Goal: Task Accomplishment & Management: Manage account settings

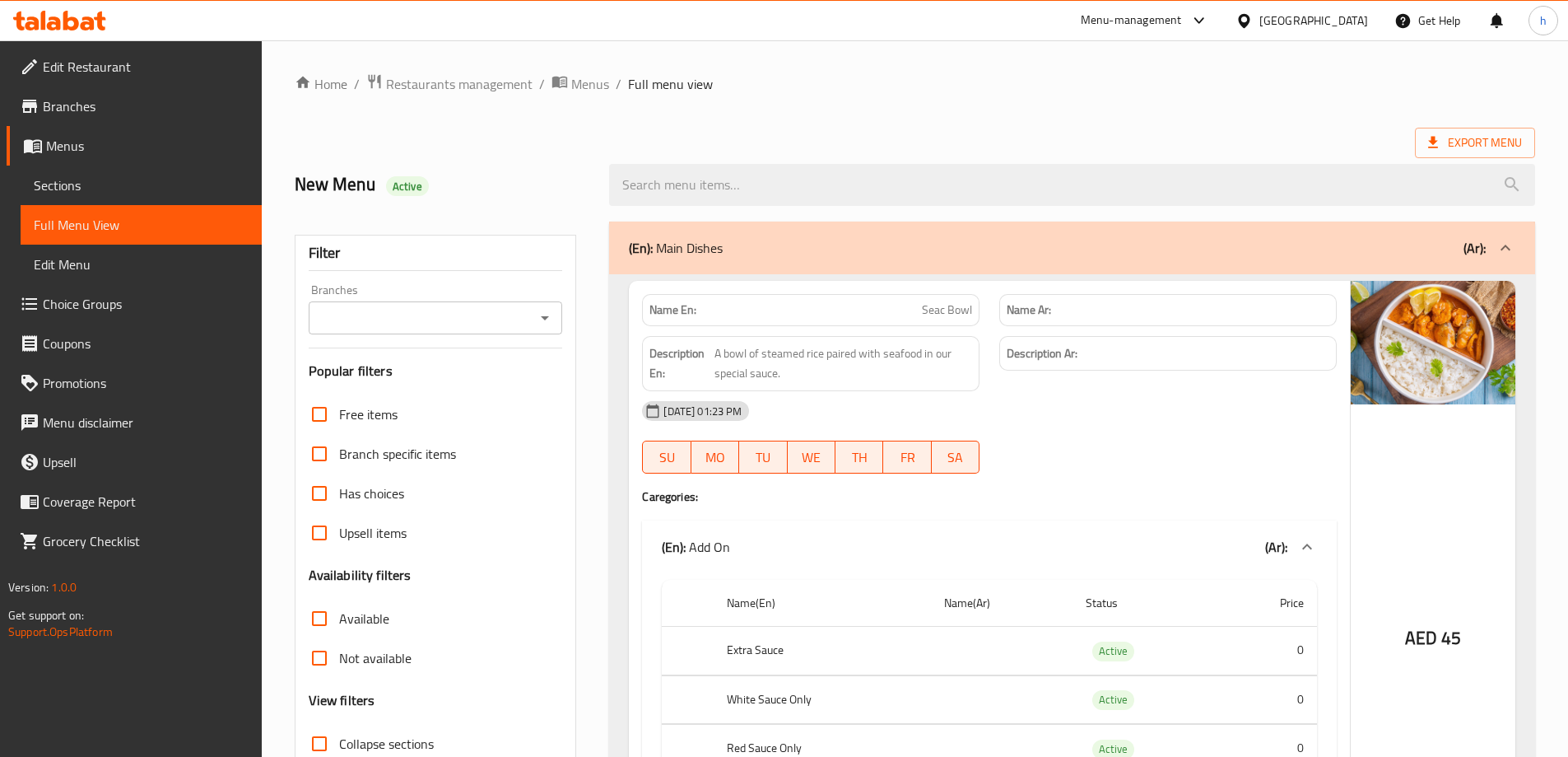
scroll to position [82, 0]
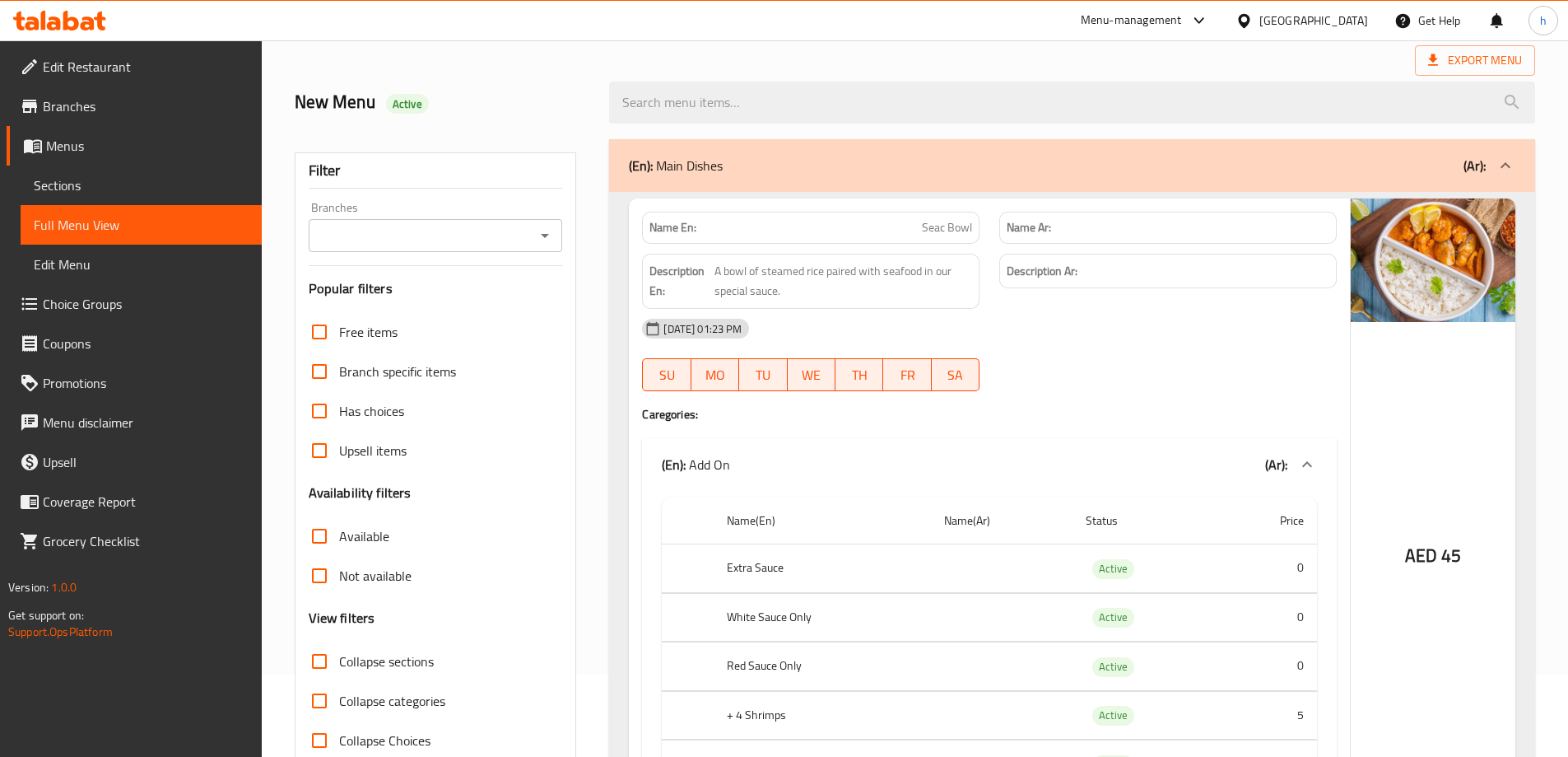
click at [1053, 408] on h4 "Caregories:" at bounding box center [989, 414] width 695 height 17
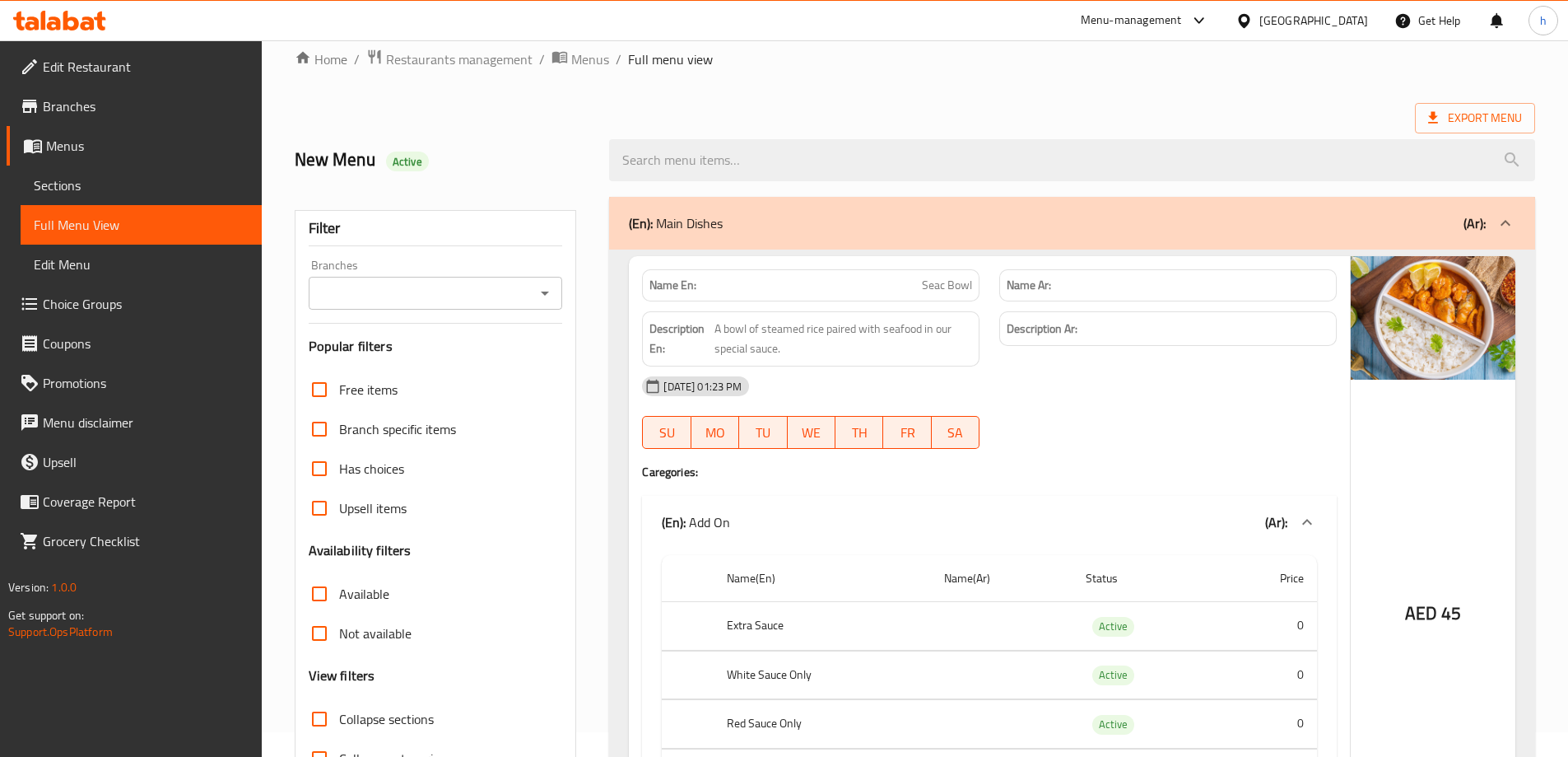
scroll to position [0, 0]
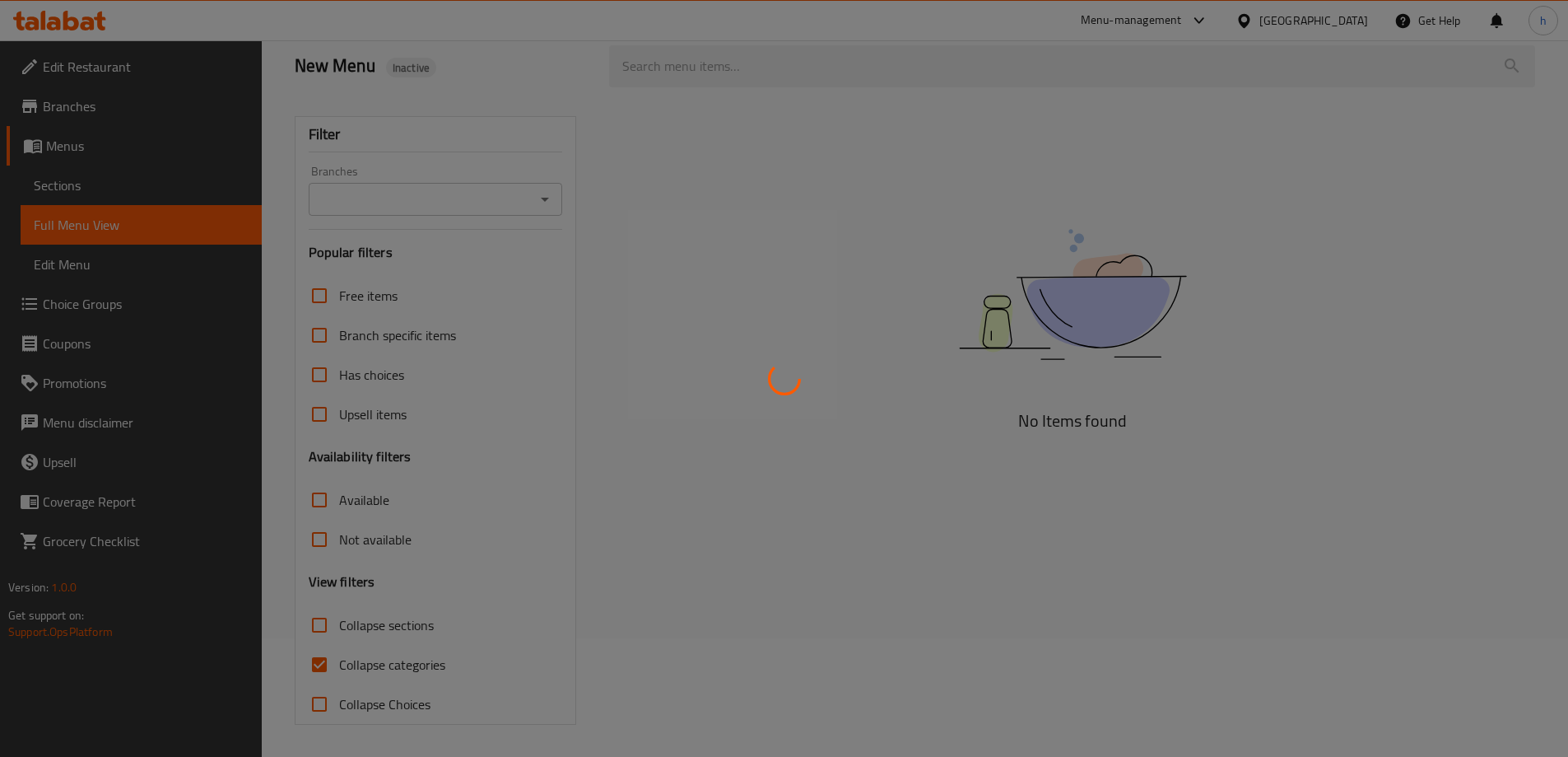
scroll to position [119, 0]
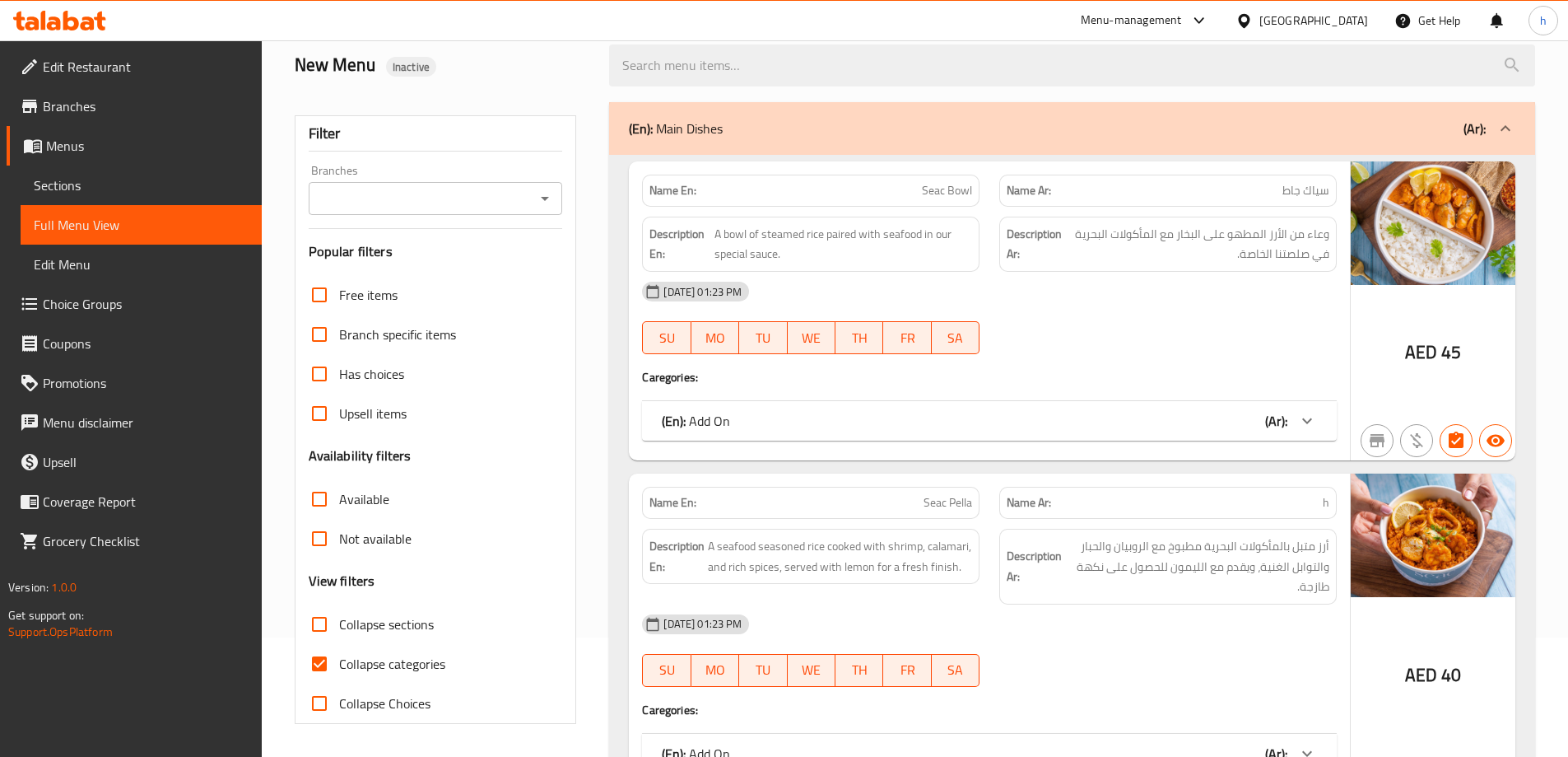
click at [313, 653] on input "Collapse categories" at bounding box center [320, 664] width 39 height 39
checkbox input "false"
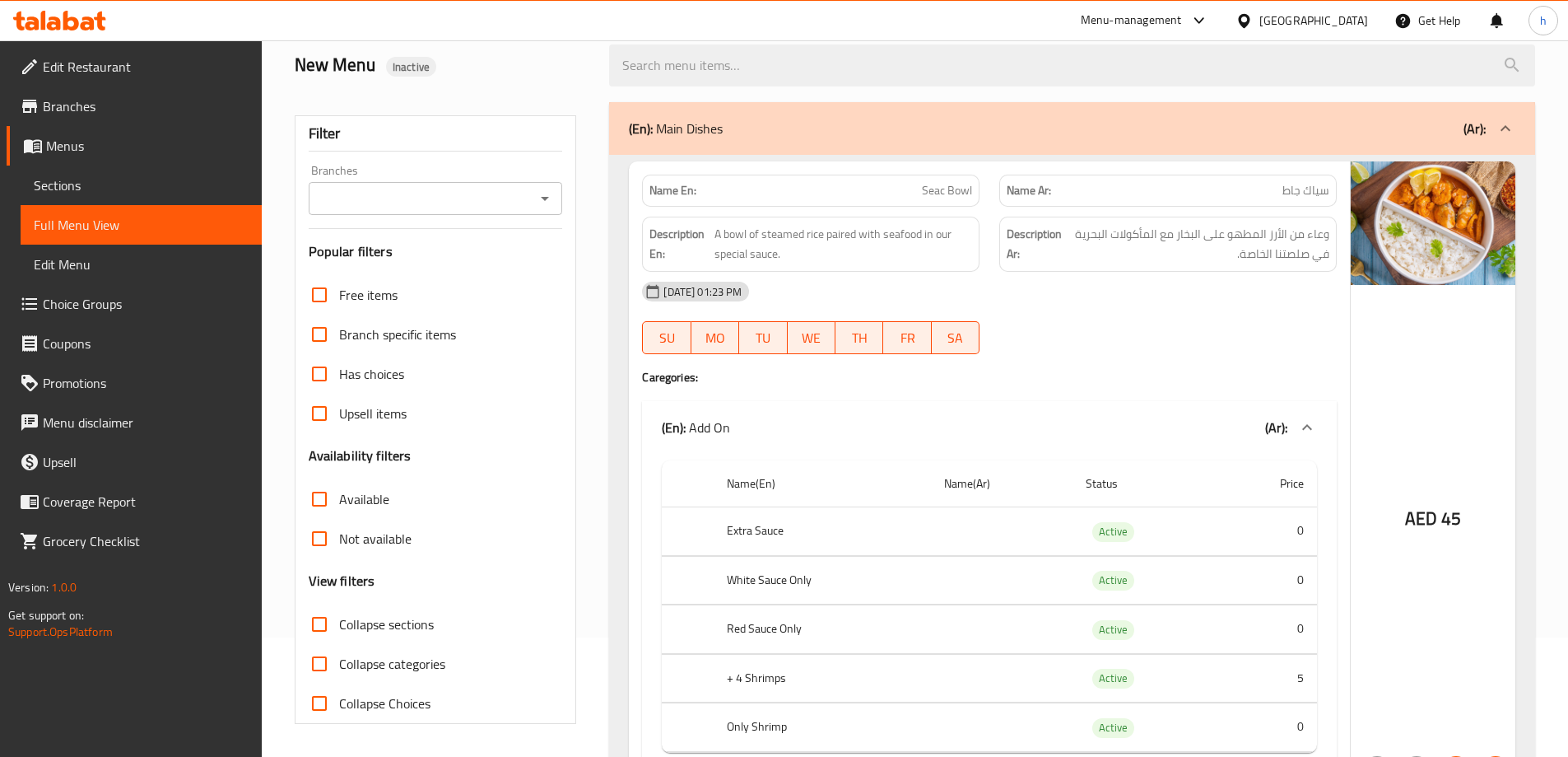
click at [1129, 355] on div at bounding box center [1167, 354] width 357 height 20
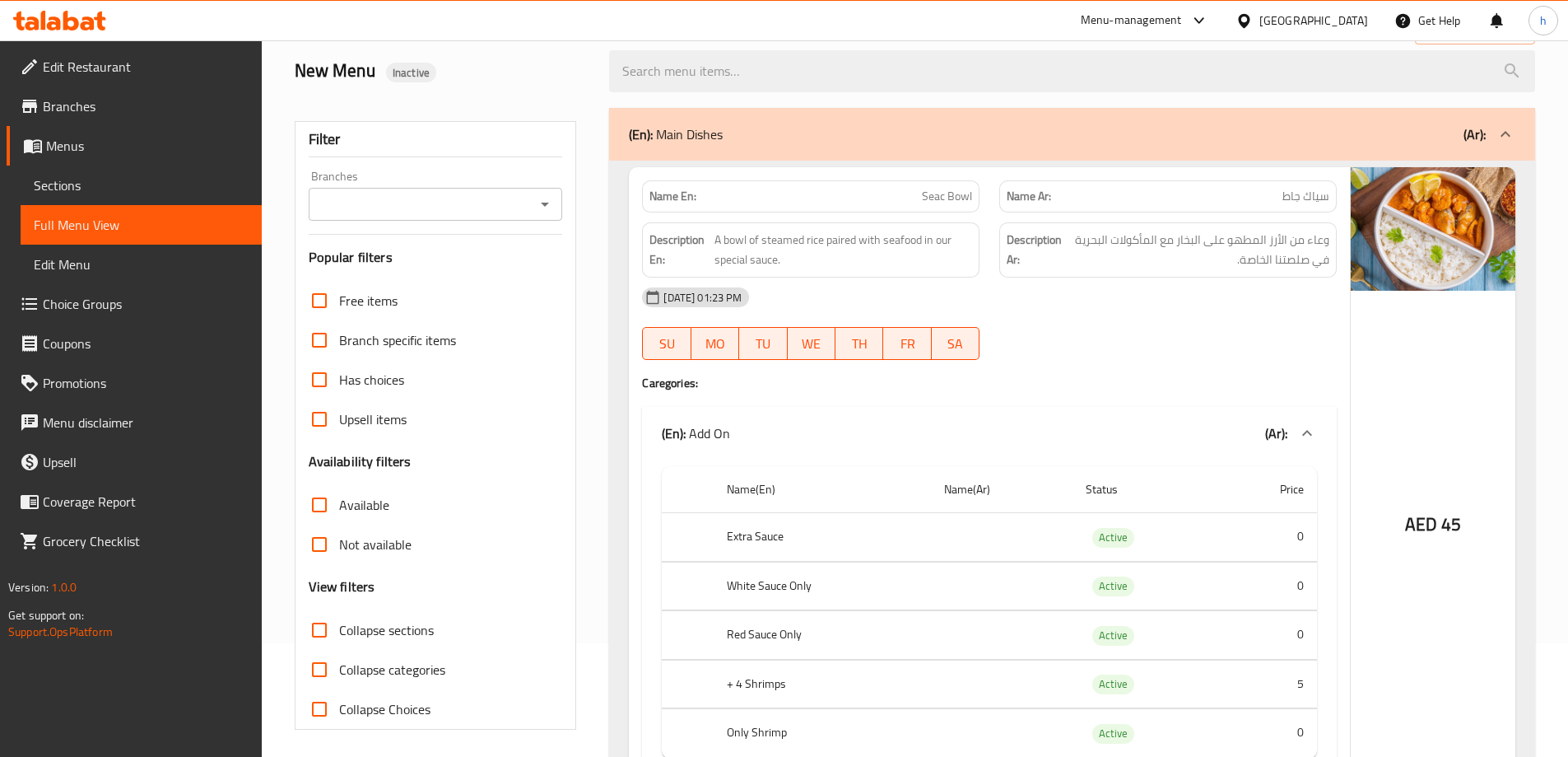
scroll to position [0, 0]
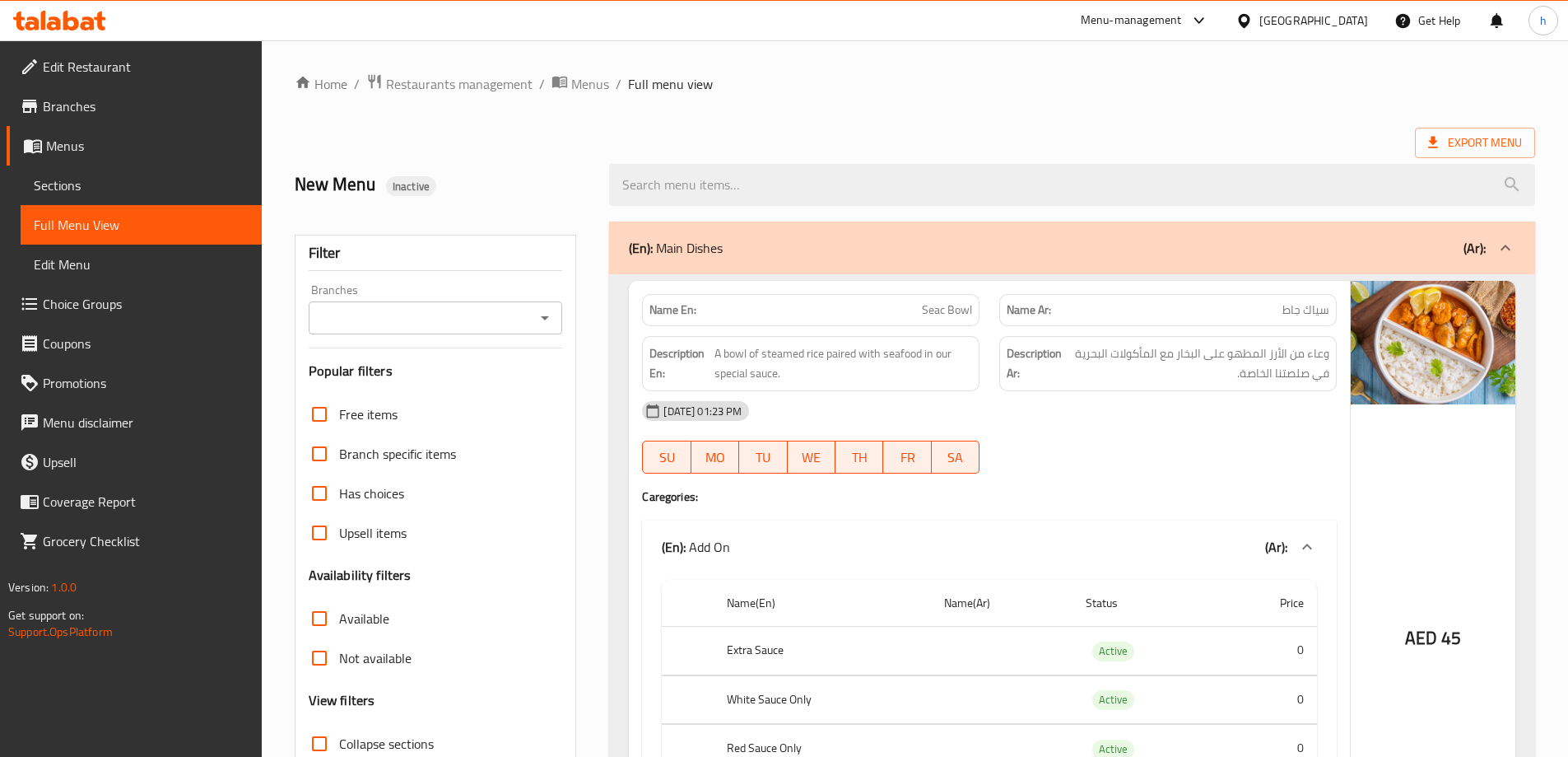
click at [1014, 128] on div "Export Menu" at bounding box center [914, 143] width 1241 height 30
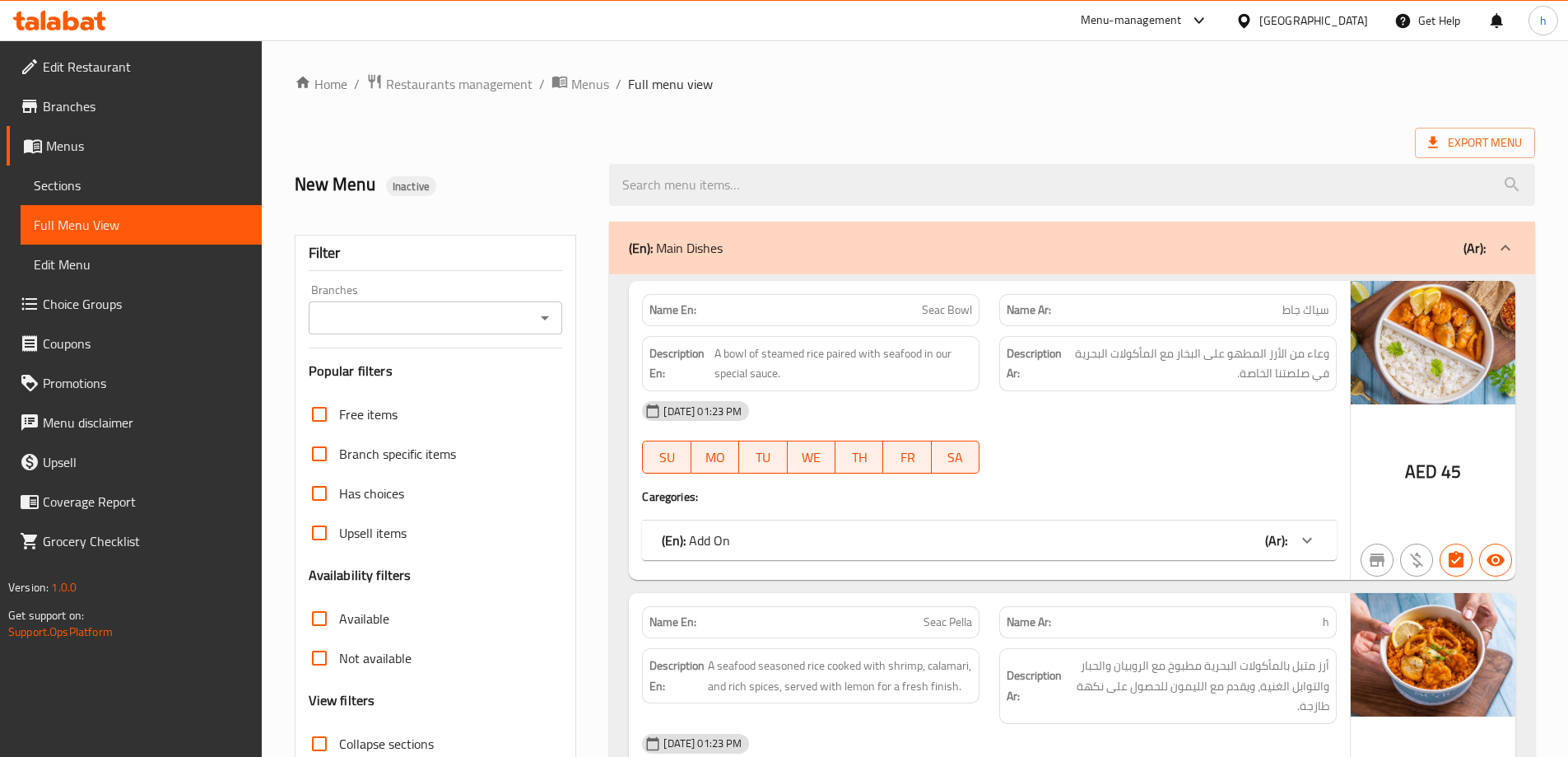
click at [130, 299] on span "Choice Groups" at bounding box center [146, 304] width 206 height 20
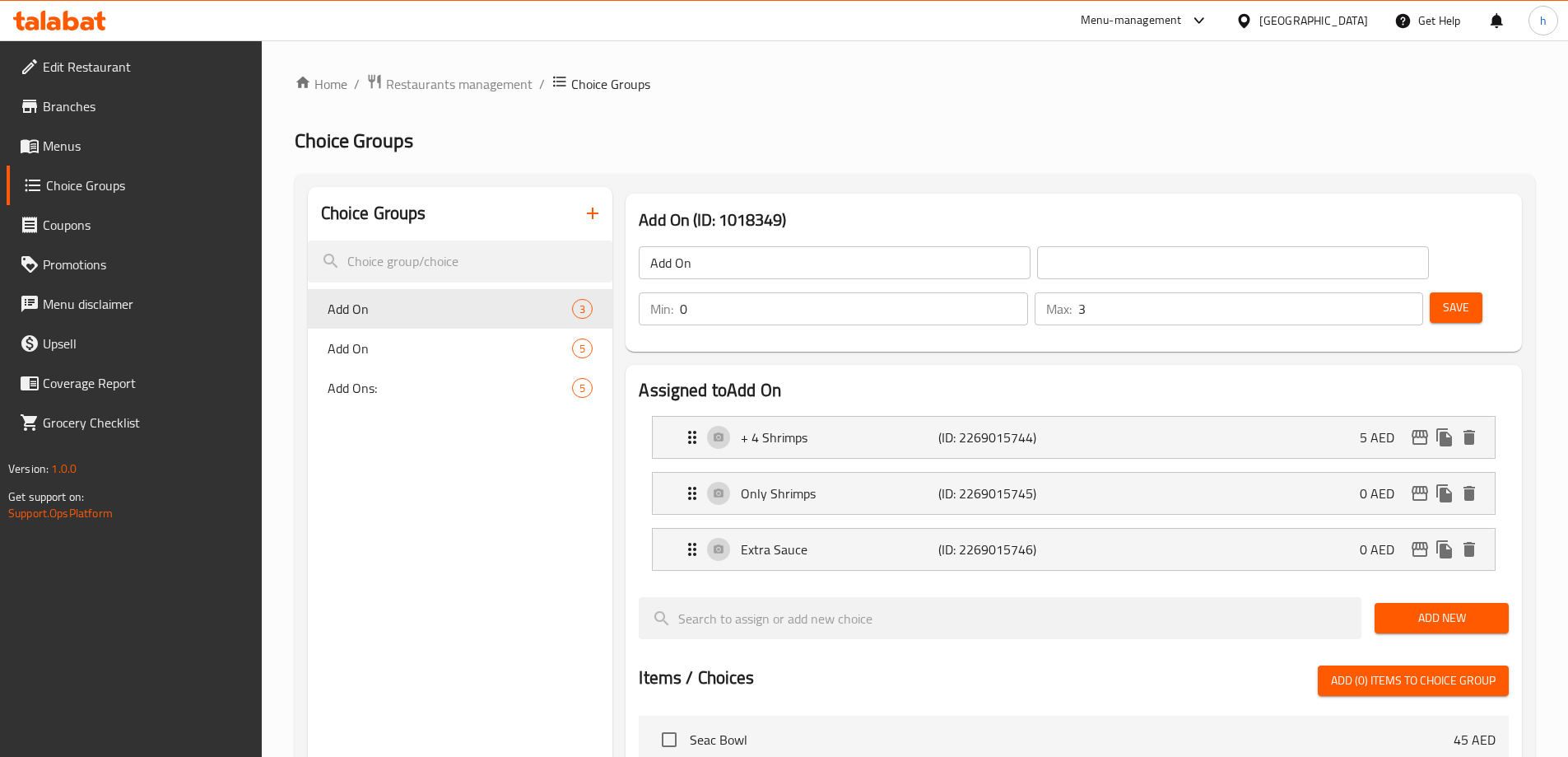
click at [1117, 415] on li "+ 4 Shrimps (ID: 2269015744) 5 AED Name (En) + 4 Shrimps Name (En) Name (Ar) Na…" at bounding box center [1073, 437] width 870 height 56
click at [1128, 417] on div "+ 4 Shrimps (ID: 2269015744) 5 AED" at bounding box center [1078, 437] width 793 height 41
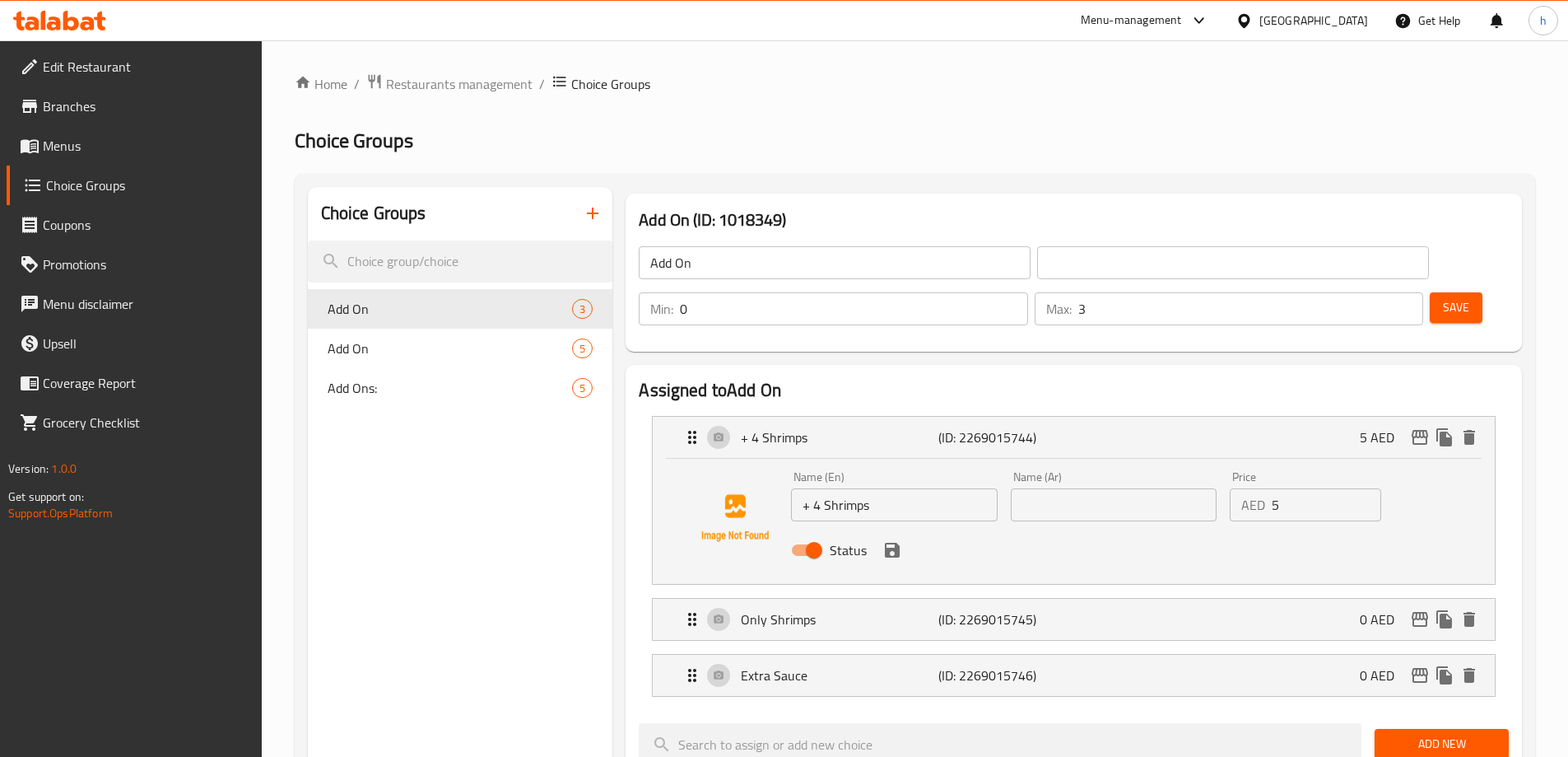
click at [855, 488] on input "+ 4 Shrimps" at bounding box center [893, 505] width 206 height 33
click at [1102, 488] on input "text" at bounding box center [1113, 505] width 206 height 33
paste input "+ 4 روبيان"
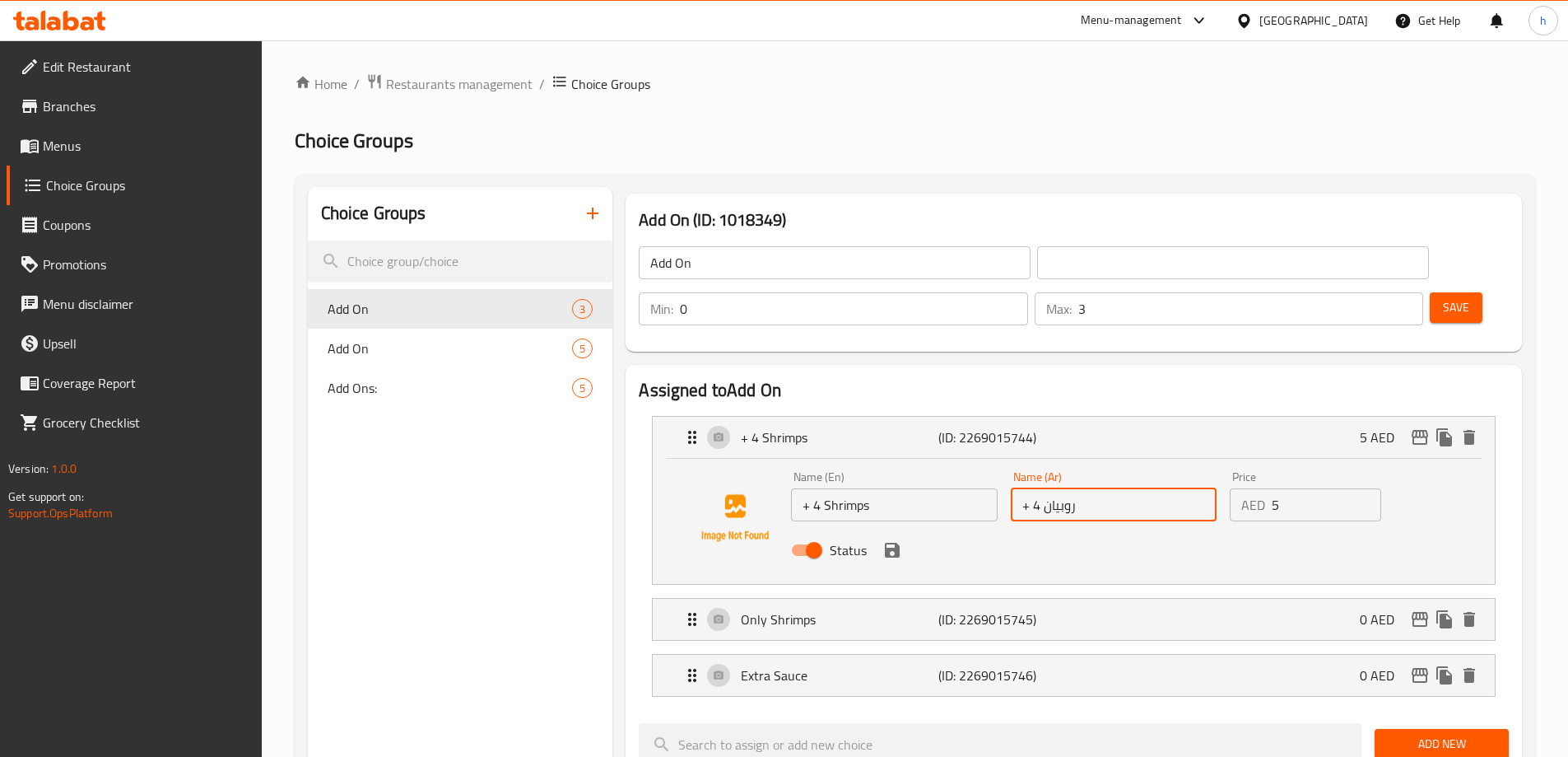
type input "+ 4 روبيان"
click at [893, 528] on div "Status" at bounding box center [1113, 550] width 658 height 44
click at [888, 540] on icon "save" at bounding box center [893, 550] width 20 height 20
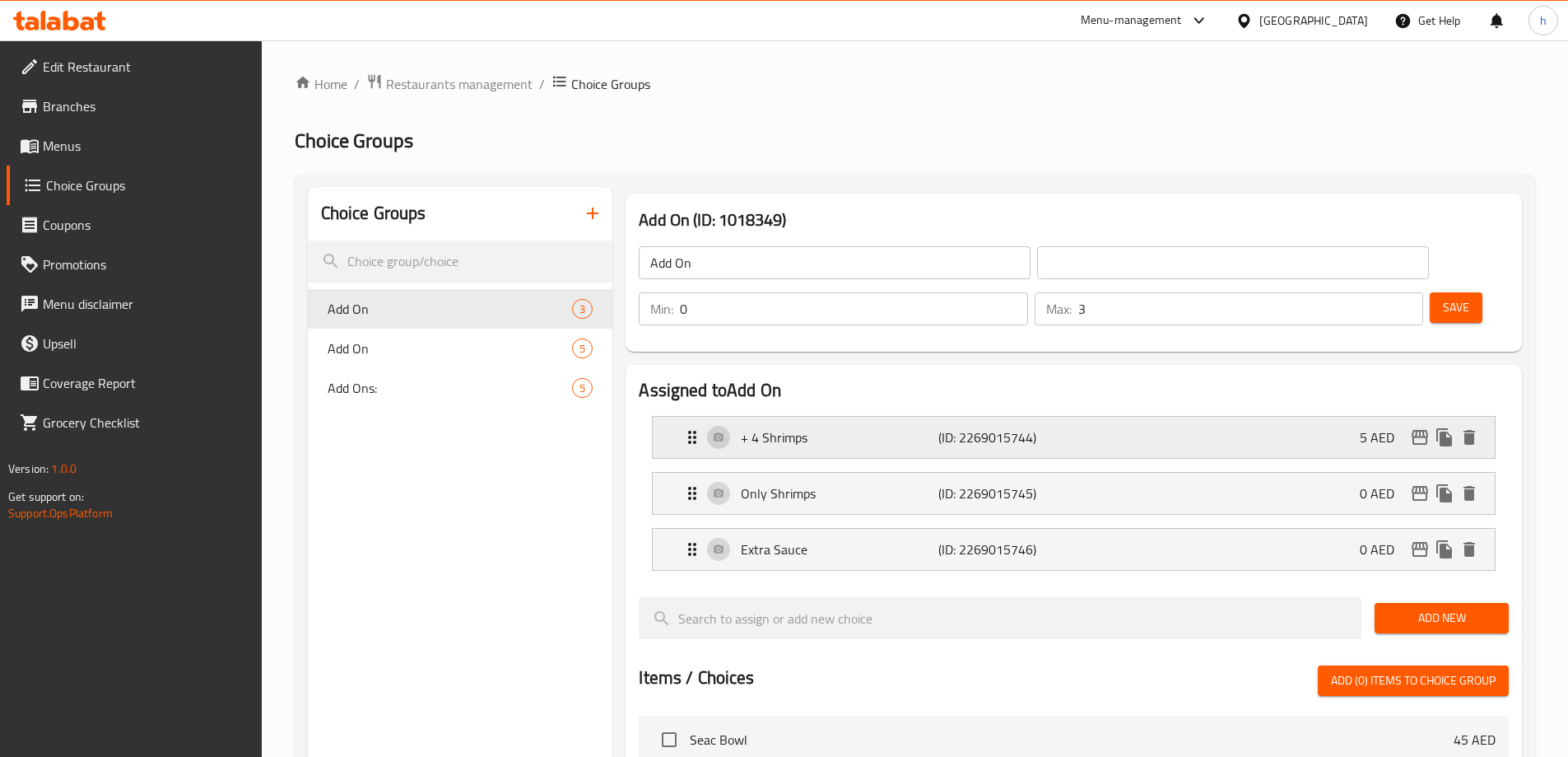
click at [1127, 417] on div "+ 4 Shrimps (ID: 2269015744) 5 AED" at bounding box center [1078, 437] width 793 height 41
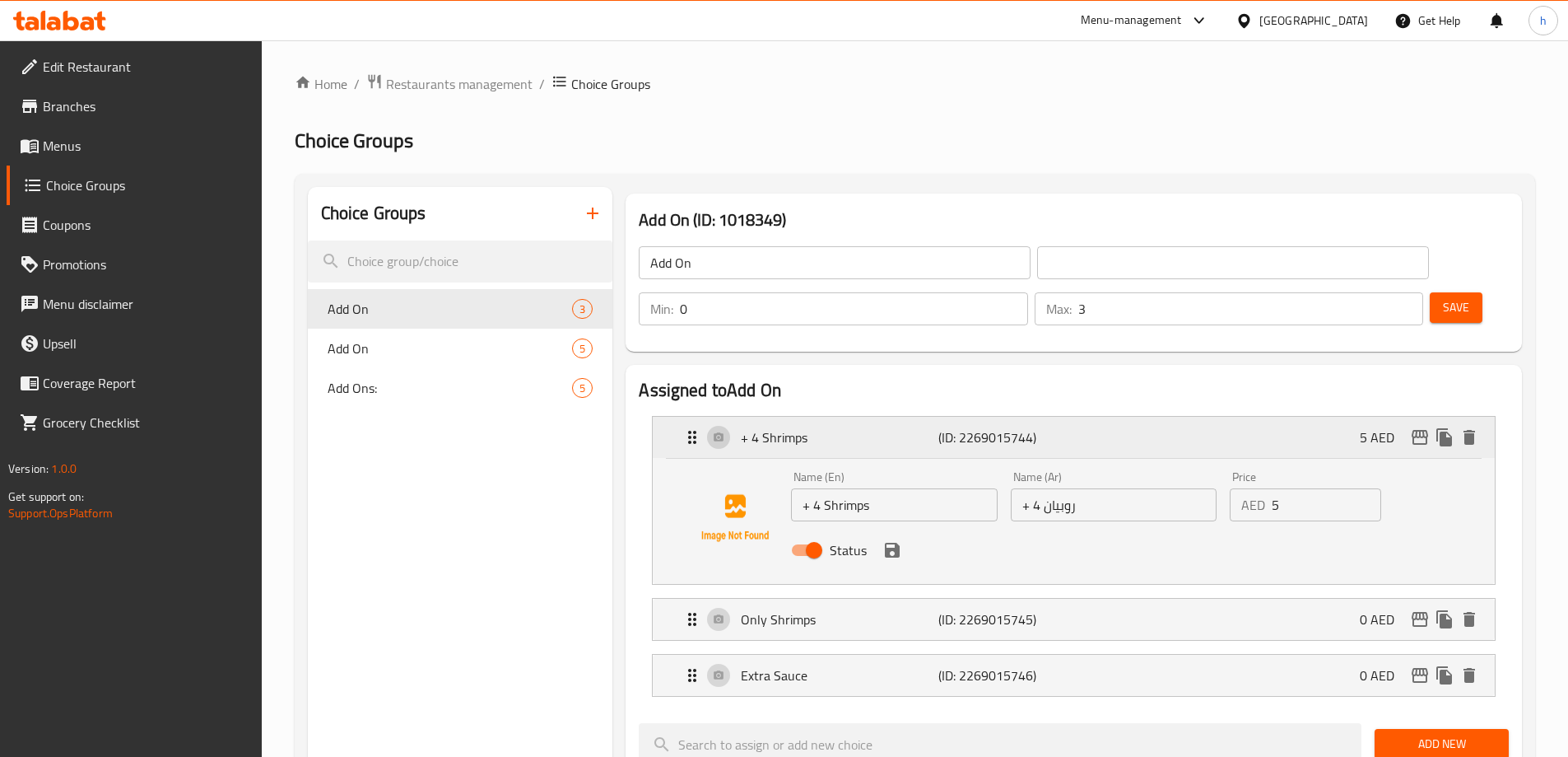
click at [1127, 417] on div "+ 4 Shrimps (ID: 2269015744) 5 AED" at bounding box center [1078, 437] width 793 height 41
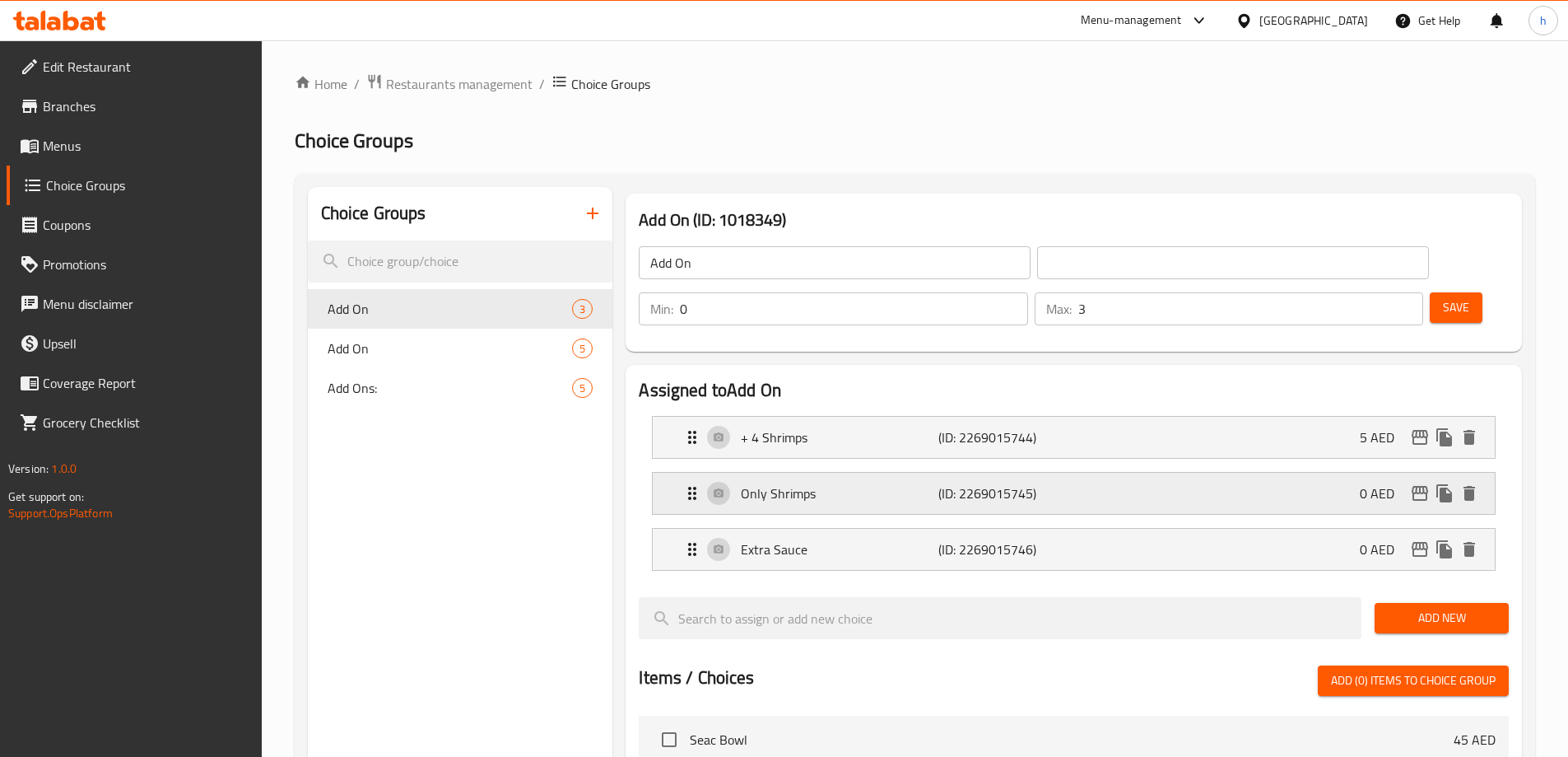
click at [1156, 472] on div "Only Shrimps (ID: 2269015745) 0 AED" at bounding box center [1078, 493] width 793 height 41
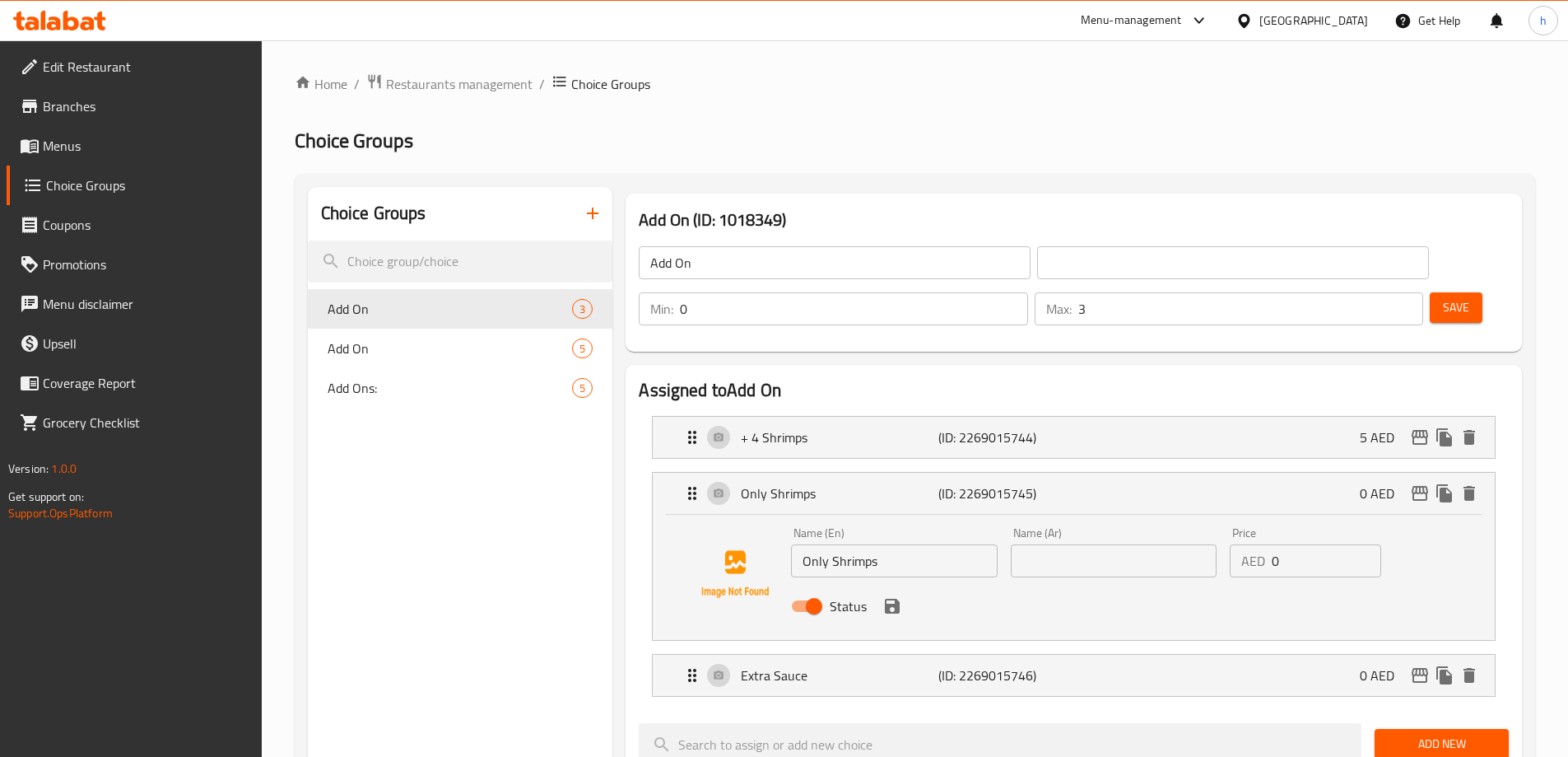
click at [839, 545] on input "Only Shrimps" at bounding box center [893, 561] width 206 height 33
click at [1126, 545] on input "text" at bounding box center [1113, 561] width 206 height 33
paste input "الروبيان فقط"
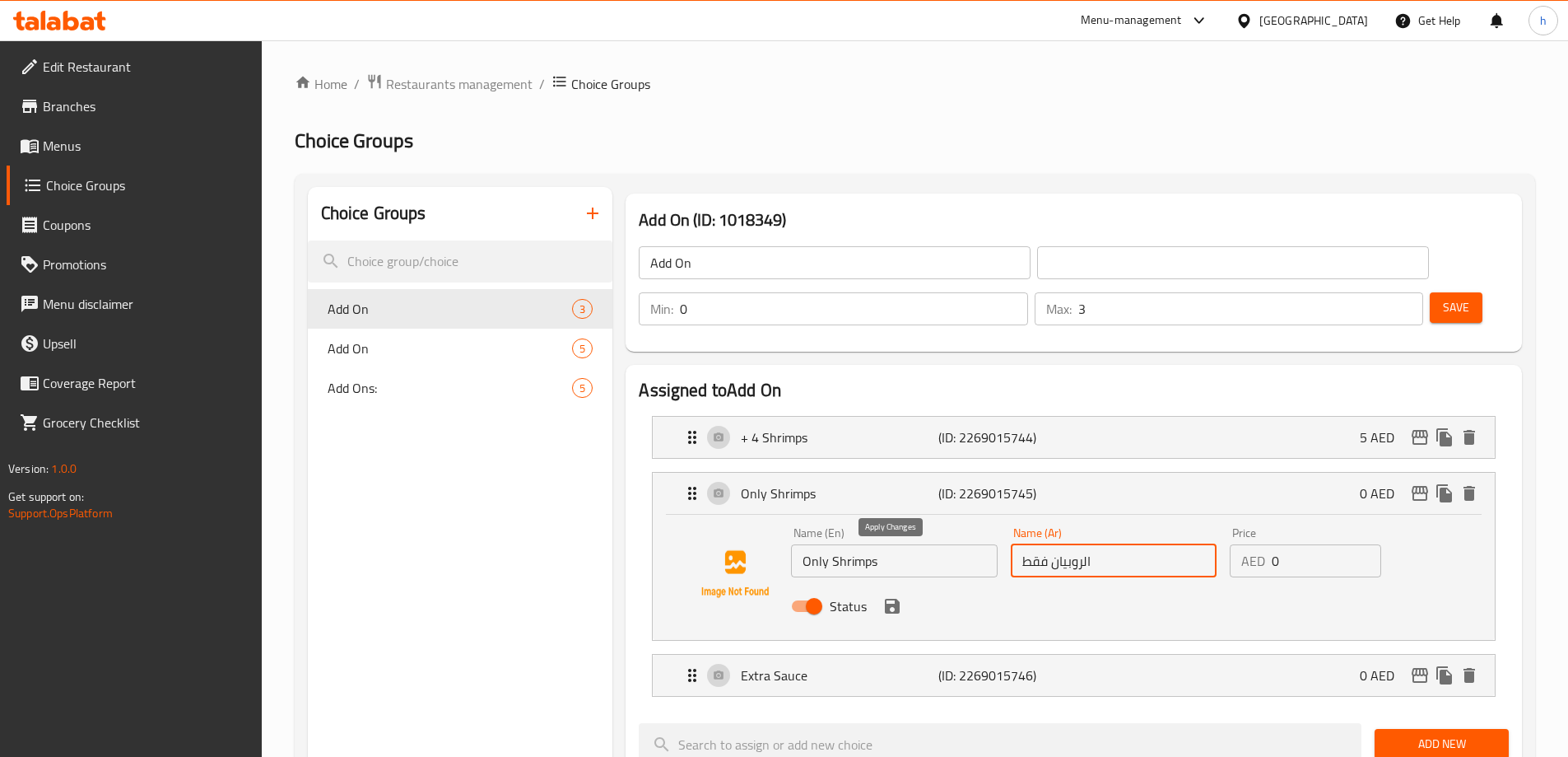
click at [890, 599] on icon "save" at bounding box center [892, 605] width 15 height 15
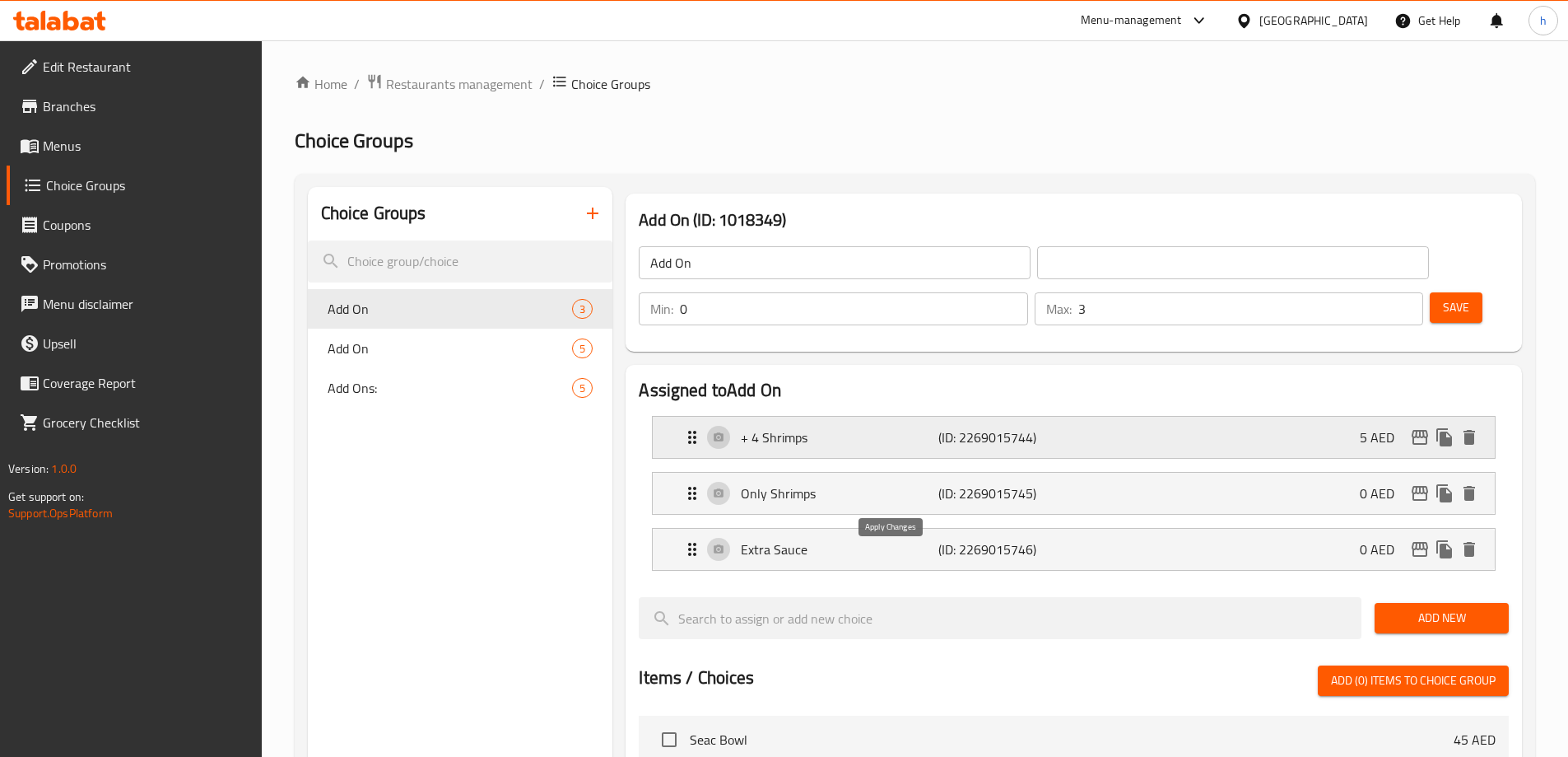
type input "الروبيان فقط"
click at [1065, 529] on div "Extra Sauce (ID: 2269015746) 0 AED" at bounding box center [1078, 550] width 793 height 41
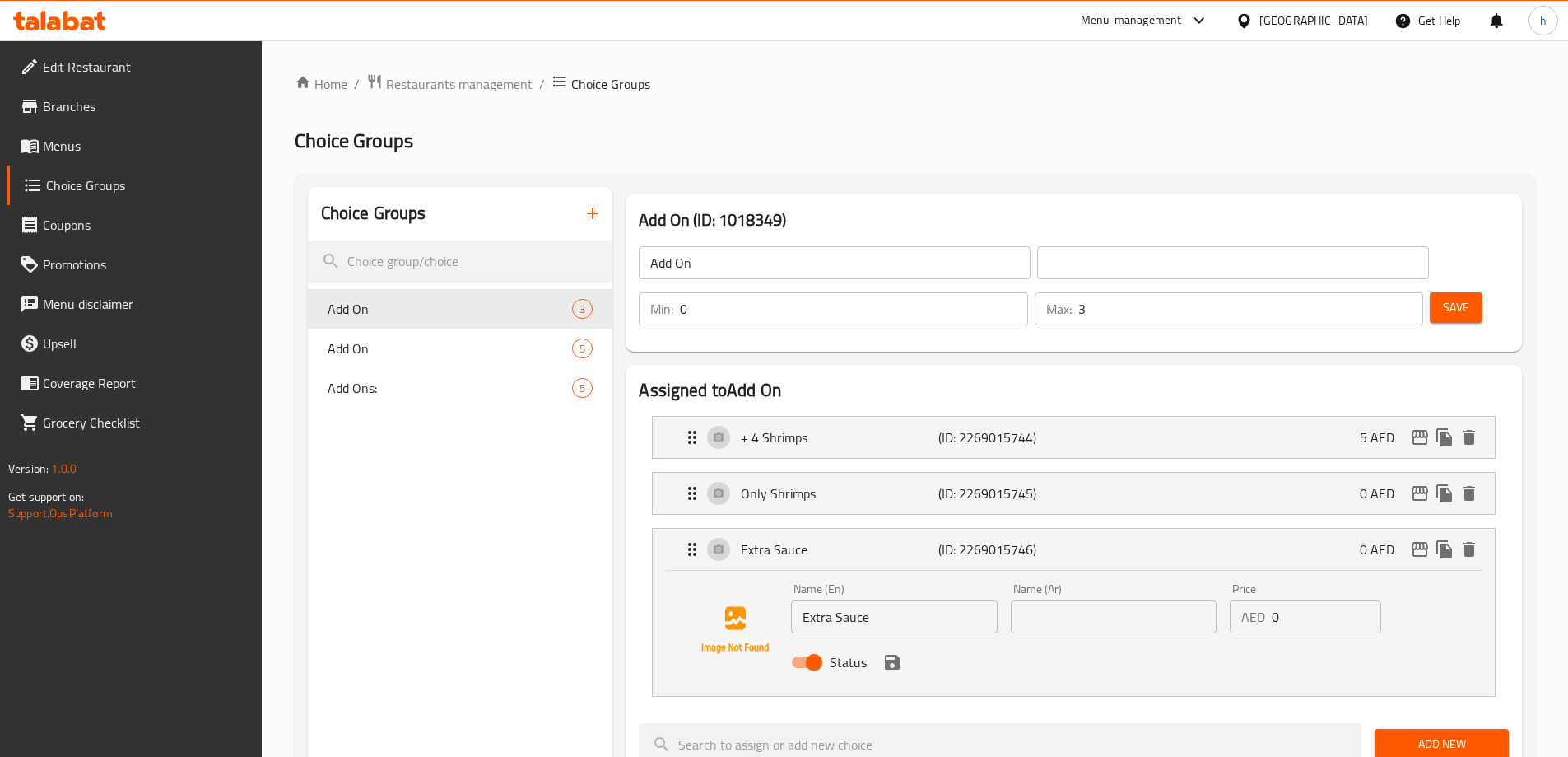
click at [857, 601] on input "Extra Sauce" at bounding box center [893, 617] width 206 height 33
click at [1047, 601] on input "text" at bounding box center [1113, 617] width 206 height 33
paste input "صلصة إضافية"
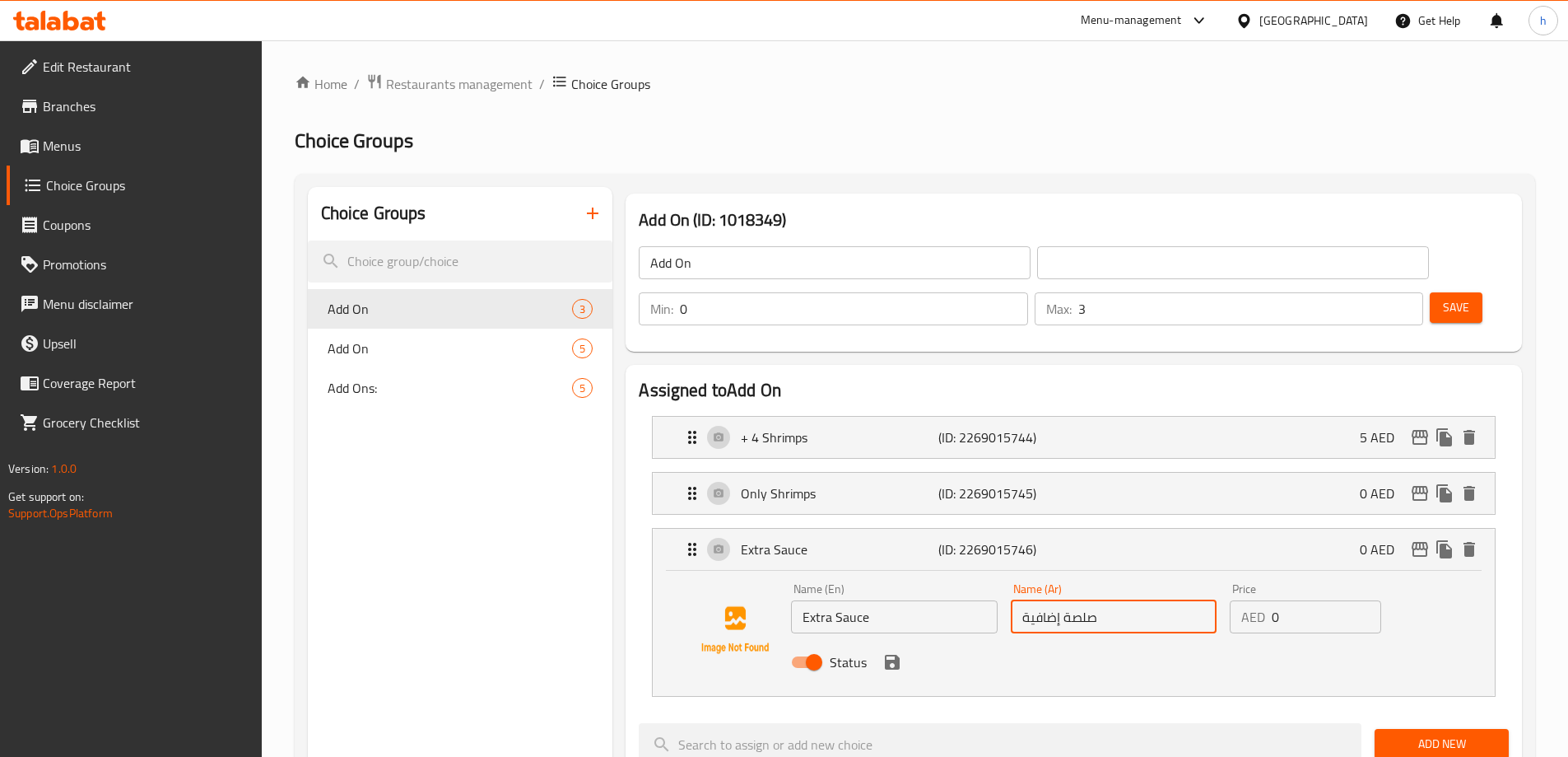
click at [892, 652] on icon "save" at bounding box center [893, 662] width 20 height 20
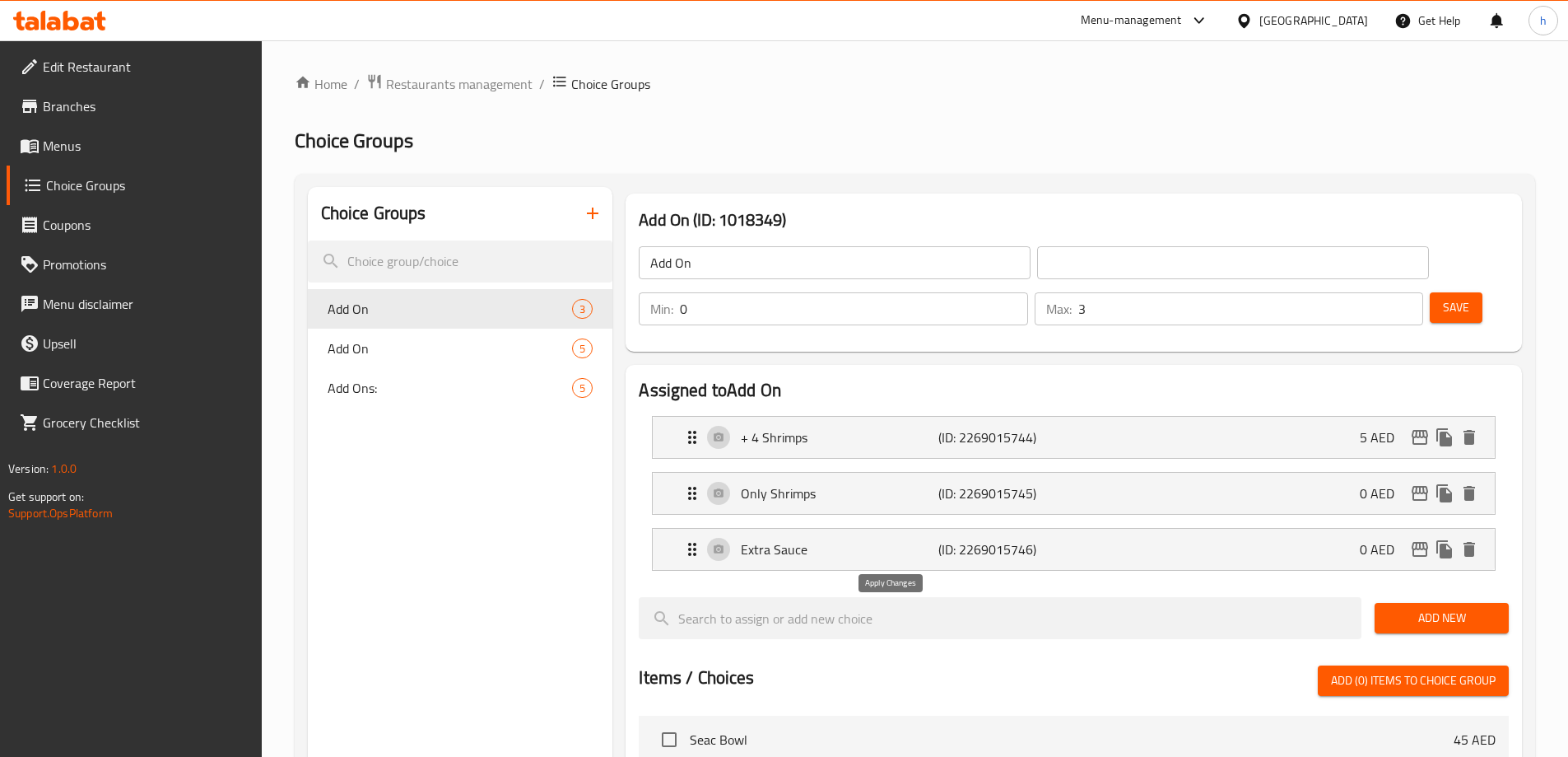
type input "صلصة إضافية"
click at [1092, 472] on div "Only Shrimps (ID: 2269015745) 0 AED" at bounding box center [1078, 493] width 793 height 41
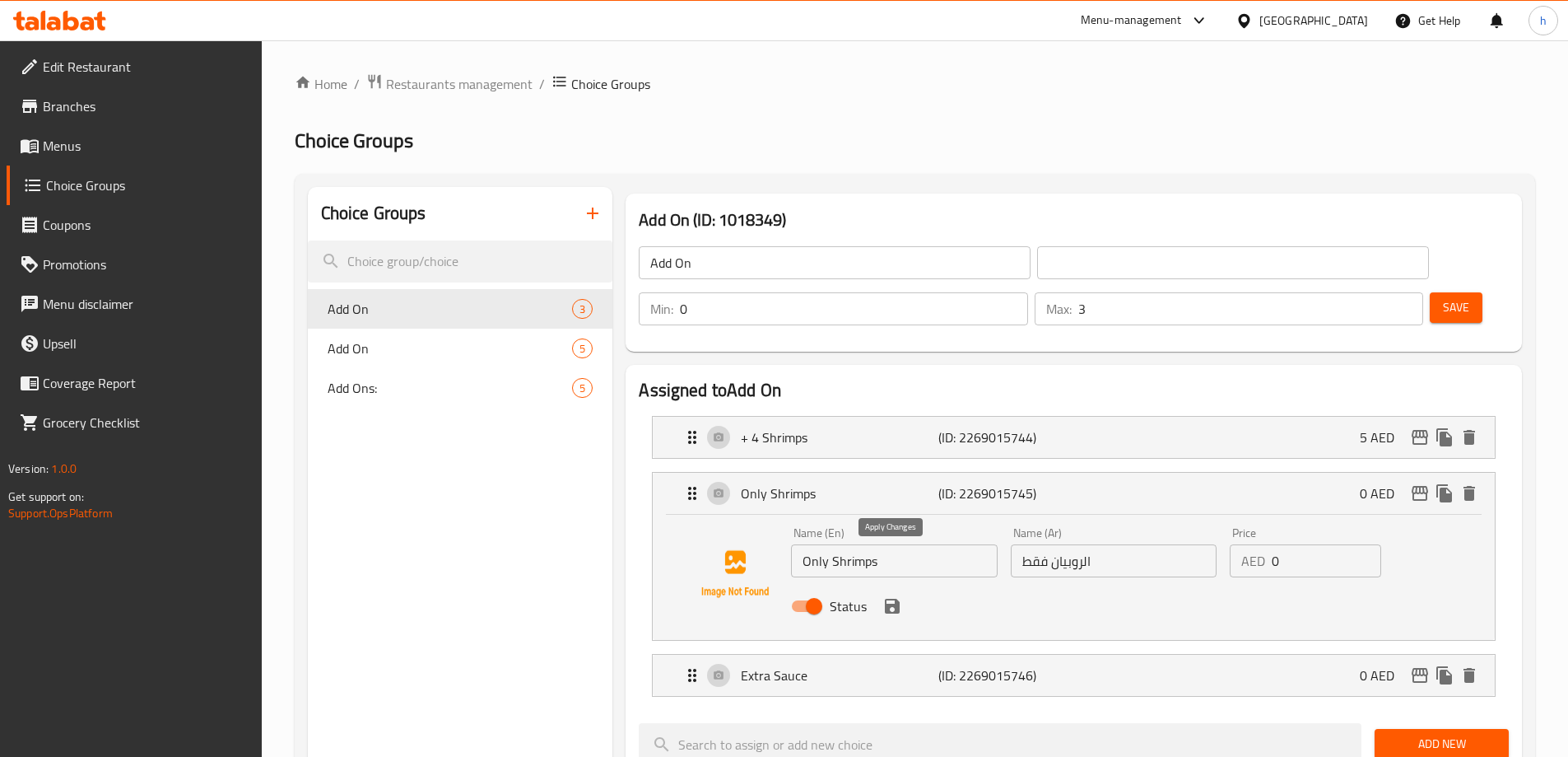
click at [894, 599] on icon "save" at bounding box center [892, 605] width 15 height 15
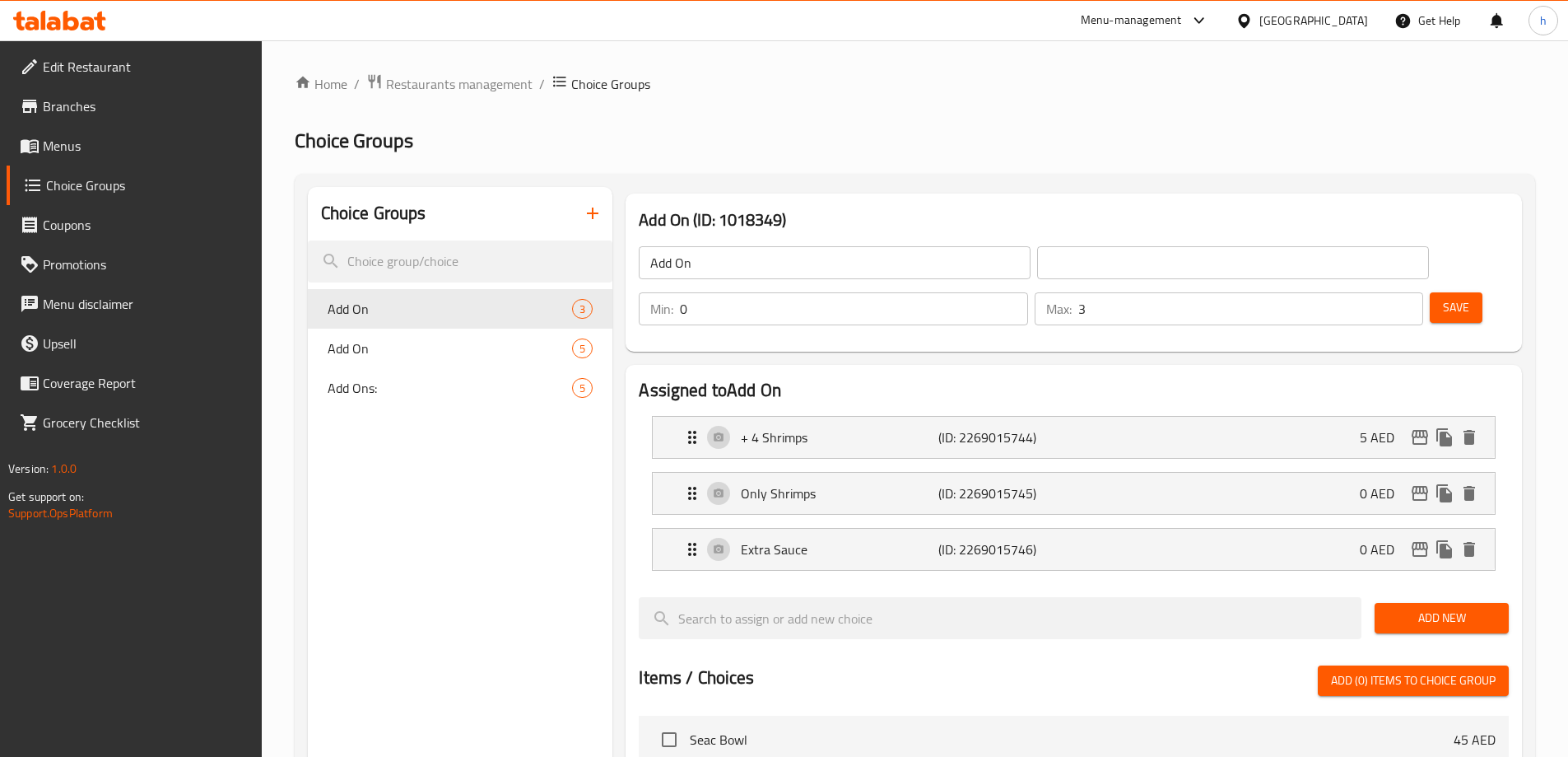
drag, startPoint x: 1155, startPoint y: 330, endPoint x: 1195, endPoint y: 326, distance: 40.2
click at [1156, 365] on div "Assigned to Add On + 4 Shrimps (ID: 2269015744) 5 AED Name (En) + 4 Shrimps Nam…" at bounding box center [1073, 770] width 896 height 811
click at [661, 268] on input "Add On" at bounding box center [834, 263] width 392 height 33
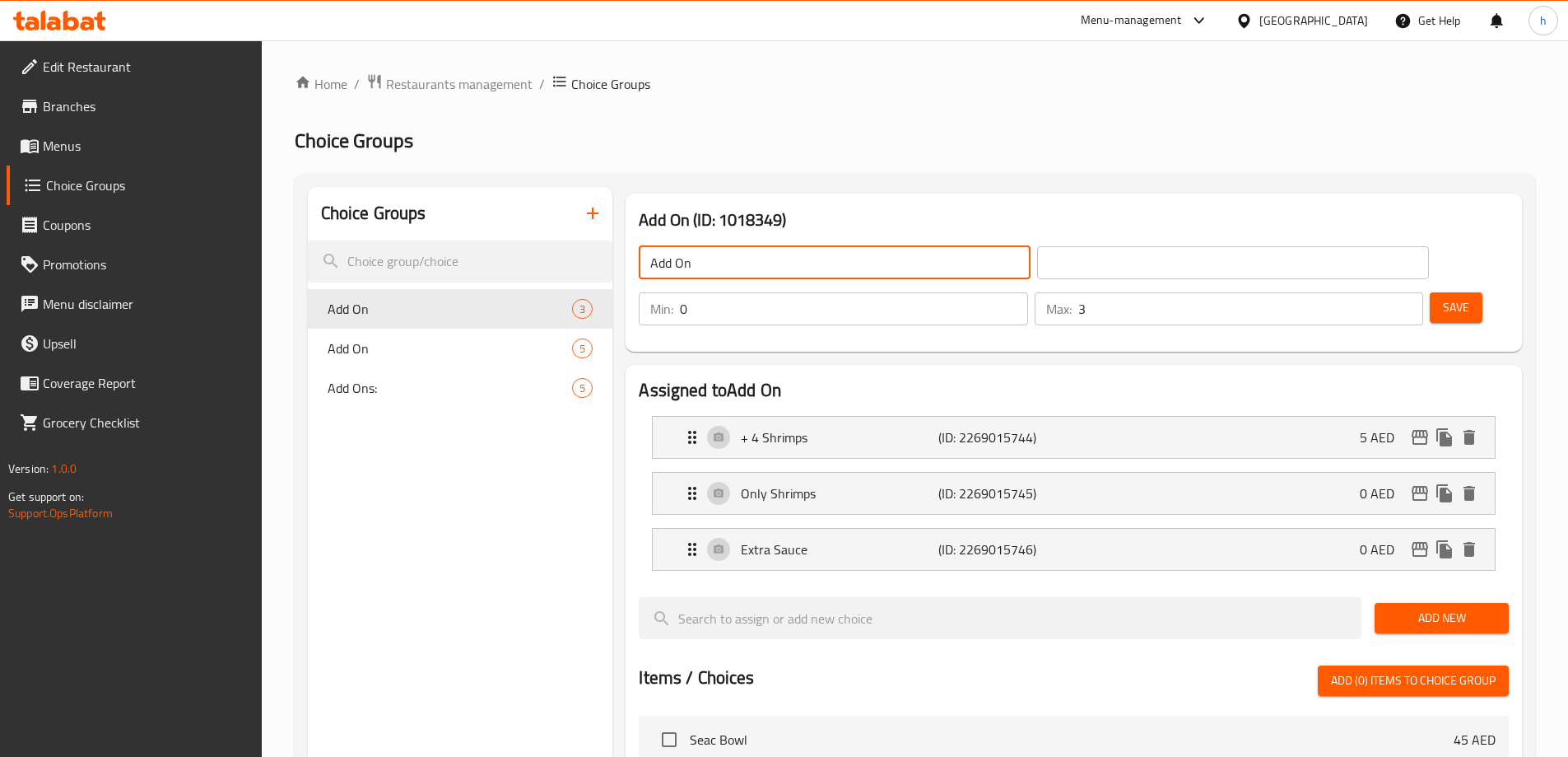
click at [661, 268] on input "Add On" at bounding box center [834, 263] width 392 height 33
click at [1050, 253] on input "text" at bounding box center [1233, 263] width 392 height 33
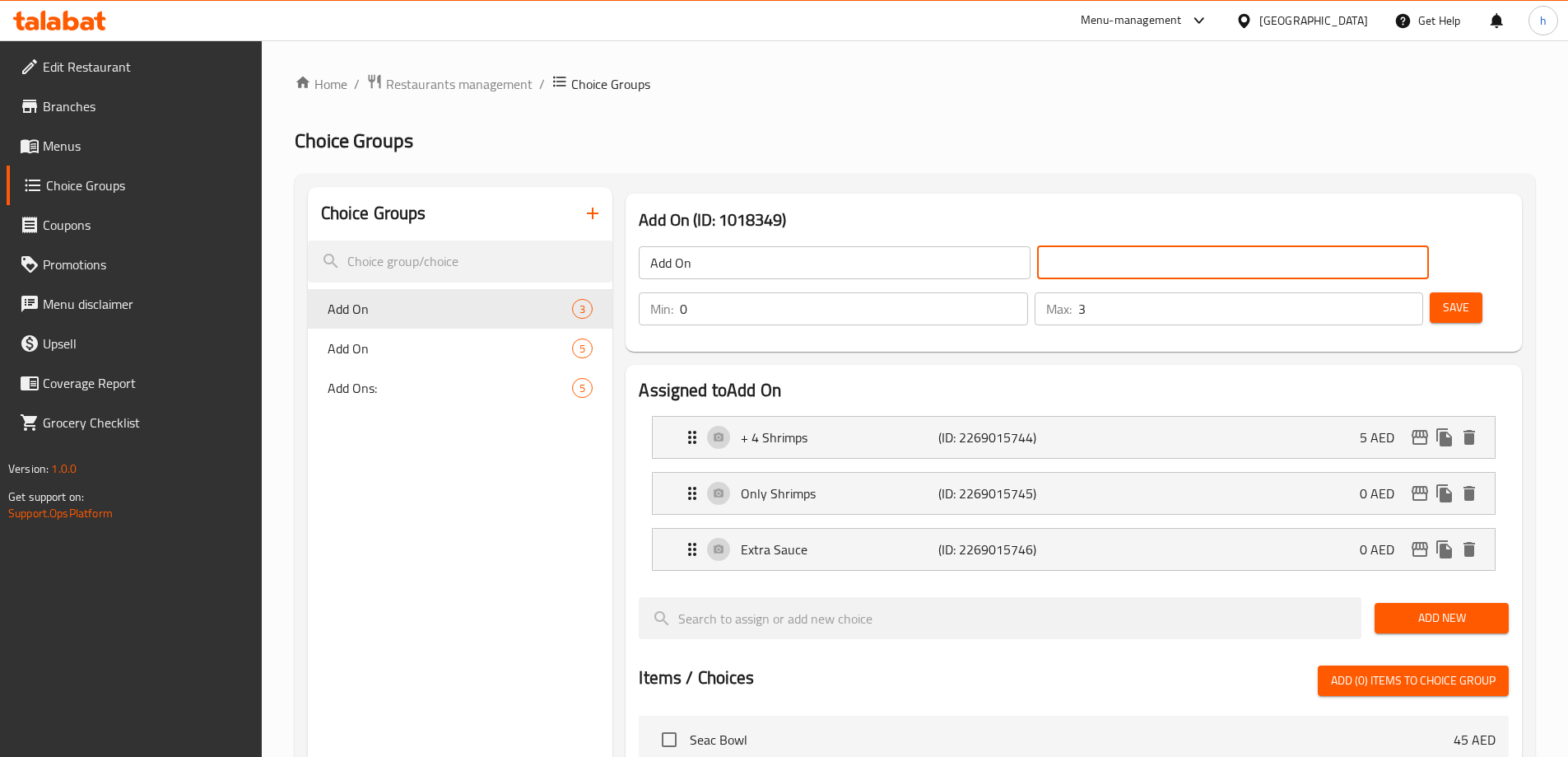
type input "إضافات"
click at [1040, 188] on div "Add On (ID: 1018349) Add On ​ إضافات ​ Min: 0 ​ Max: 3 ​ Save" at bounding box center [1073, 272] width 910 height 171
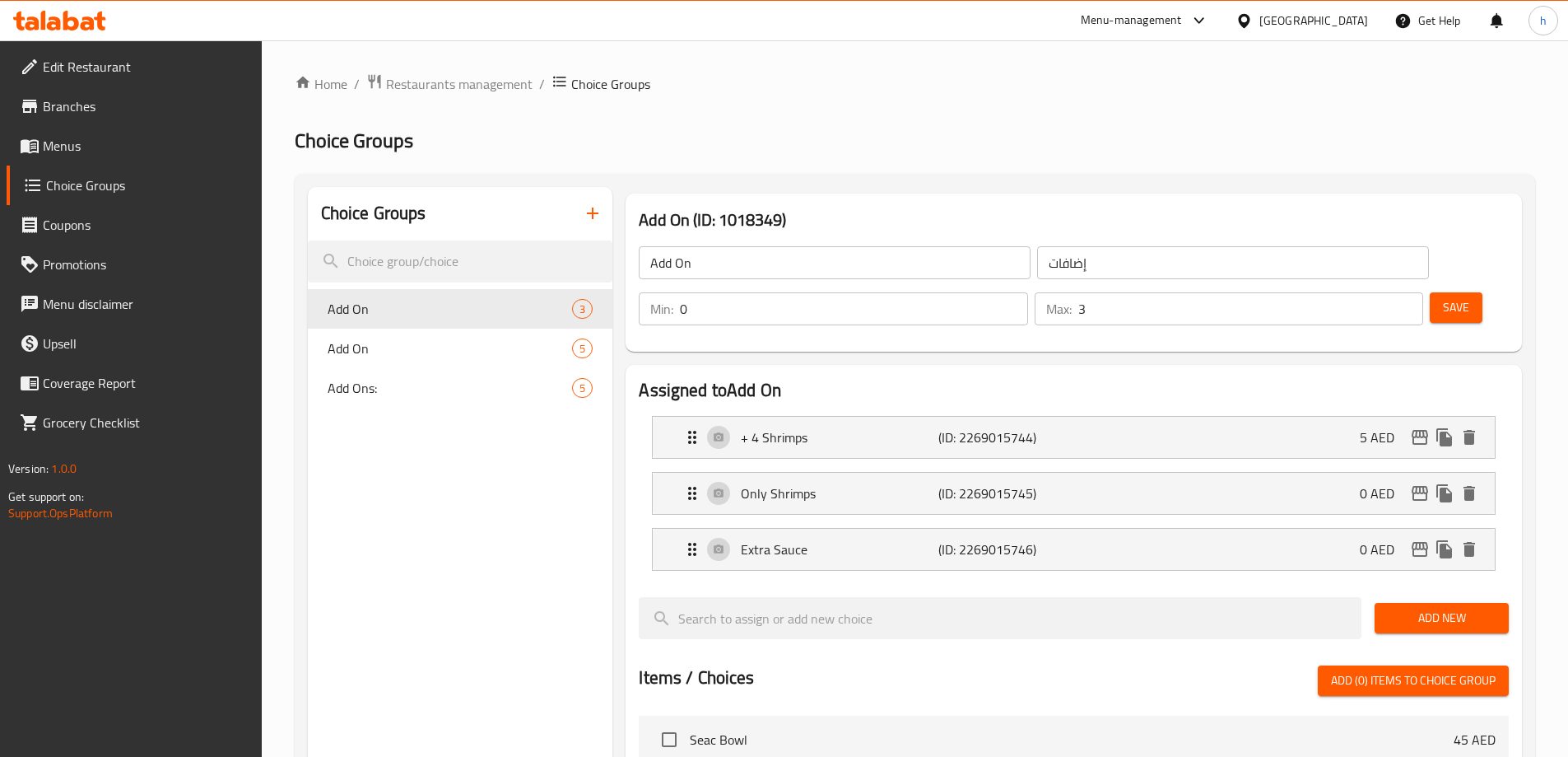
click at [1443, 297] on span "Save" at bounding box center [1456, 307] width 26 height 21
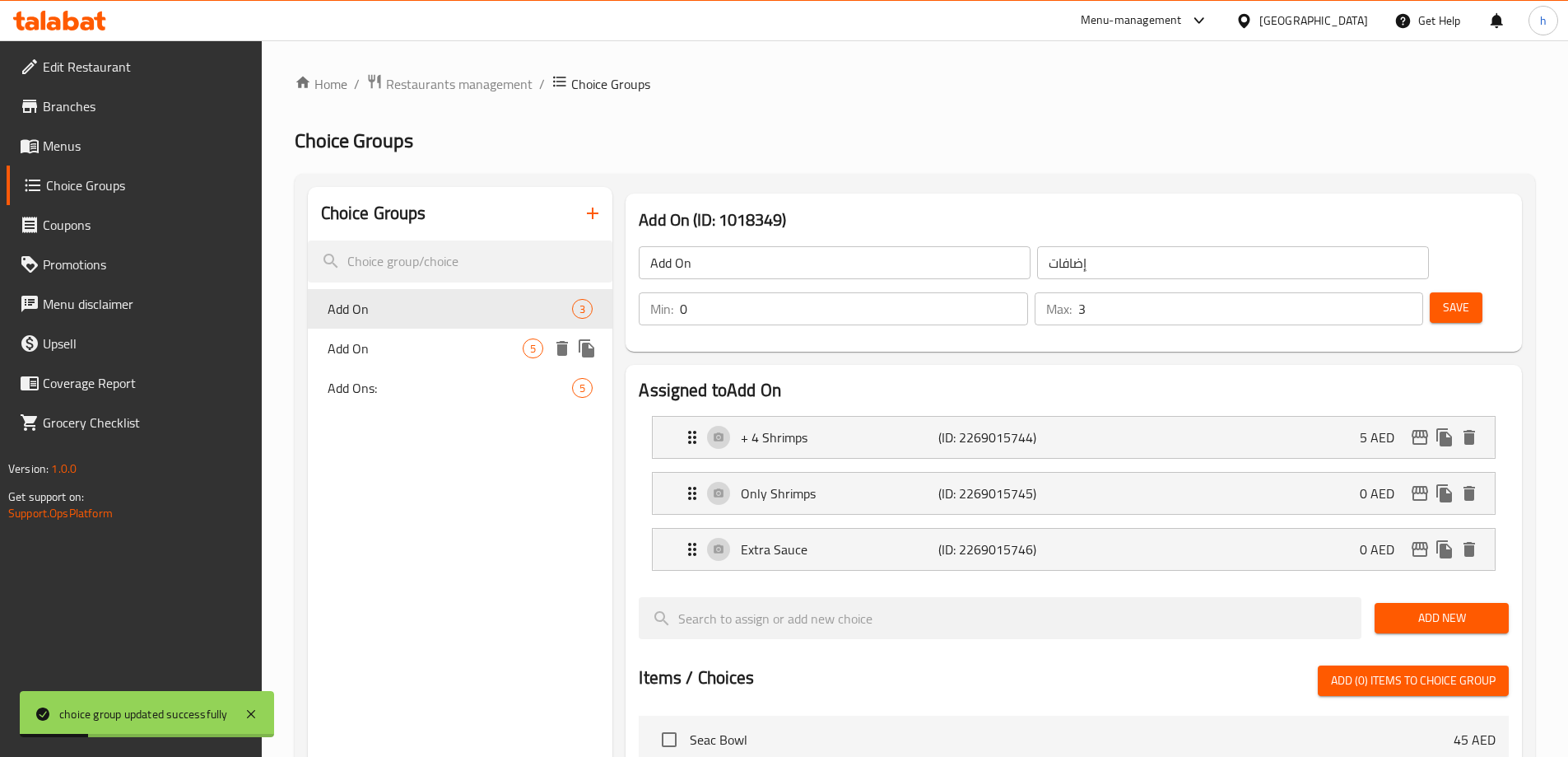
click at [372, 357] on span "Add On" at bounding box center [425, 348] width 196 height 20
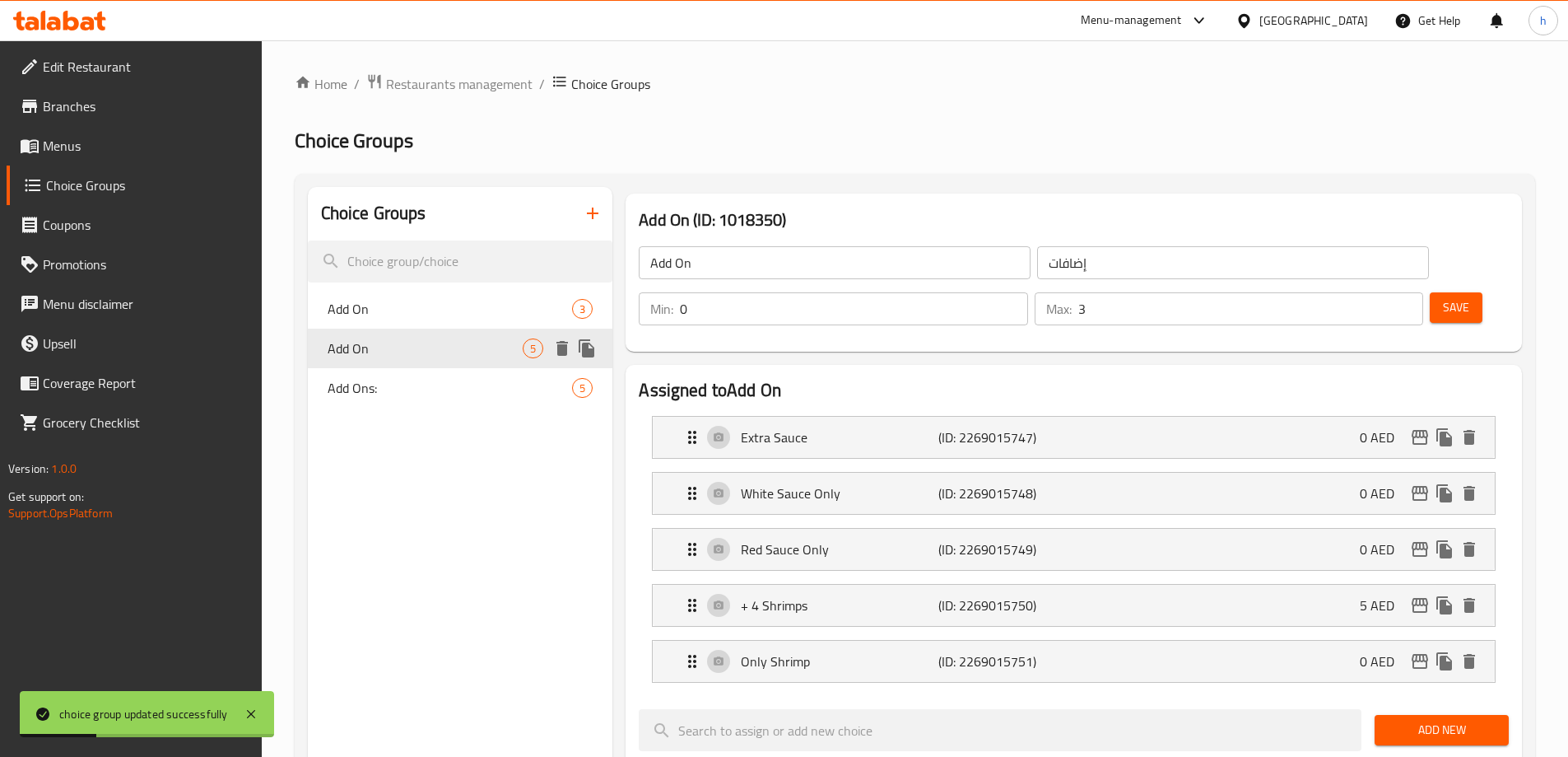
type input "5"
click at [1134, 417] on div "Extra Sauce (ID: 2269015747) 0 AED" at bounding box center [1078, 437] width 793 height 41
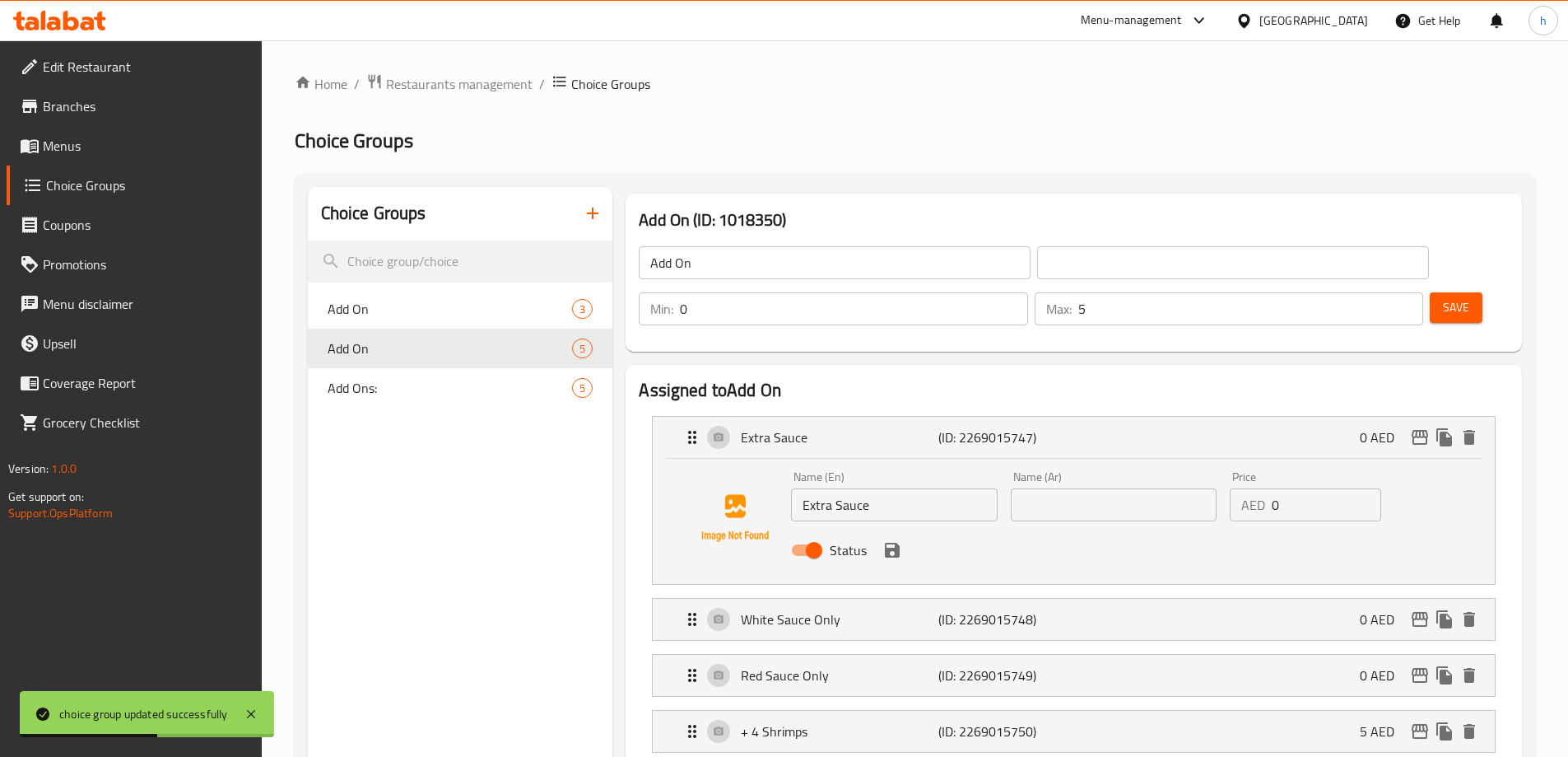
click at [819, 488] on input "Extra Sauce" at bounding box center [893, 505] width 206 height 33
click at [1039, 488] on input "text" at bounding box center [1113, 505] width 206 height 33
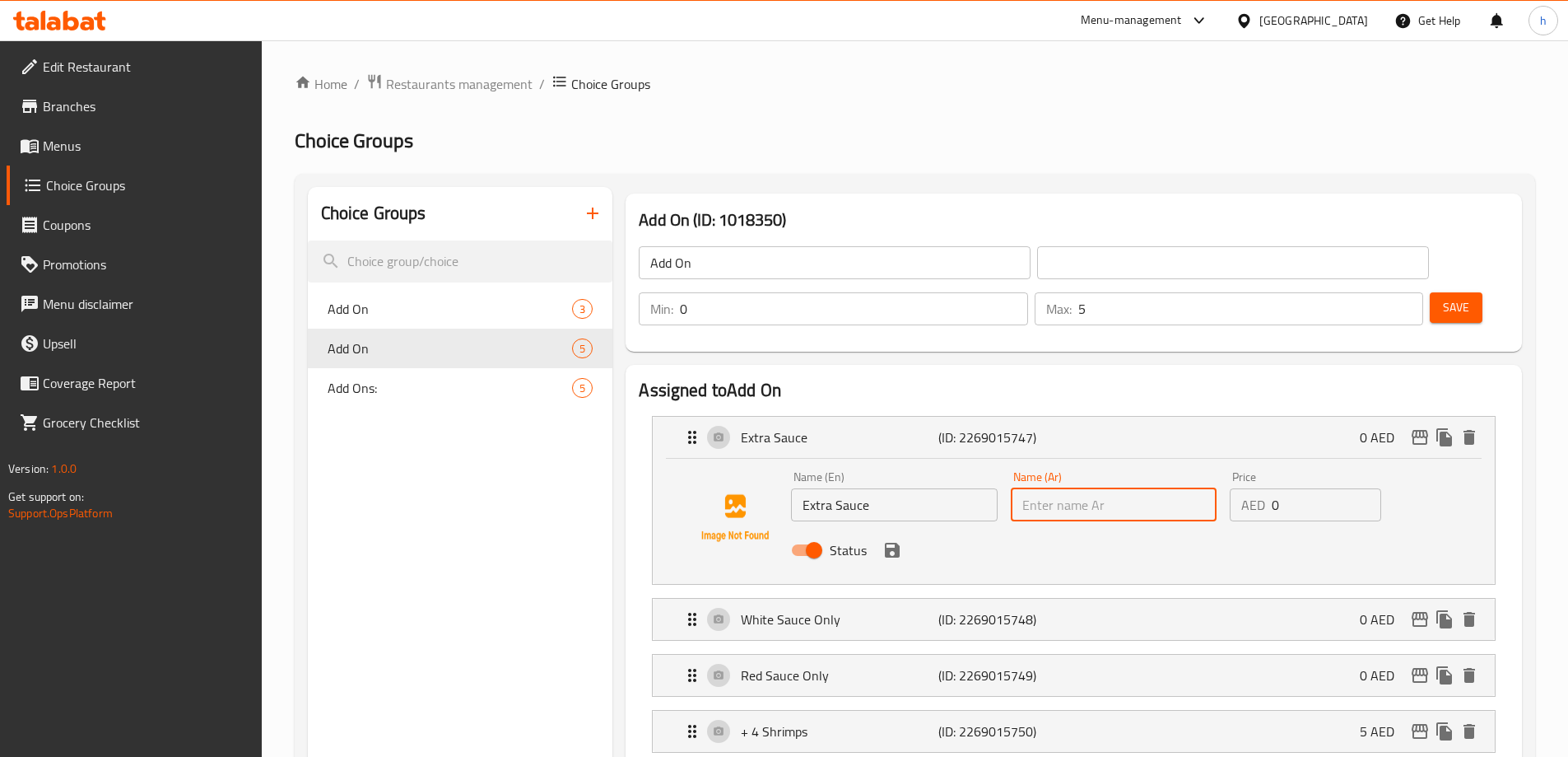
paste input "صلصة إضافية"
click at [887, 543] on icon "save" at bounding box center [892, 550] width 15 height 15
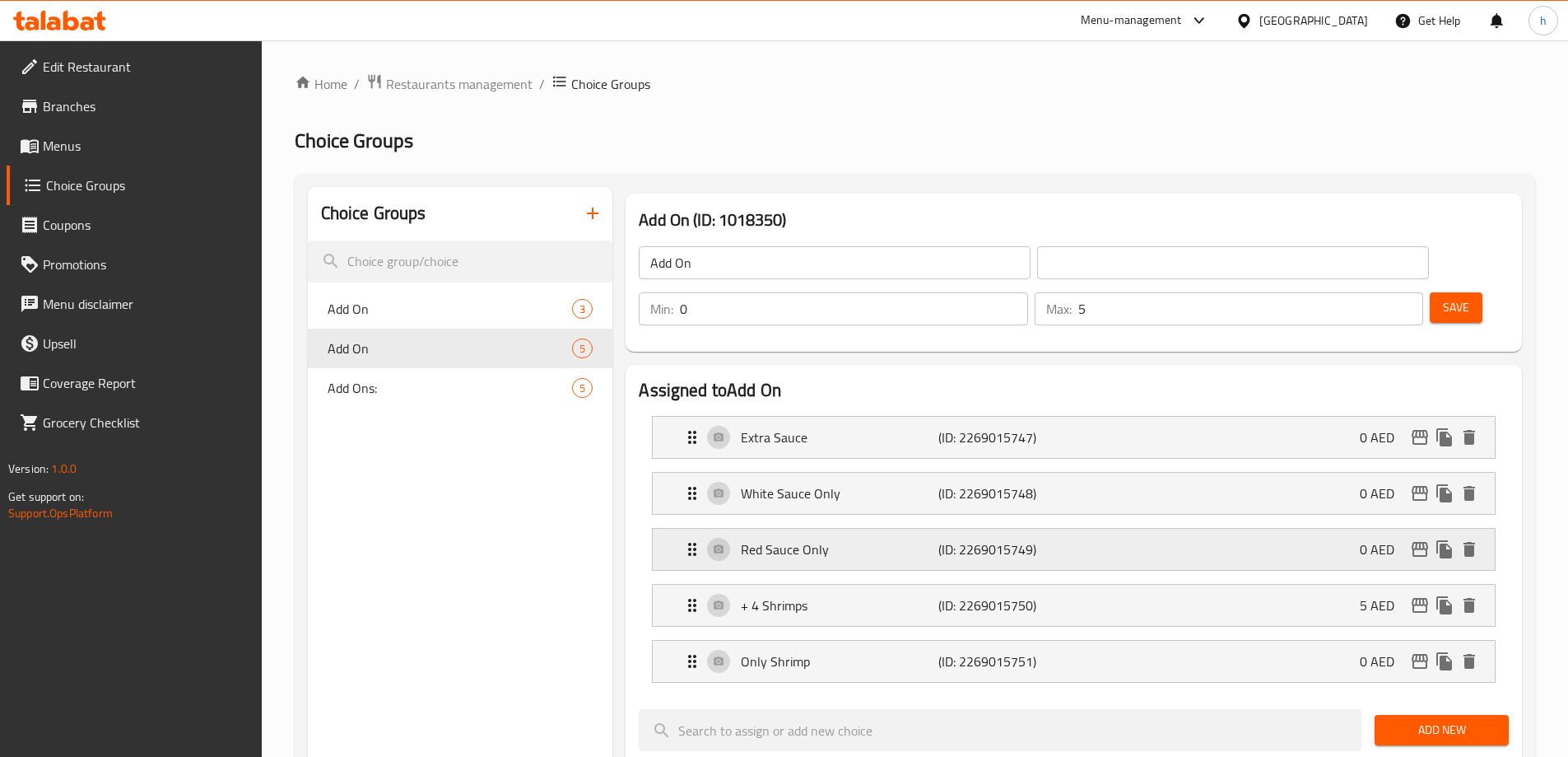
type input "صلصة إضافية"
click at [1112, 472] on div "White Sauce Only (ID: 2269015748) 0 AED" at bounding box center [1078, 493] width 793 height 41
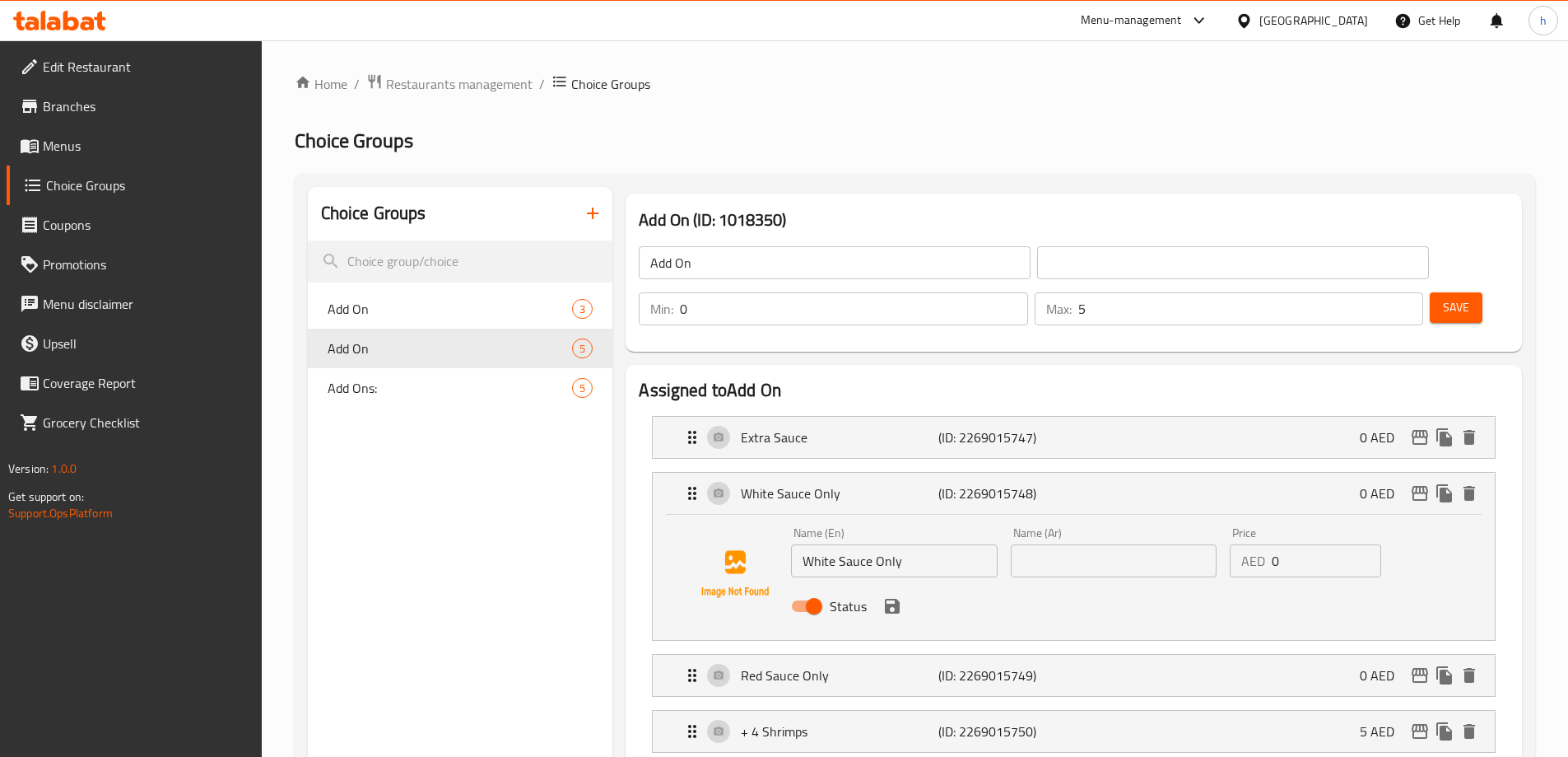
click at [871, 545] on input "White Sauce Only" at bounding box center [893, 561] width 206 height 33
click at [1132, 584] on div "Status" at bounding box center [1113, 605] width 658 height 44
click at [1134, 545] on input "text" at bounding box center [1113, 561] width 206 height 33
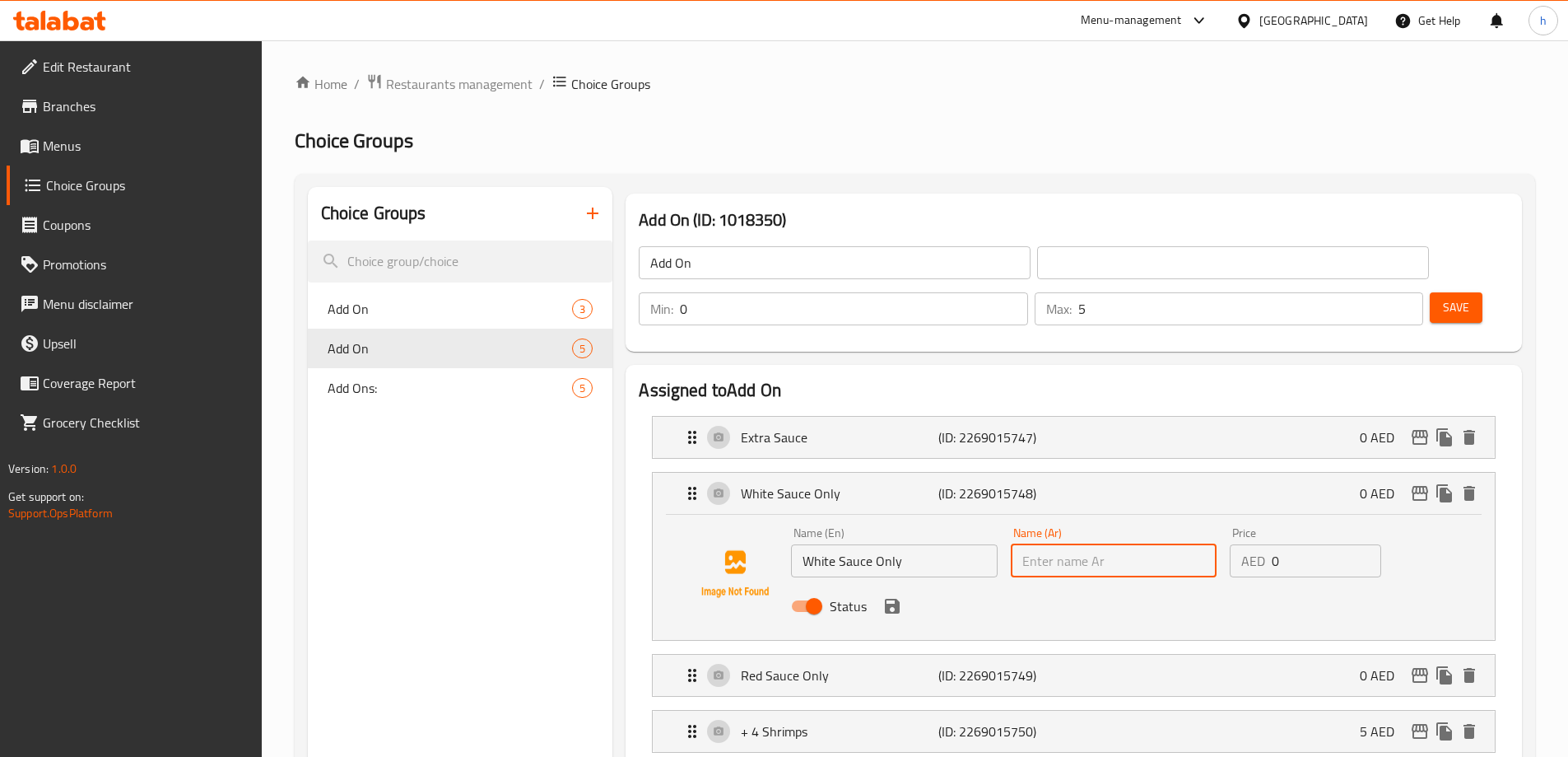
paste input "صلصة بيضاء فقط"
click at [889, 599] on icon "save" at bounding box center [892, 605] width 15 height 15
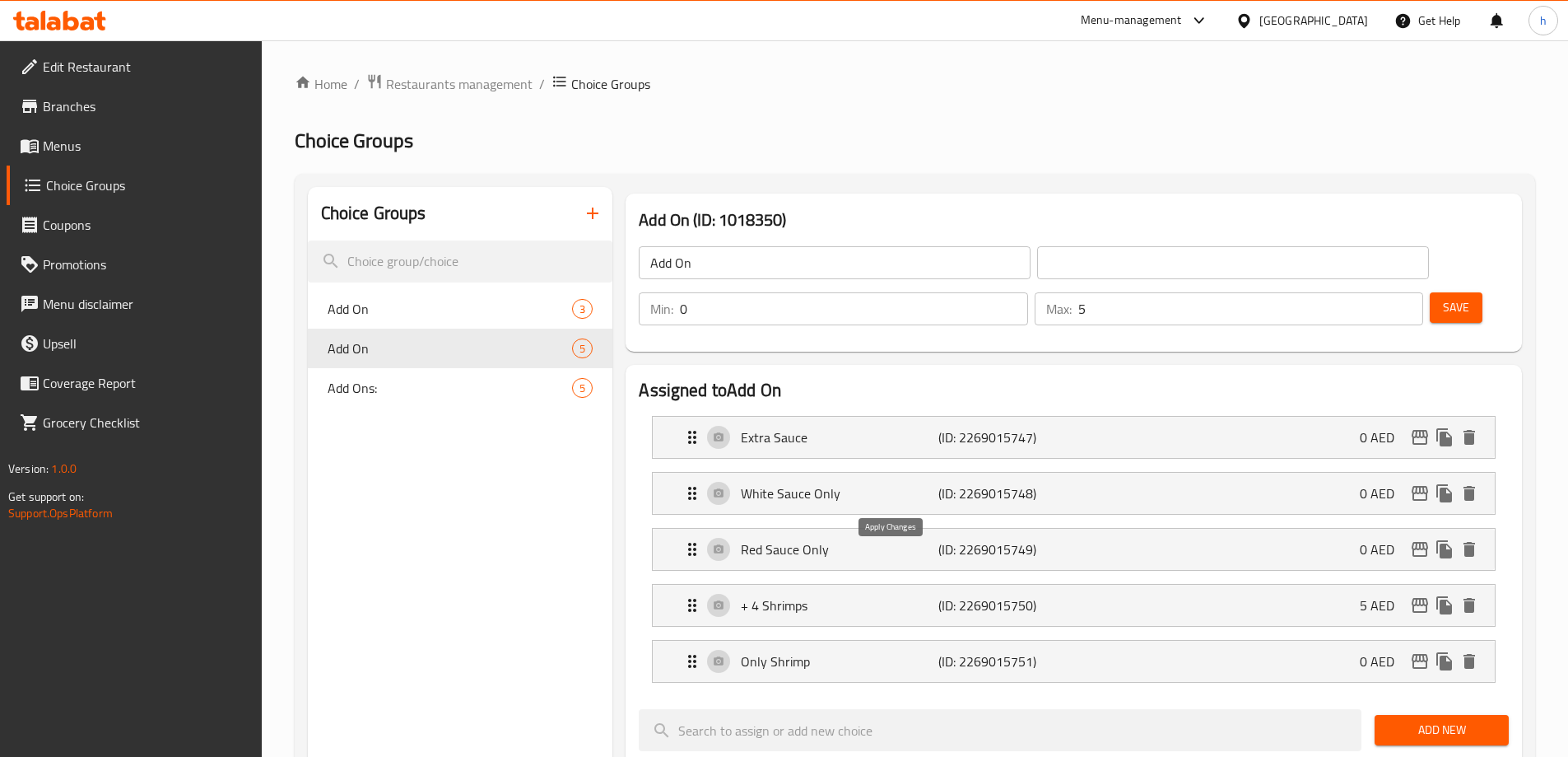
type input "صلصة بيضاء فقط"
click at [885, 528] on div "Red Sauce Only (ID: 2269015749) 0 AED Name (En) Red Sauce Only Name (En) Name (…" at bounding box center [1073, 550] width 844 height 43
click at [912, 540] on p "Red Sauce Only" at bounding box center [839, 550] width 196 height 20
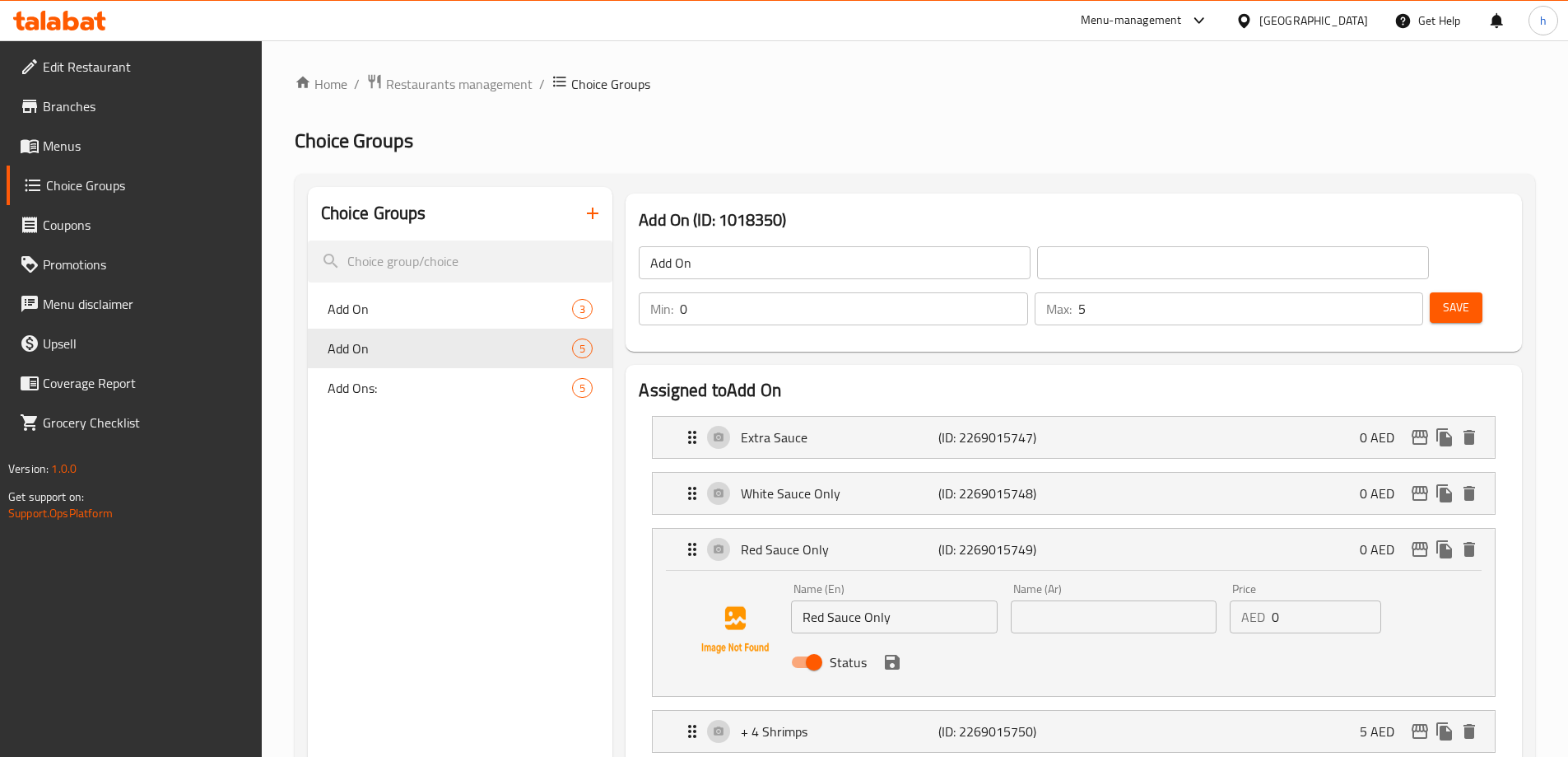
click at [874, 601] on input "Red Sauce Only" at bounding box center [893, 617] width 206 height 33
click at [1142, 601] on input "text" at bounding box center [1113, 617] width 206 height 33
paste input "صلصة حمراء فقط"
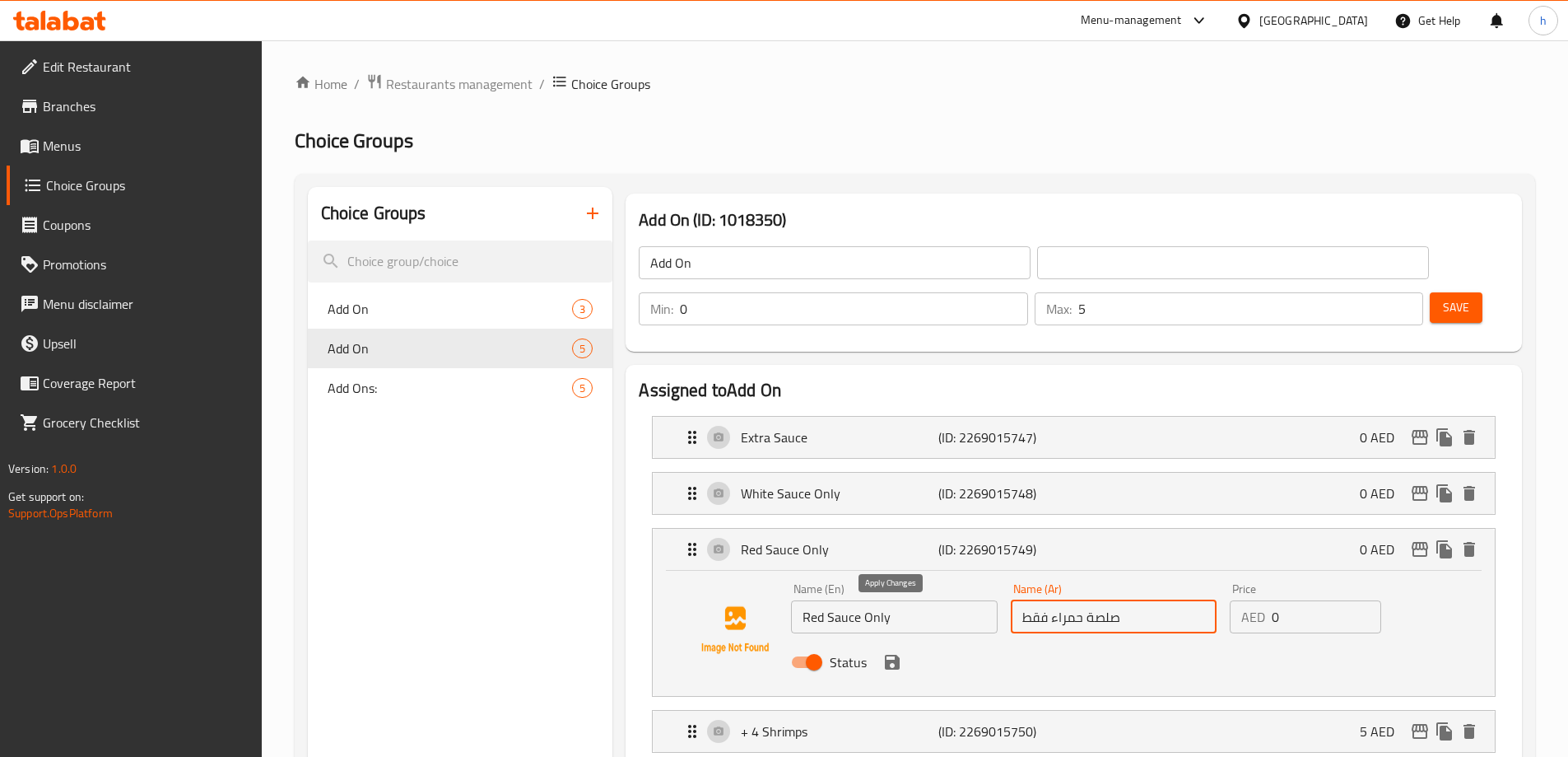
click at [893, 654] on icon "save" at bounding box center [892, 661] width 15 height 15
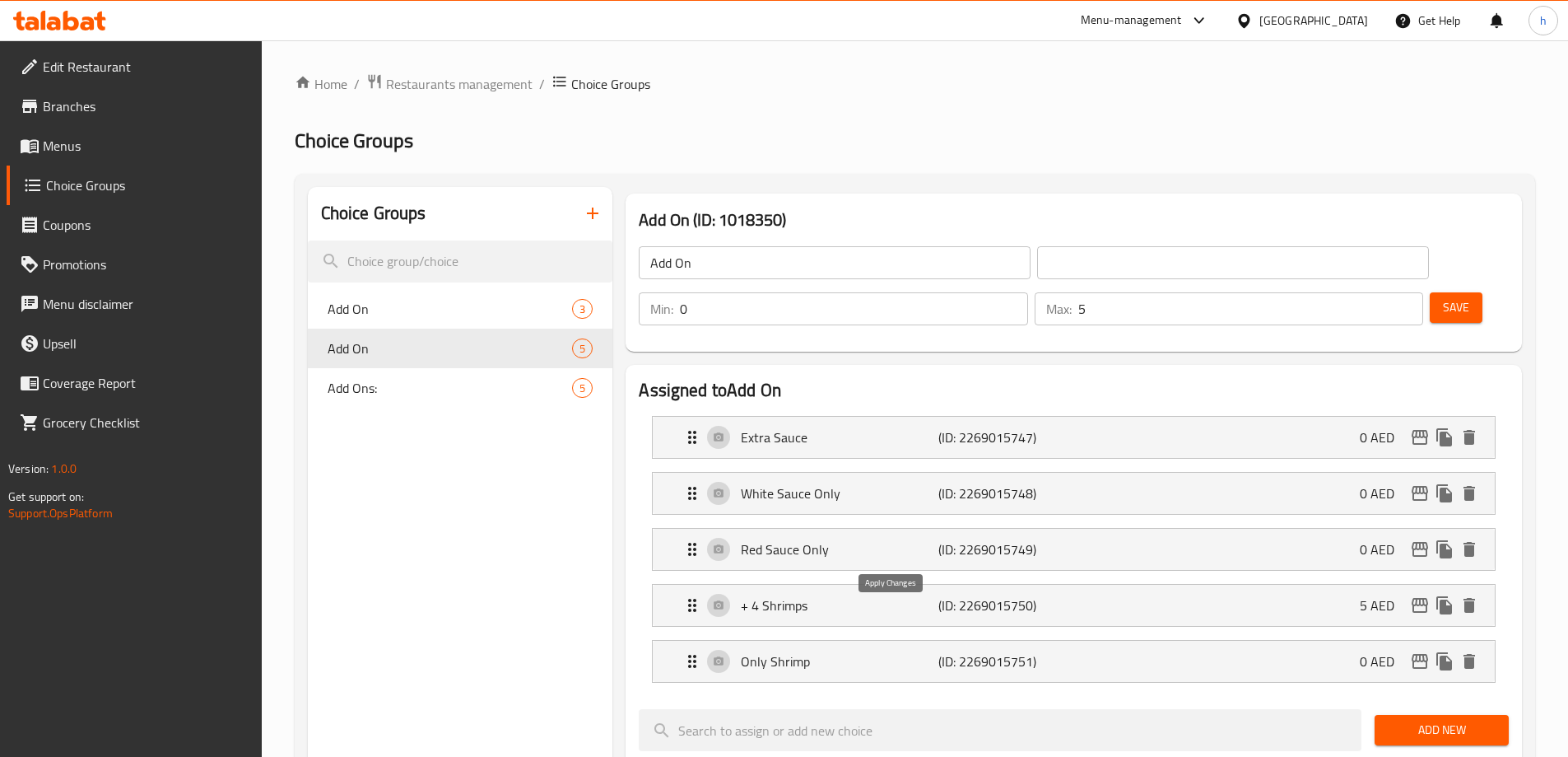
type input "صلصة حمراء فقط"
click at [1087, 585] on div "+ 4 Shrimps (ID: 2269015750) 5 AED" at bounding box center [1078, 605] width 793 height 41
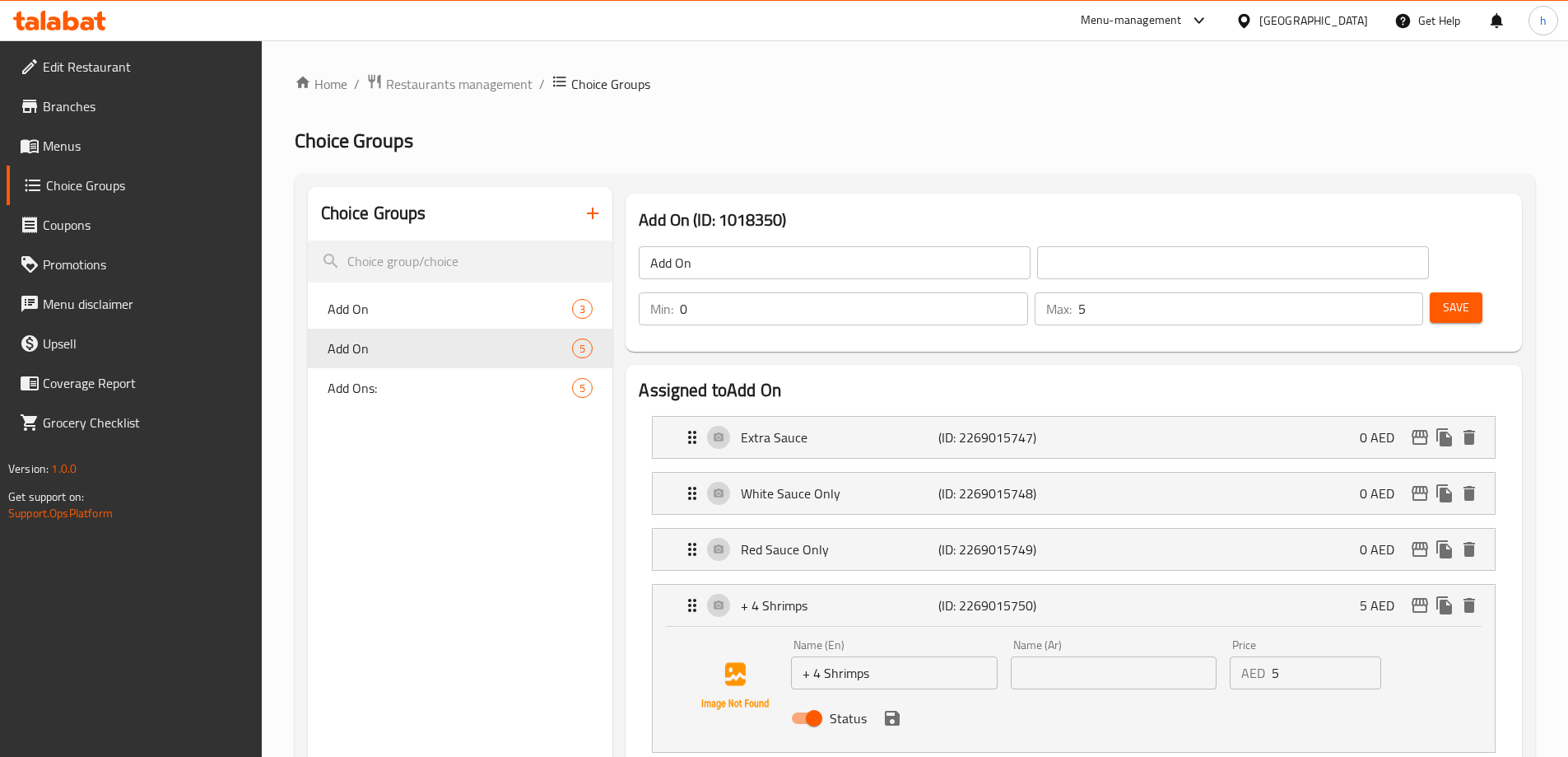
click at [835, 656] on input "+ 4 Shrimps" at bounding box center [893, 673] width 206 height 33
click at [1058, 656] on input "text" at bounding box center [1113, 673] width 206 height 33
paste input "+ 4 روبيان"
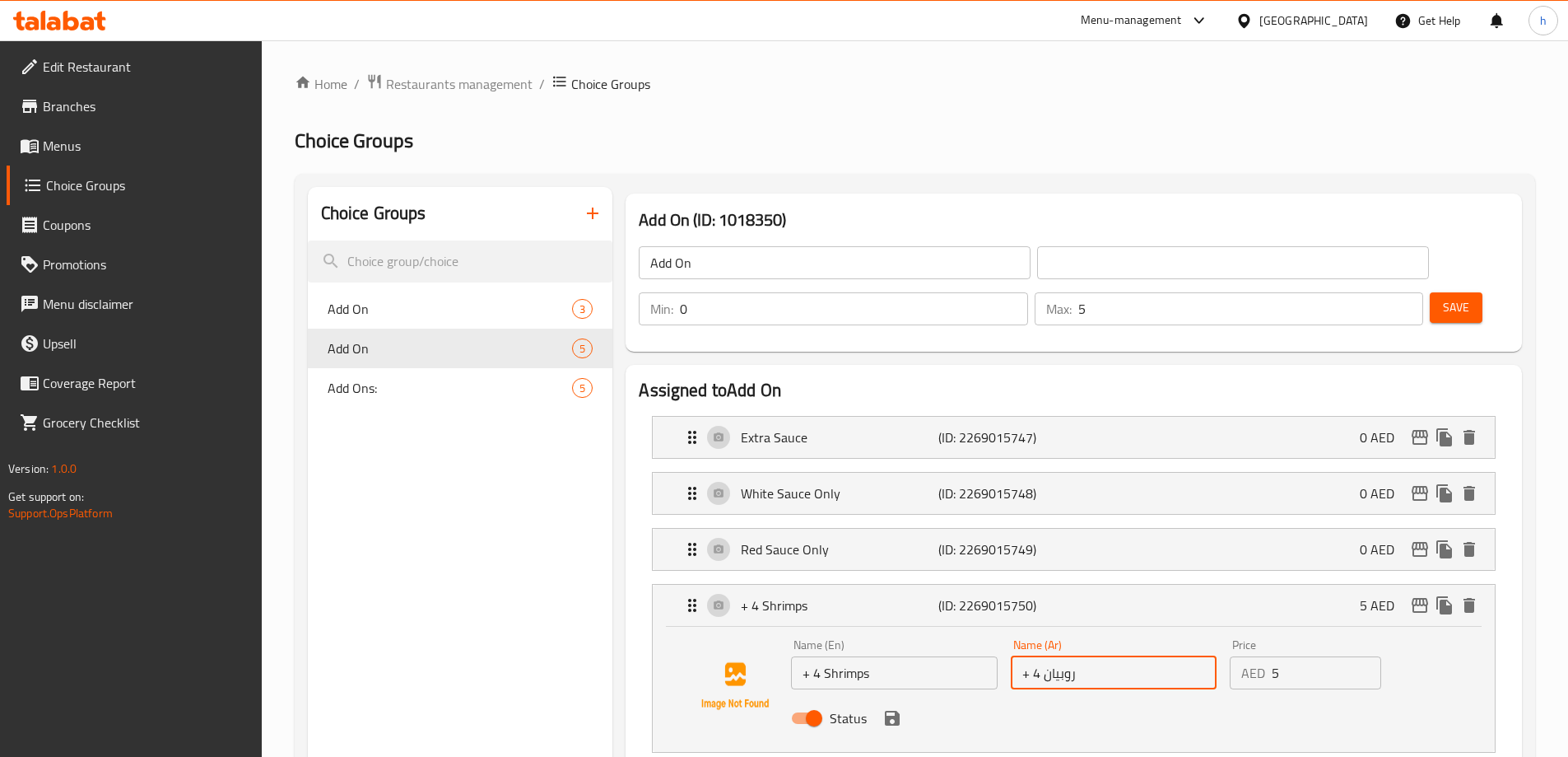
click at [892, 708] on icon "save" at bounding box center [893, 718] width 20 height 20
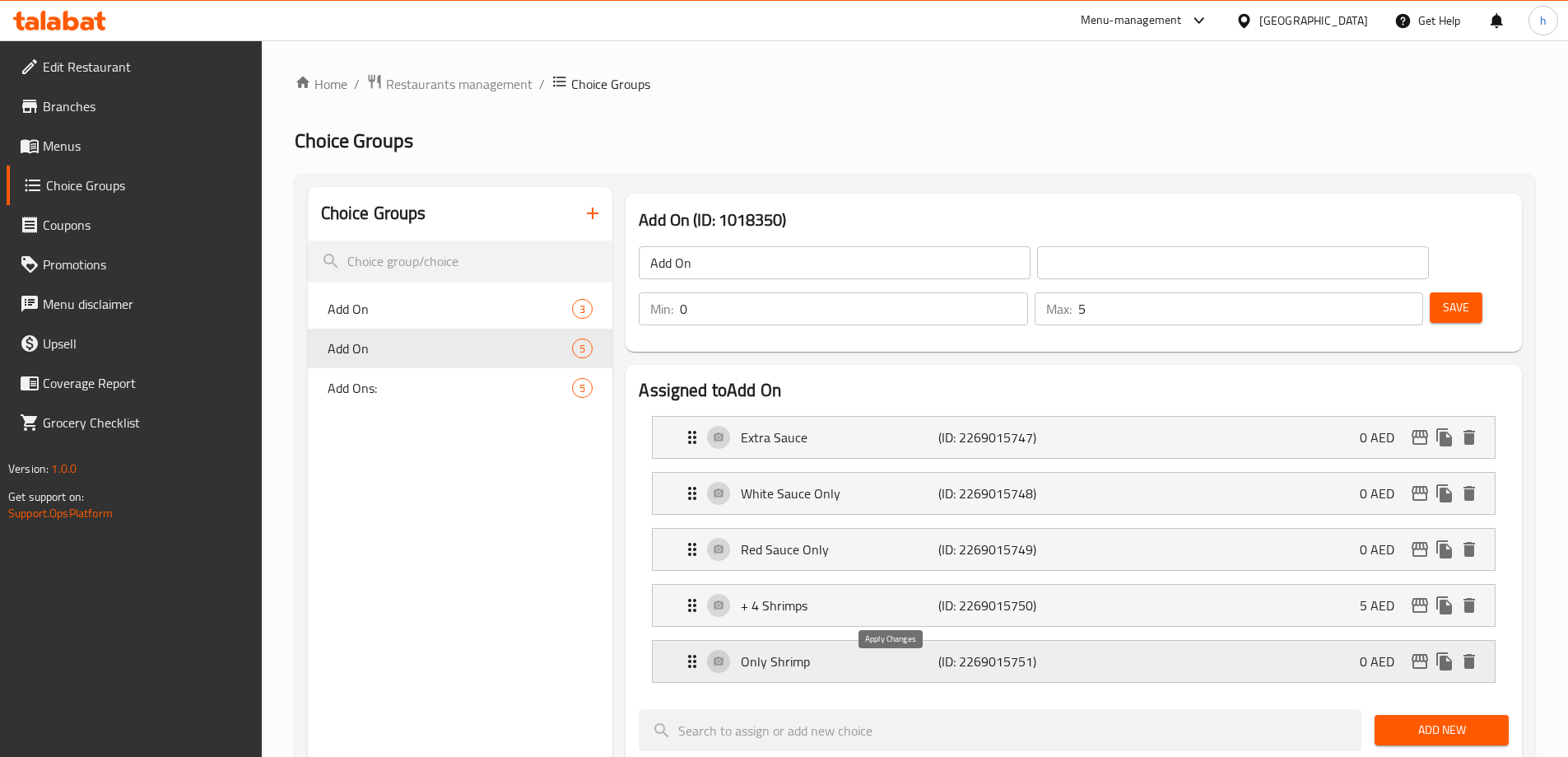
type input "+ 4 روبيان"
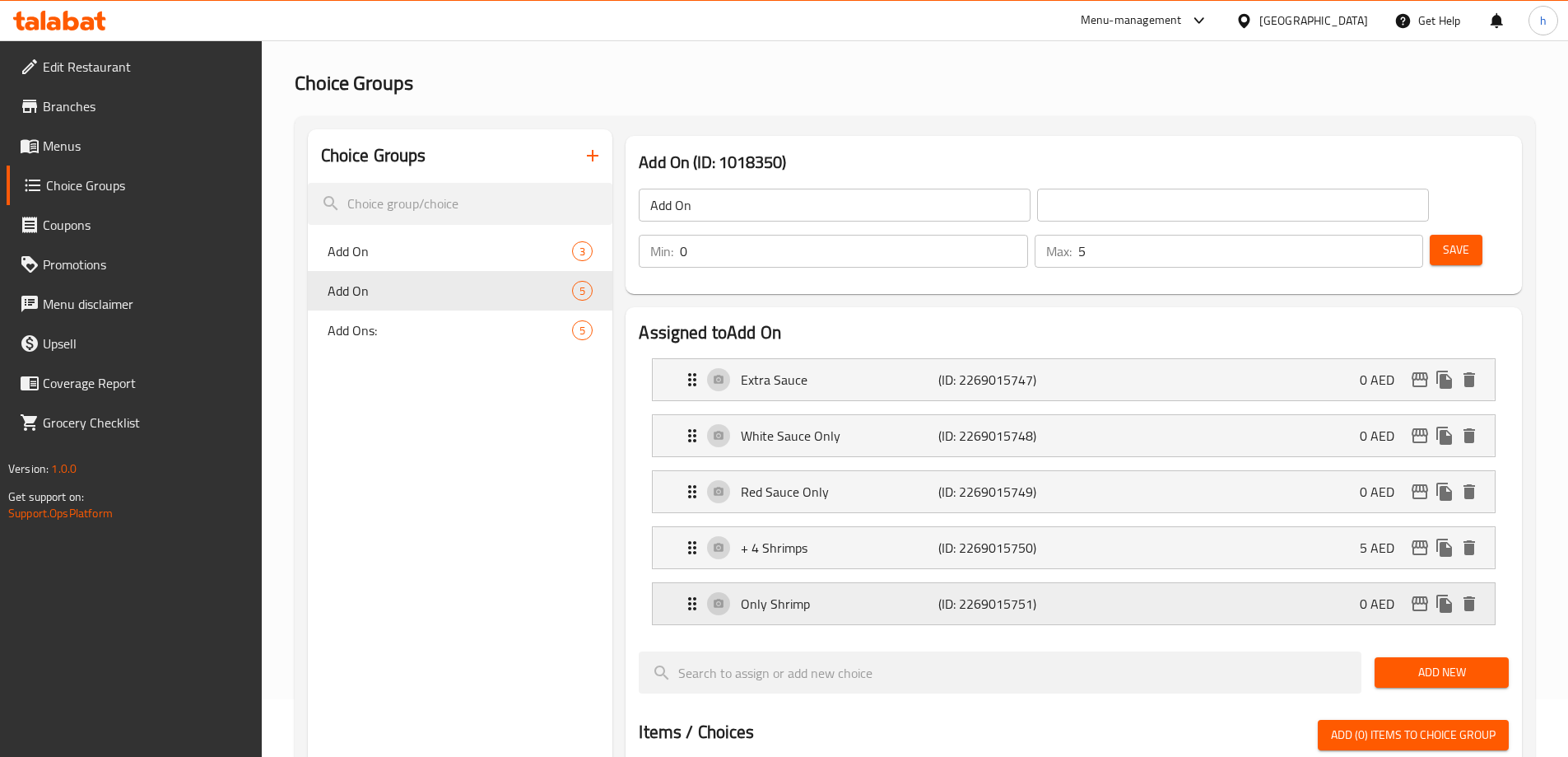
scroll to position [82, 0]
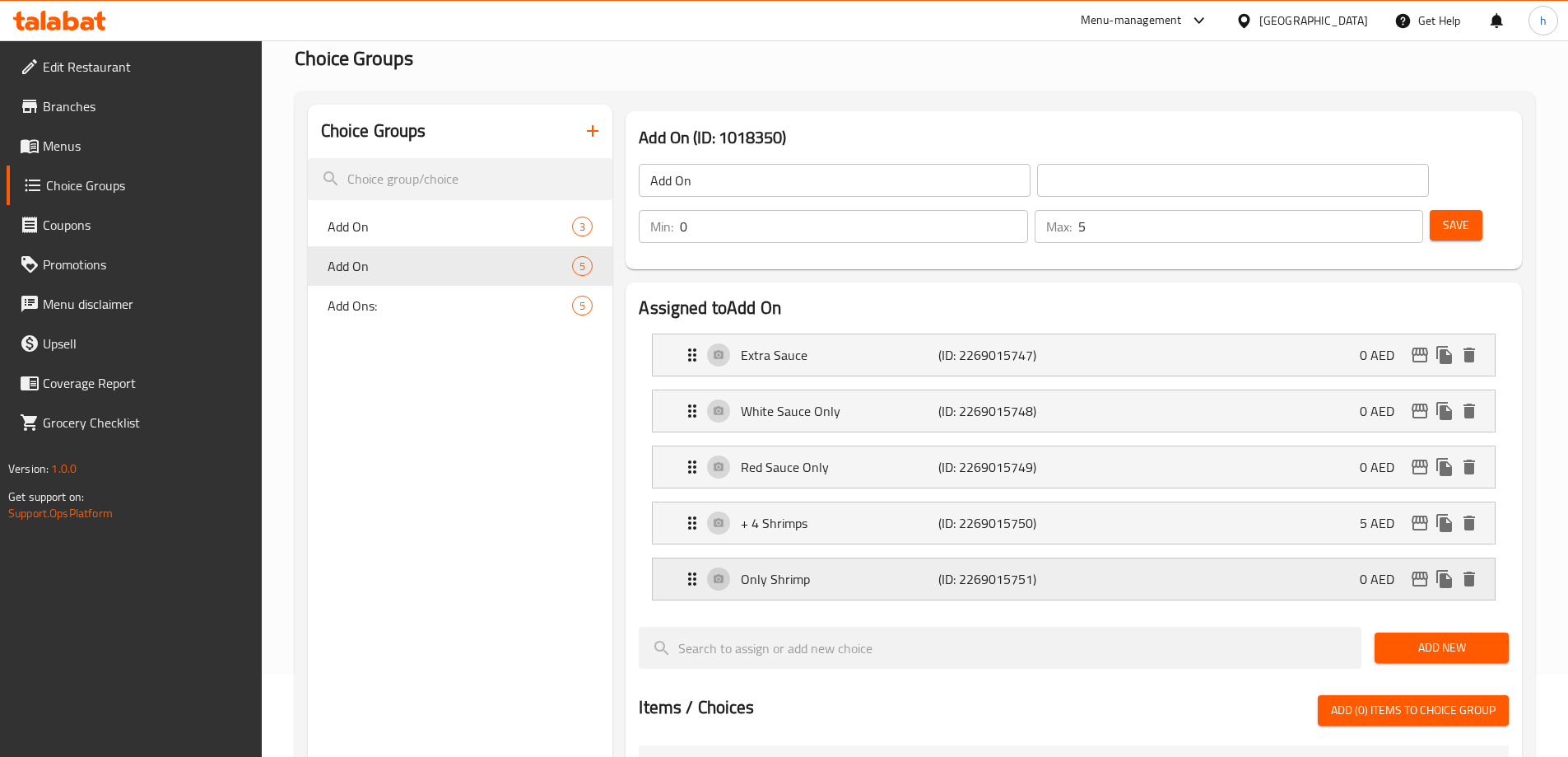
click at [904, 558] on div "Only Shrimp (ID: 2269015751) 0 AED" at bounding box center [1078, 579] width 793 height 41
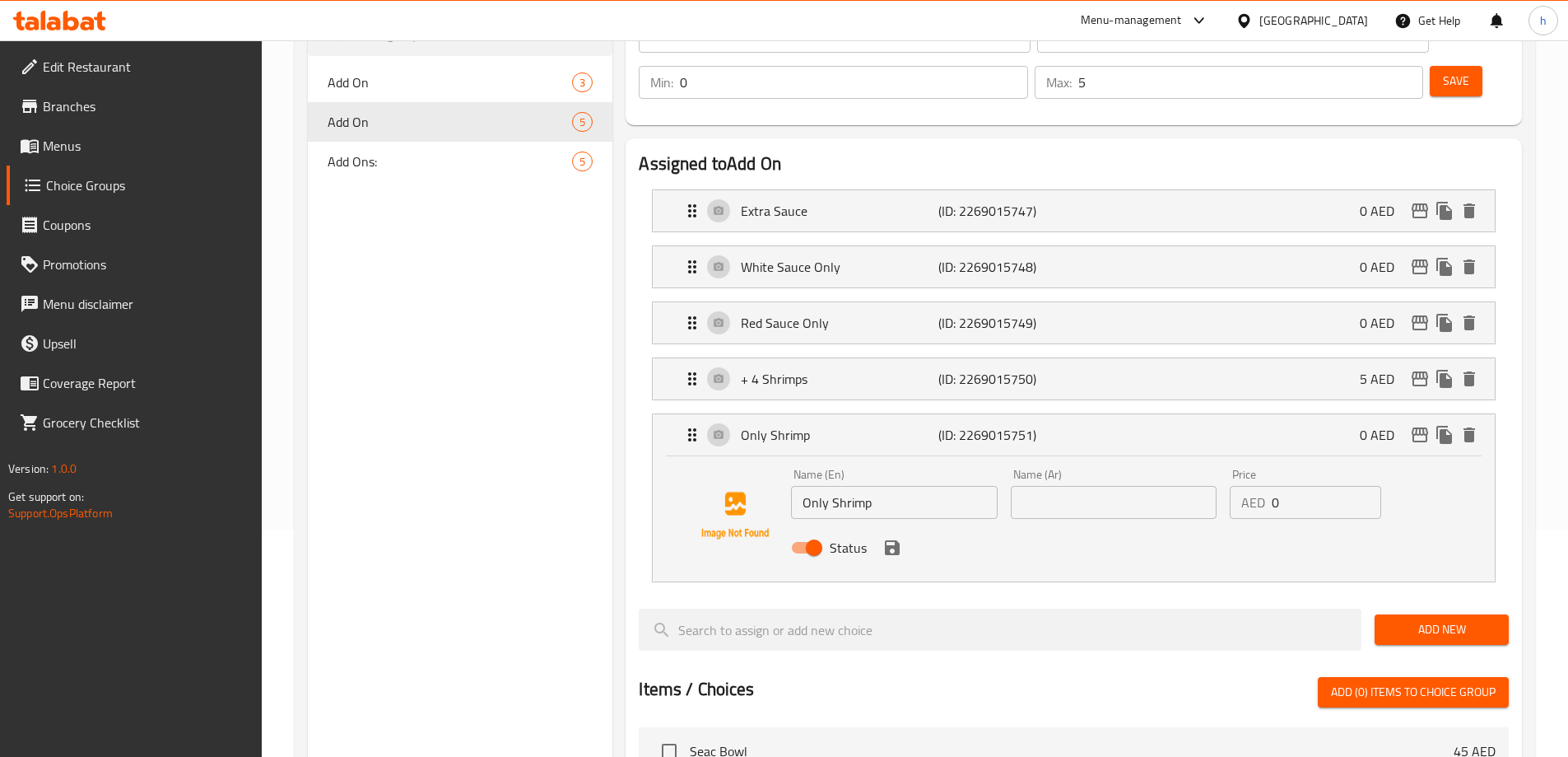
scroll to position [247, 0]
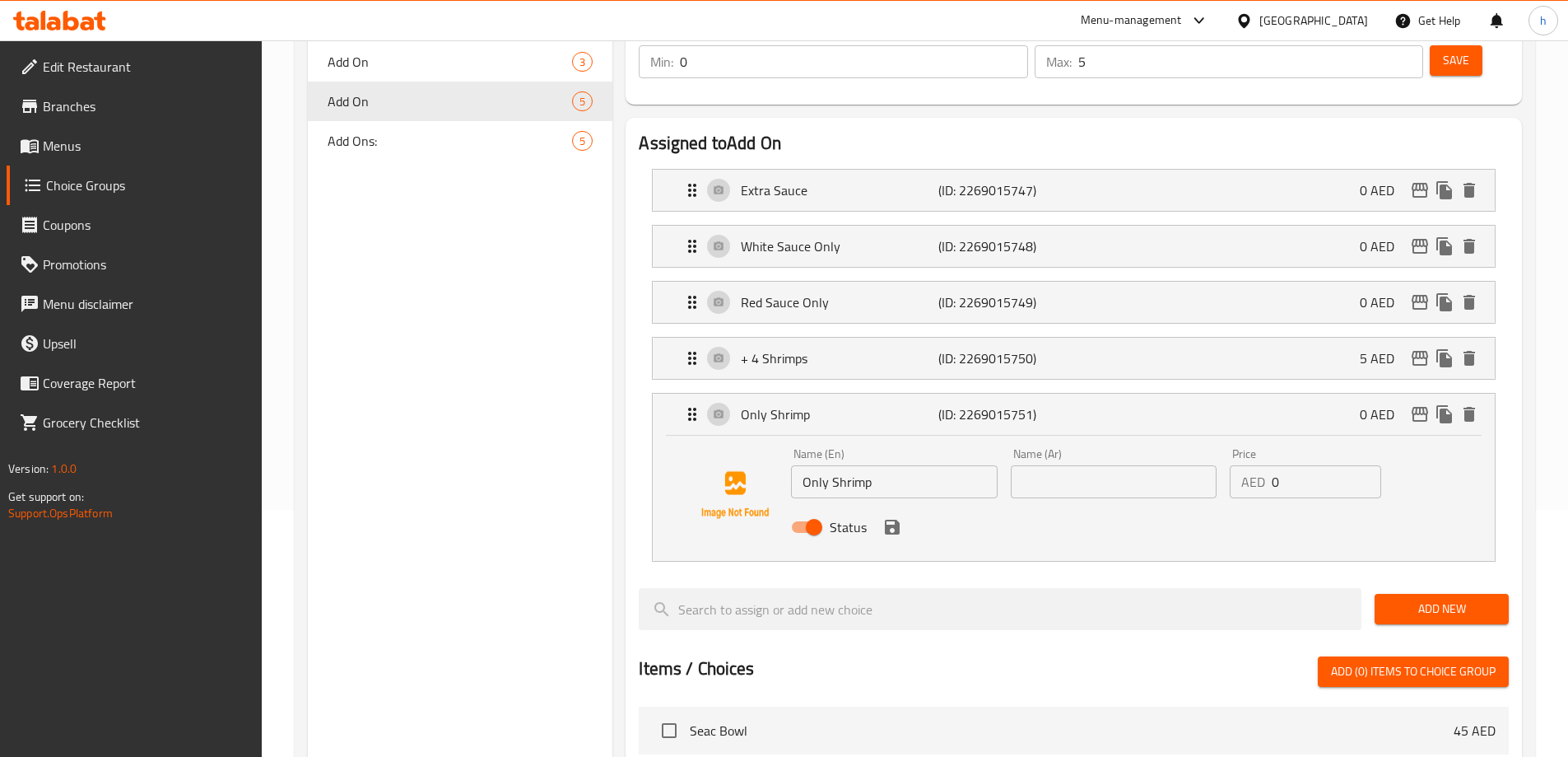
click at [855, 466] on input "Only Shrimp" at bounding box center [893, 482] width 206 height 33
click at [1150, 466] on input "text" at bounding box center [1113, 482] width 206 height 33
paste input "الروبيان فقط"
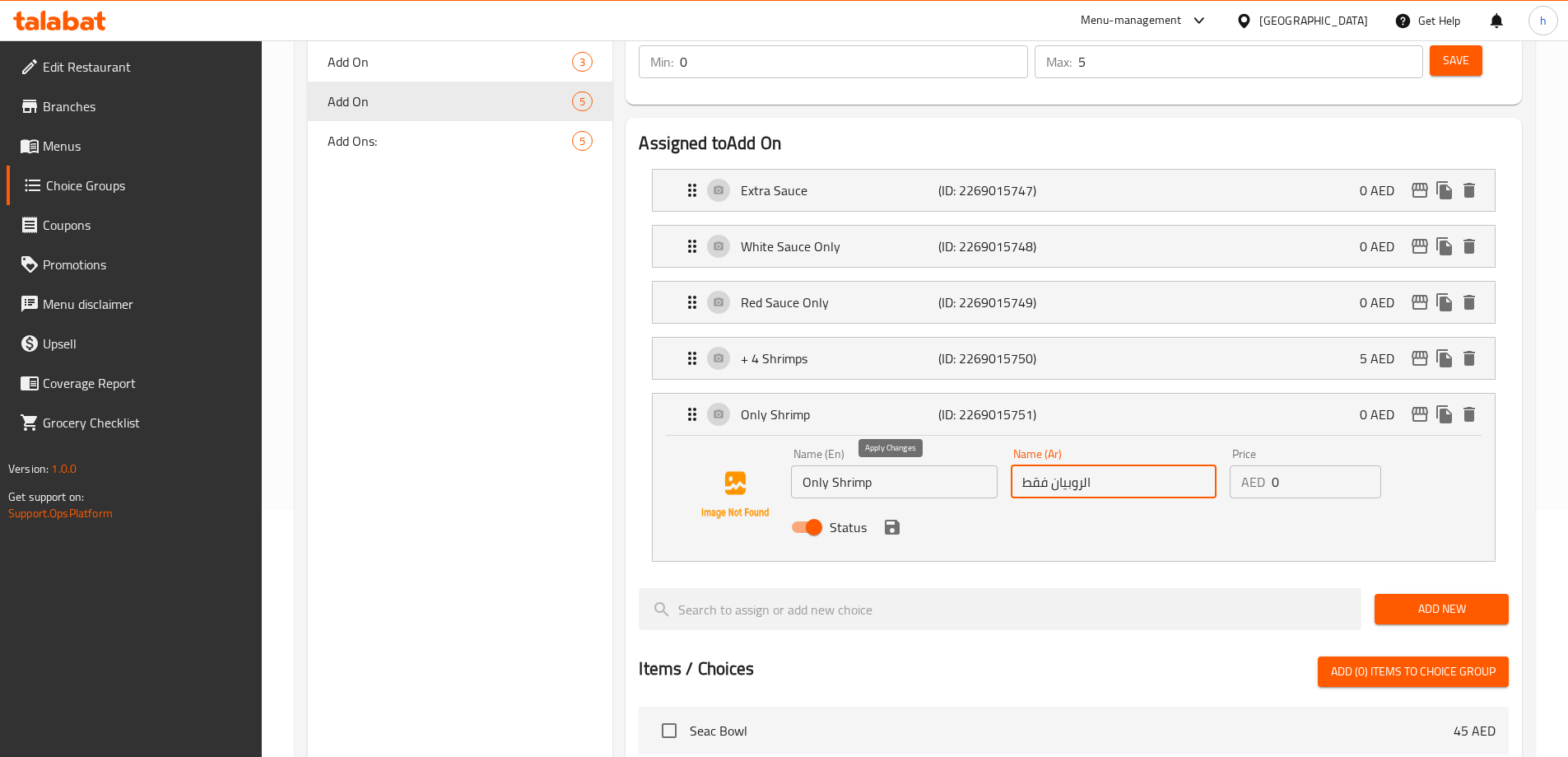
click at [888, 519] on icon "save" at bounding box center [892, 526] width 15 height 15
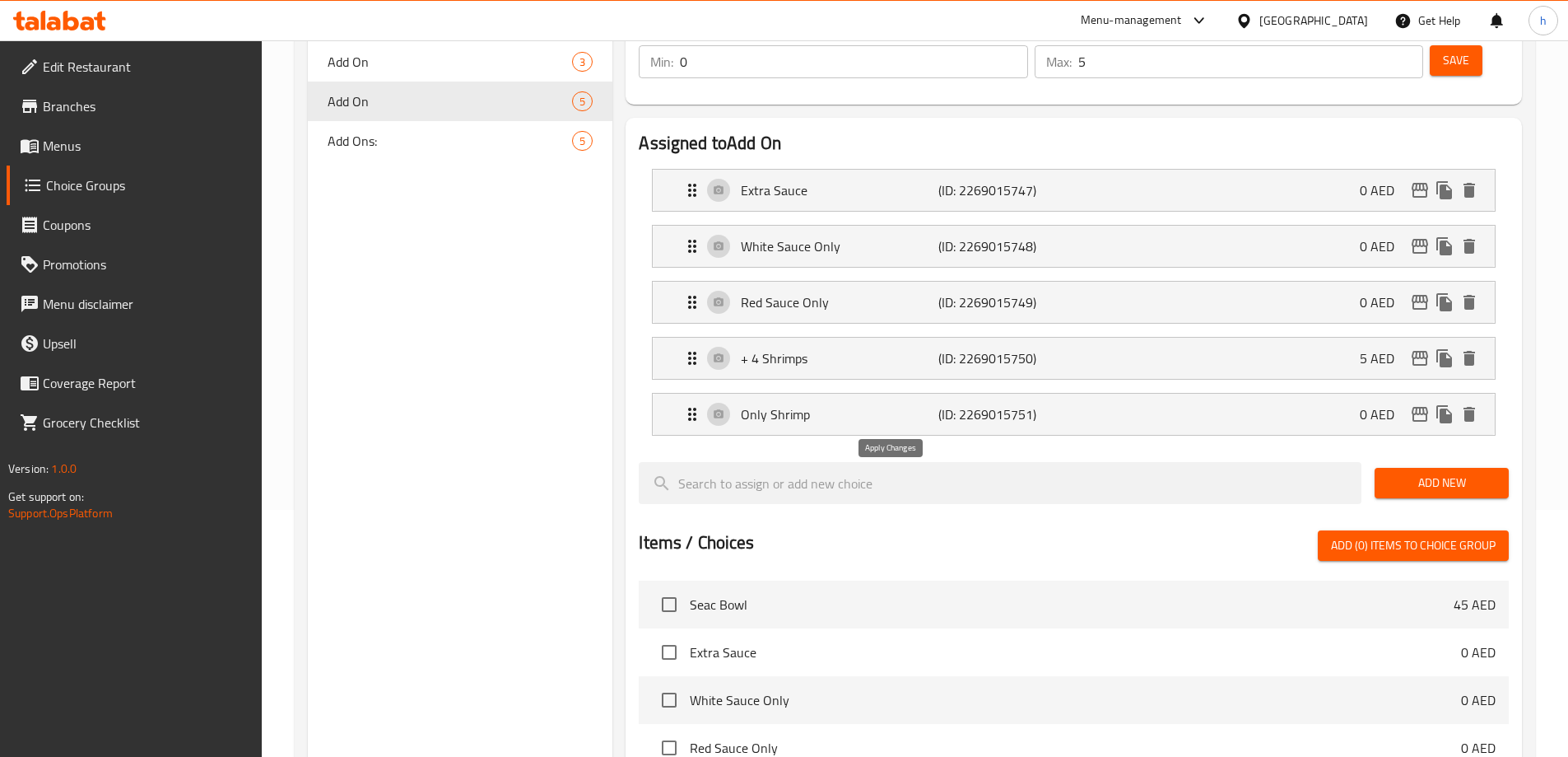
type input "الروبيان فقط"
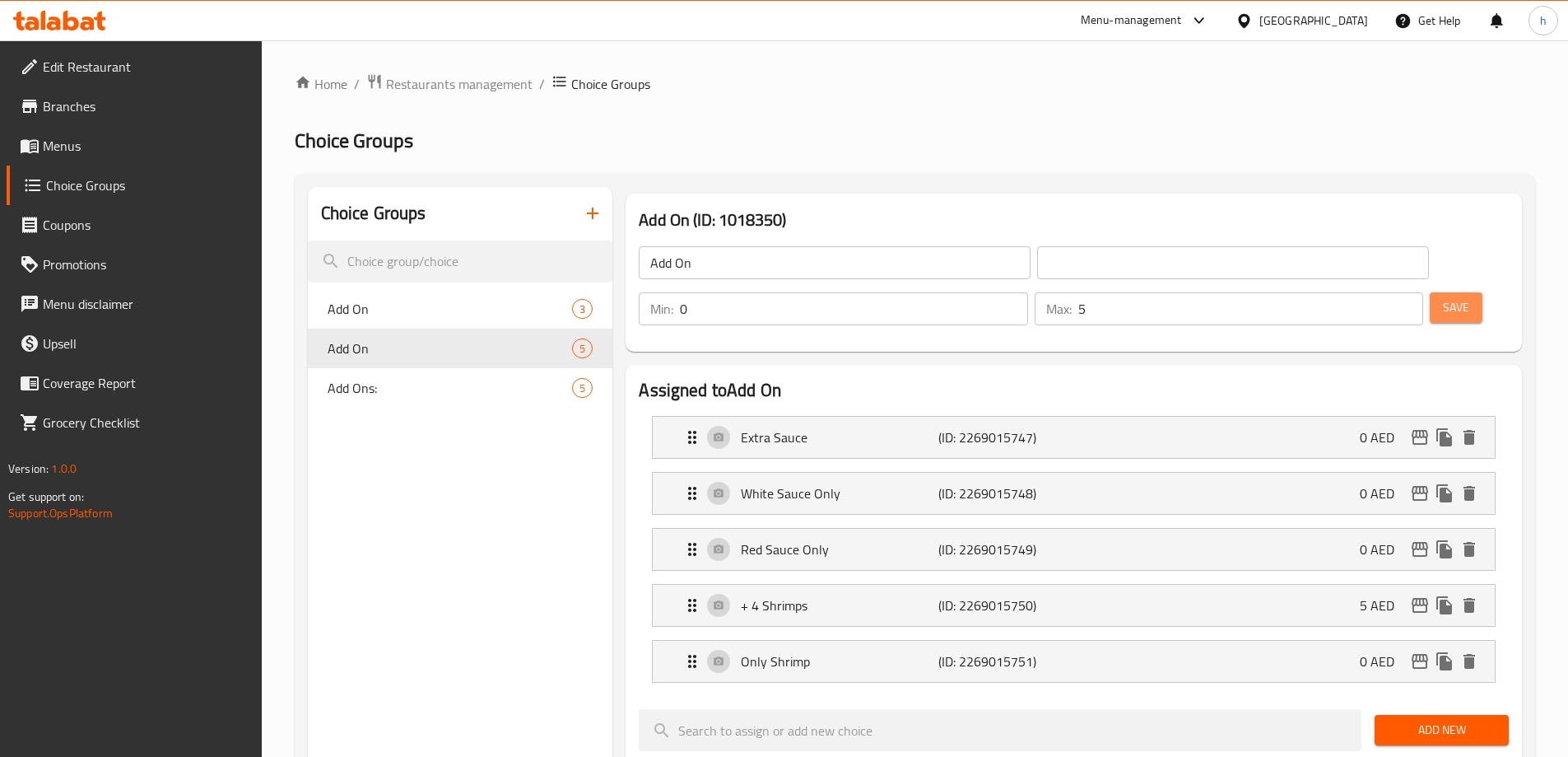
click at [1443, 297] on span "Save" at bounding box center [1456, 307] width 26 height 21
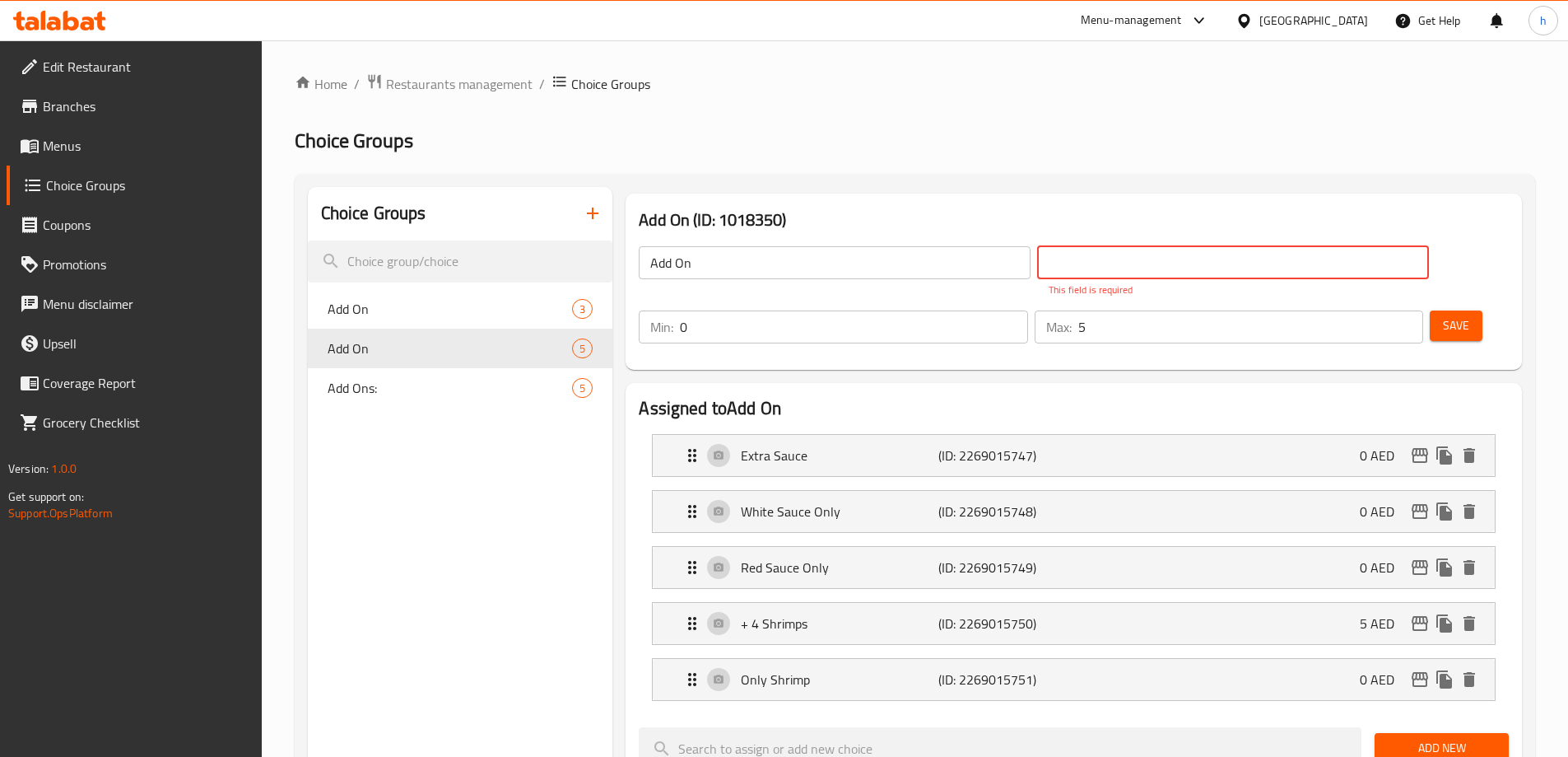
click at [1081, 272] on input "text" at bounding box center [1233, 263] width 392 height 33
type input "إضافات"
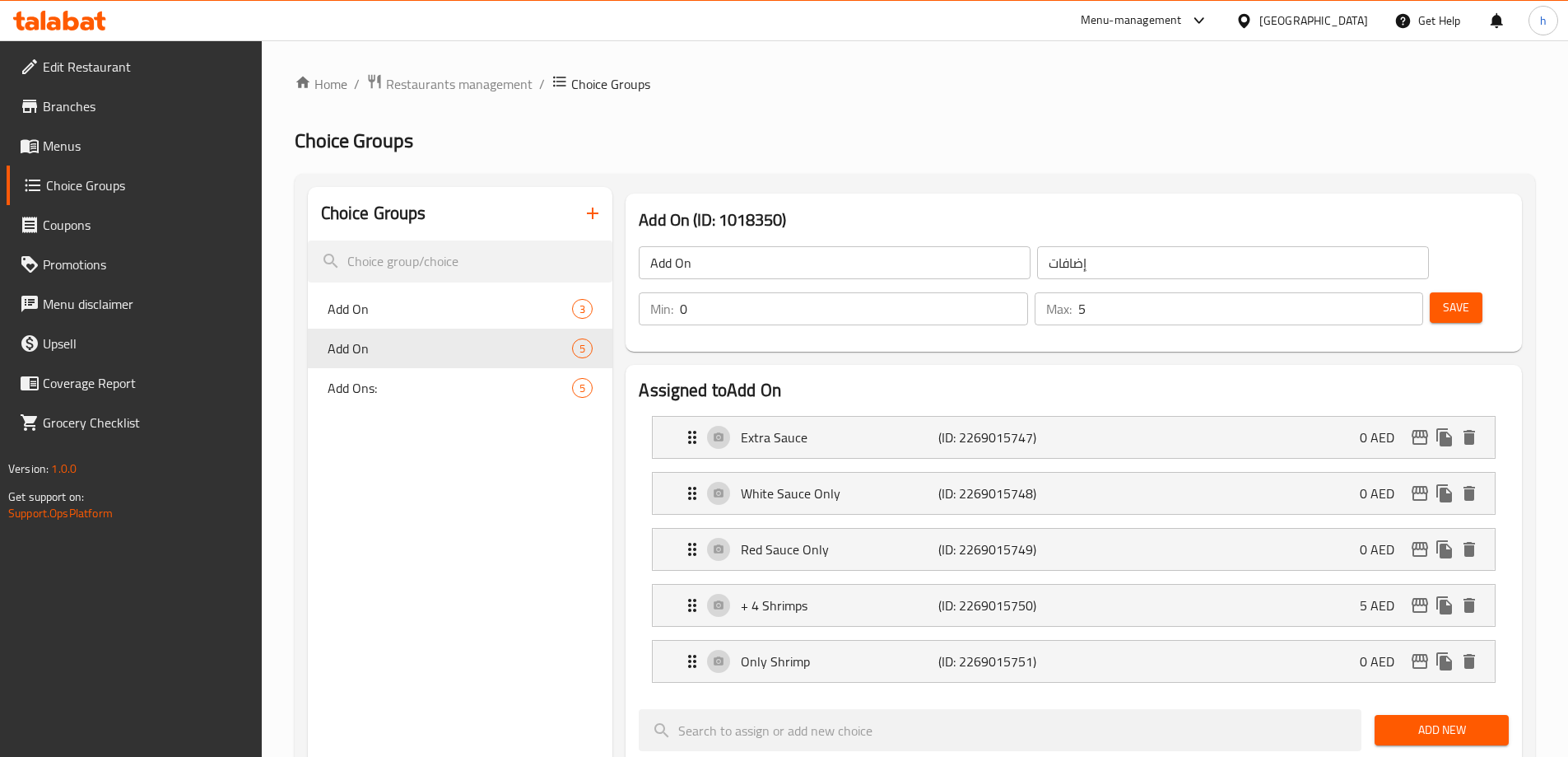
click at [1135, 228] on div "Add On ​ إضافات ​ Min: 0 ​ Max: 5 ​ Save" at bounding box center [1074, 286] width 884 height 118
click at [1443, 297] on span "Save" at bounding box center [1456, 307] width 26 height 21
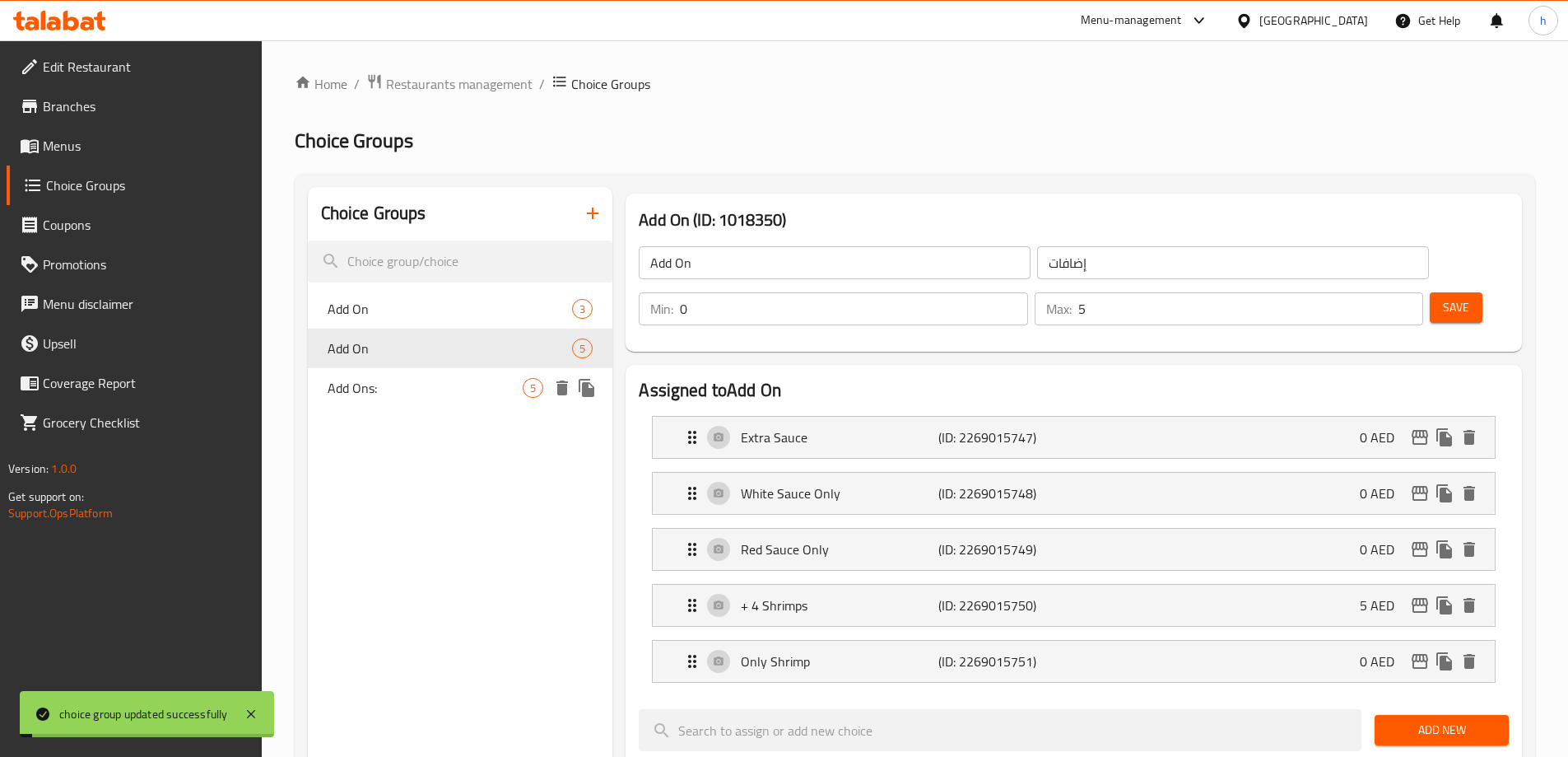
click at [410, 384] on span "Add Ons:" at bounding box center [425, 388] width 196 height 20
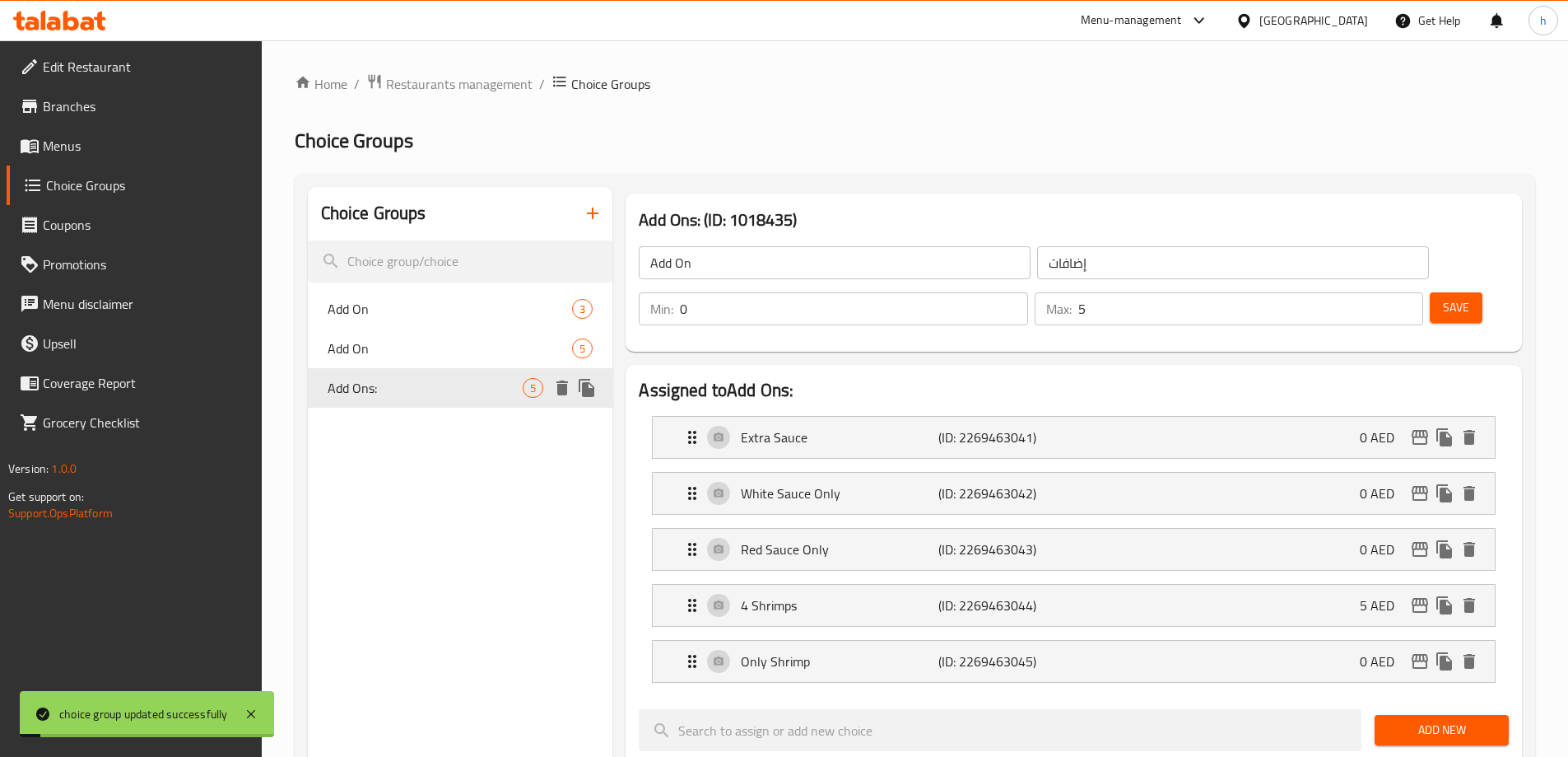
type input "Add Ons:"
type input "الإضافات:"
click at [1121, 417] on div "Extra Sauce (ID: 2269463041) 0 AED" at bounding box center [1078, 437] width 793 height 41
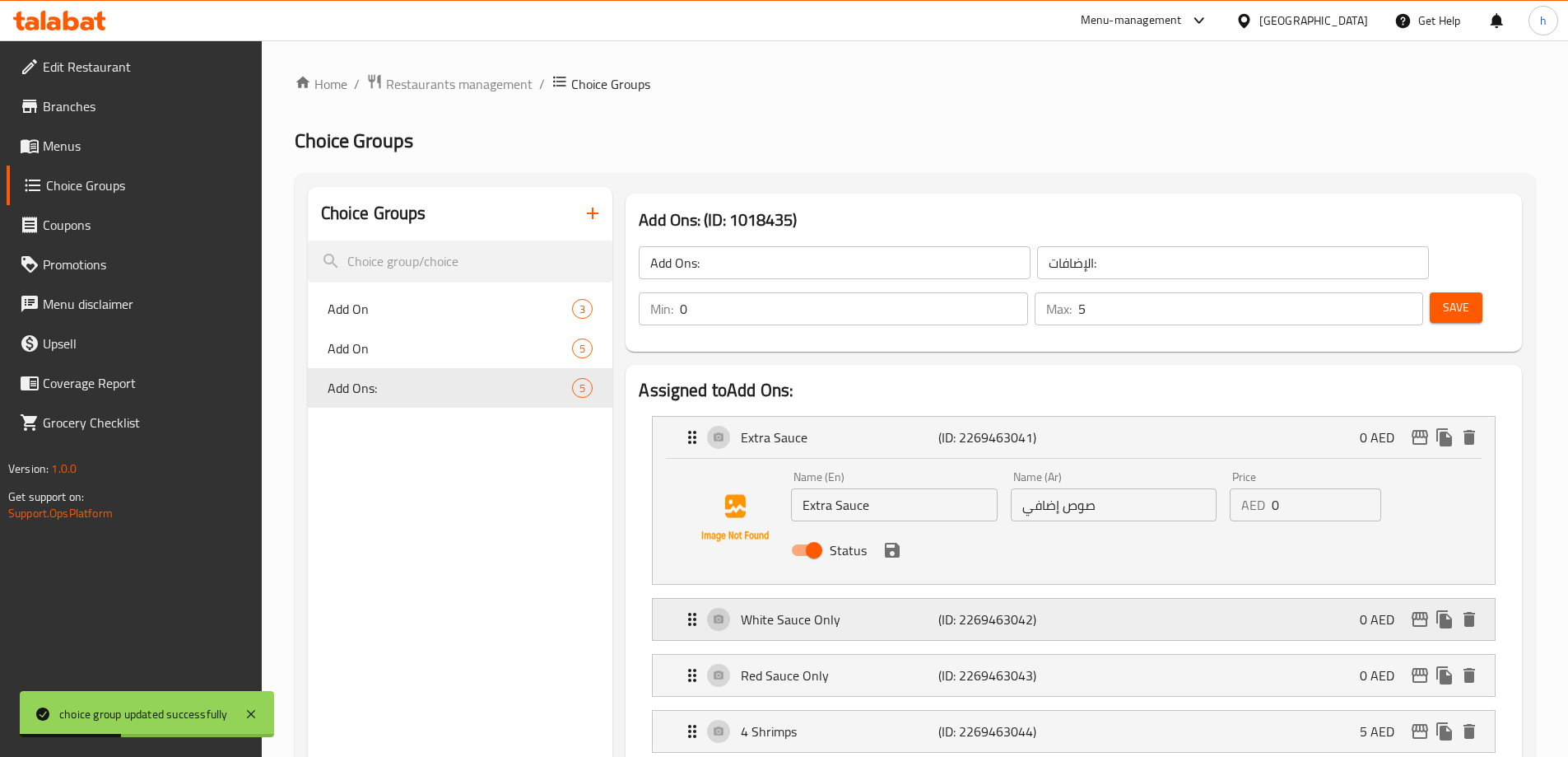
click at [1123, 599] on div "White Sauce Only (ID: 2269463042) 0 AED" at bounding box center [1078, 619] width 793 height 41
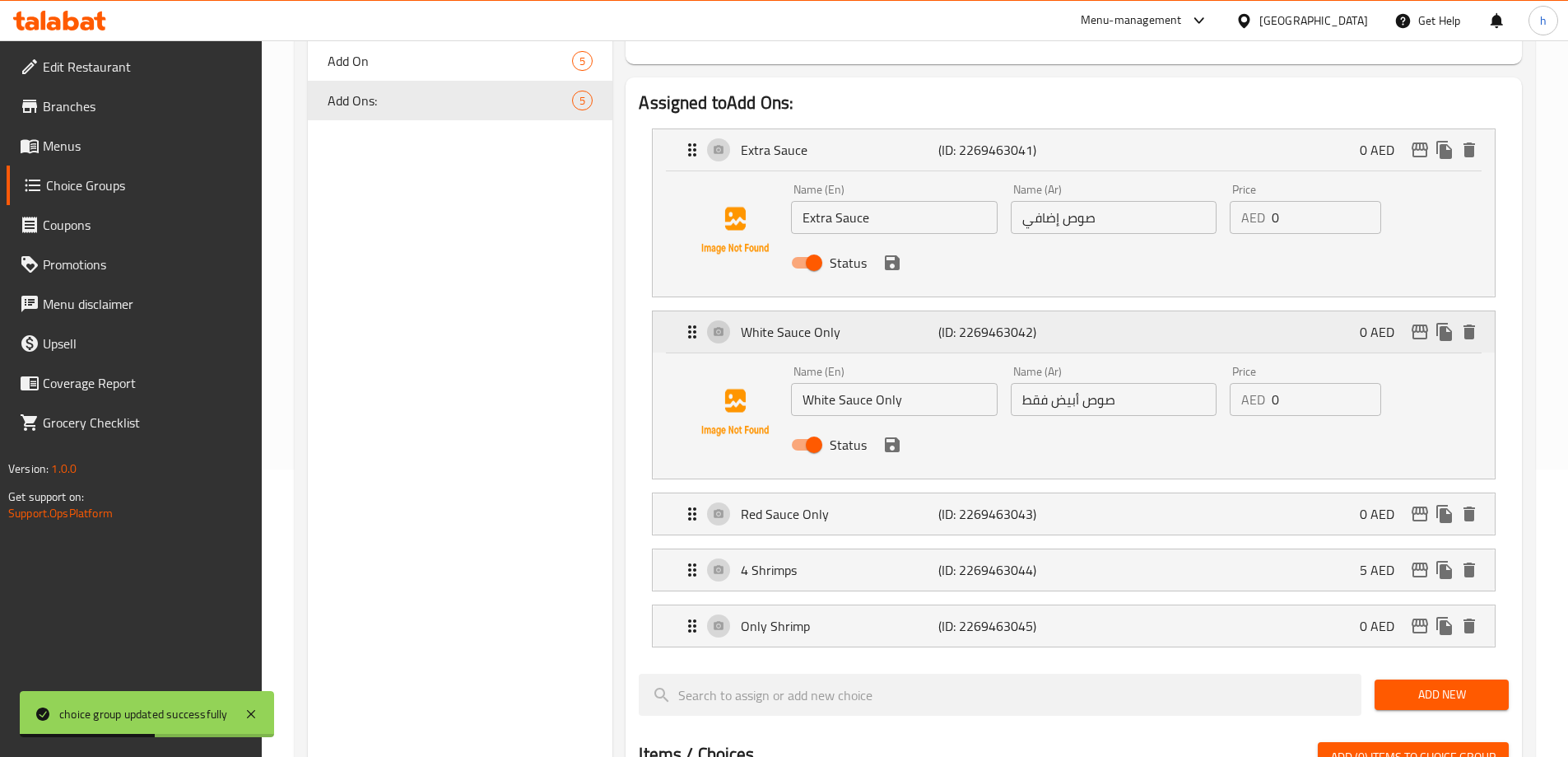
scroll to position [330, 0]
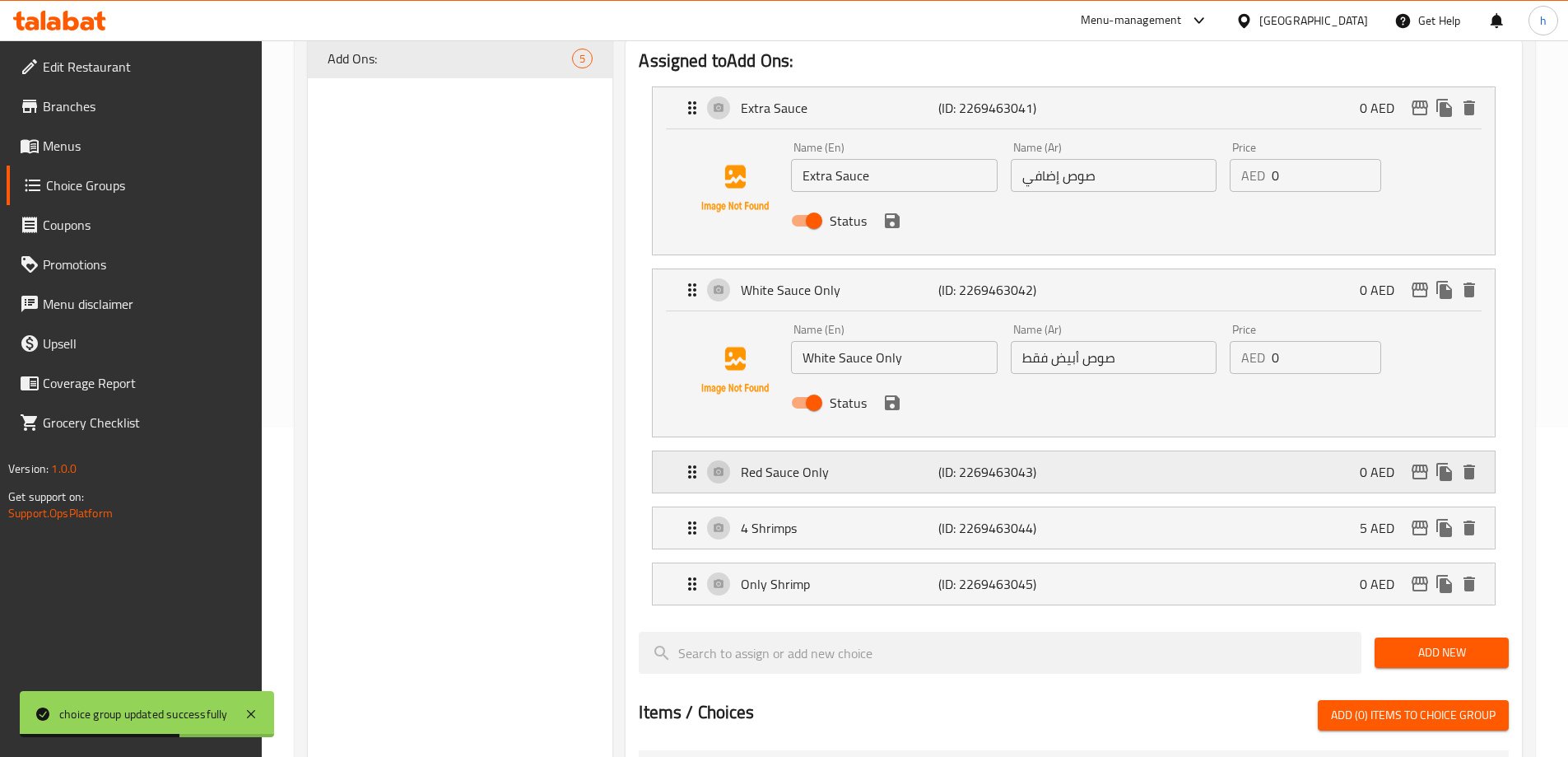
click at [1149, 451] on div "Red Sauce Only (ID: 2269463043) 0 AED" at bounding box center [1078, 471] width 793 height 41
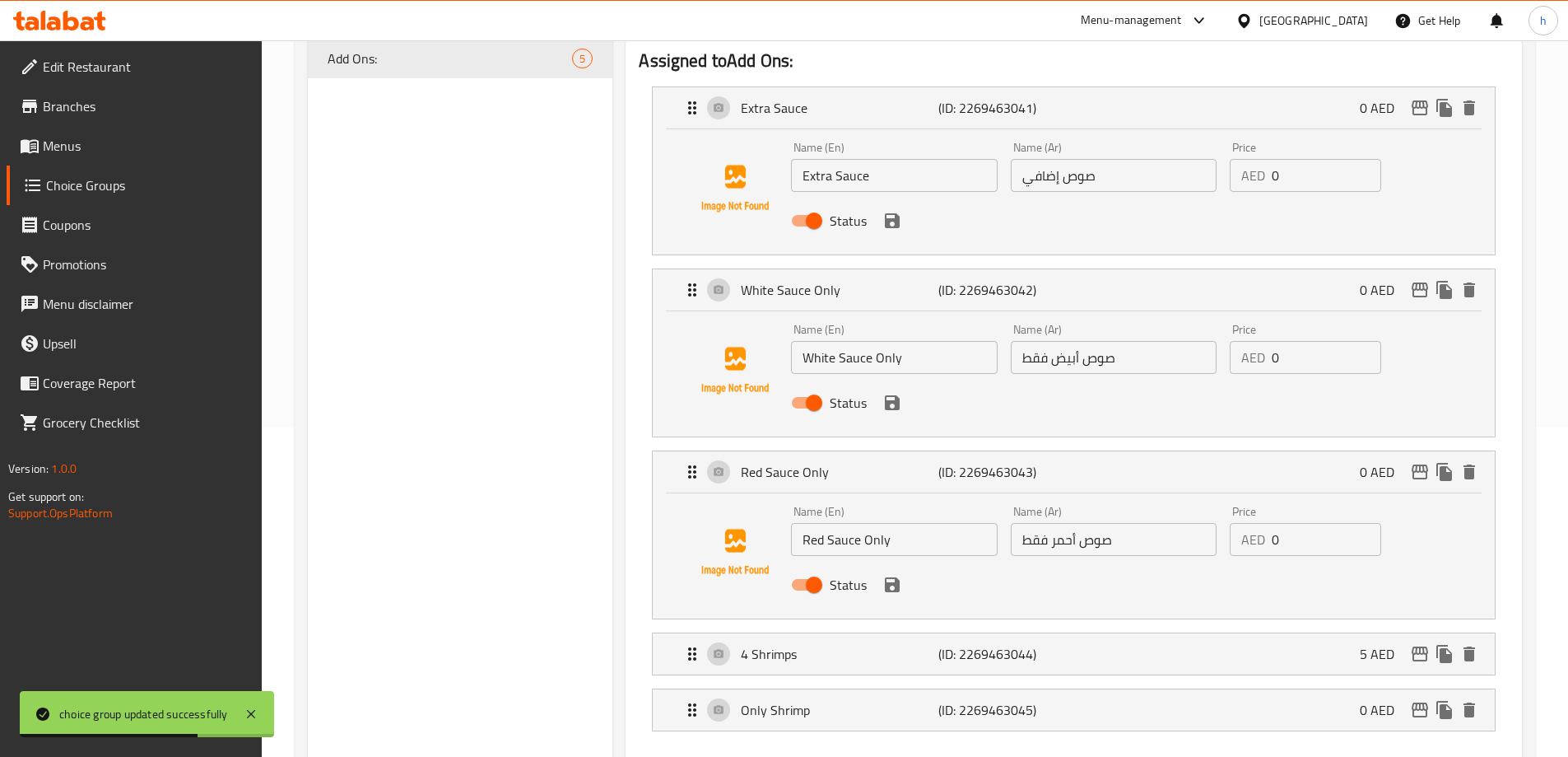
scroll to position [412, 0]
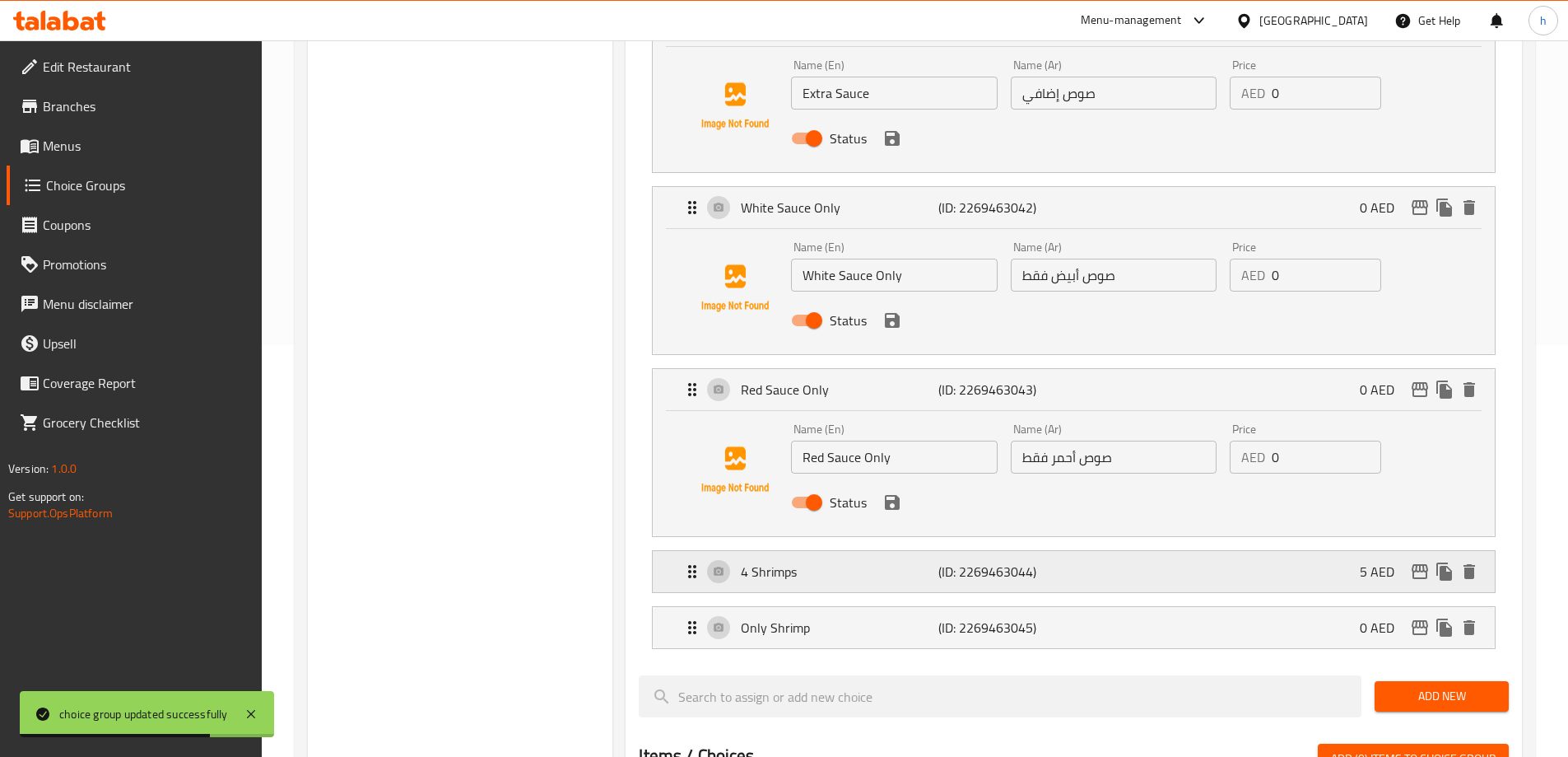
click at [1123, 551] on div "4 Shrimps (ID: 2269463044) 5 AED" at bounding box center [1078, 571] width 793 height 41
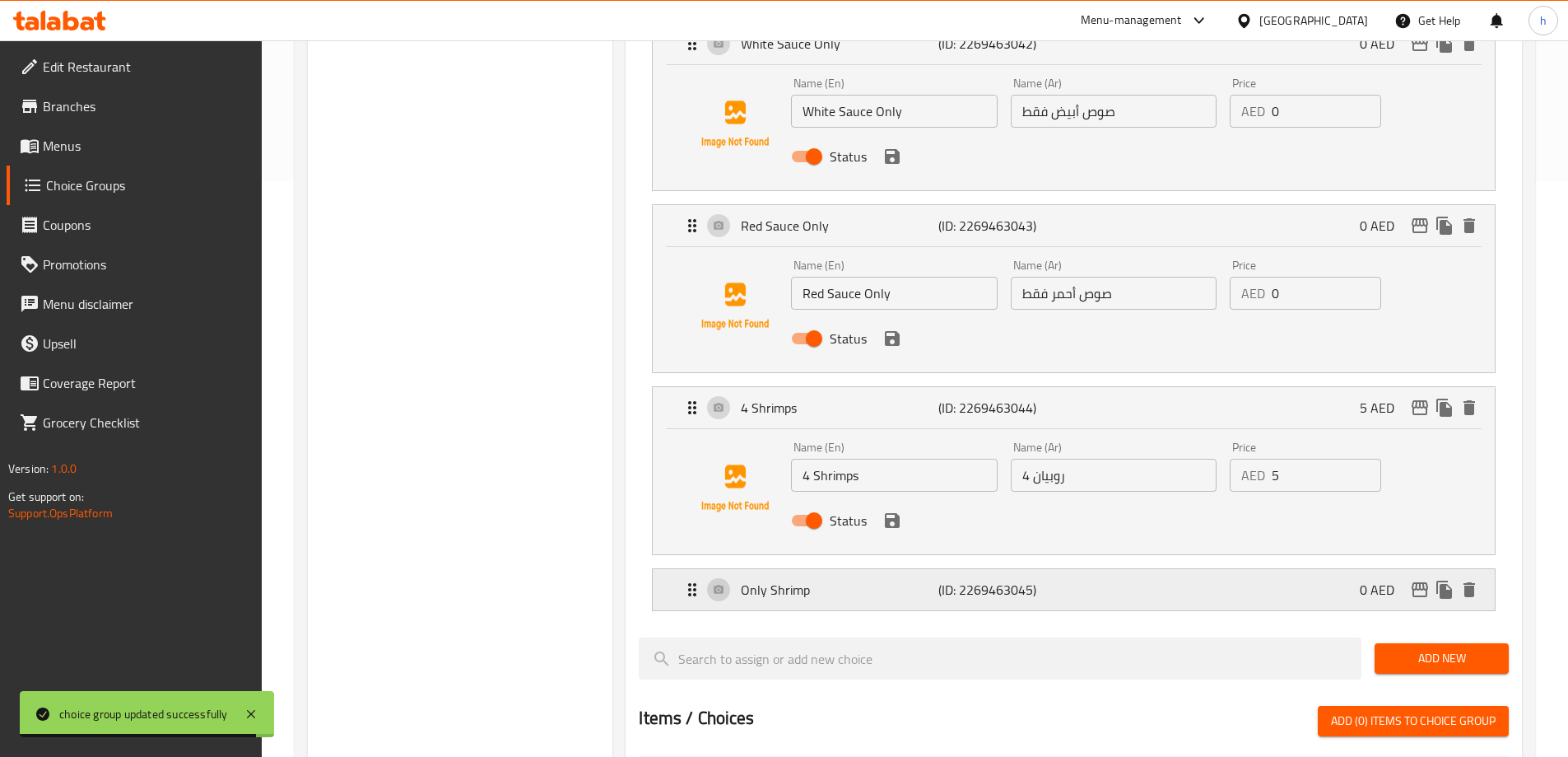
scroll to position [576, 0]
click at [1121, 568] on div "Only Shrimp (ID: 2269463045) 0 AED" at bounding box center [1078, 589] width 793 height 41
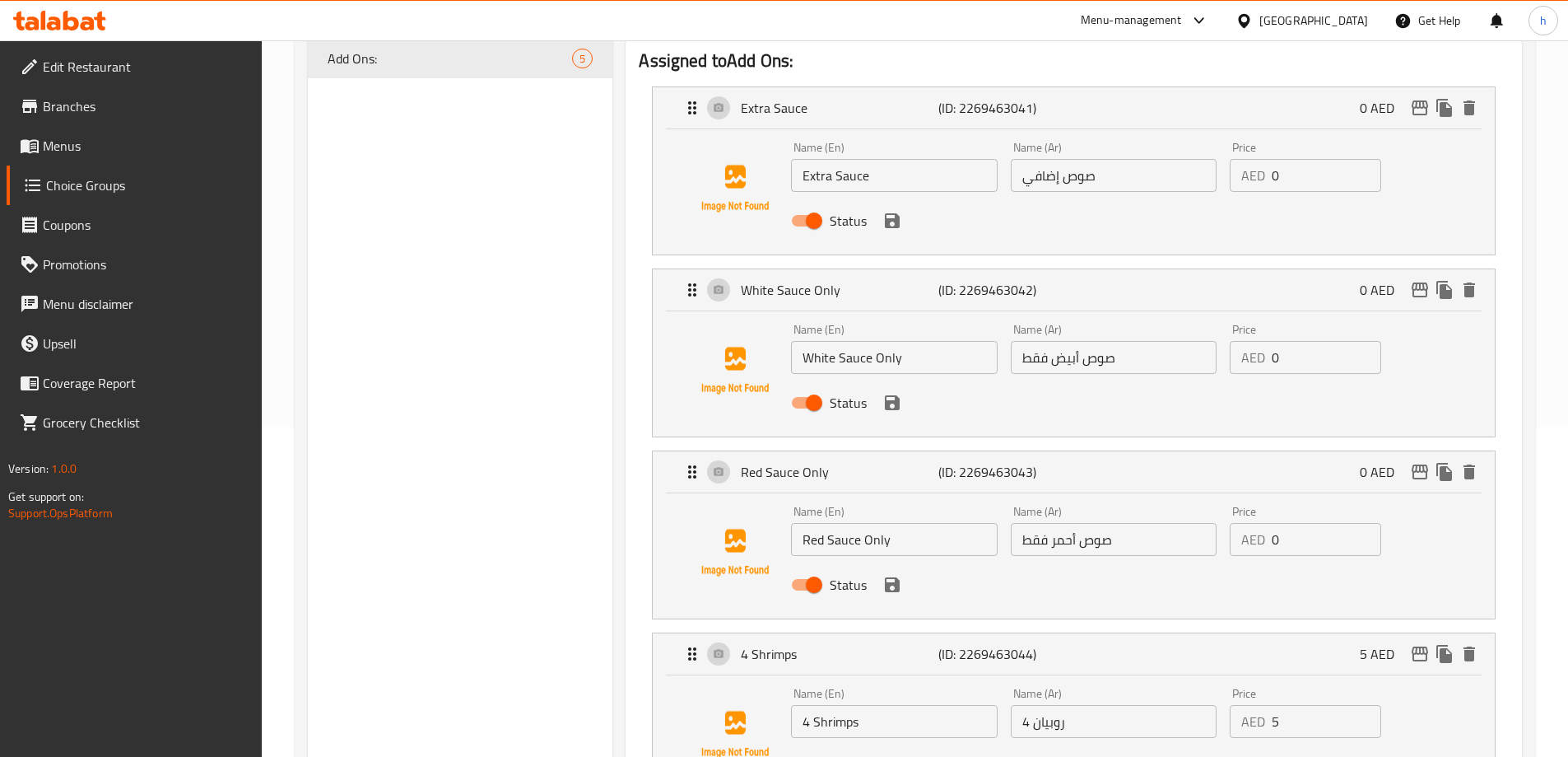
scroll to position [0, 0]
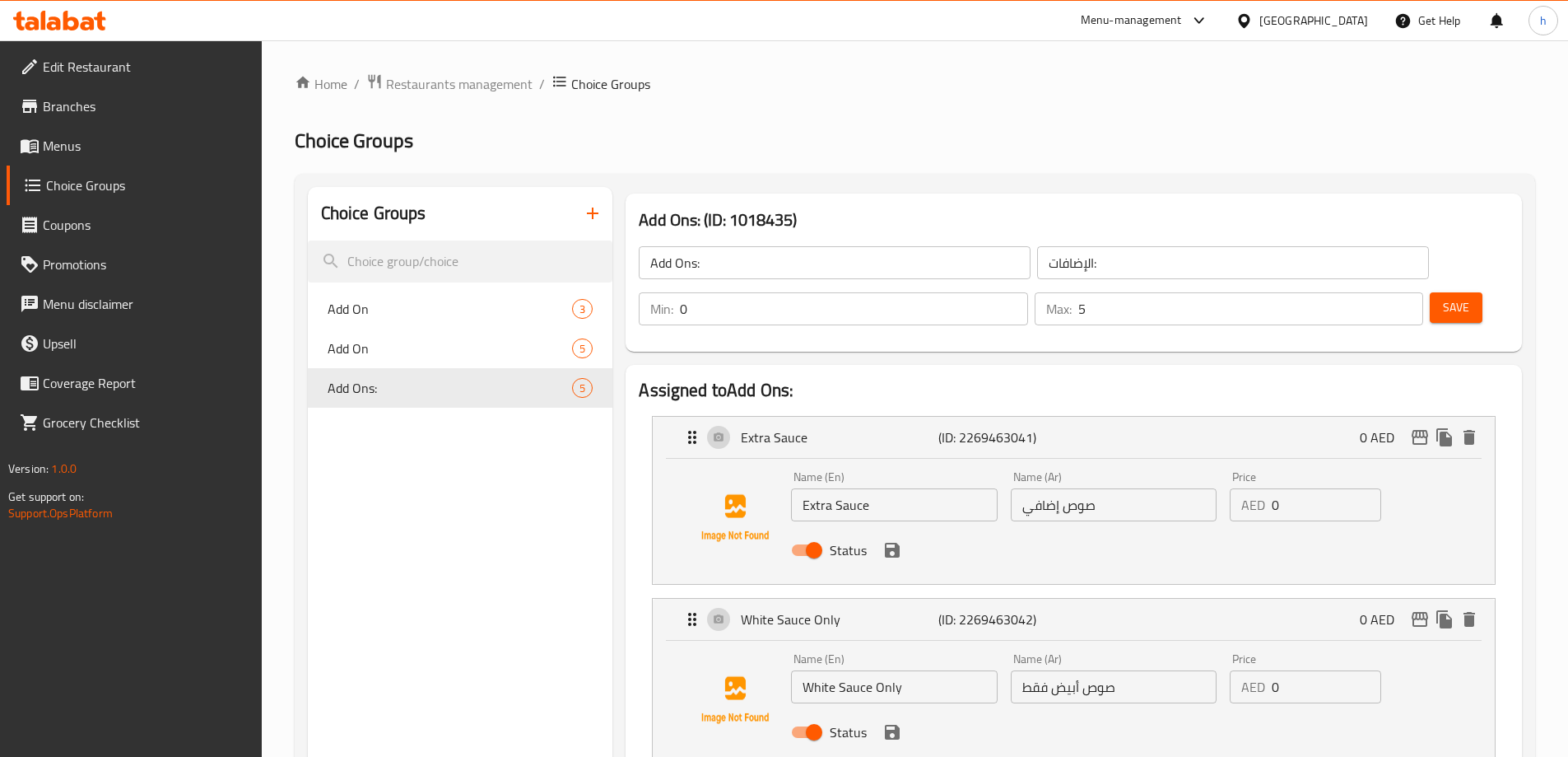
click at [1067, 194] on div "Add Ons: (ID: 1018435) Add Ons: ​ الإضافات: ​ Min: 0 ​ Max: 5 ​ Save" at bounding box center [1073, 273] width 896 height 158
click at [1091, 206] on h3 "Add Ons: (ID: 1018435)" at bounding box center [1073, 219] width 870 height 26
click at [1012, 151] on h2 "Choice Groups" at bounding box center [914, 141] width 1241 height 26
click at [1443, 297] on span "Save" at bounding box center [1456, 307] width 26 height 21
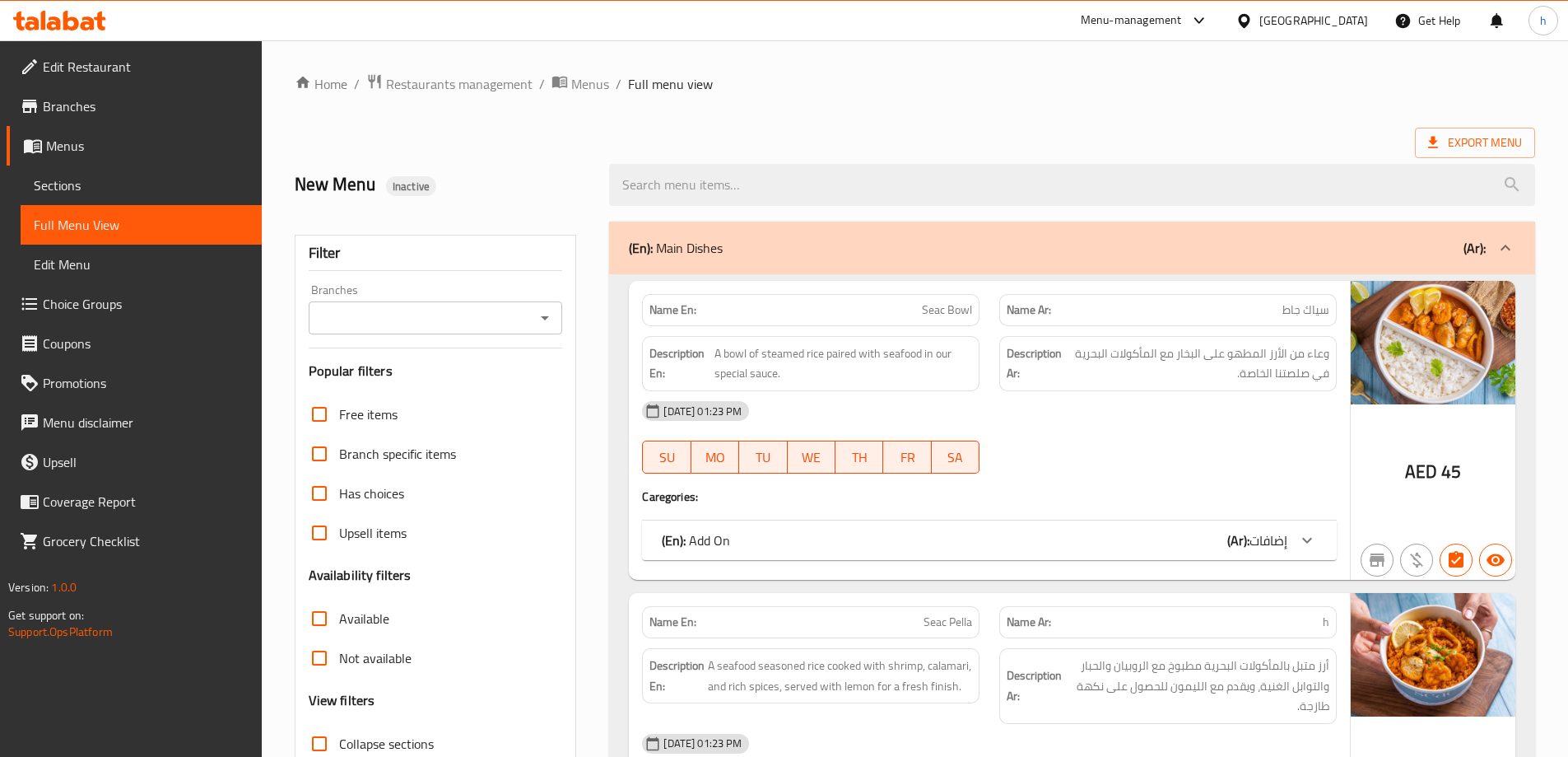
scroll to position [82, 0]
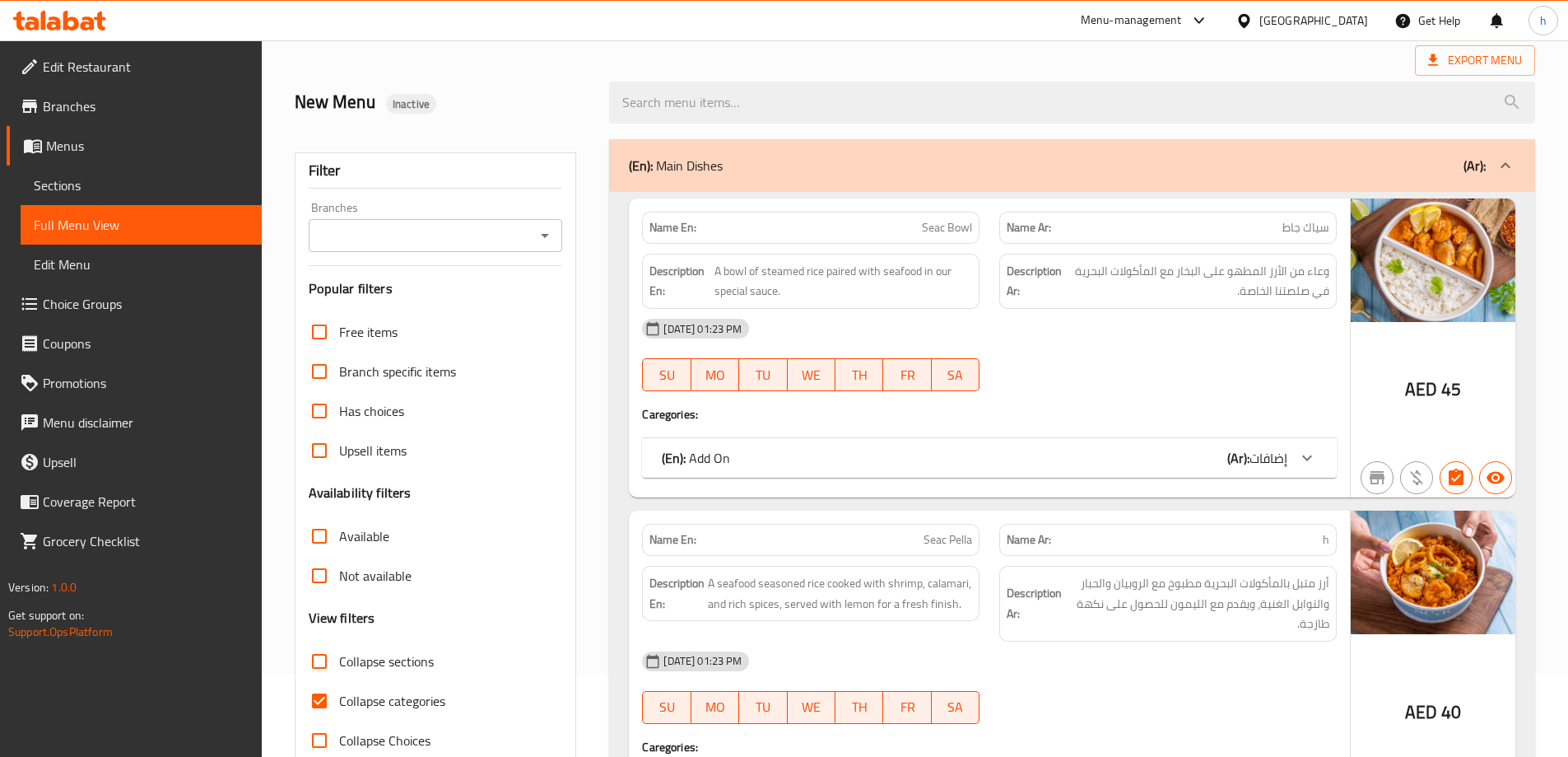
click at [305, 701] on input "Collapse categories" at bounding box center [320, 700] width 39 height 39
checkbox input "false"
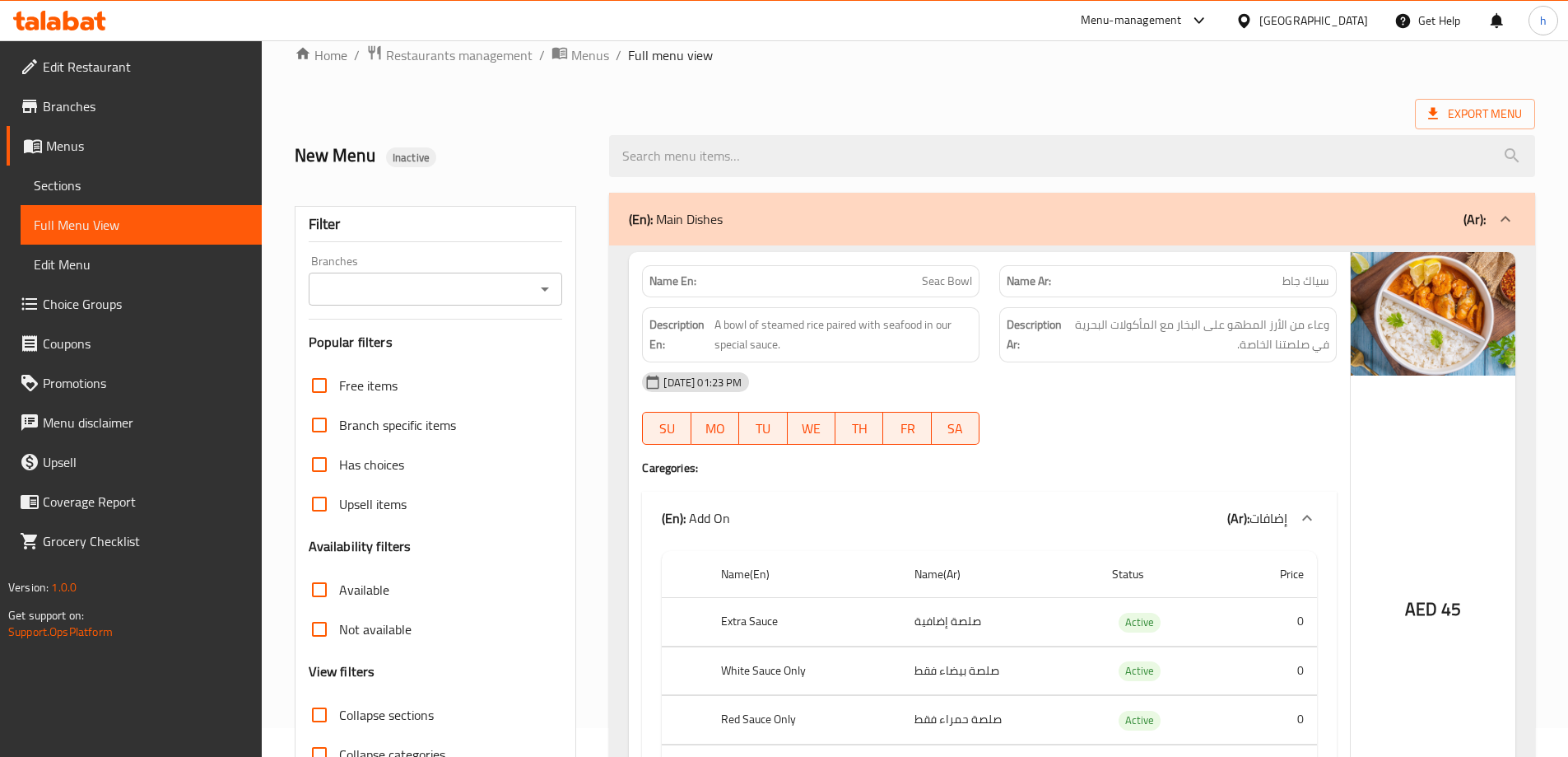
scroll to position [0, 0]
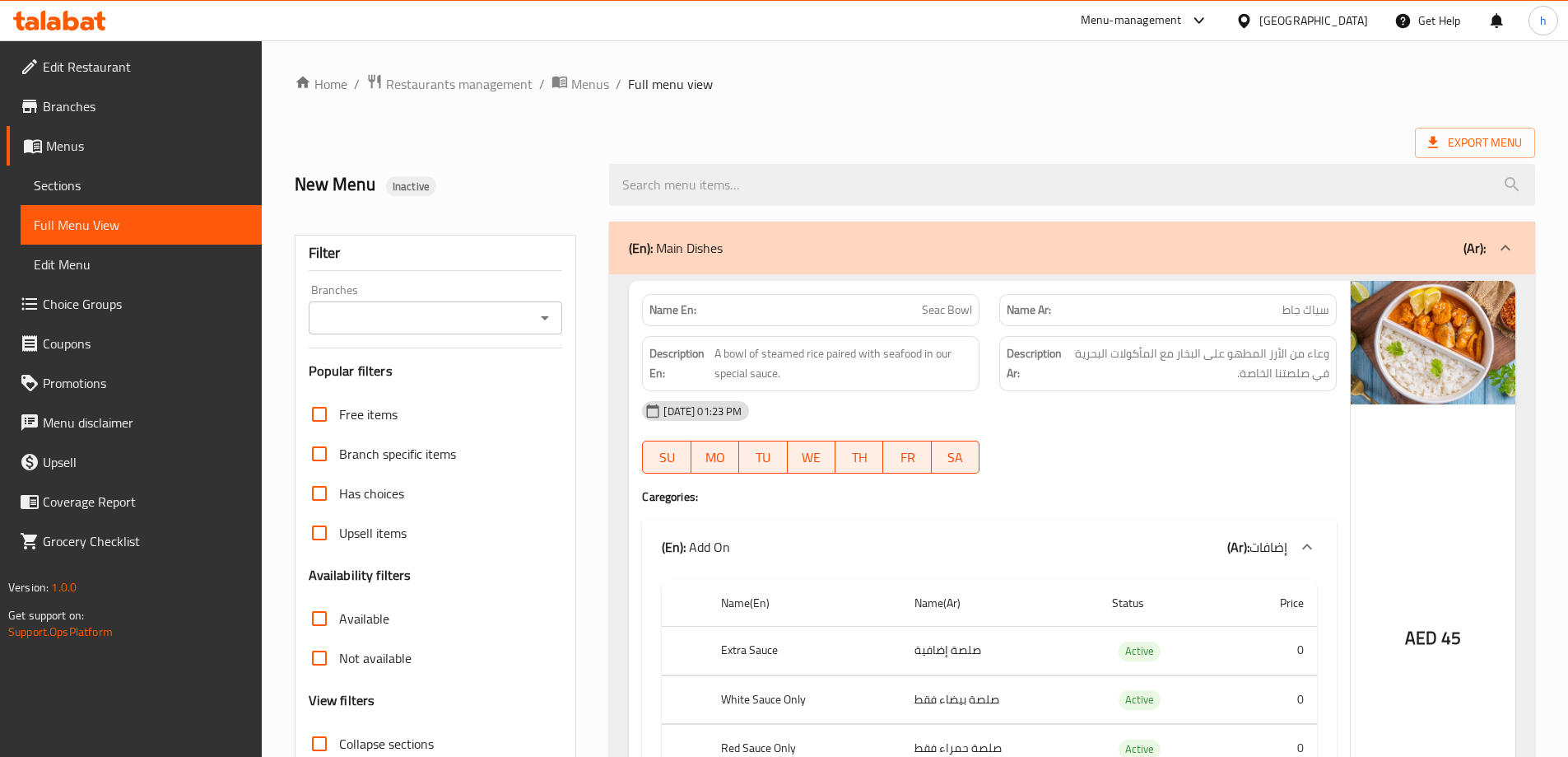
click at [1008, 86] on ol "Home / Restaurants management / Menus / Full menu view" at bounding box center [914, 84] width 1241 height 22
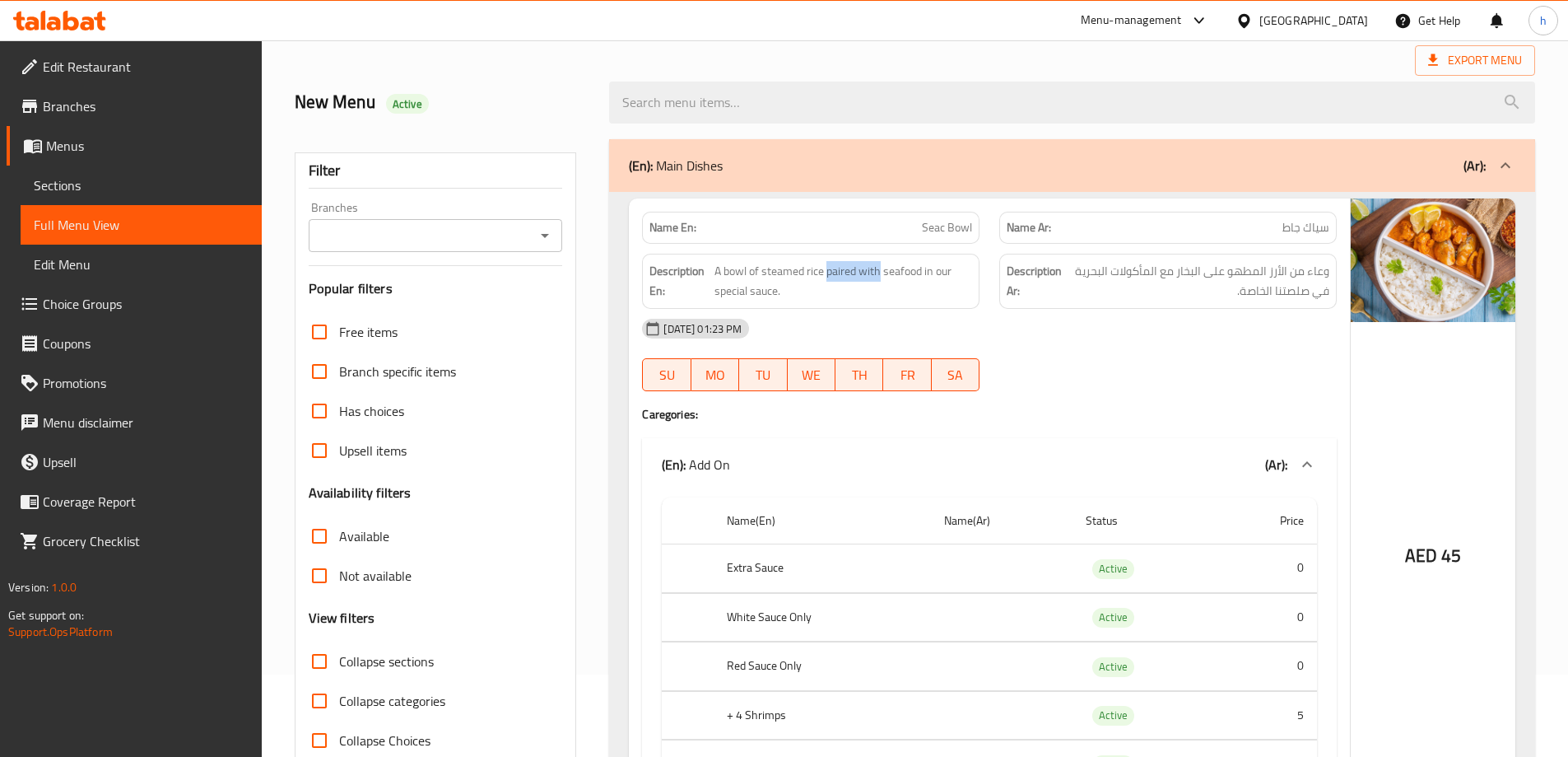
click at [72, 181] on span "Sections" at bounding box center [142, 185] width 215 height 20
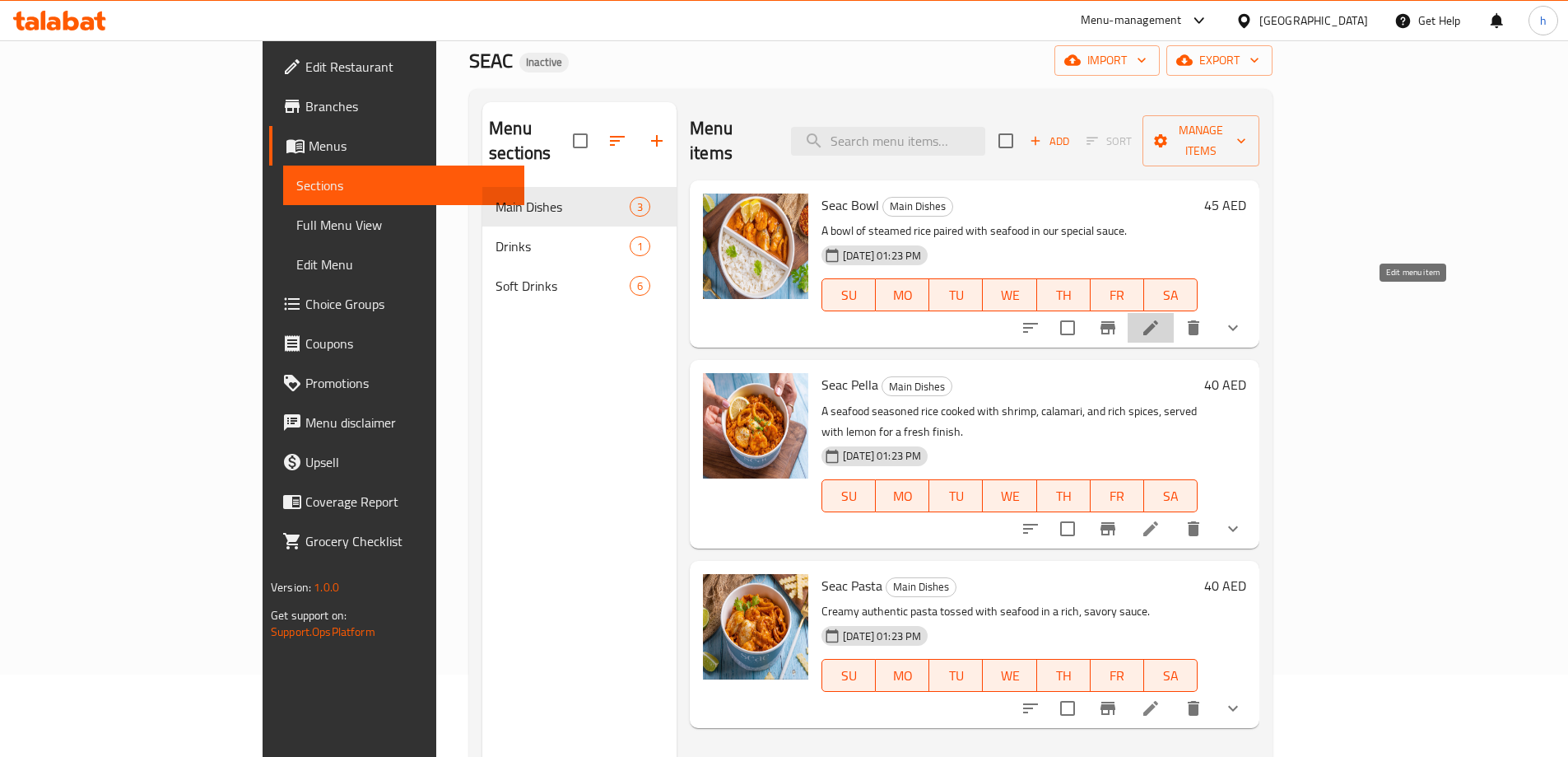
click at [1160, 318] on icon at bounding box center [1151, 328] width 20 height 20
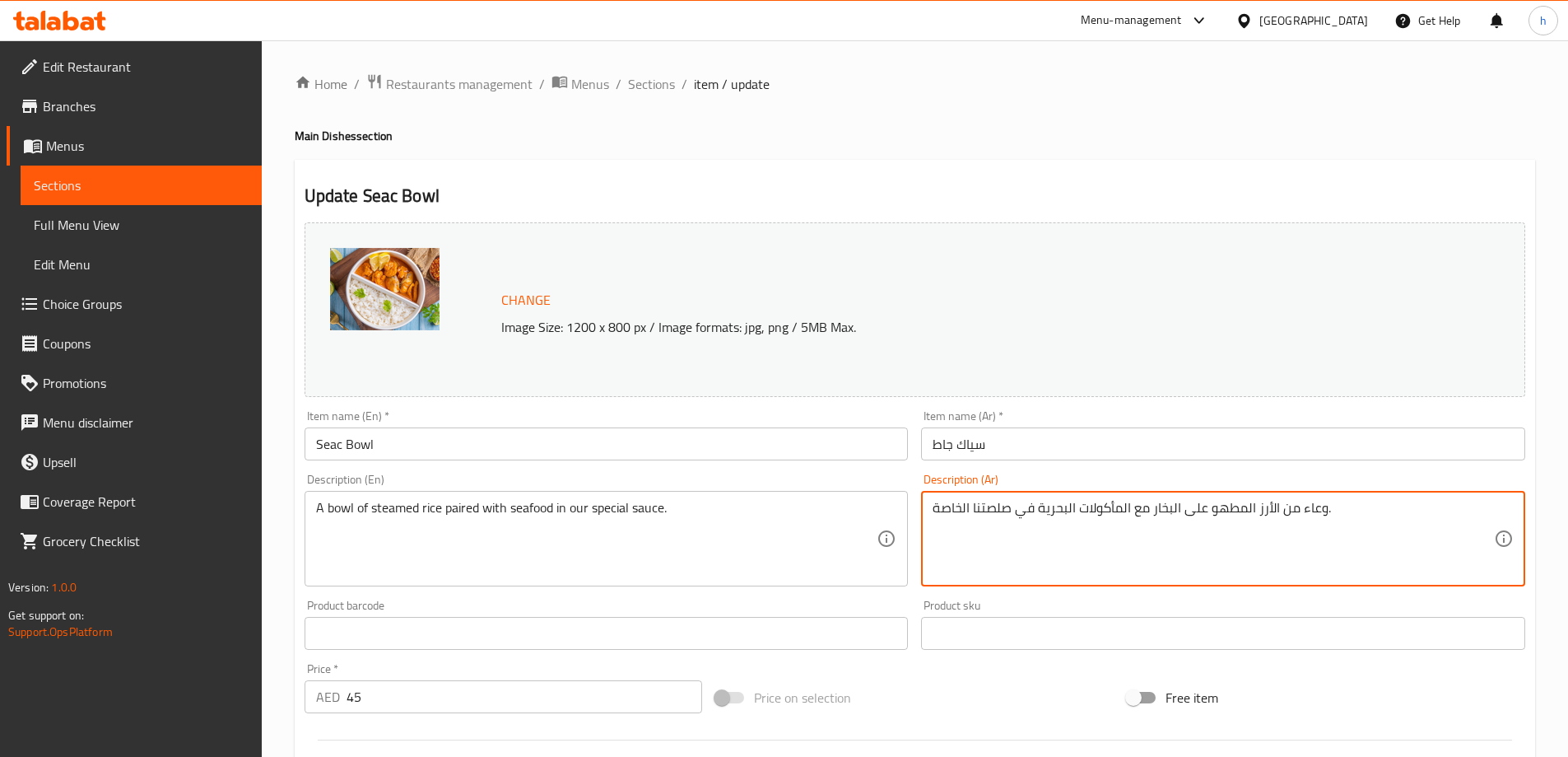
click at [1311, 506] on textarea "وعاء من الأرز المطهو على البخار مع المأكولات البحرية في صلصتنا الخاصة." at bounding box center [1213, 539] width 561 height 78
paste textarea "جاط"
type textarea "جاط من الأرز المطهو على البخار مع المأكولات البحرية في صلصتنا الخاصة."
click at [1242, 171] on div "Update Seac Bowl Change Image Size: 1200 x 800 px / Image formats: jpg, png / 5…" at bounding box center [914, 664] width 1241 height 1009
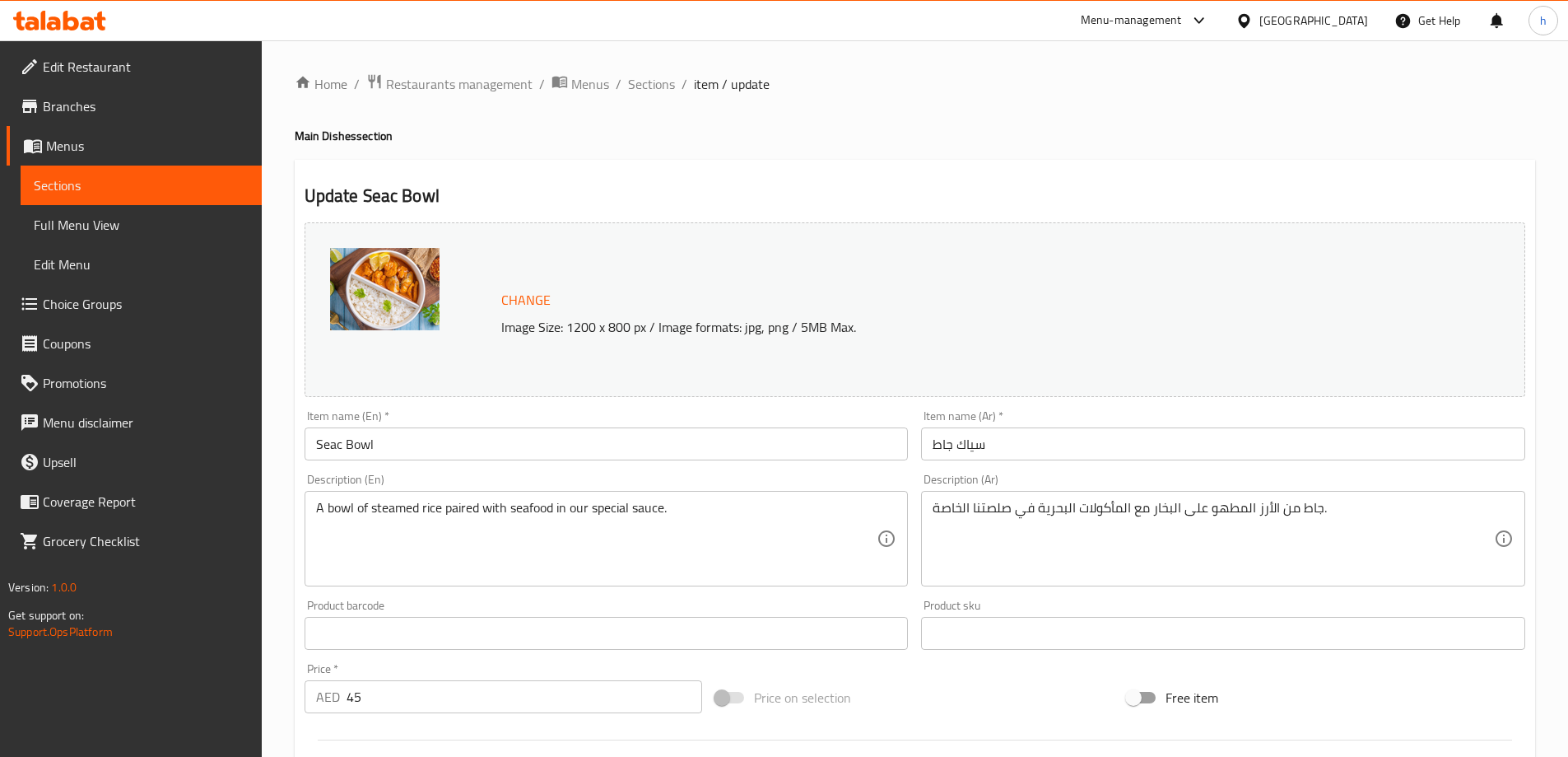
click at [953, 164] on div "Update Seac Bowl Change Image Size: 1200 x 800 px / Image formats: jpg, png / 5…" at bounding box center [914, 664] width 1241 height 1009
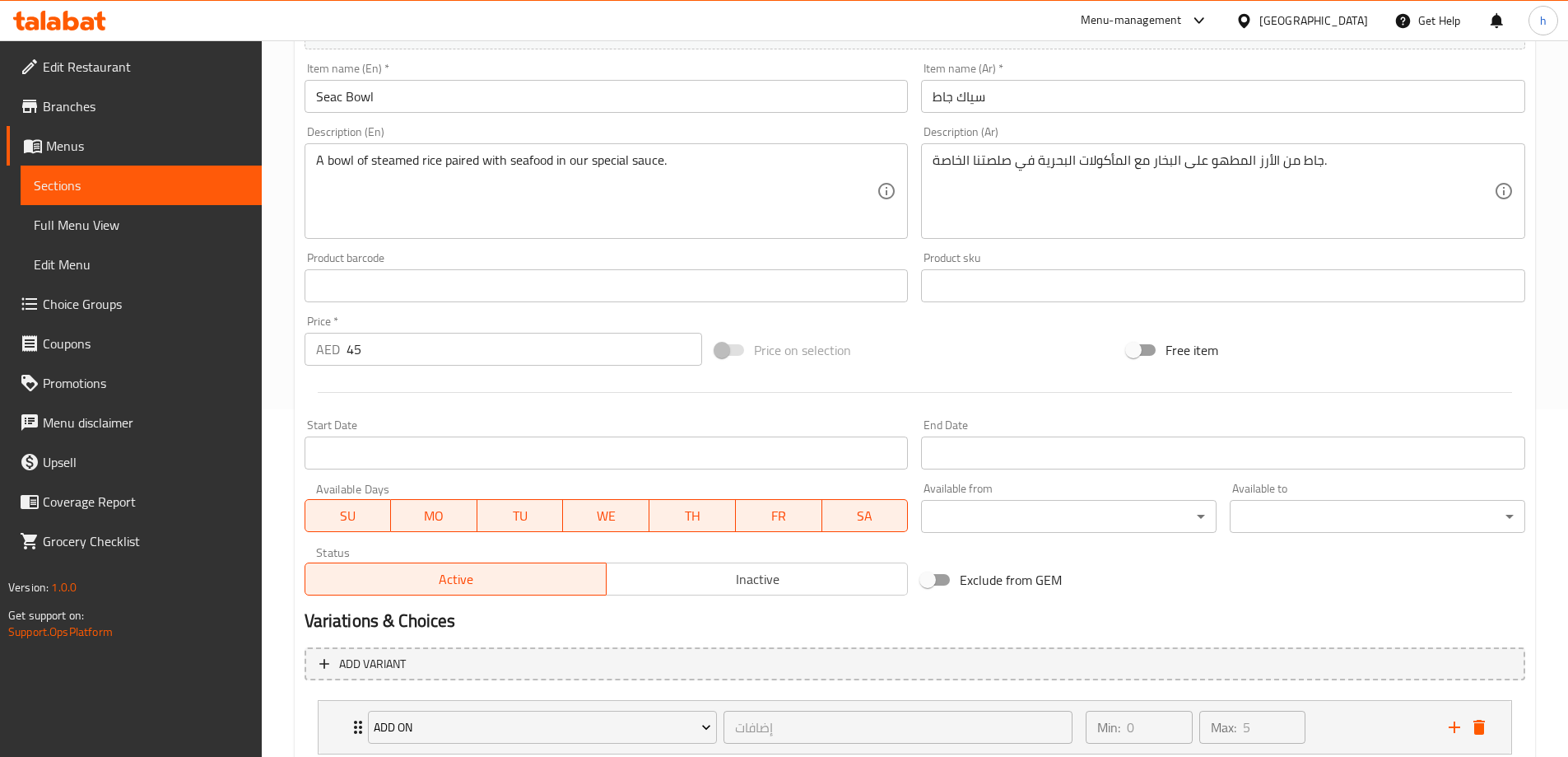
scroll to position [458, 0]
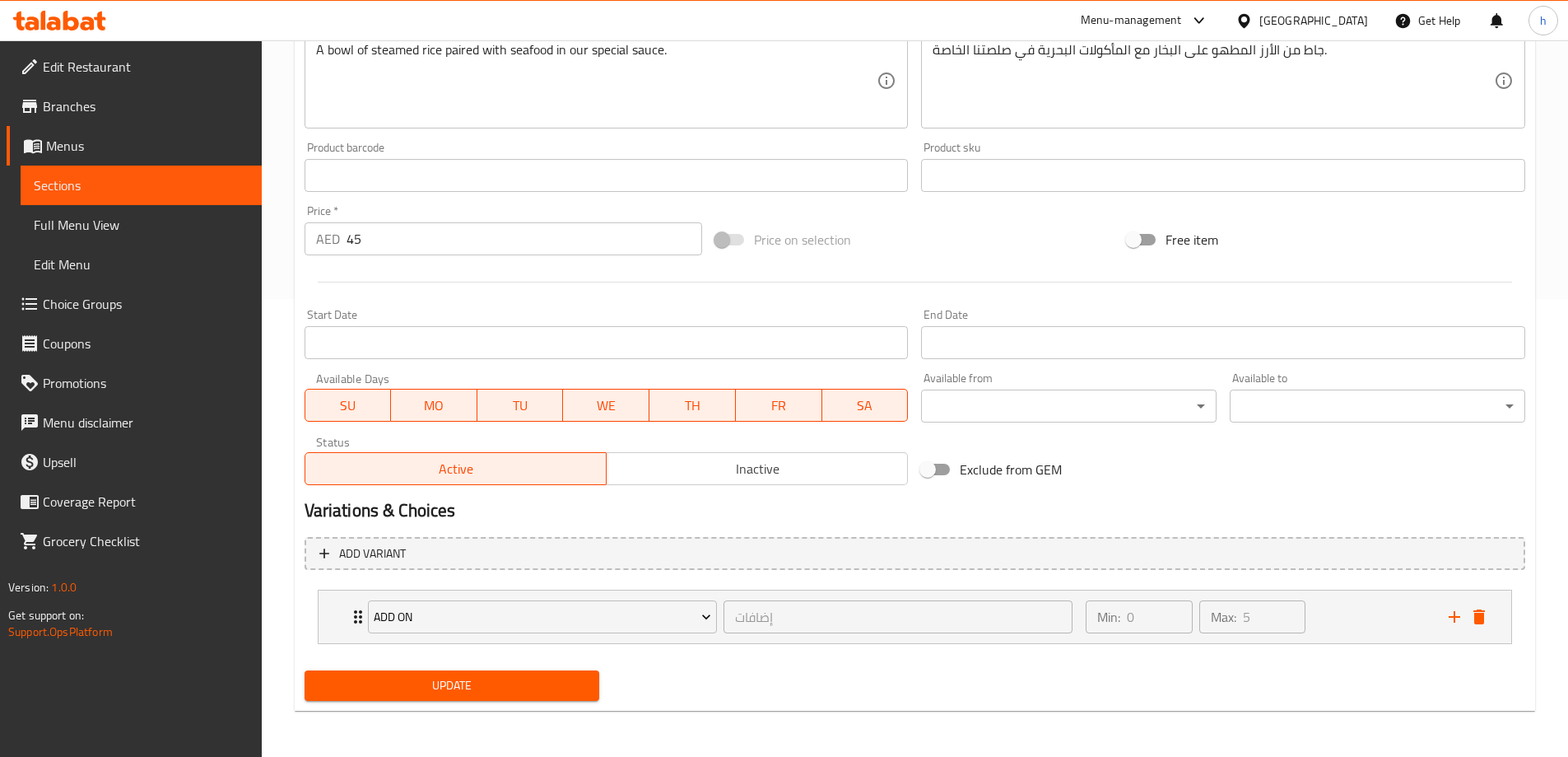
click at [506, 690] on span "Update" at bounding box center [452, 686] width 269 height 21
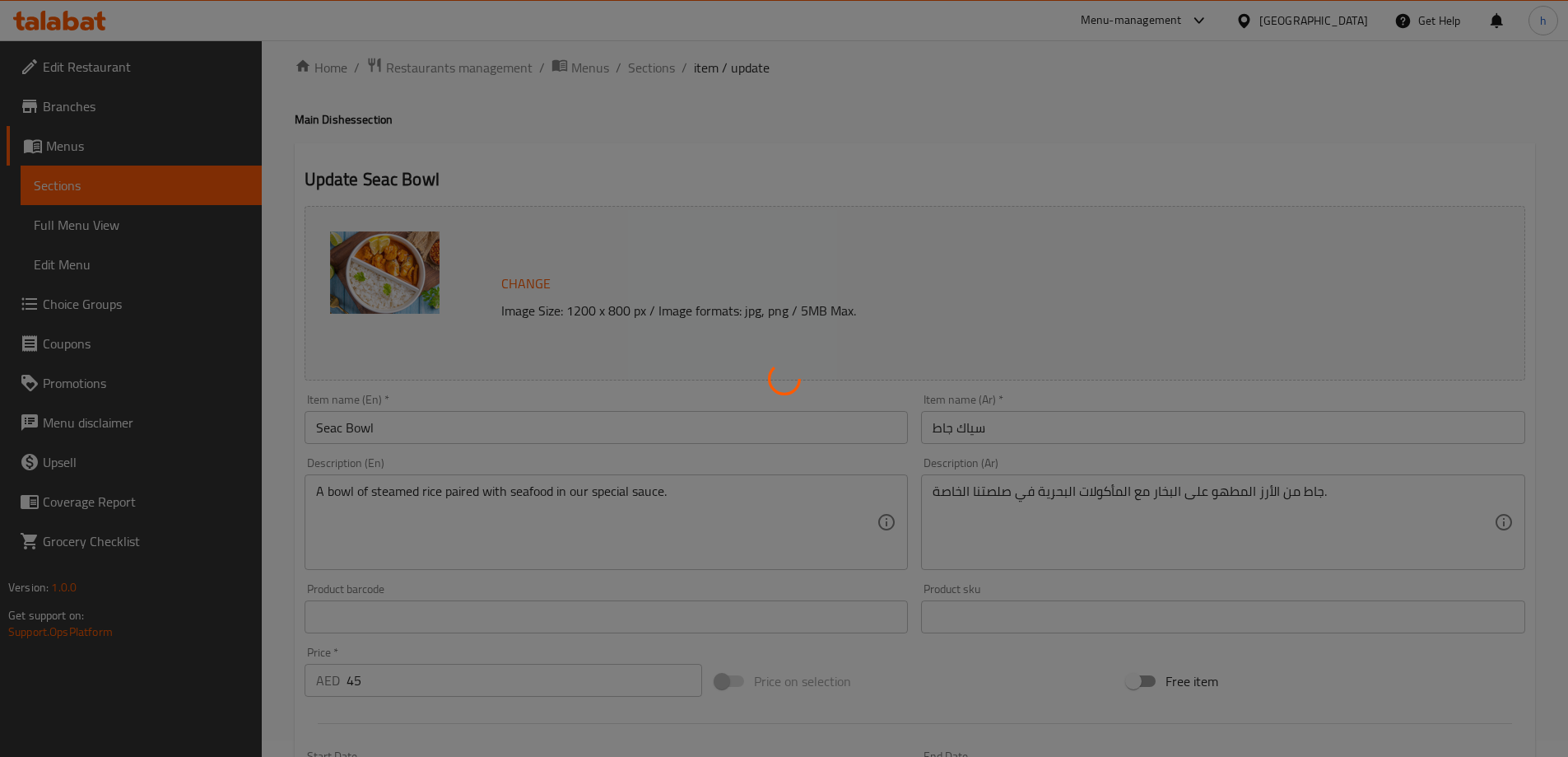
scroll to position [0, 0]
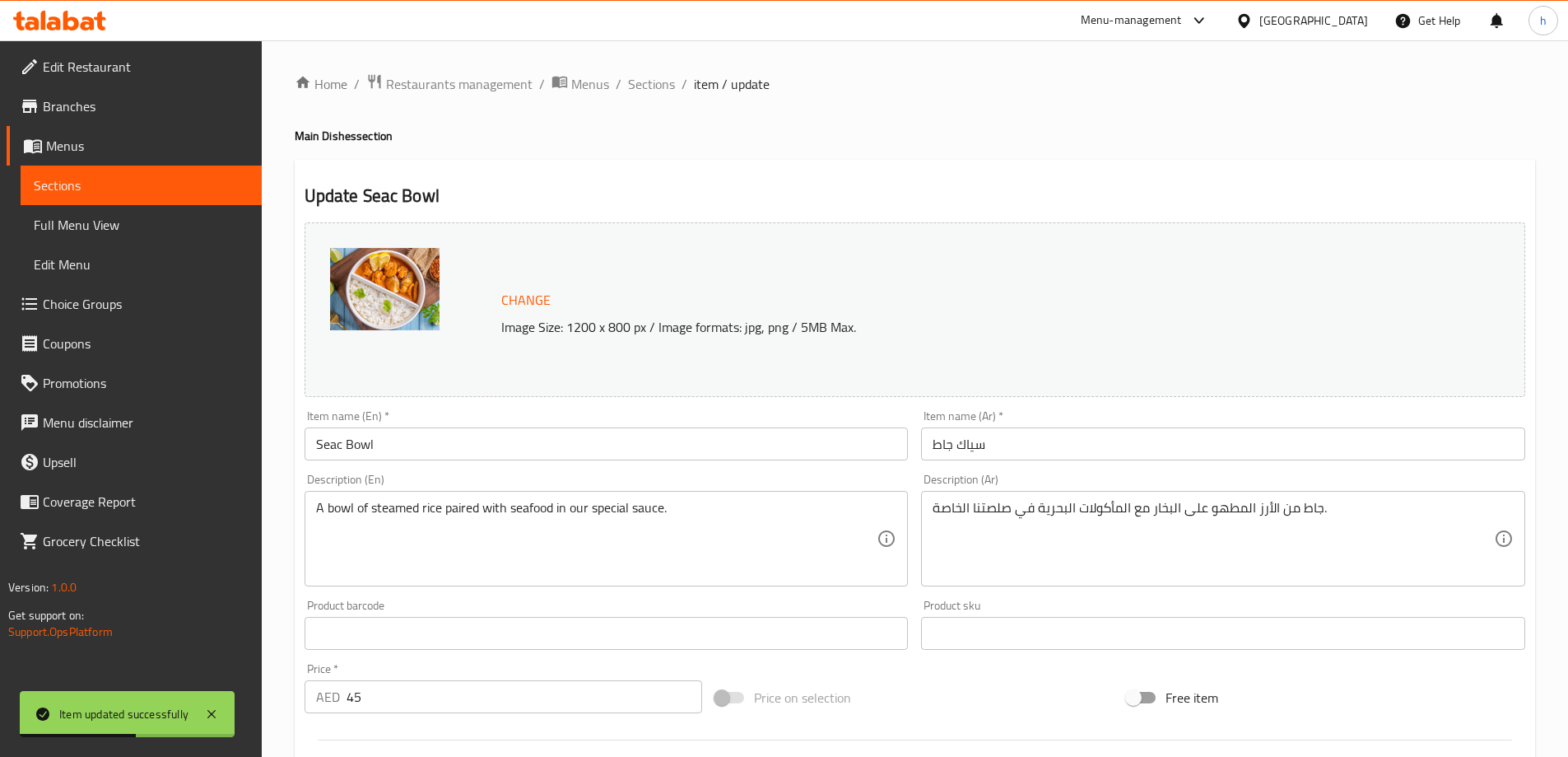
click at [191, 188] on span "Sections" at bounding box center [142, 185] width 215 height 20
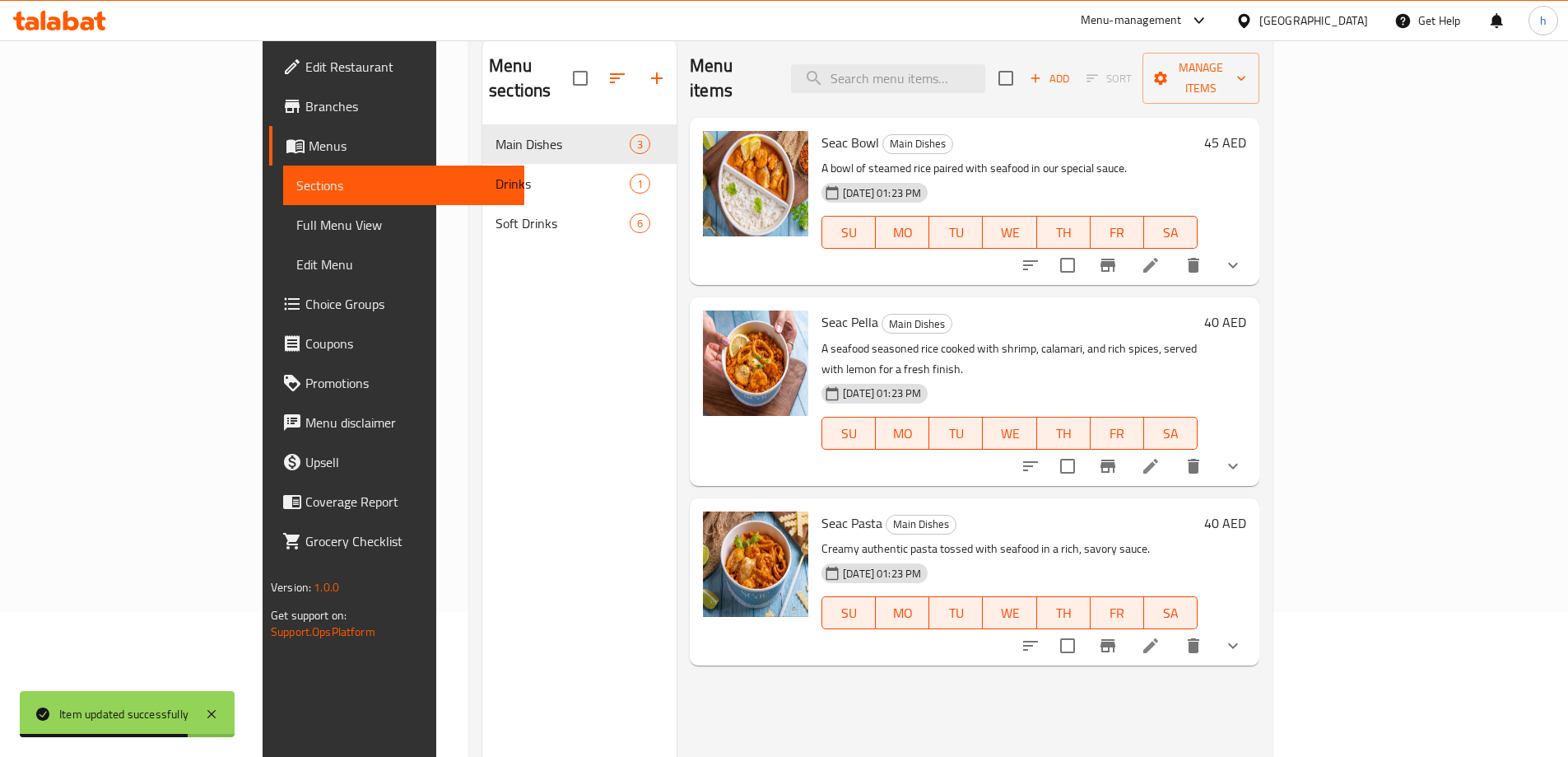
scroll to position [231, 0]
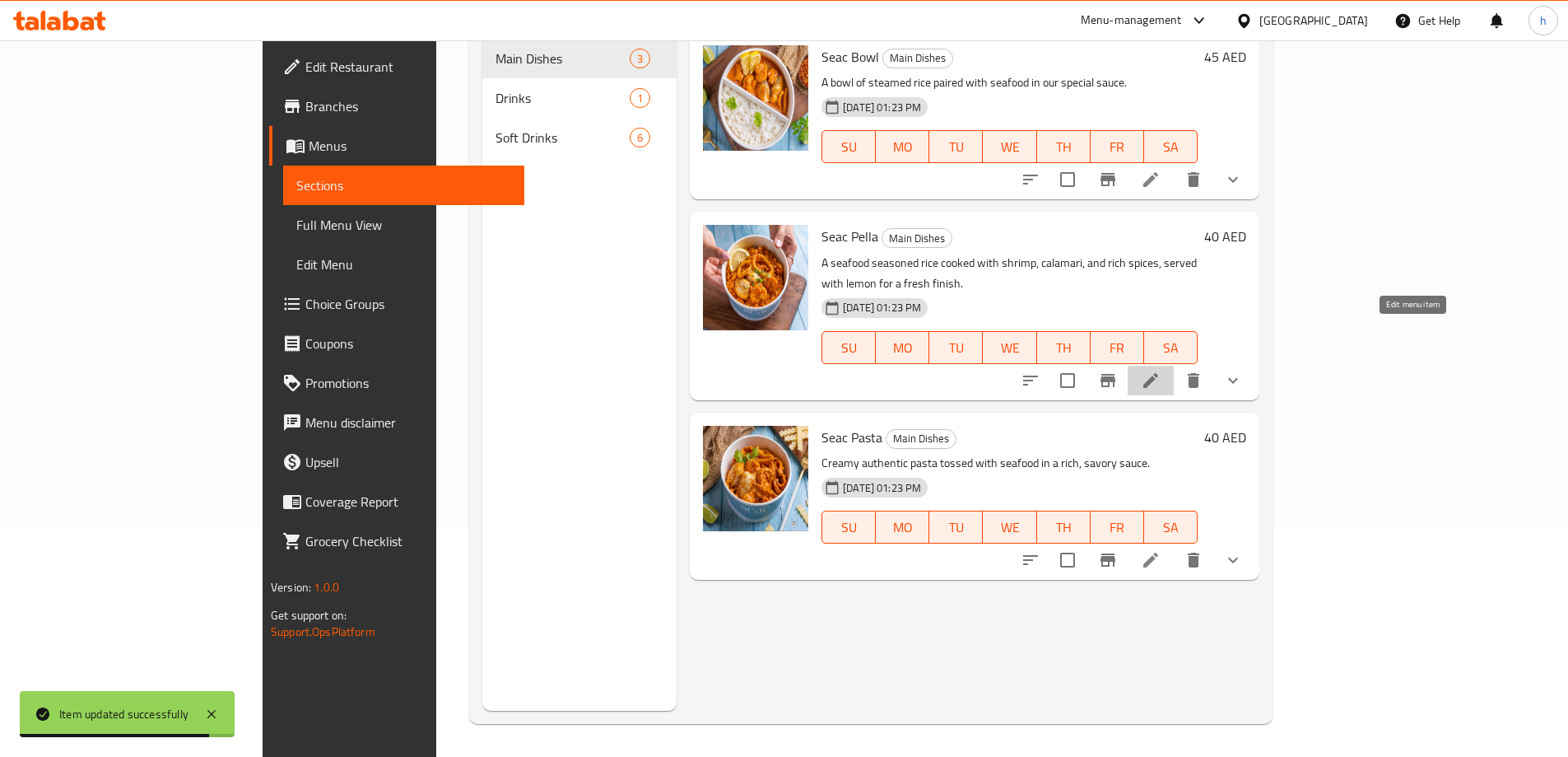
click at [1160, 371] on icon at bounding box center [1151, 380] width 20 height 20
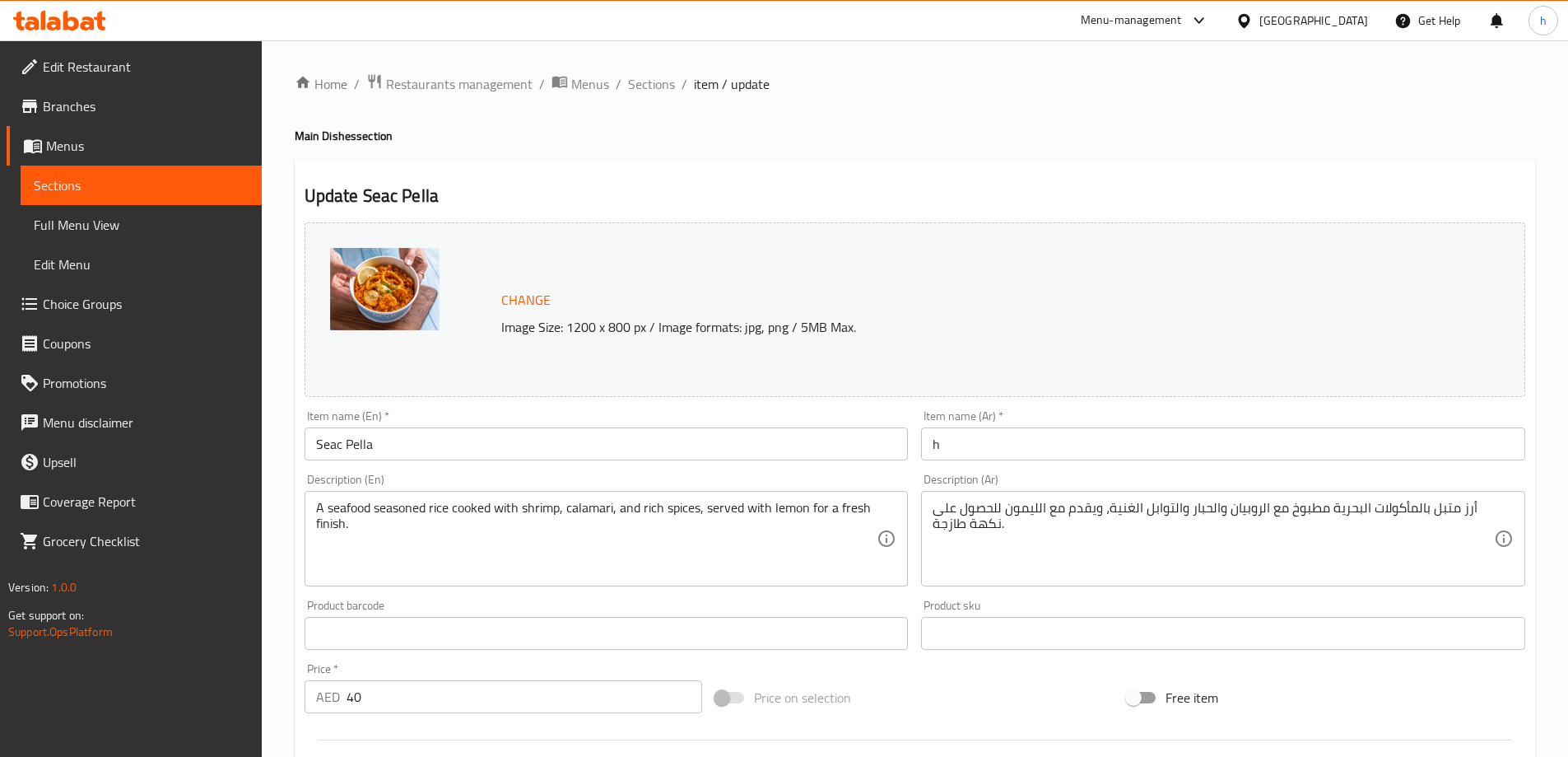
click at [365, 445] on input "Seac Pella" at bounding box center [607, 444] width 604 height 33
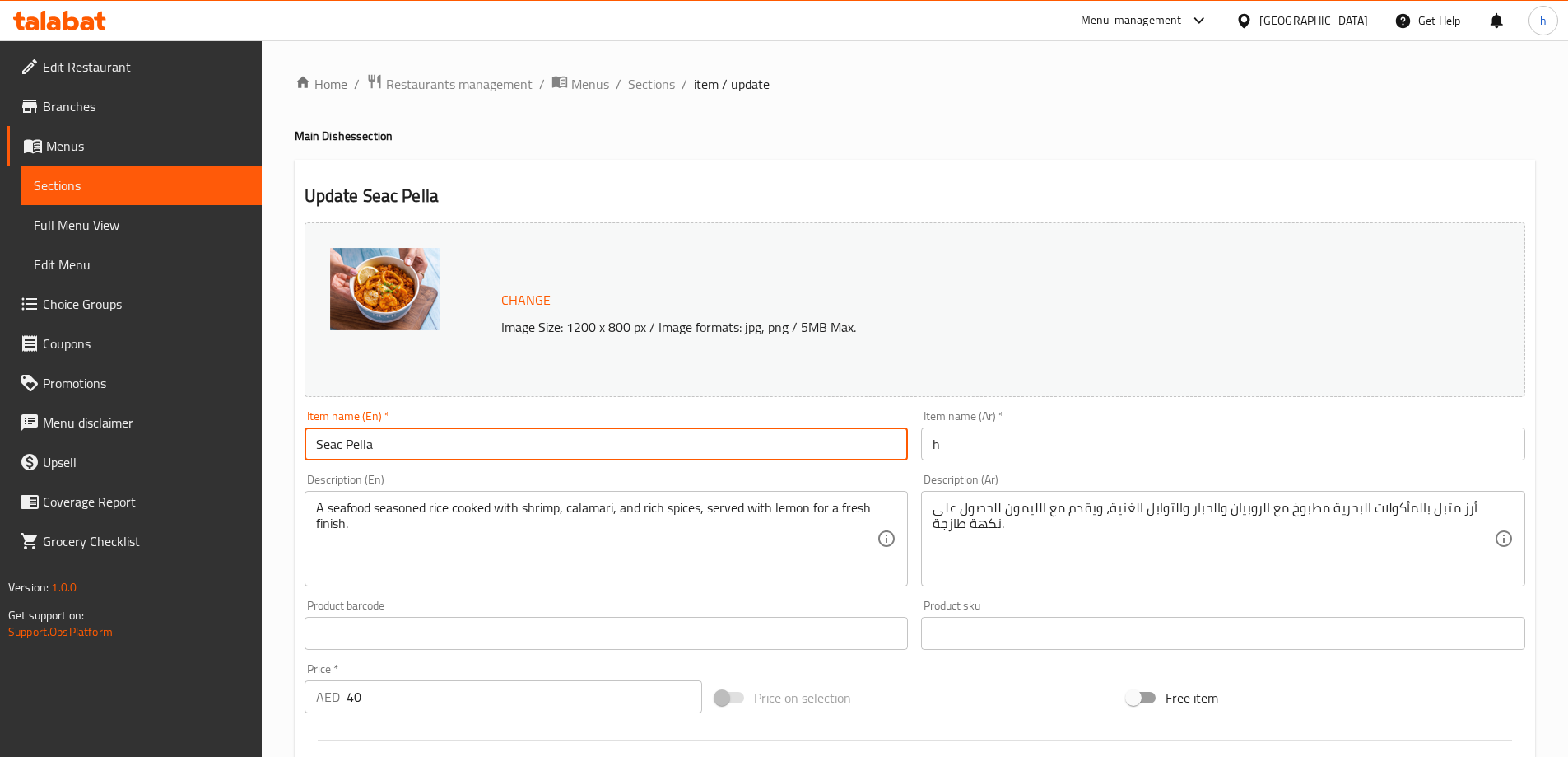
click at [365, 445] on input "Seac Pella" at bounding box center [607, 444] width 604 height 33
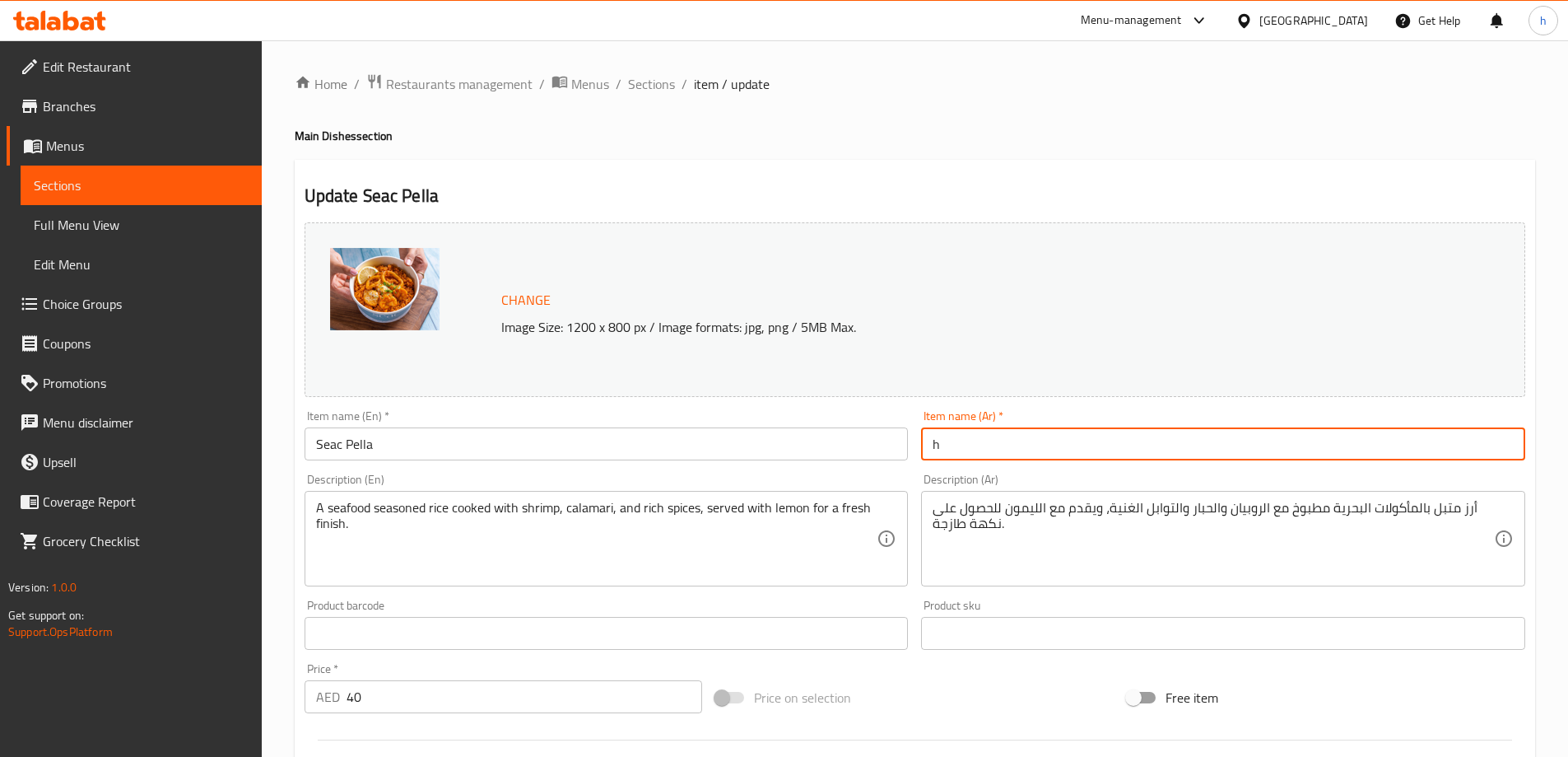
drag, startPoint x: 964, startPoint y: 439, endPoint x: 926, endPoint y: 441, distance: 38.1
click at [926, 441] on input "h" at bounding box center [1223, 444] width 604 height 33
paste input "سياك بيلا"
type input "سياك بيلا"
click at [871, 113] on div "Home / Restaurants management / Menus / Sections / item / update Main Dishes se…" at bounding box center [914, 627] width 1241 height 1108
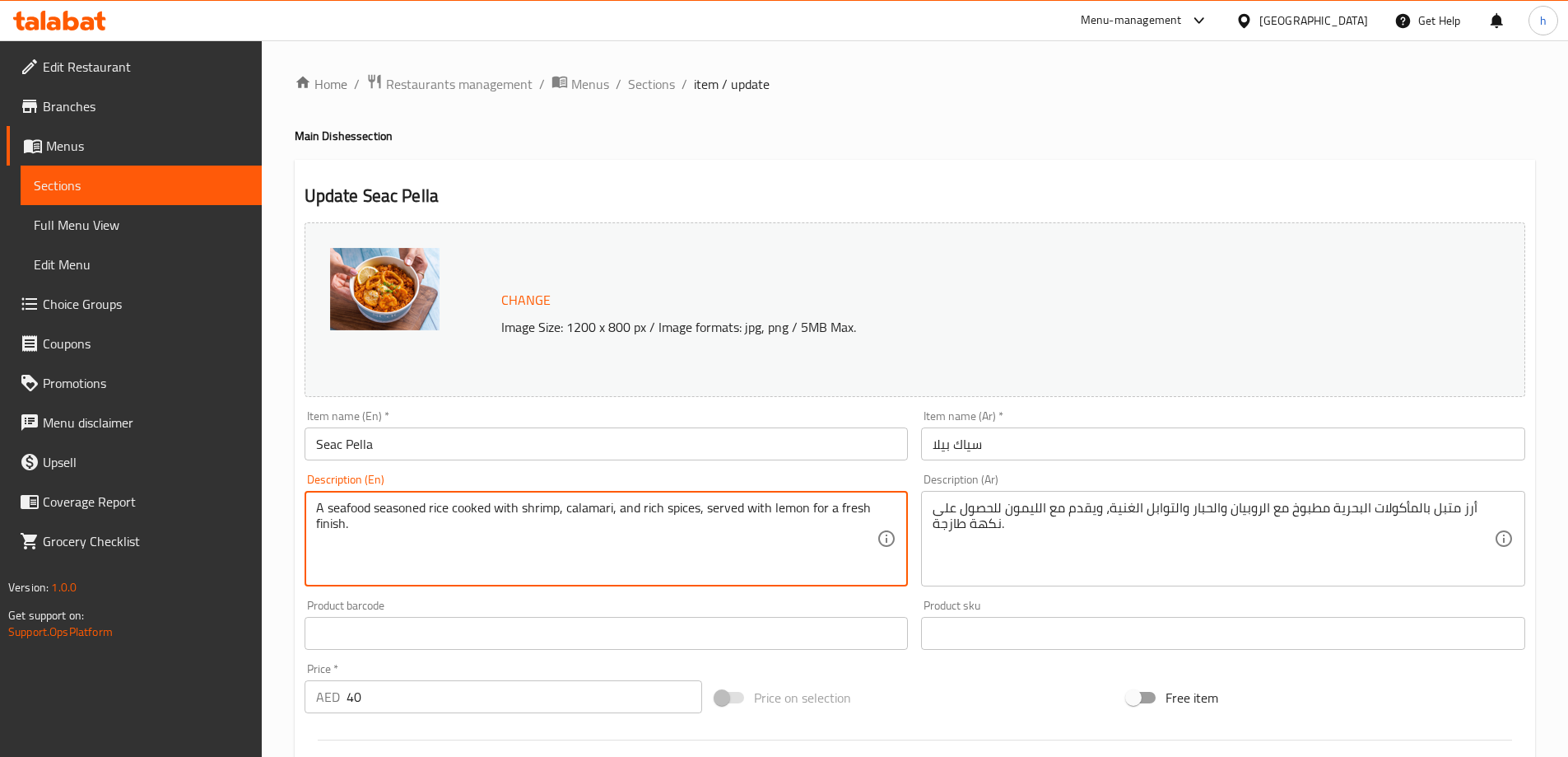
click at [598, 509] on textarea "A seafood seasoned rice cooked with shrimp, calamari, and rich spices, served w…" at bounding box center [596, 539] width 561 height 78
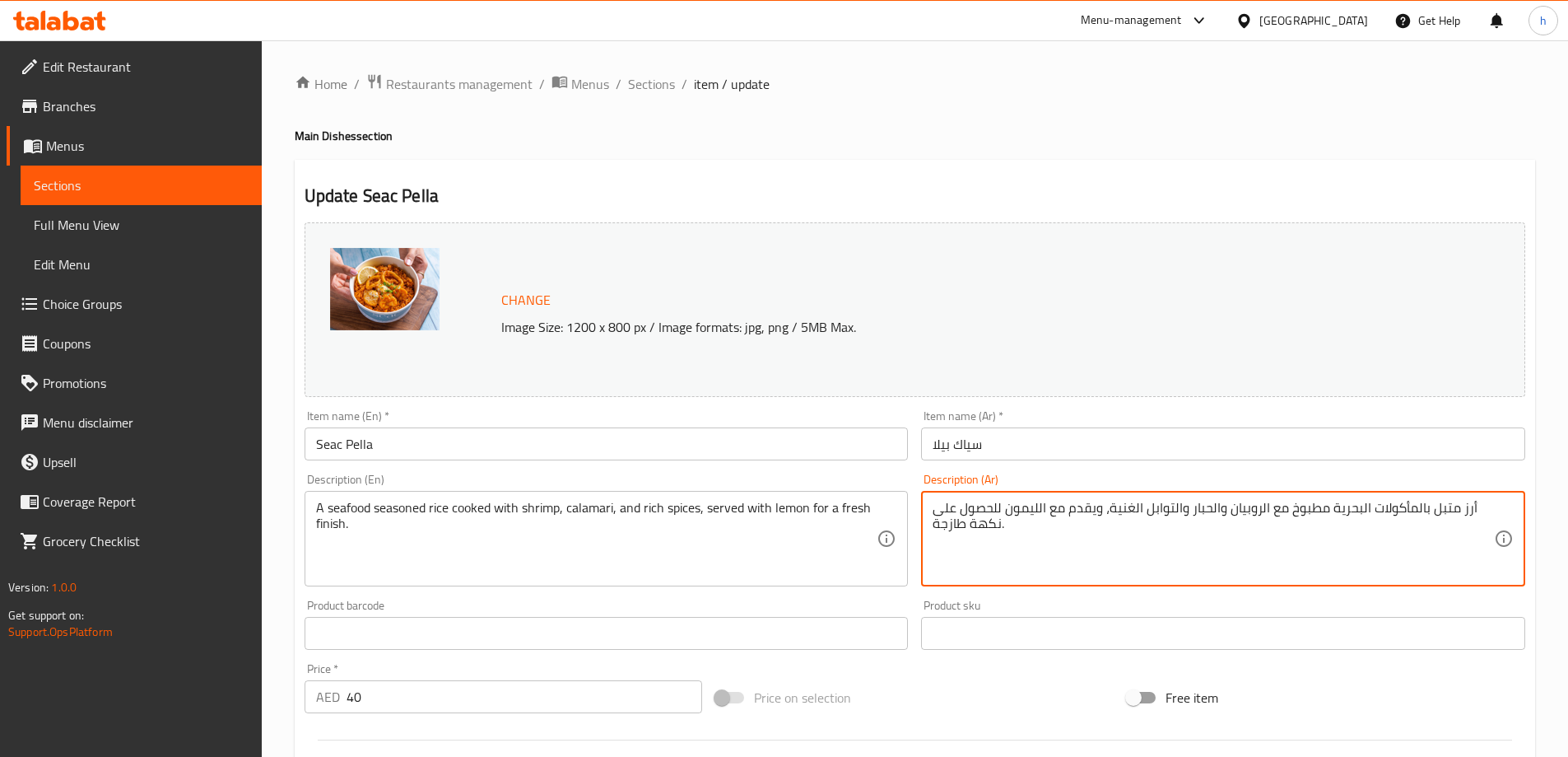
drag, startPoint x: 1212, startPoint y: 511, endPoint x: 1190, endPoint y: 518, distance: 23.1
paste textarea "كاليماري"
type textarea "أرز متبل بالمأكولات البحرية مطبوخ مع الروبيان والكاليماري والتوابل الغنية، ويقد…"
click at [1006, 124] on div "Home / Restaurants management / Menus / Sections / item / update Main Dishes se…" at bounding box center [914, 627] width 1241 height 1108
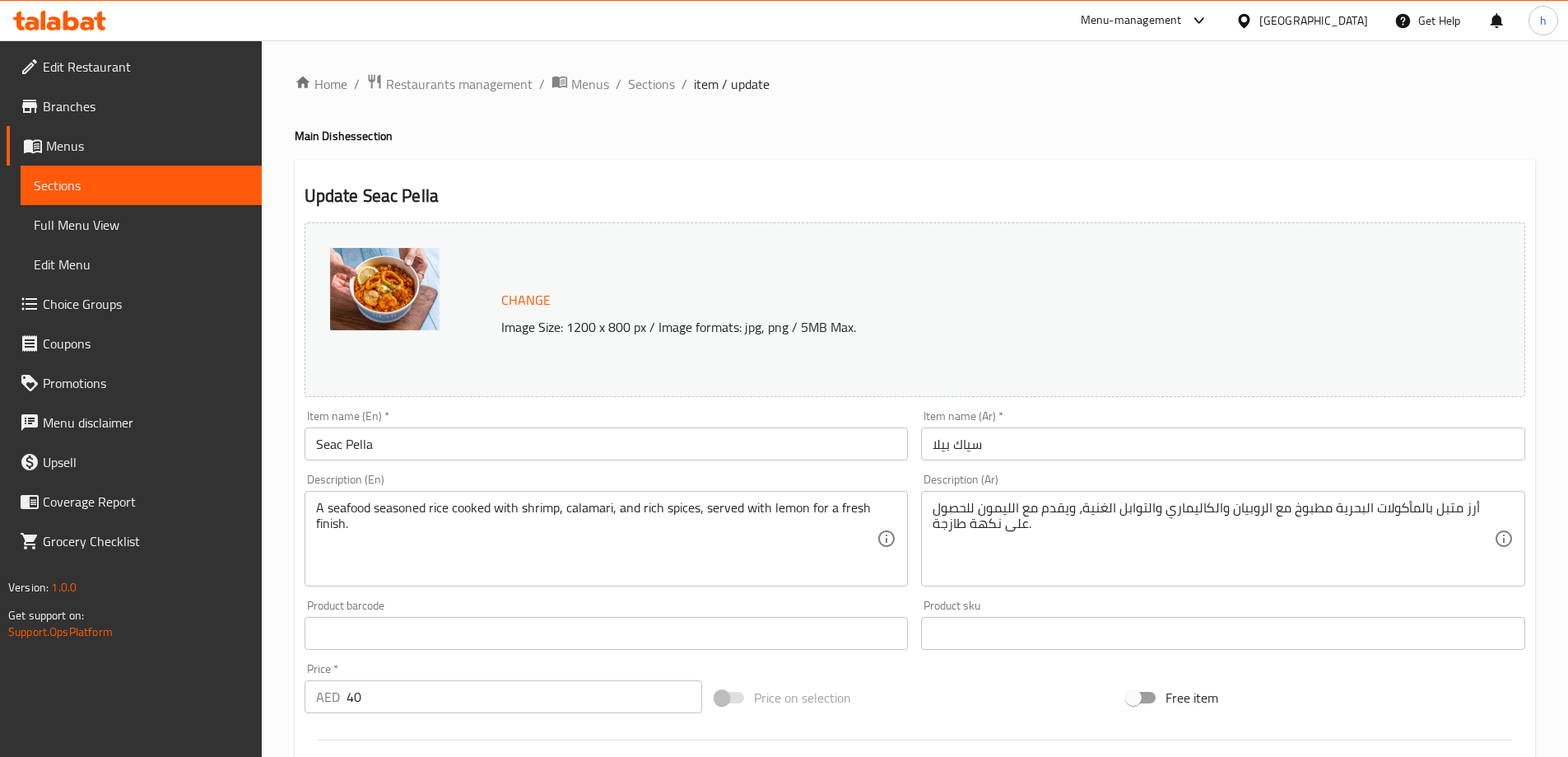
click at [838, 113] on div "Home / Restaurants management / Menus / Sections / item / update Main Dishes se…" at bounding box center [914, 627] width 1241 height 1108
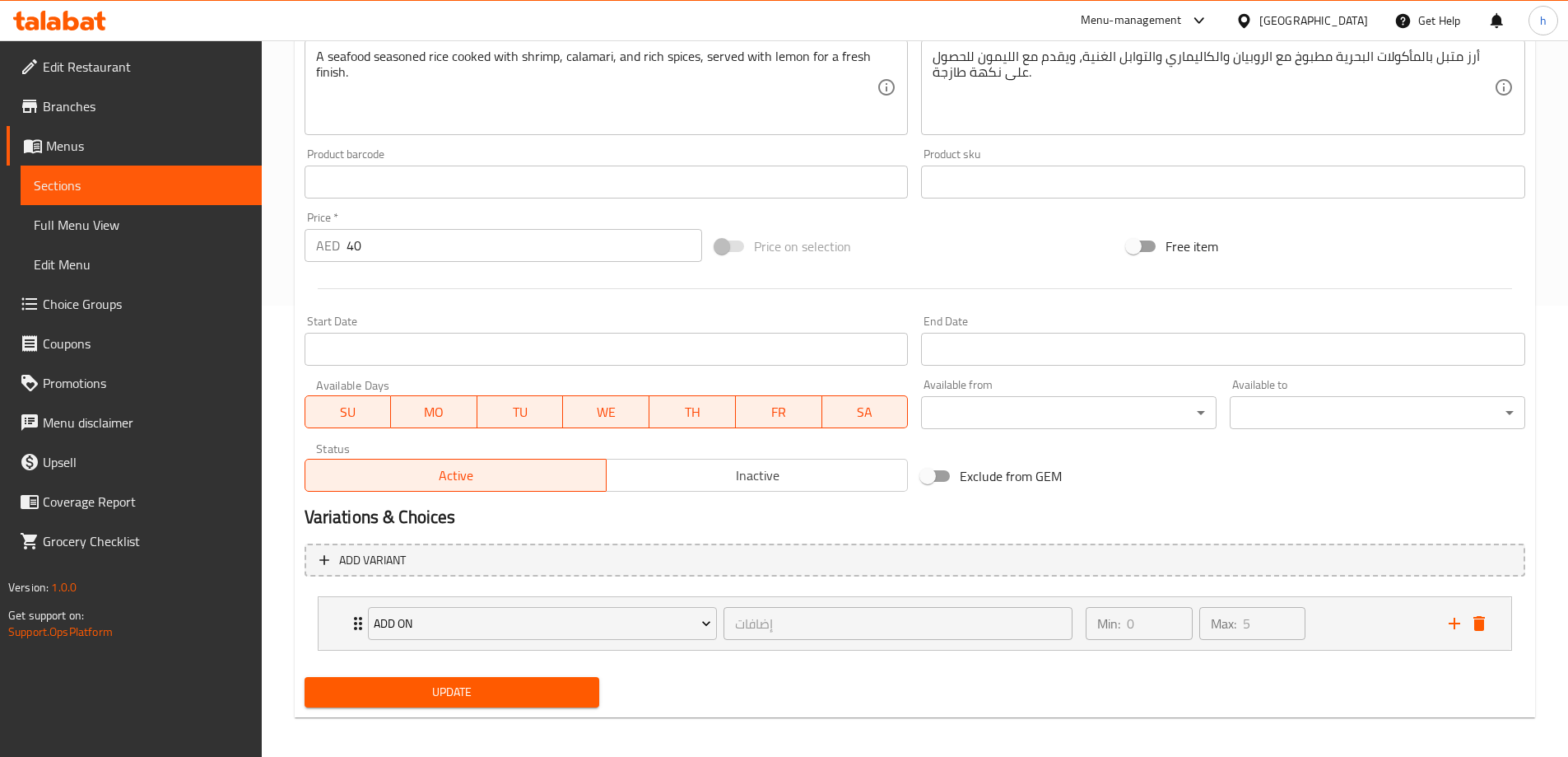
scroll to position [458, 0]
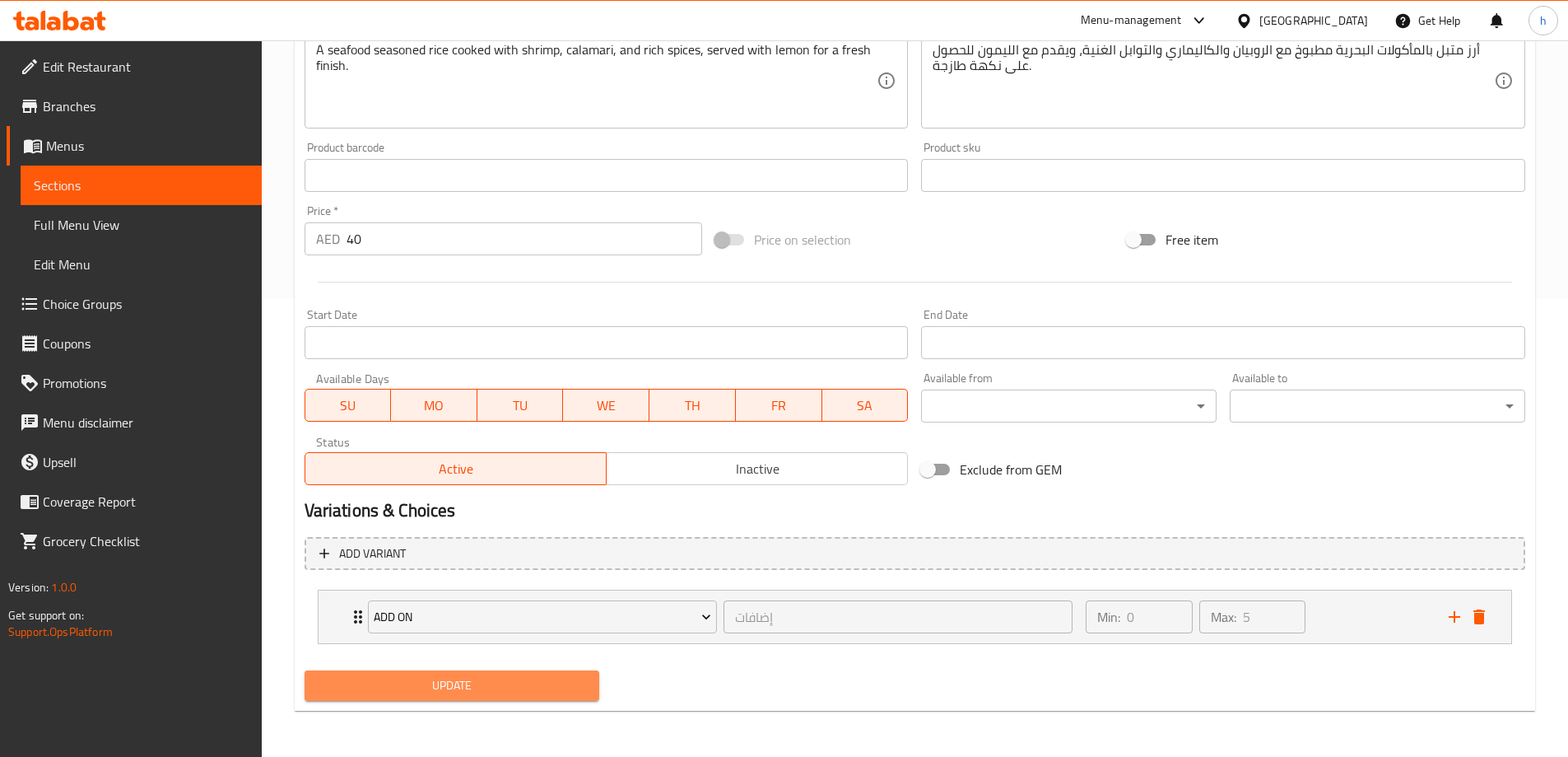
click at [483, 681] on span "Update" at bounding box center [452, 686] width 269 height 21
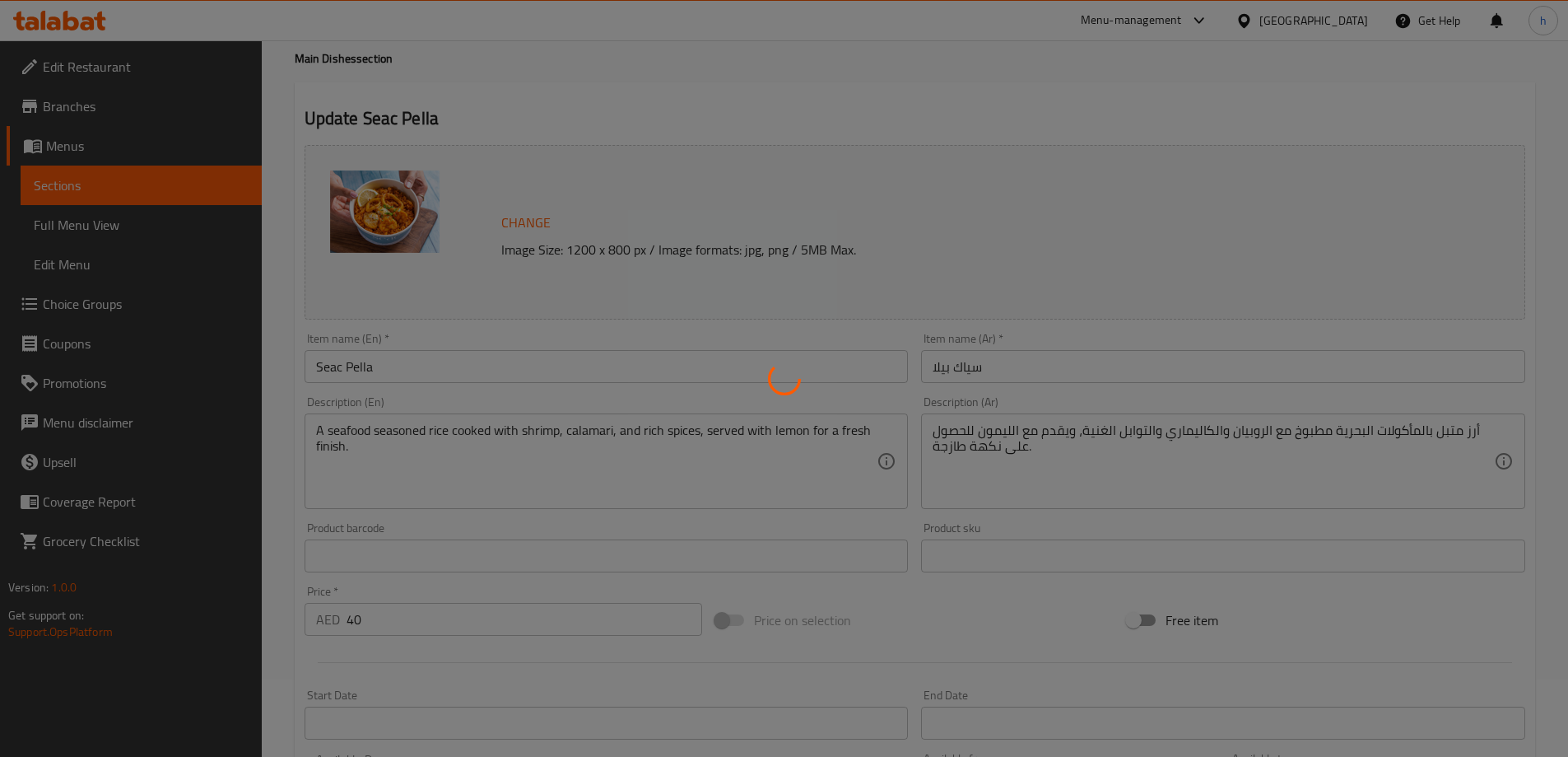
scroll to position [0, 0]
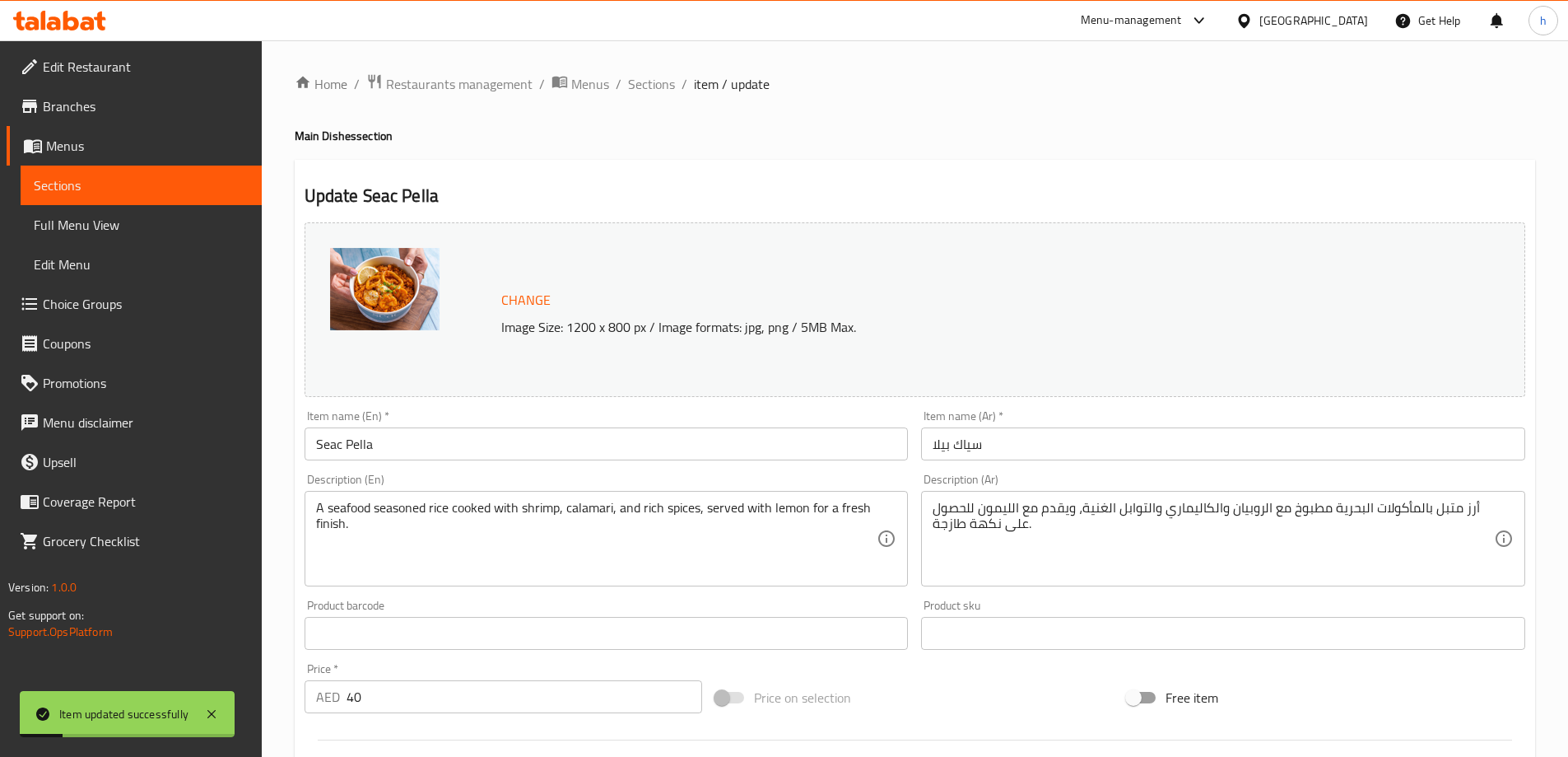
click at [114, 185] on span "Sections" at bounding box center [142, 185] width 215 height 20
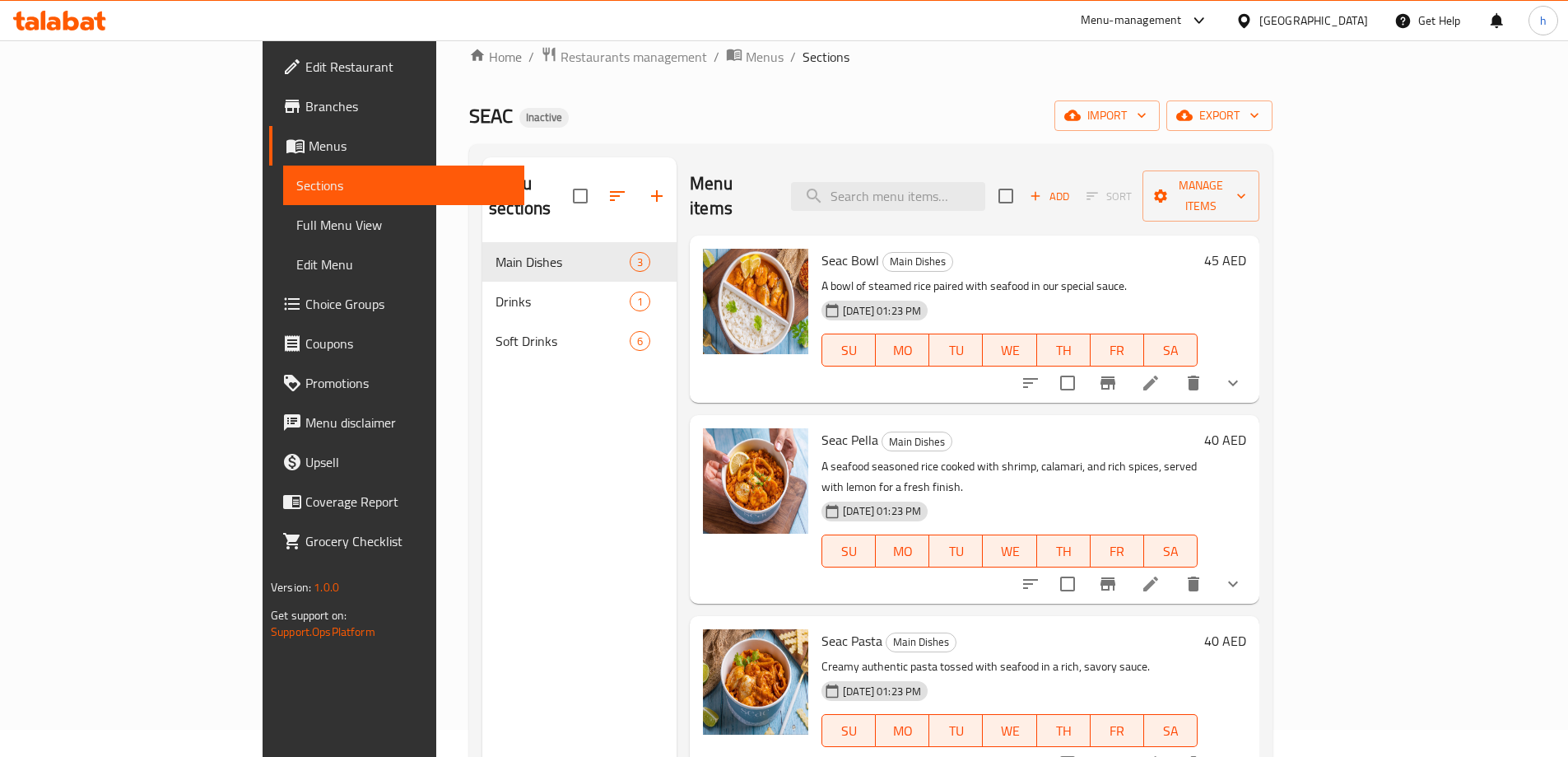
scroll to position [231, 0]
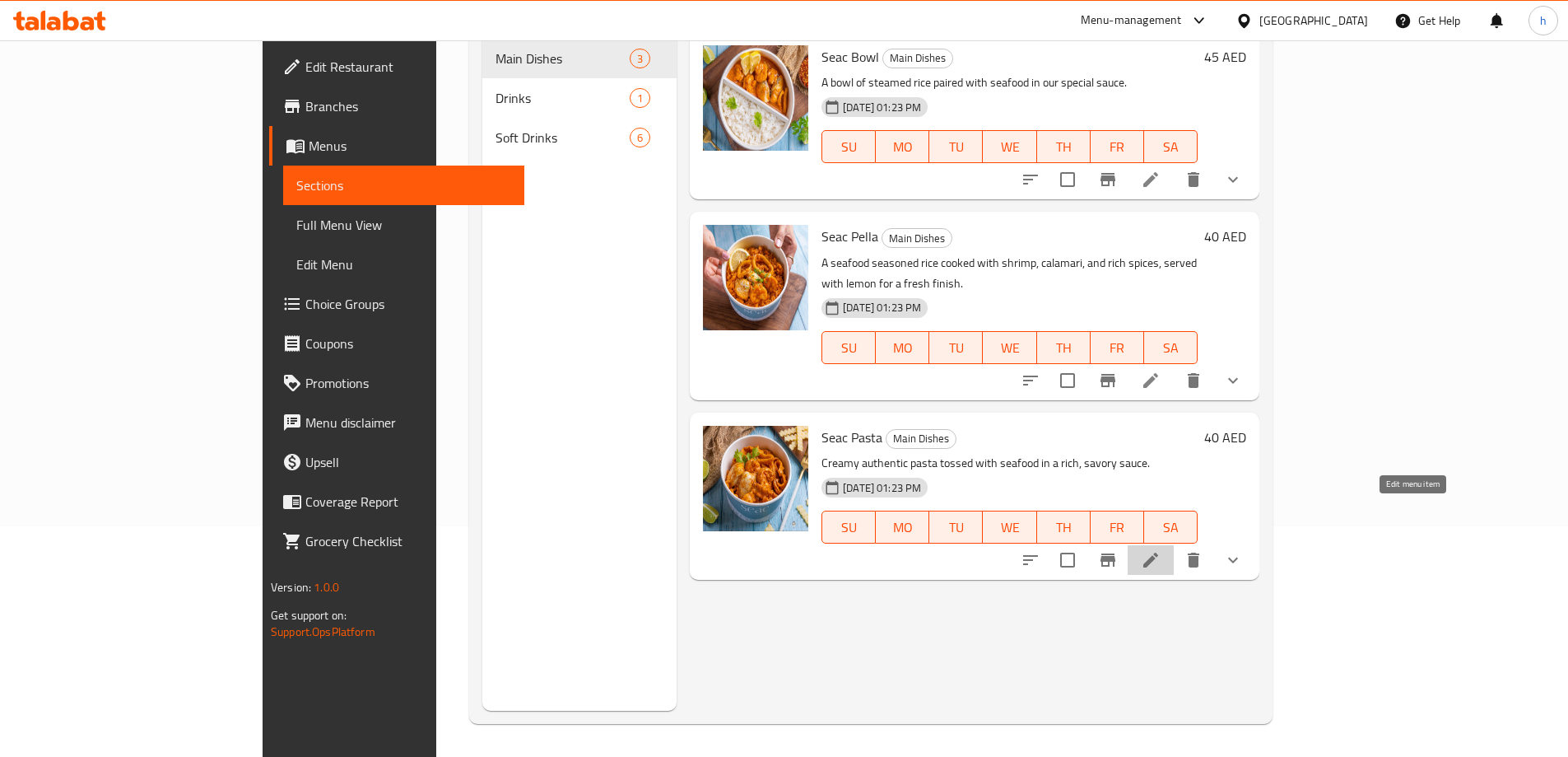
click at [1158, 553] on icon at bounding box center [1151, 559] width 15 height 15
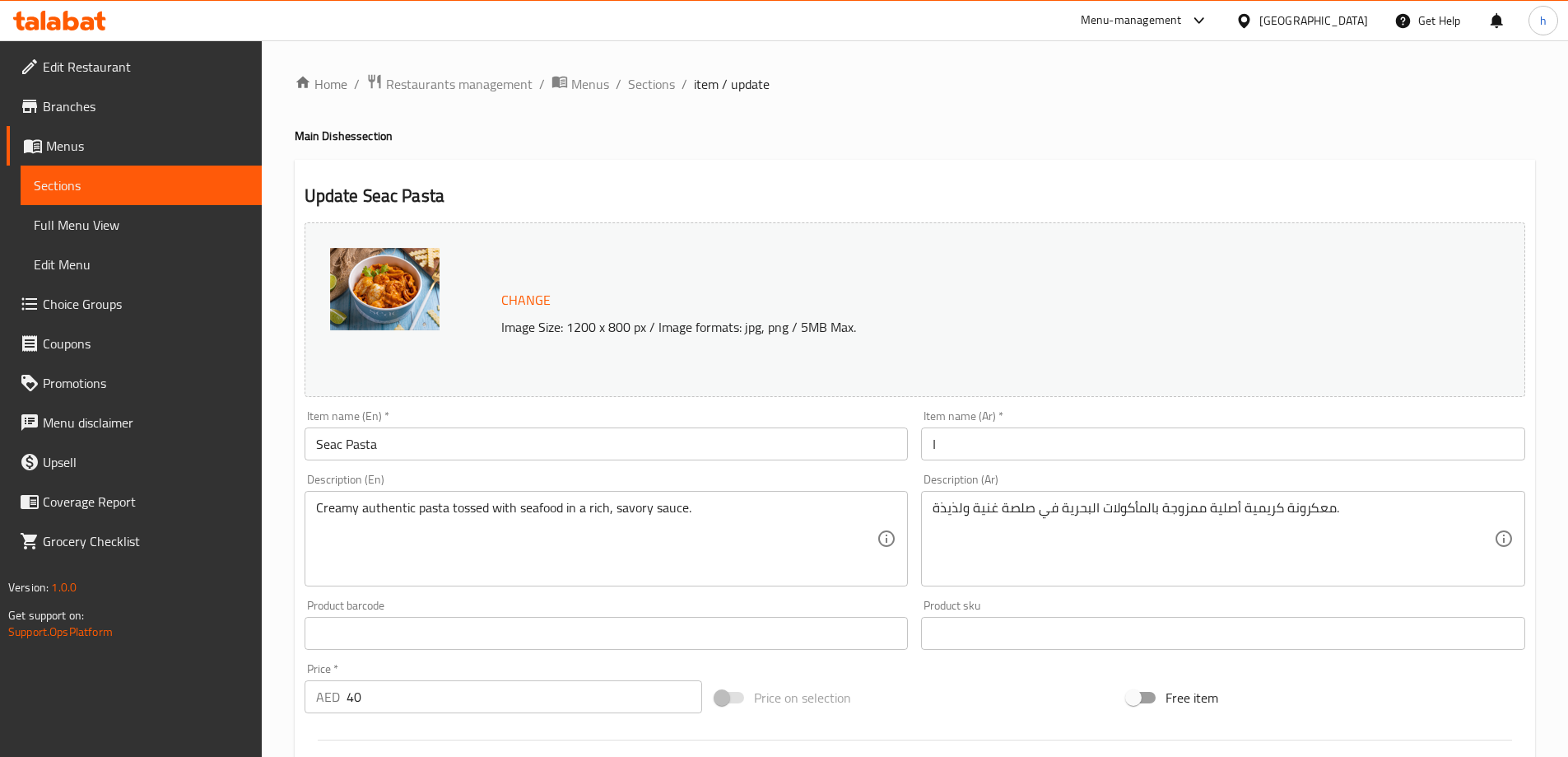
click at [352, 446] on input "Seac Pasta" at bounding box center [607, 444] width 604 height 33
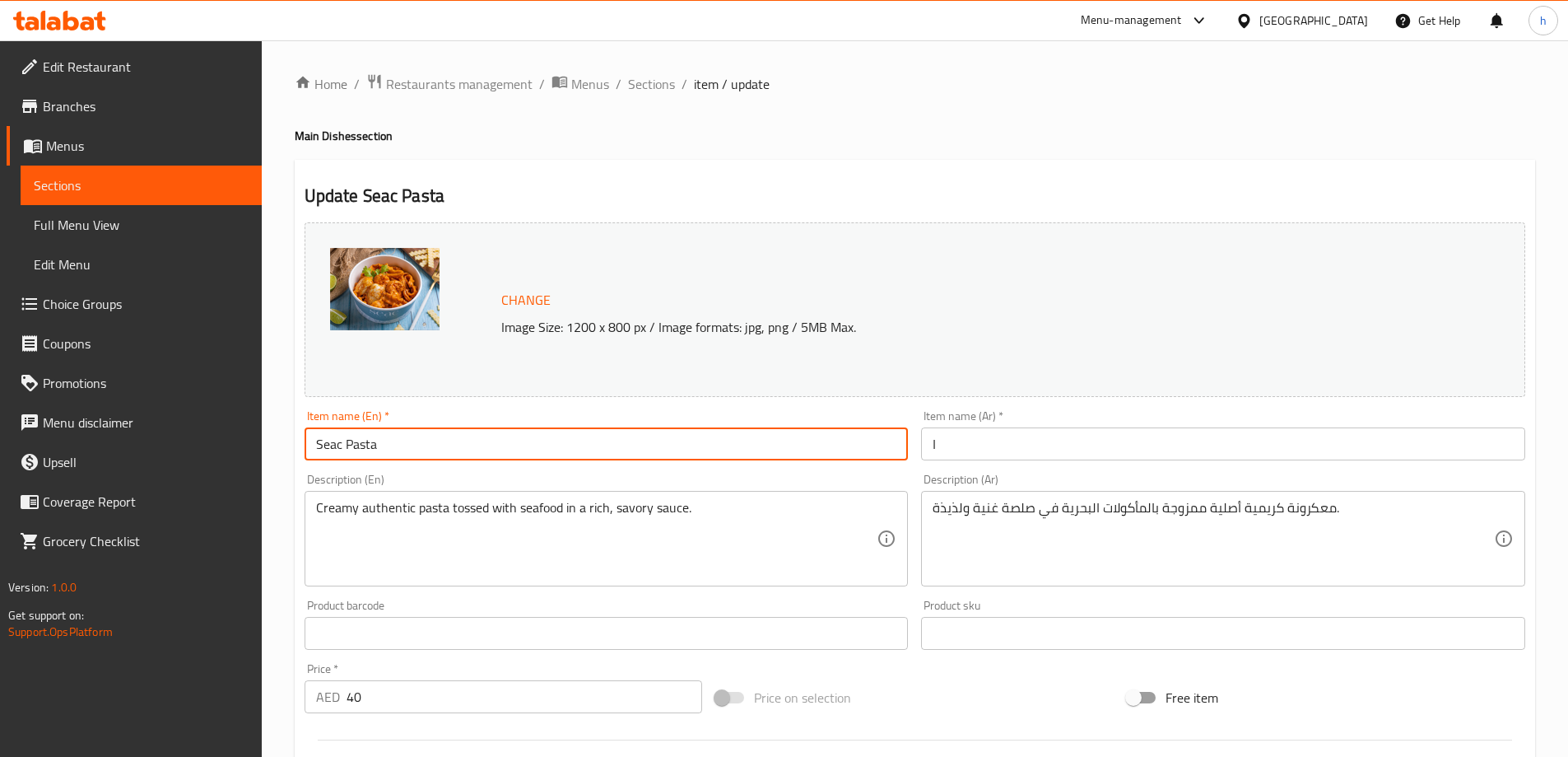
click at [352, 446] on input "Seac Pasta" at bounding box center [607, 444] width 604 height 33
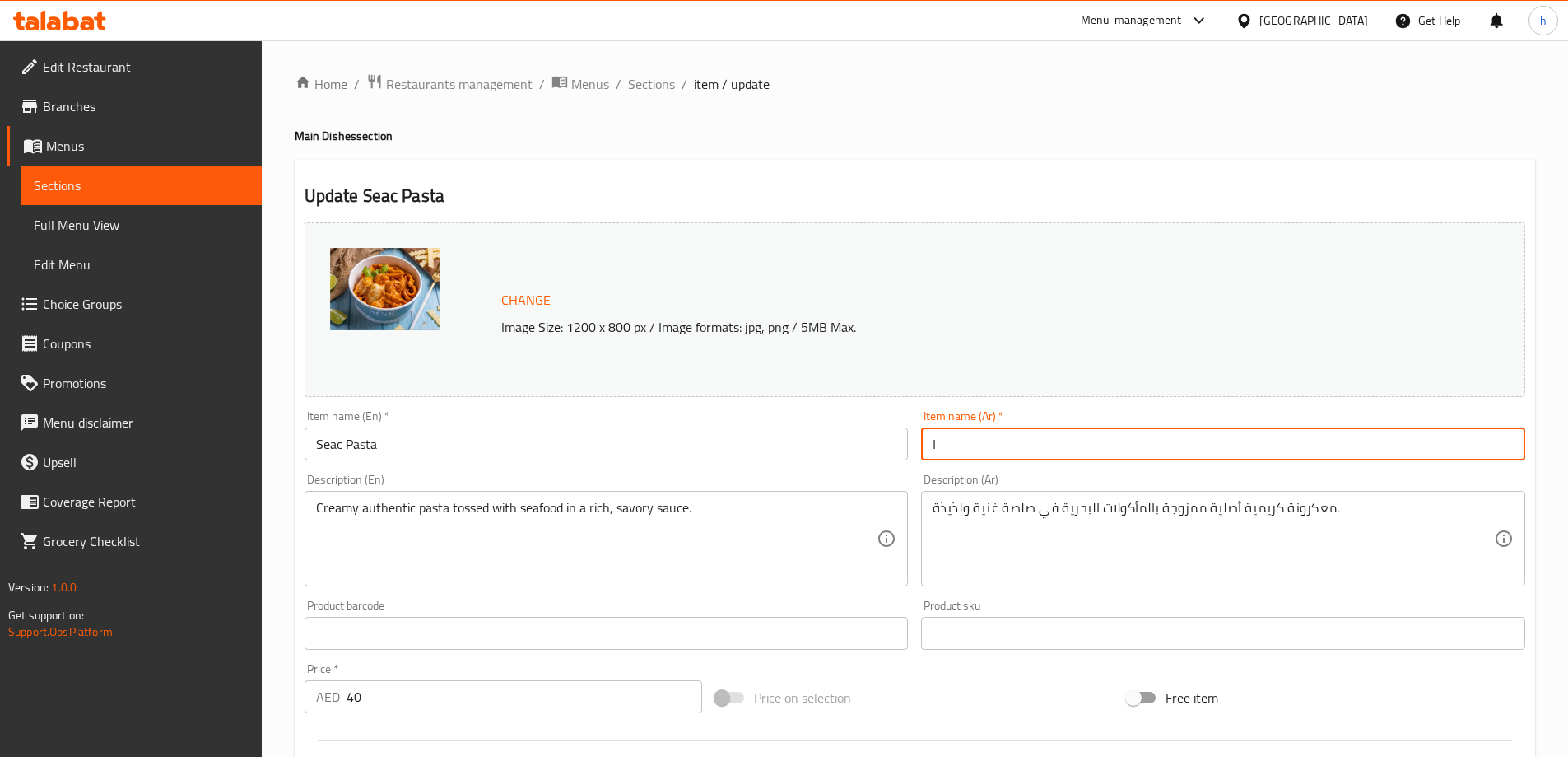
drag, startPoint x: 946, startPoint y: 451, endPoint x: 910, endPoint y: 451, distance: 36.0
click at [910, 451] on div "Change Image Size: 1200 x 800 px / Image formats: jpg, png / 5MB Max. Item name…" at bounding box center [915, 583] width 1234 height 734
paste input "معكرونة سياك"
type input "معكرونة سياك"
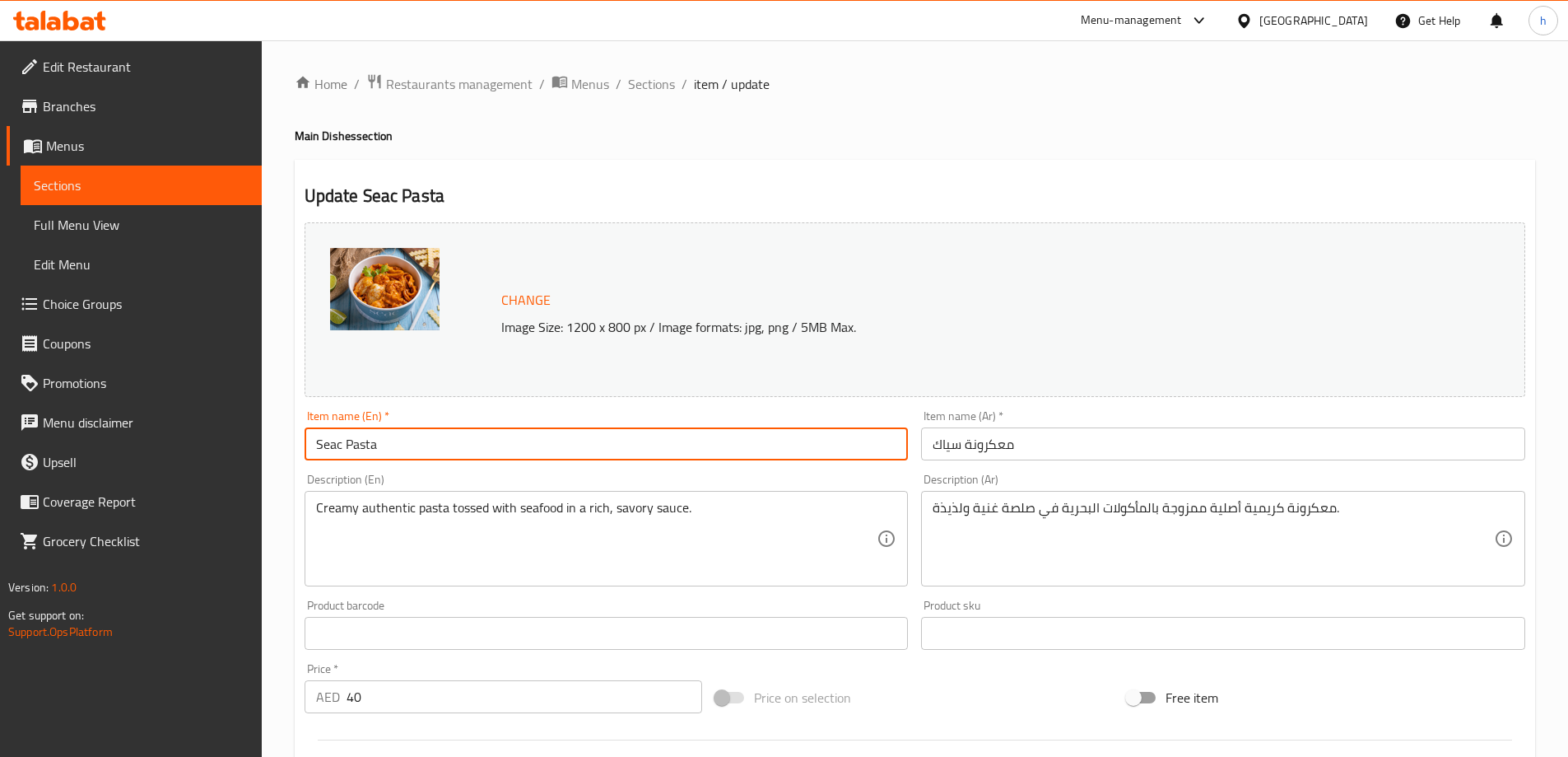
click at [355, 434] on input "Seac Pasta" at bounding box center [607, 444] width 604 height 33
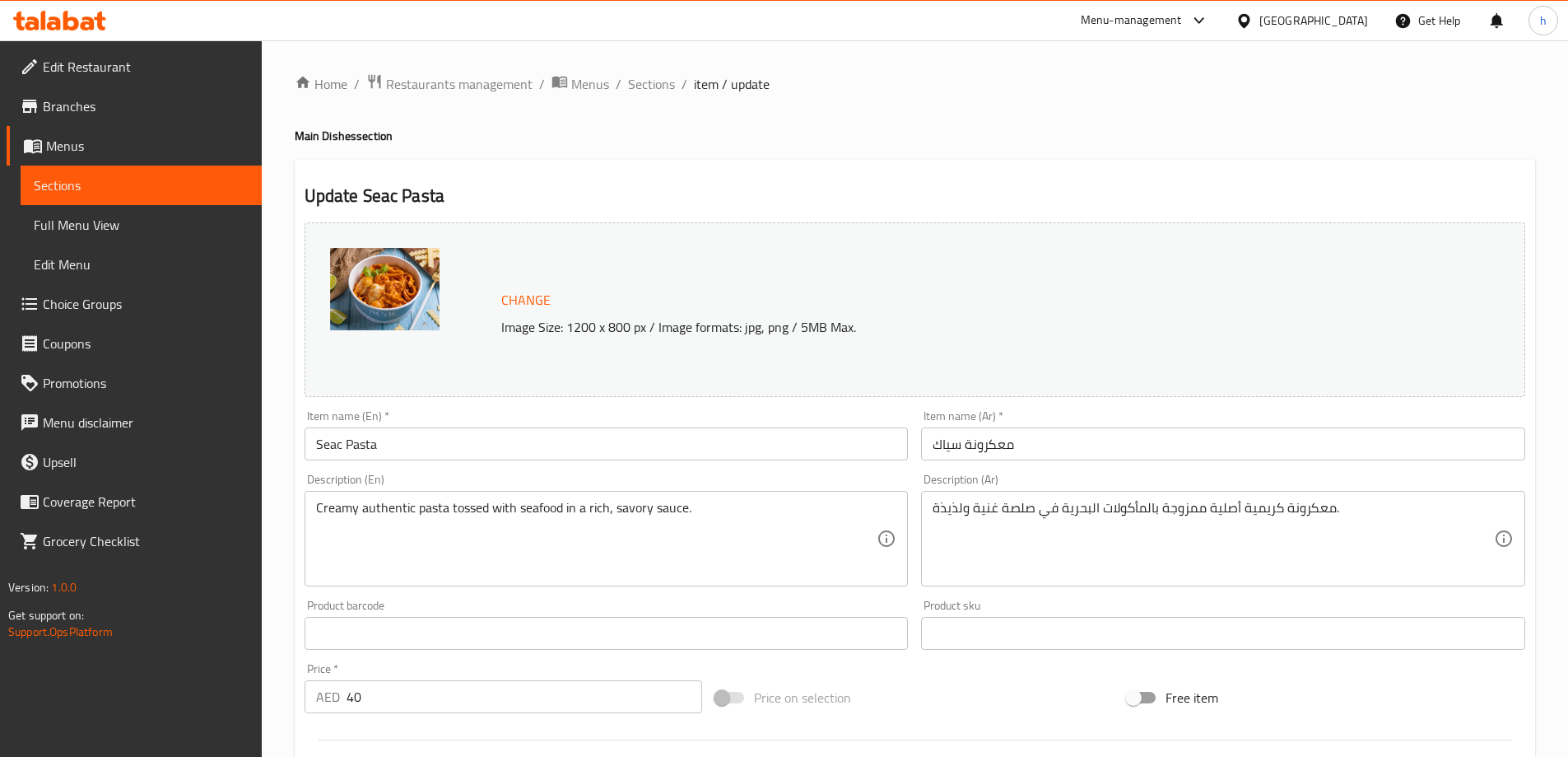
click at [936, 105] on div "Home / Restaurants management / Menus / Sections / item / update Main Dishes se…" at bounding box center [914, 627] width 1241 height 1108
click at [982, 150] on div "Home / Restaurants management / Menus / Sections / item / update Main Dishes se…" at bounding box center [914, 627] width 1241 height 1108
click at [1123, 162] on div "Update Seac Pasta Change Image Size: 1200 x 800 px / Image formats: jpg, png / …" at bounding box center [914, 664] width 1241 height 1009
click at [905, 147] on div "Home / Restaurants management / Menus / Sections / item / update Main Dishes se…" at bounding box center [914, 627] width 1241 height 1108
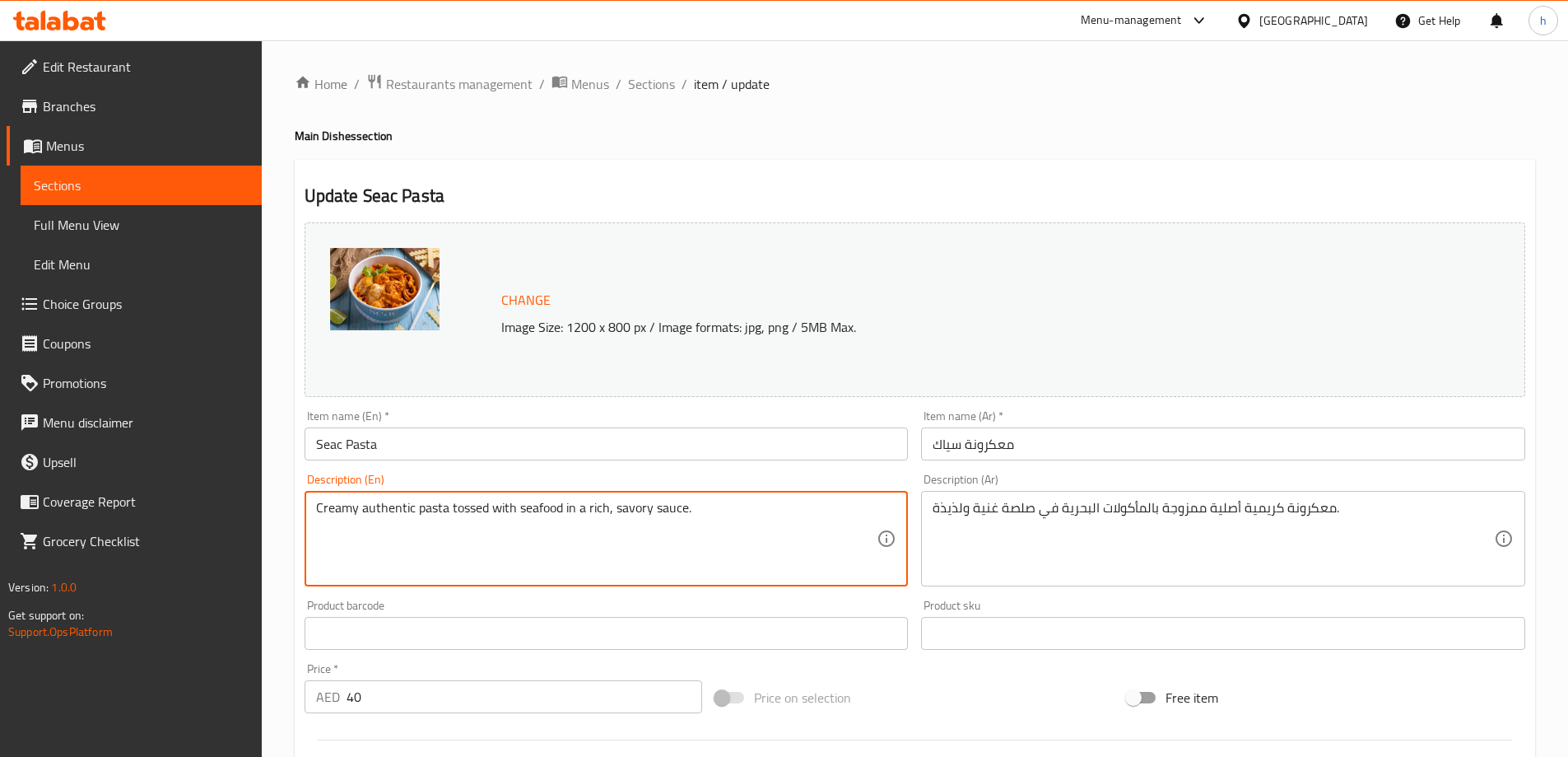
click at [466, 512] on textarea "Creamy authentic pasta tossed with seafood in a rich, savory sauce." at bounding box center [596, 539] width 561 height 78
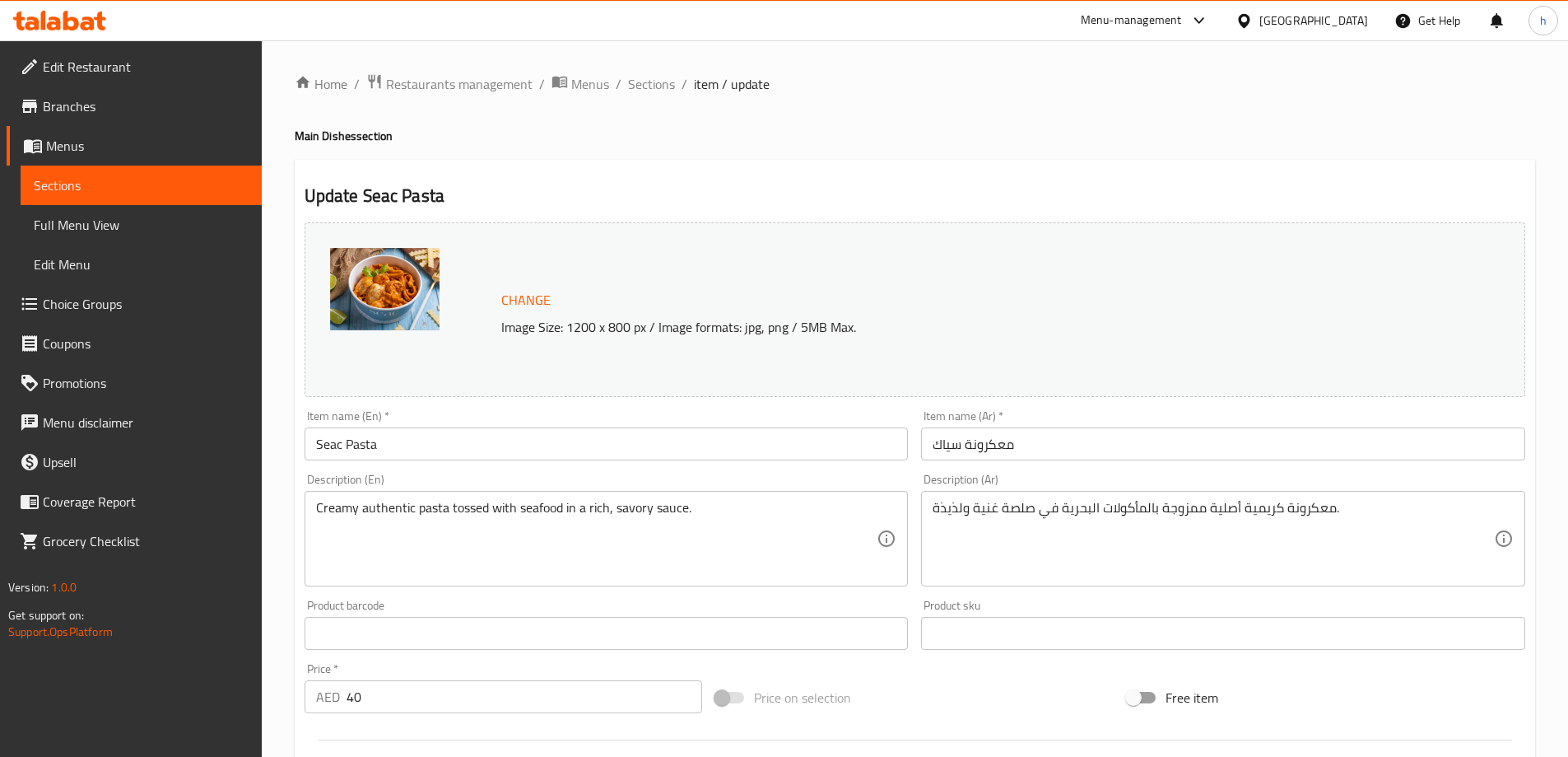
click at [632, 510] on textarea "Creamy authentic pasta tossed with seafood in a rich, savory sauce." at bounding box center [596, 539] width 561 height 78
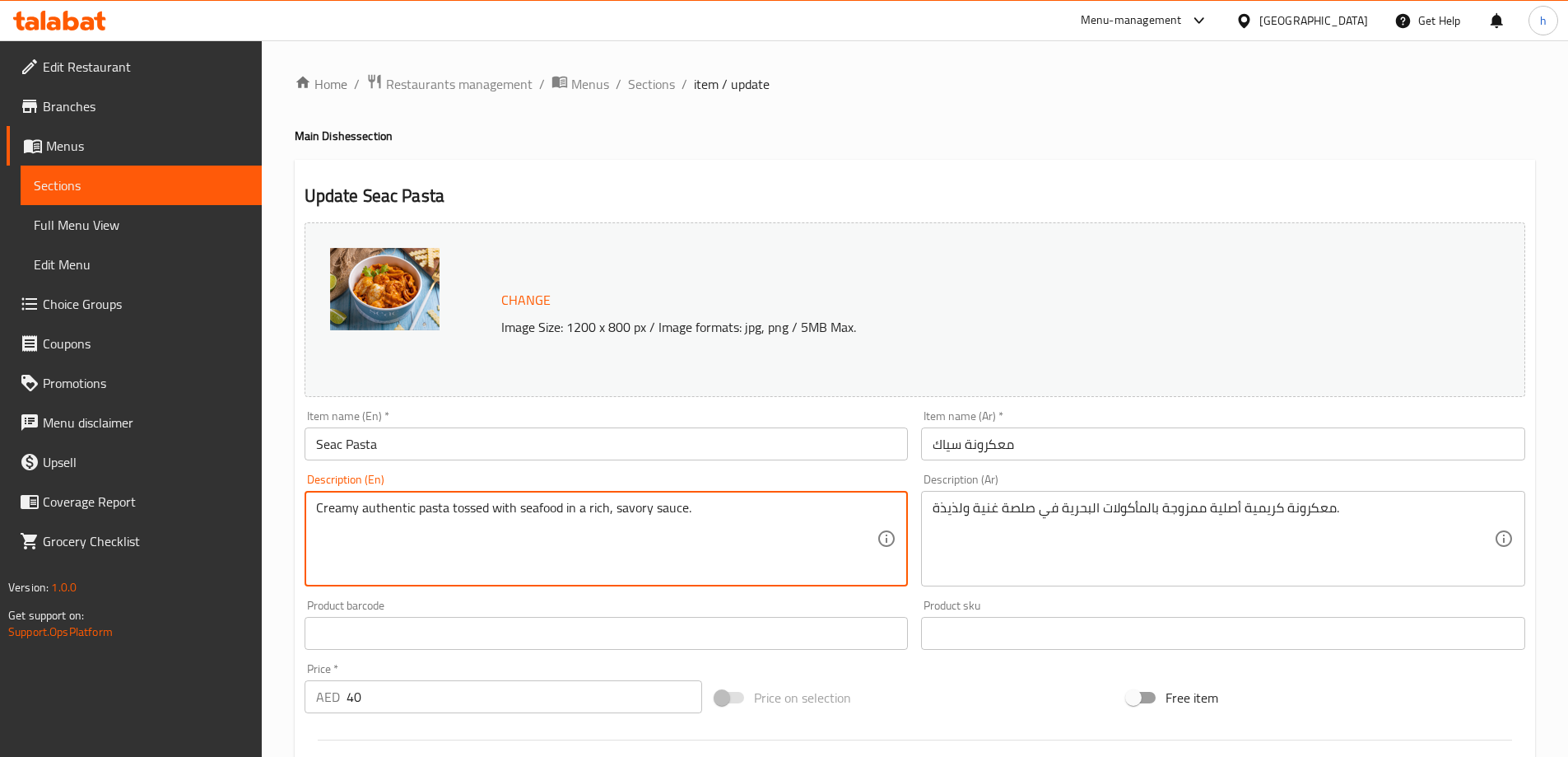
click at [632, 510] on textarea "Creamy authentic pasta tossed with seafood in a rich, savory sauce." at bounding box center [596, 539] width 561 height 78
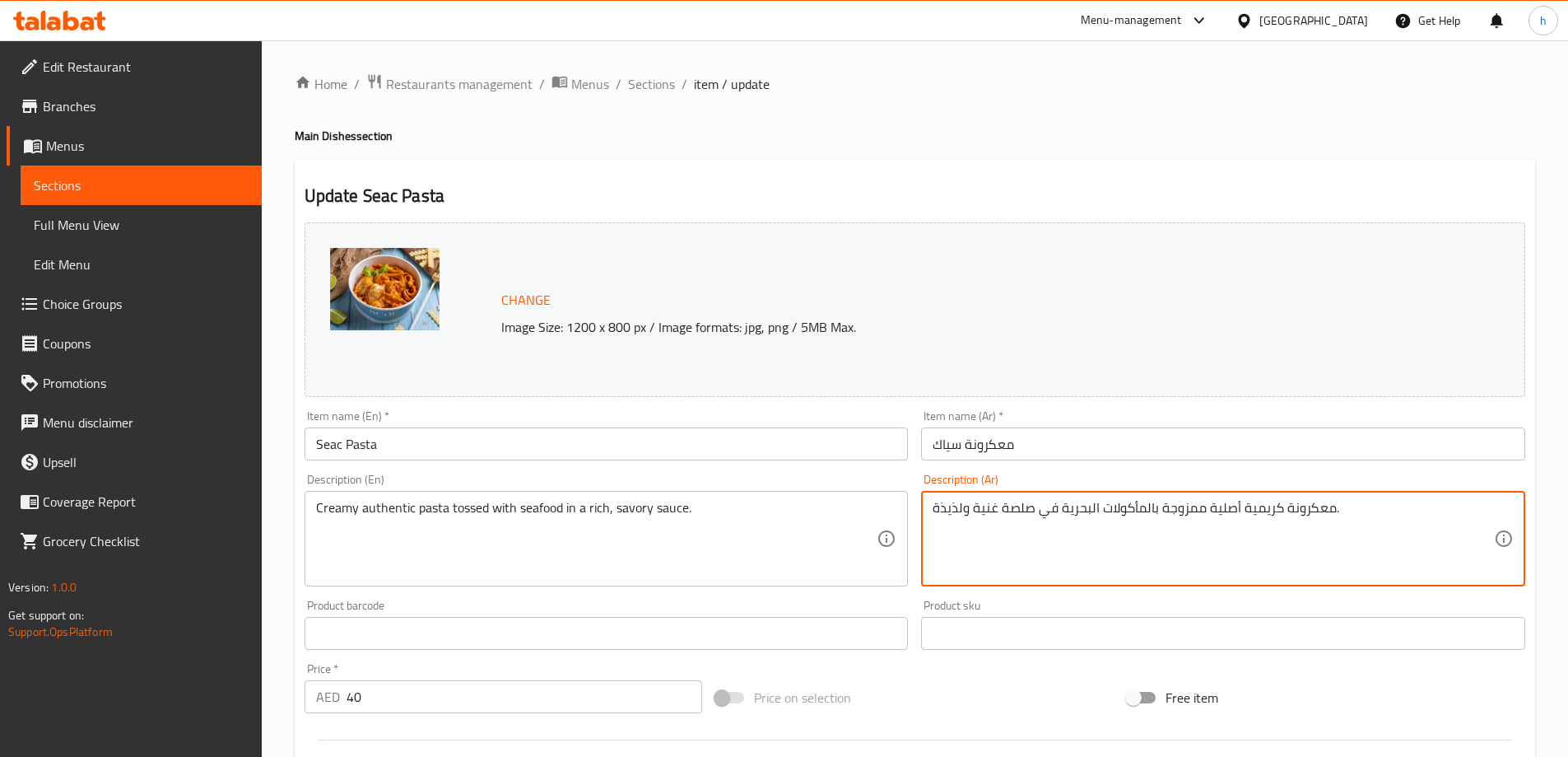
drag, startPoint x: 962, startPoint y: 509, endPoint x: 938, endPoint y: 519, distance: 26.0
paste textarea "الح"
type textarea "معكرونة كريمية أصلية ممزوجة بالمأكولات البحرية في صلصة غنية ومالحة."
click at [1034, 179] on div "Update Seac Pasta Change Image Size: 1200 x 800 px / Image formats: jpg, png / …" at bounding box center [914, 664] width 1241 height 1009
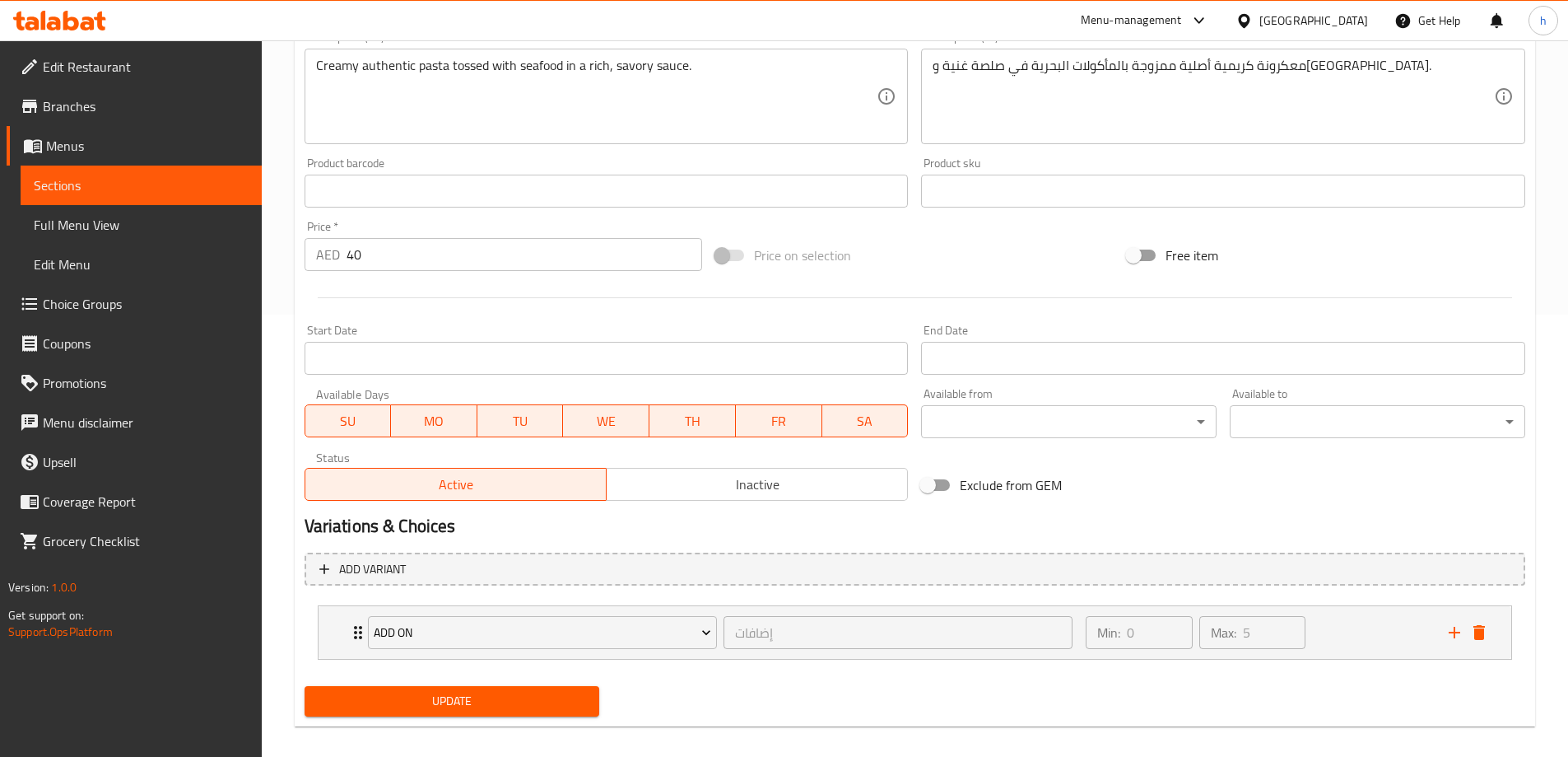
scroll to position [458, 0]
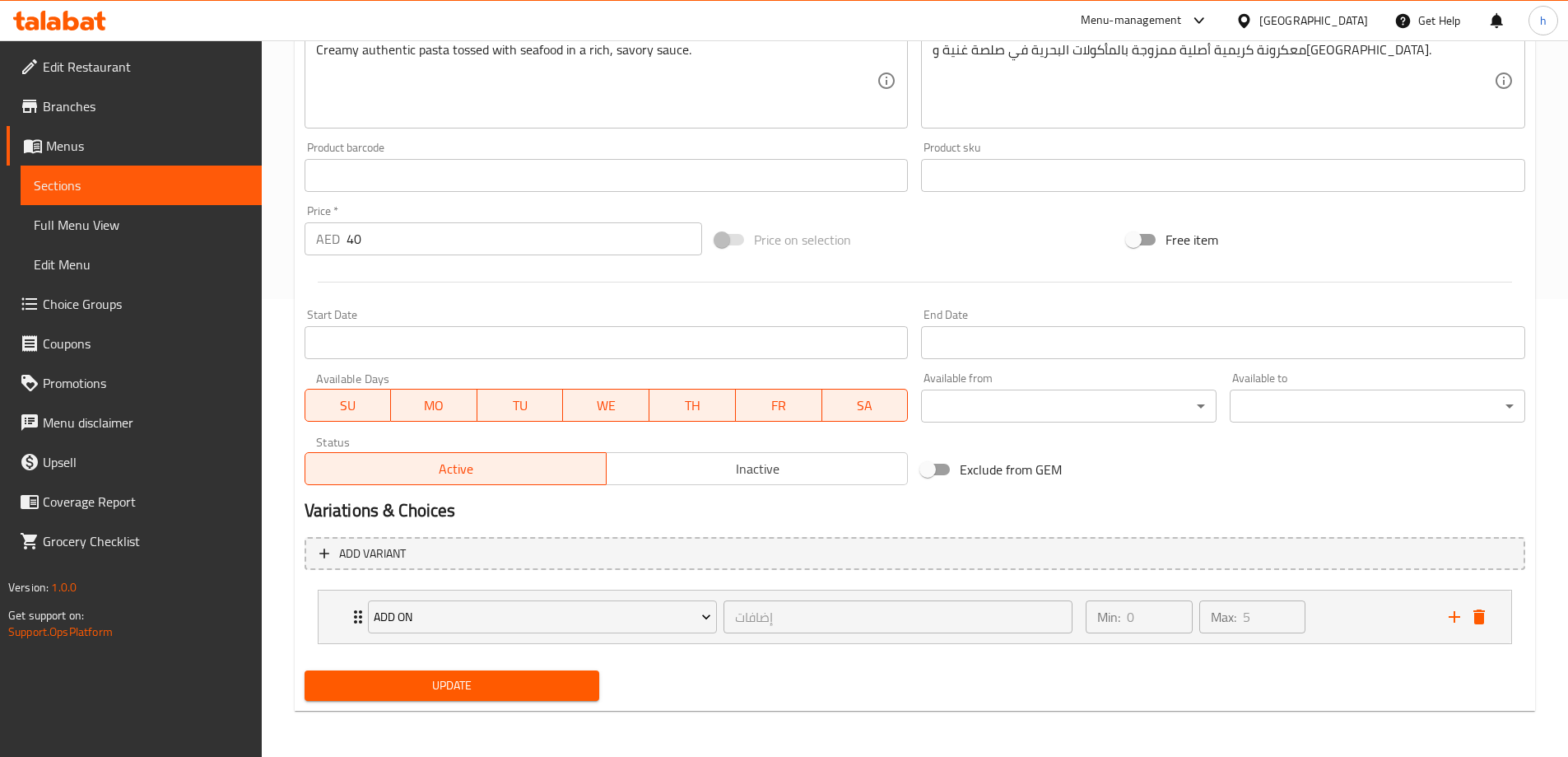
drag, startPoint x: 541, startPoint y: 684, endPoint x: 754, endPoint y: 551, distance: 251.1
click at [541, 684] on span "Update" at bounding box center [452, 686] width 269 height 21
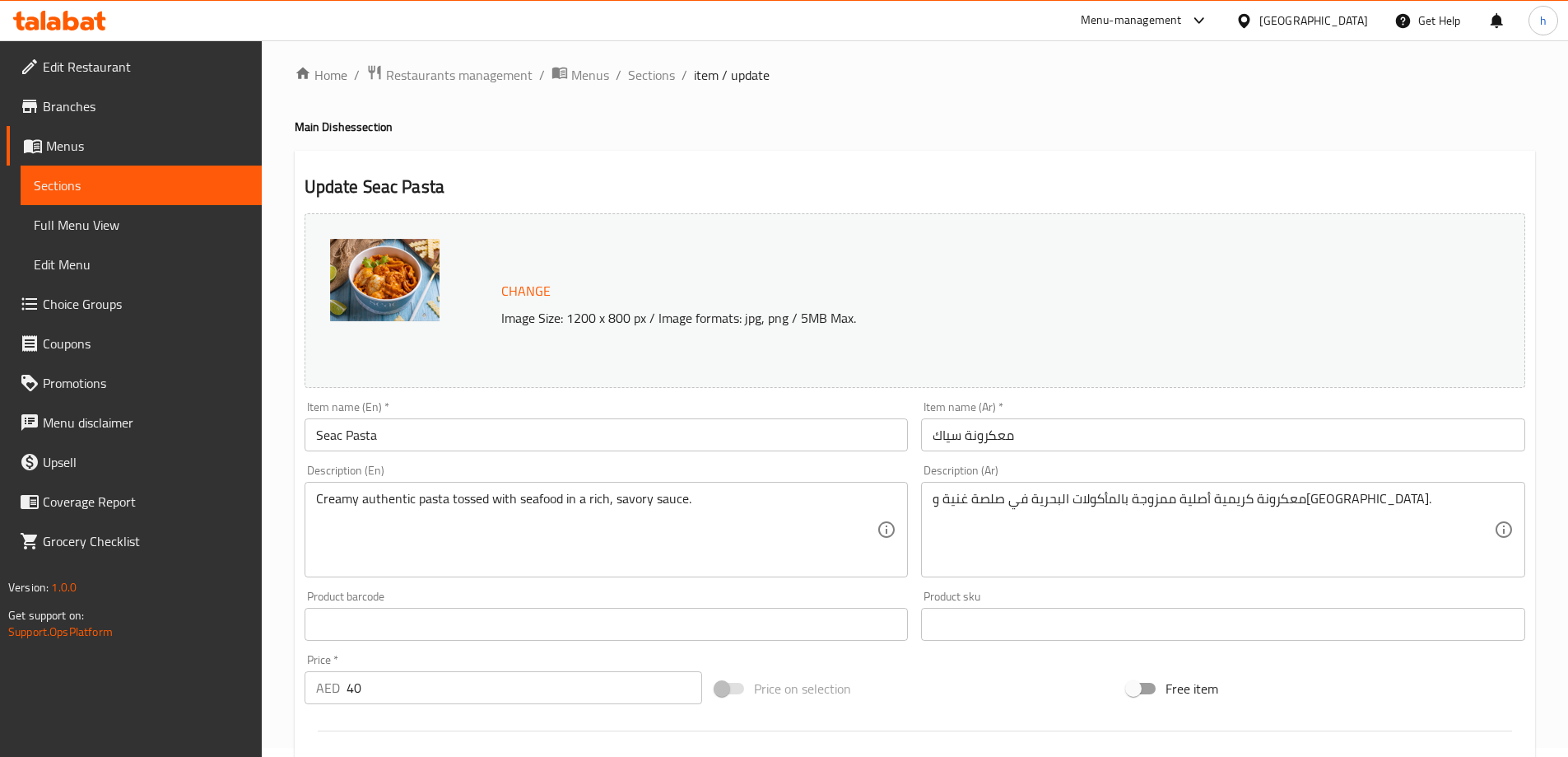
scroll to position [0, 0]
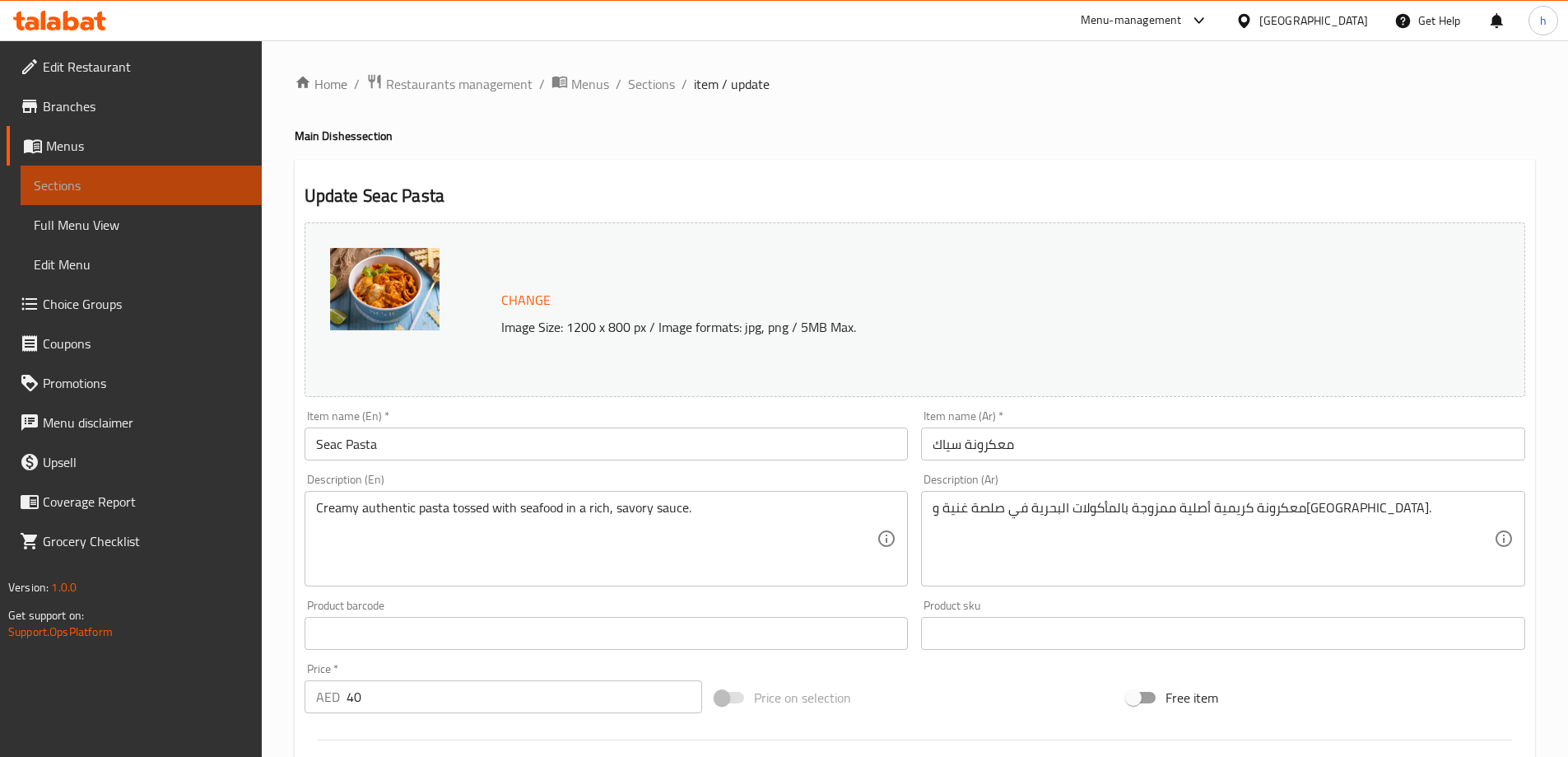
click at [203, 181] on span "Sections" at bounding box center [142, 185] width 215 height 20
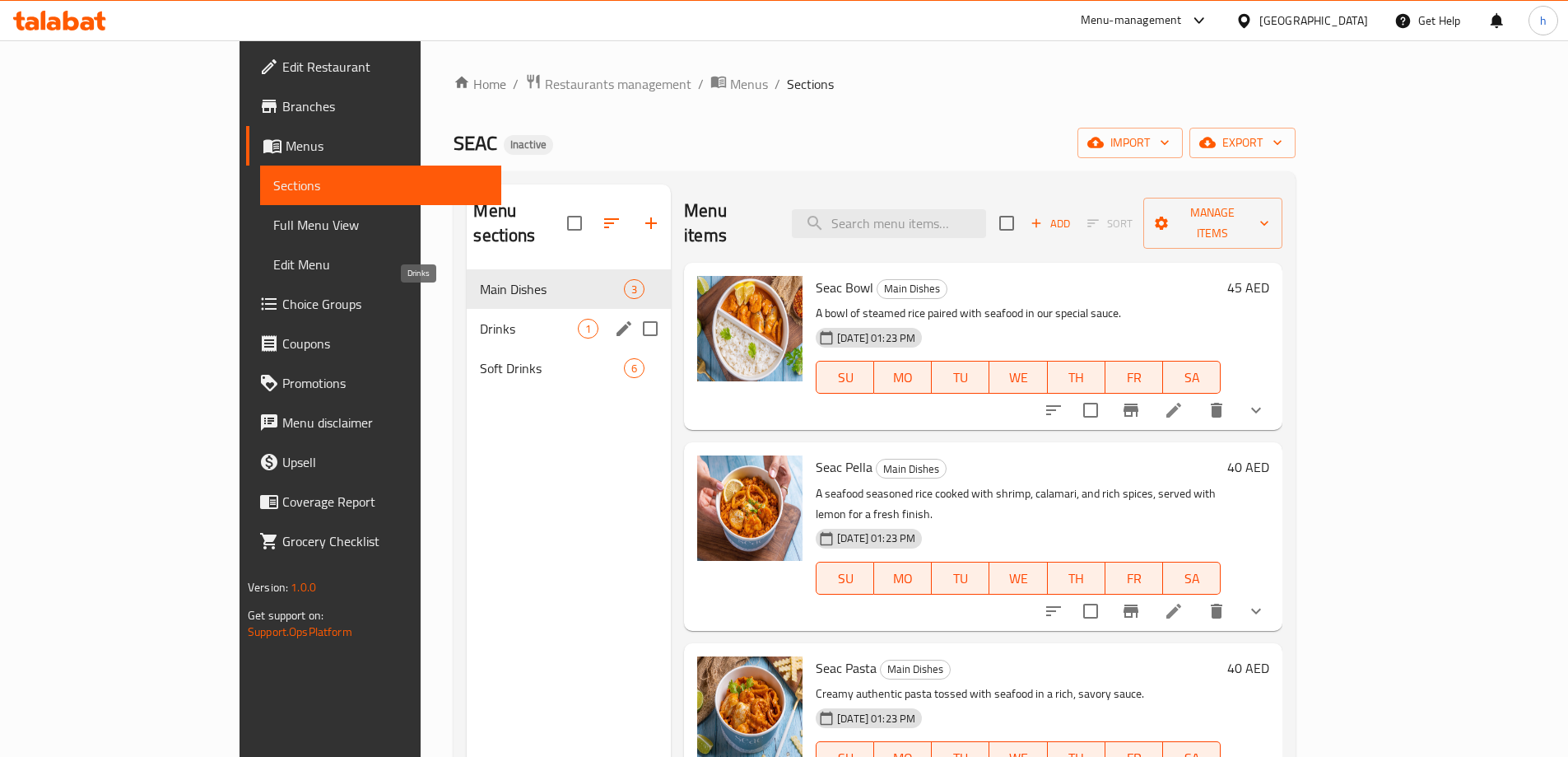
click at [483, 319] on span "Drinks" at bounding box center [529, 329] width 98 height 20
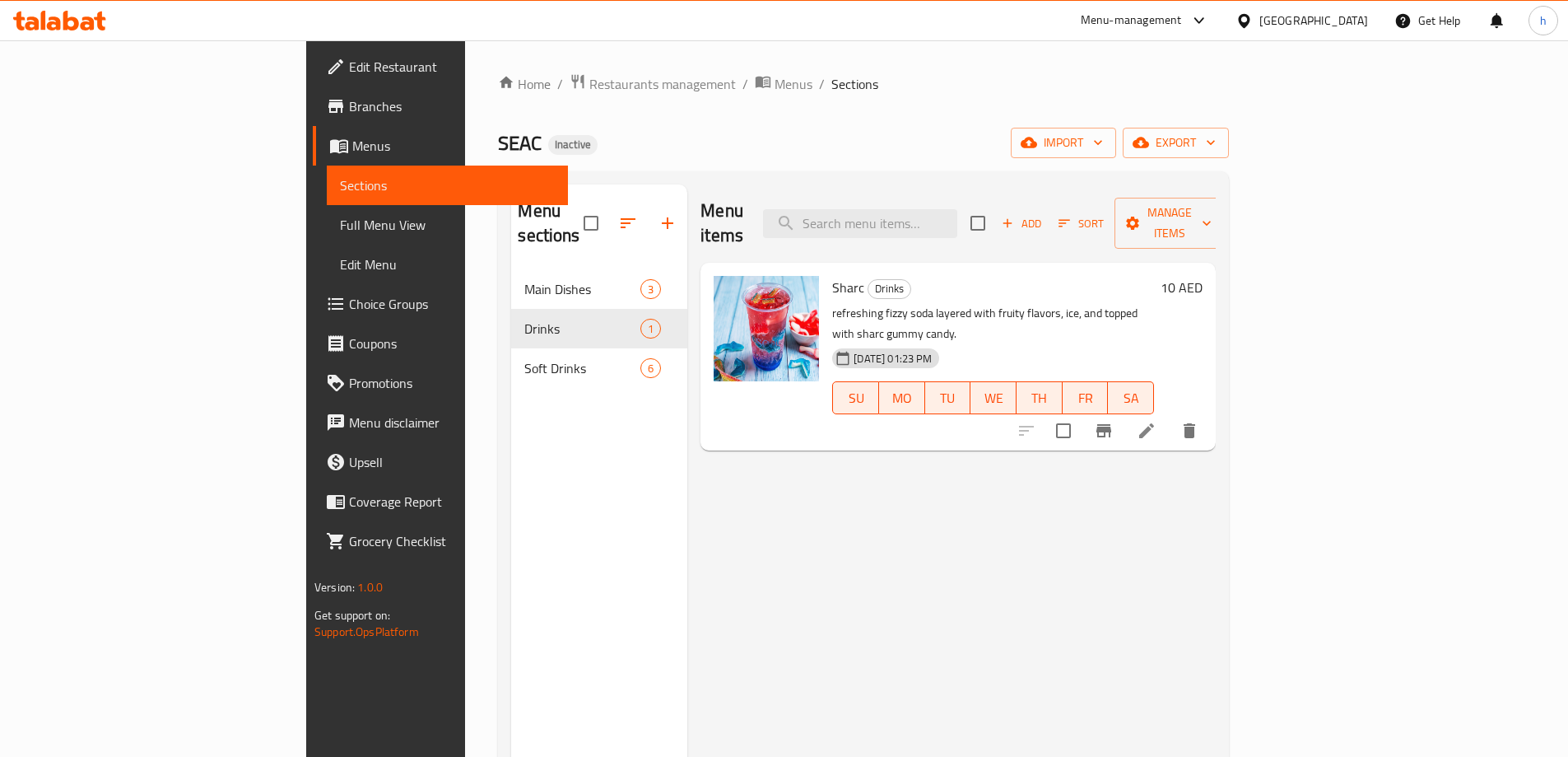
click at [1081, 414] on input "checkbox" at bounding box center [1063, 430] width 34 height 34
checkbox input "true"
click at [1113, 421] on icon "Branch-specific-item" at bounding box center [1104, 430] width 20 height 20
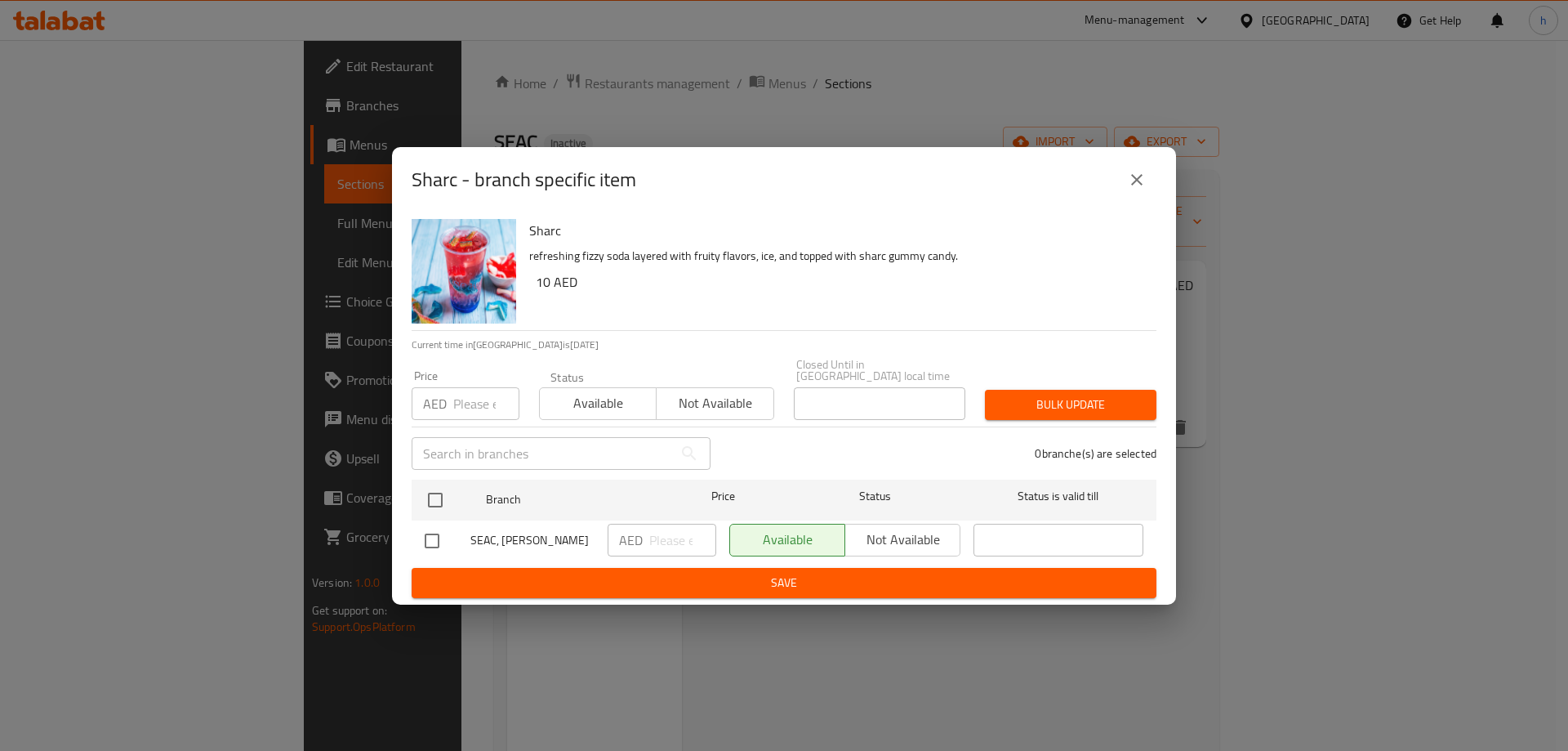
click at [1157, 180] on div "Sharc - branch specific item" at bounding box center [784, 180] width 784 height 65
click at [1143, 174] on icon "close" at bounding box center [1136, 180] width 19 height 19
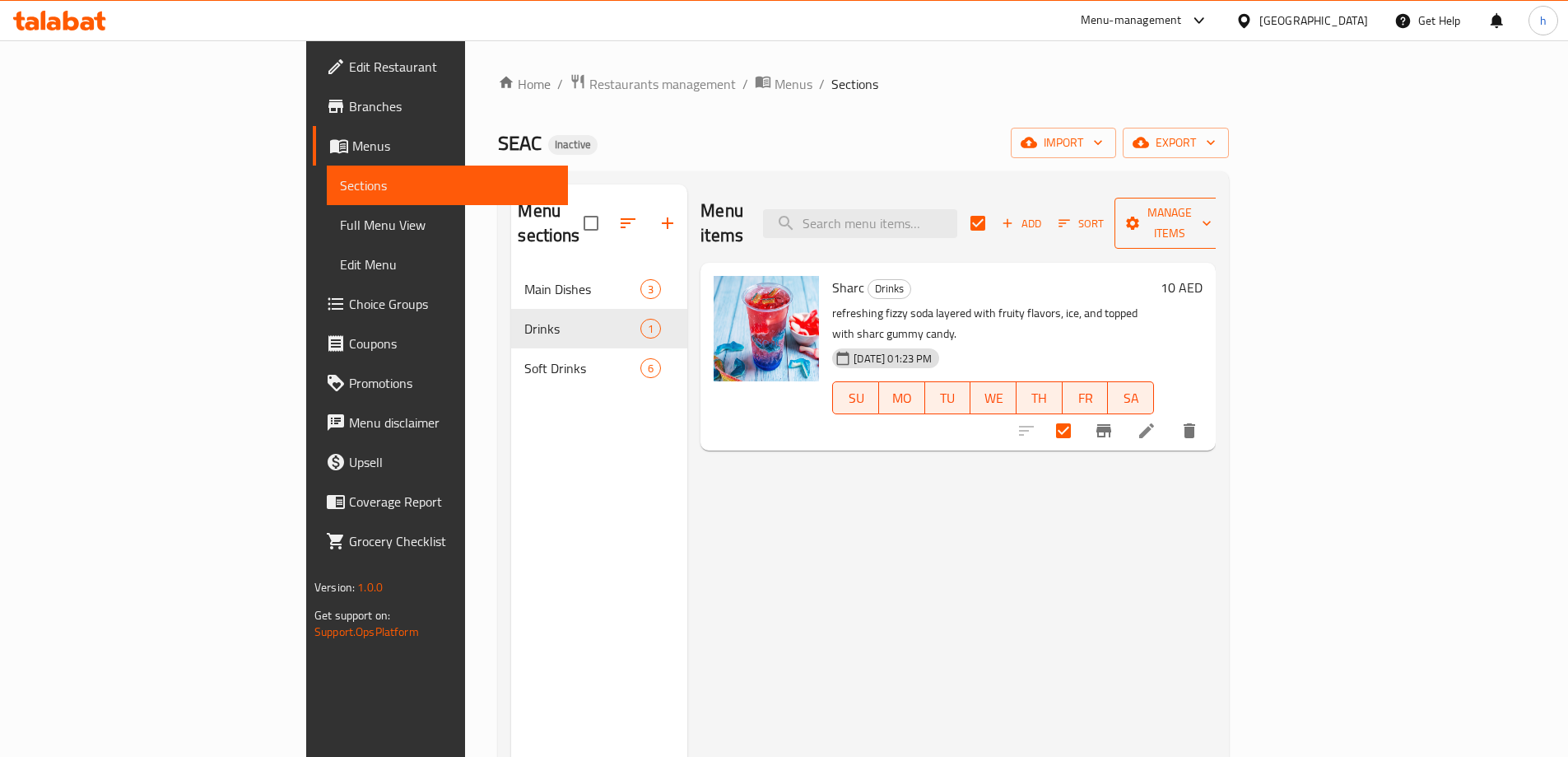
click at [1212, 207] on span "Manage items" at bounding box center [1170, 223] width 84 height 41
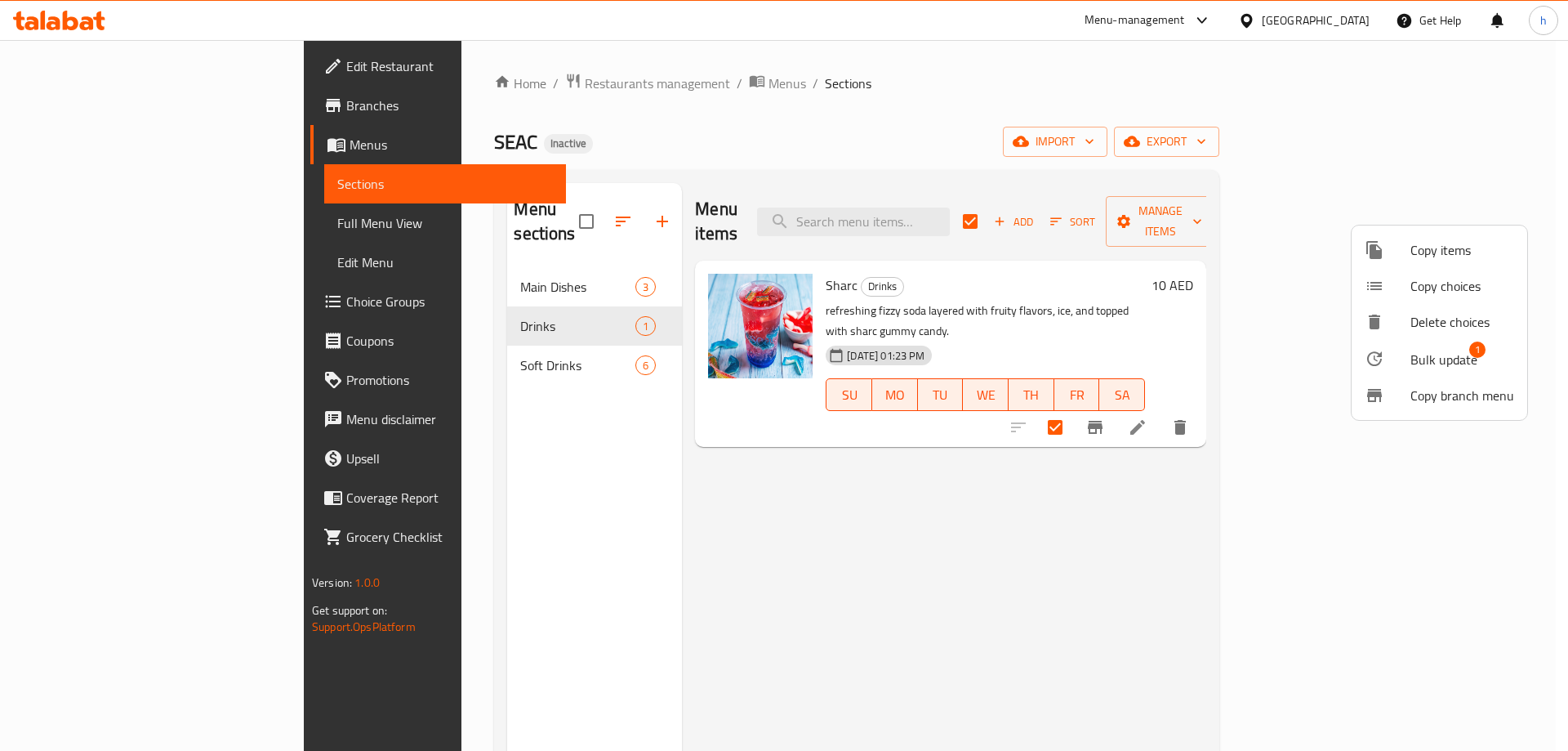
click at [1419, 364] on span "Bulk update" at bounding box center [1443, 359] width 67 height 19
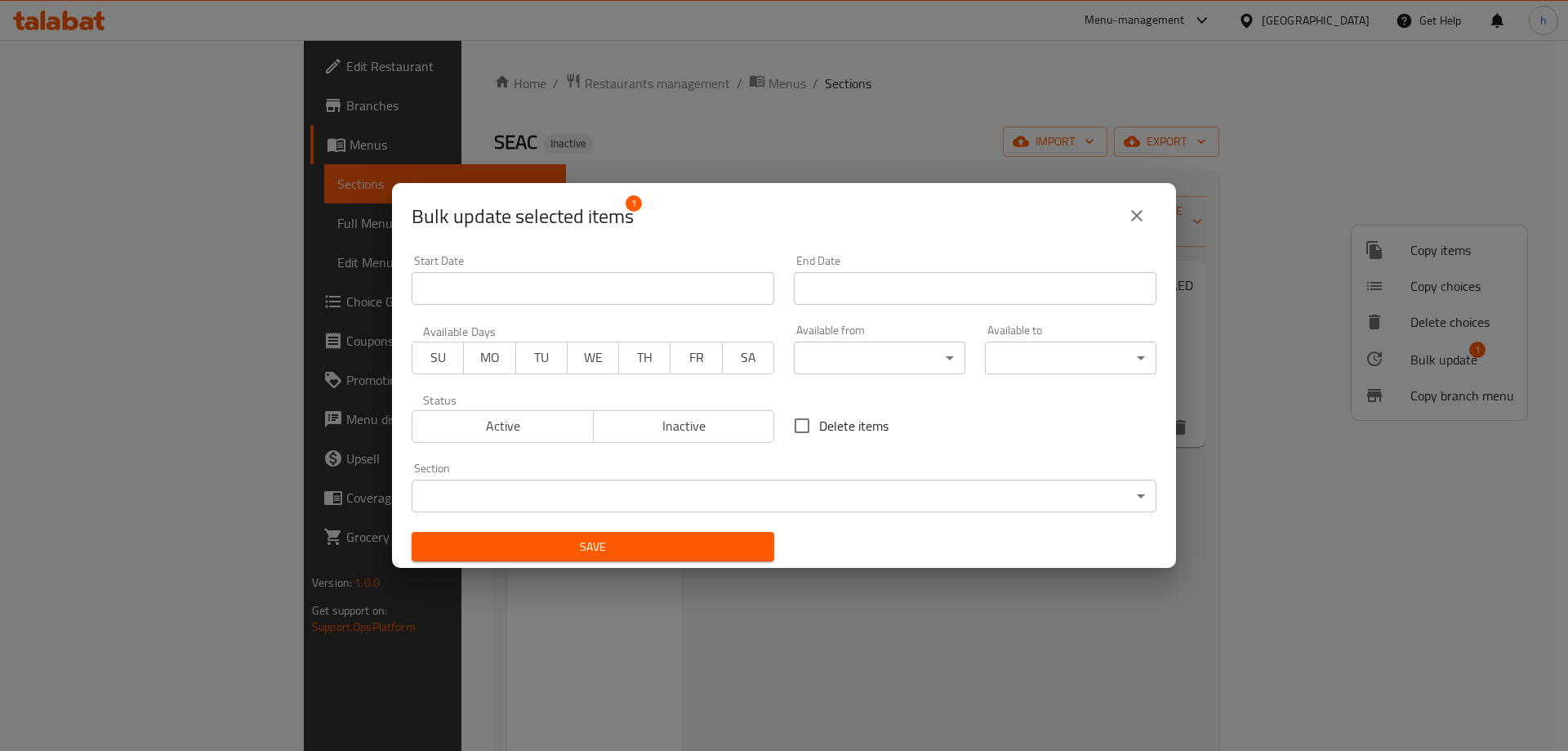
click at [930, 518] on div "Section ​ ​" at bounding box center [784, 488] width 764 height 70
click at [954, 506] on body "​ Menu-management United Arab Emirates Get Help h Edit Restaurant Branches Menu…" at bounding box center [784, 395] width 1568 height 711
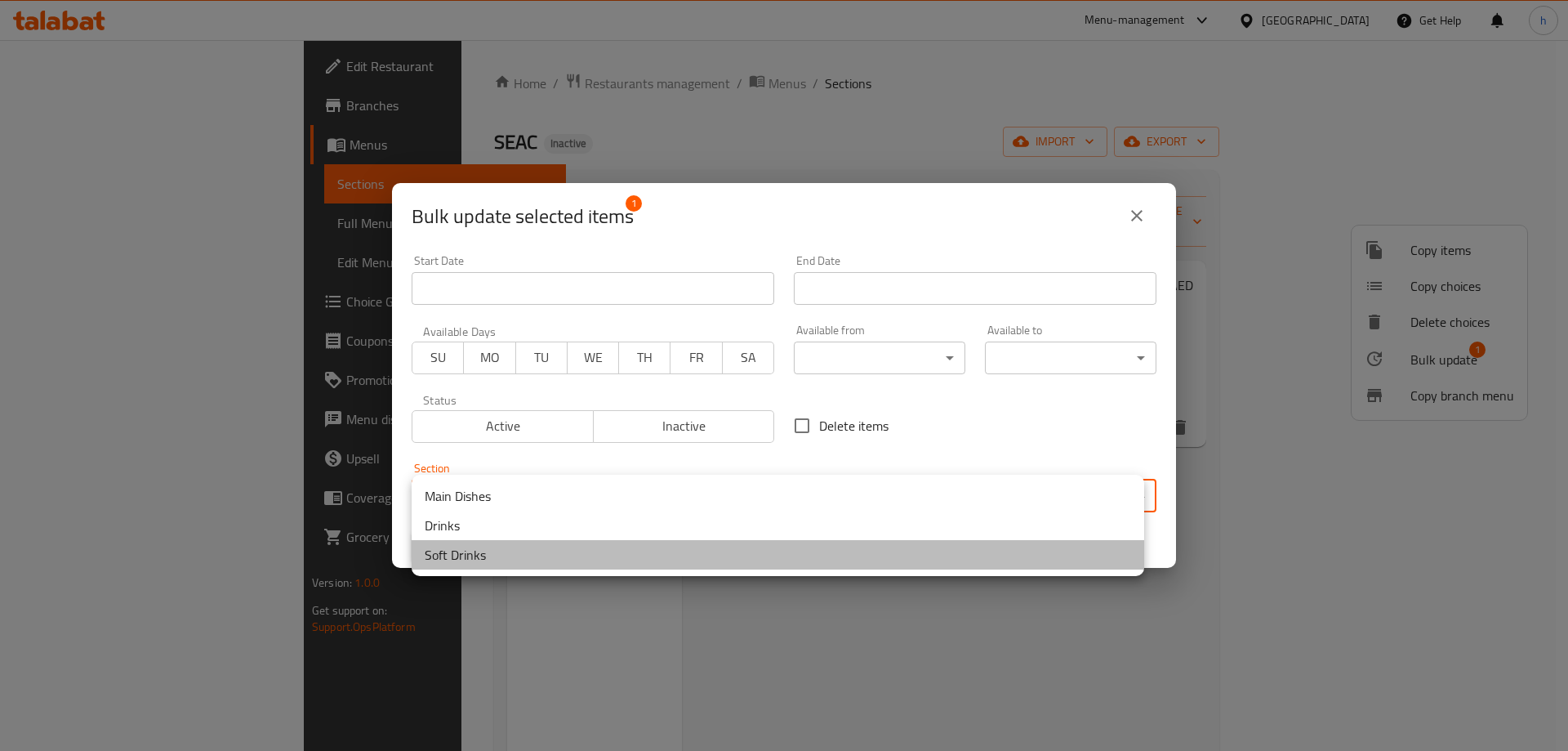
click at [528, 557] on li "Soft Drinks" at bounding box center [777, 555] width 732 height 29
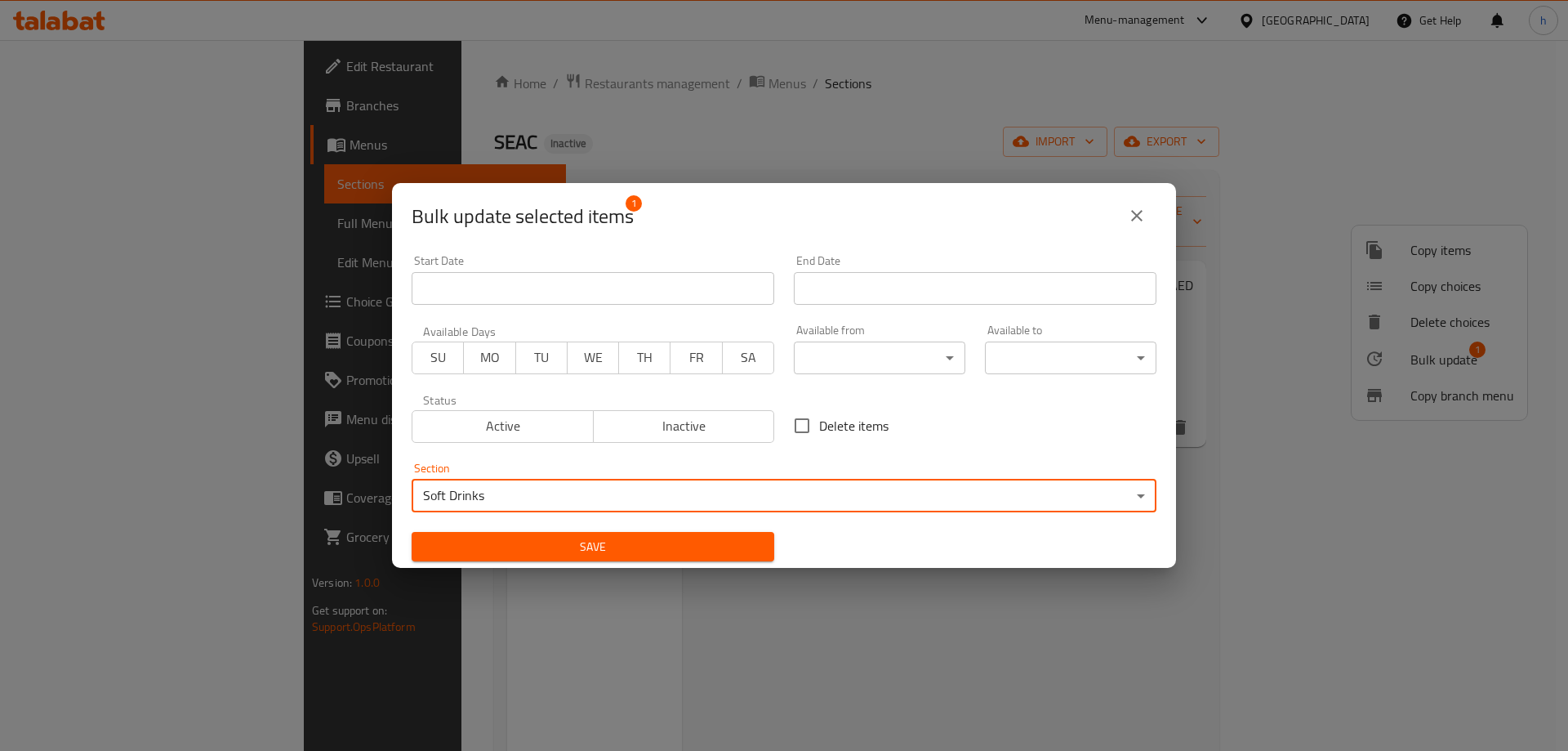
click at [686, 548] on span "Save" at bounding box center [592, 546] width 336 height 20
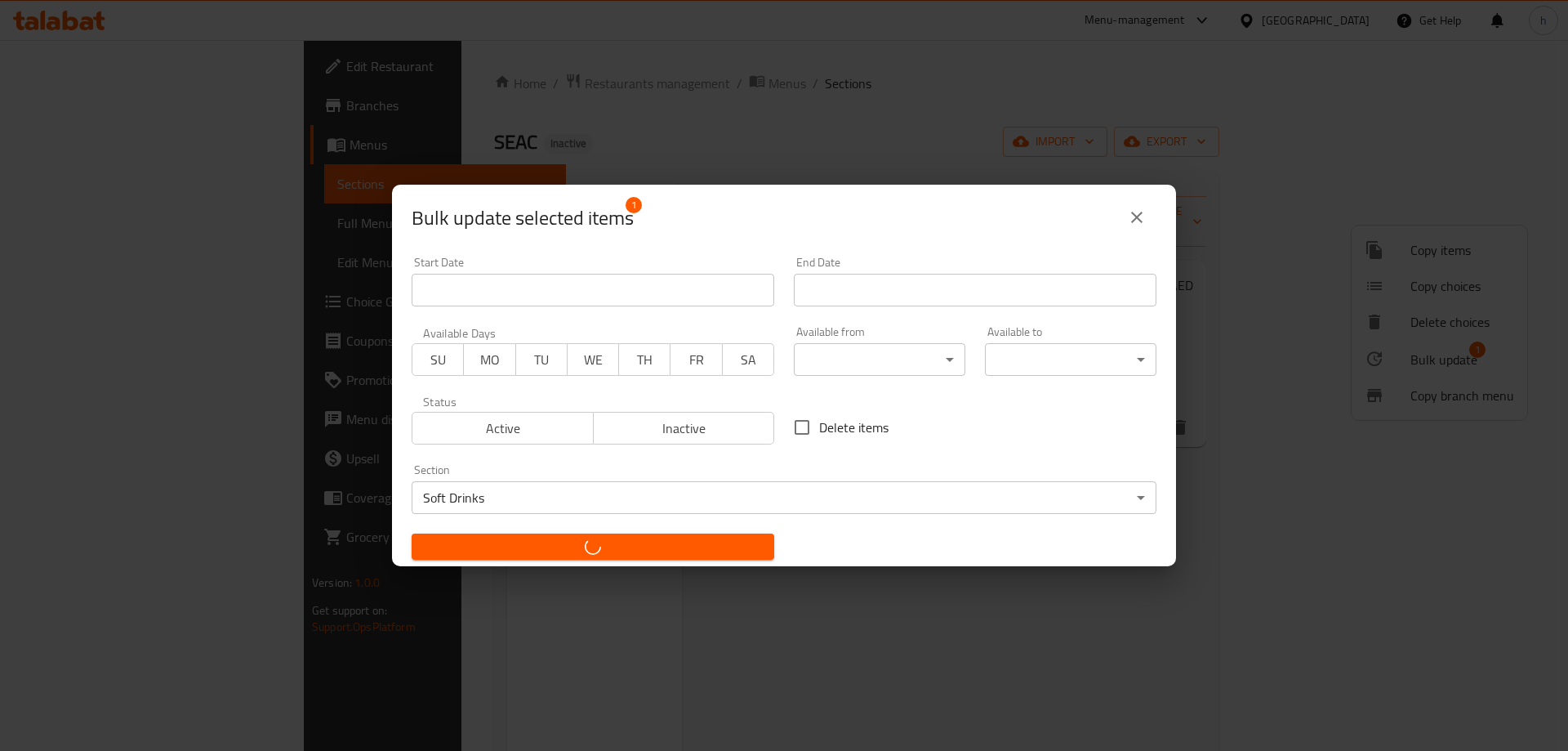
checkbox input "false"
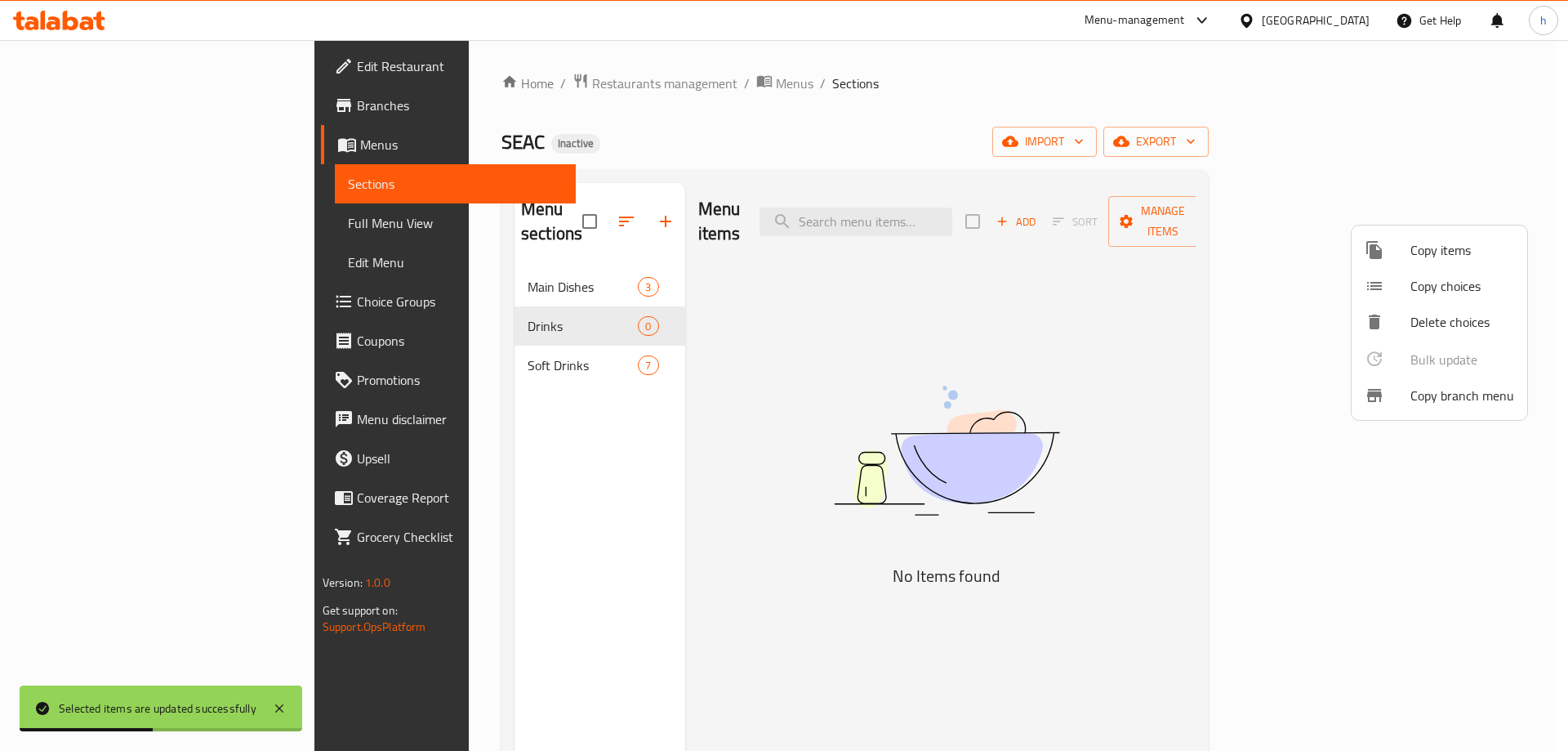
click at [511, 305] on div at bounding box center [784, 376] width 1568 height 751
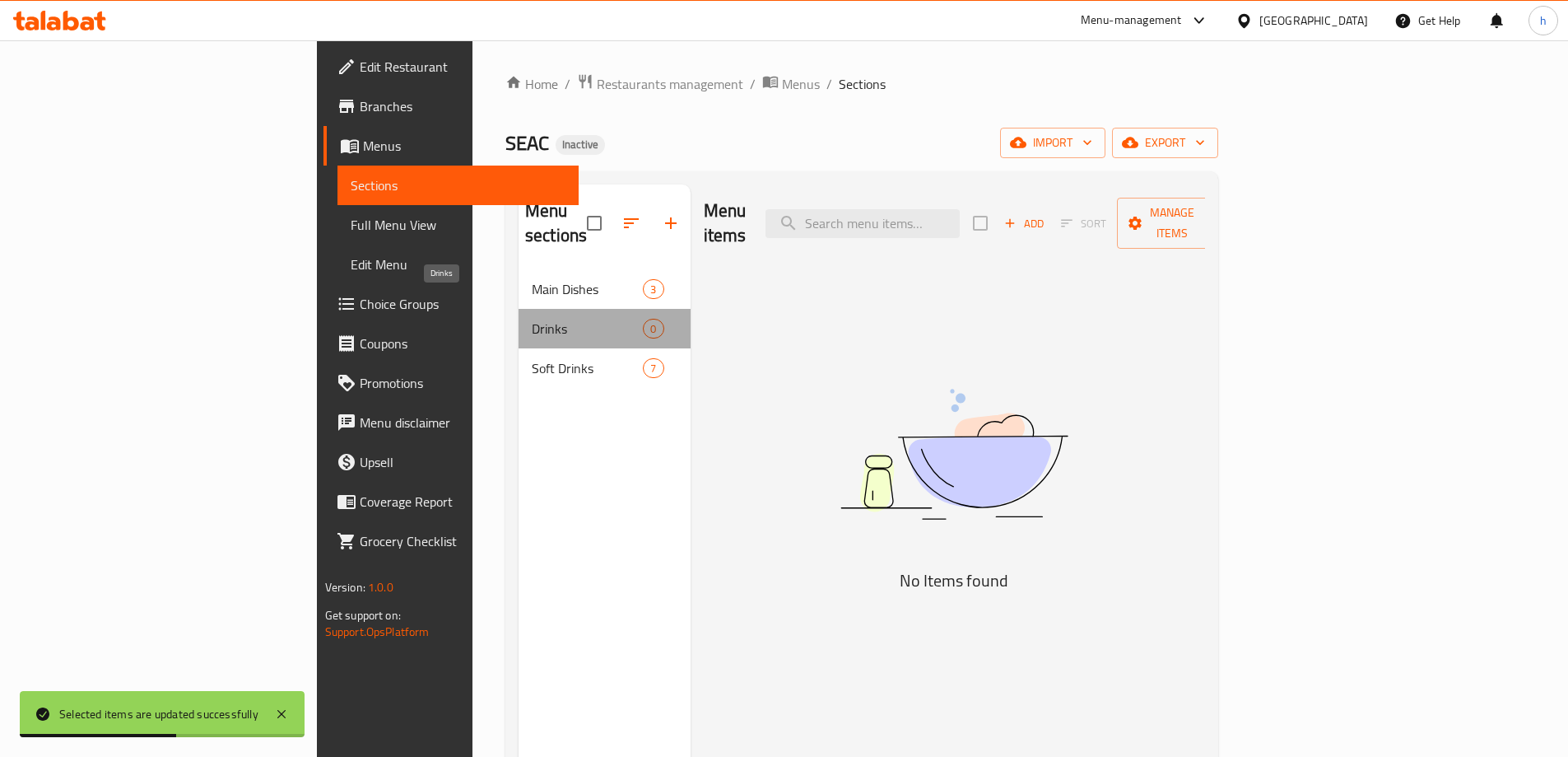
click at [532, 319] on span "Drinks" at bounding box center [588, 329] width 111 height 20
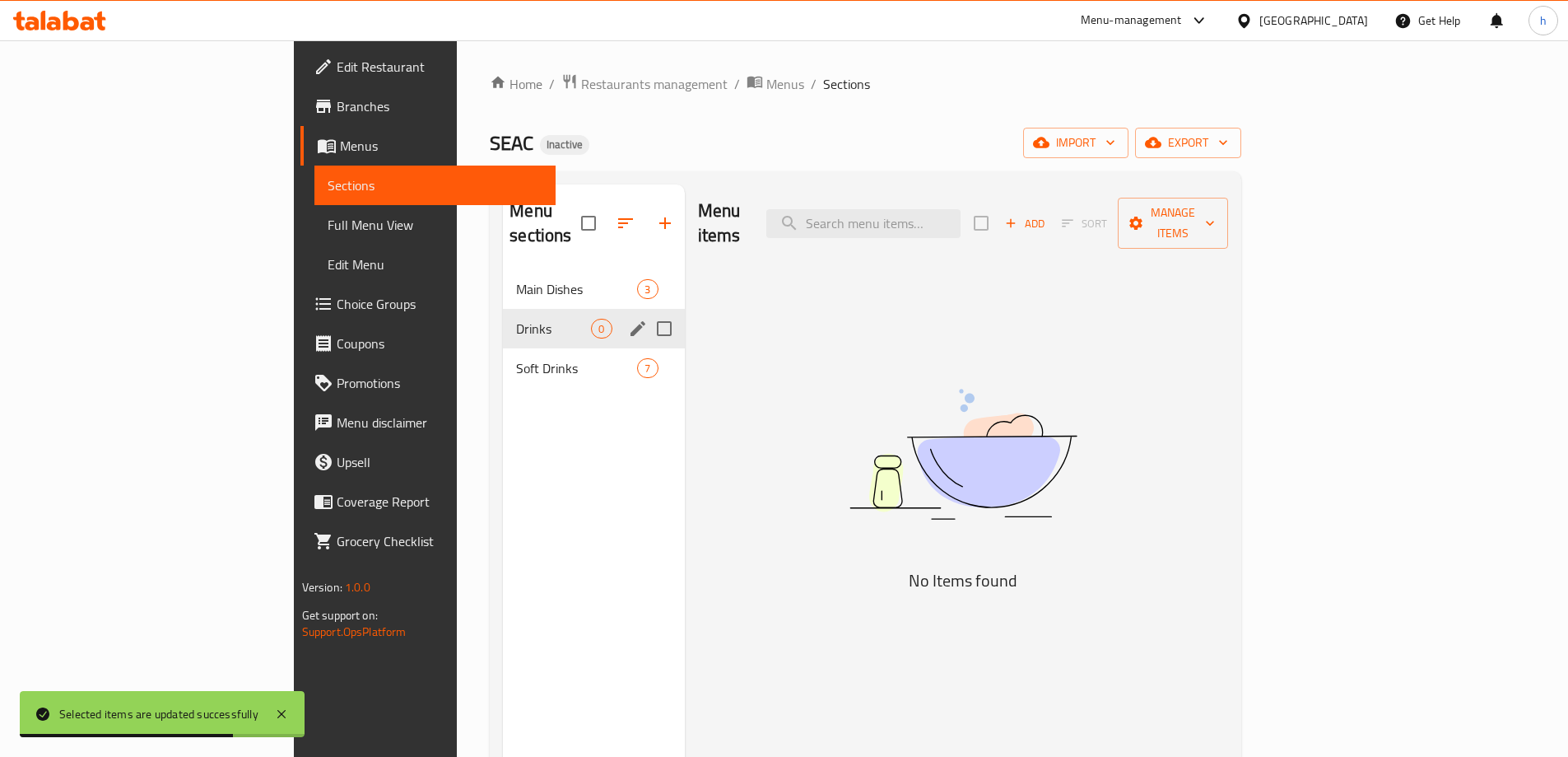
click at [647, 311] on input "Menu sections" at bounding box center [664, 328] width 34 height 34
checkbox input "true"
click at [606, 213] on icon "button" at bounding box center [616, 223] width 20 height 20
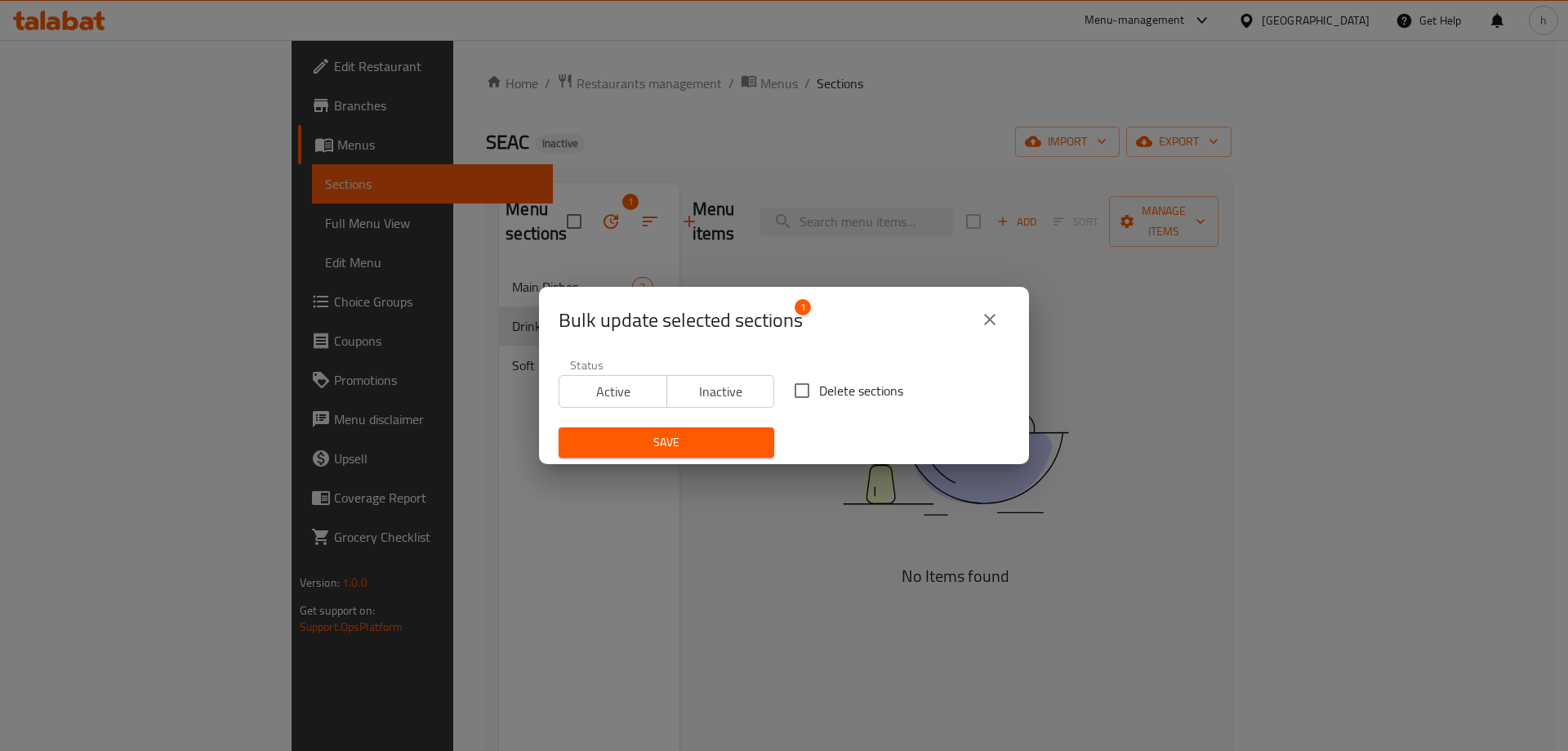
click at [799, 385] on input "Delete sections" at bounding box center [801, 390] width 34 height 34
checkbox input "true"
click at [637, 441] on span "Save" at bounding box center [665, 441] width 189 height 20
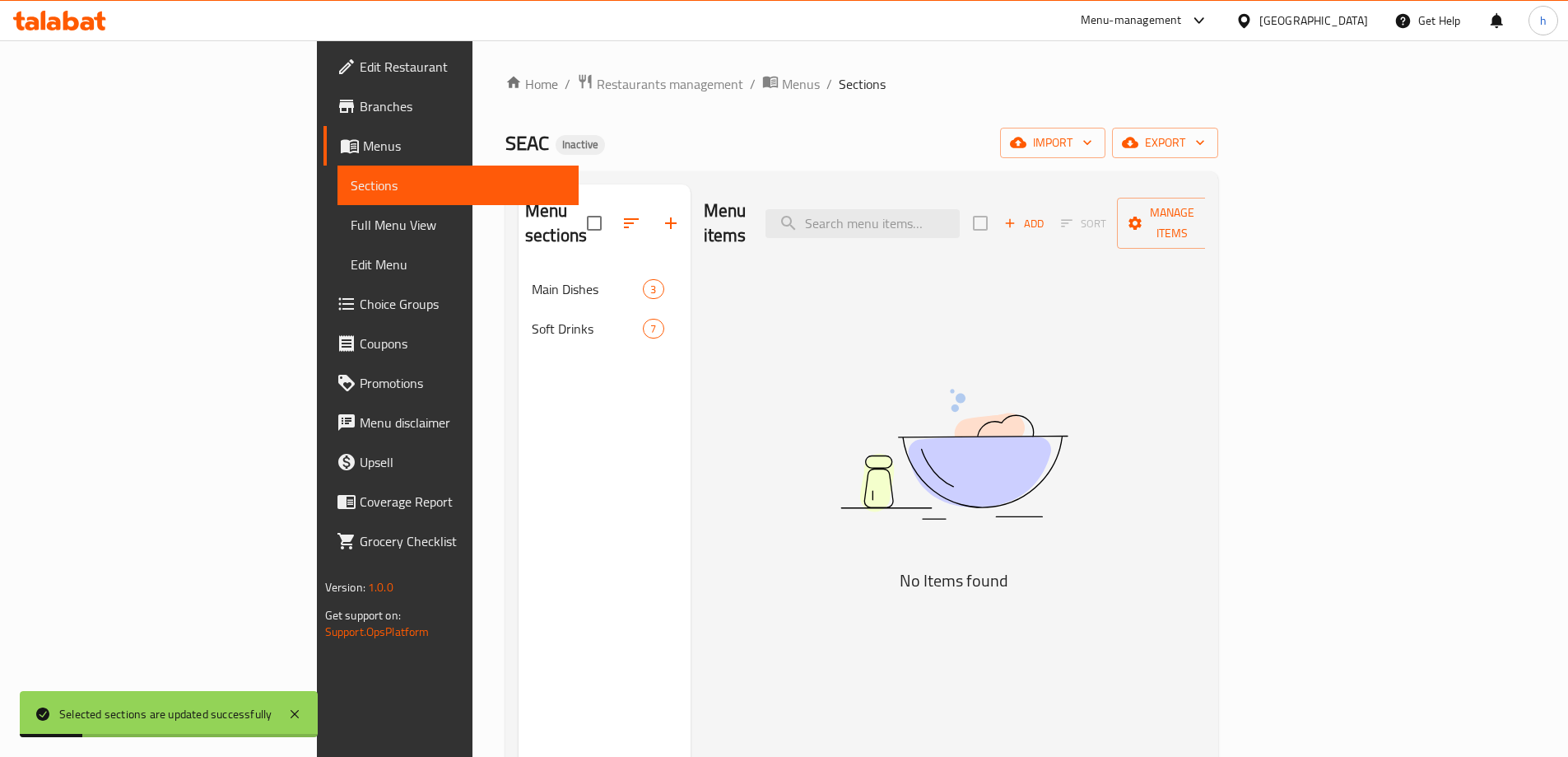
click at [821, 117] on div "Home / Restaurants management / Menus / Sections SEAC Inactive import export Me…" at bounding box center [861, 513] width 713 height 881
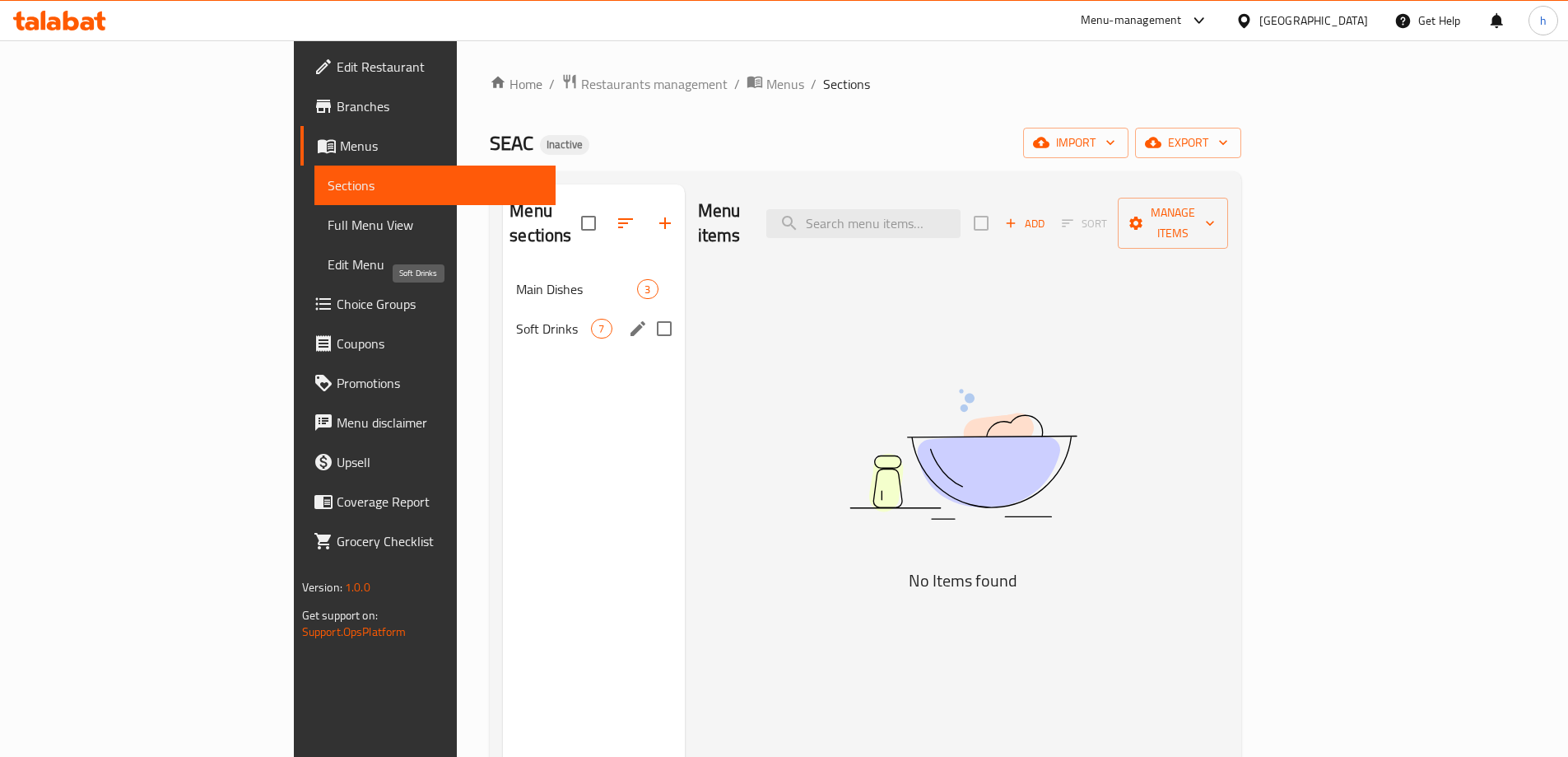
click at [516, 319] on span "Soft Drinks" at bounding box center [553, 329] width 75 height 20
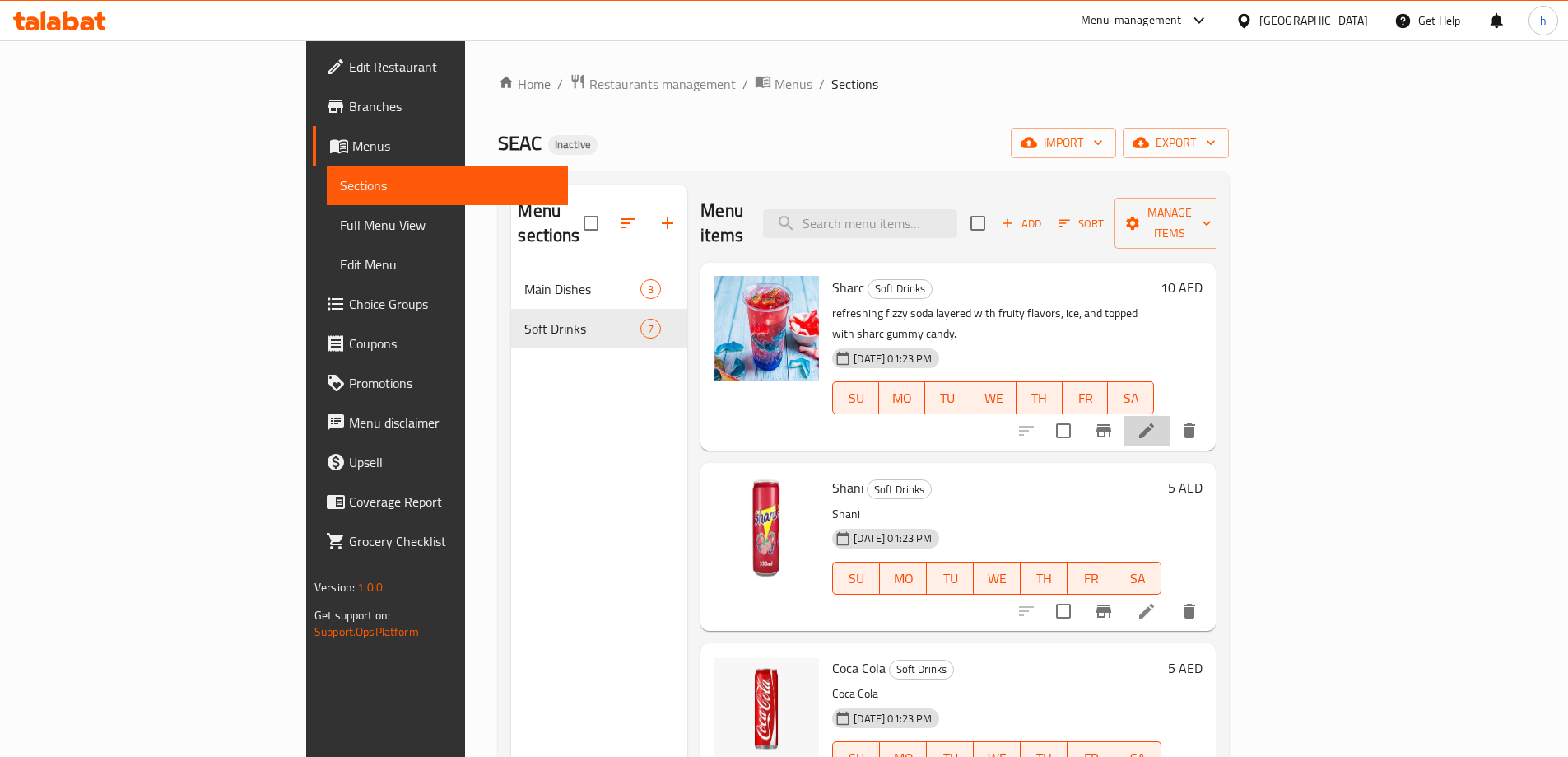
click at [1154, 423] on icon at bounding box center [1146, 430] width 15 height 15
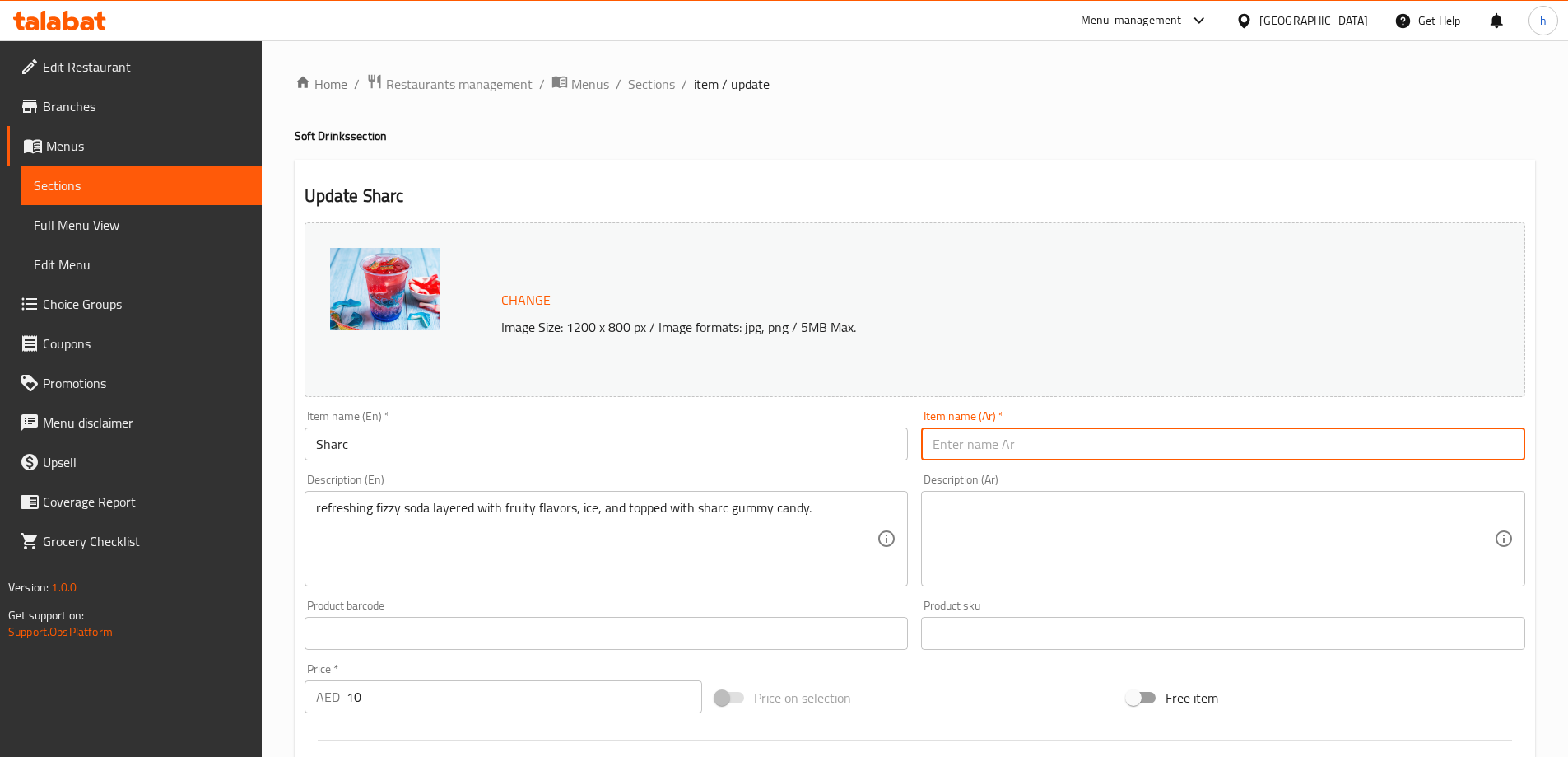
click at [1098, 441] on input "text" at bounding box center [1223, 444] width 604 height 33
paste input "شارك"
type input "شارك"
click at [1041, 149] on div "Home / Restaurants management / Menus / Sections / item / update Soft Drinks se…" at bounding box center [914, 614] width 1241 height 1082
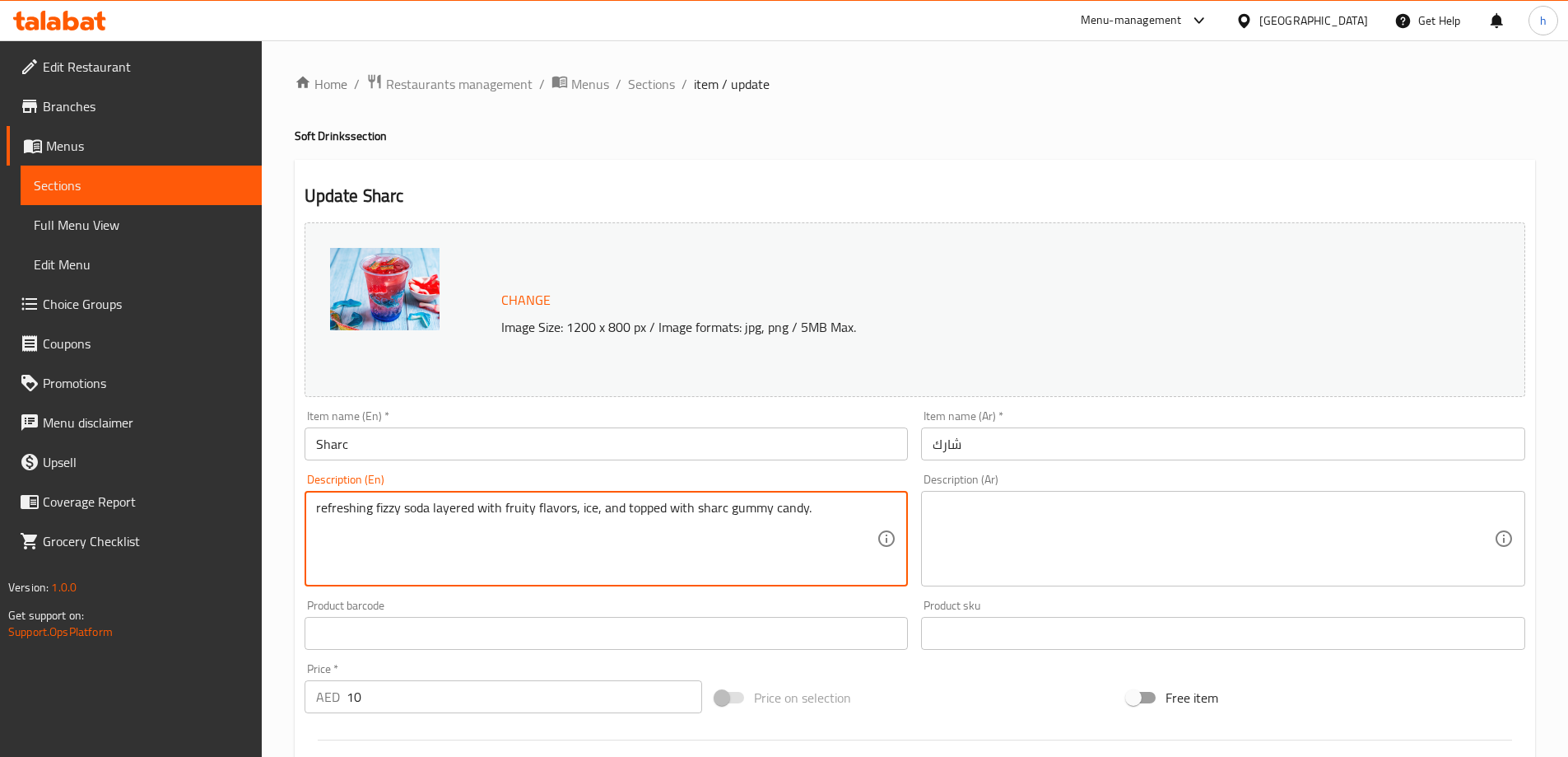
click at [388, 511] on textarea "refreshing fizzy soda layered with fruity flavors, ice, and topped with sharc g…" at bounding box center [596, 539] width 561 height 78
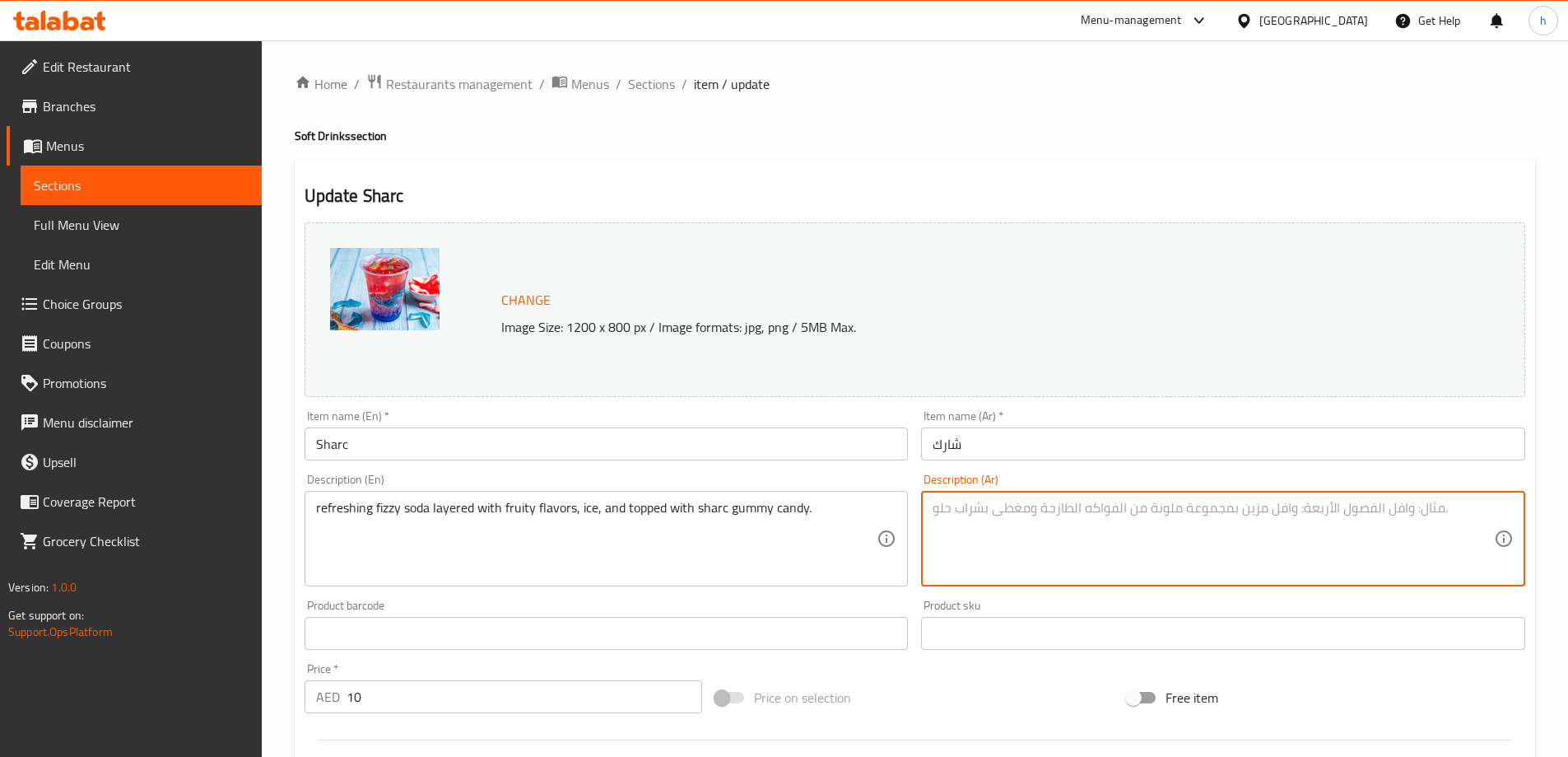
click at [1045, 537] on textarea at bounding box center [1213, 539] width 561 height 78
paste textarea "refreshing fizzy soda layered with fruity flavors, ice, and topped with sharc g…"
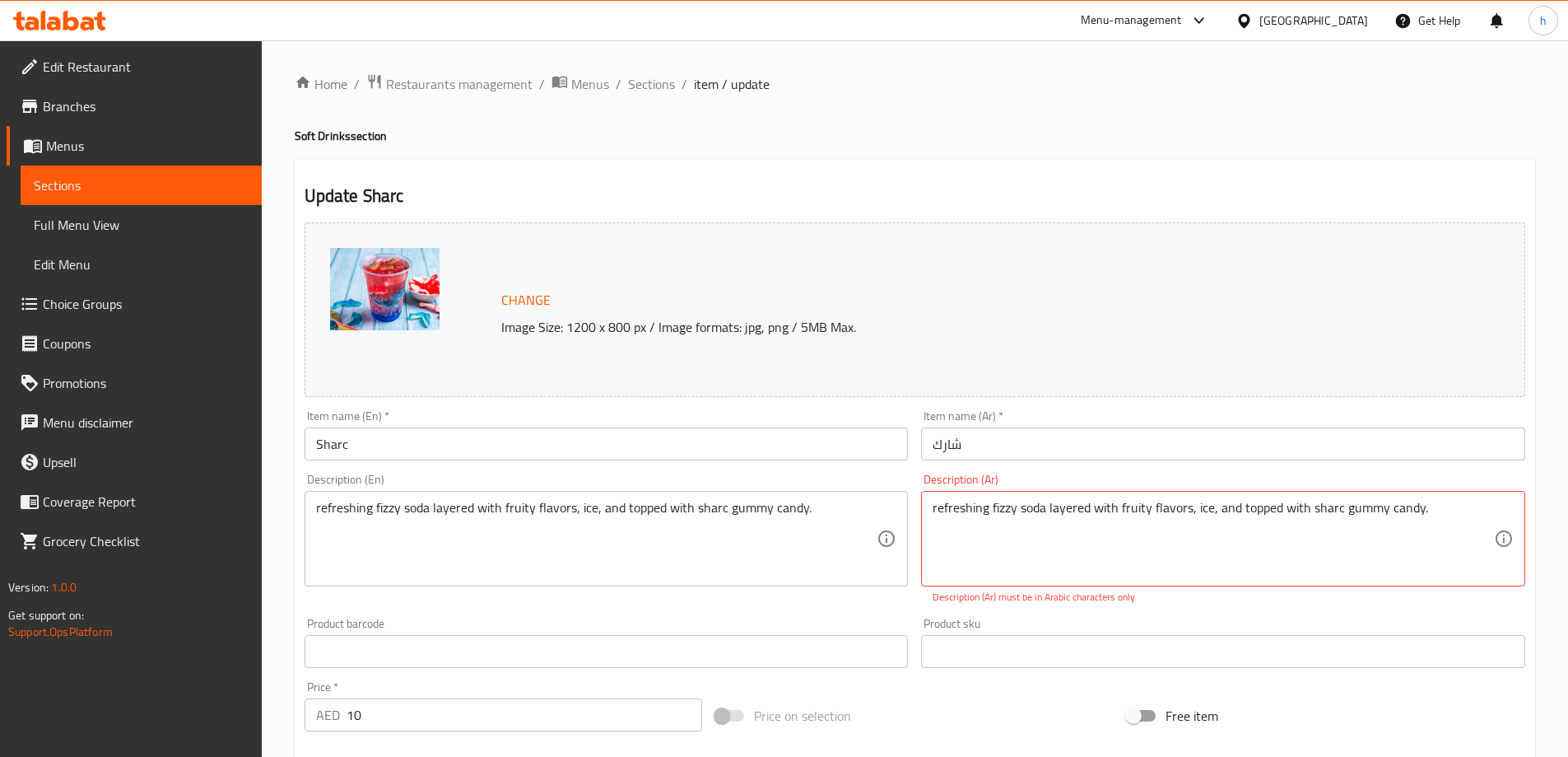
click at [577, 519] on textarea "refreshing fizzy soda layered with fruity flavors, ice, and topped with sharc g…" at bounding box center [596, 539] width 561 height 78
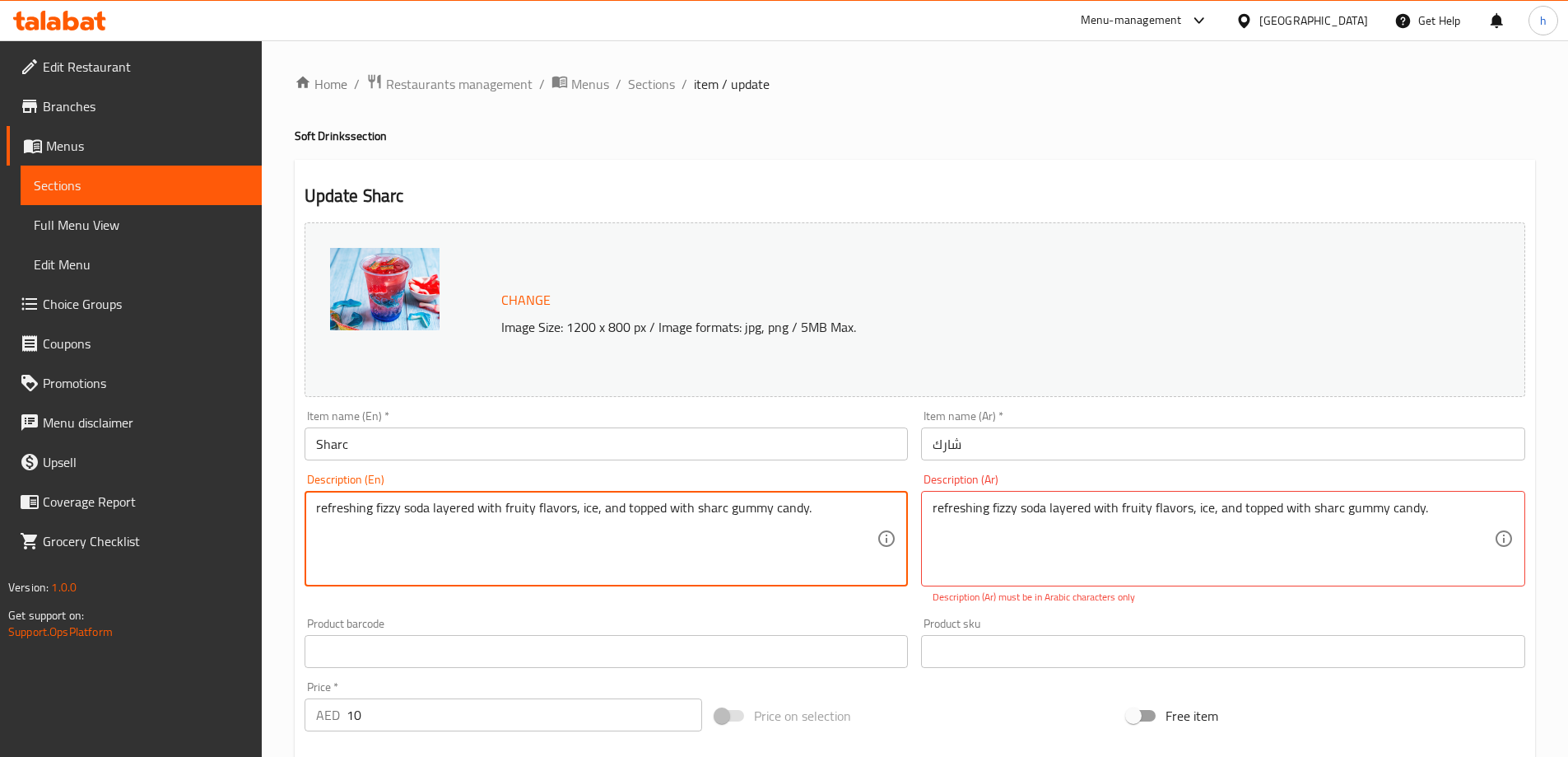
click at [577, 519] on textarea "refreshing fizzy soda layered with fruity flavors, ice, and topped with sharc g…" at bounding box center [596, 539] width 561 height 78
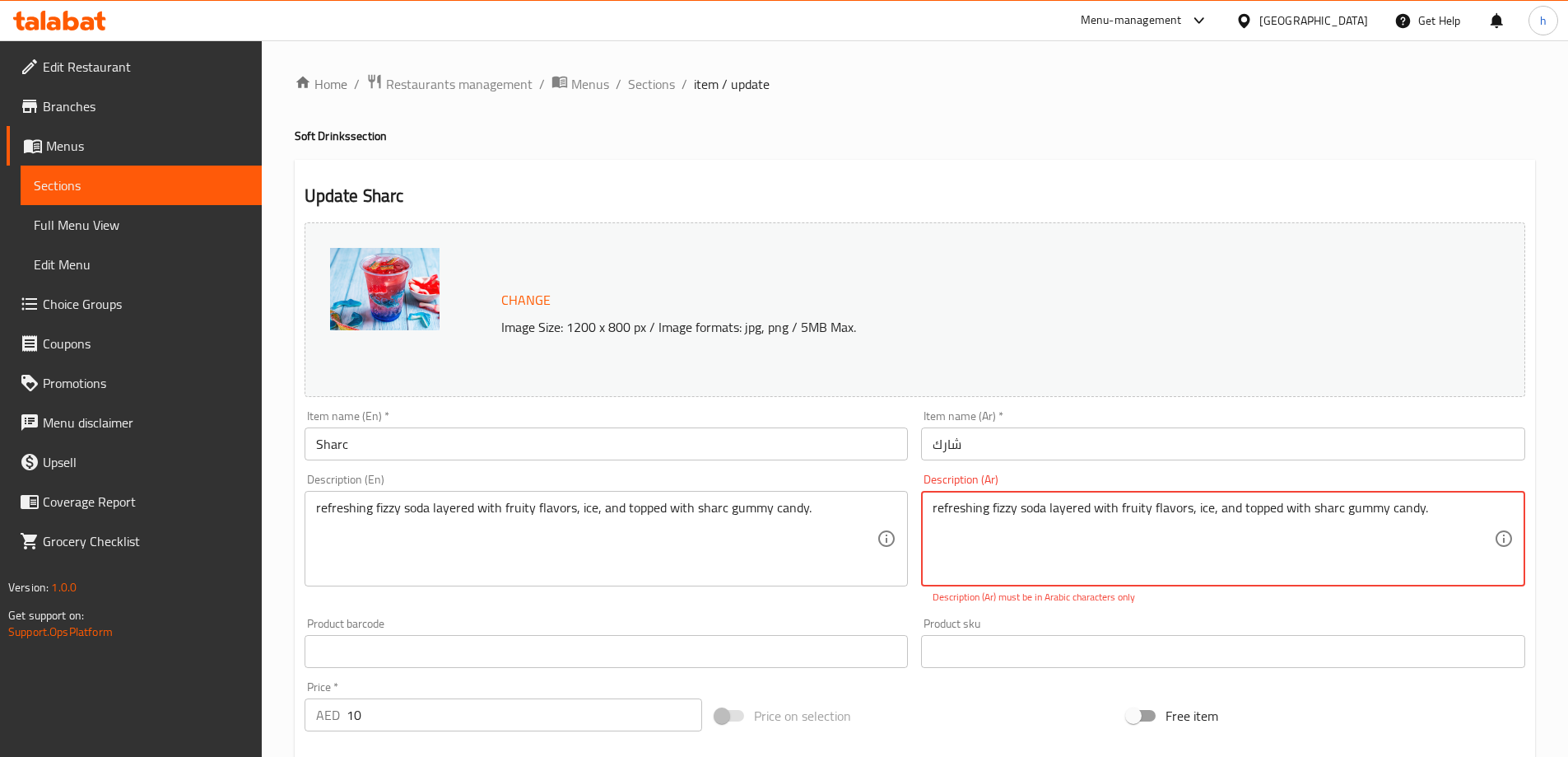
click at [1170, 509] on textarea "refreshing fizzy soda layered with fruity flavors, ice, and topped with sharc g…" at bounding box center [1213, 539] width 561 height 78
paste textarea "صودا فوارة منعشة مع طبقات من النكهات الفاكهية والثلج ومغطاة بحلوى شارك الجيلاتي…"
type textarea "صودا فوارة منعشة مع طبقات من النكهات الفاكهية والثلج ومغطاة بحلوى شارك الجيلاتي…"
click at [1102, 162] on div "Update Sharc Change Image Size: 1200 x 800 px / Image formats: jpg, png / 5MB M…" at bounding box center [914, 659] width 1241 height 1001
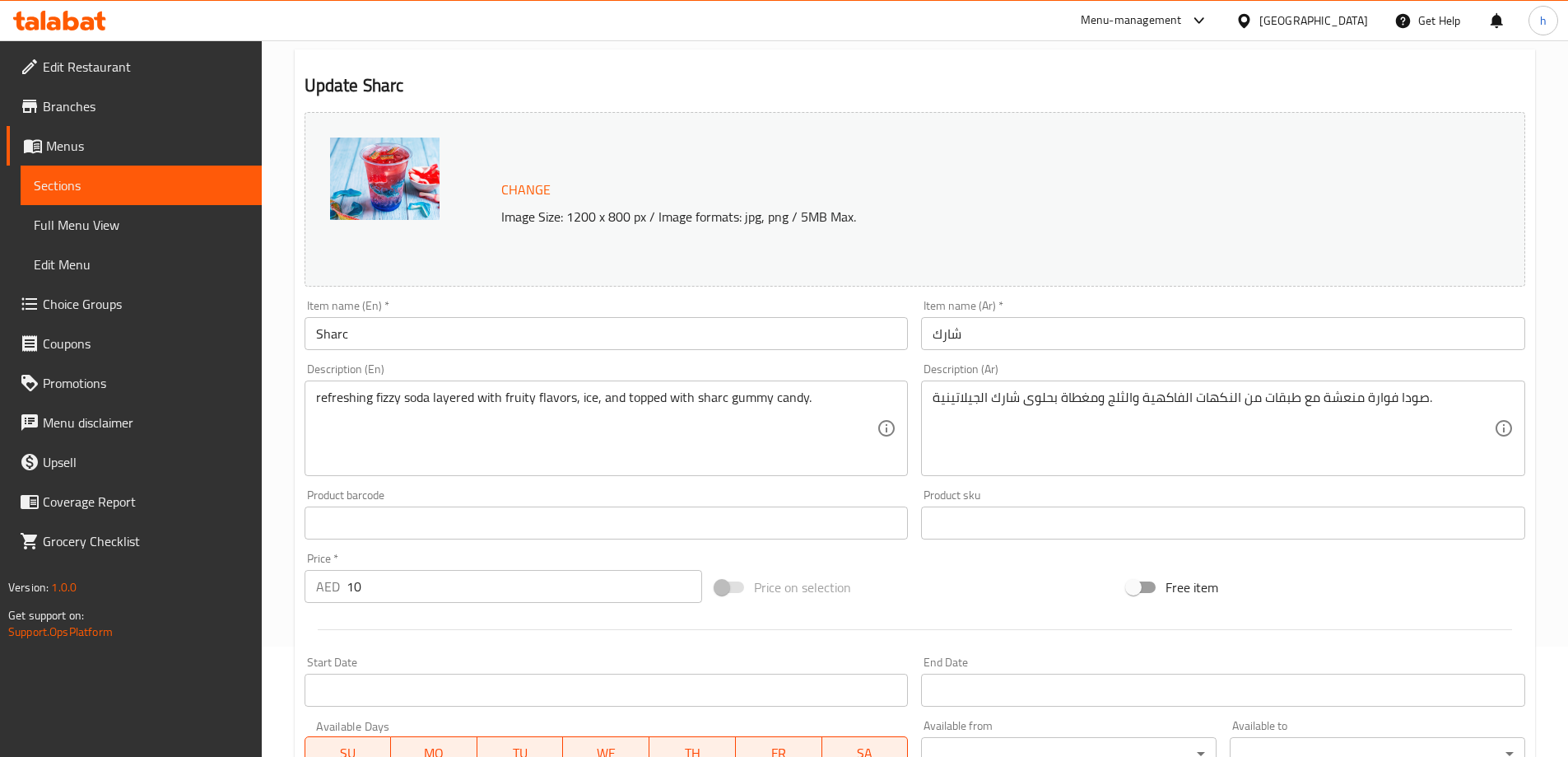
scroll to position [82, 0]
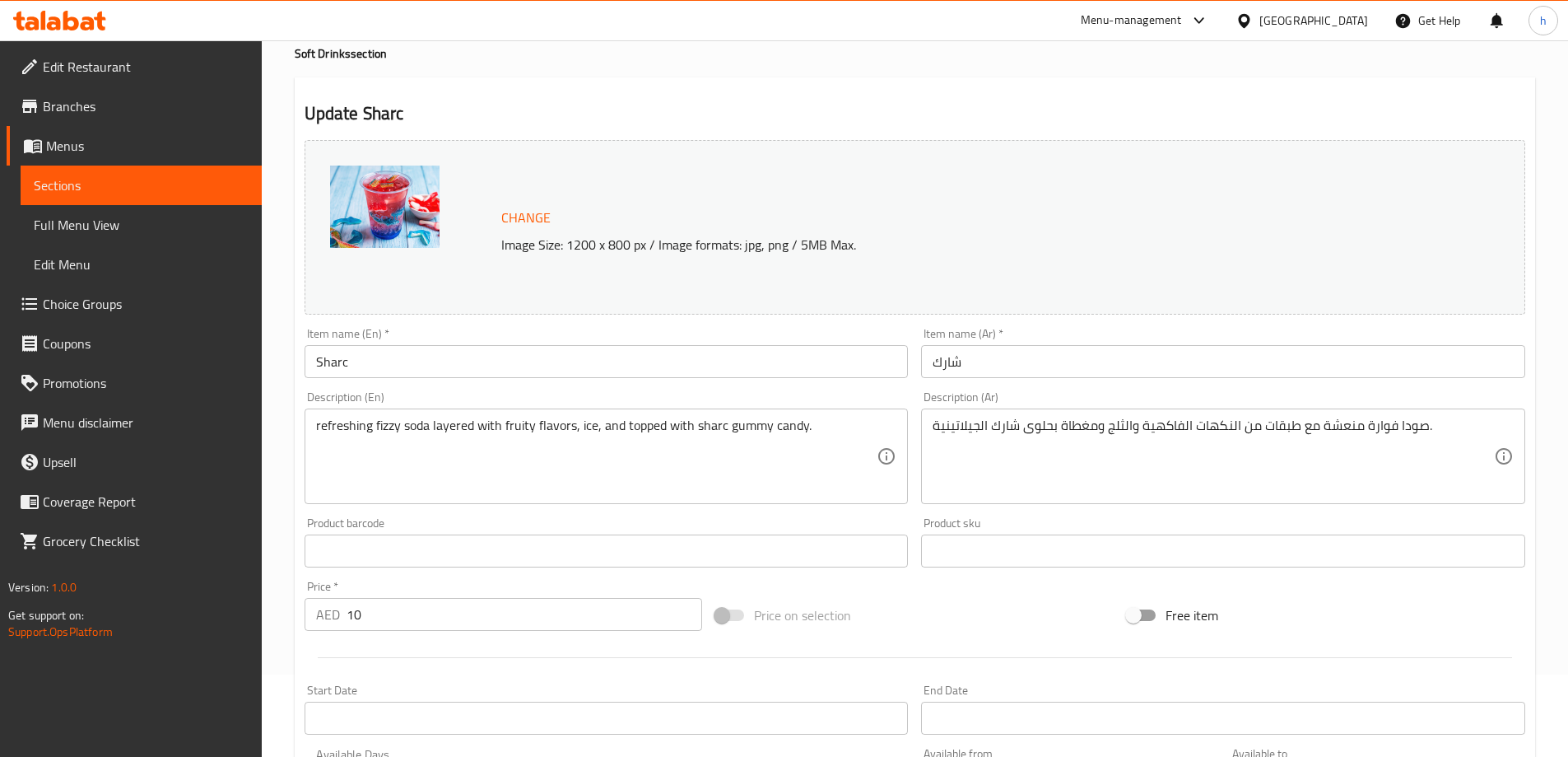
click at [931, 90] on div "Update Sharc Change Image Size: 1200 x 800 px / Image formats: jpg, png / 5MB M…" at bounding box center [914, 568] width 1241 height 983
click at [935, 65] on div "Home / Restaurants management / Menus / Sections / item / update Soft Drinks se…" at bounding box center [914, 532] width 1241 height 1082
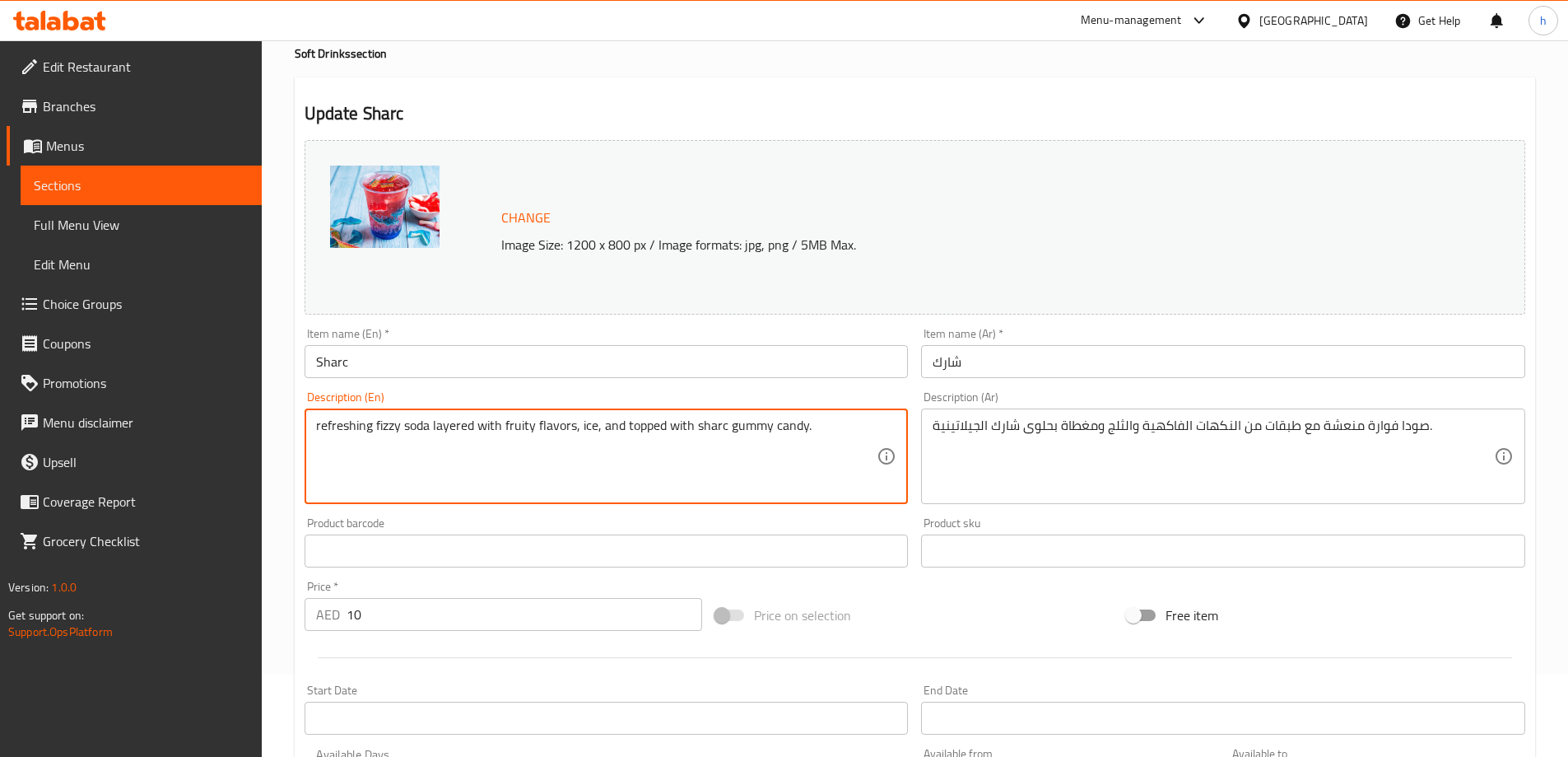
click at [751, 428] on textarea "refreshing fizzy soda layered with fruity flavors, ice, and topped with sharc g…" at bounding box center [596, 457] width 561 height 78
click at [775, 426] on textarea "refreshing fizzy soda layered with fruity flavors, ice, and topped with sharc g…" at bounding box center [596, 457] width 561 height 78
click at [750, 426] on textarea "refreshing fizzy soda layered with fruity flavors, ice, and topped with sharc g…" at bounding box center [596, 457] width 561 height 78
drag, startPoint x: 750, startPoint y: 426, endPoint x: 785, endPoint y: 430, distance: 35.2
click at [785, 430] on textarea "refreshing fizzy soda layered with fruity flavors, ice, and topped with sharc g…" at bounding box center [596, 457] width 561 height 78
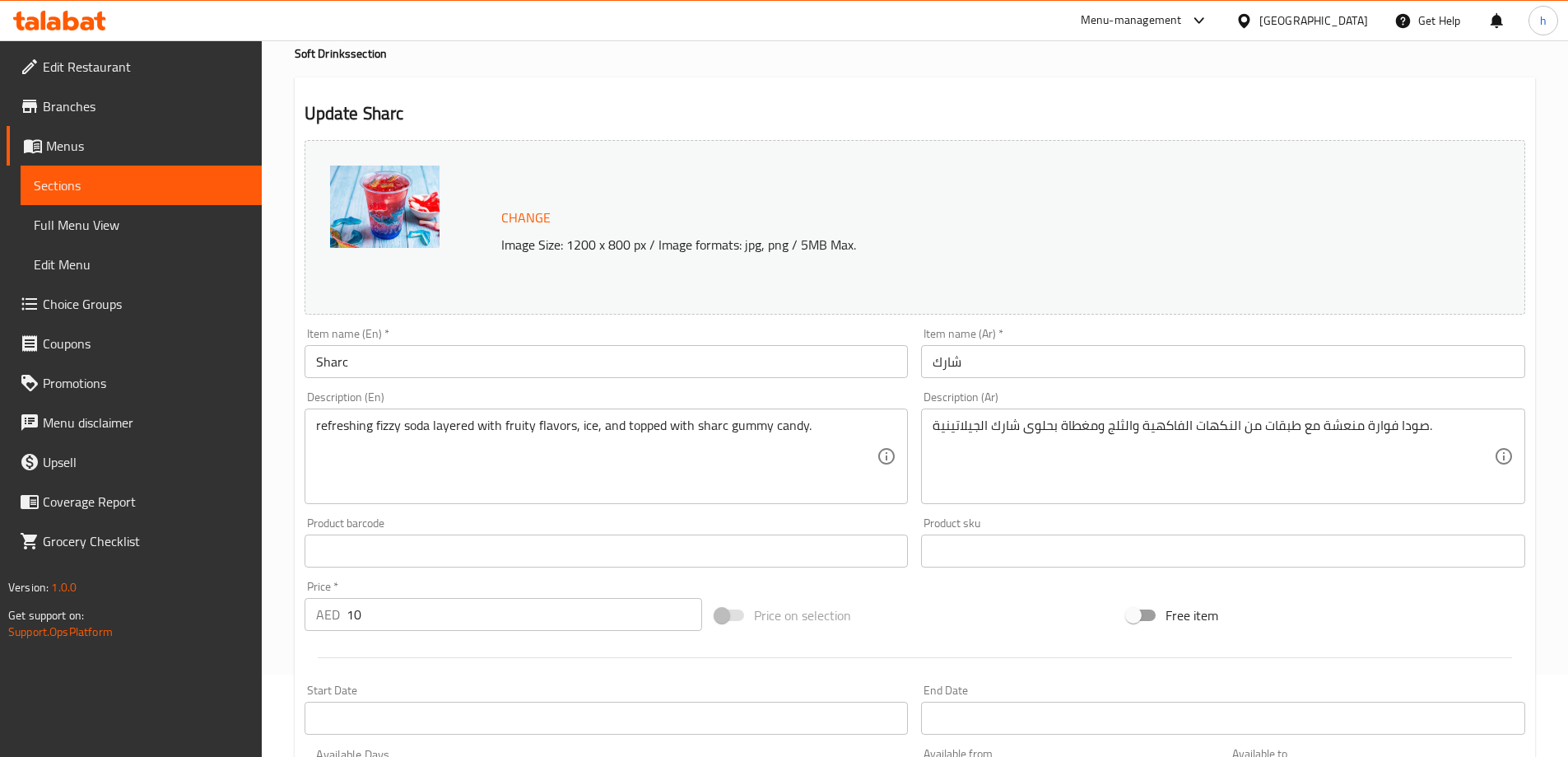
click at [1076, 87] on div "Update Sharc Change Image Size: 1200 x 800 px / Image formats: jpg, png / 5MB M…" at bounding box center [914, 568] width 1241 height 983
click at [926, 107] on h2 "Update Sharc" at bounding box center [915, 113] width 1221 height 24
click at [848, 104] on h2 "Update Sharc" at bounding box center [915, 113] width 1221 height 24
click at [932, 81] on div "Update Sharc Change Image Size: 1200 x 800 px / Image formats: jpg, png / 5MB M…" at bounding box center [914, 568] width 1241 height 983
click at [832, 93] on div "Update Sharc Change Image Size: 1200 x 800 px / Image formats: jpg, png / 5MB M…" at bounding box center [914, 568] width 1241 height 983
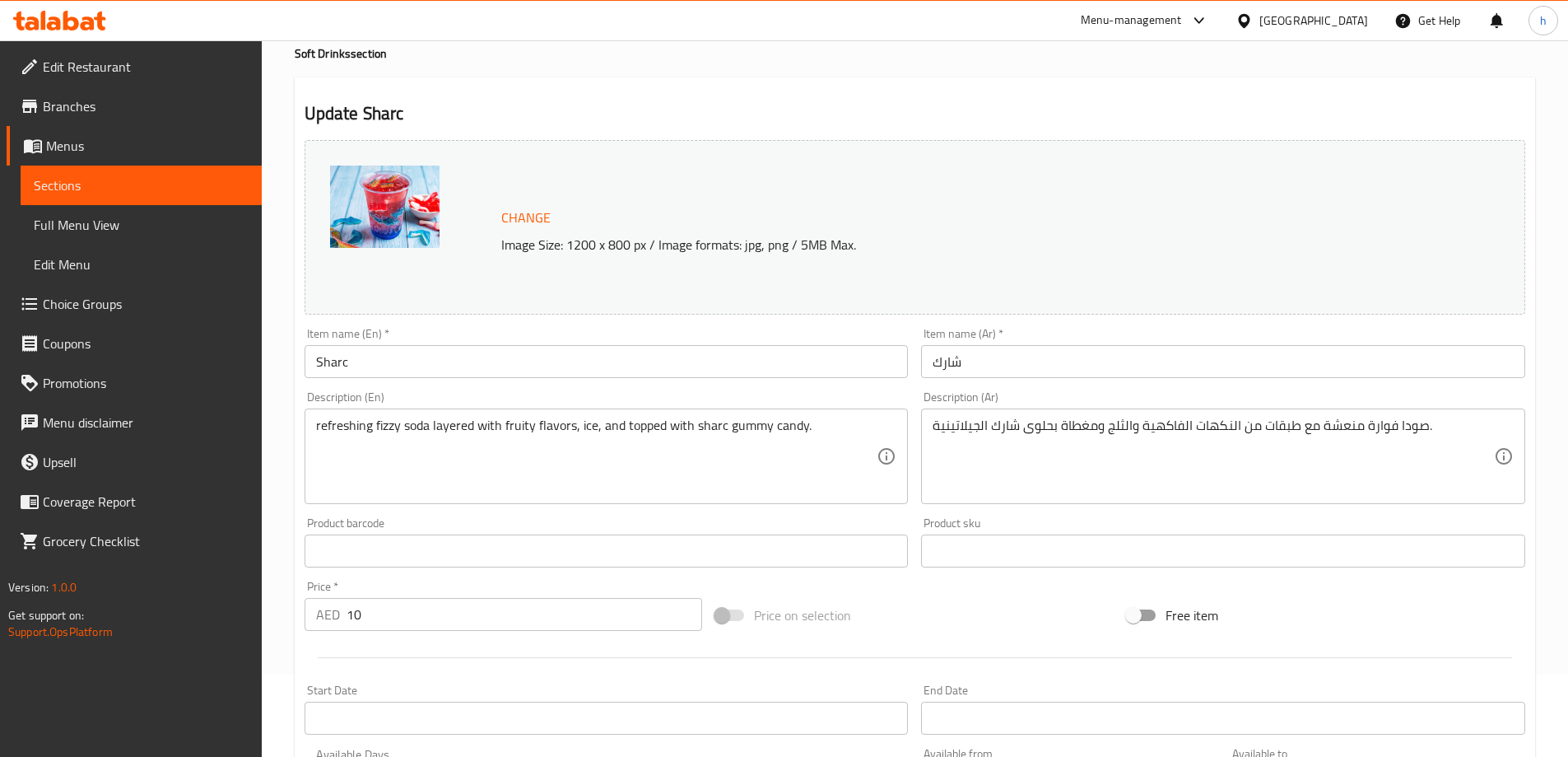
click at [932, 62] on h4 "Soft Drinks section" at bounding box center [914, 53] width 1241 height 17
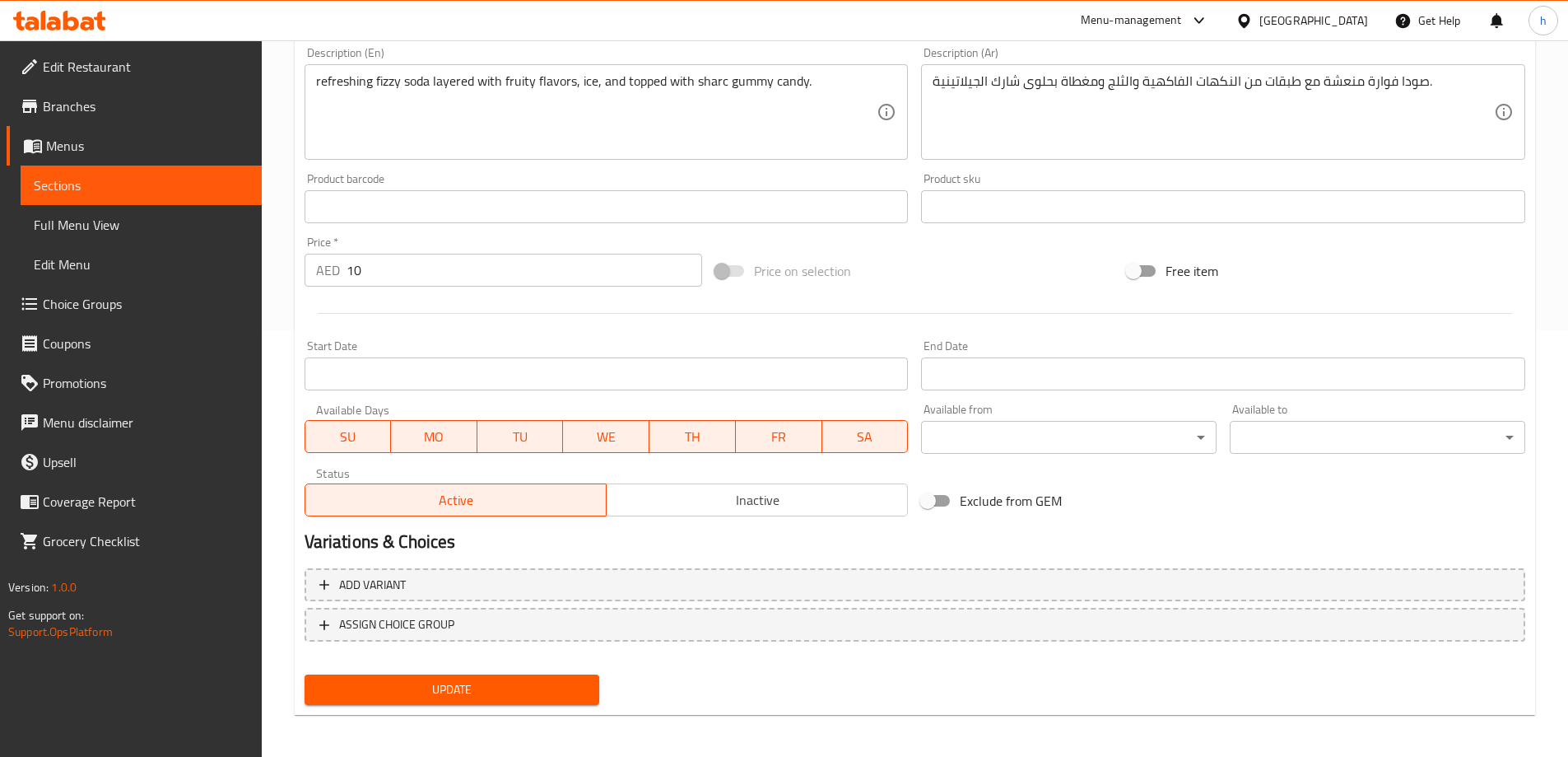
scroll to position [430, 0]
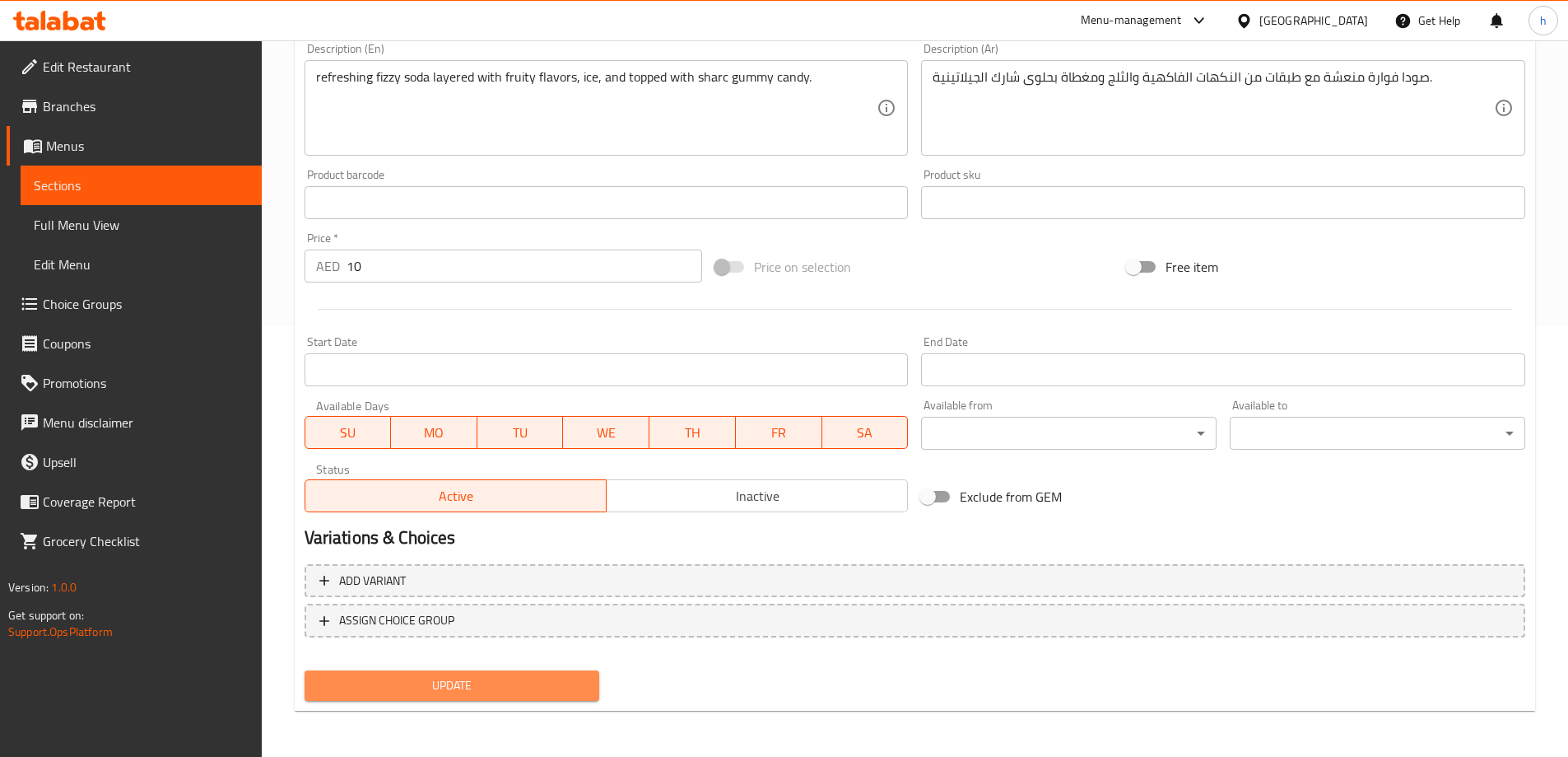
click at [485, 682] on span "Update" at bounding box center [452, 686] width 269 height 21
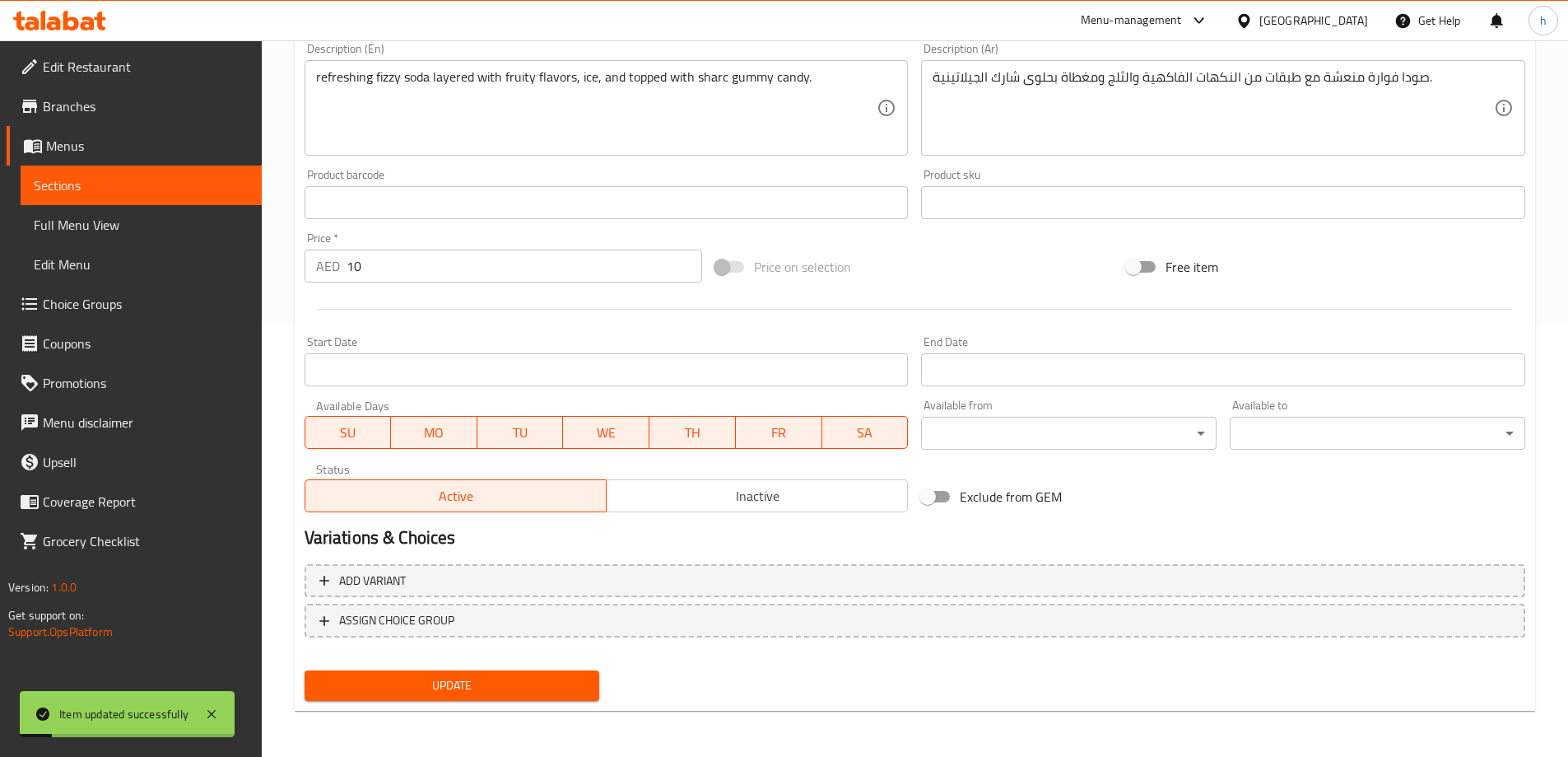
click at [143, 200] on link "Sections" at bounding box center [141, 185] width 241 height 39
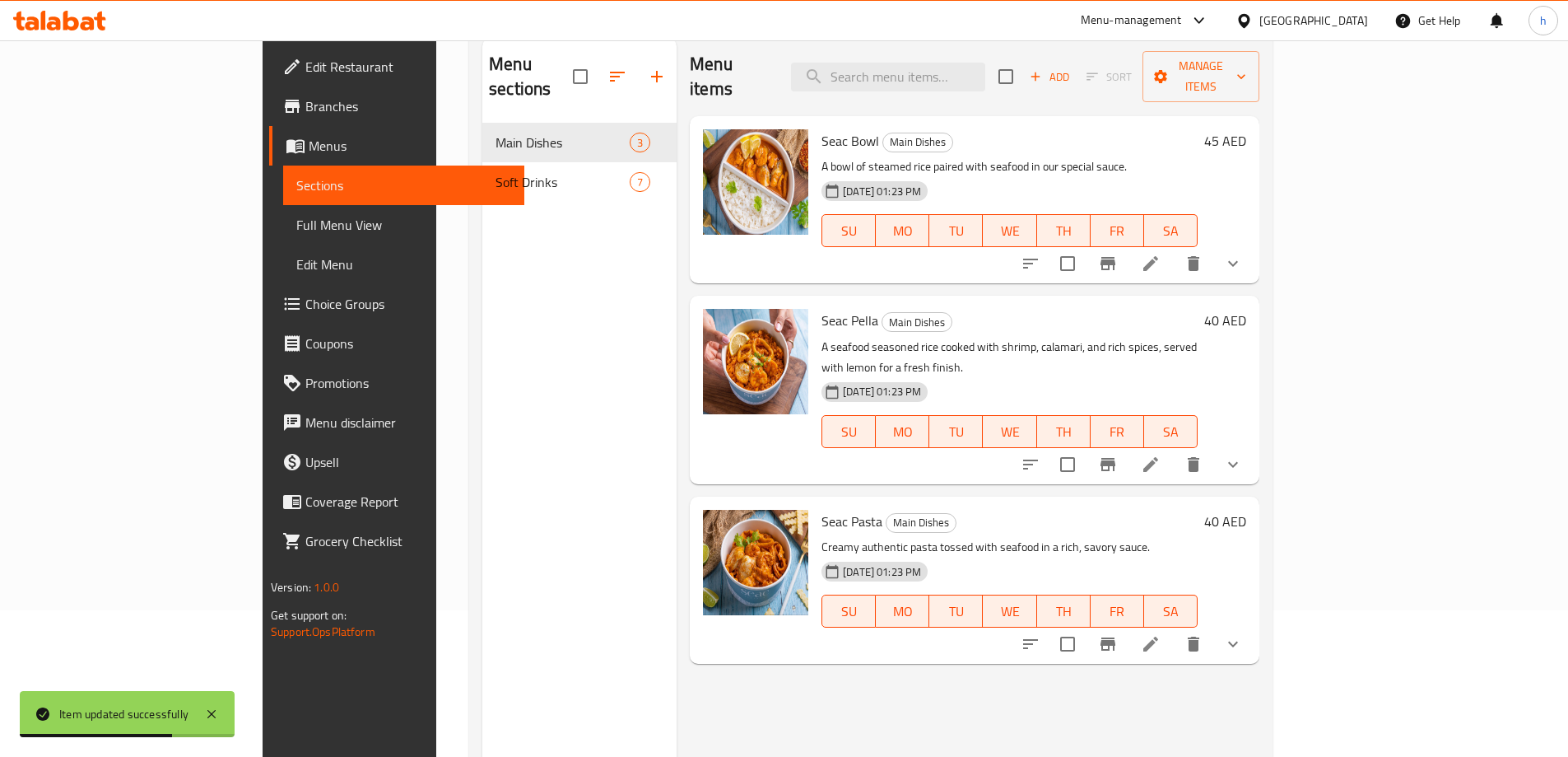
scroll to position [66, 0]
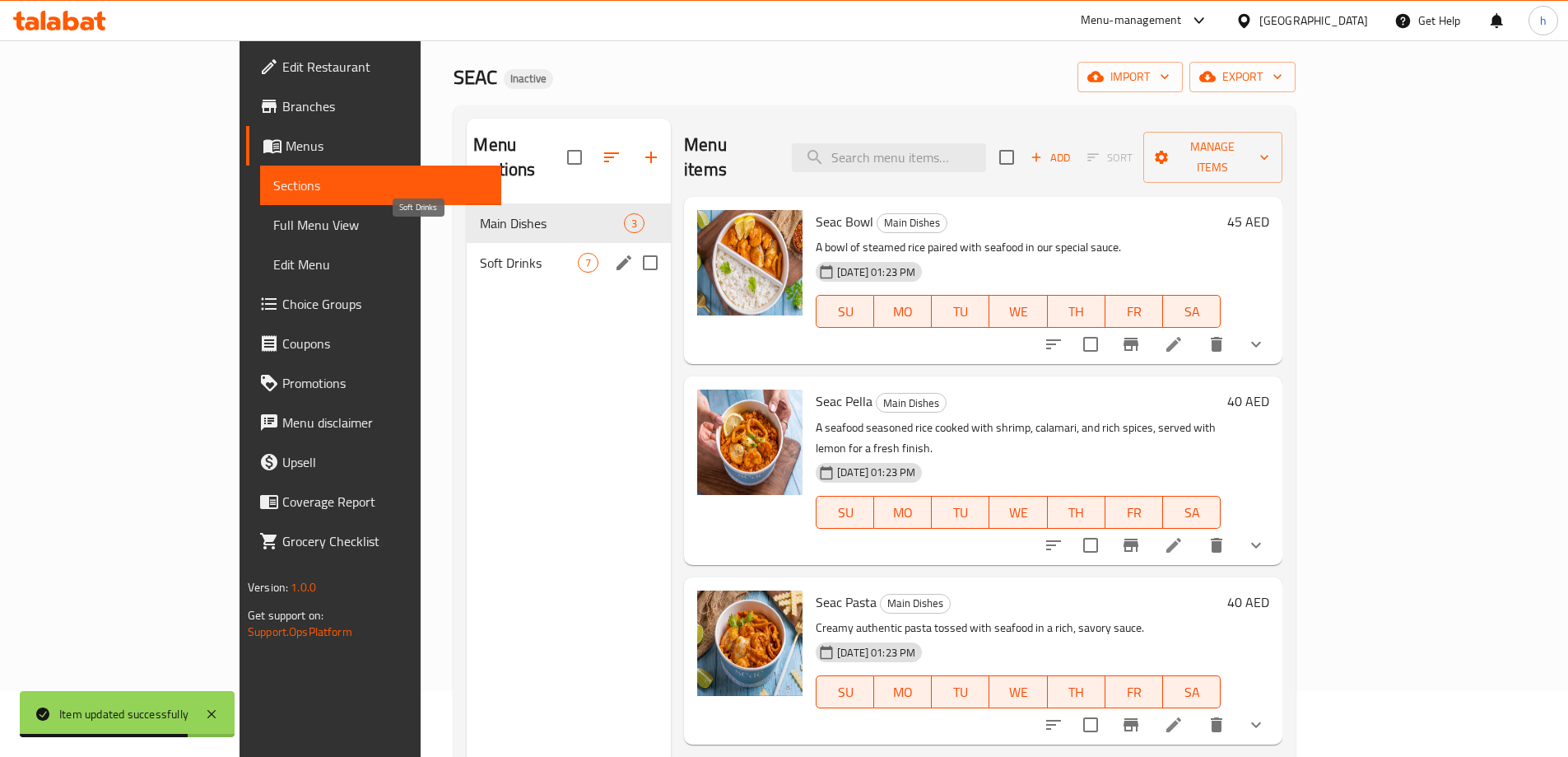
click at [480, 253] on span "Soft Drinks" at bounding box center [529, 263] width 98 height 20
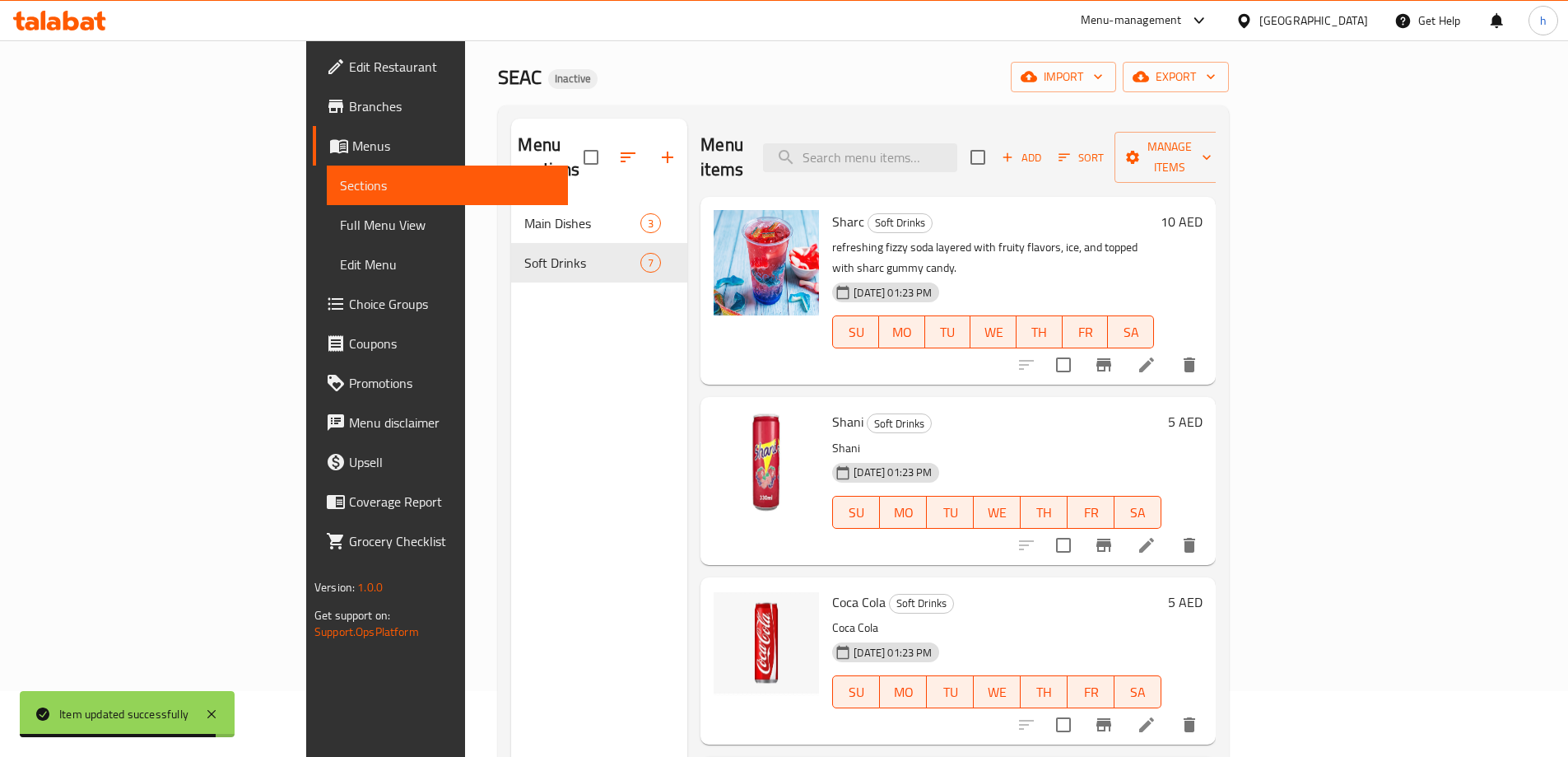
click at [1154, 538] on icon at bounding box center [1146, 545] width 15 height 15
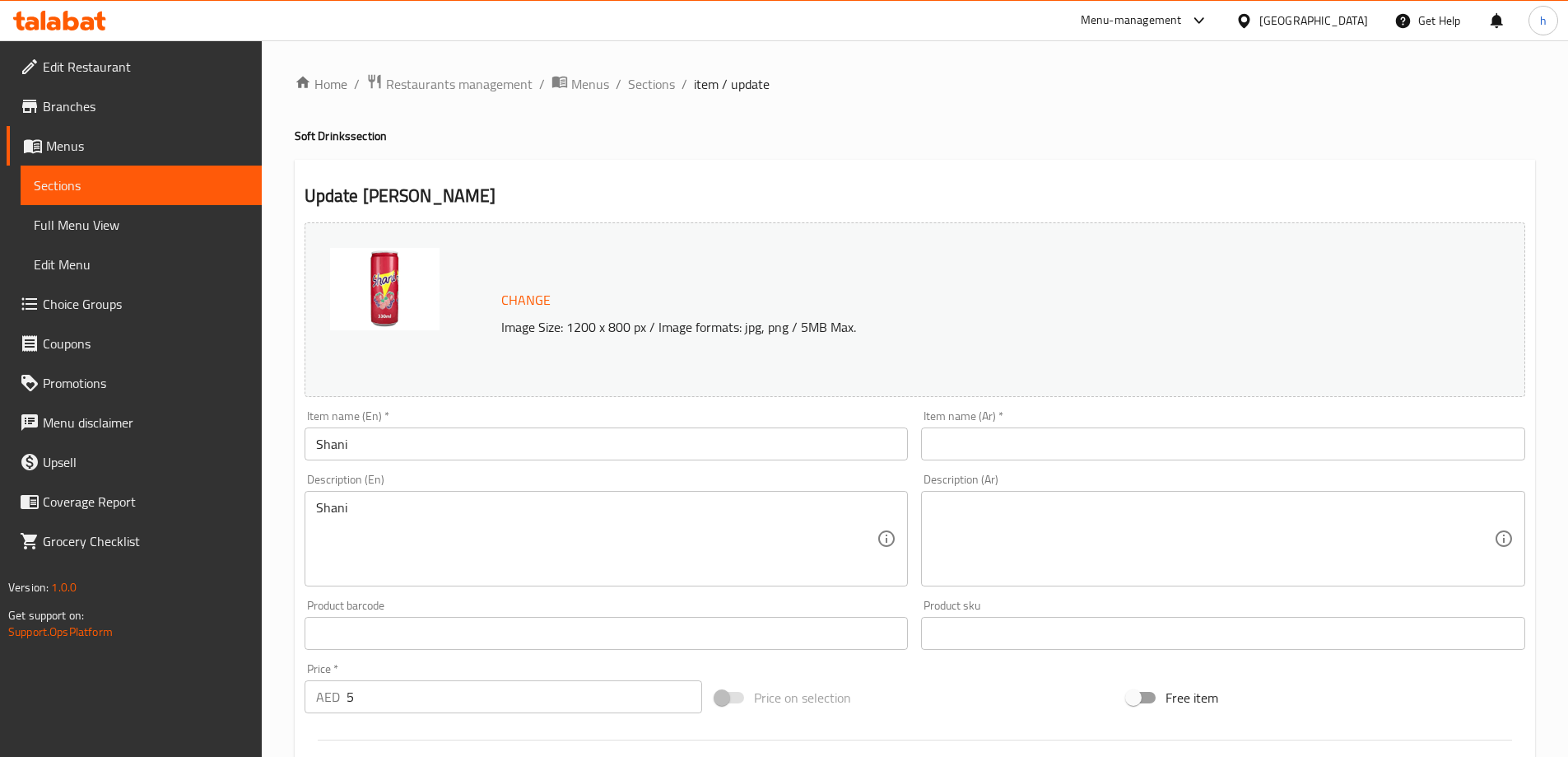
click at [1014, 443] on input "text" at bounding box center [1223, 444] width 604 height 33
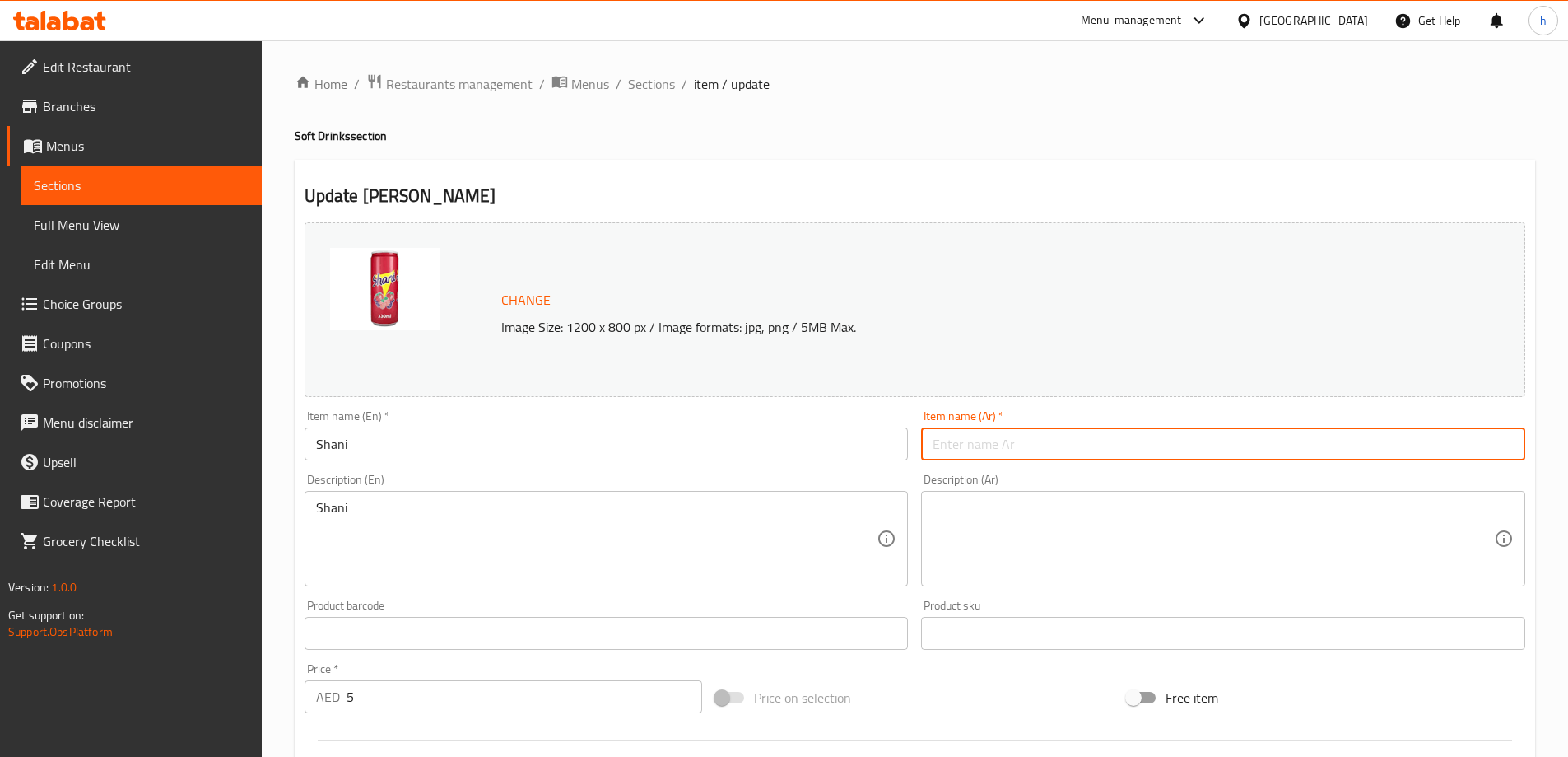
paste input "شاني"
type input "شاني"
click at [944, 160] on div "Update Shani Change Image Size: 1200 x 800 px / Image formats: jpg, png / 5MB M…" at bounding box center [914, 650] width 1241 height 983
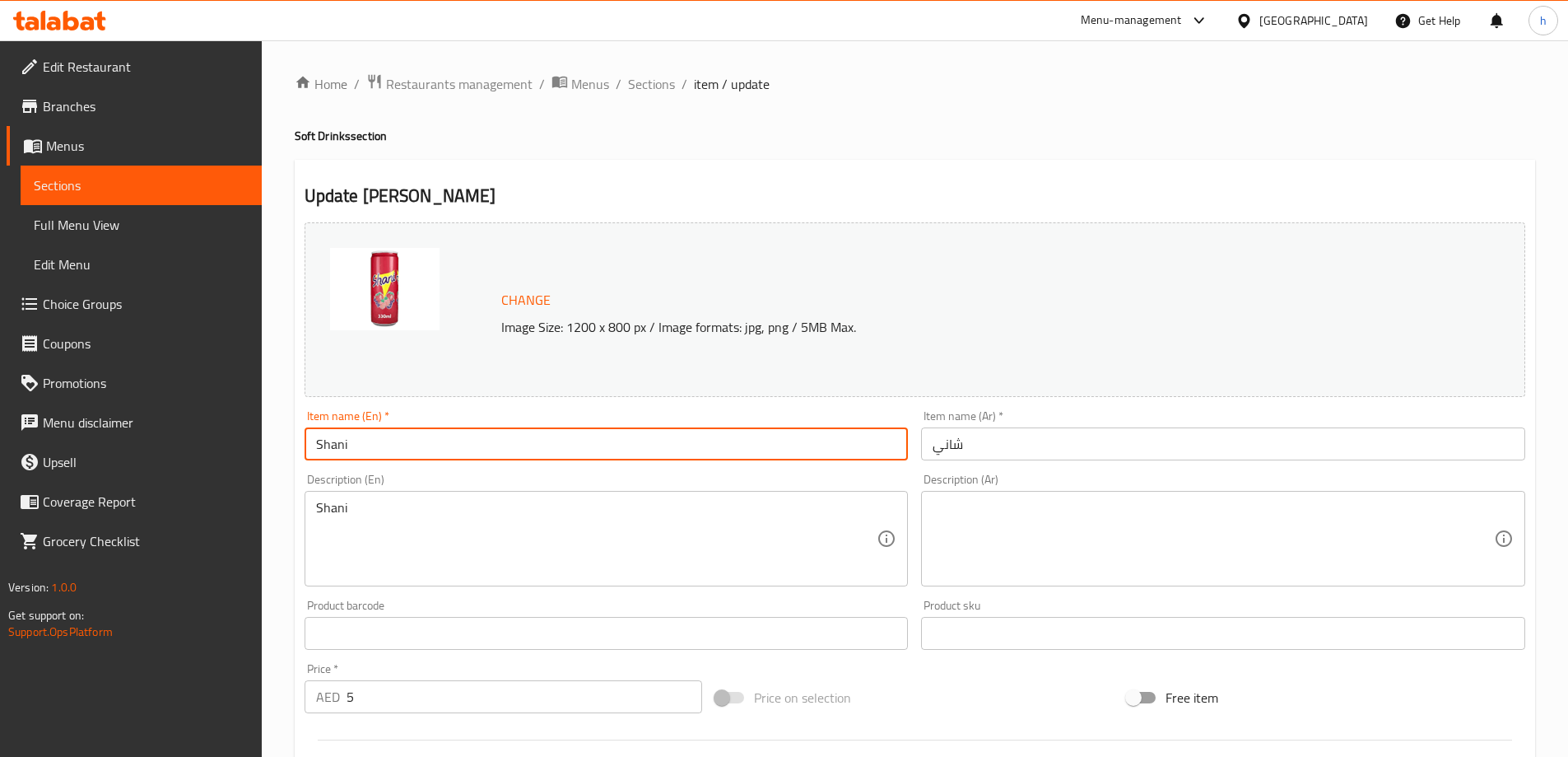
click at [334, 436] on input "Shani" at bounding box center [607, 444] width 604 height 33
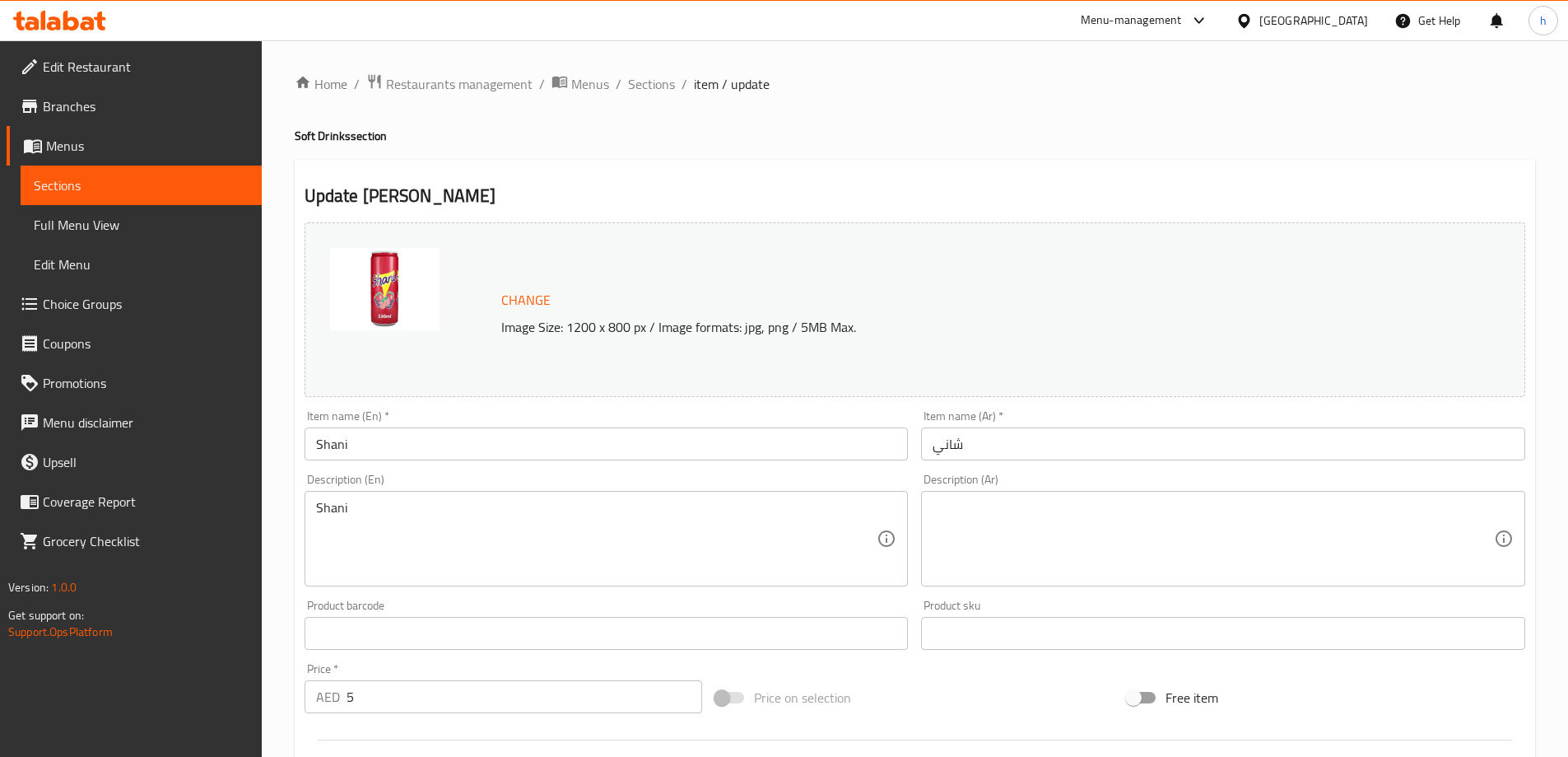
click at [1040, 509] on textarea at bounding box center [1213, 539] width 561 height 78
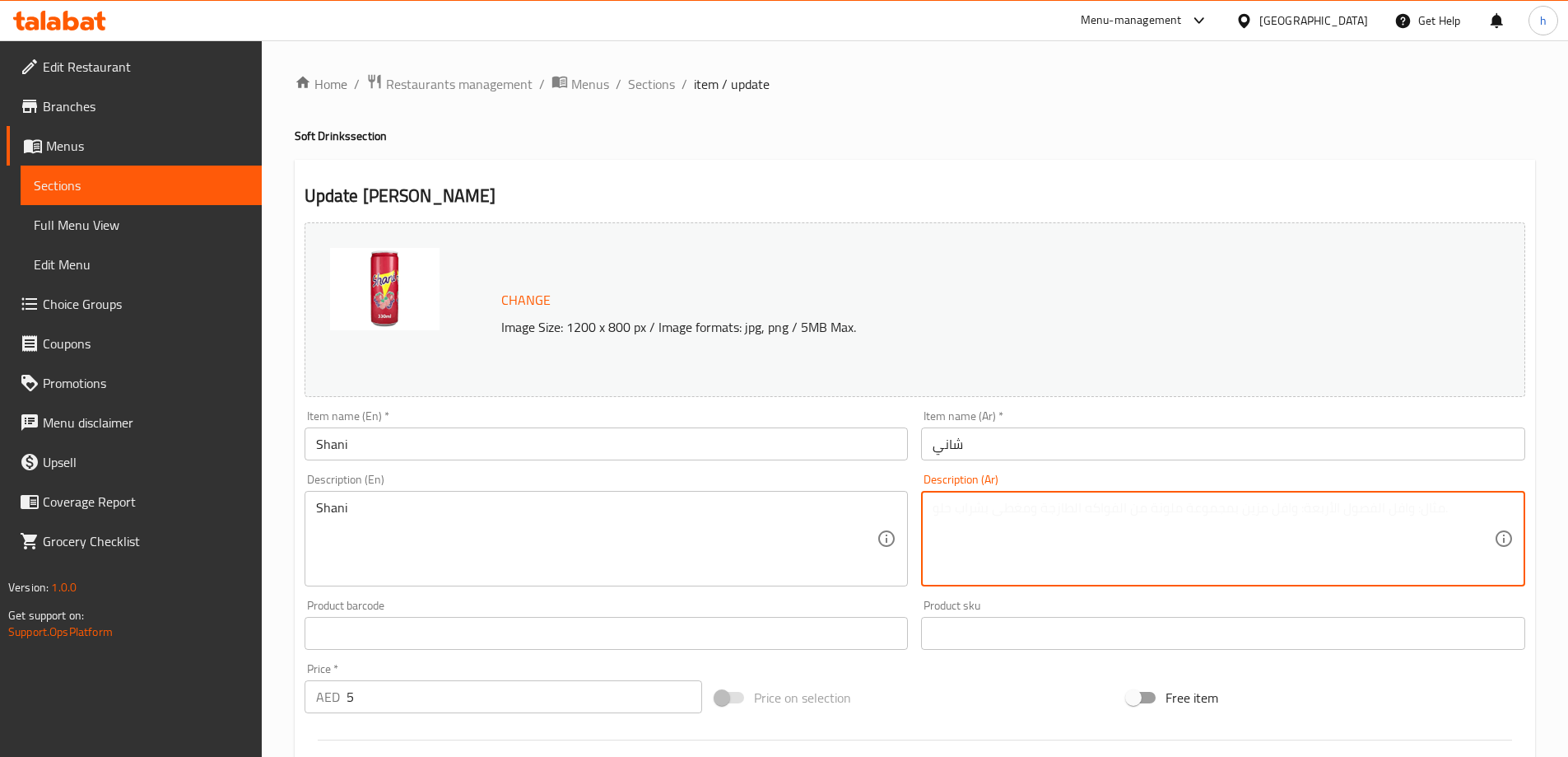
paste textarea "Carbonated soft drink made with carbonated water, sugar"
type textarea "Carbonated soft drink made with carbonated water, sugar"
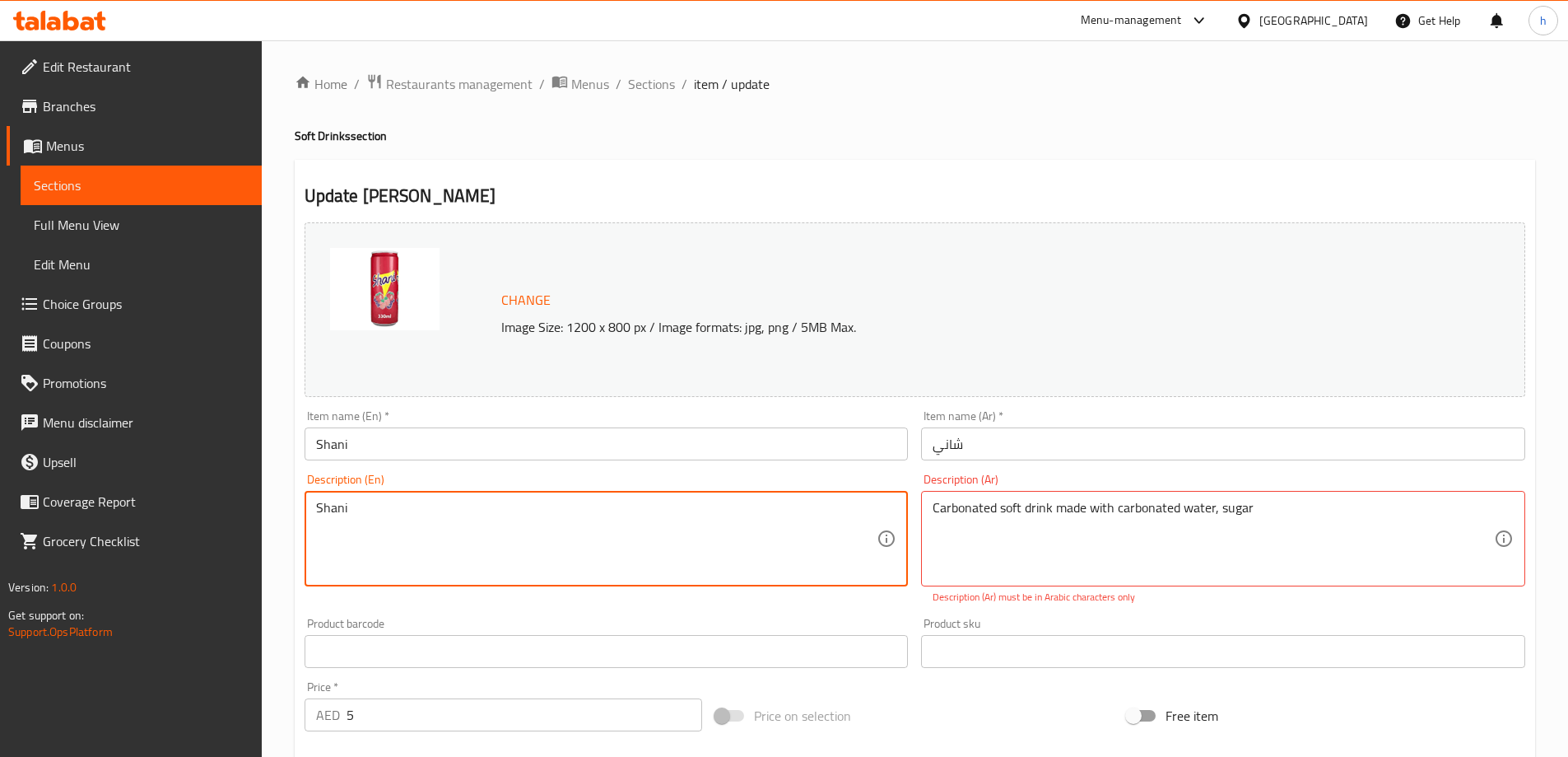
click at [762, 506] on textarea "Shani" at bounding box center [596, 539] width 561 height 78
paste textarea "Carbonated soft drink made with carbonated water, sugar"
type textarea "Carbonated soft drink made with carbonated water, sugar"
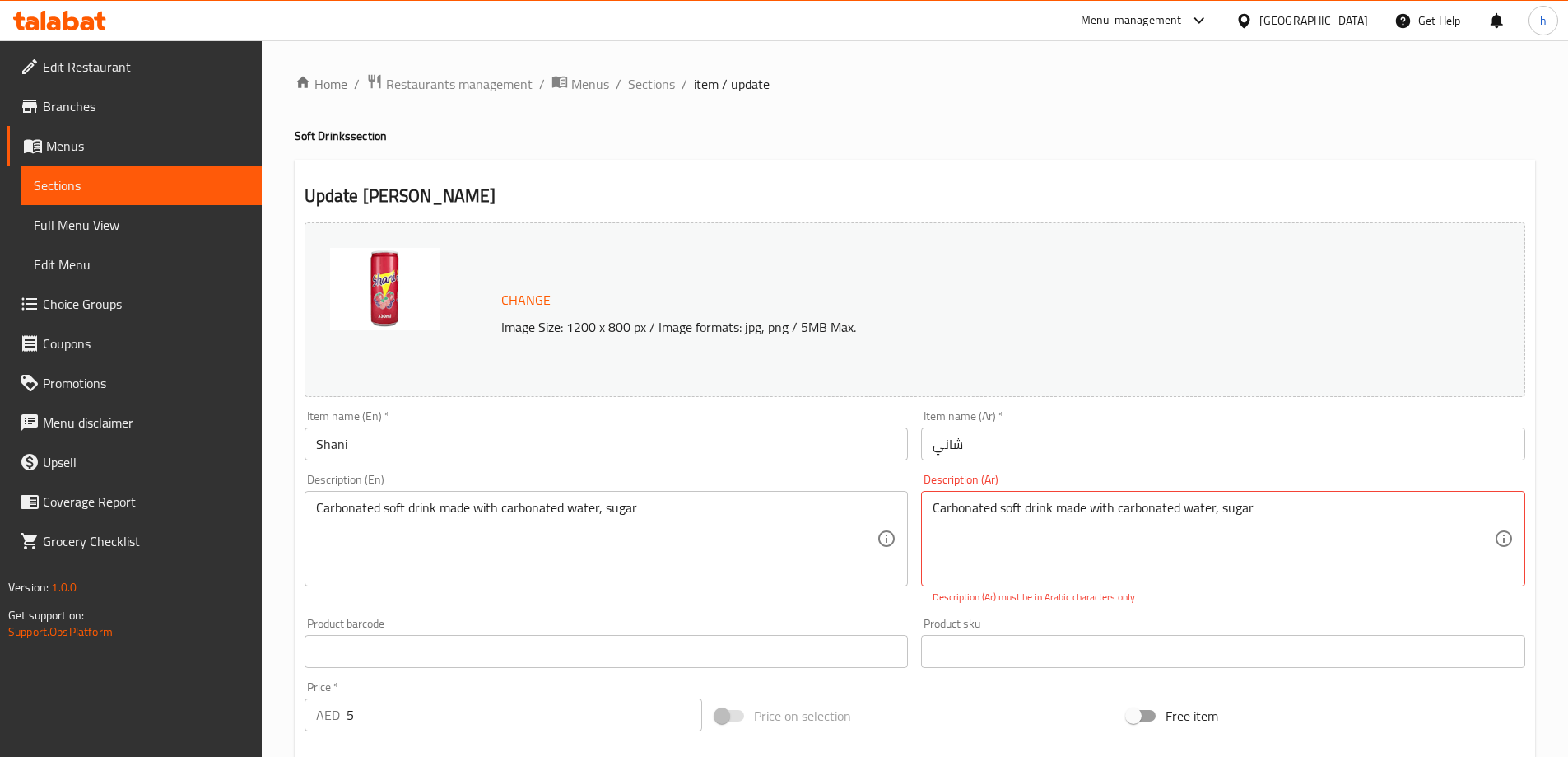
click at [1008, 513] on textarea "Carbonated soft drink made with carbonated water, sugar" at bounding box center [1213, 539] width 561 height 78
paste textarea "مشروب غازي مكربن مصنوع من مياه غازية وسكر"
type textarea "مشروب غازي مكربن مصنوع من مياه غازية وسكر"
click at [1129, 158] on div "Home / Restaurants management / Menus / Sections / item / update Soft Drinks se…" at bounding box center [914, 623] width 1241 height 1099
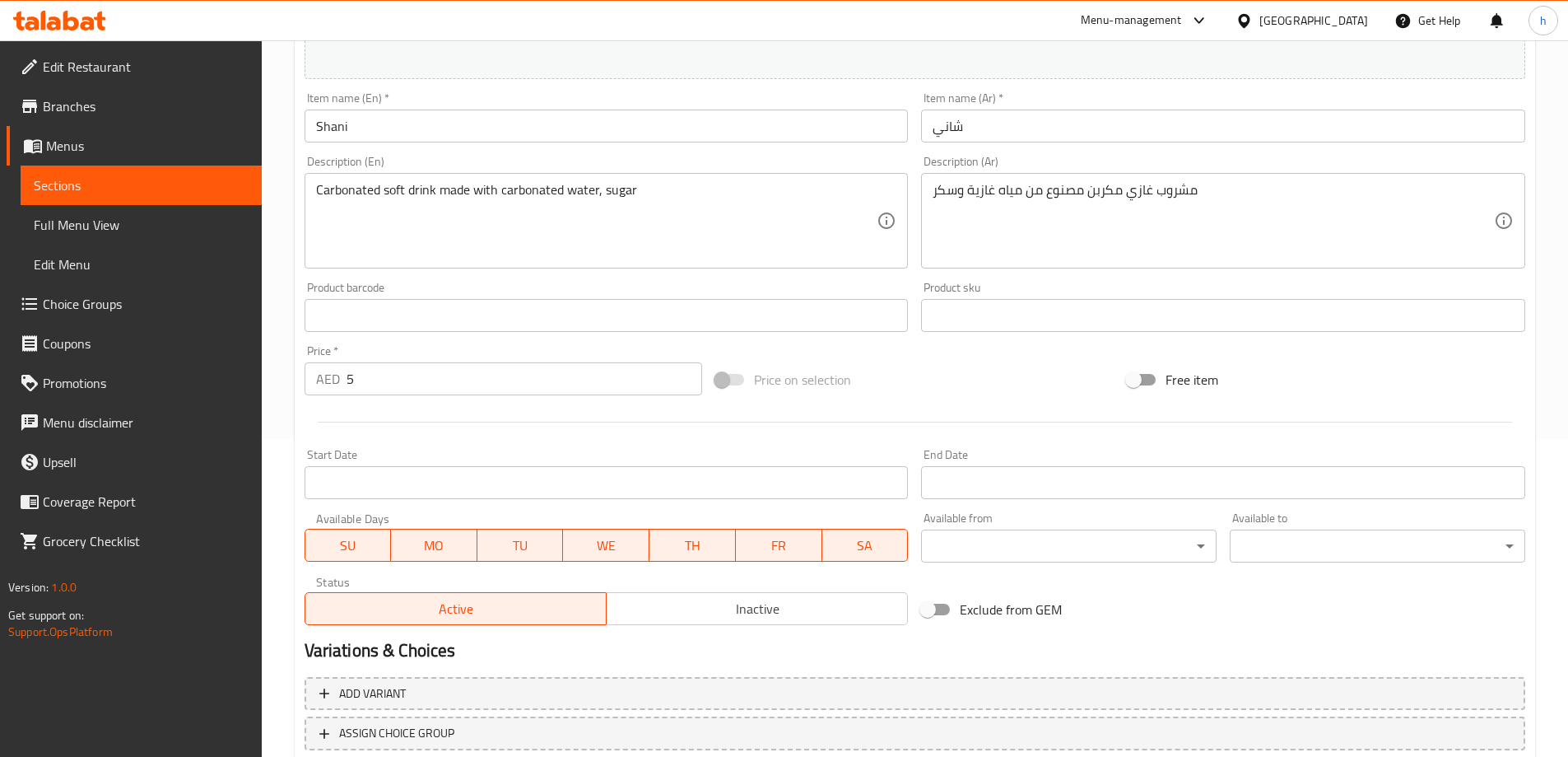
scroll to position [430, 0]
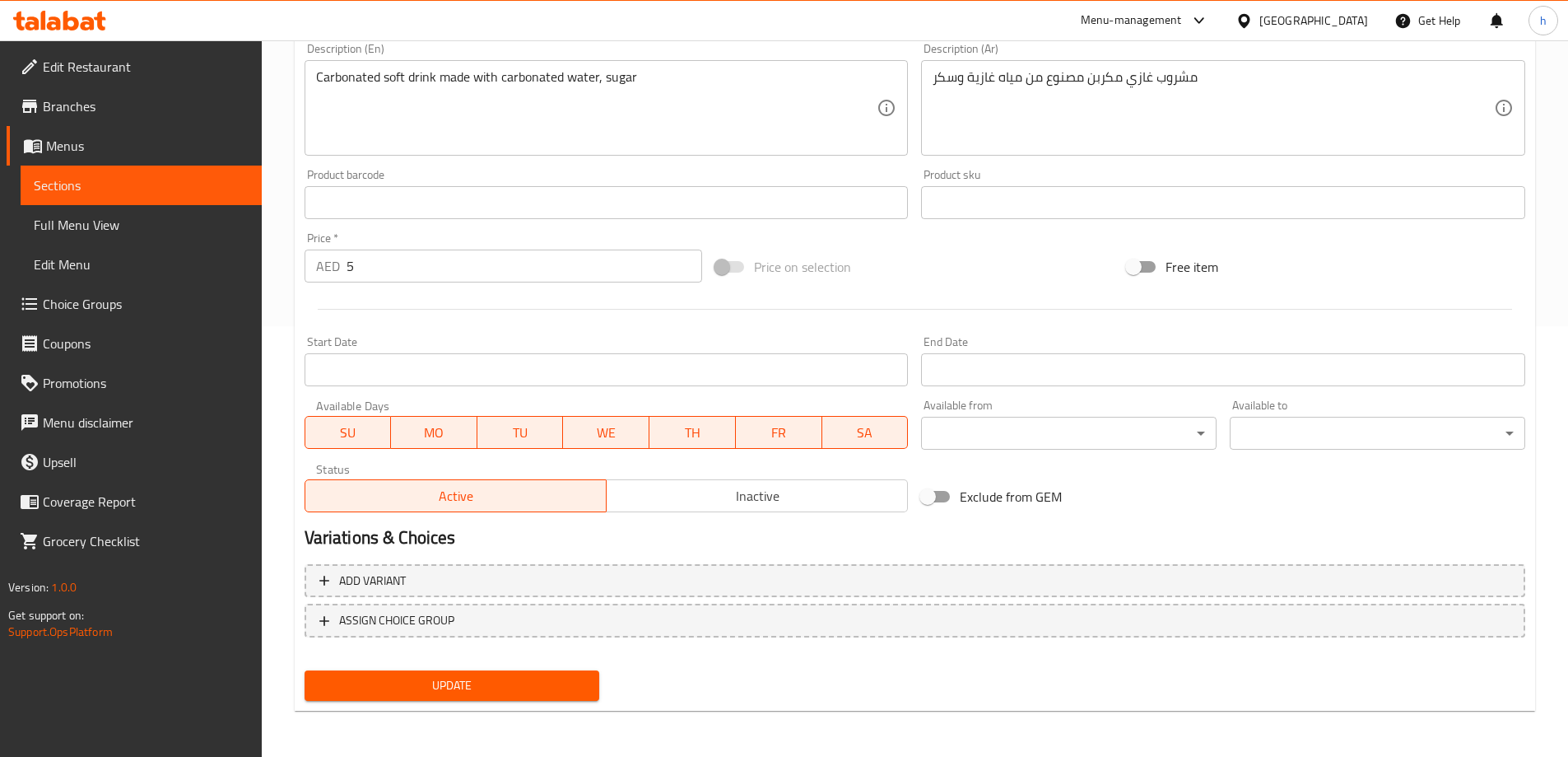
click at [525, 686] on span "Update" at bounding box center [452, 686] width 269 height 21
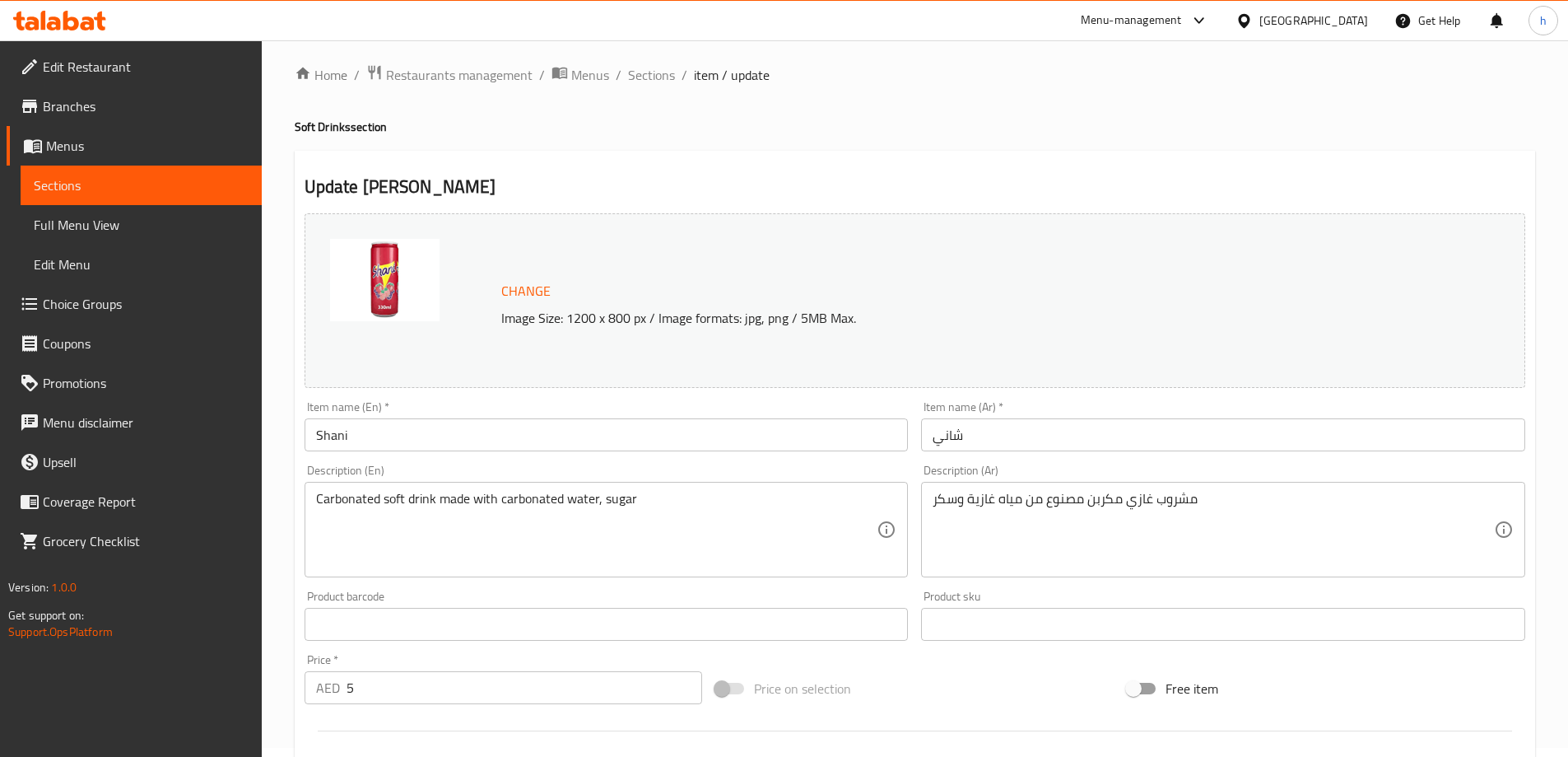
scroll to position [0, 0]
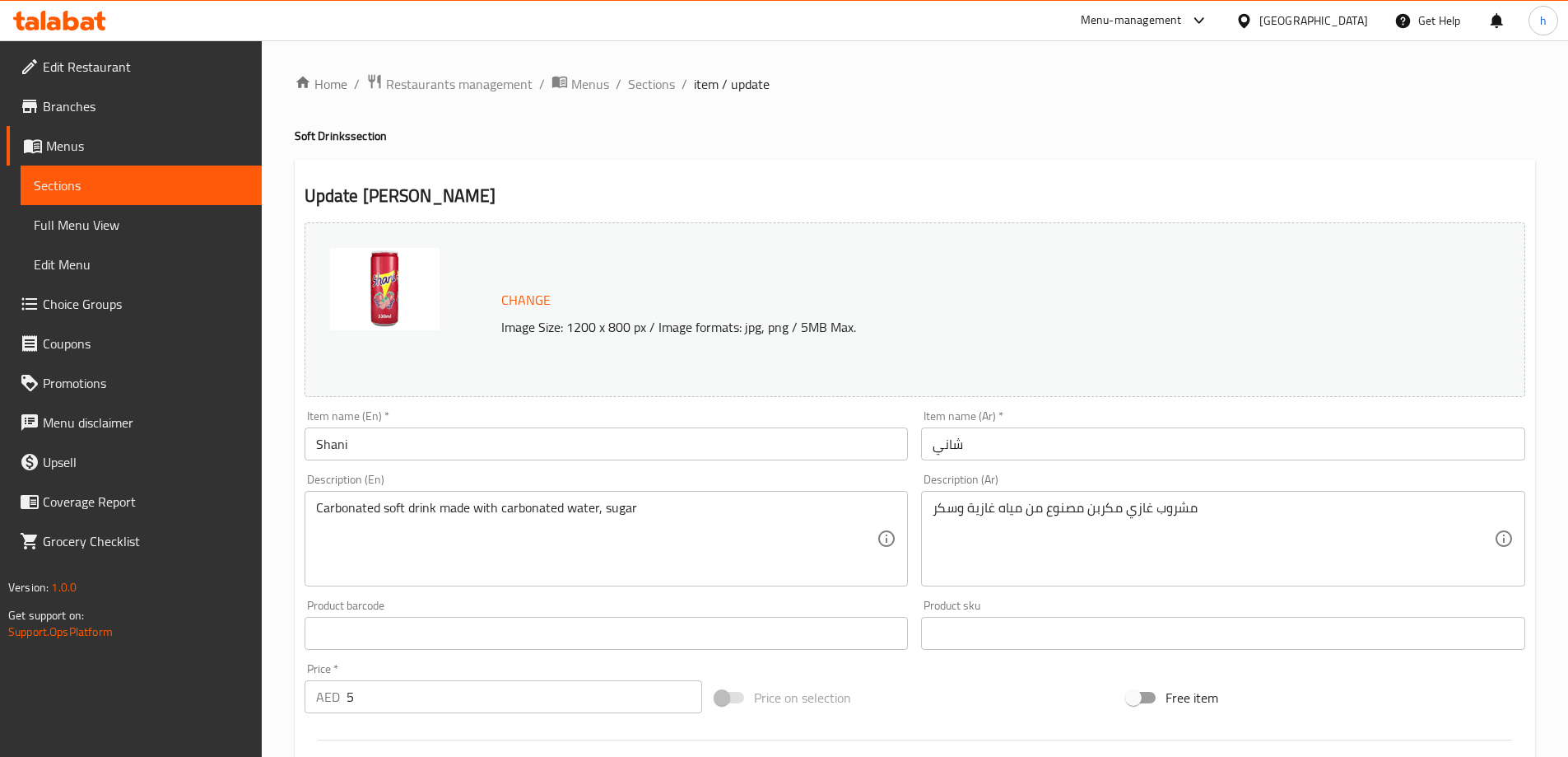
click at [336, 443] on input "Shani" at bounding box center [607, 444] width 604 height 33
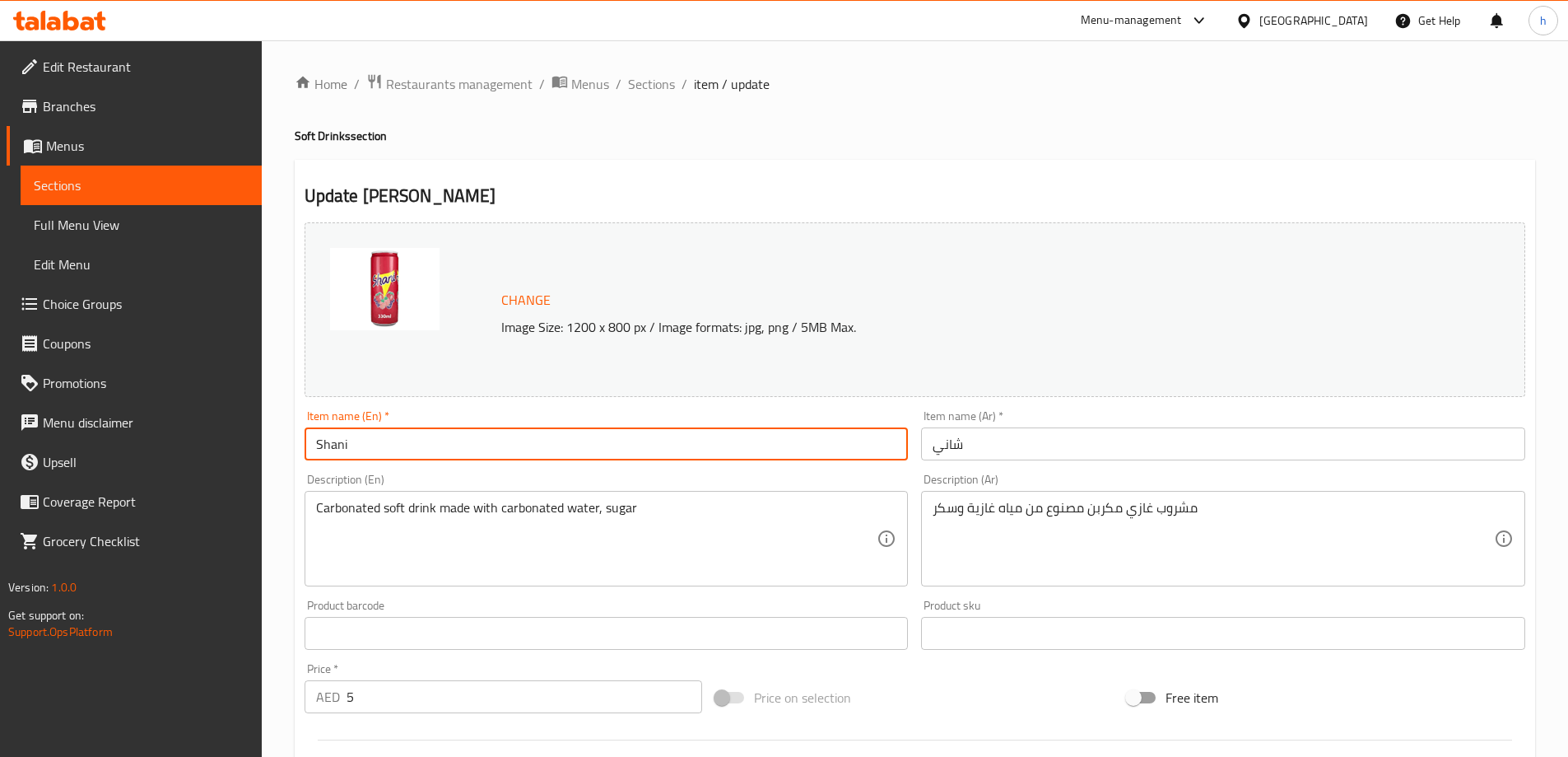
click at [336, 443] on input "Shani" at bounding box center [607, 444] width 604 height 33
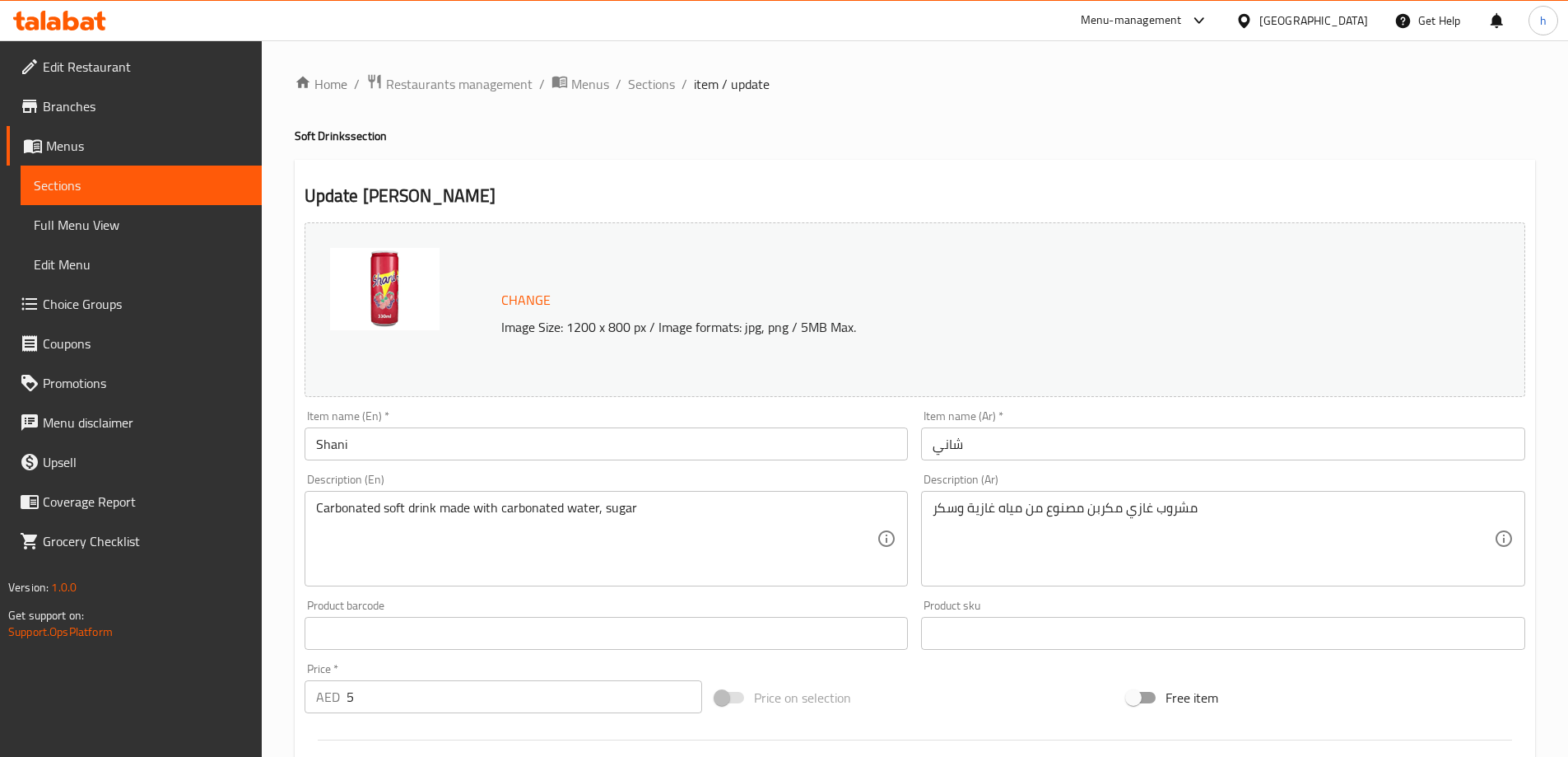
click at [988, 177] on div "Update Shani Change Image Size: 1200 x 800 px / Image formats: jpg, png / 5MB M…" at bounding box center [914, 650] width 1241 height 983
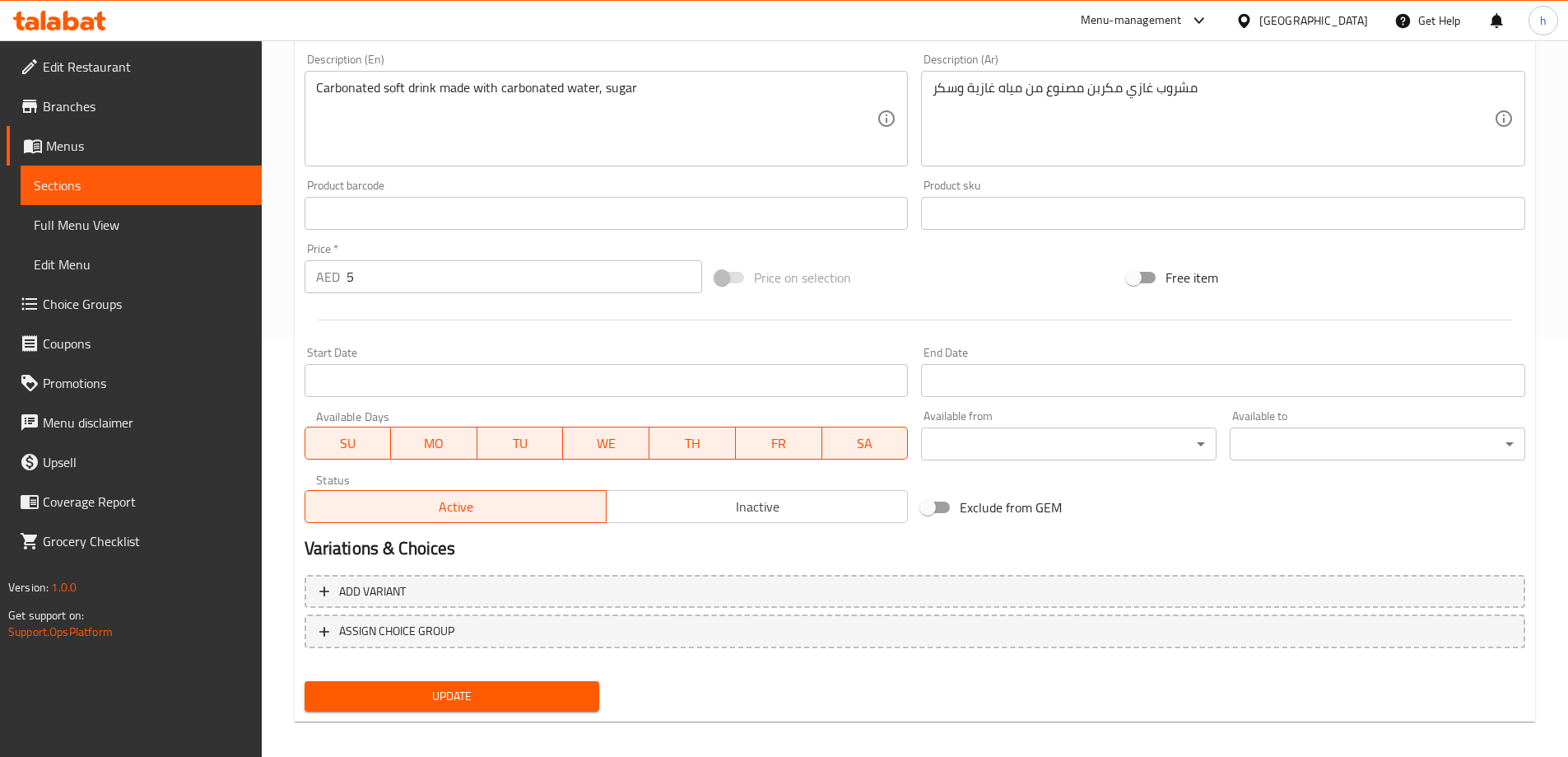
scroll to position [430, 0]
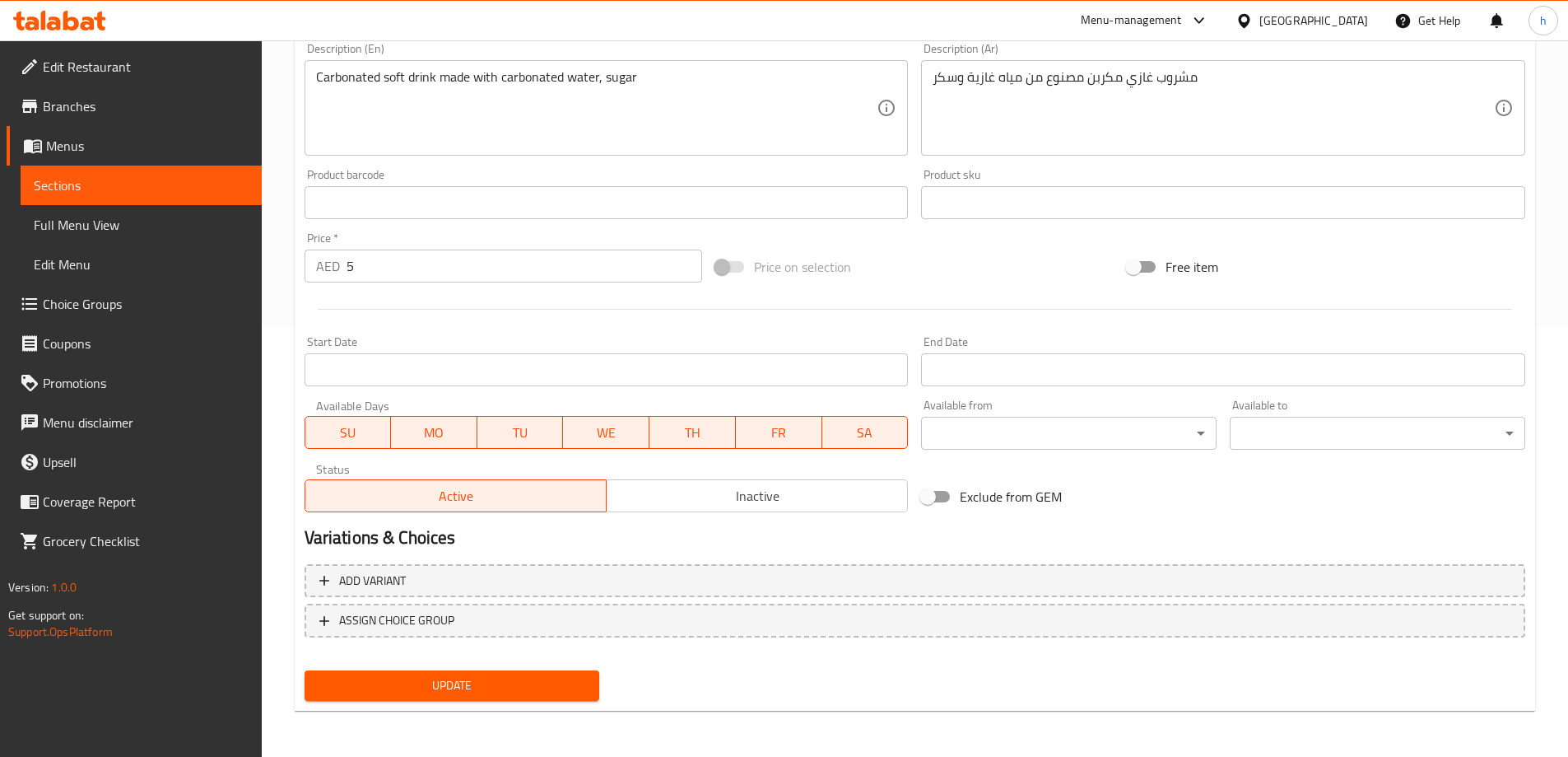
click at [553, 682] on span "Update" at bounding box center [452, 686] width 269 height 21
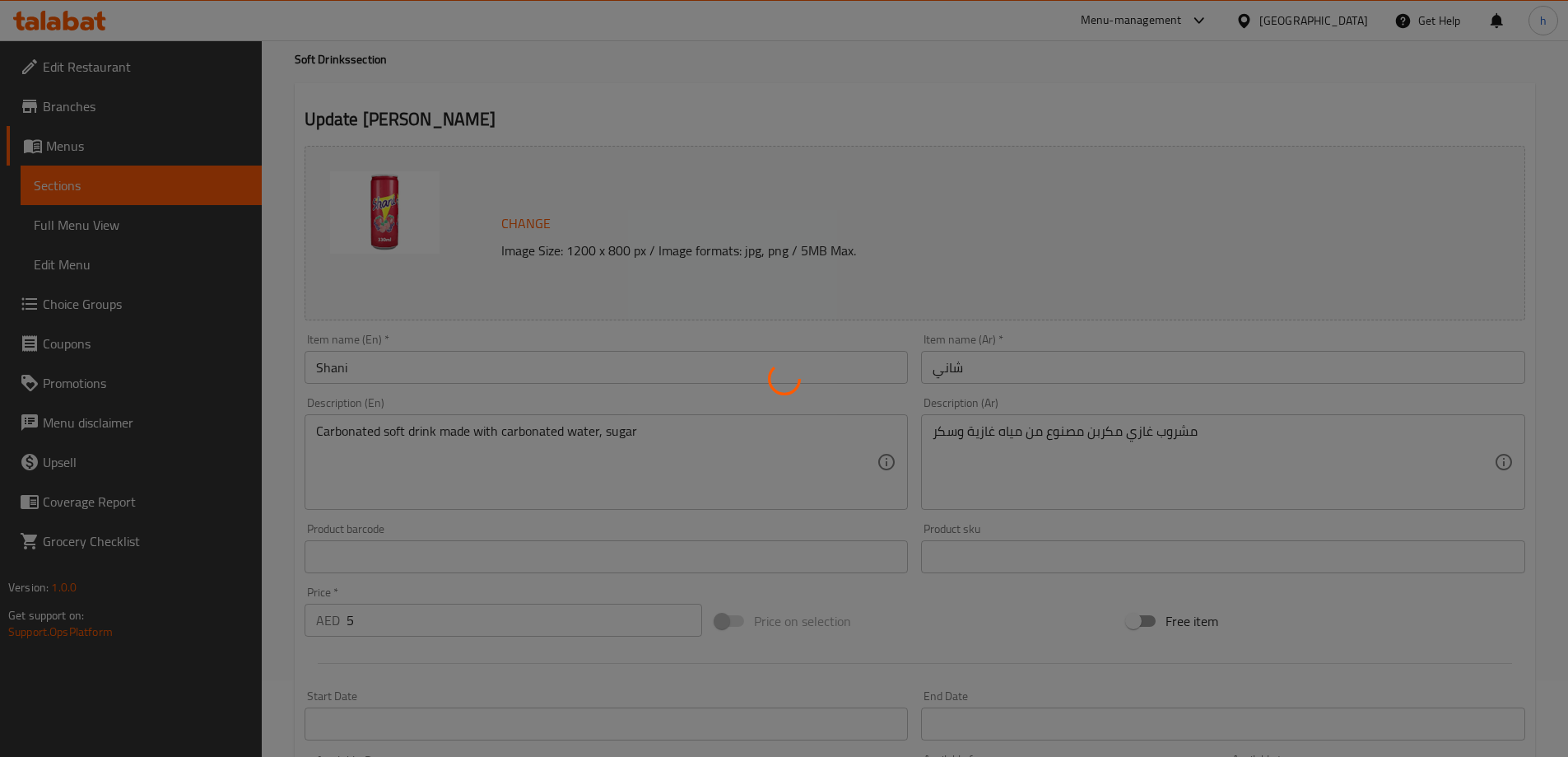
scroll to position [0, 0]
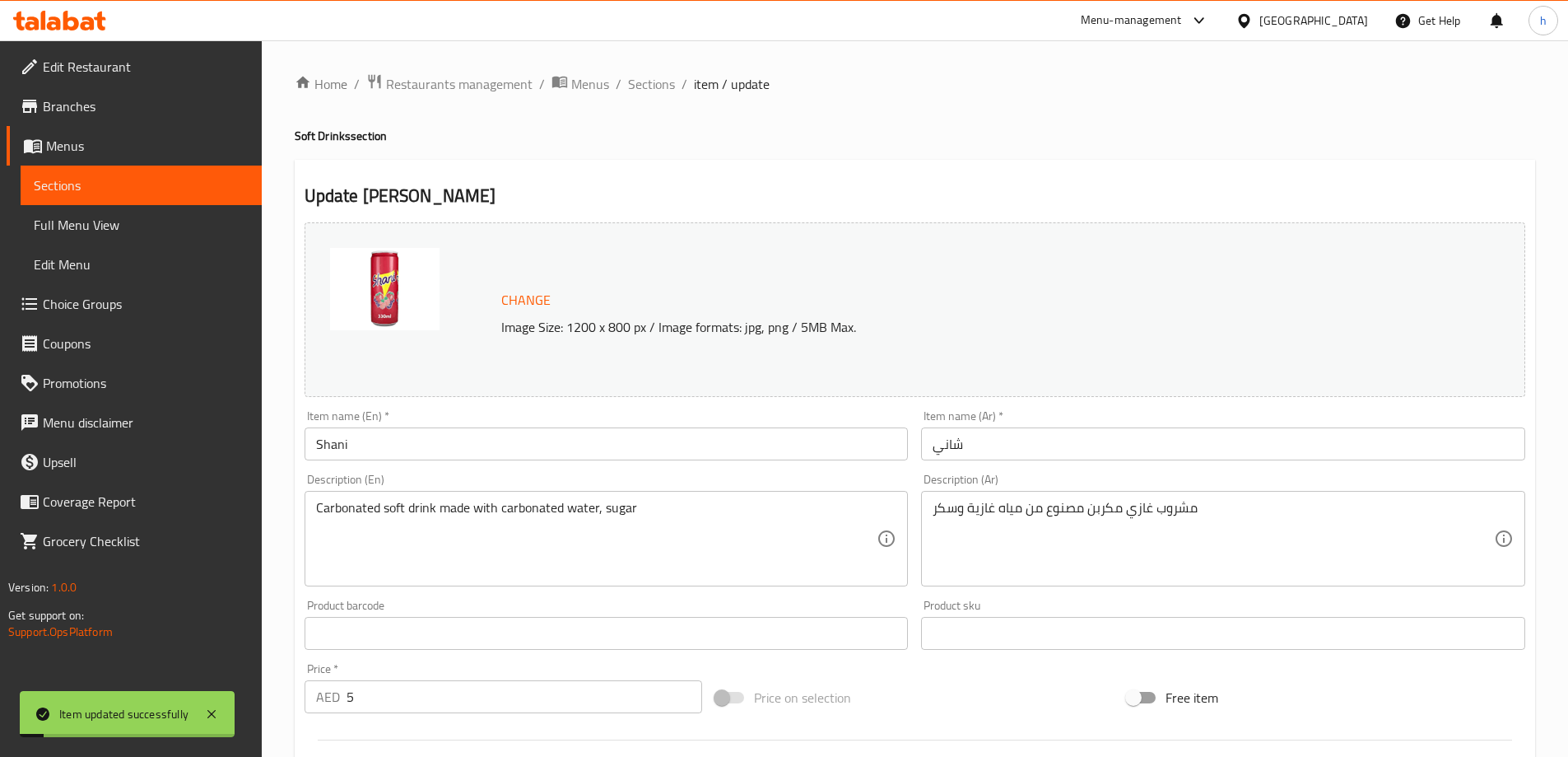
click at [70, 180] on span "Sections" at bounding box center [142, 185] width 215 height 20
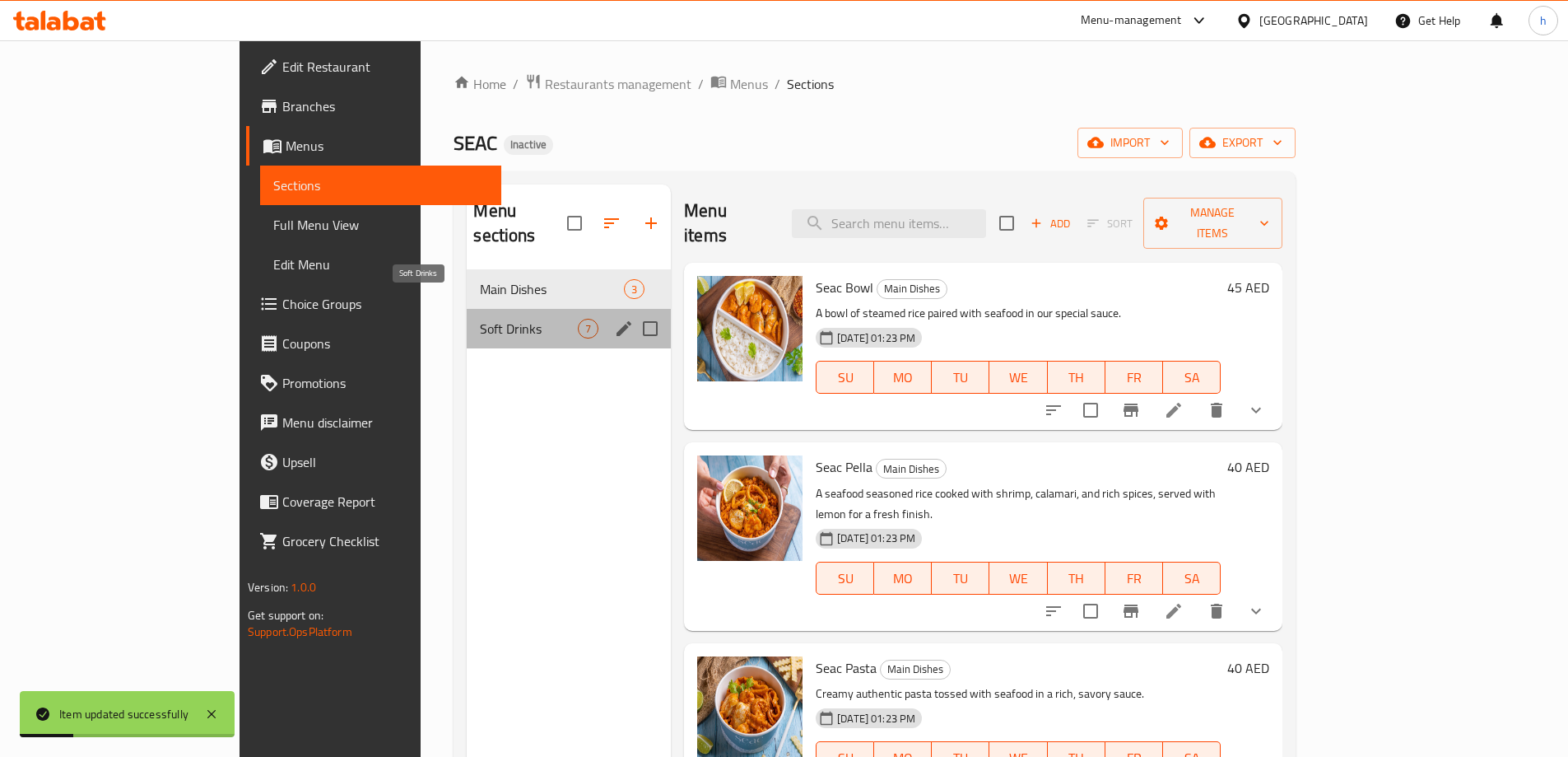
click at [480, 319] on span "Soft Drinks" at bounding box center [529, 329] width 98 height 20
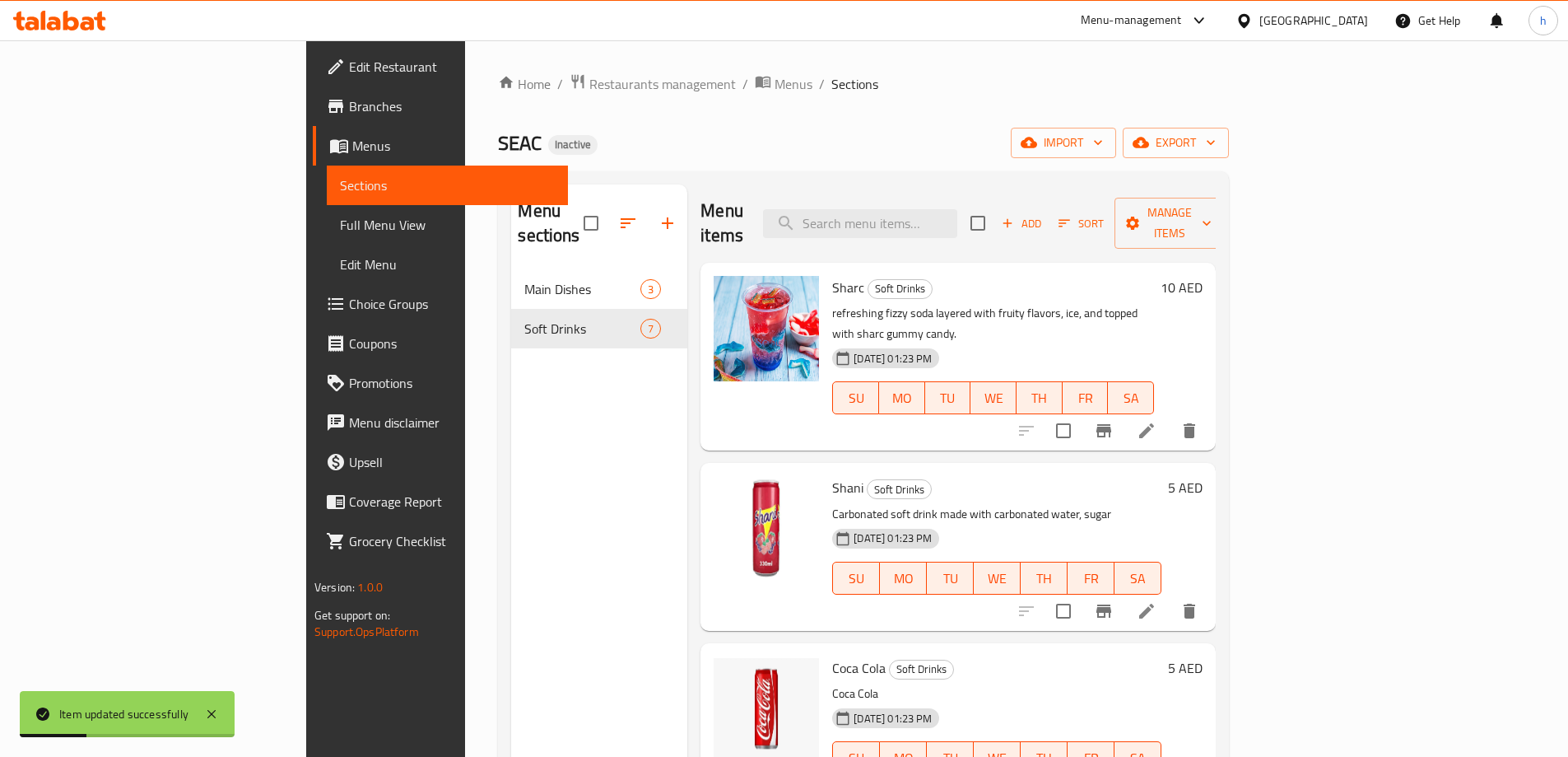
click at [998, 92] on ol "Home / Restaurants management / Menus / Sections" at bounding box center [863, 84] width 731 height 22
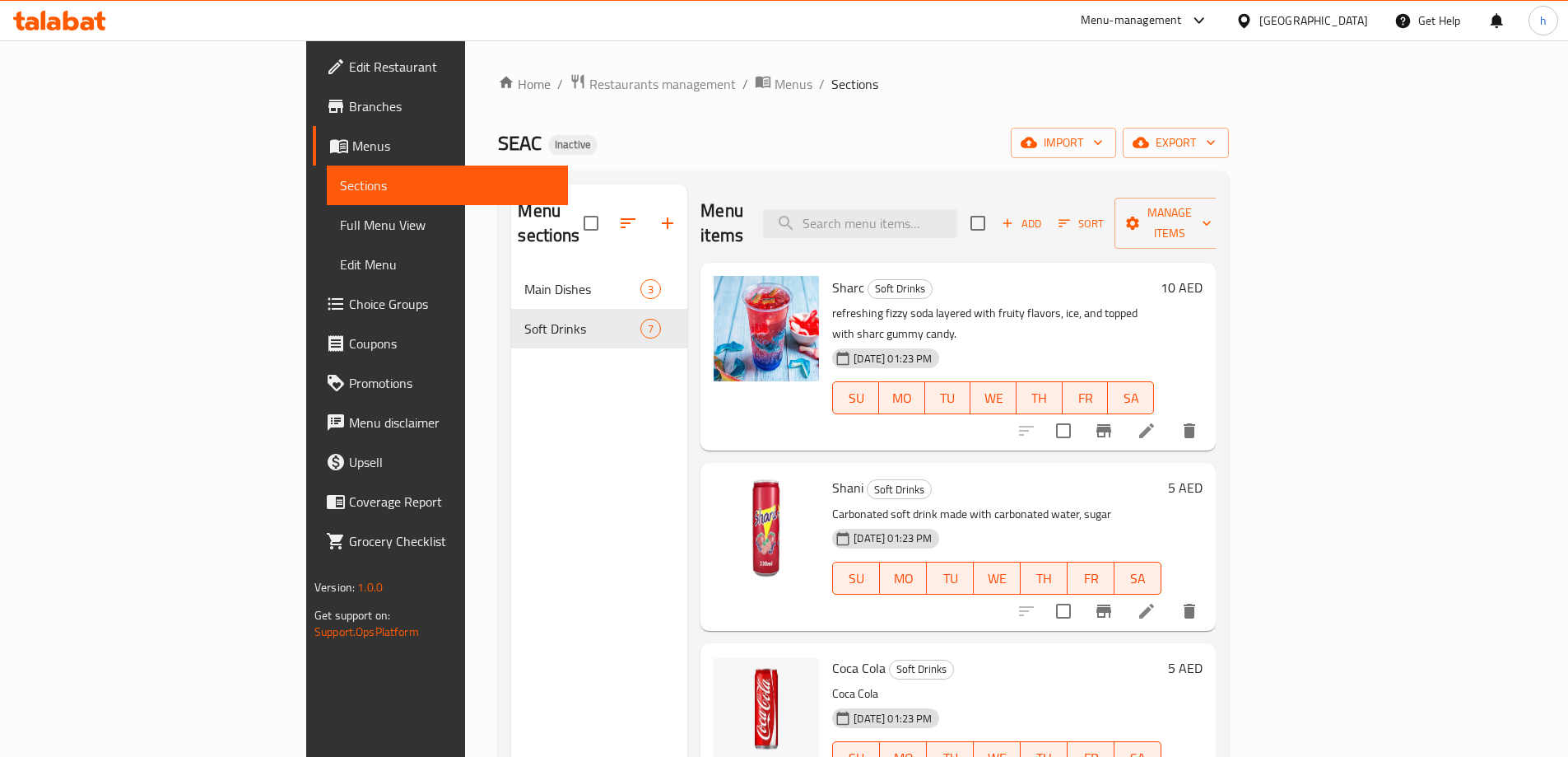
drag, startPoint x: 1009, startPoint y: 115, endPoint x: 1003, endPoint y: 145, distance: 30.6
click at [1009, 115] on div "Home / Restaurants management / Menus / Sections SEAC Inactive import export Me…" at bounding box center [863, 513] width 731 height 881
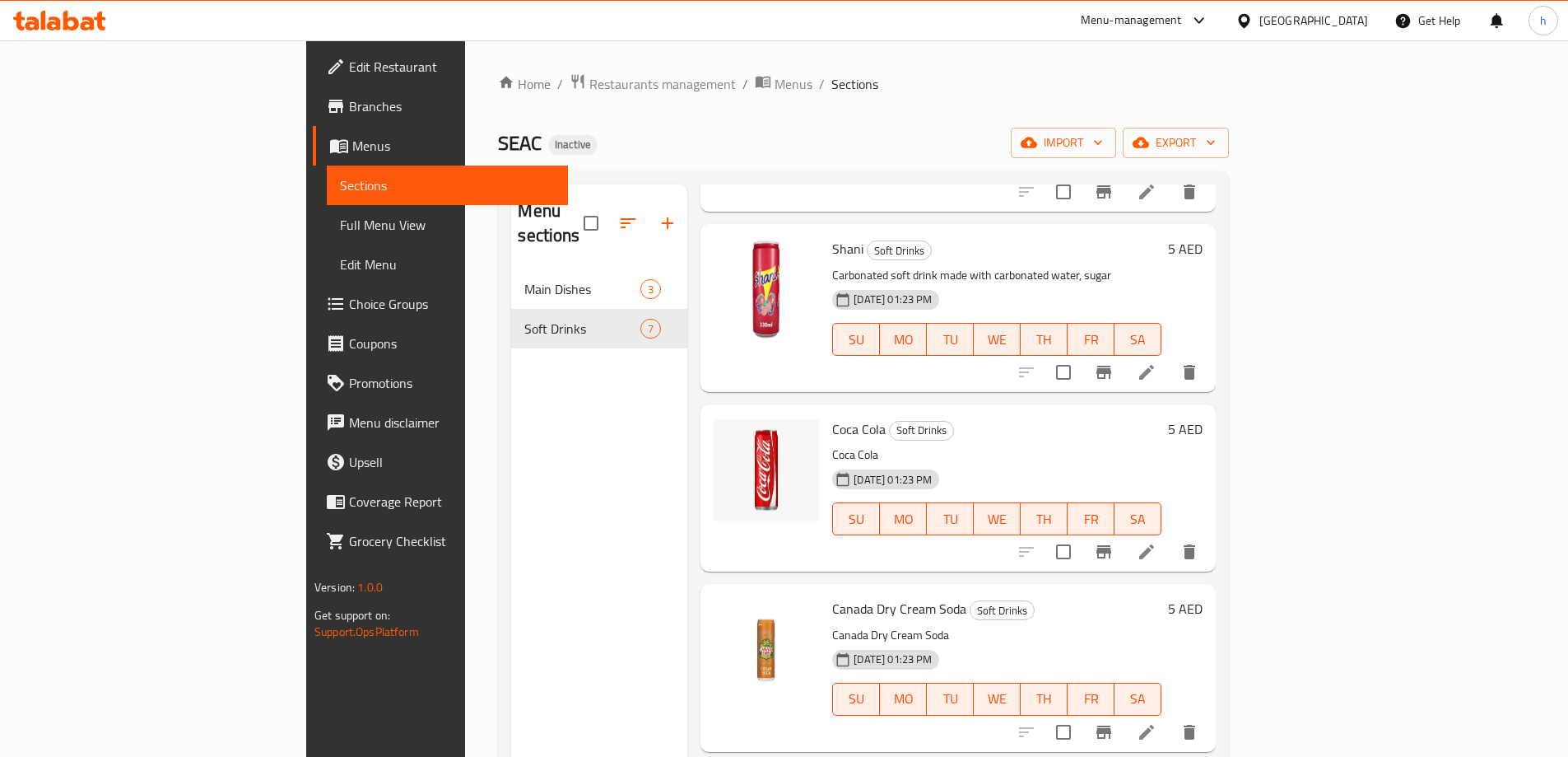
scroll to position [247, 0]
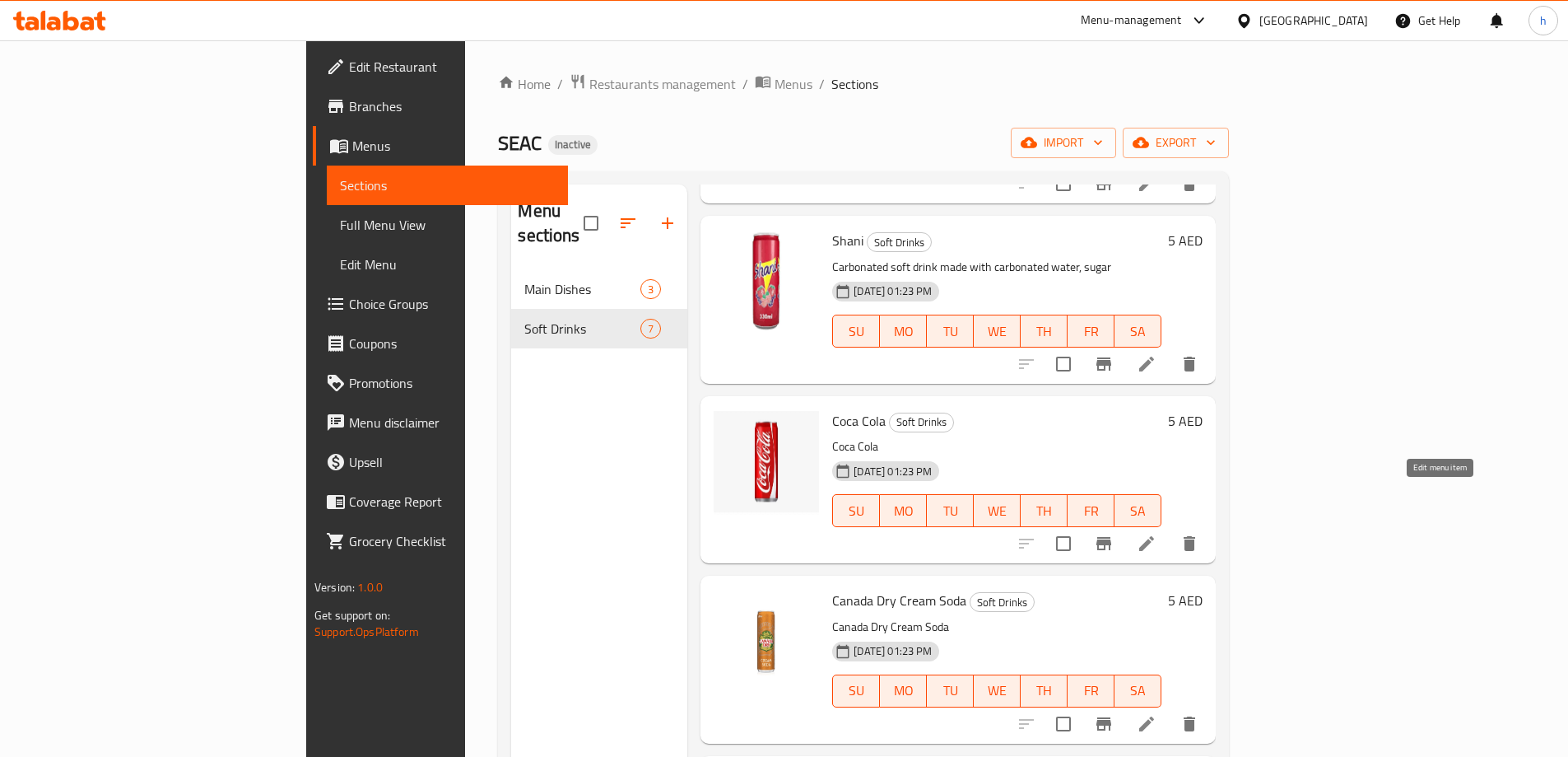
click at [1154, 536] on icon at bounding box center [1146, 543] width 15 height 15
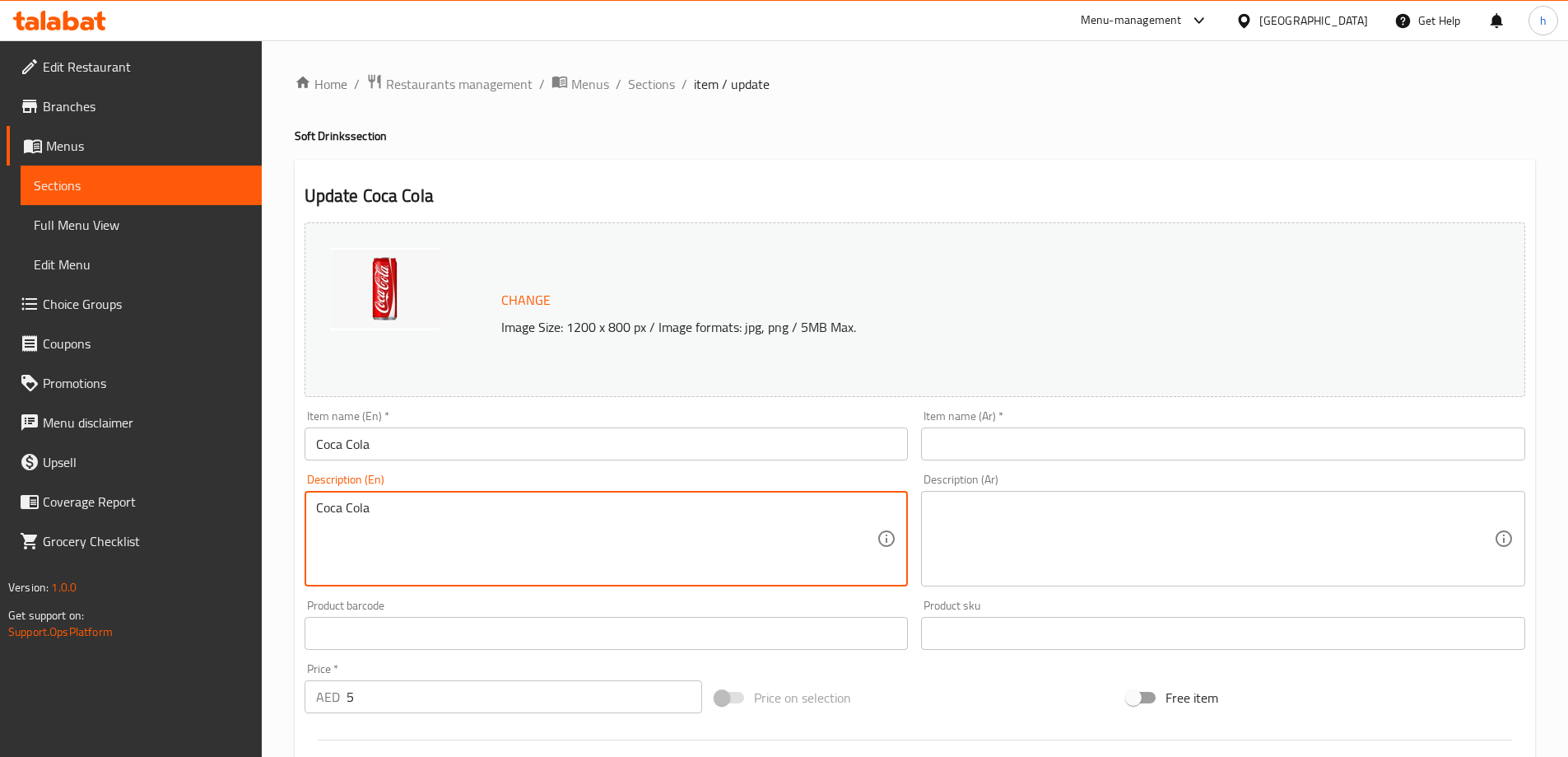
drag, startPoint x: 386, startPoint y: 511, endPoint x: 292, endPoint y: 504, distance: 94.3
paste textarea "arbonated soft drink"
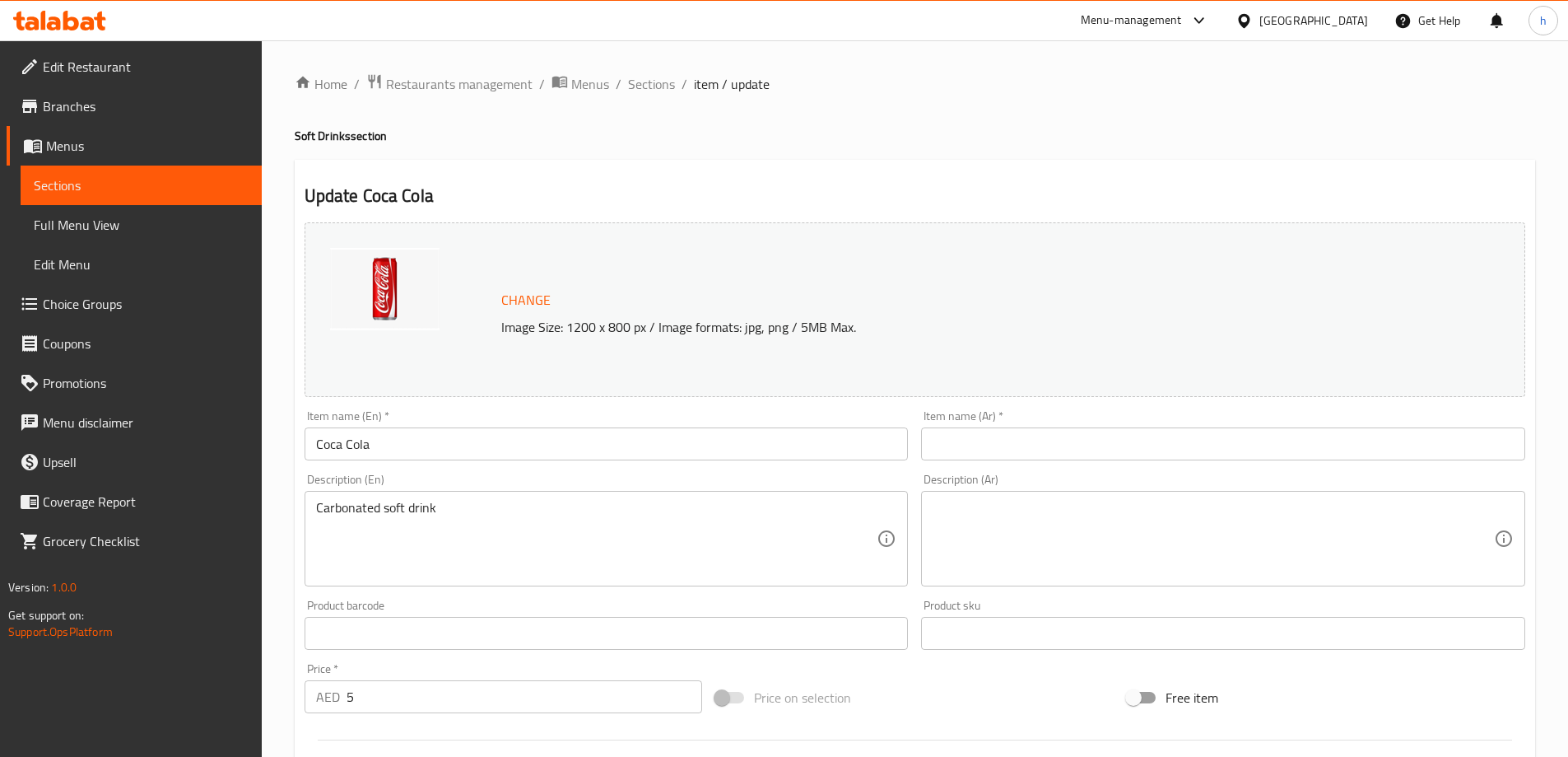
click at [433, 512] on textarea "Carbonated soft drink" at bounding box center [596, 539] width 561 height 78
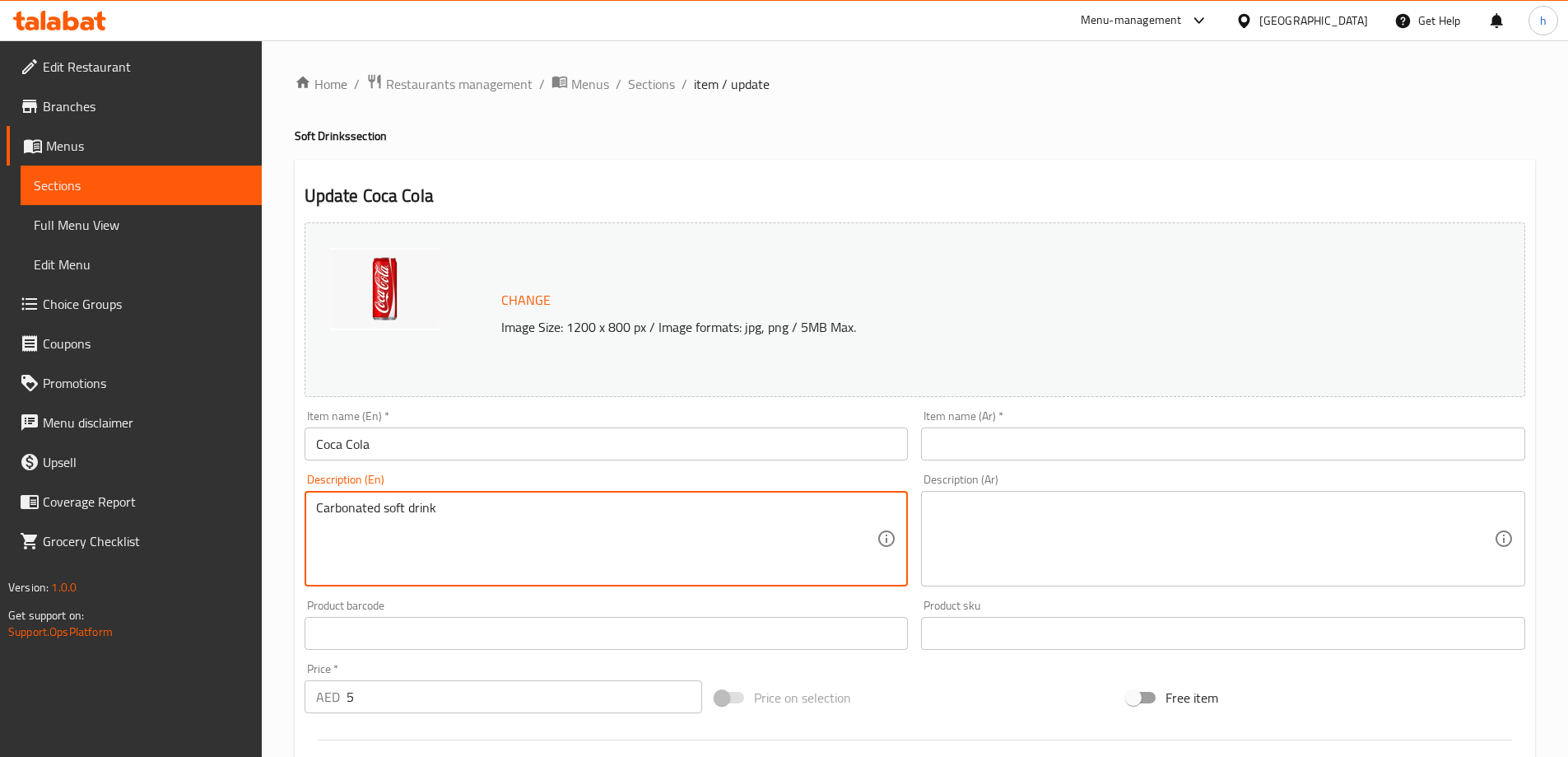
click at [431, 512] on textarea "Carbonated soft drink" at bounding box center [596, 539] width 561 height 78
paste textarea "Soft D"
type textarea "Soft Drink"
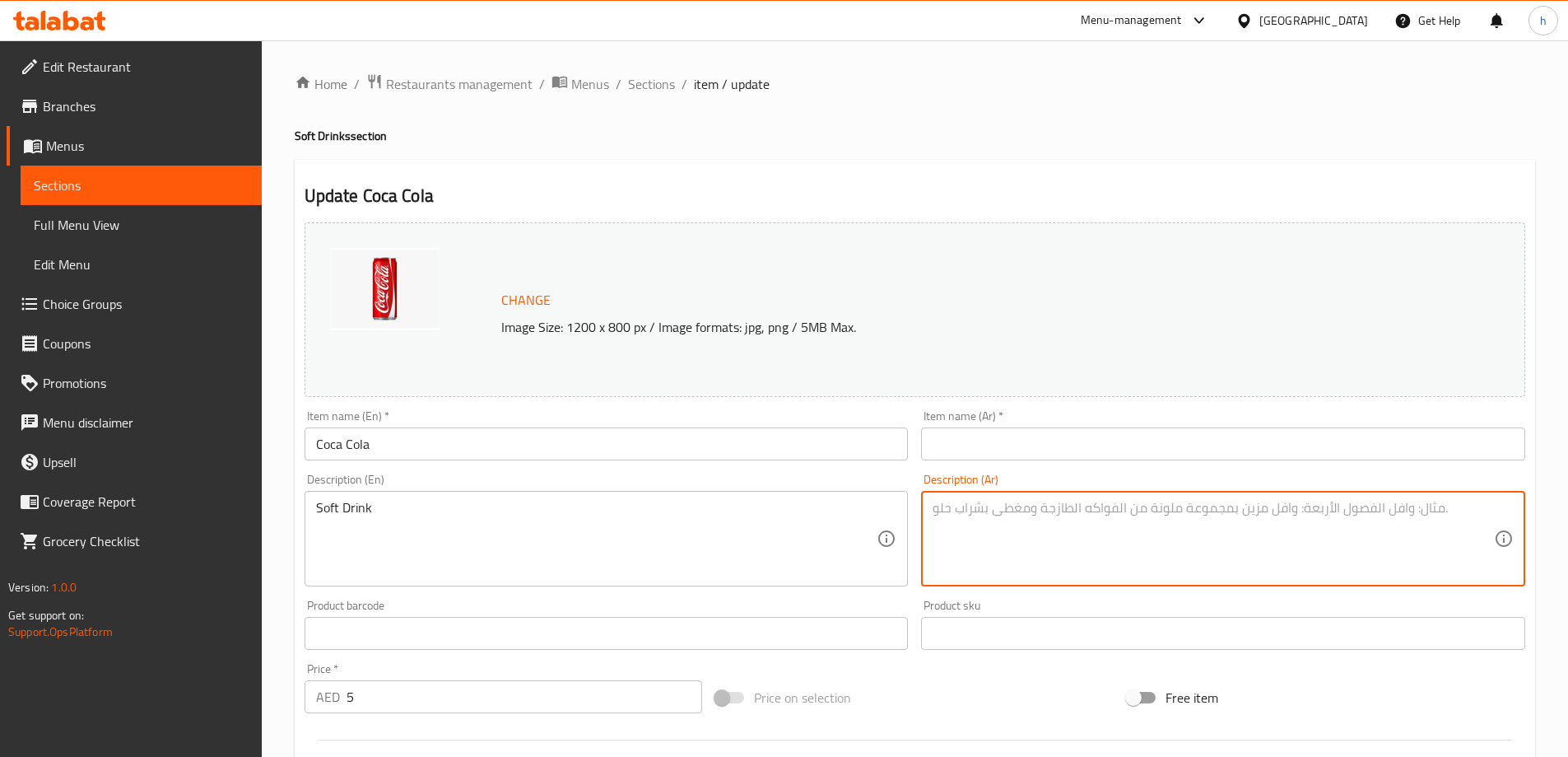
click at [988, 519] on textarea at bounding box center [1213, 539] width 561 height 78
paste textarea "مشروب غازي"
type textarea "مشروب غازي"
click at [336, 449] on input "Coca Cola" at bounding box center [607, 444] width 604 height 33
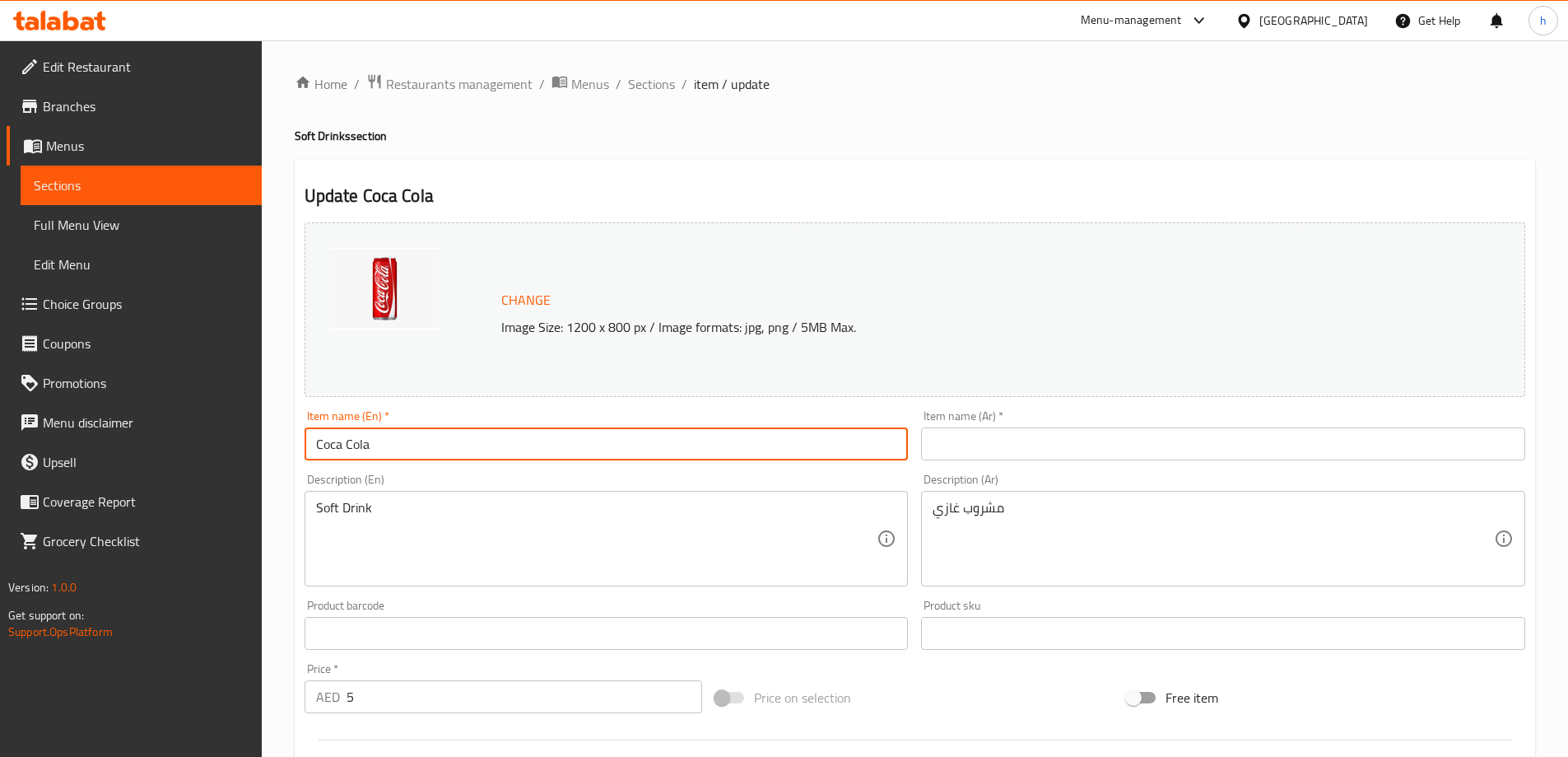
drag, startPoint x: 336, startPoint y: 449, endPoint x: 370, endPoint y: 449, distance: 34.0
click at [370, 449] on input "Coca Cola" at bounding box center [607, 444] width 604 height 33
click at [1031, 449] on input "text" at bounding box center [1223, 444] width 604 height 33
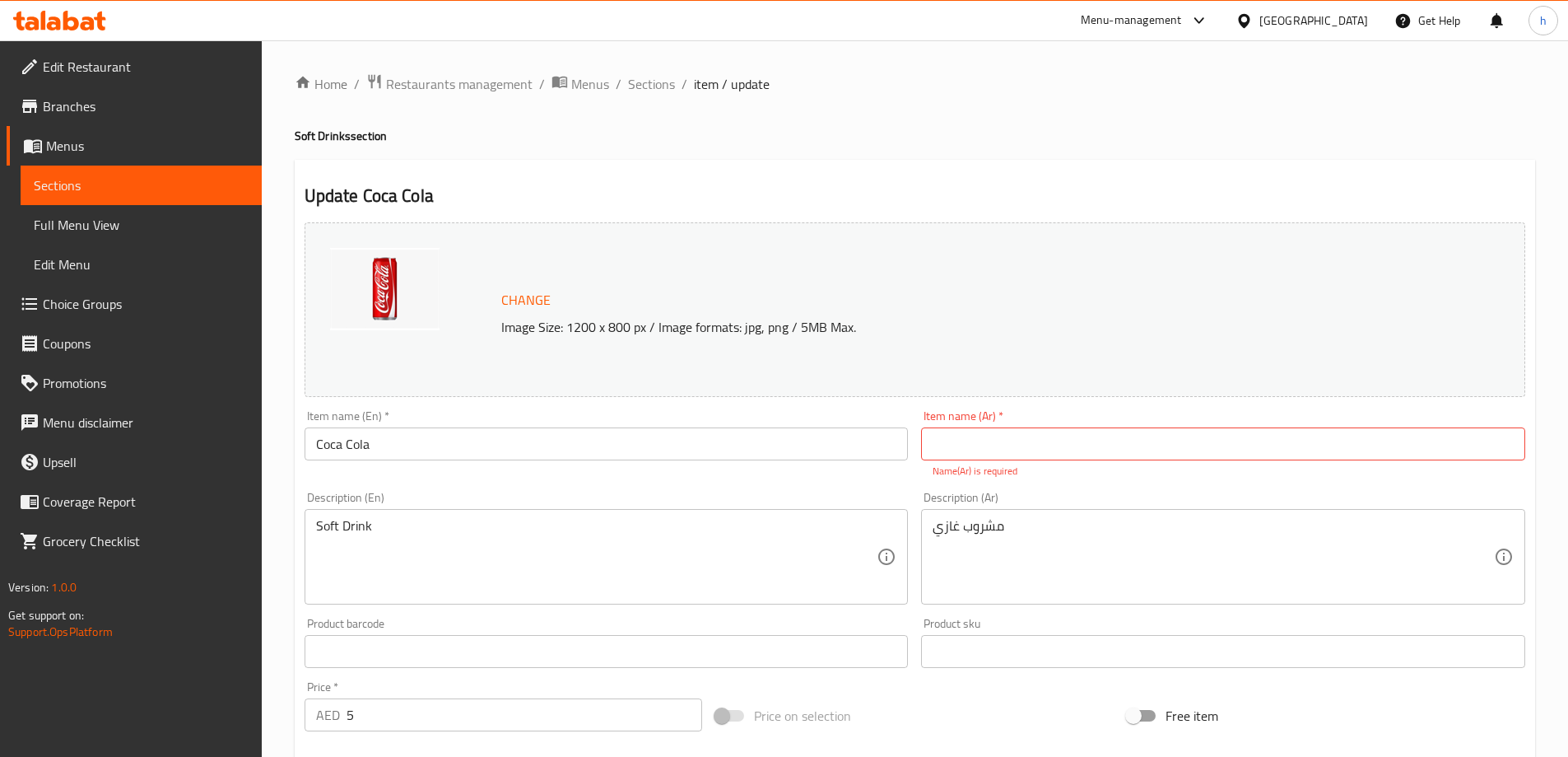
click at [326, 455] on input "Coca Cola" at bounding box center [607, 444] width 604 height 33
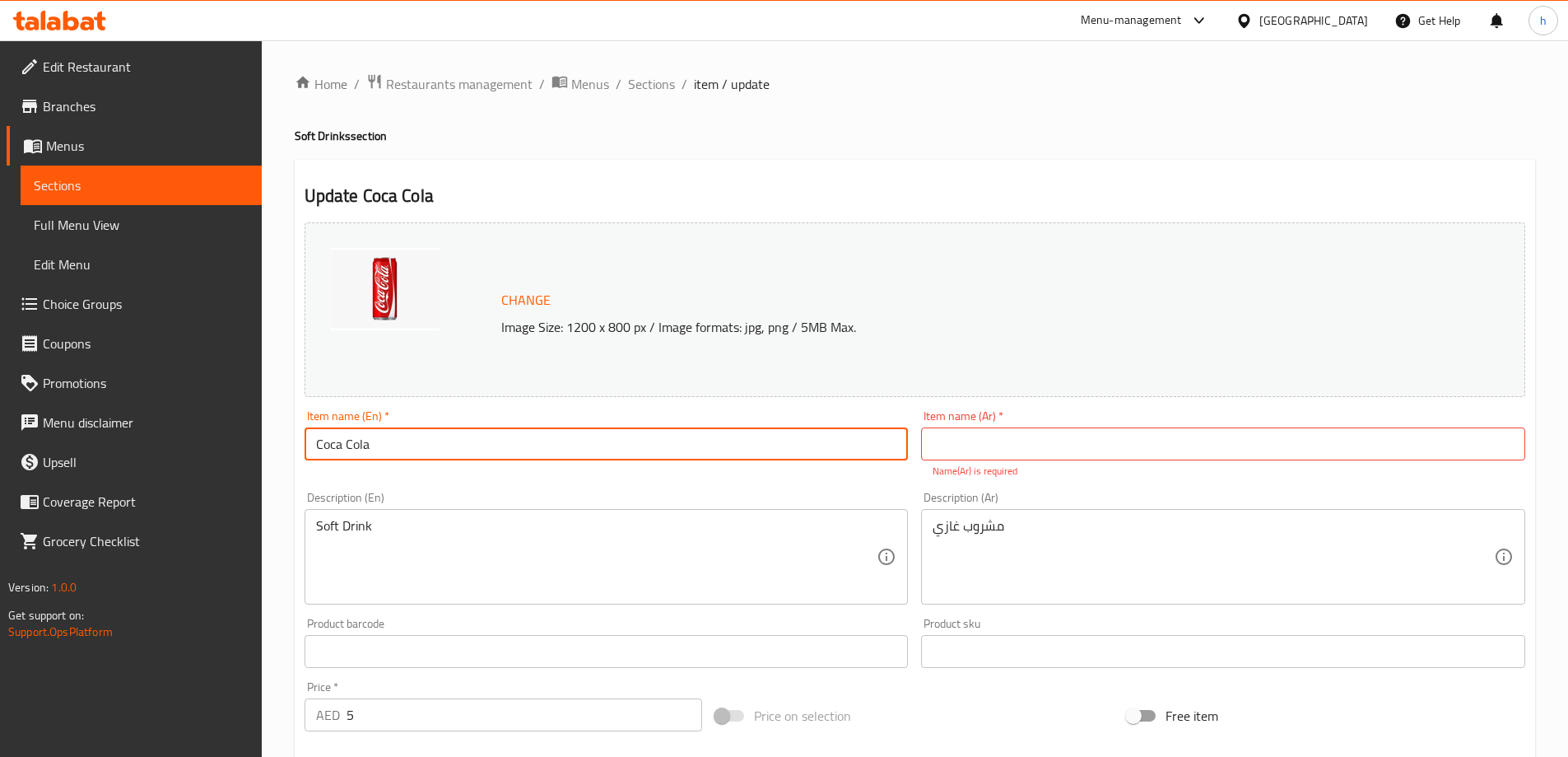
click at [326, 455] on input "Coca Cola" at bounding box center [607, 444] width 604 height 33
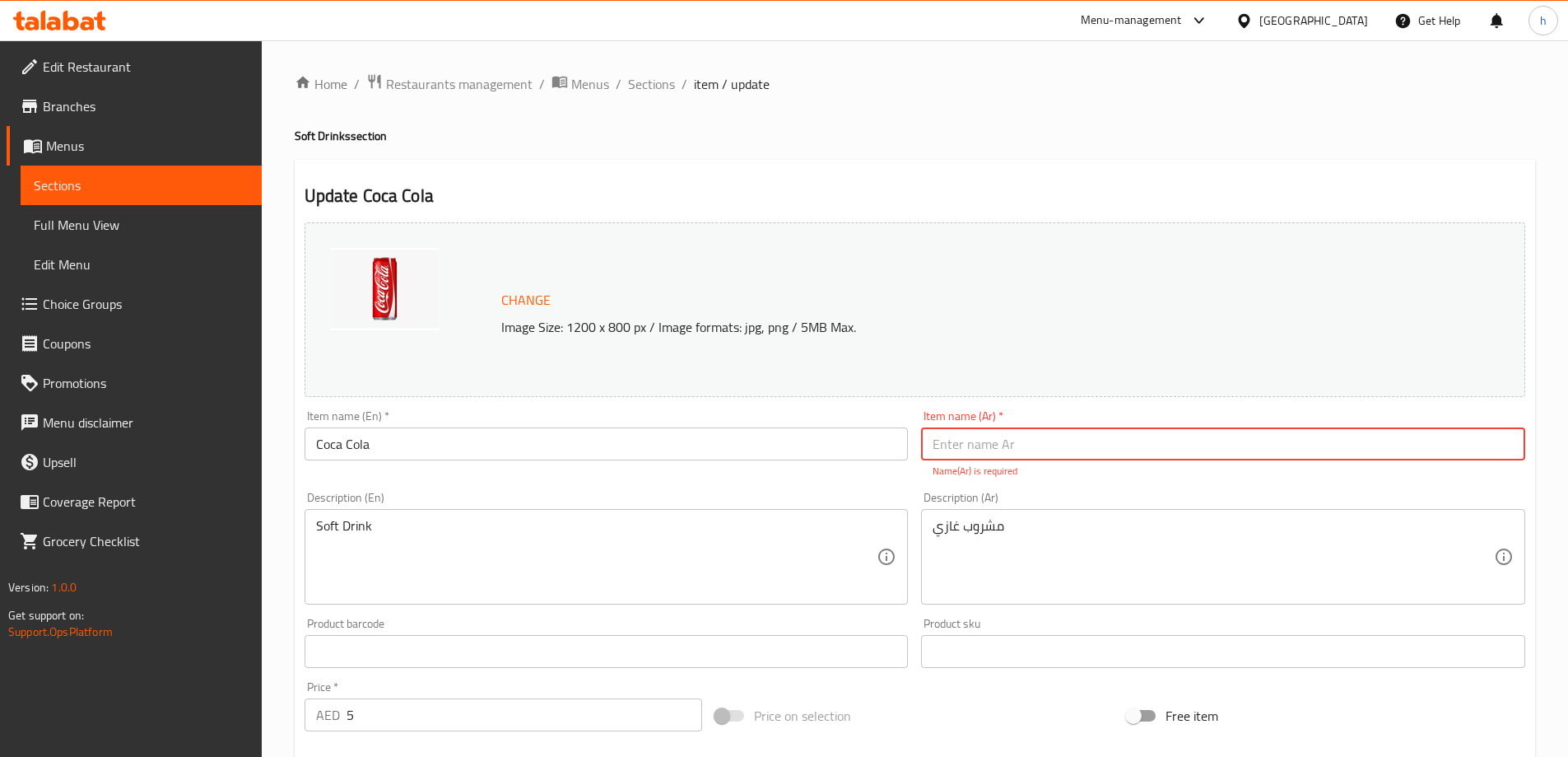
click at [993, 440] on input "text" at bounding box center [1223, 444] width 604 height 33
paste input "[PERSON_NAME]"
type input "[PERSON_NAME]"
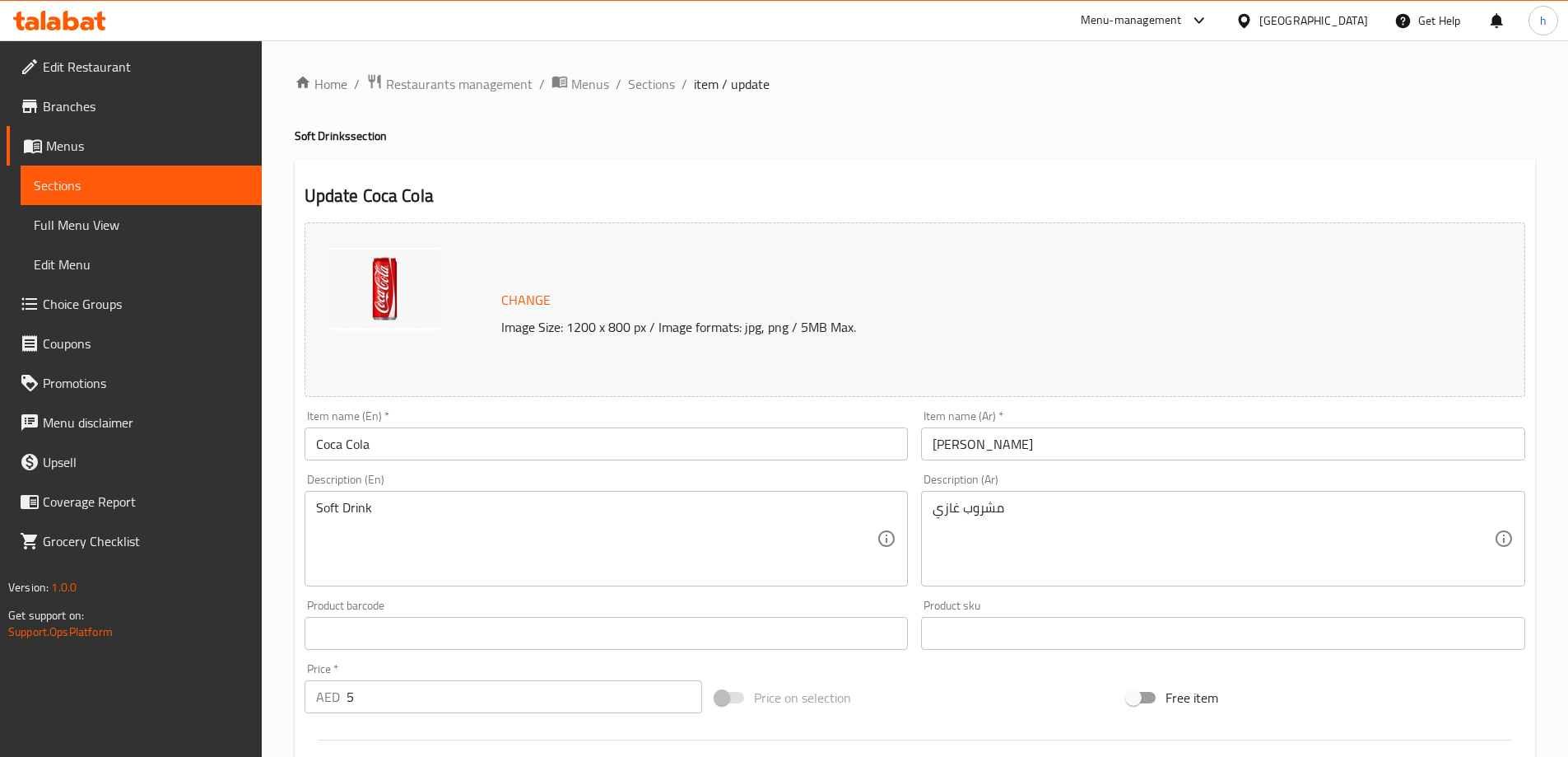
click at [956, 153] on div "Home / Restaurants management / Menus / Sections / item / update Soft Drinks se…" at bounding box center [914, 614] width 1241 height 1082
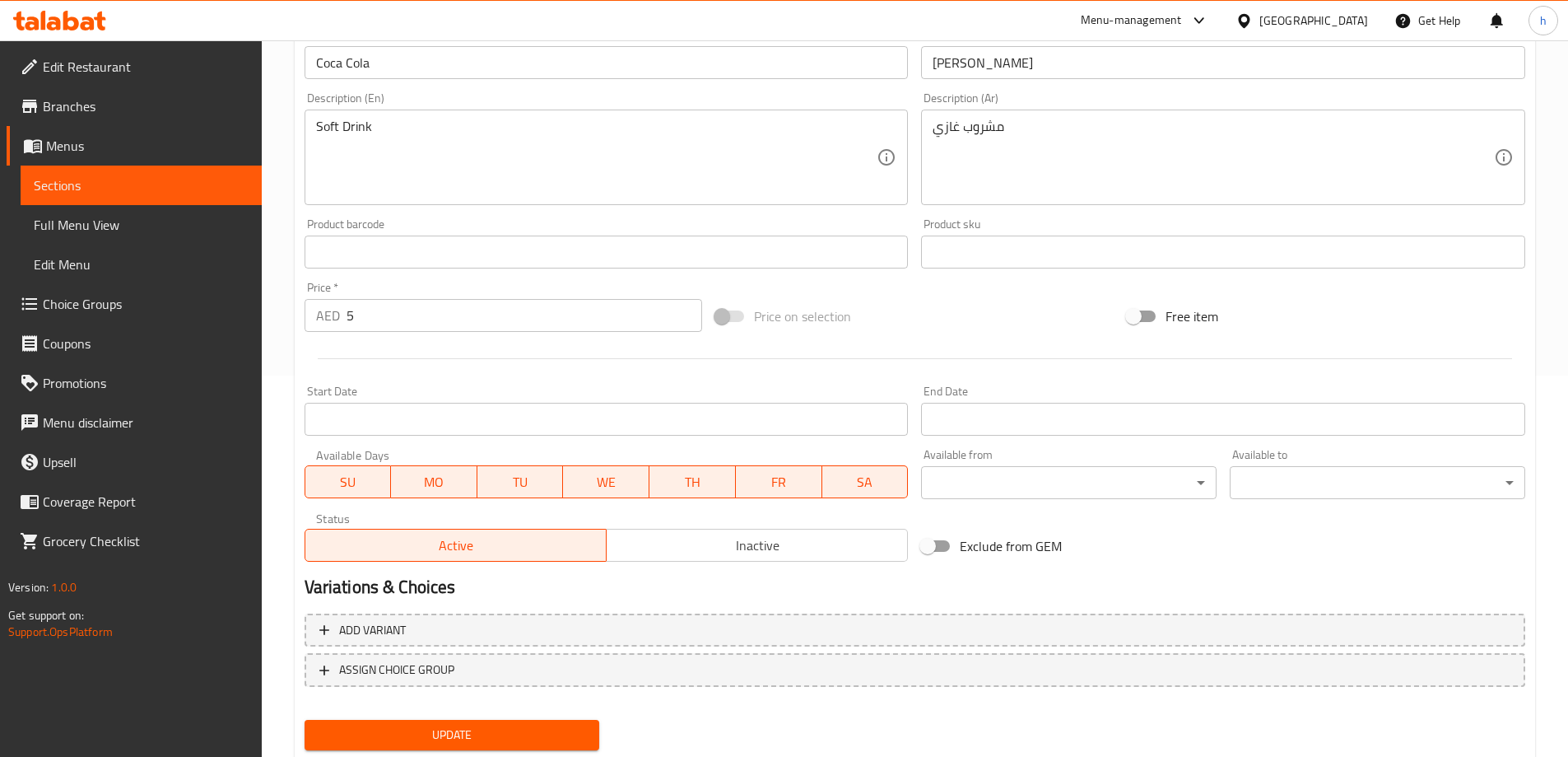
scroll to position [430, 0]
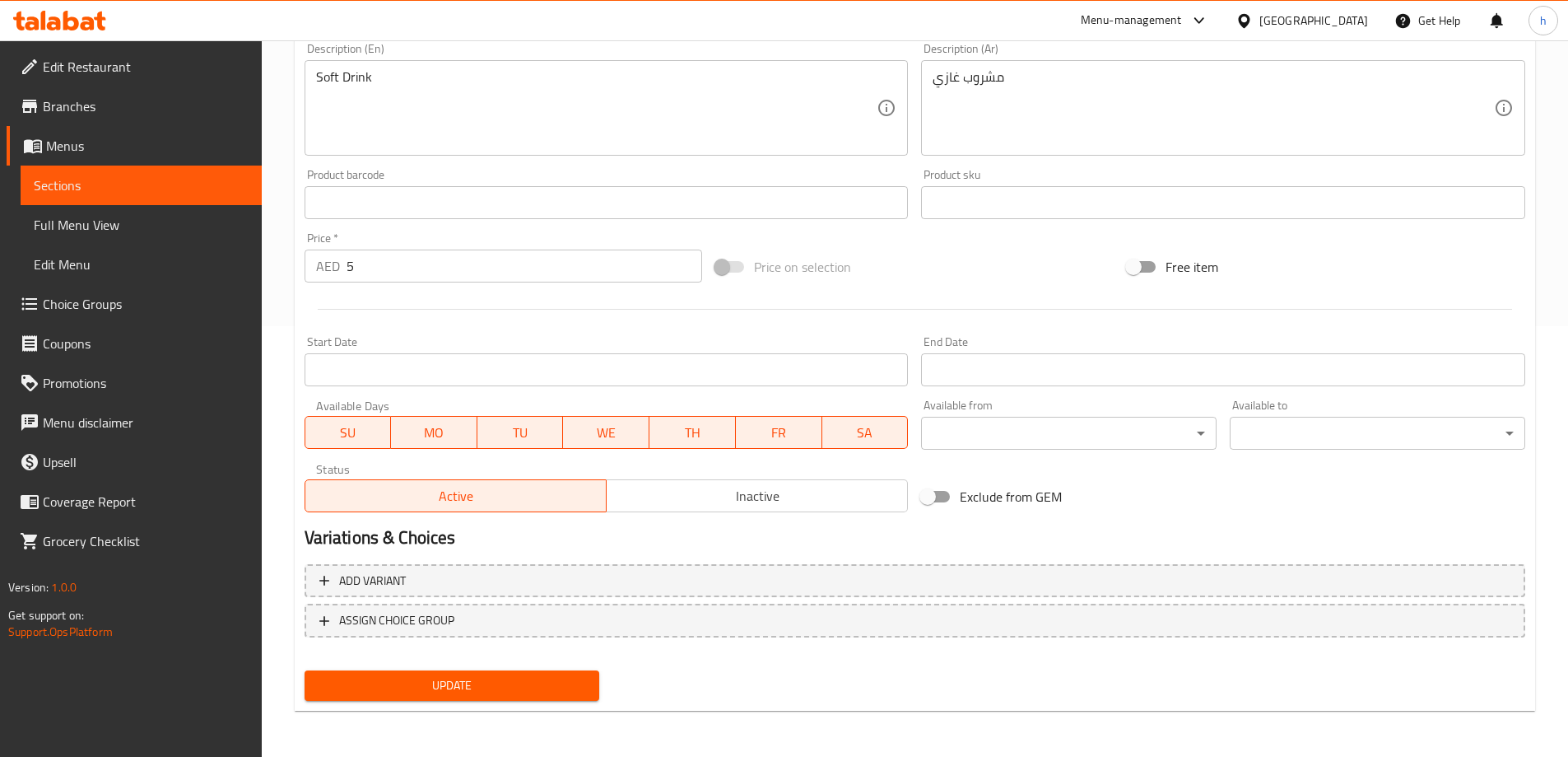
click at [503, 683] on span "Update" at bounding box center [452, 686] width 269 height 21
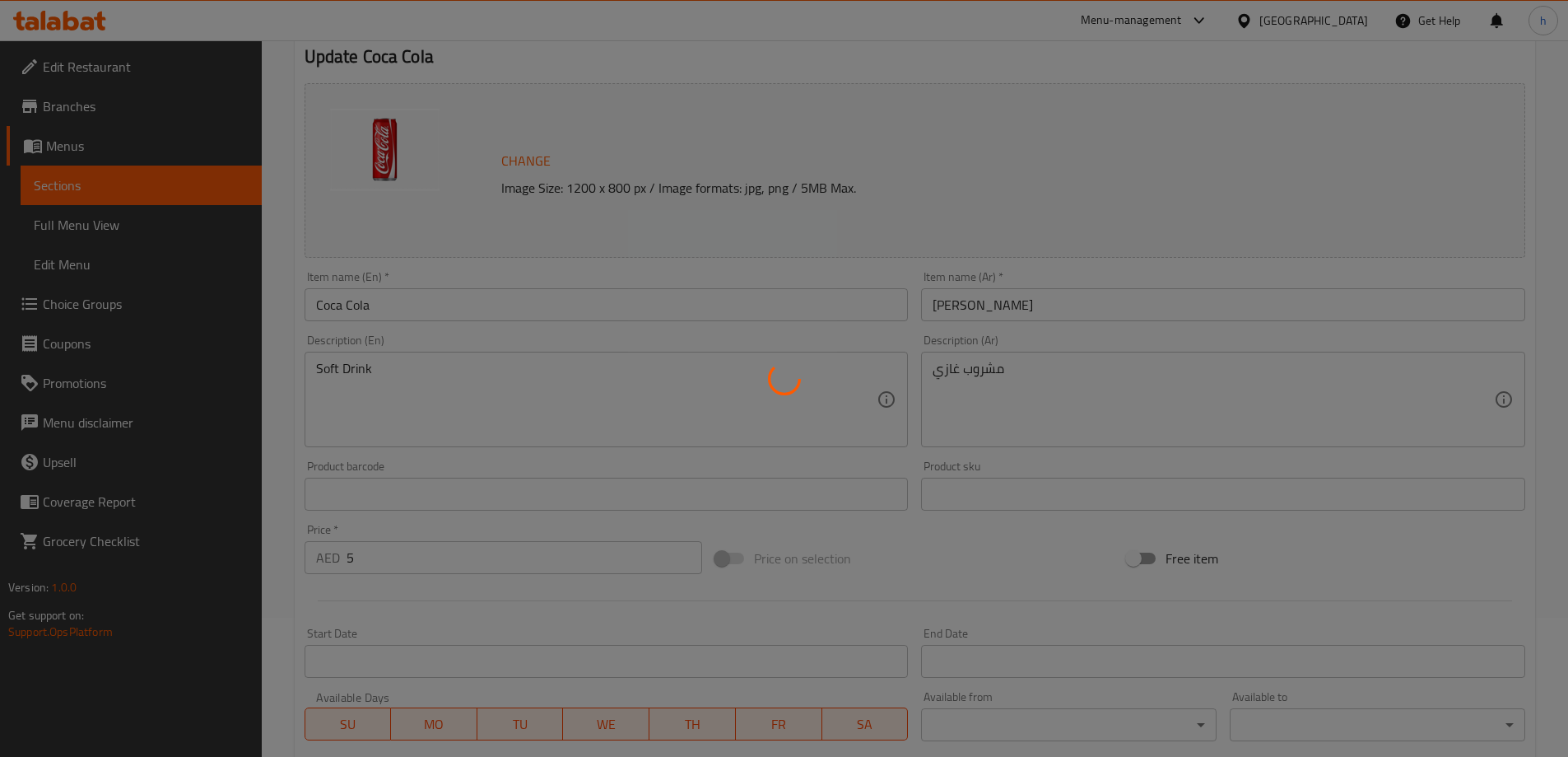
scroll to position [0, 0]
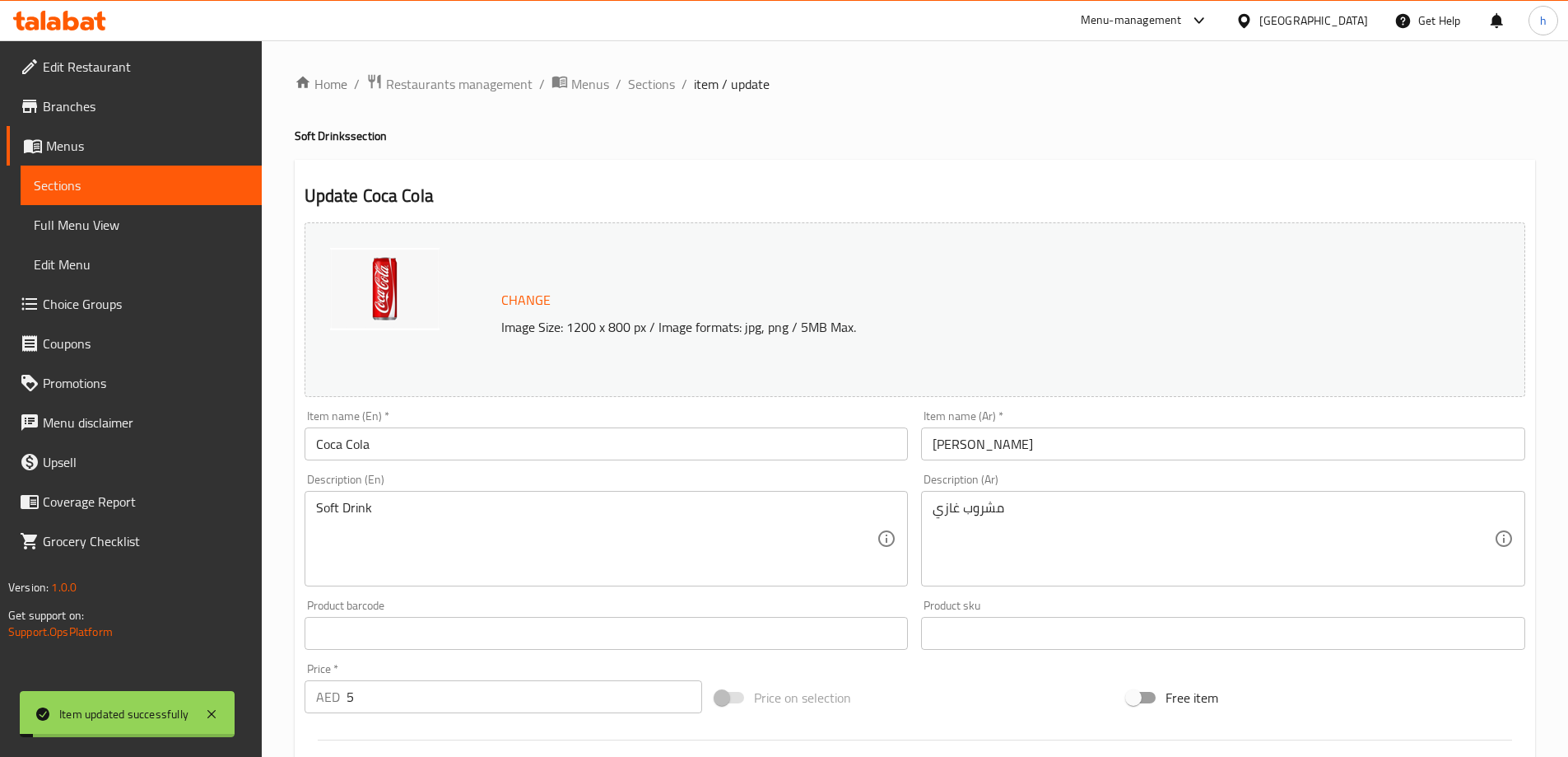
click at [810, 138] on h4 "Soft Drinks section" at bounding box center [914, 136] width 1241 height 17
click at [145, 184] on span "Sections" at bounding box center [142, 185] width 215 height 20
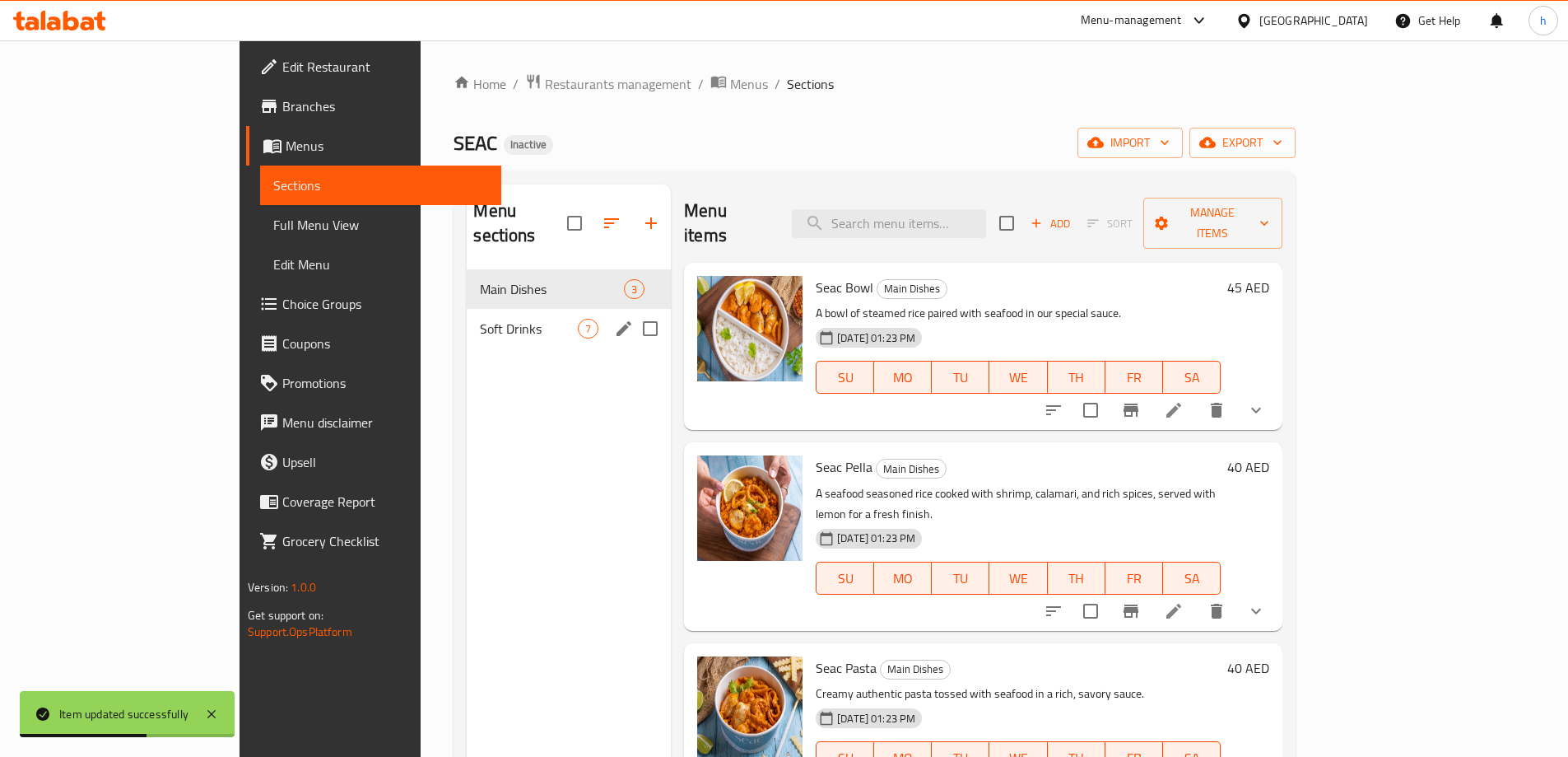
click at [480, 319] on span "Soft Drinks" at bounding box center [529, 329] width 98 height 20
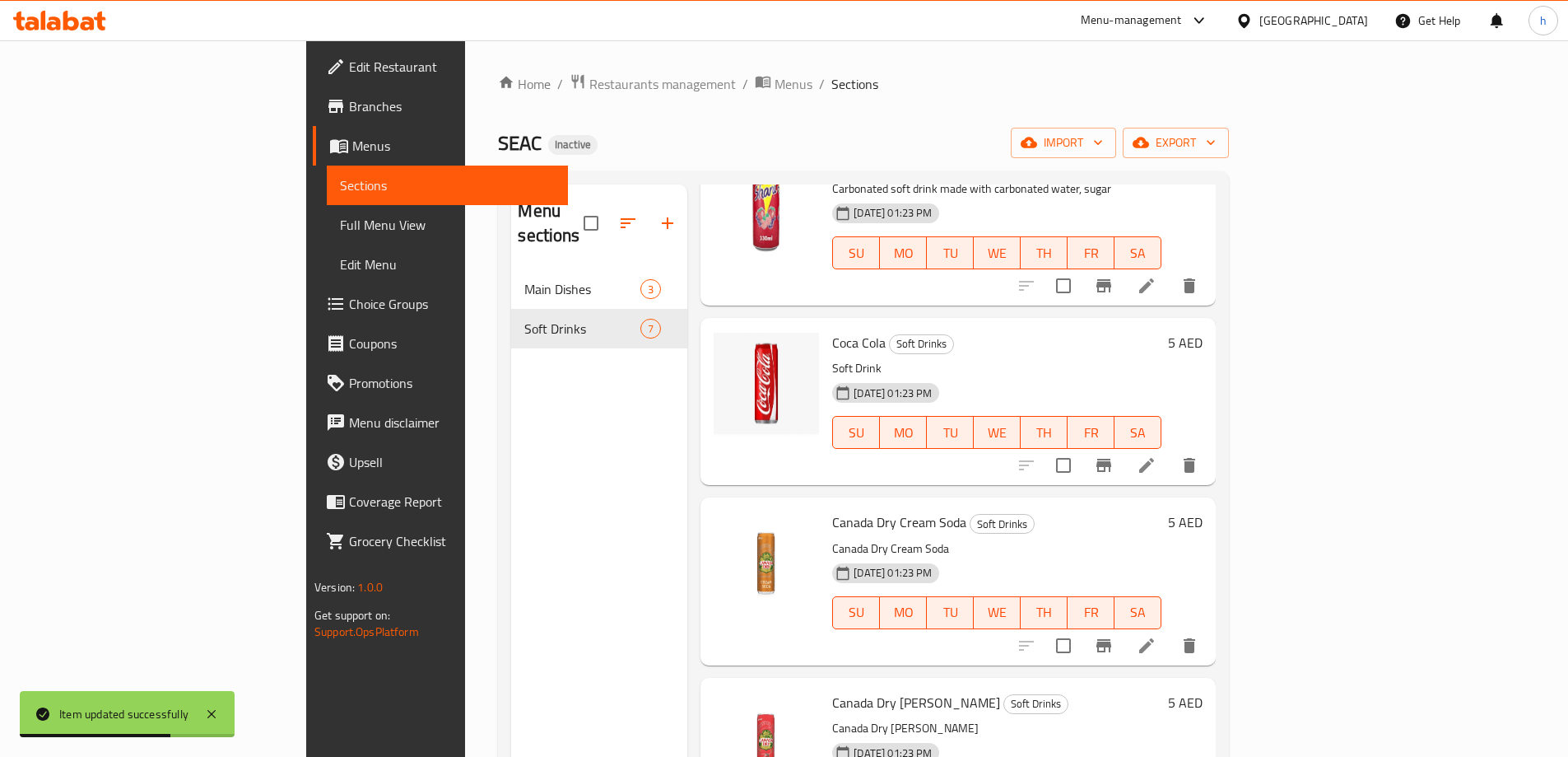
scroll to position [330, 0]
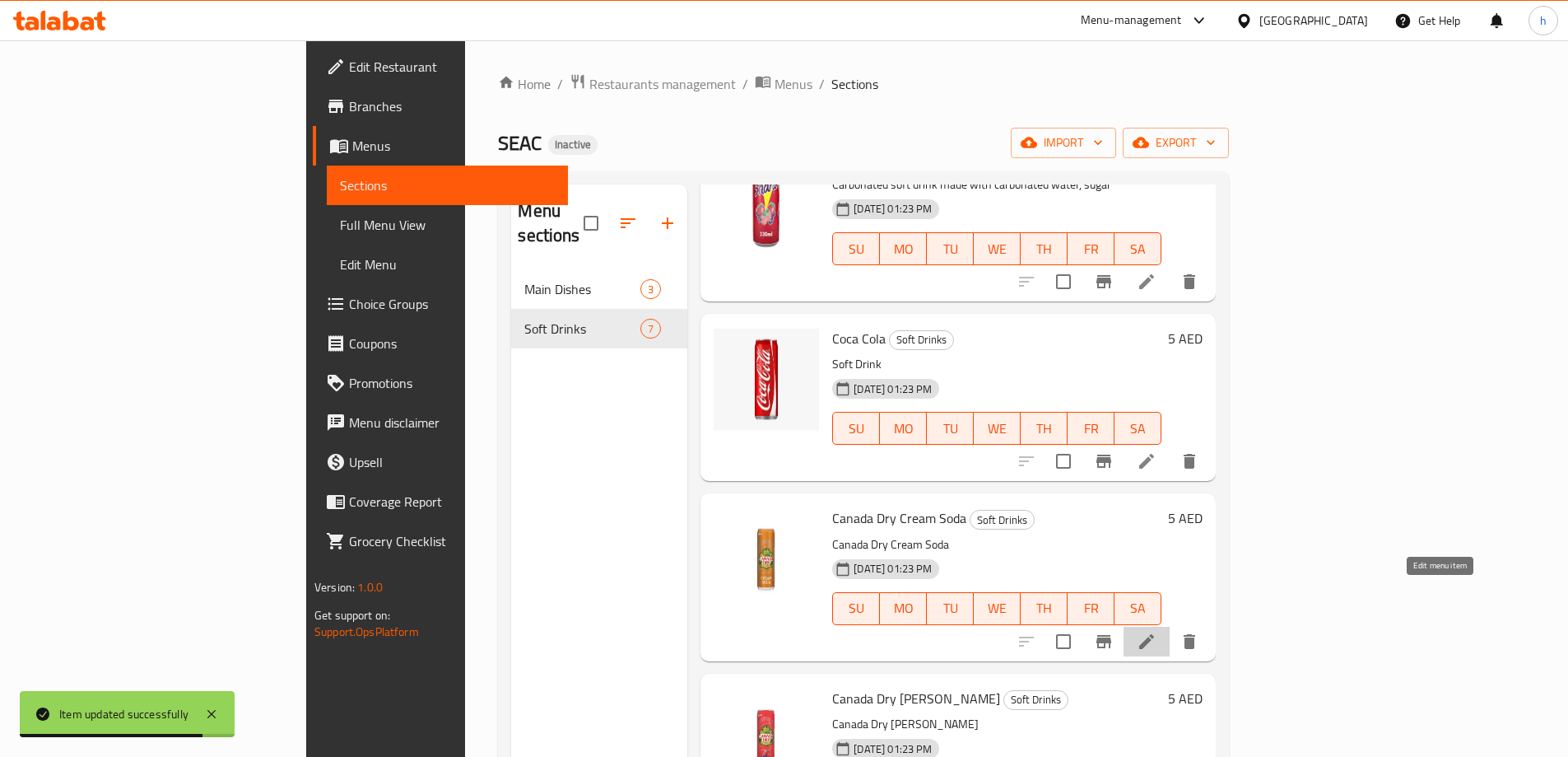
click at [1154, 634] on icon at bounding box center [1146, 641] width 15 height 15
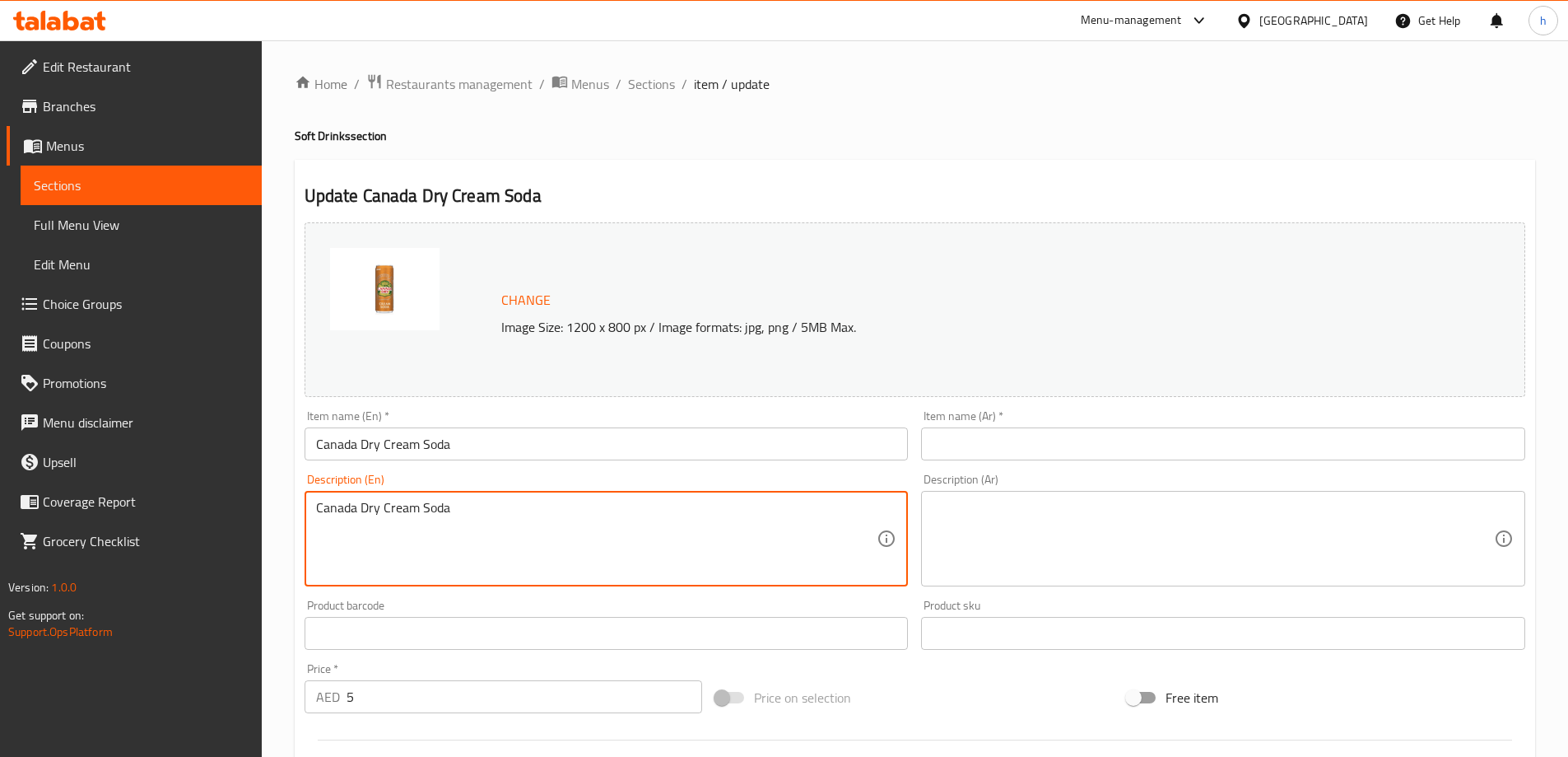
drag, startPoint x: 451, startPoint y: 505, endPoint x: 305, endPoint y: 511, distance: 146.1
paste textarea "rbonated water, high fructose corn syrup, sodium benzoate (preservative), citri…"
type textarea "Carbonated water, high fructose corn syrup, [MEDICAL_DATA] (preservative), [MED…"
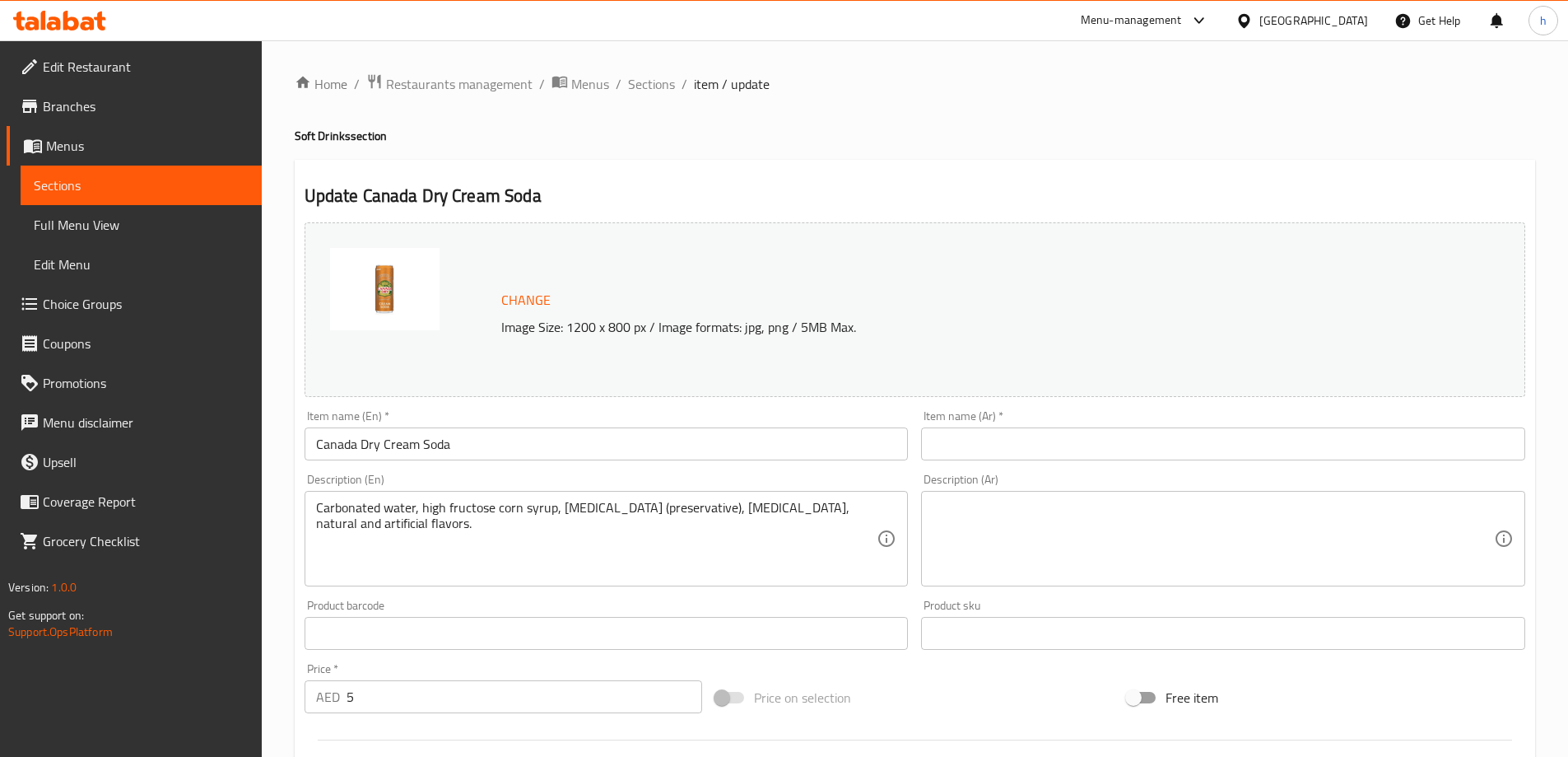
click at [1176, 536] on textarea at bounding box center [1213, 539] width 561 height 78
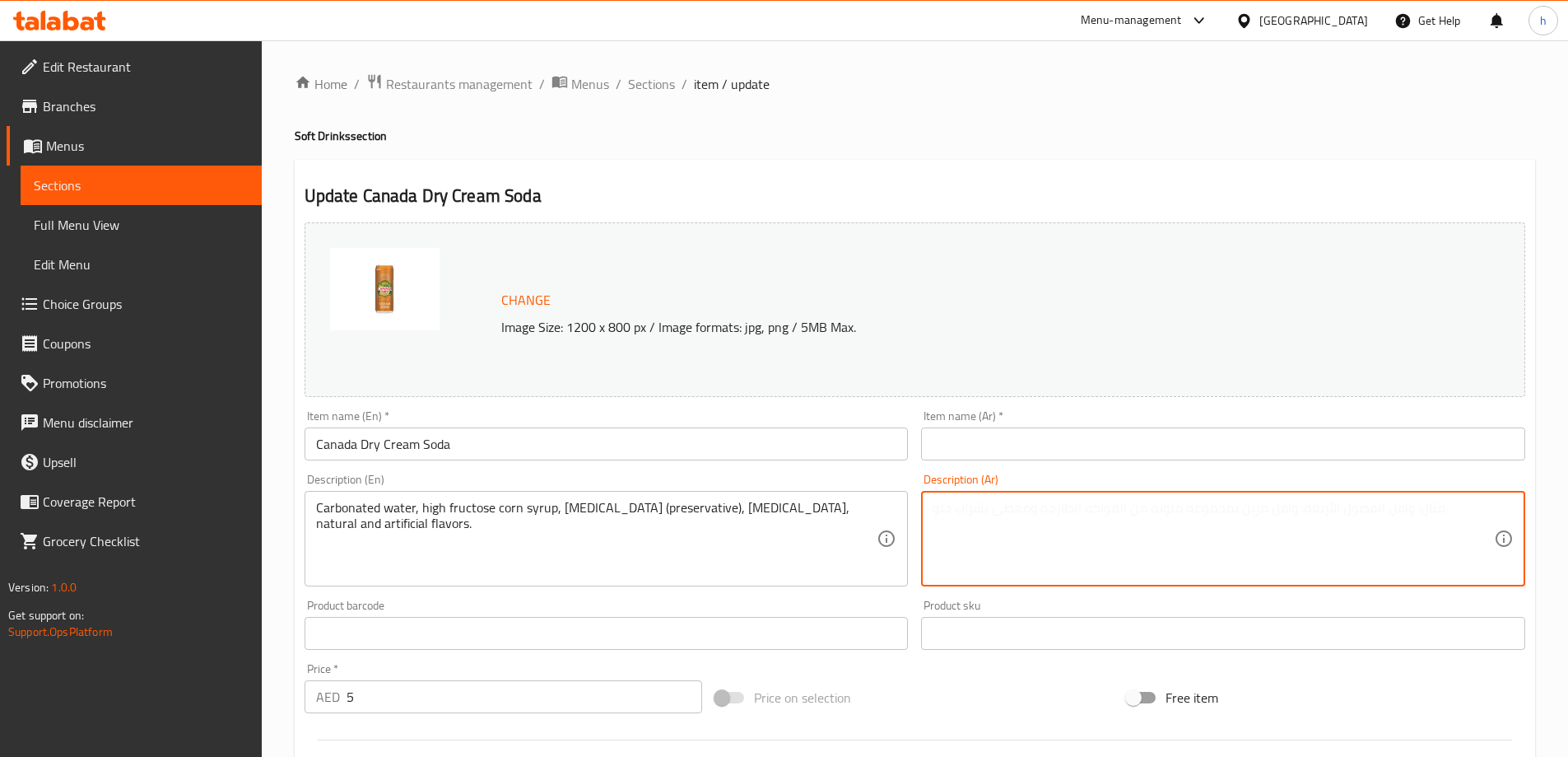
paste textarea "ماء مكربن، شراب الذرة عالي الفركتوز، بنزوات الصوديوم (مادة حافظة)، حمض الستريك،…"
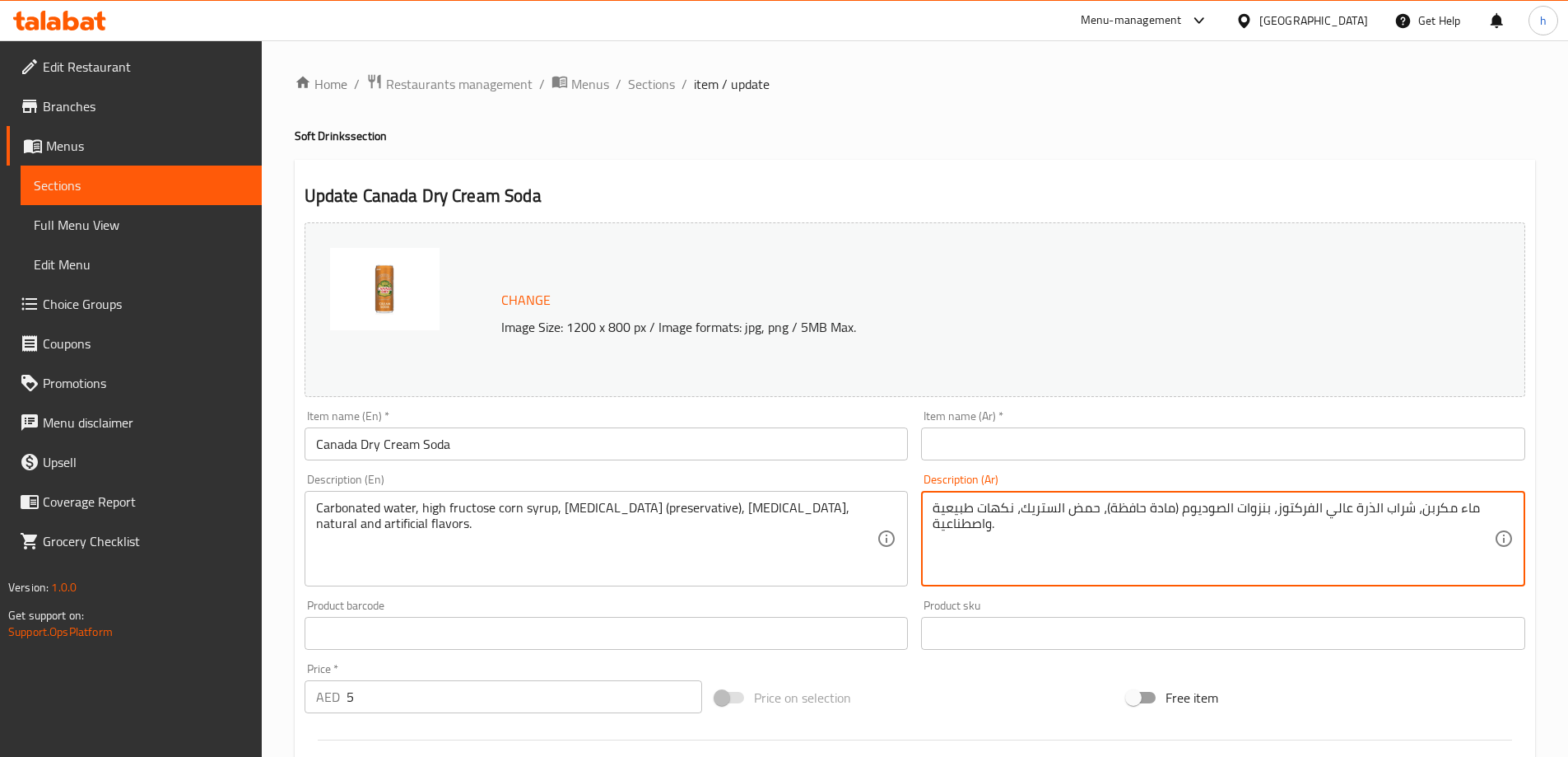
type textarea "ماء مكربن، شراب الذرة عالي الفركتوز، بنزوات الصوديوم (مادة حافظة)، حمض الستريك،…"
click at [378, 441] on input "Canada Dry Cream Soda" at bounding box center [607, 444] width 604 height 33
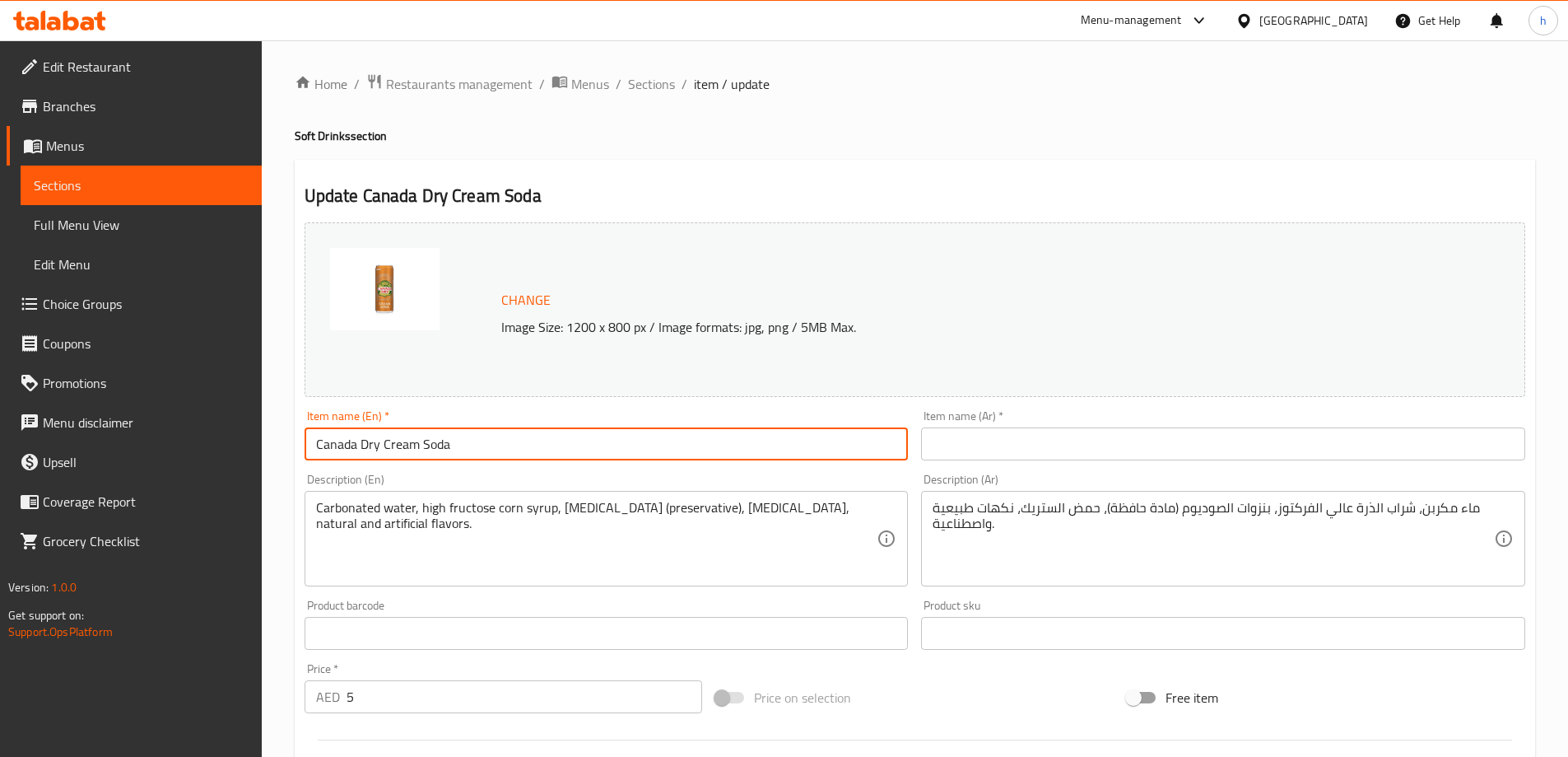
click at [378, 441] on input "Canada Dry Cream Soda" at bounding box center [607, 444] width 604 height 33
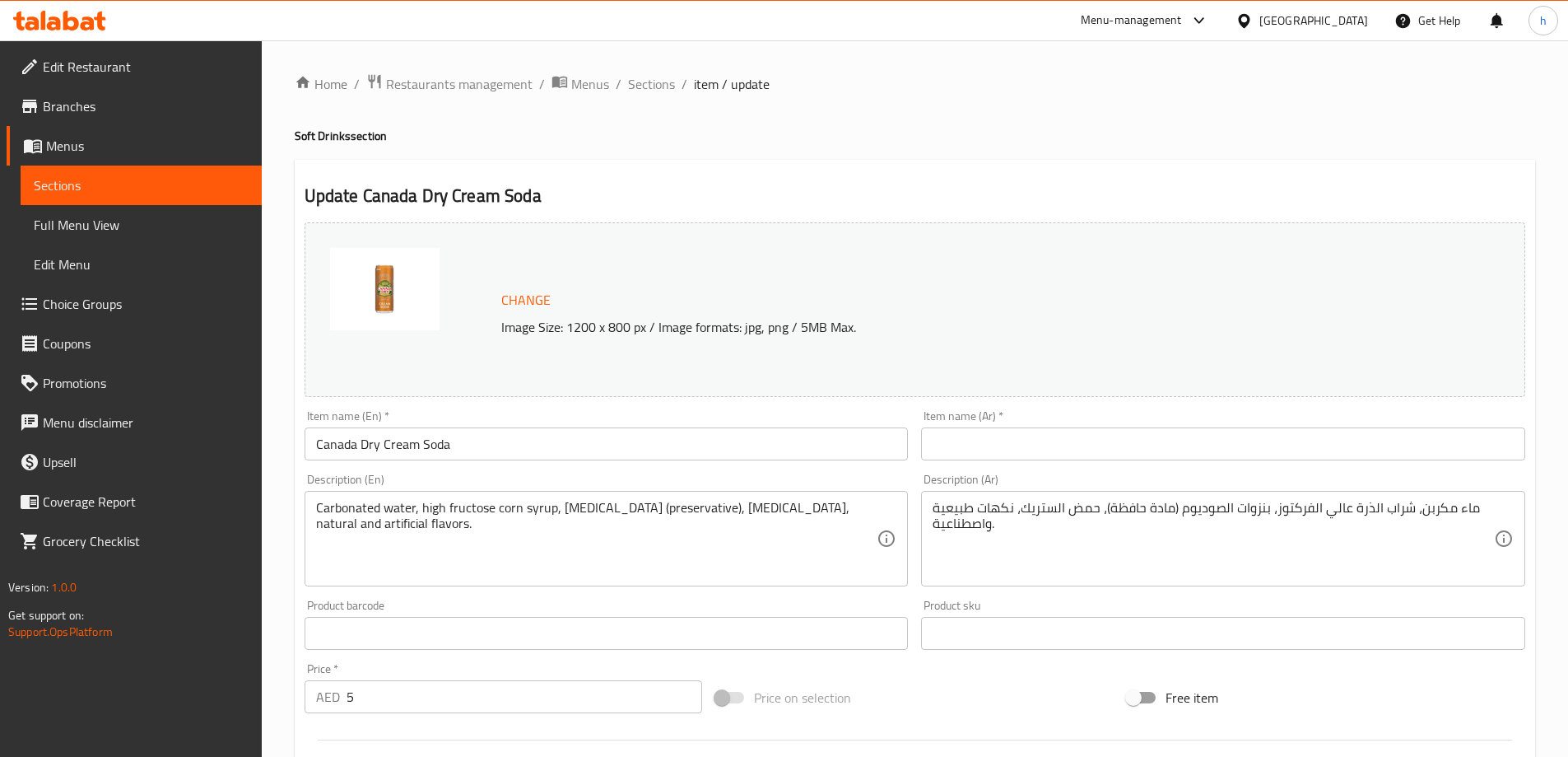
click at [1043, 448] on input "text" at bounding box center [1223, 444] width 604 height 33
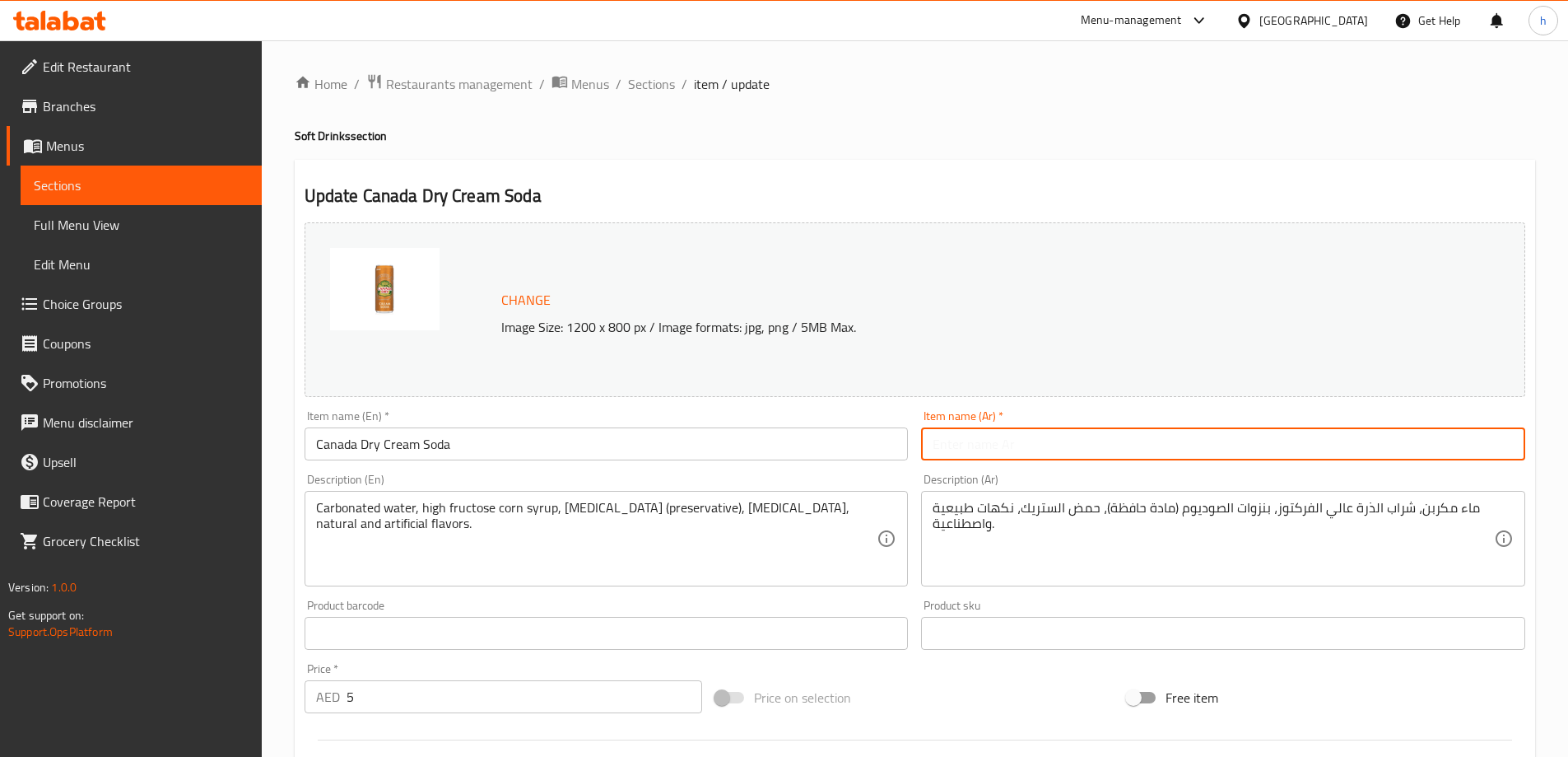
paste input "صودا كريمة كندا دراي"
type input "صودا كريمة كندا دراي"
click at [940, 145] on div "Home / Restaurants management / Menus / Sections / item / update Soft Drinks se…" at bounding box center [914, 614] width 1241 height 1082
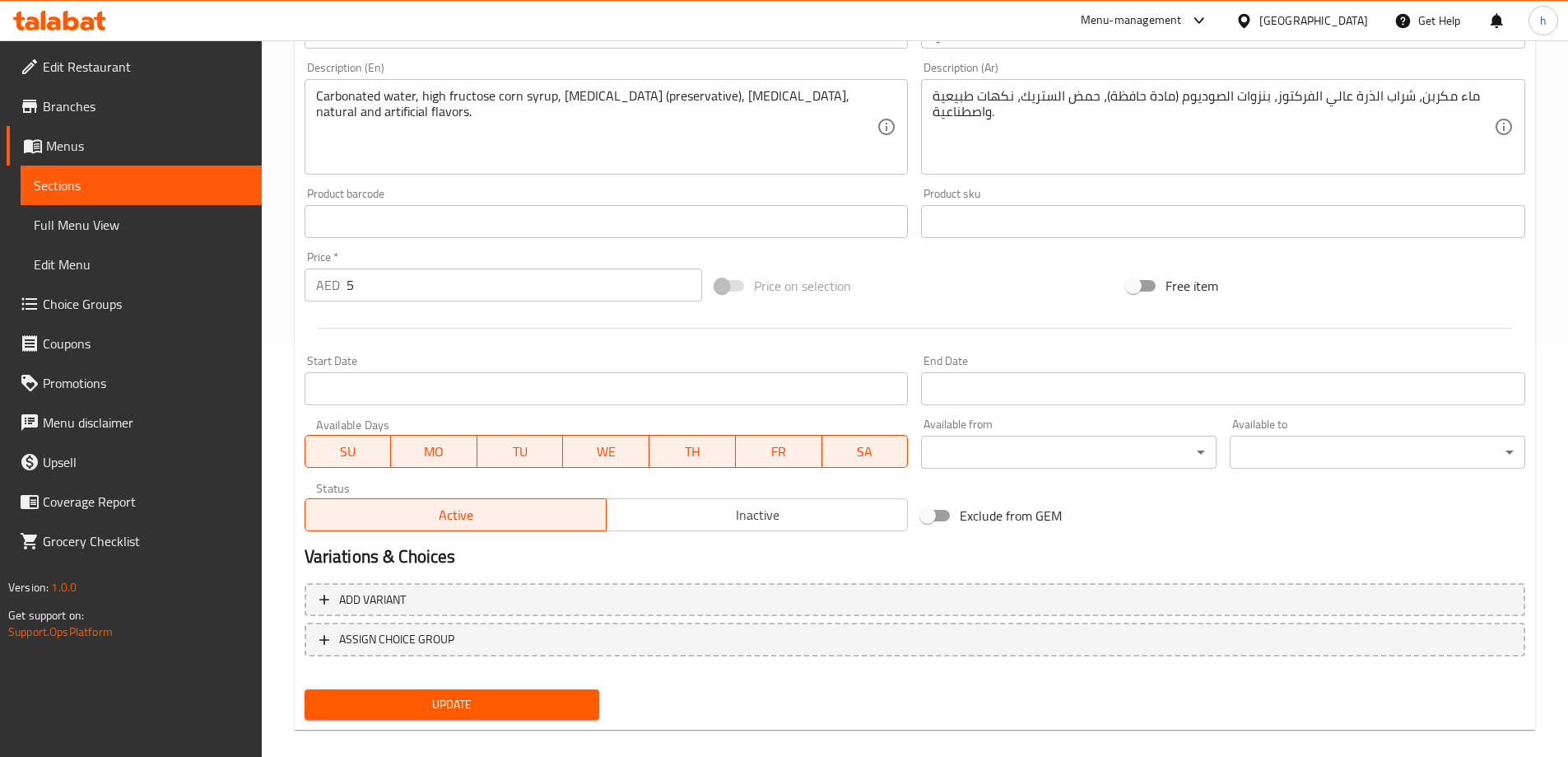
scroll to position [430, 0]
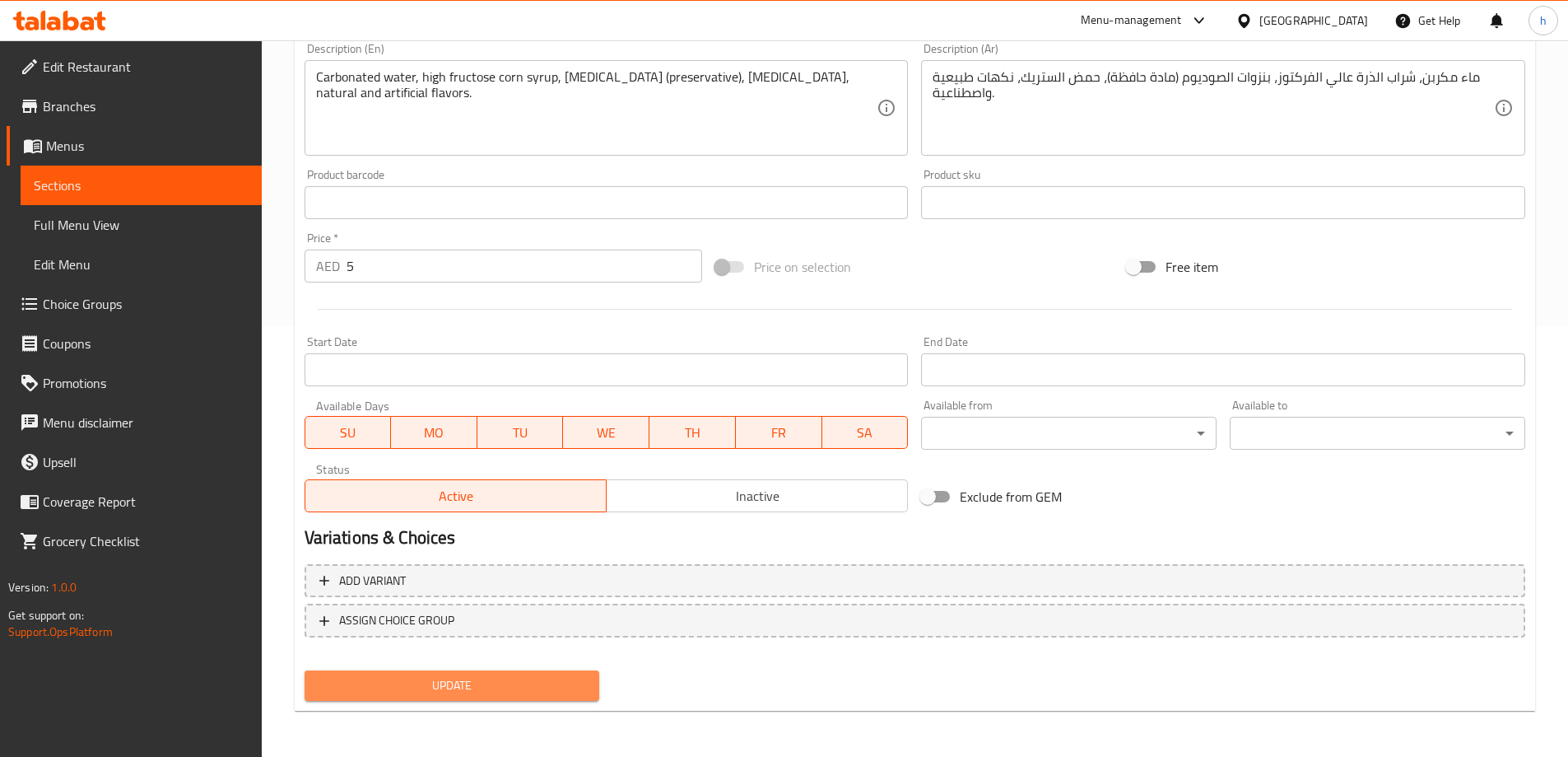
click at [524, 686] on span "Update" at bounding box center [452, 686] width 269 height 21
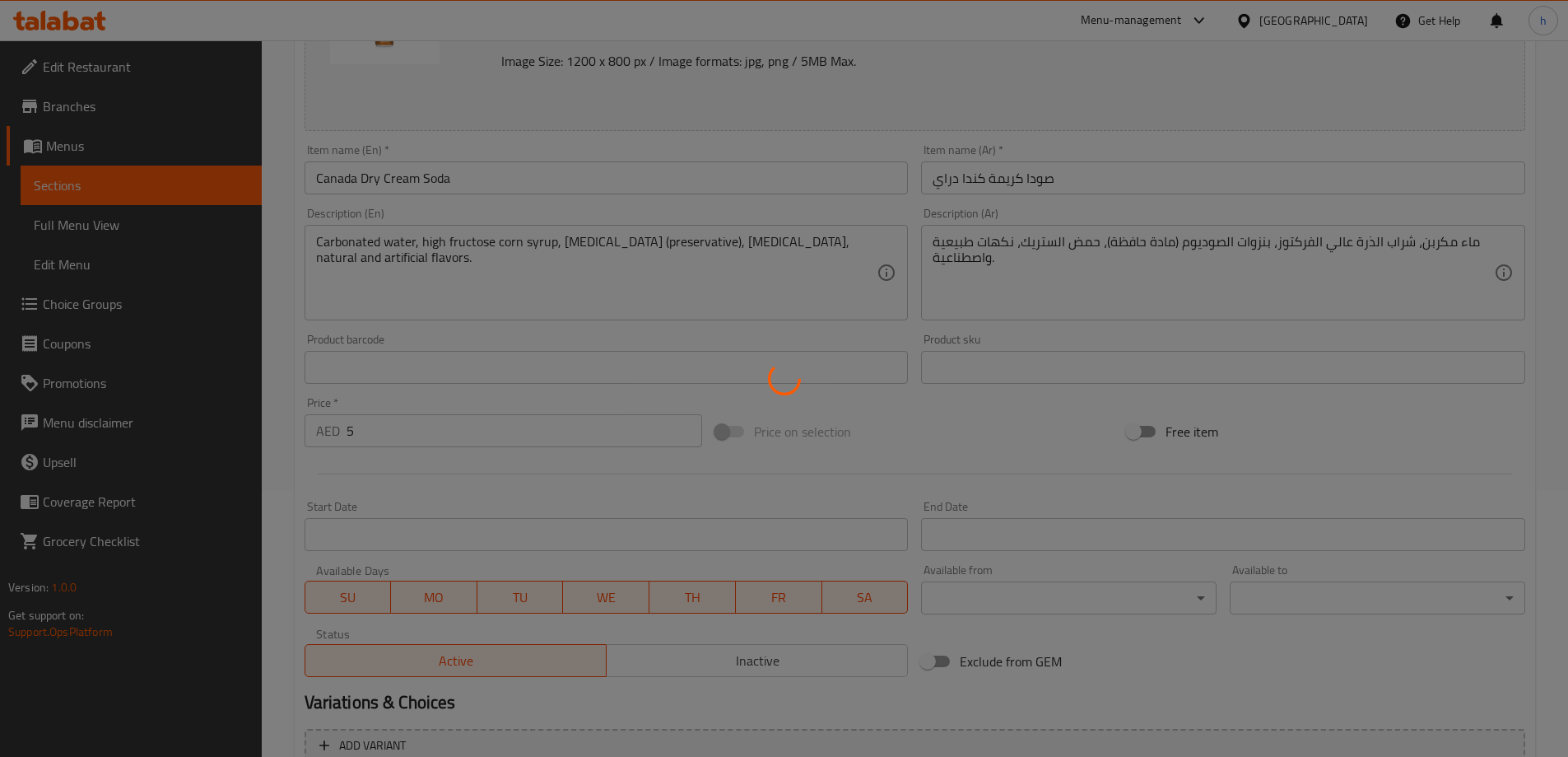
scroll to position [19, 0]
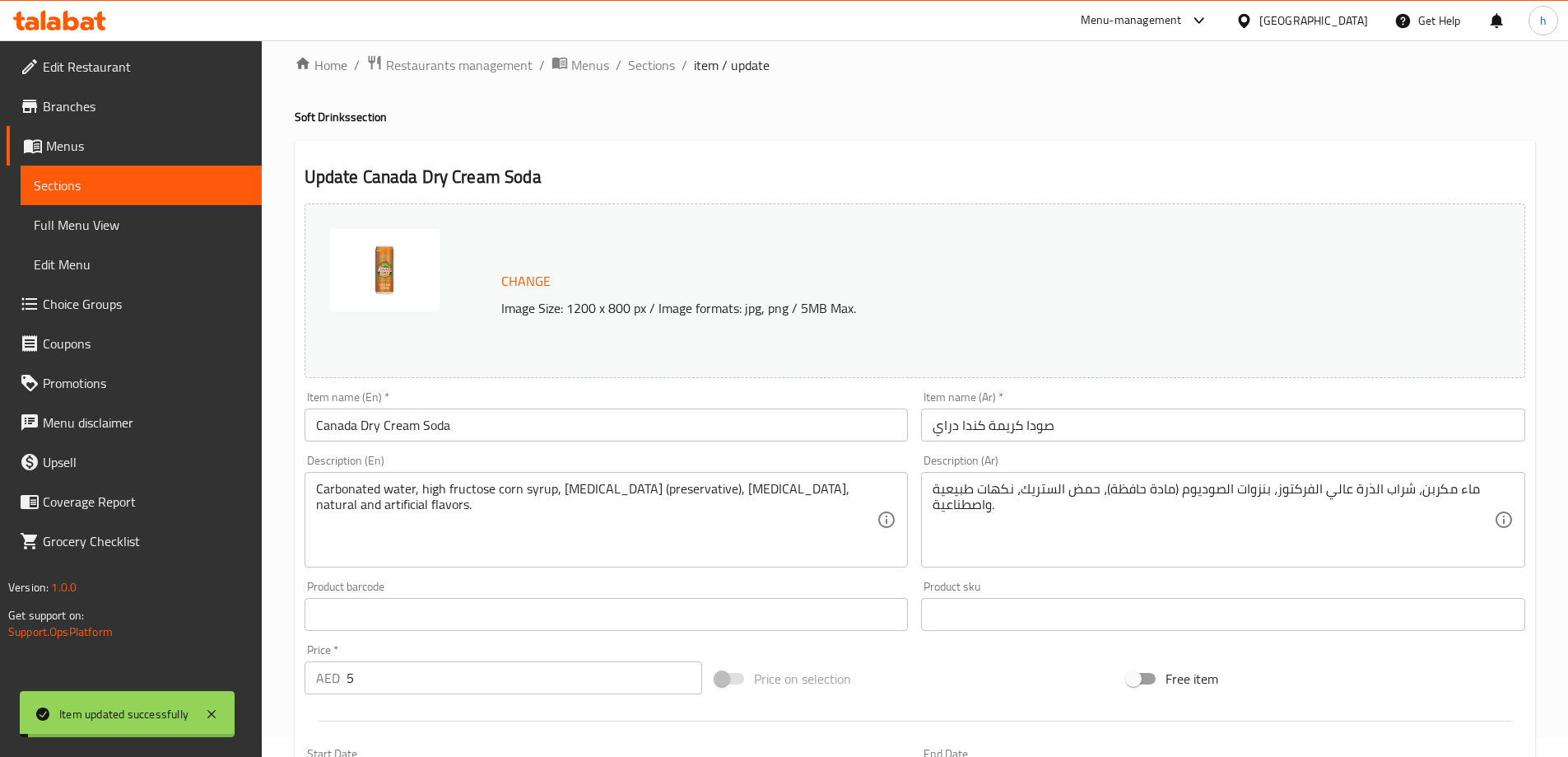
click at [148, 182] on span "Sections" at bounding box center [142, 185] width 215 height 20
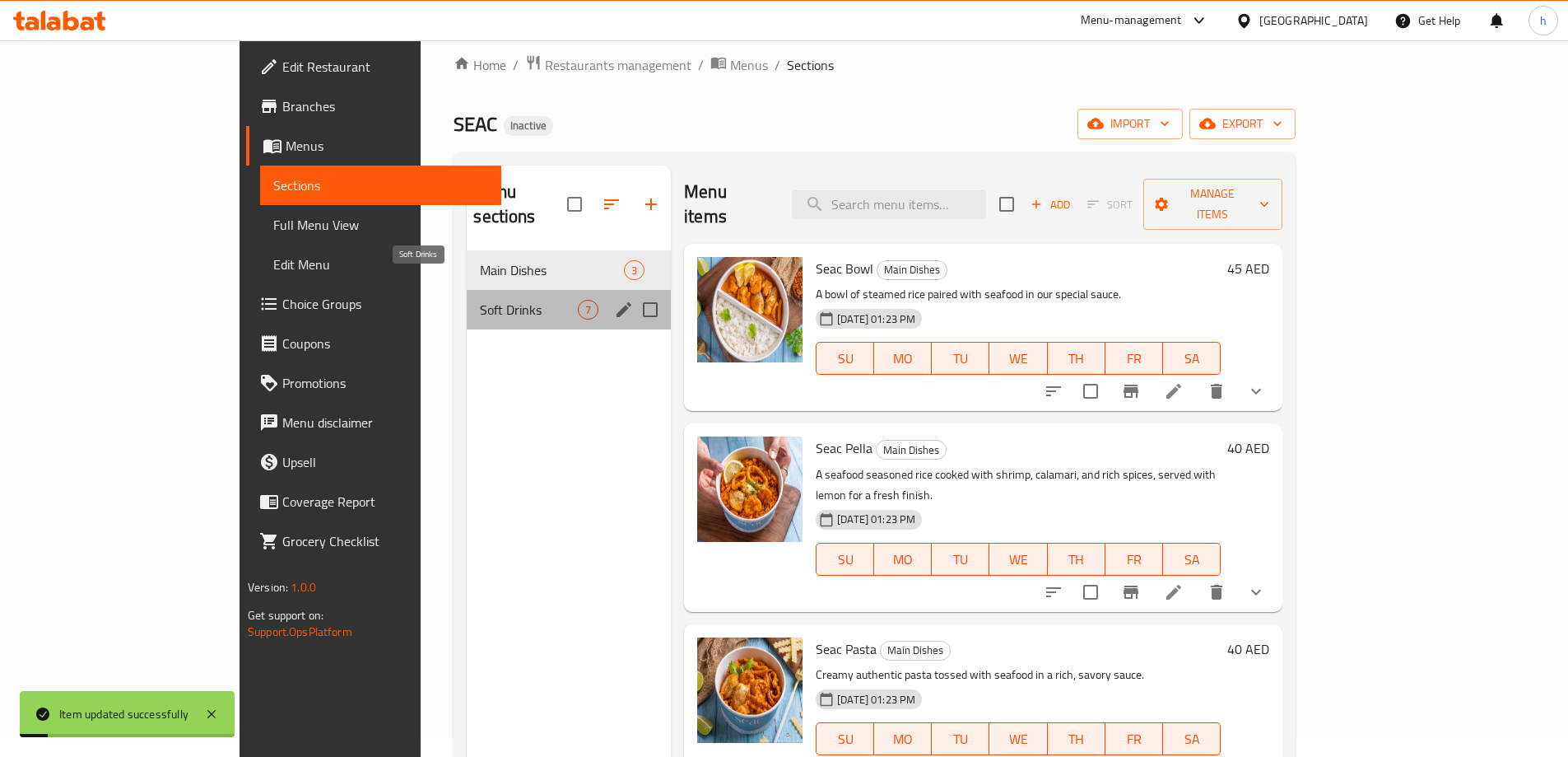
click at [480, 300] on span "Soft Drinks" at bounding box center [529, 310] width 98 height 20
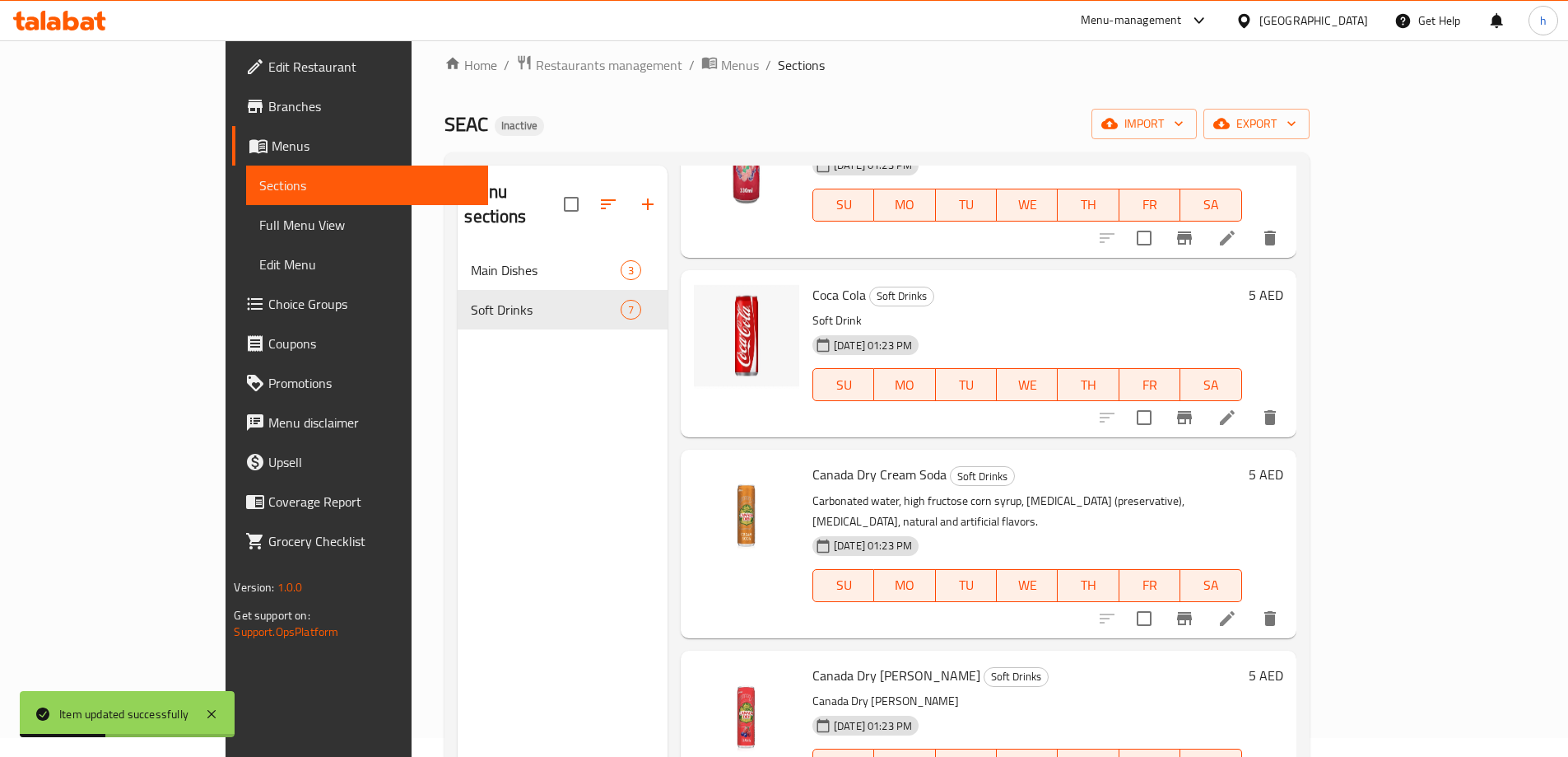
scroll to position [544, 0]
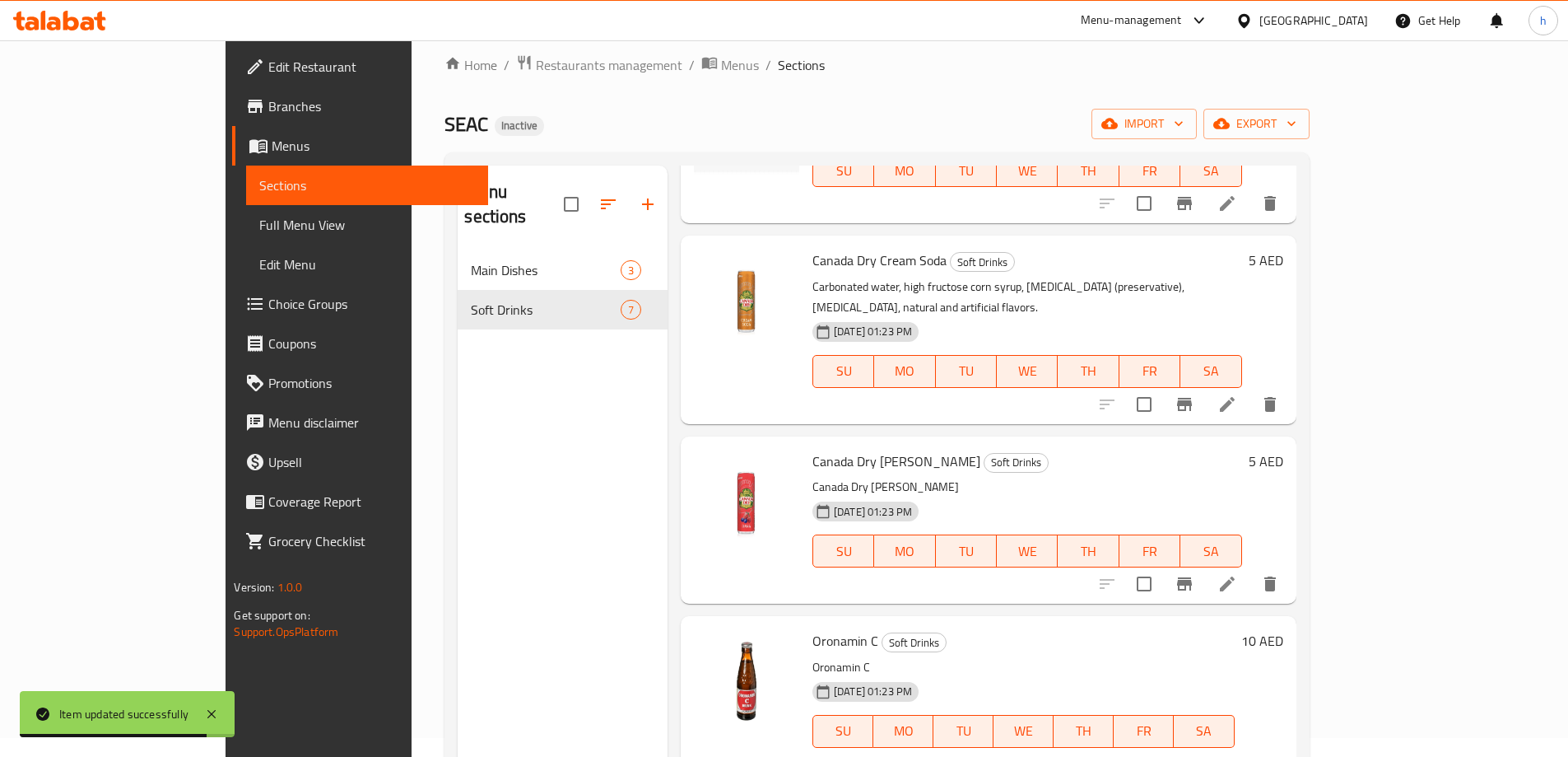
click at [1235, 576] on icon at bounding box center [1227, 583] width 15 height 15
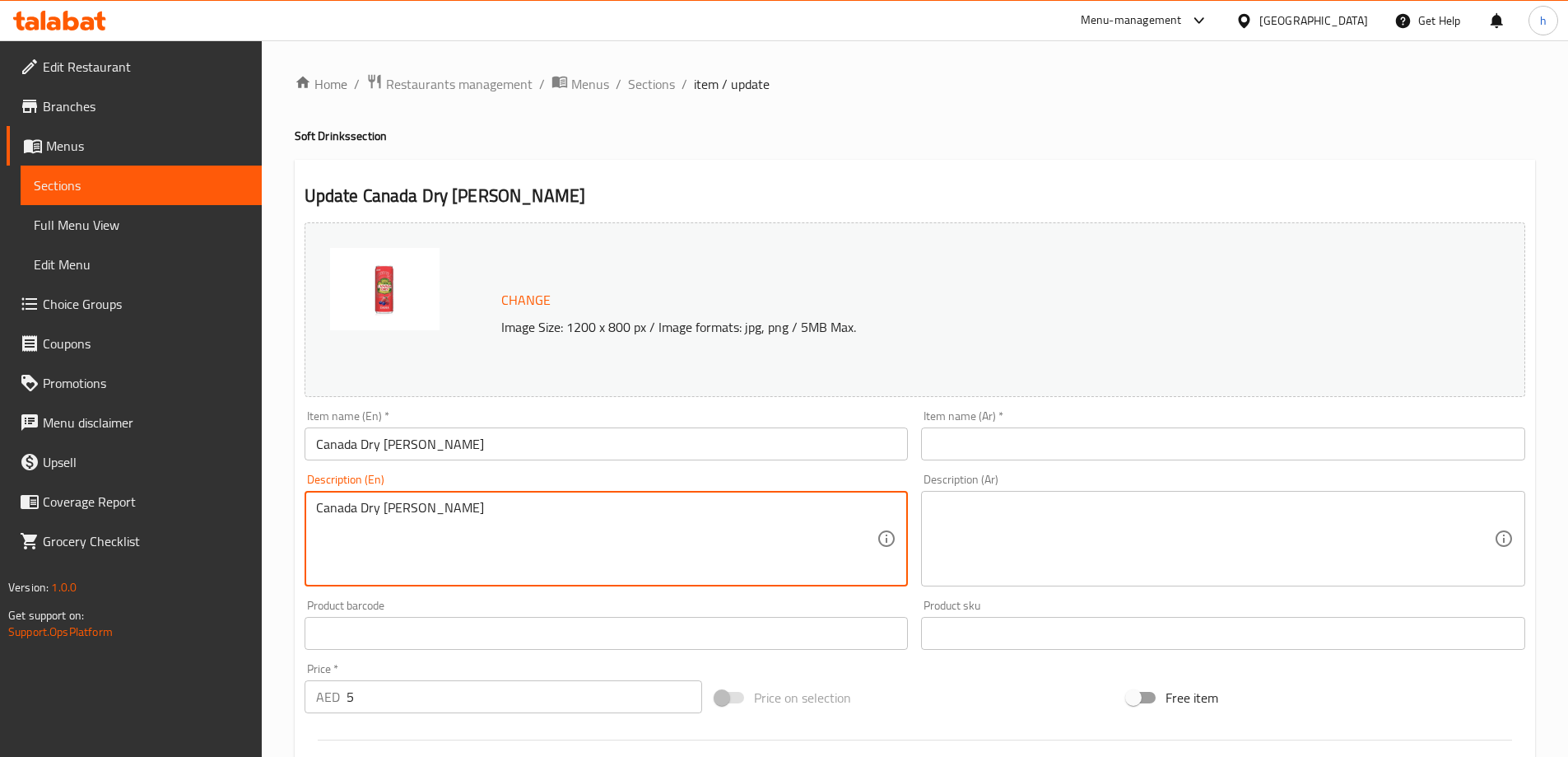
drag, startPoint x: 331, startPoint y: 509, endPoint x: 403, endPoint y: 509, distance: 72.0
click at [403, 509] on textarea "Canada Dry [PERSON_NAME]" at bounding box center [596, 539] width 561 height 78
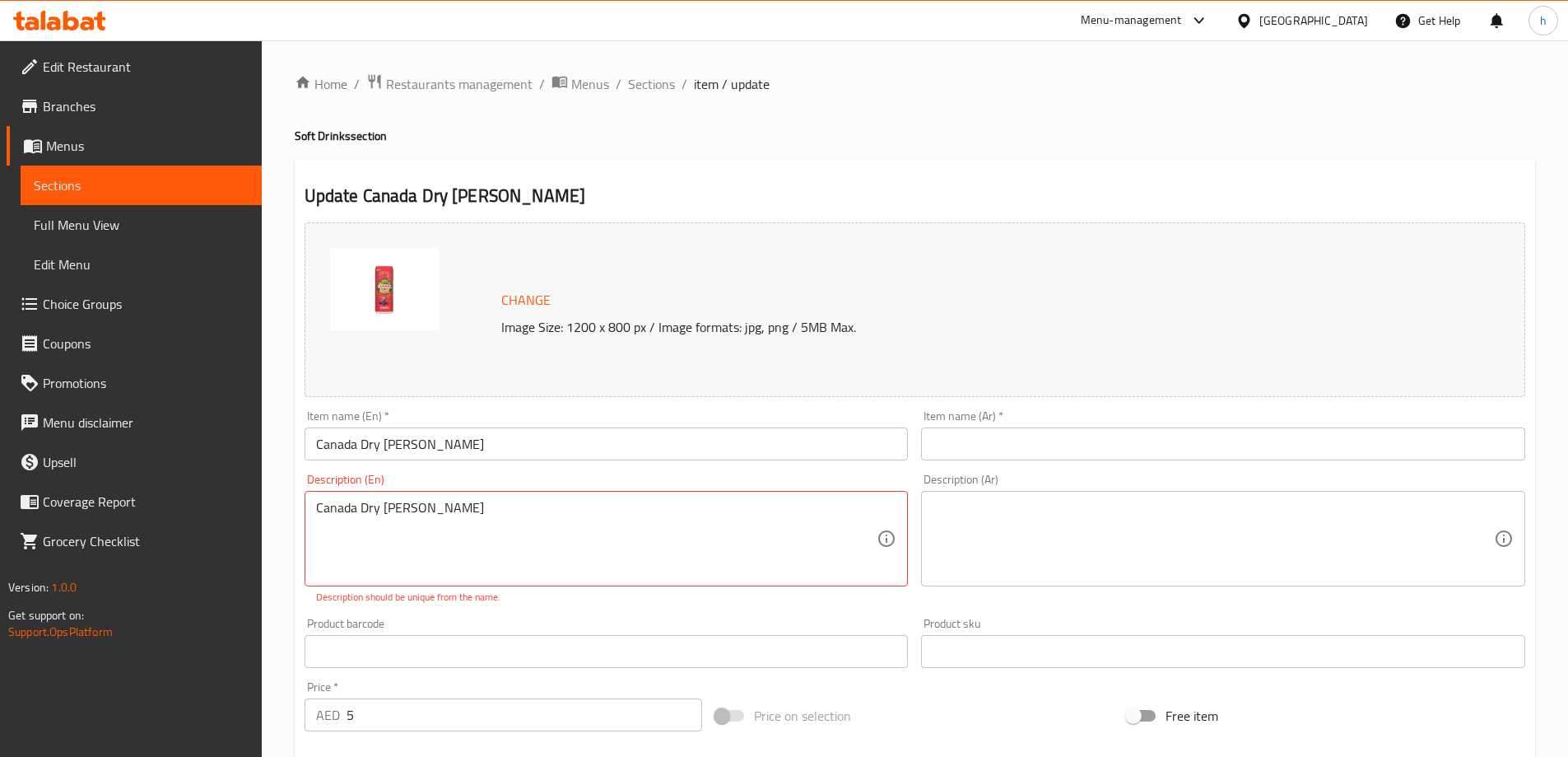
click at [998, 449] on input "text" at bounding box center [1223, 444] width 604 height 33
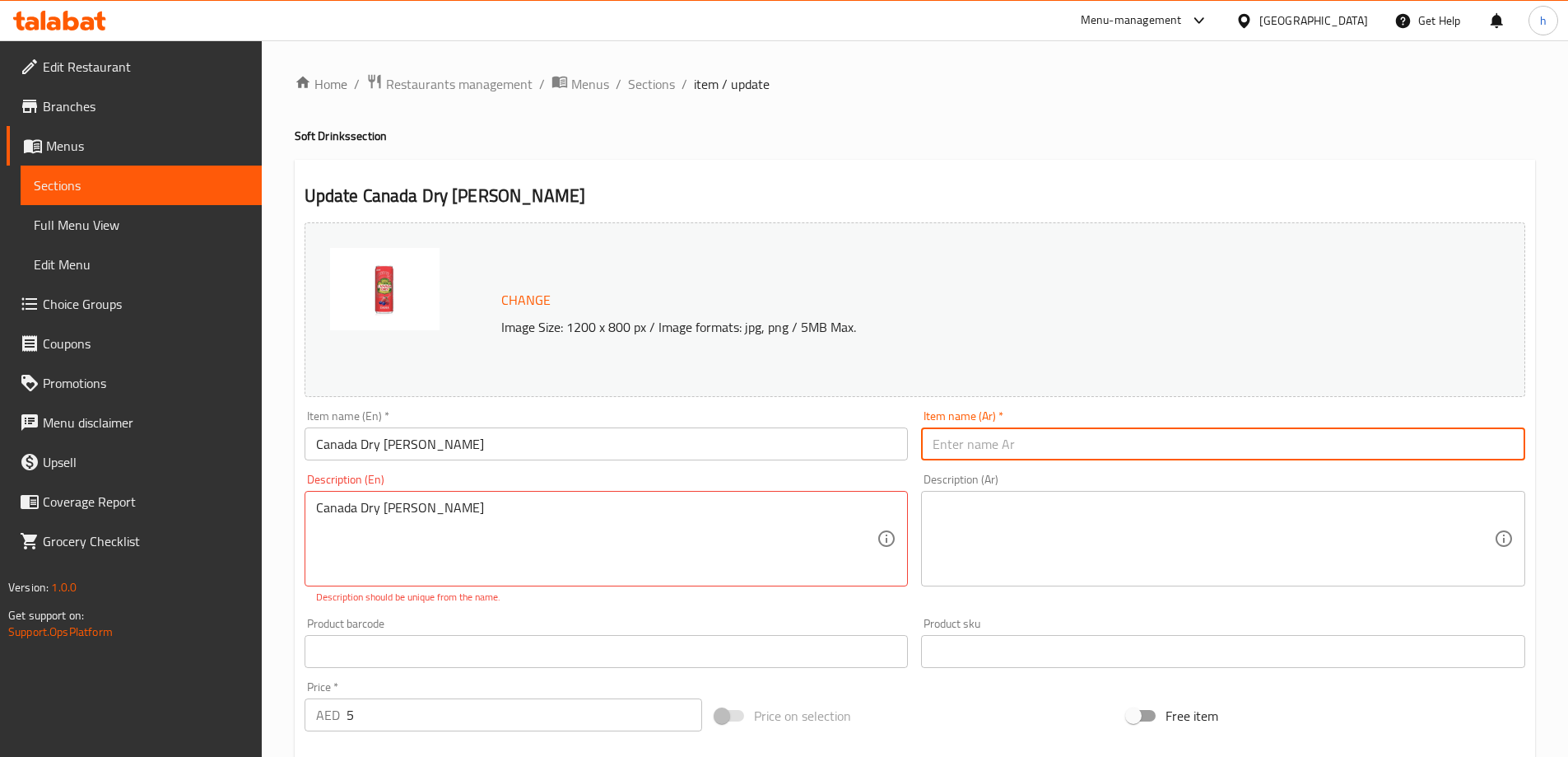
paste input "كندا دراي دانا"
type input "كندا دراي دانا"
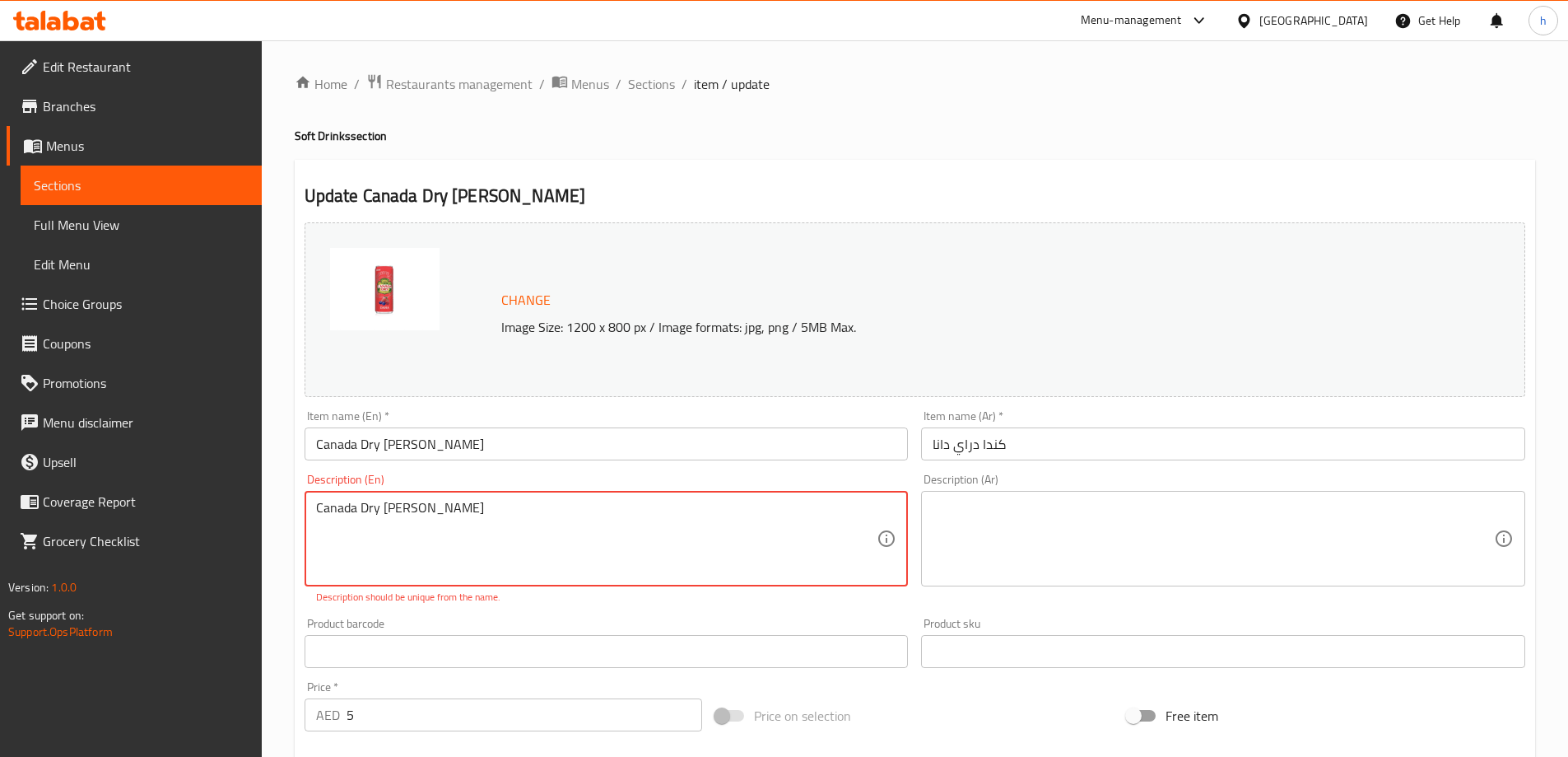
click at [364, 524] on textarea "Canada Dry [PERSON_NAME]" at bounding box center [596, 539] width 561 height 78
click at [368, 523] on textarea "Canada Dry [PERSON_NAME]" at bounding box center [596, 539] width 561 height 78
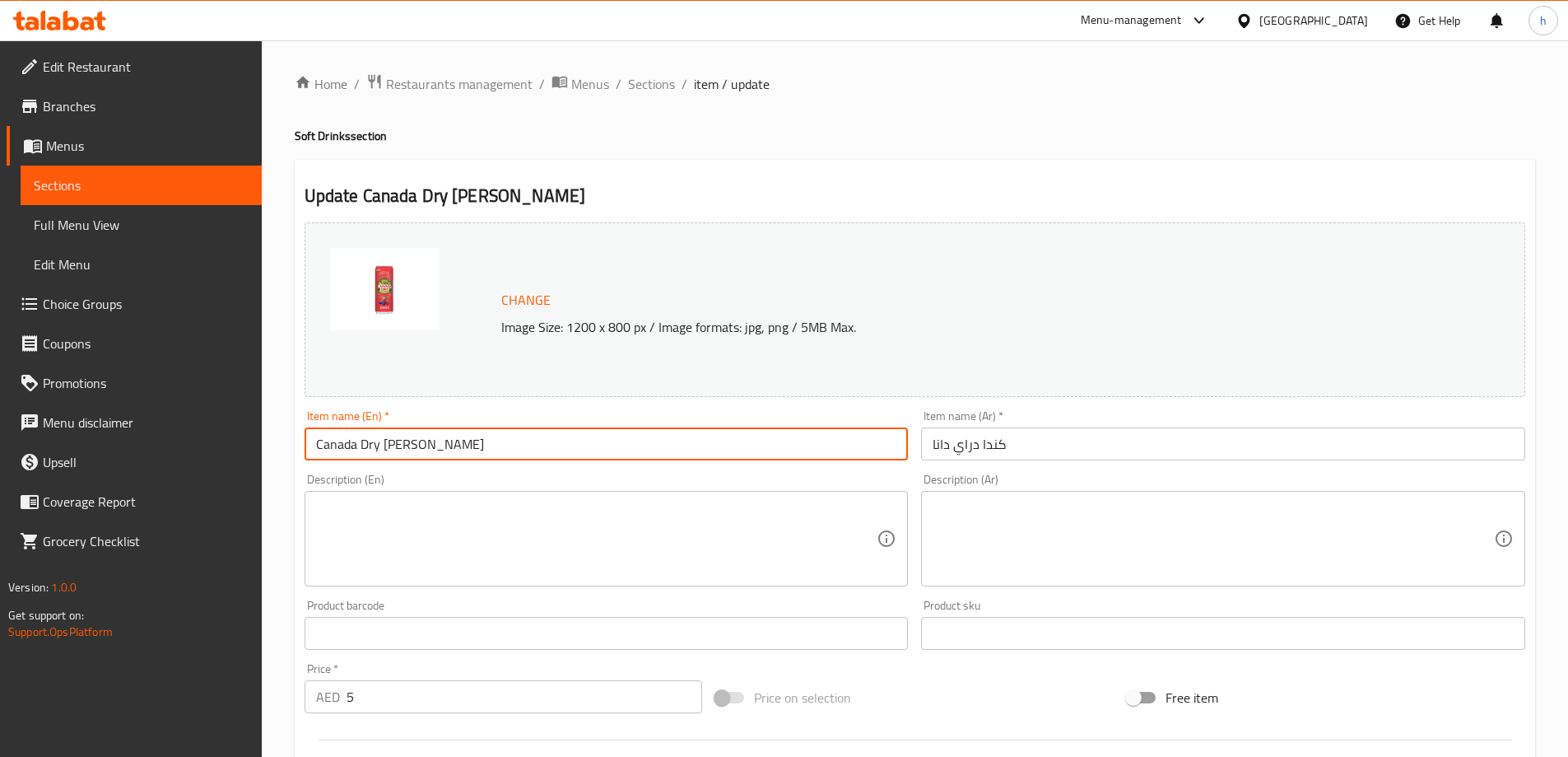
click at [375, 444] on input "Canada Dry [PERSON_NAME]" at bounding box center [607, 444] width 604 height 33
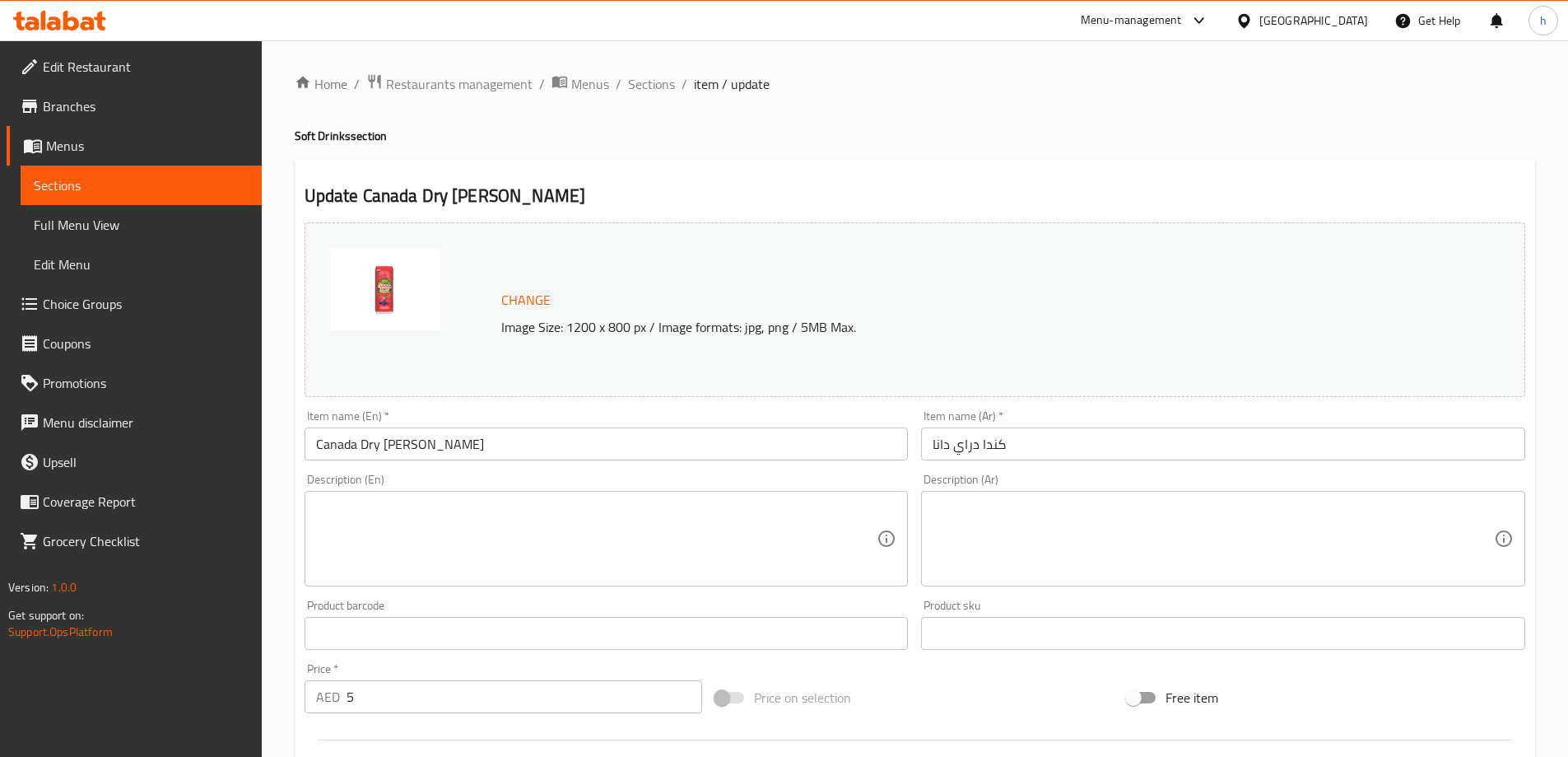
click at [1151, 175] on div "Update Canada Dry Dana Change Image Size: 1200 x 800 px / Image formats: jpg, p…" at bounding box center [914, 650] width 1241 height 983
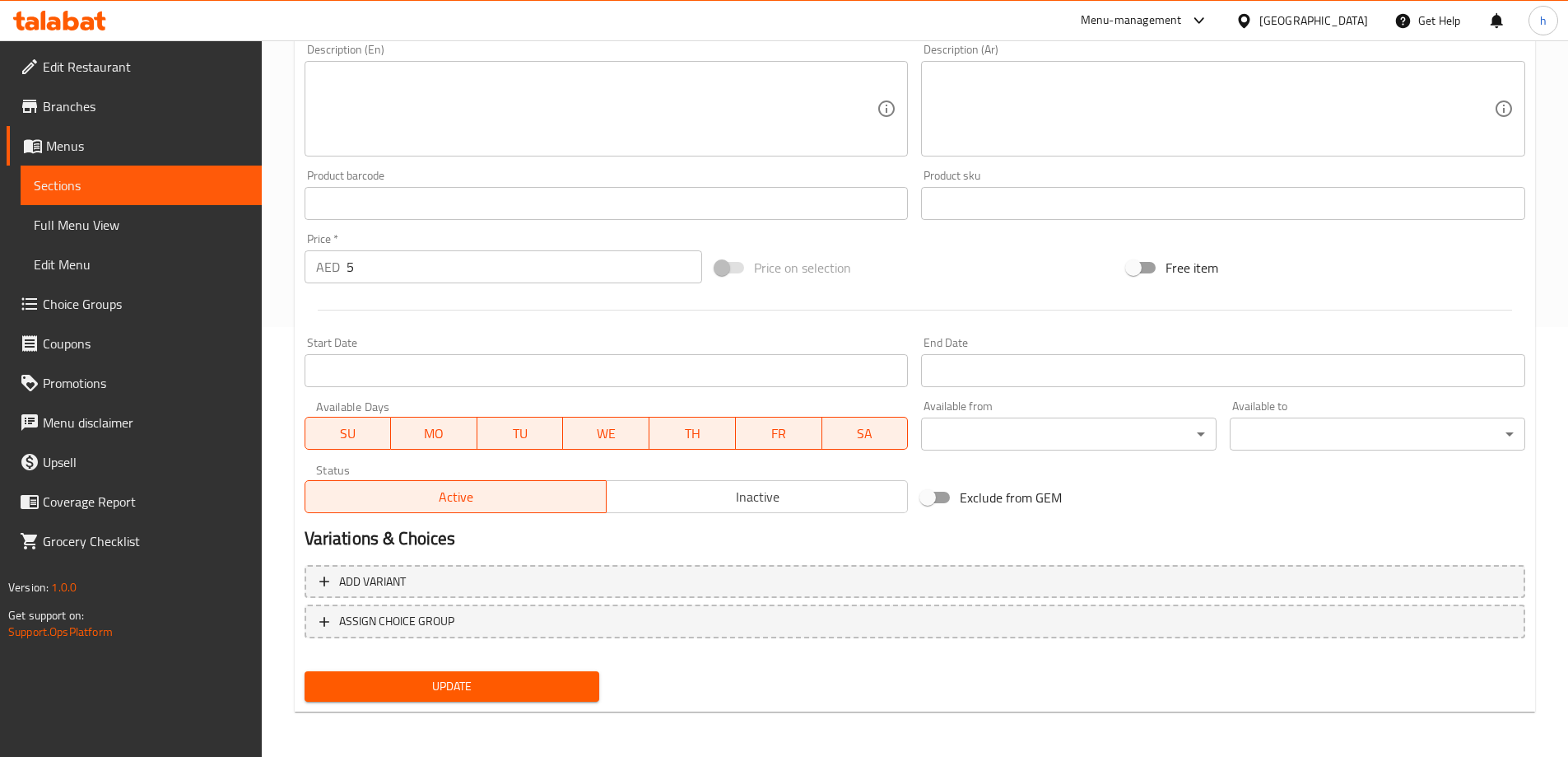
scroll to position [430, 0]
click at [457, 690] on span "Update" at bounding box center [452, 686] width 269 height 21
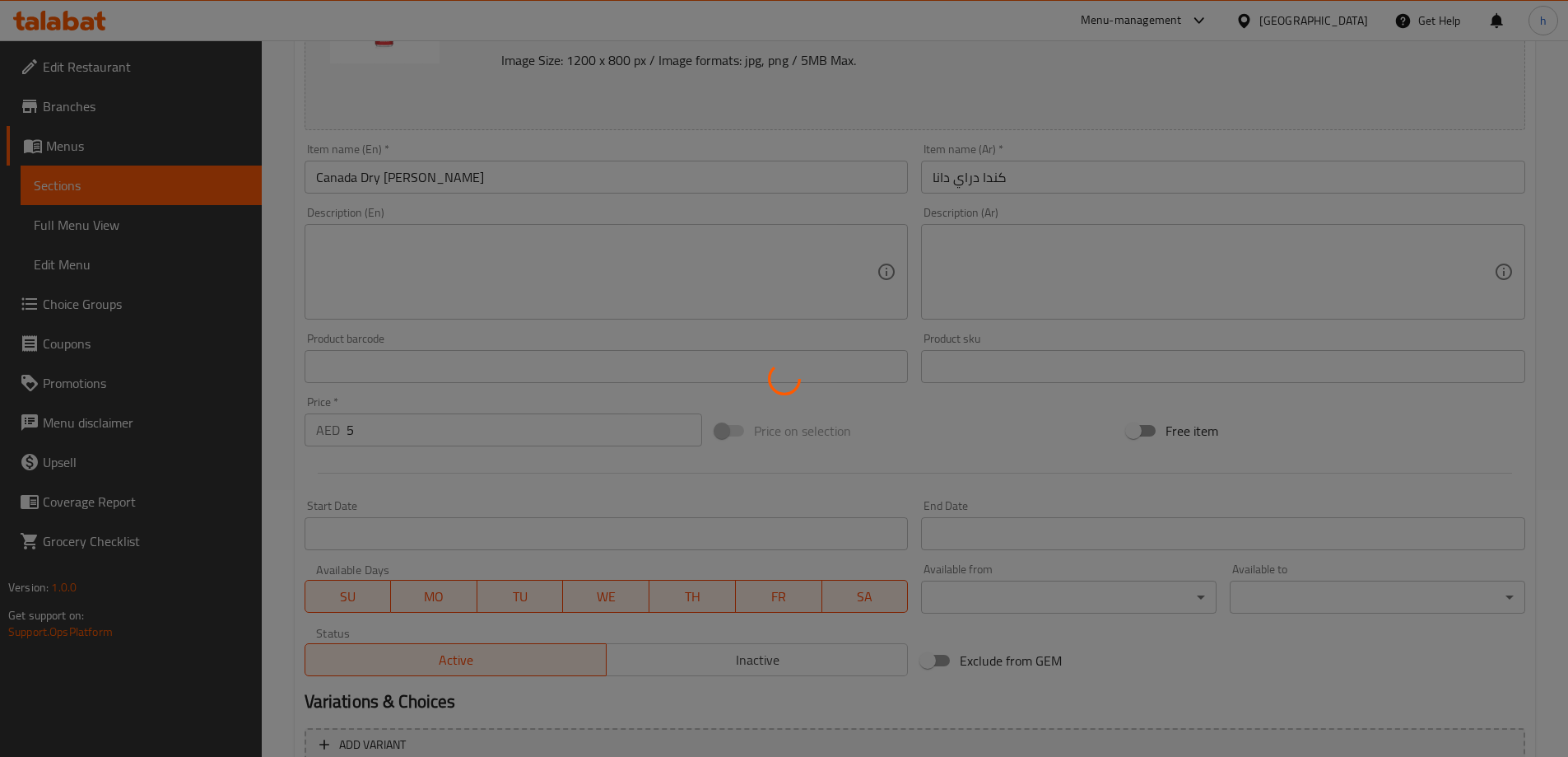
scroll to position [0, 0]
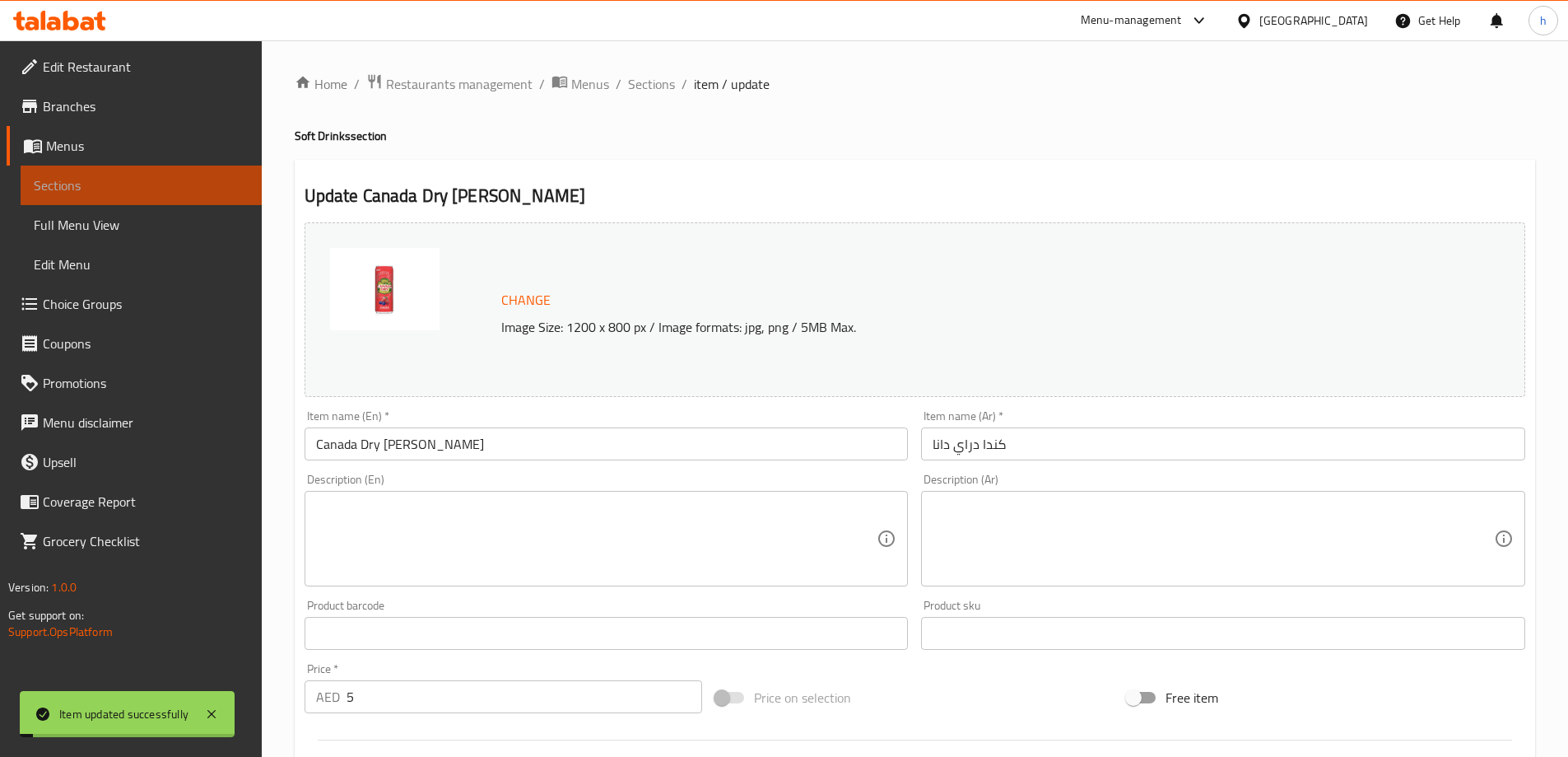
click at [146, 189] on span "Sections" at bounding box center [142, 185] width 215 height 20
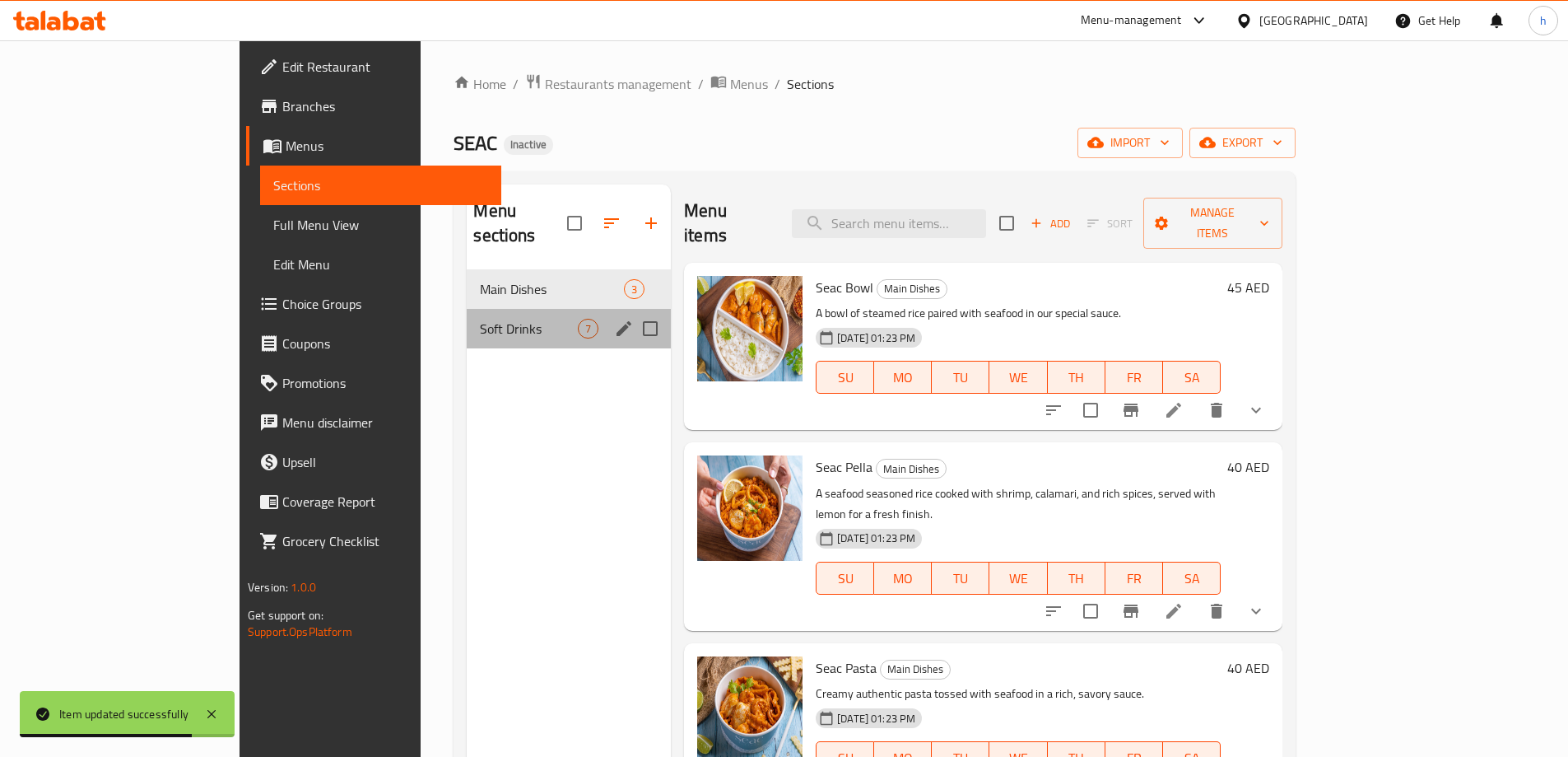
click at [466, 322] on div "Soft Drinks 7" at bounding box center [568, 329] width 204 height 39
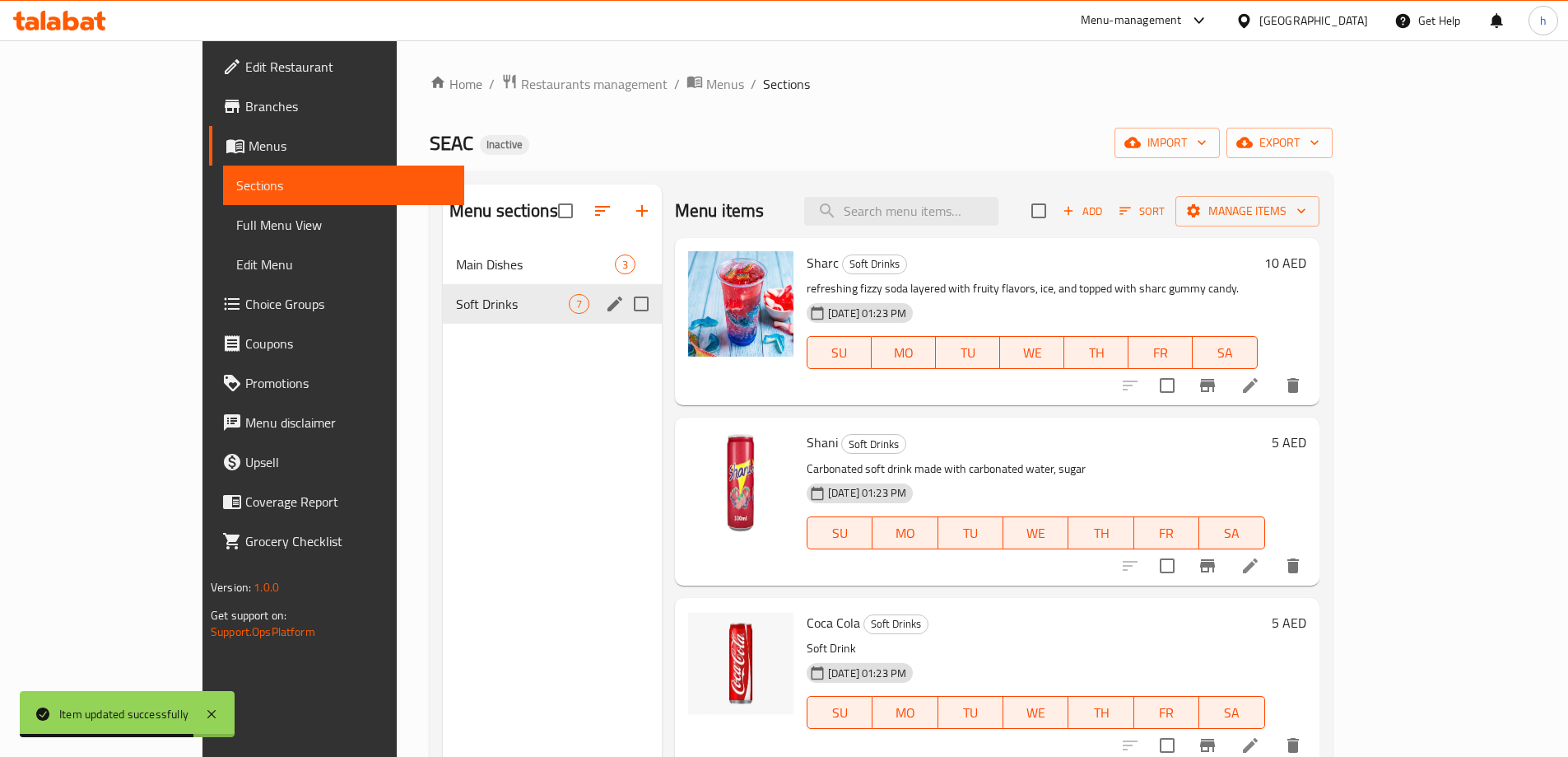
click at [457, 304] on span "Soft Drinks" at bounding box center [512, 304] width 112 height 20
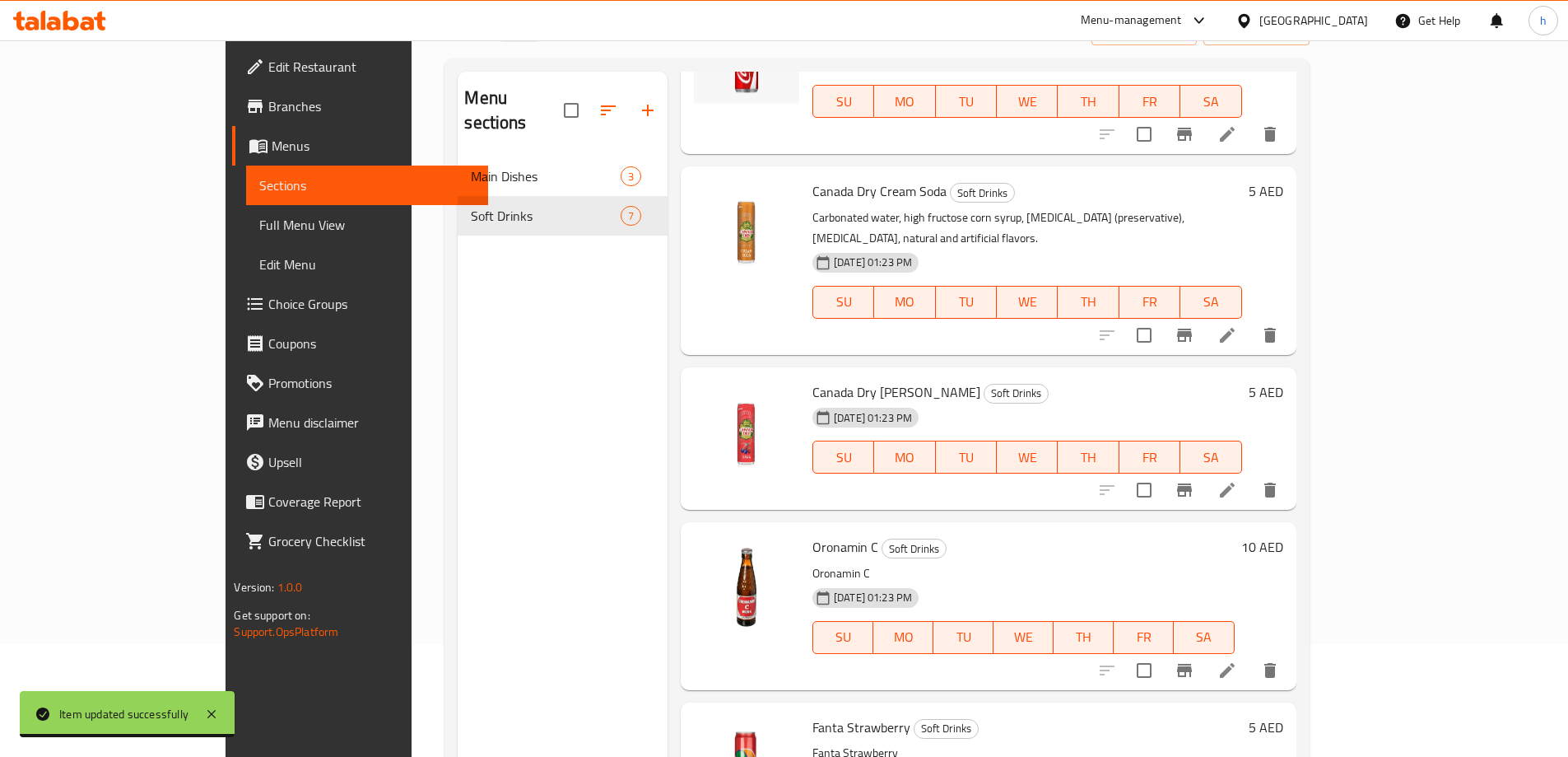
scroll to position [231, 0]
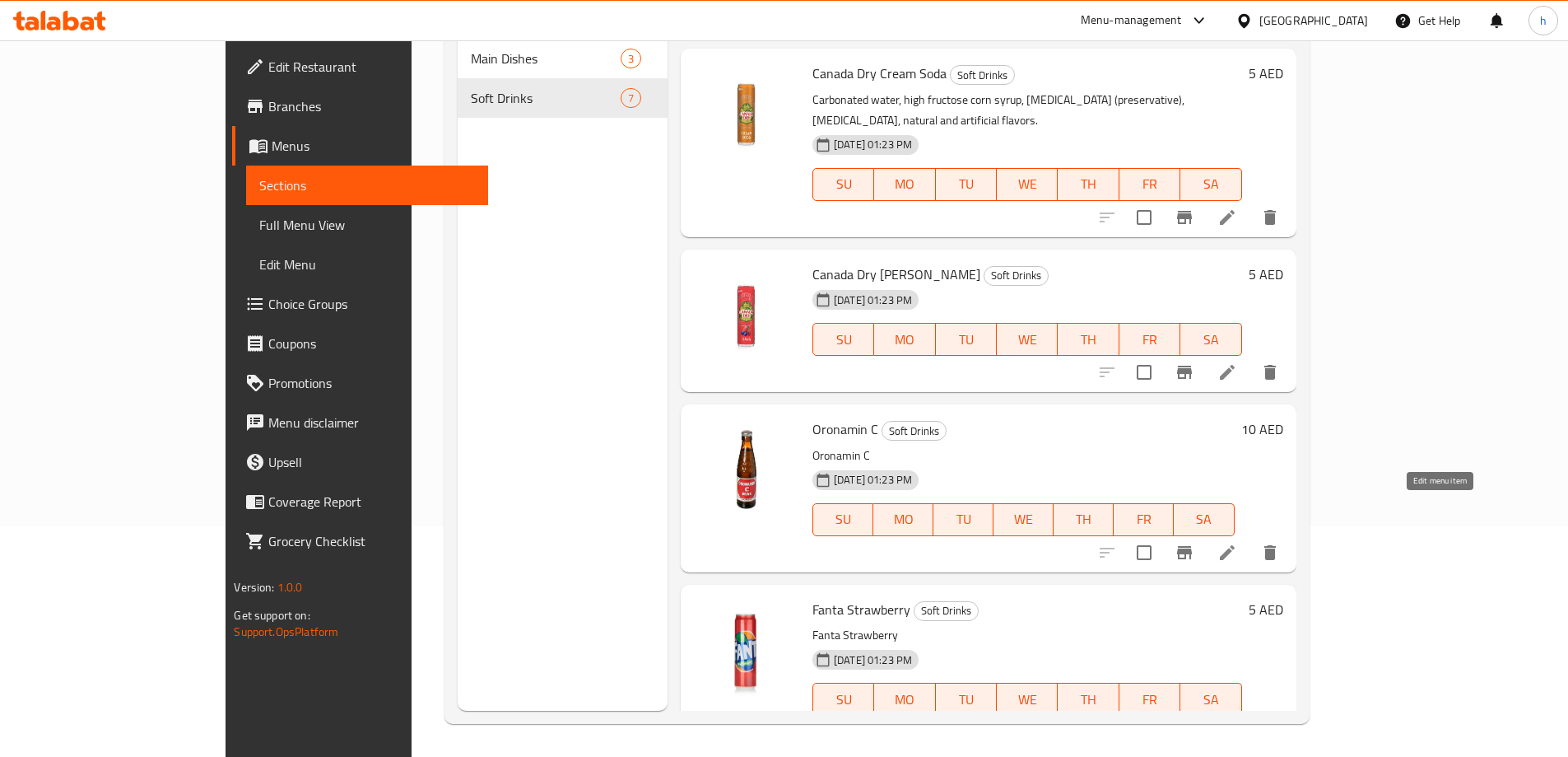
click at [1238, 543] on icon at bounding box center [1227, 553] width 20 height 20
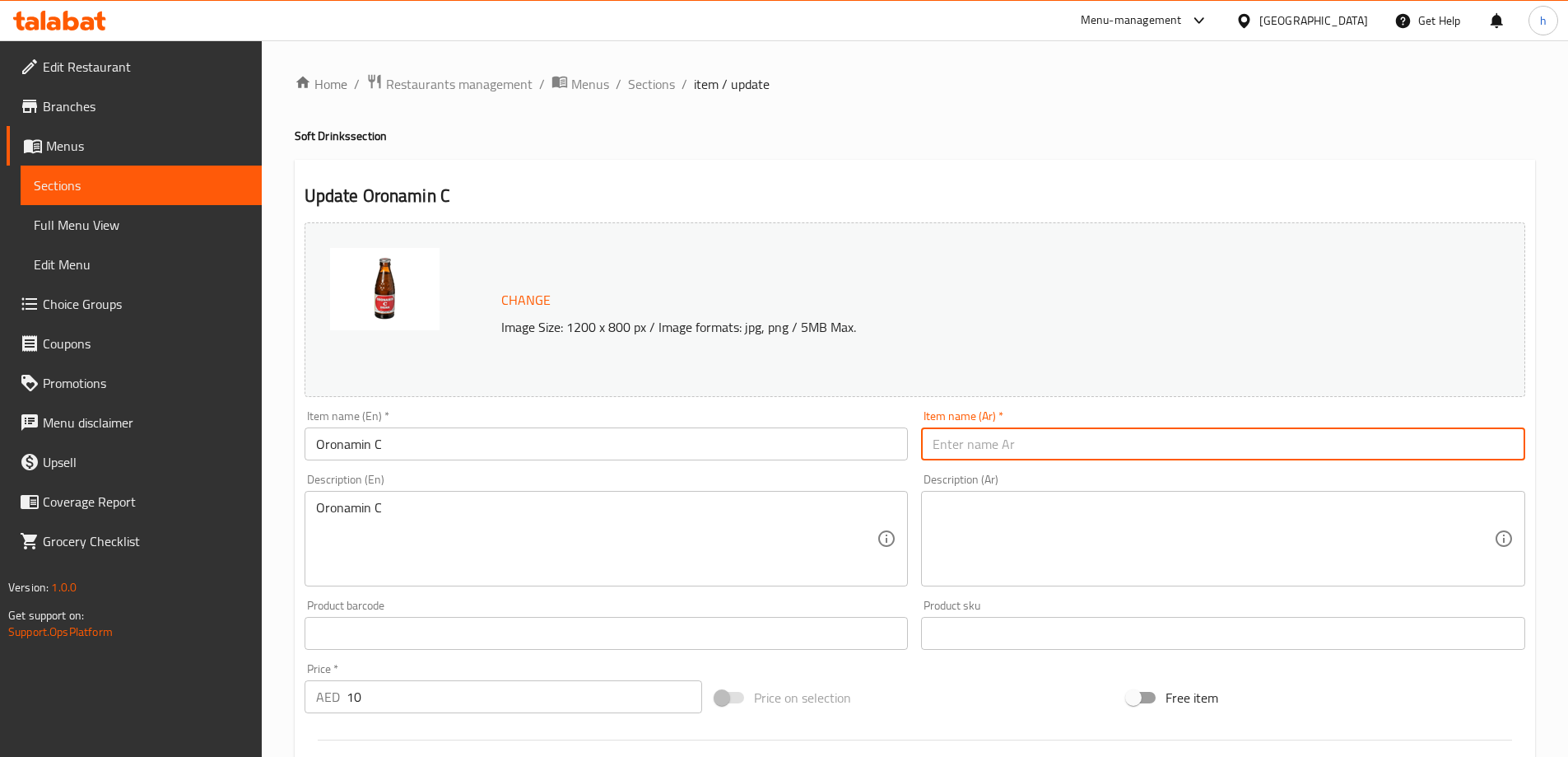
click at [945, 447] on input "text" at bounding box center [1223, 444] width 604 height 33
paste input "أورونامين سي"
type input "أورونامين سي"
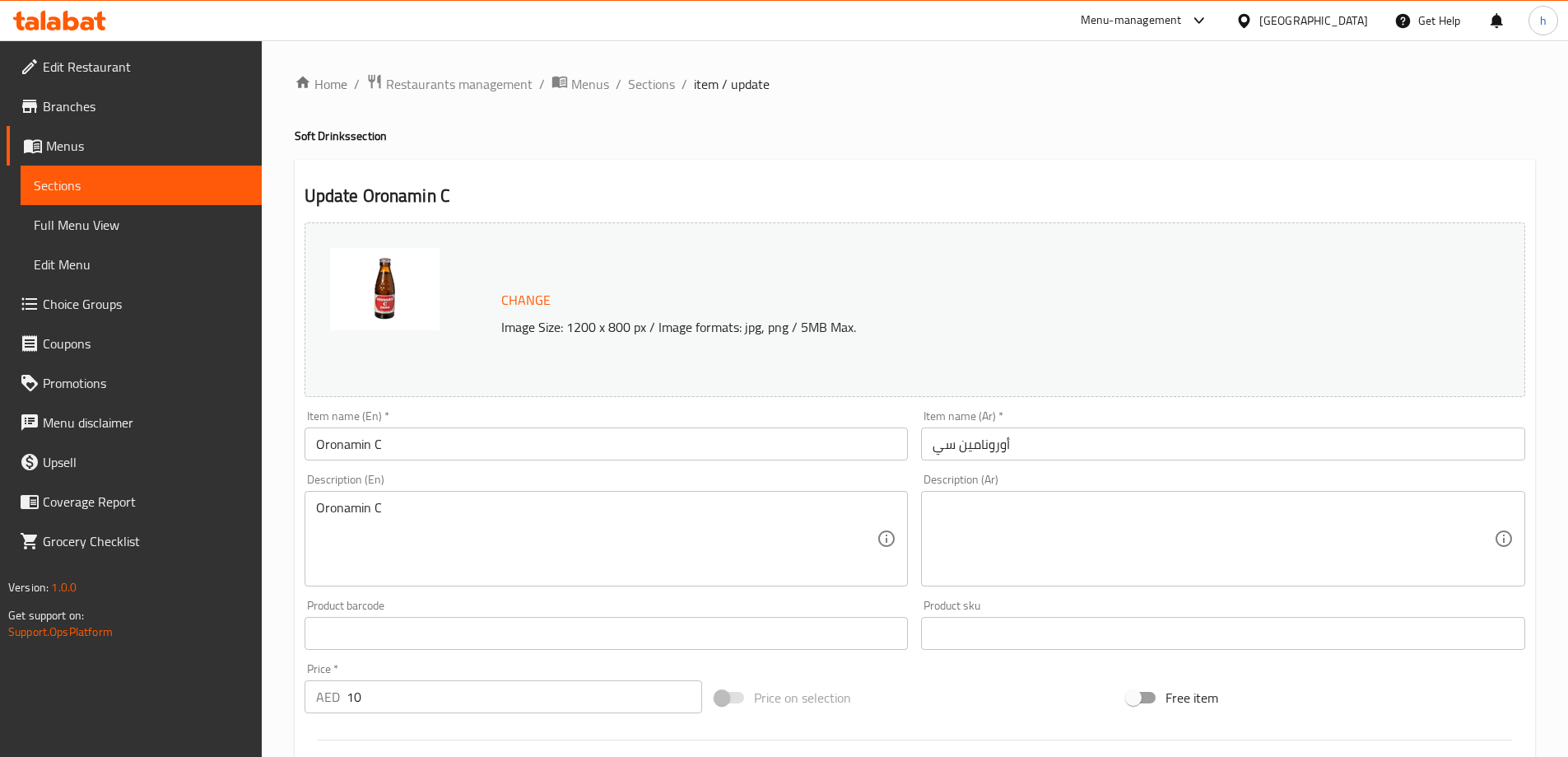
click at [970, 76] on ol "Home / Restaurants management / Menus / Sections / item / update" at bounding box center [914, 84] width 1241 height 22
click at [353, 513] on textarea "Oronamin C" at bounding box center [596, 539] width 561 height 78
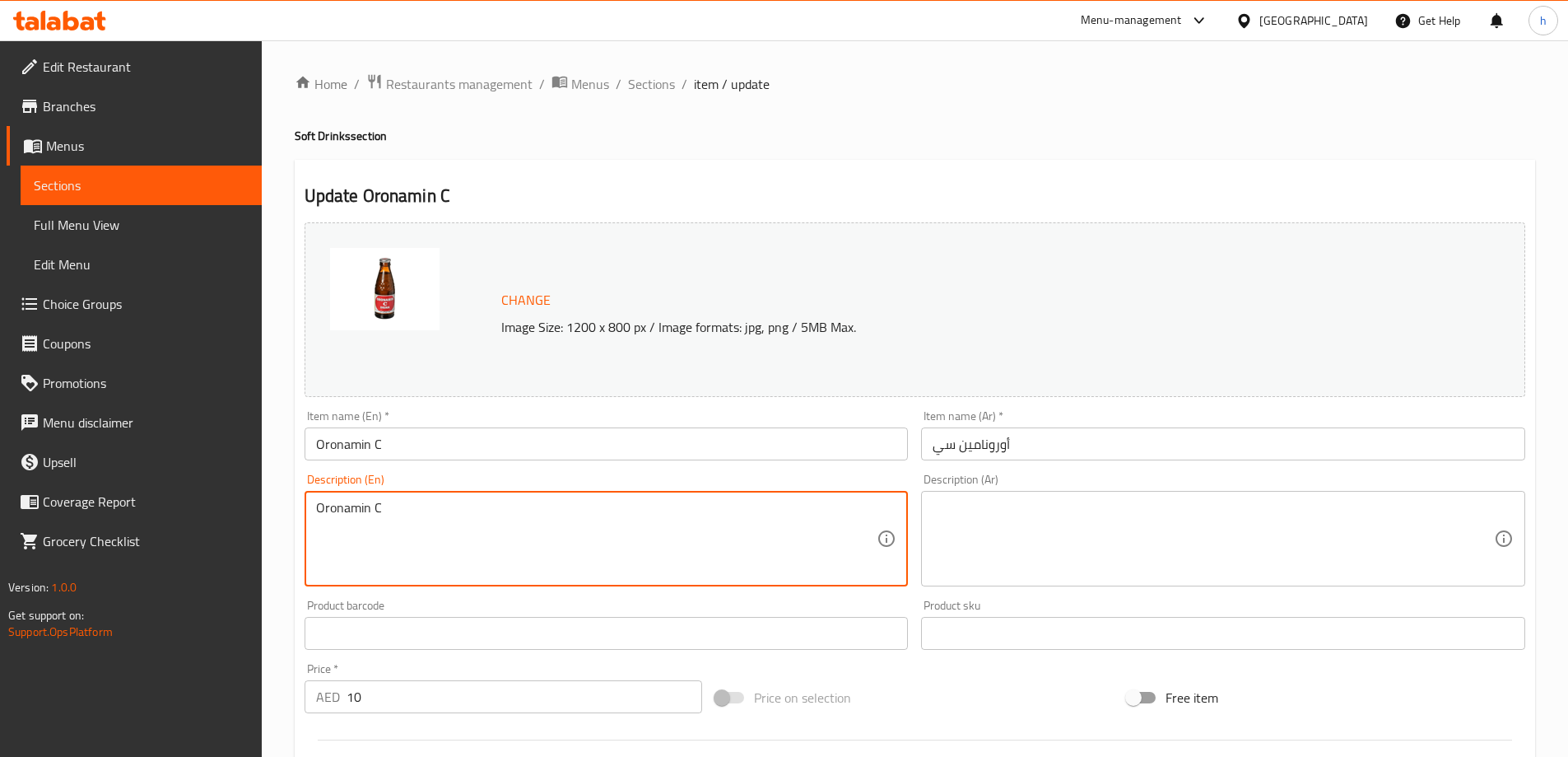
click at [353, 513] on textarea "Oronamin C" at bounding box center [596, 539] width 561 height 78
paste textarea ", a vitamin drink."
type textarea "Oronamin C, a vitamin drink."
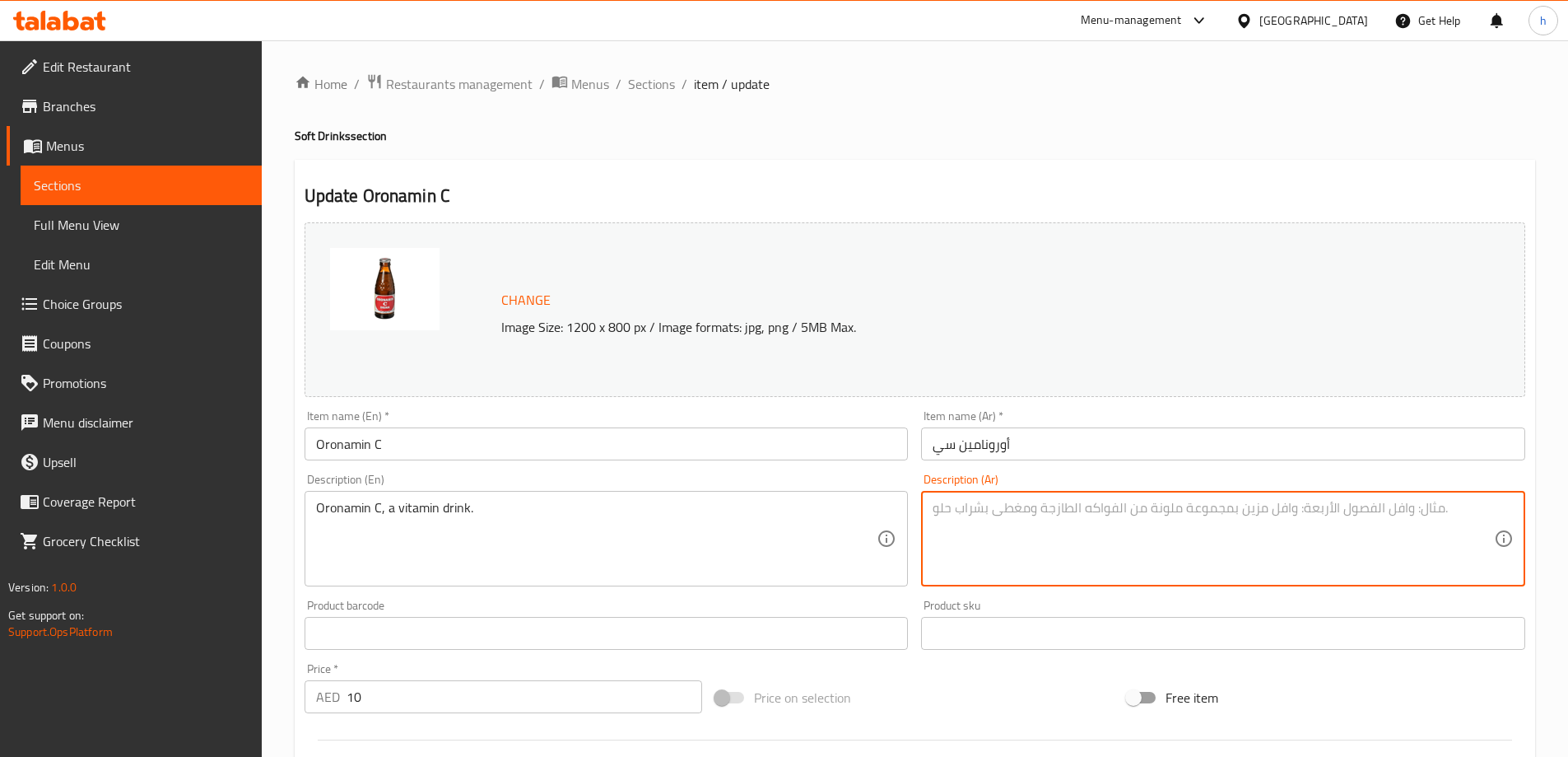
click at [992, 513] on textarea at bounding box center [1213, 539] width 561 height 78
paste textarea "أورونامين سي، مشروب فيتاميني."
type textarea "أورونامين سي، مشروب فيتاميني."
click at [970, 133] on h4 "Soft Drinks section" at bounding box center [914, 136] width 1241 height 17
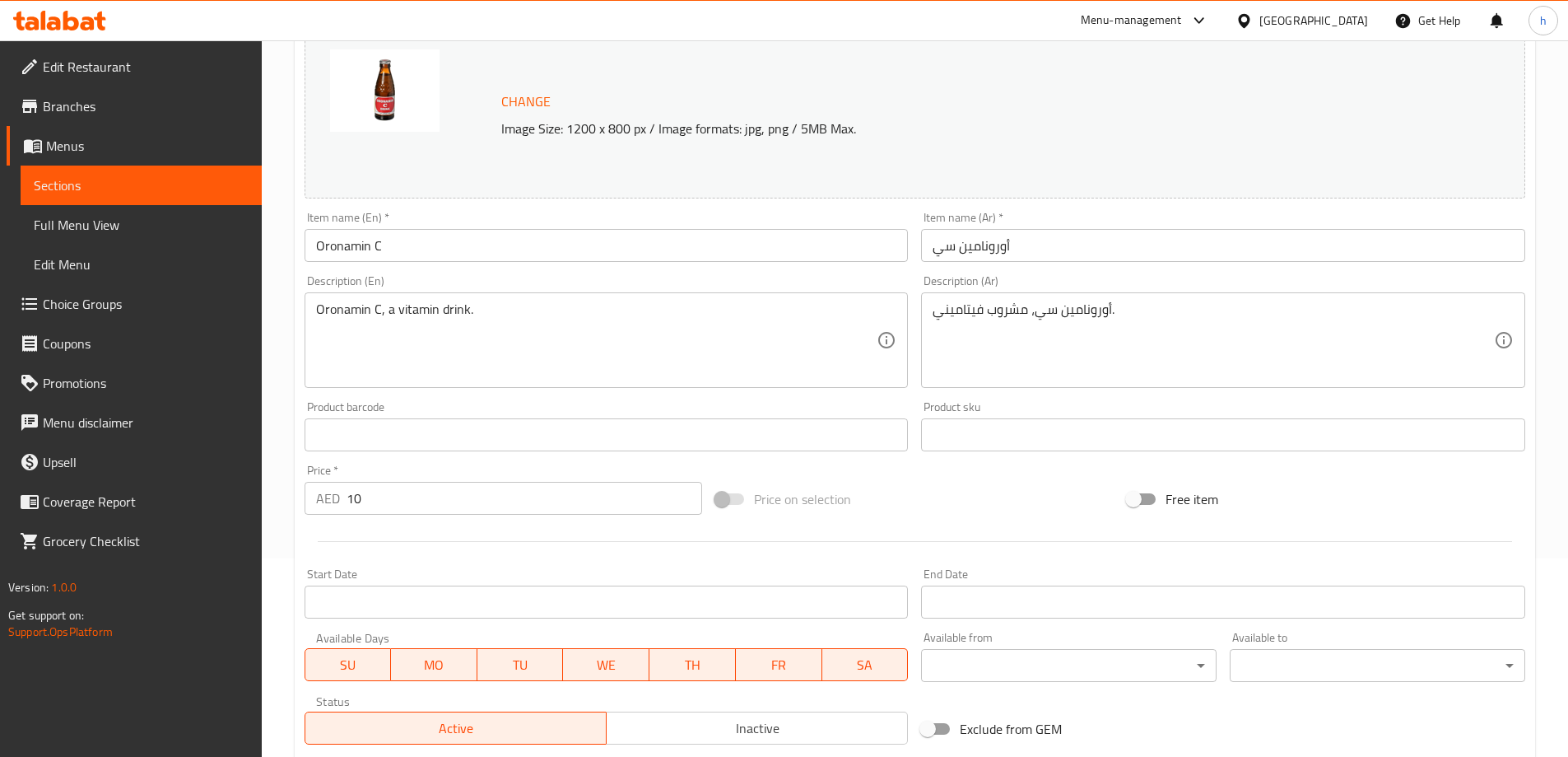
scroll to position [247, 0]
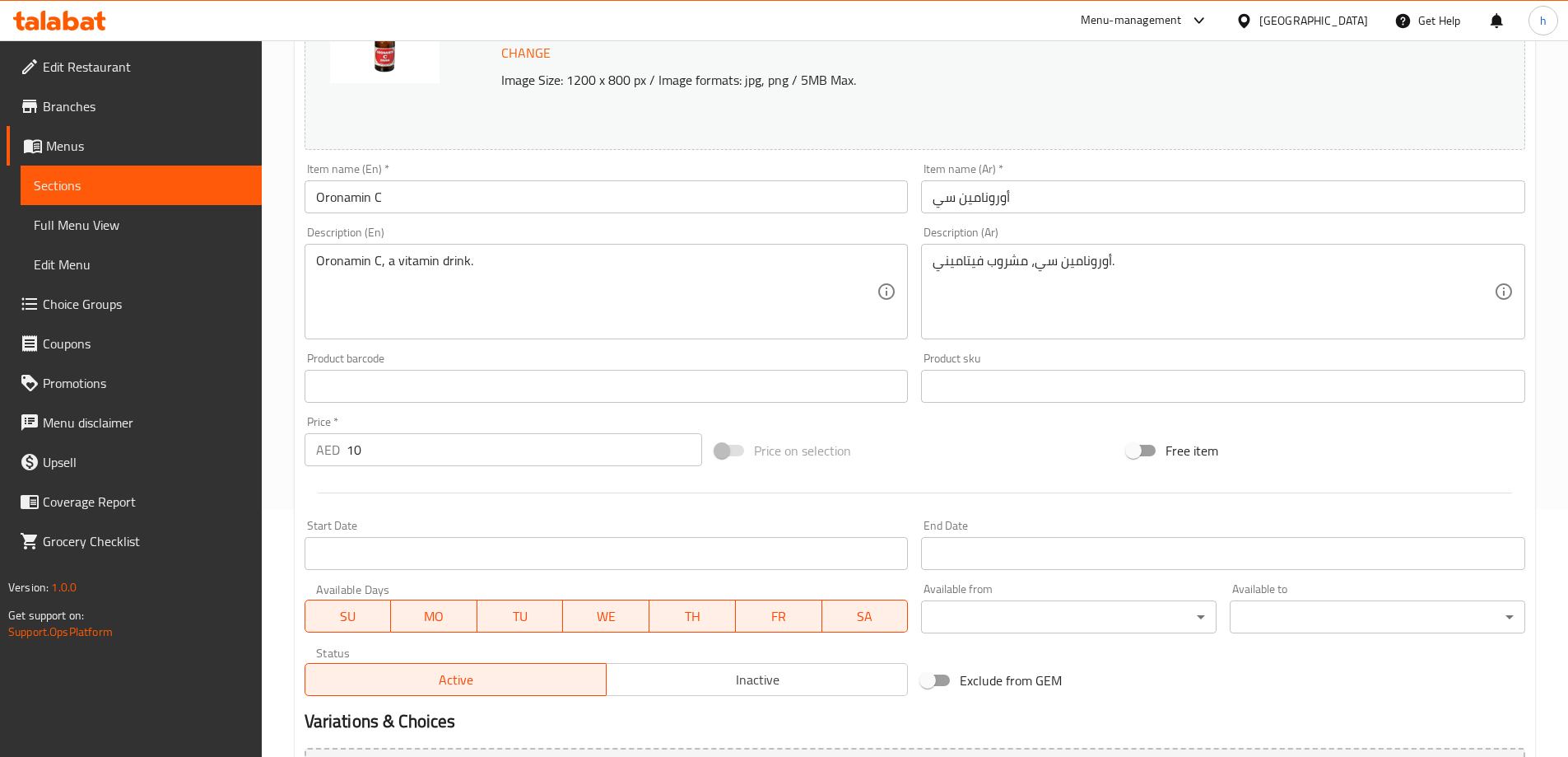
click at [326, 203] on input "Oronamin C" at bounding box center [607, 197] width 604 height 33
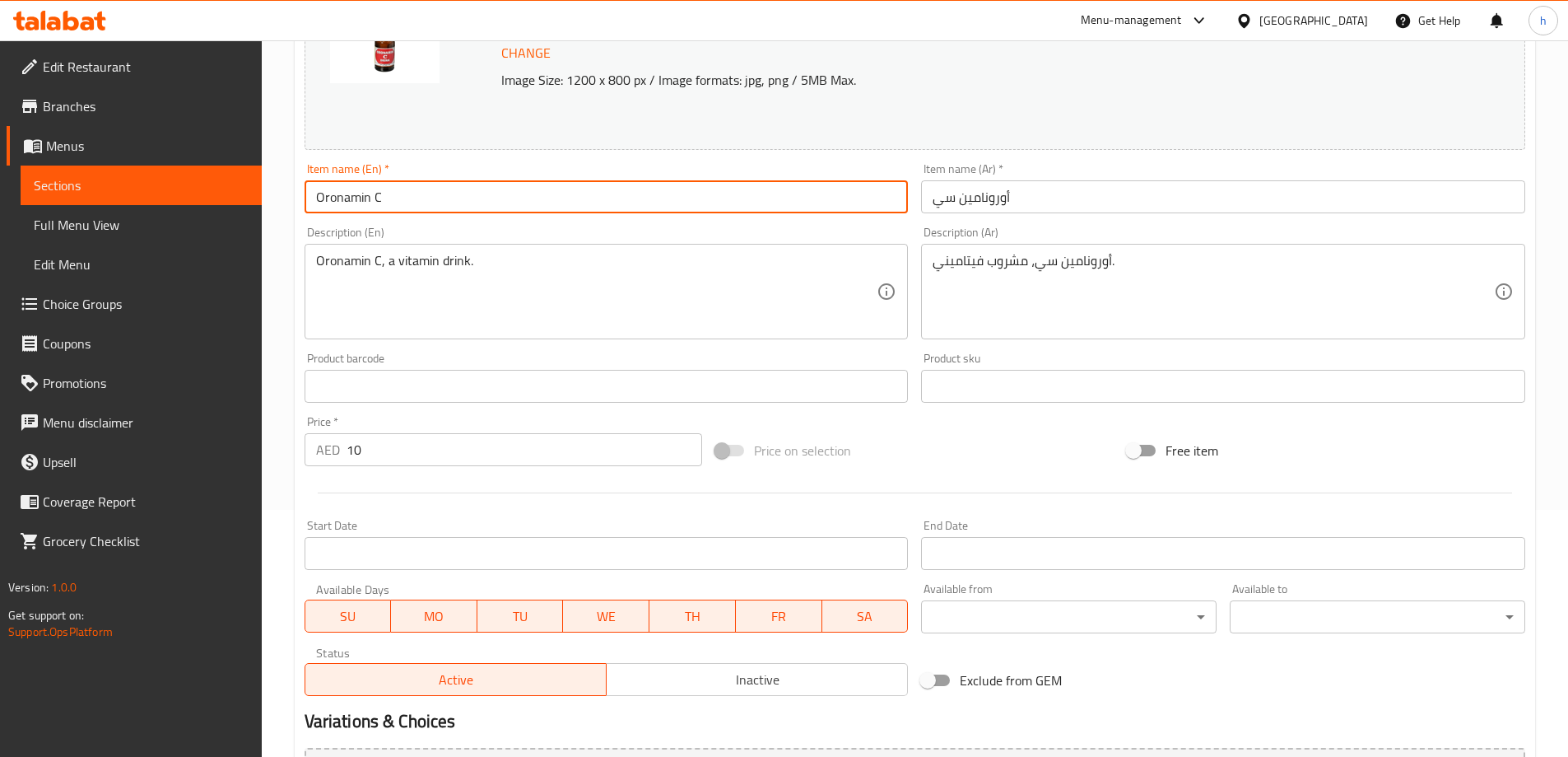
click at [326, 203] on input "Oronamin C" at bounding box center [607, 197] width 604 height 33
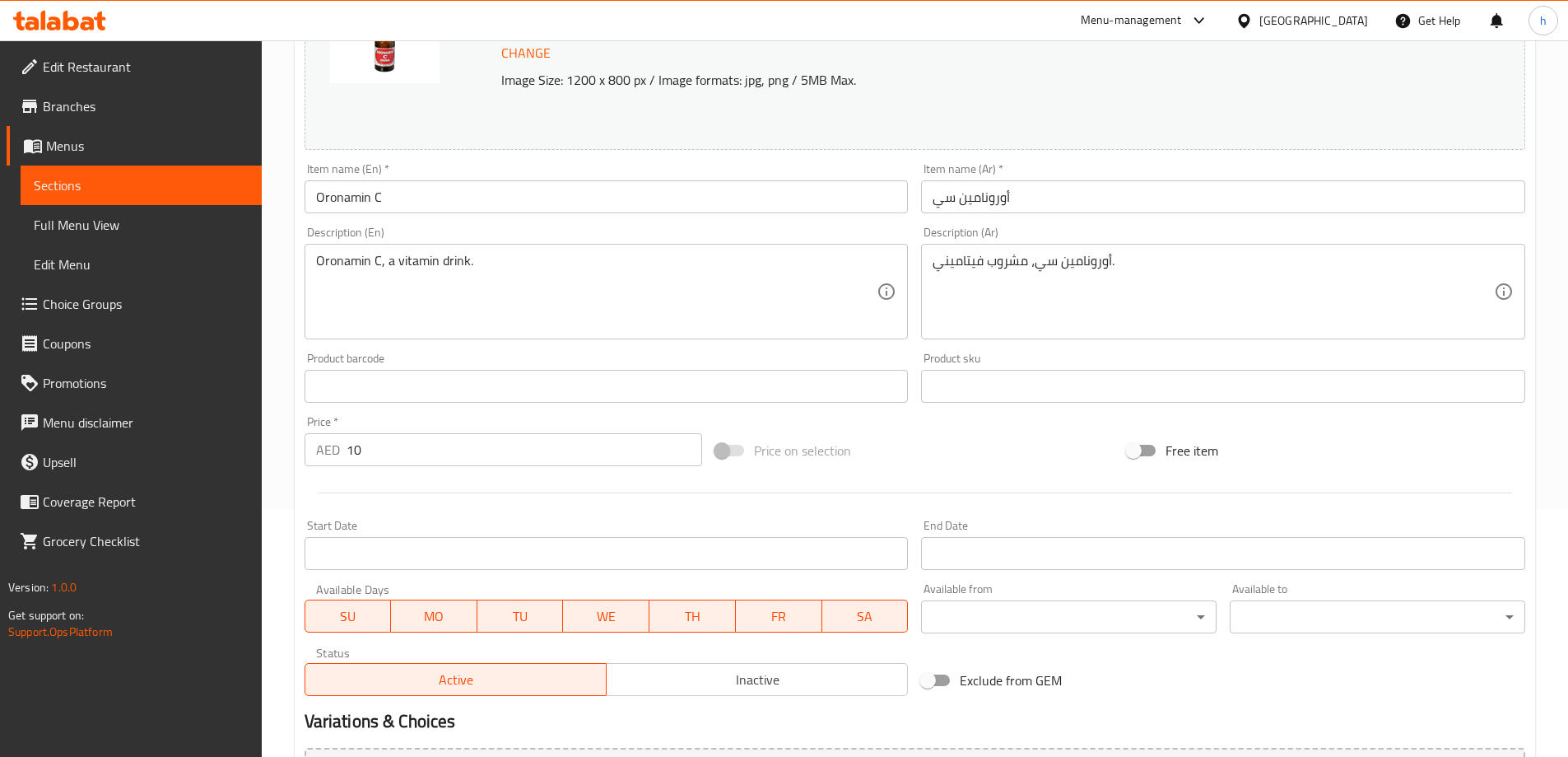
click at [959, 509] on div at bounding box center [915, 492] width 1234 height 40
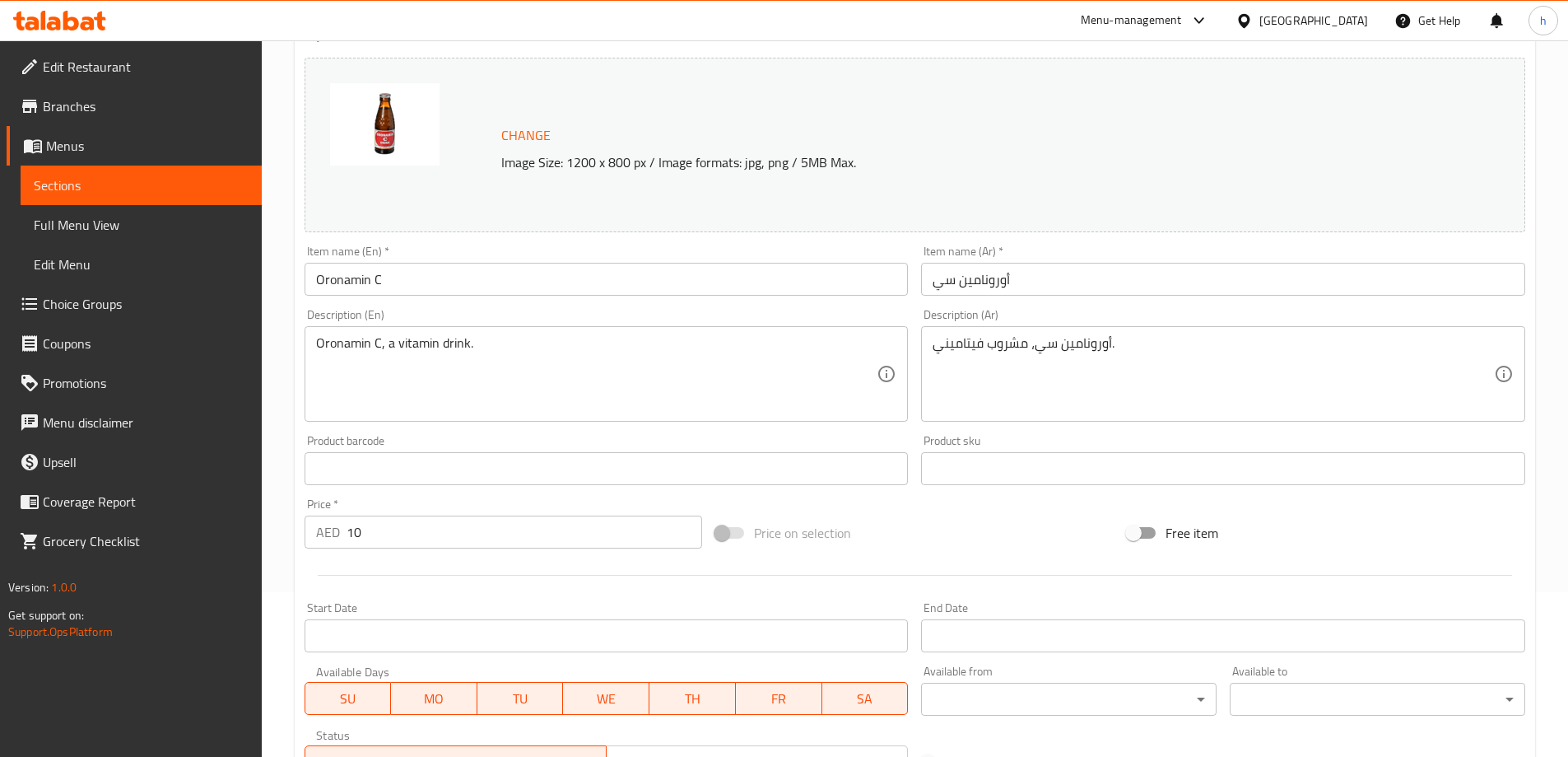
scroll to position [430, 0]
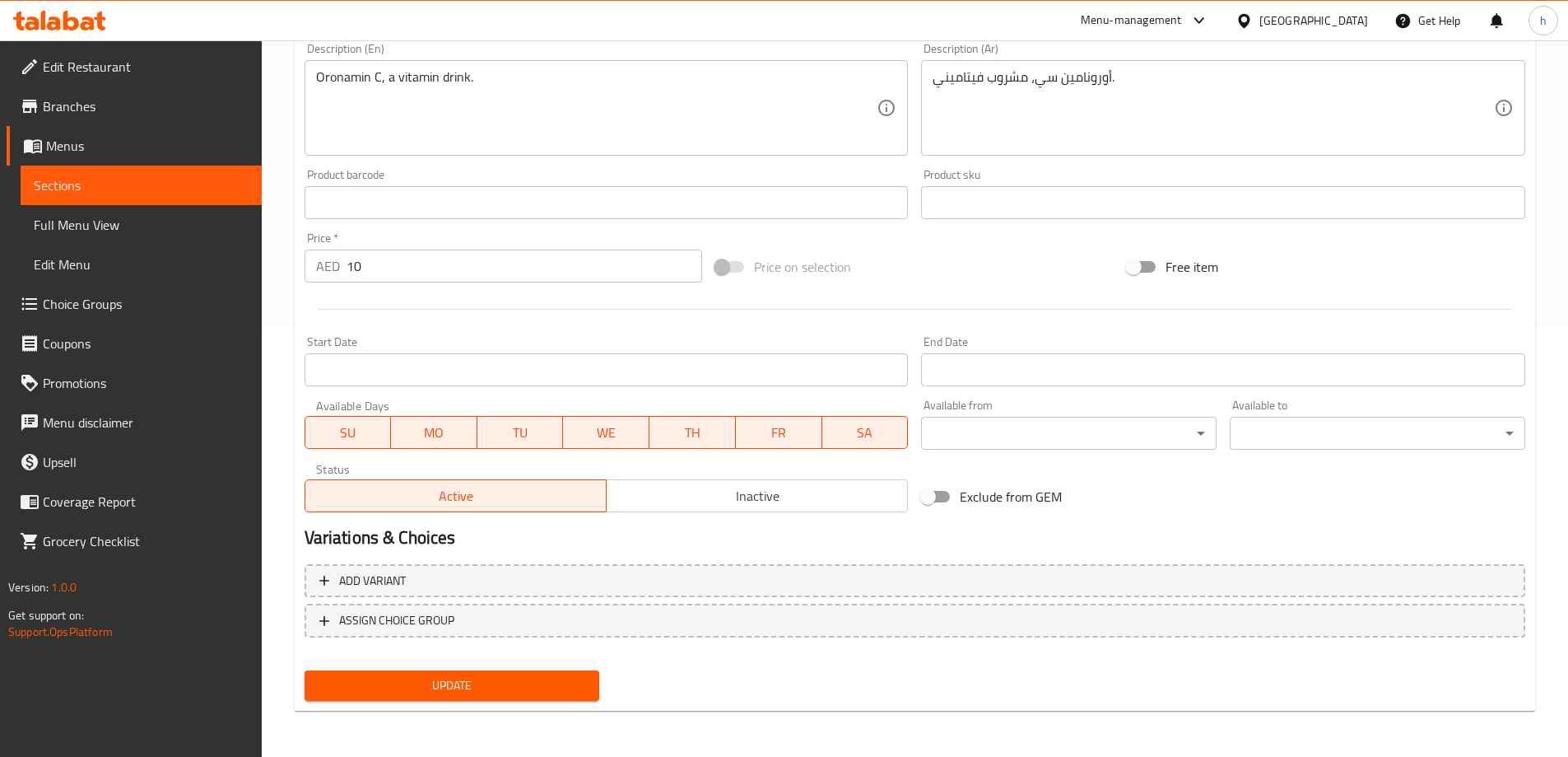
click at [590, 681] on button "Update" at bounding box center [453, 685] width 295 height 30
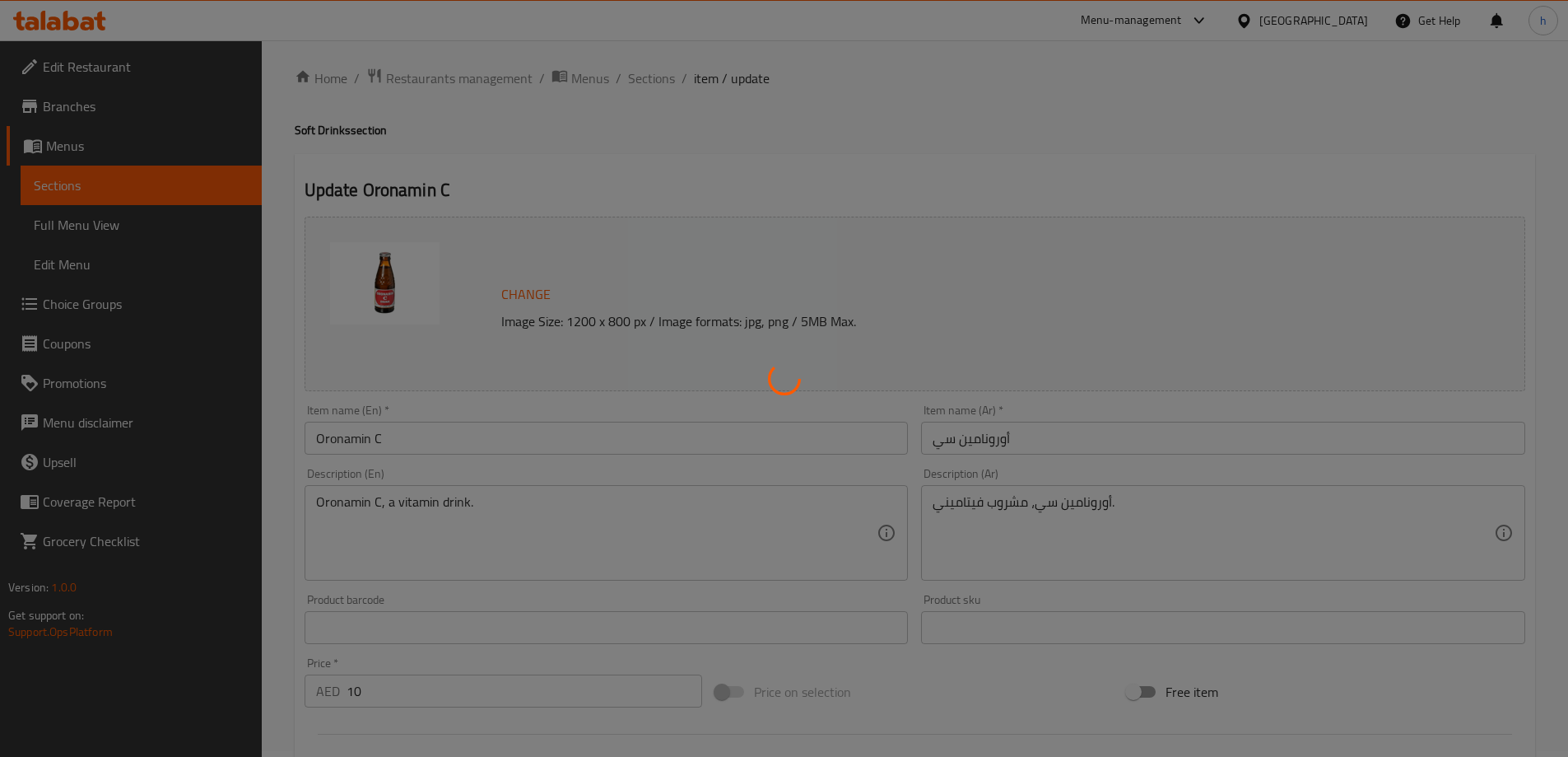
scroll to position [0, 0]
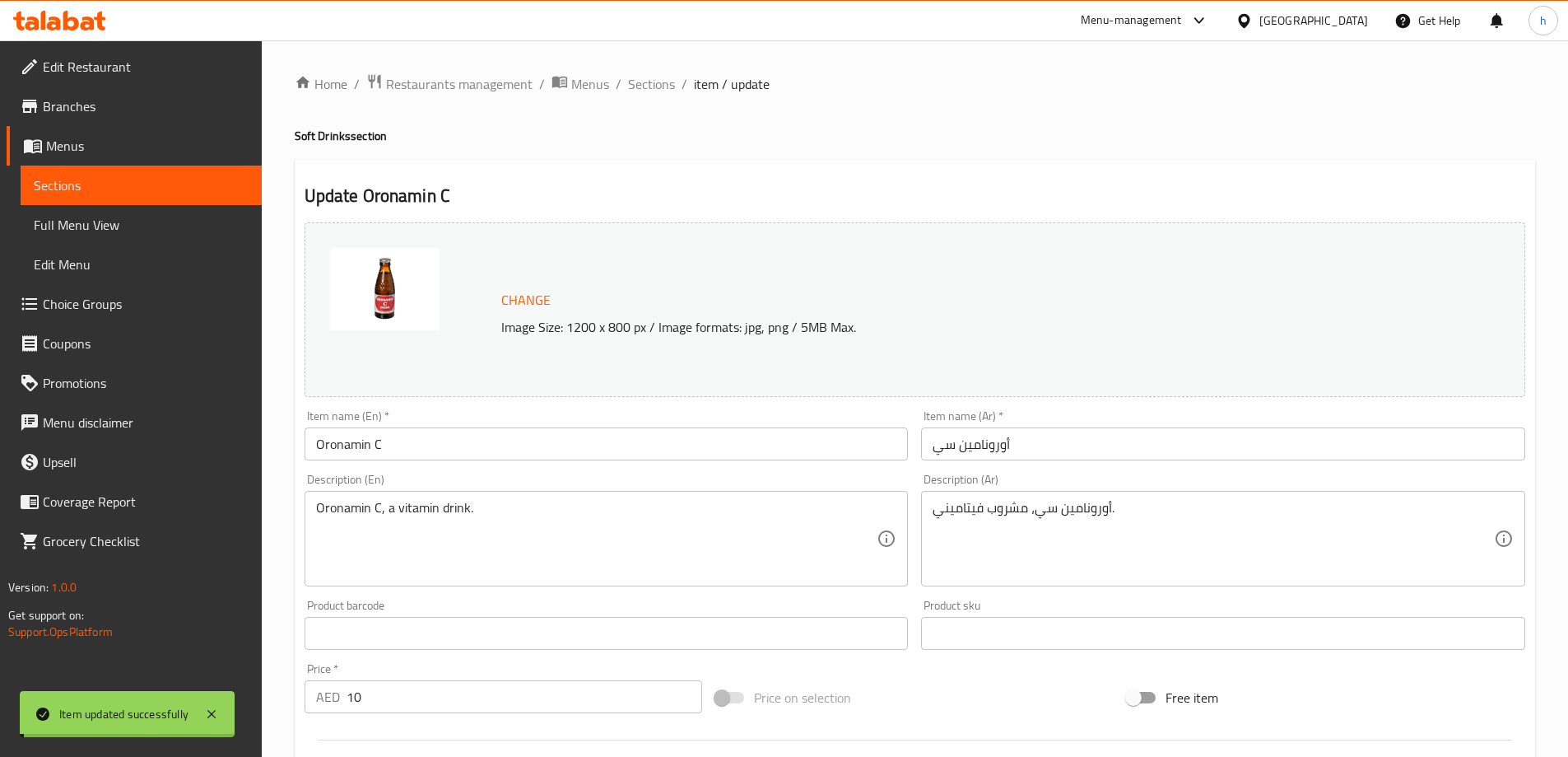
click at [129, 185] on span "Sections" at bounding box center [142, 185] width 215 height 20
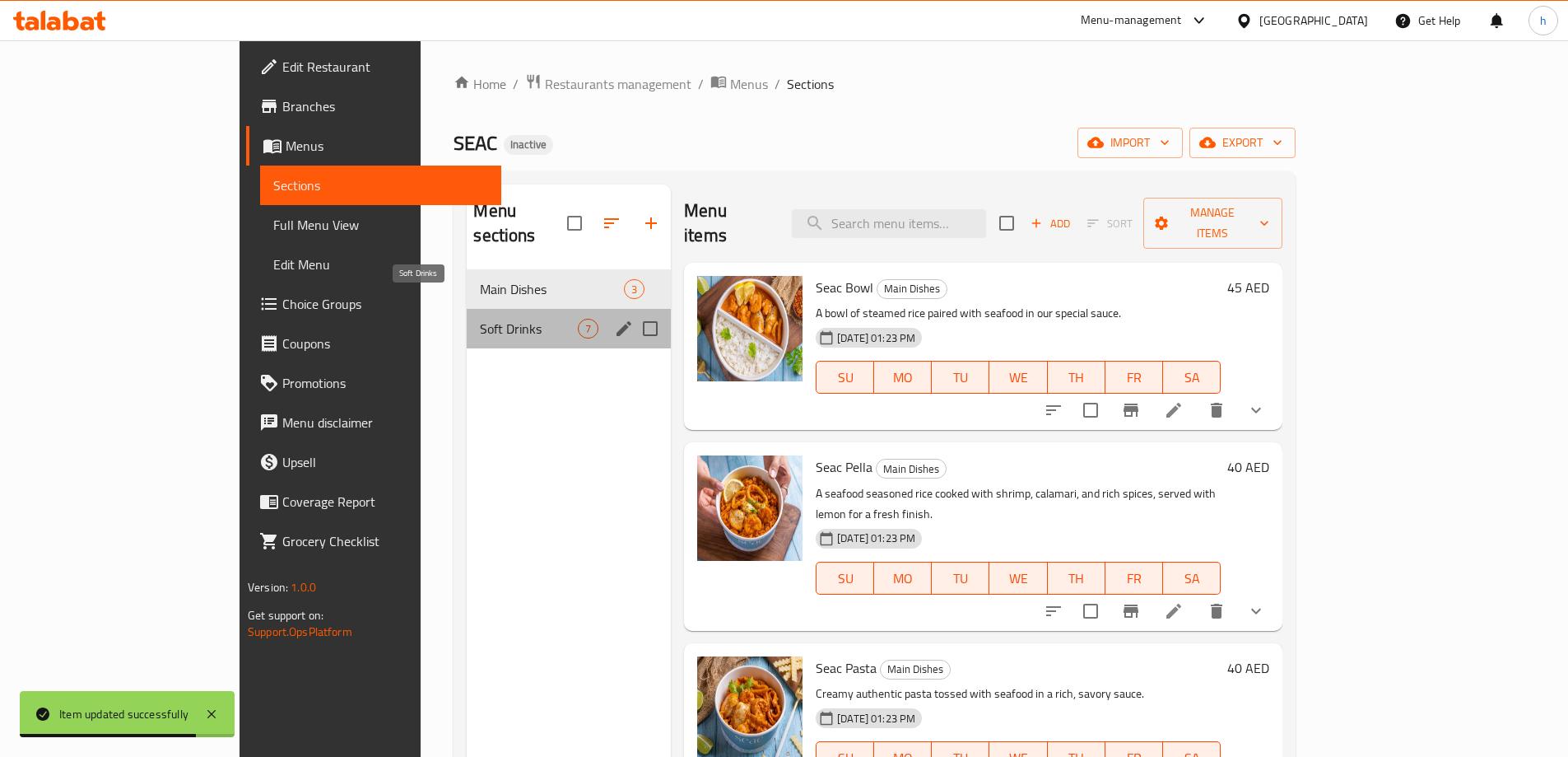
click at [480, 319] on span "Soft Drinks" at bounding box center [529, 329] width 98 height 20
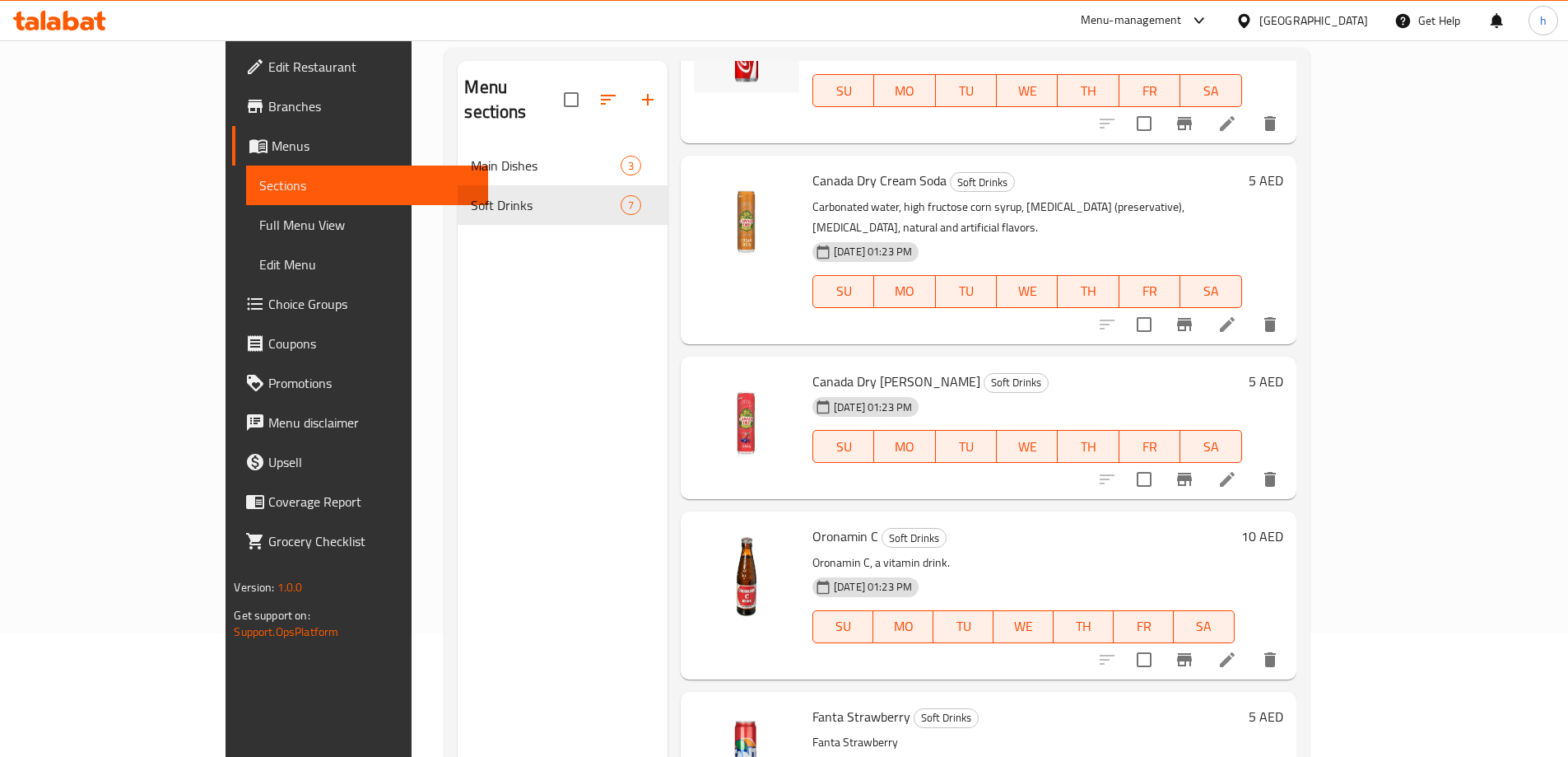
scroll to position [231, 0]
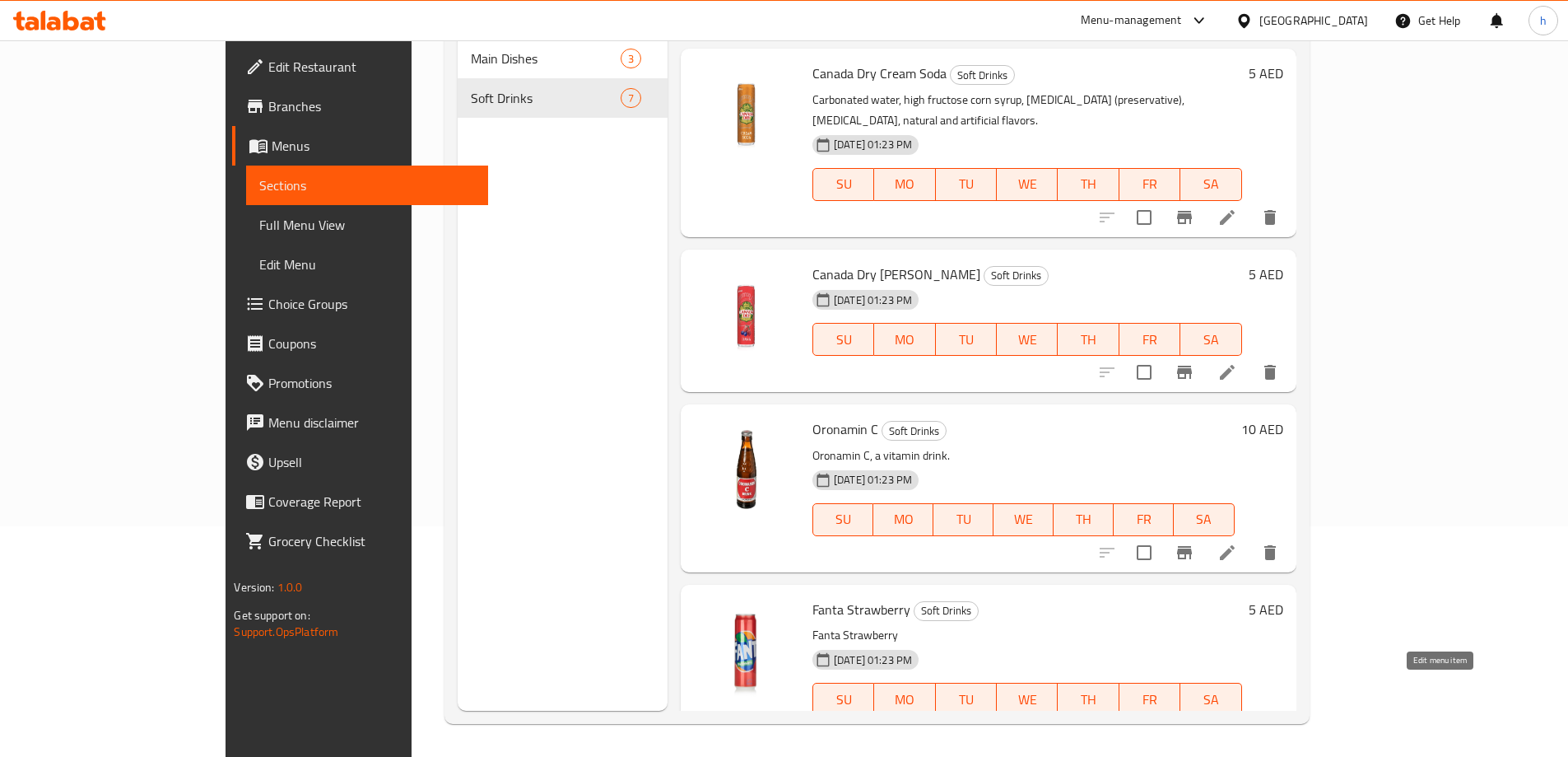
click at [1238, 723] on icon at bounding box center [1227, 733] width 20 height 20
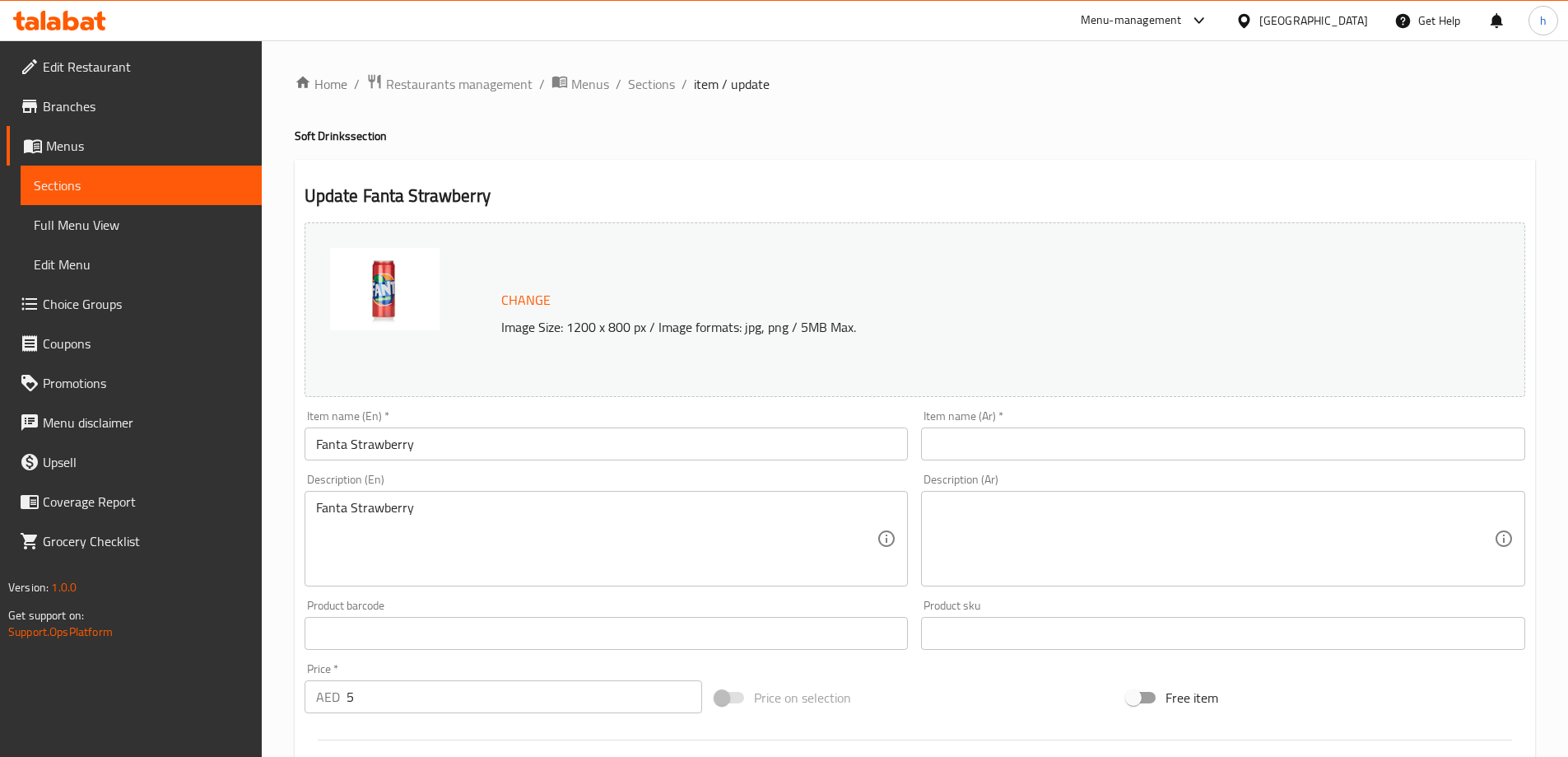
click at [383, 500] on textarea "Fanta Strawberry" at bounding box center [596, 539] width 561 height 78
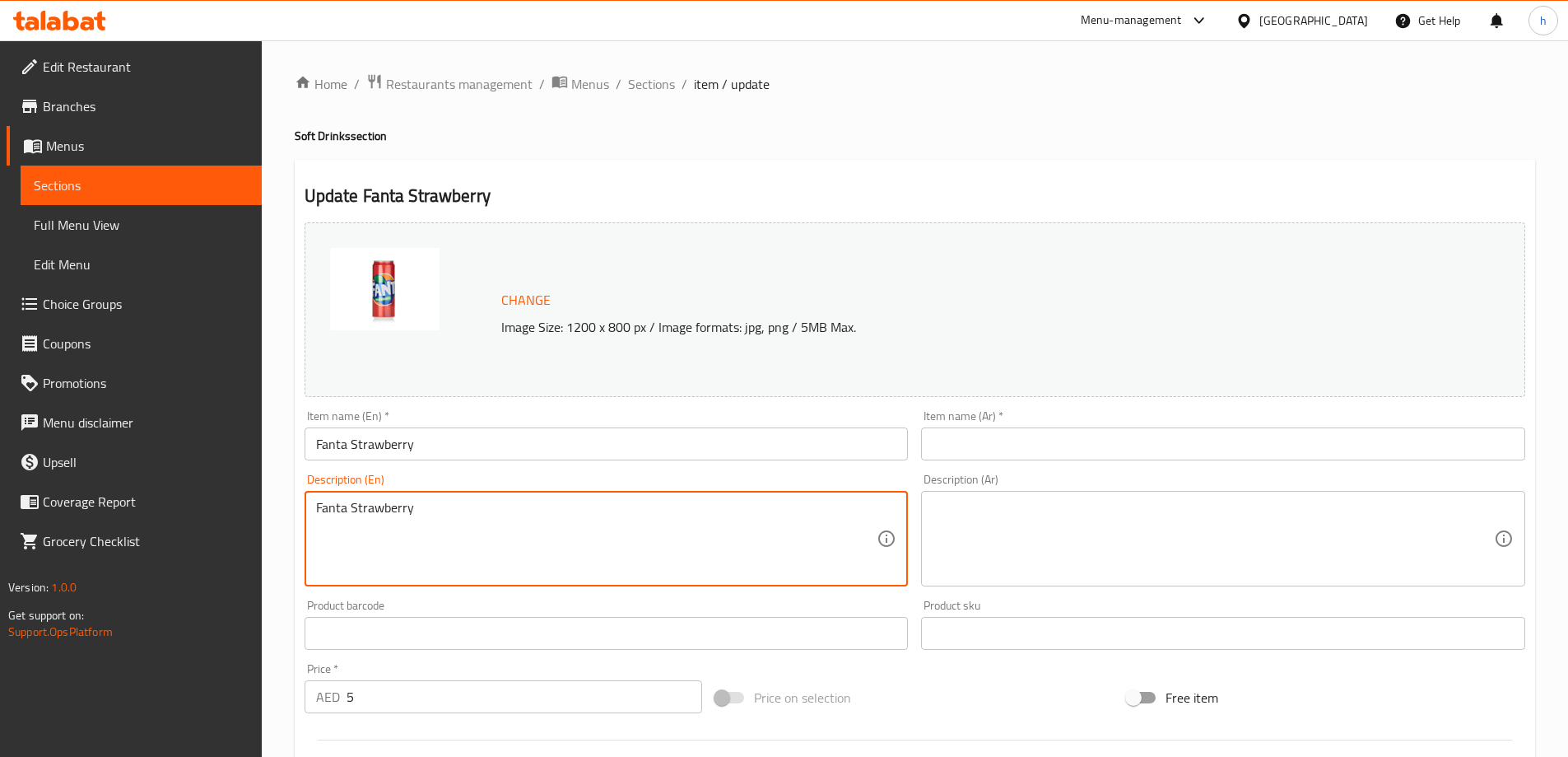
click at [383, 500] on textarea "Fanta Strawberry" at bounding box center [596, 539] width 561 height 78
paste textarea "Strawberry flavored carbonated soft drink"
type textarea "Strawberry flavored carbonated soft drink"
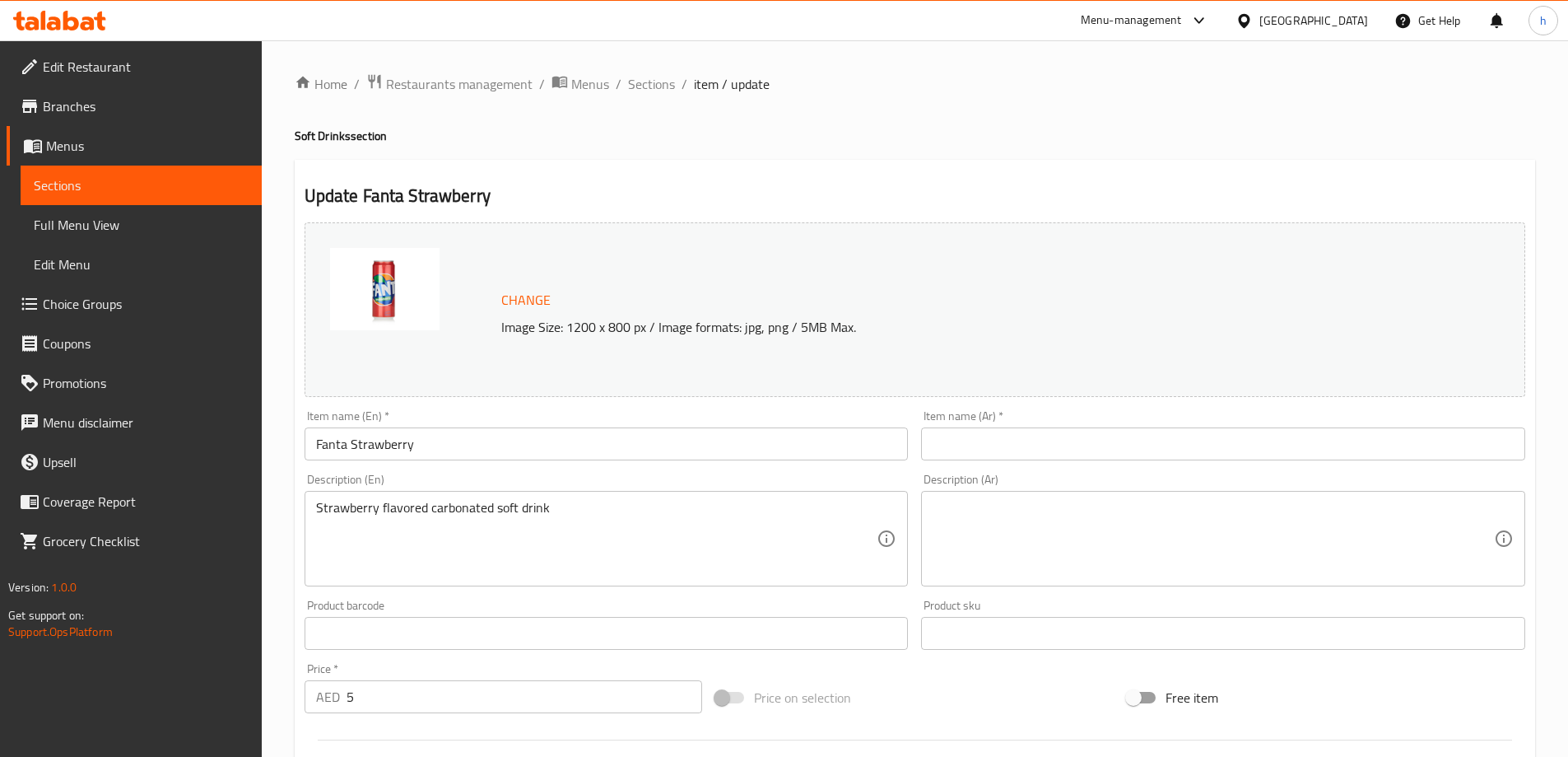
click at [1056, 516] on textarea at bounding box center [1213, 539] width 561 height 78
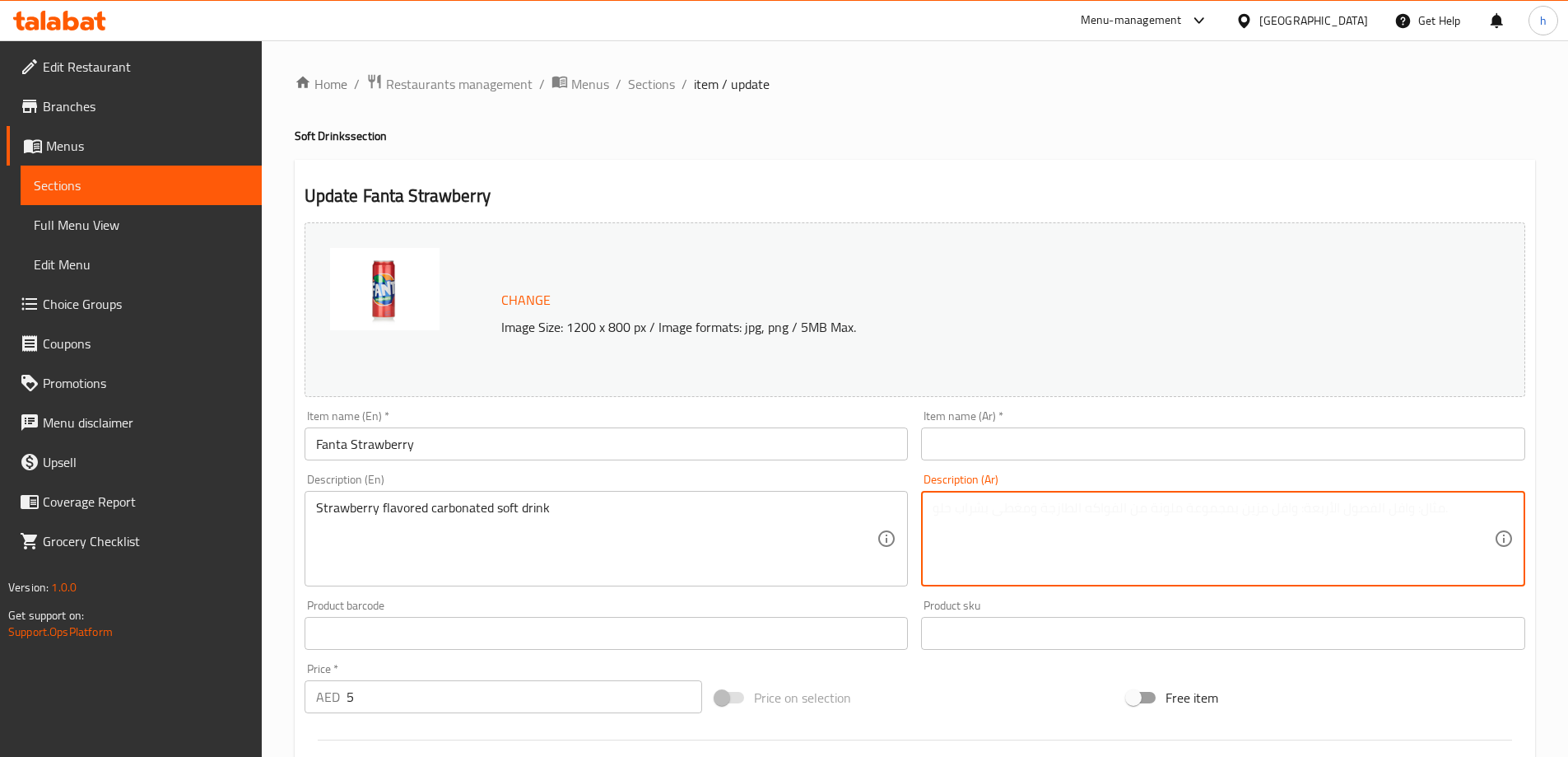
paste textarea "مشروب غازي بنكهة الفراولة"
type textarea "مشروب غازي بنكهة الفراولة"
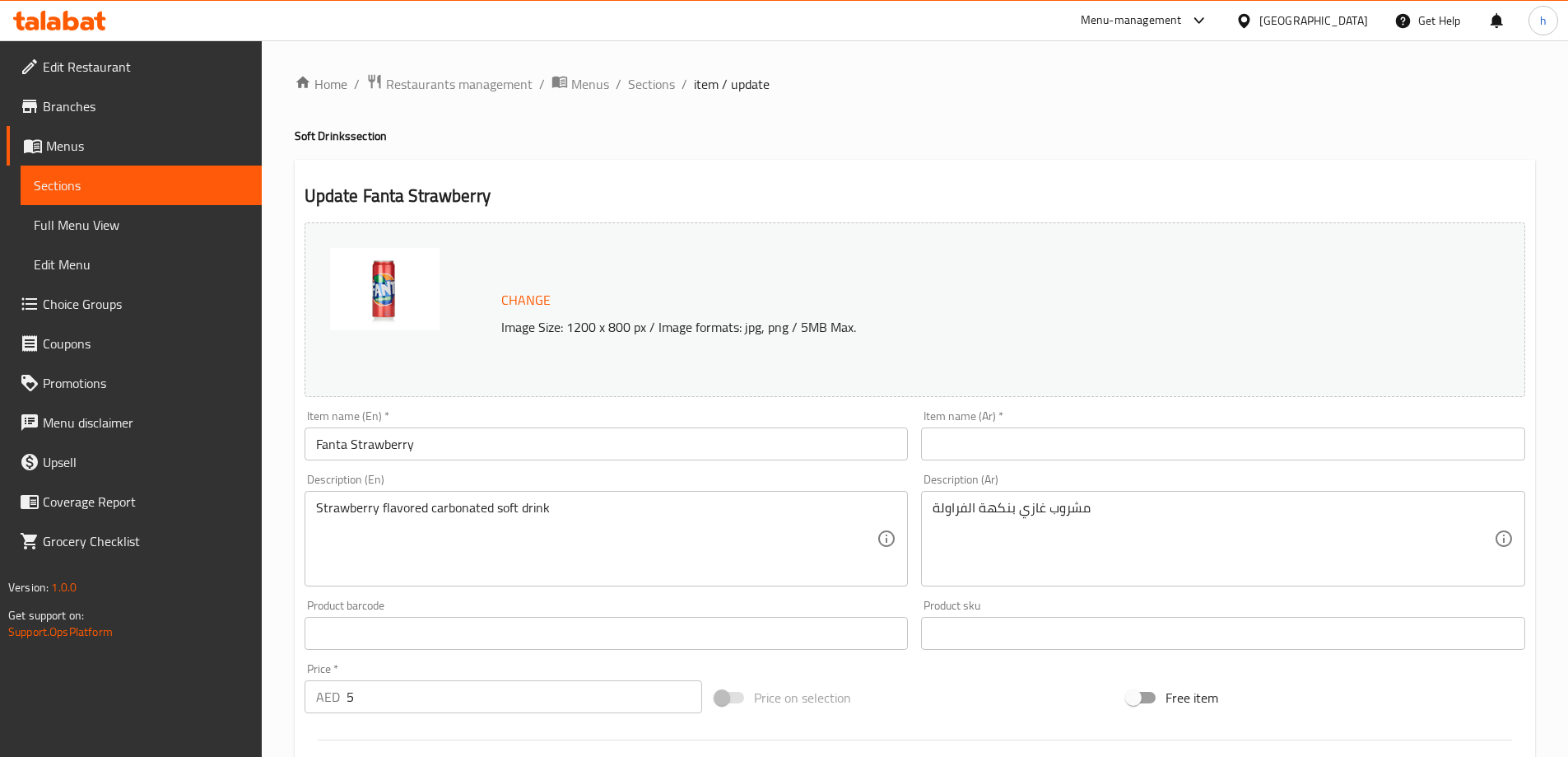
click at [978, 445] on input "text" at bounding box center [1223, 444] width 604 height 33
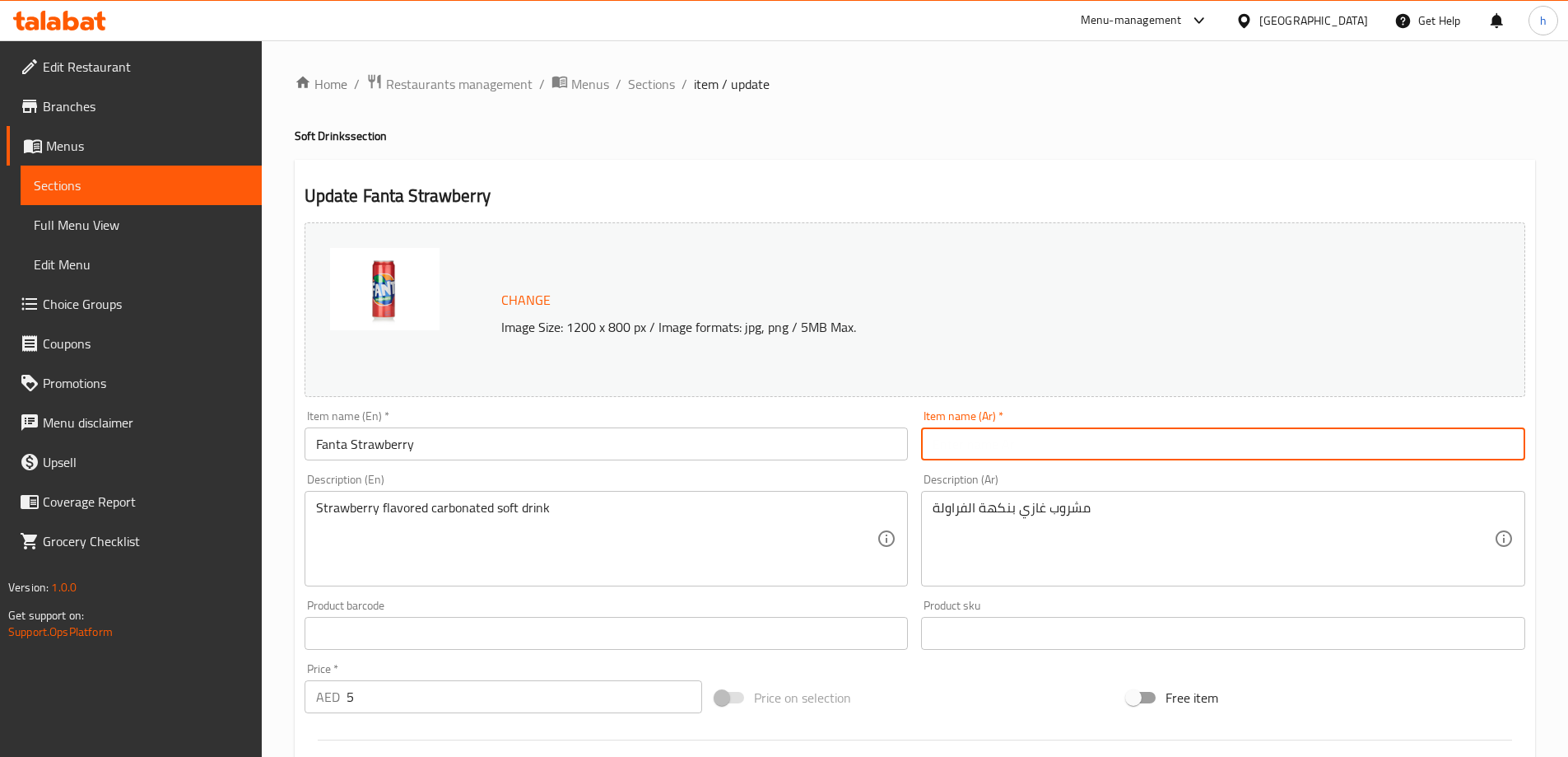
paste input "فانتا فراولة"
type input "فانتا فراولة"
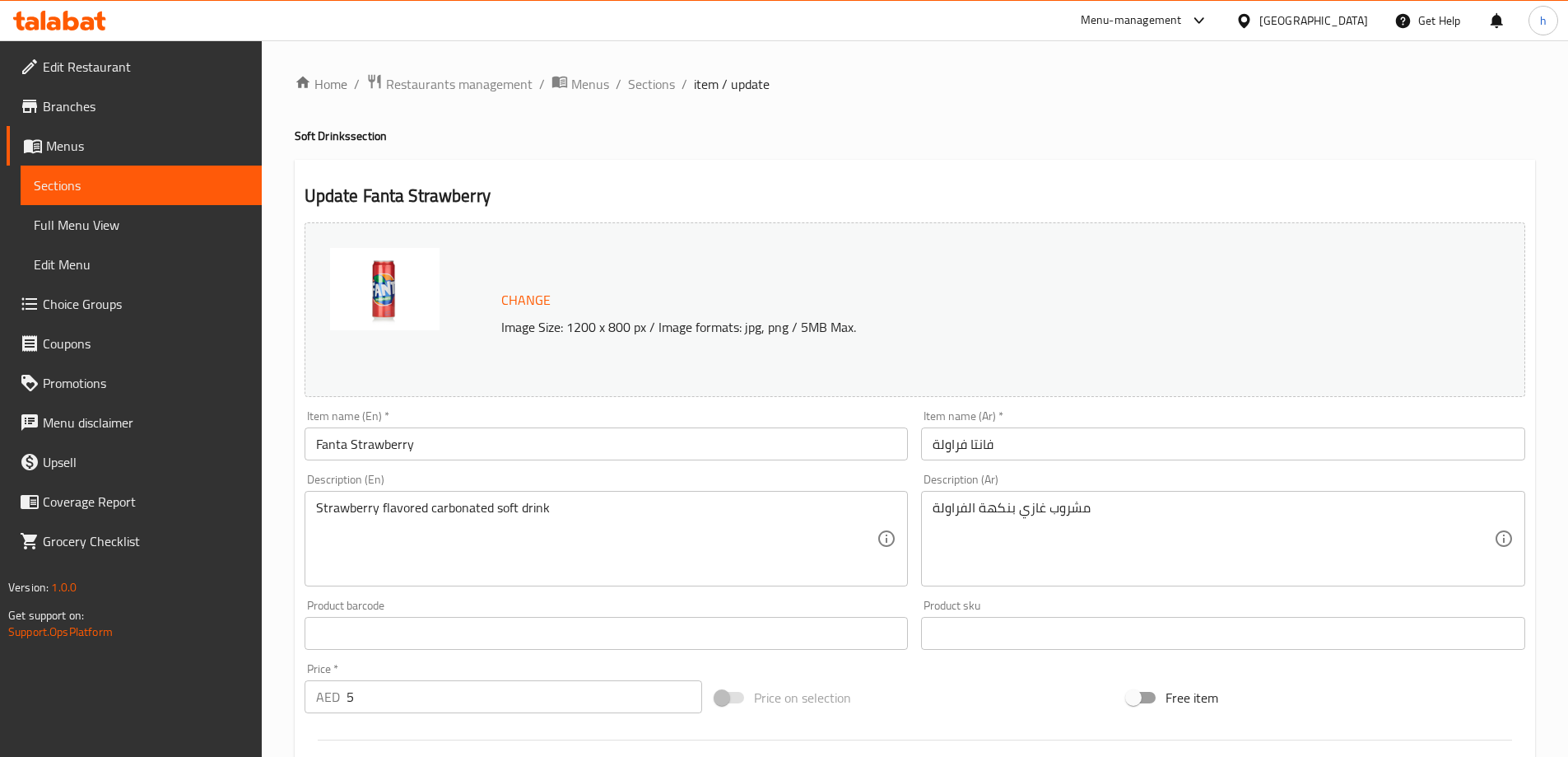
click at [957, 172] on div "Update Fanta Strawberry Change Image Size: 1200 x 800 px / Image formats: jpg, …" at bounding box center [914, 650] width 1241 height 983
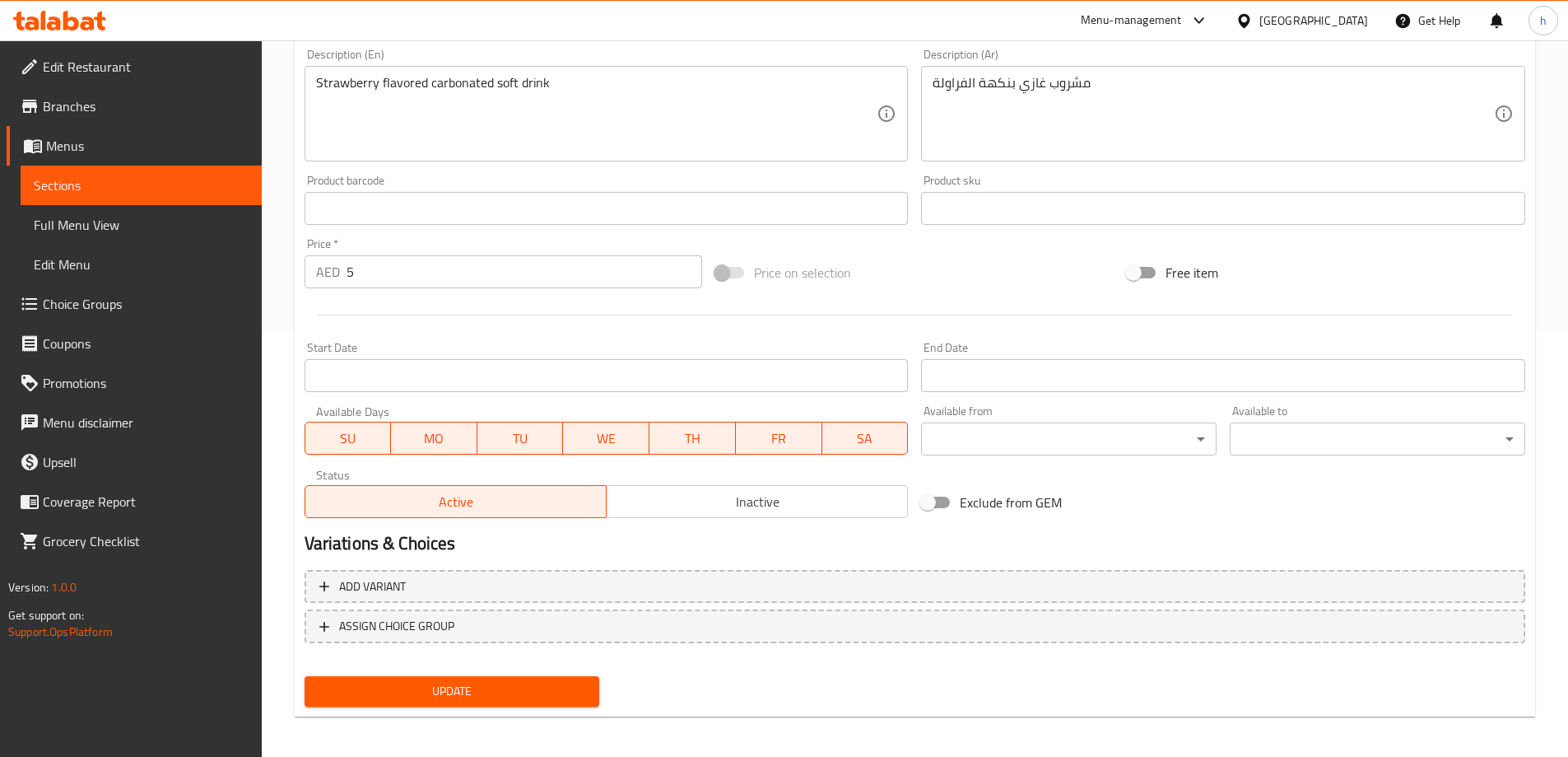
scroll to position [430, 0]
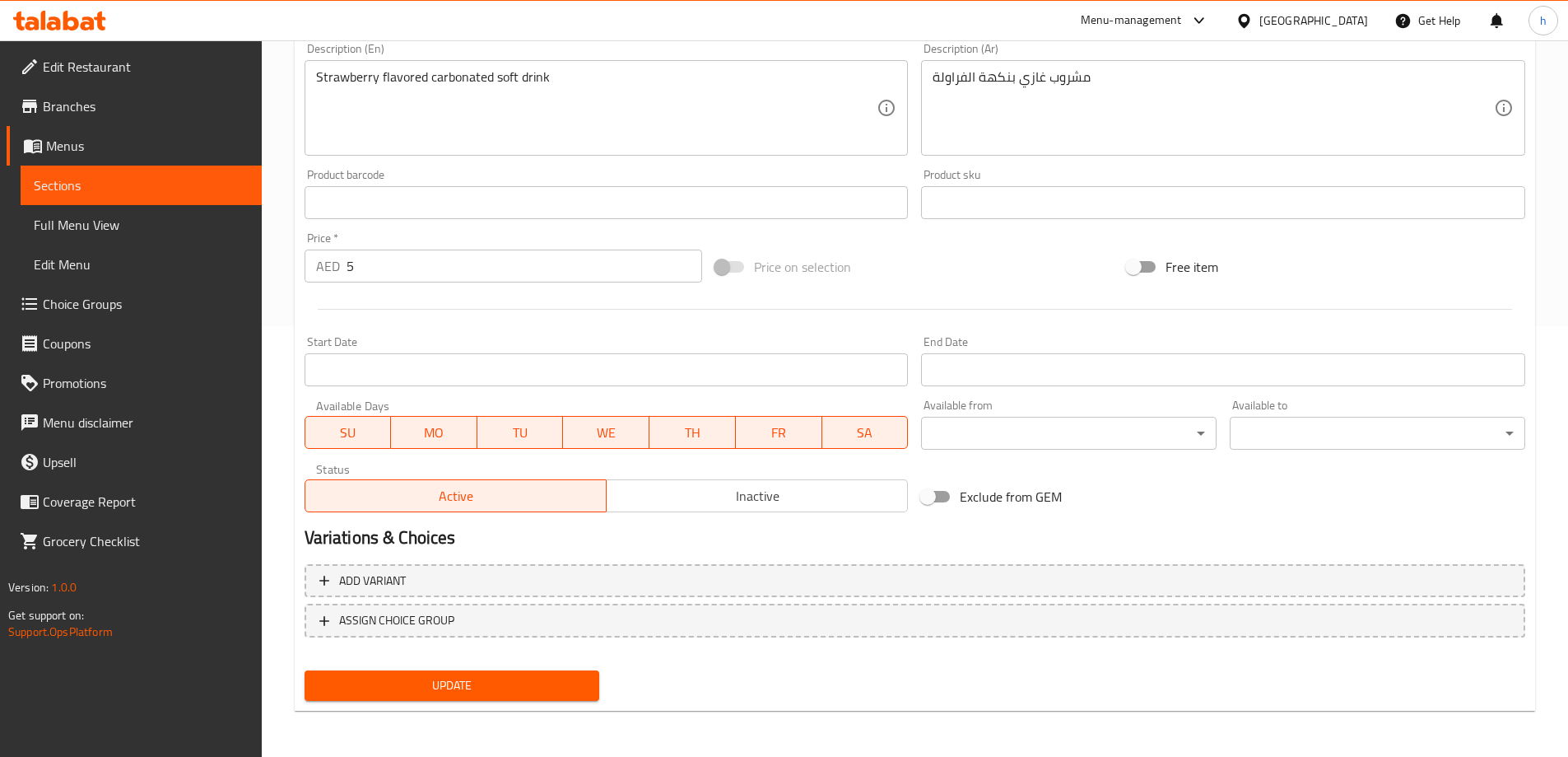
click at [544, 680] on span "Update" at bounding box center [452, 686] width 269 height 21
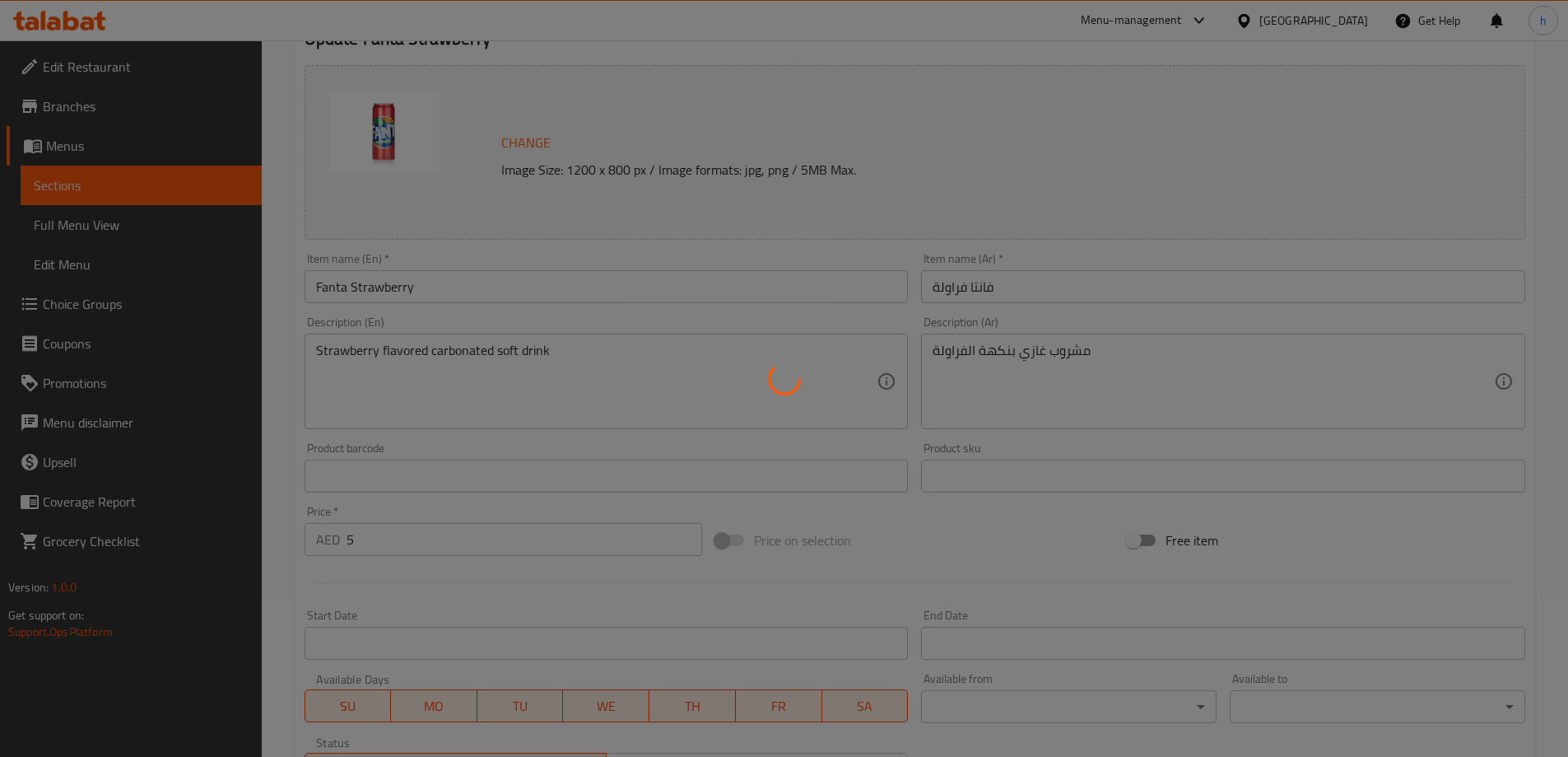
scroll to position [0, 0]
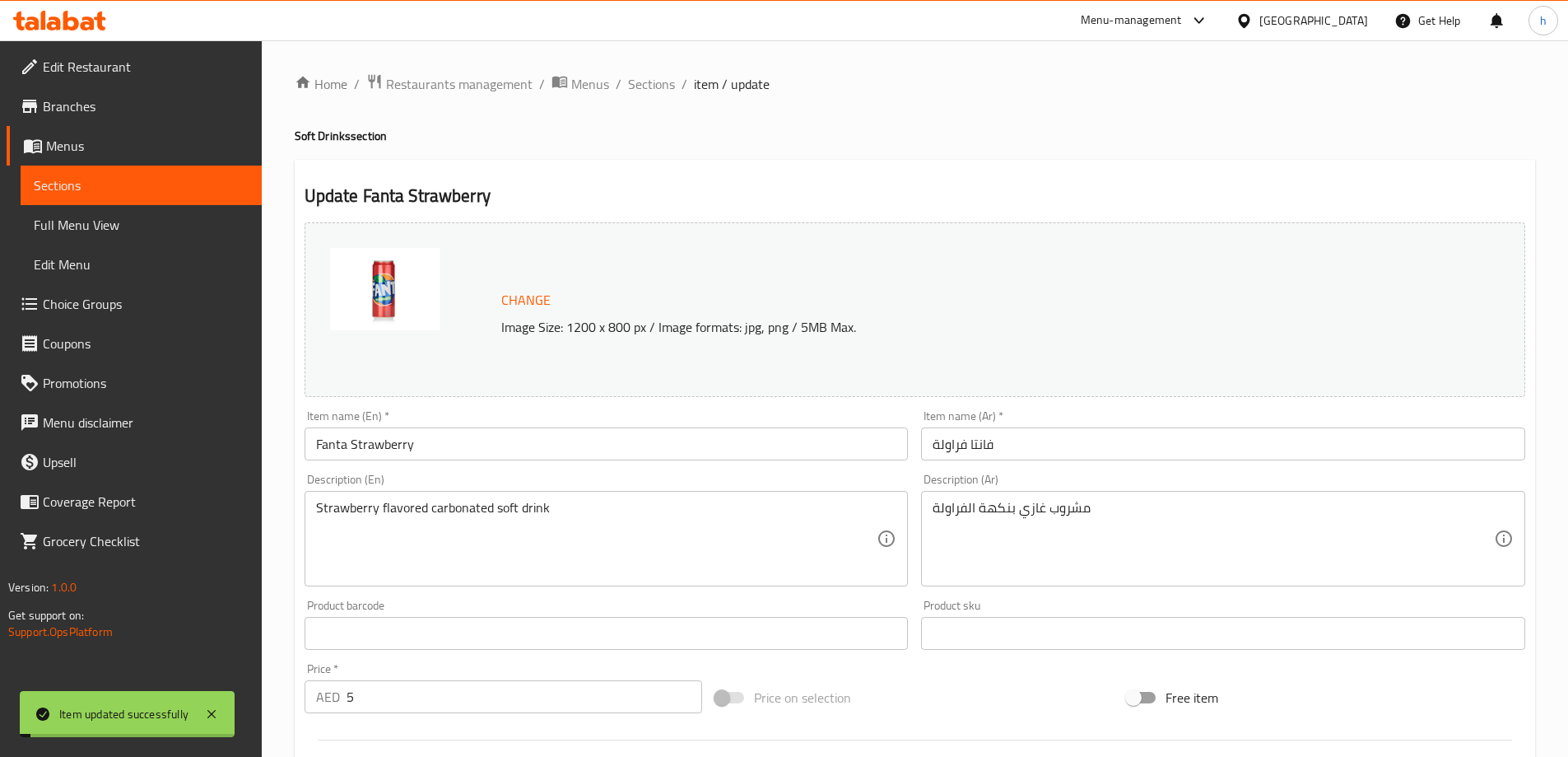
click at [857, 107] on div "Home / Restaurants management / Menus / Sections / item / update Soft Drinks se…" at bounding box center [914, 614] width 1241 height 1082
click at [216, 190] on span "Sections" at bounding box center [142, 185] width 215 height 20
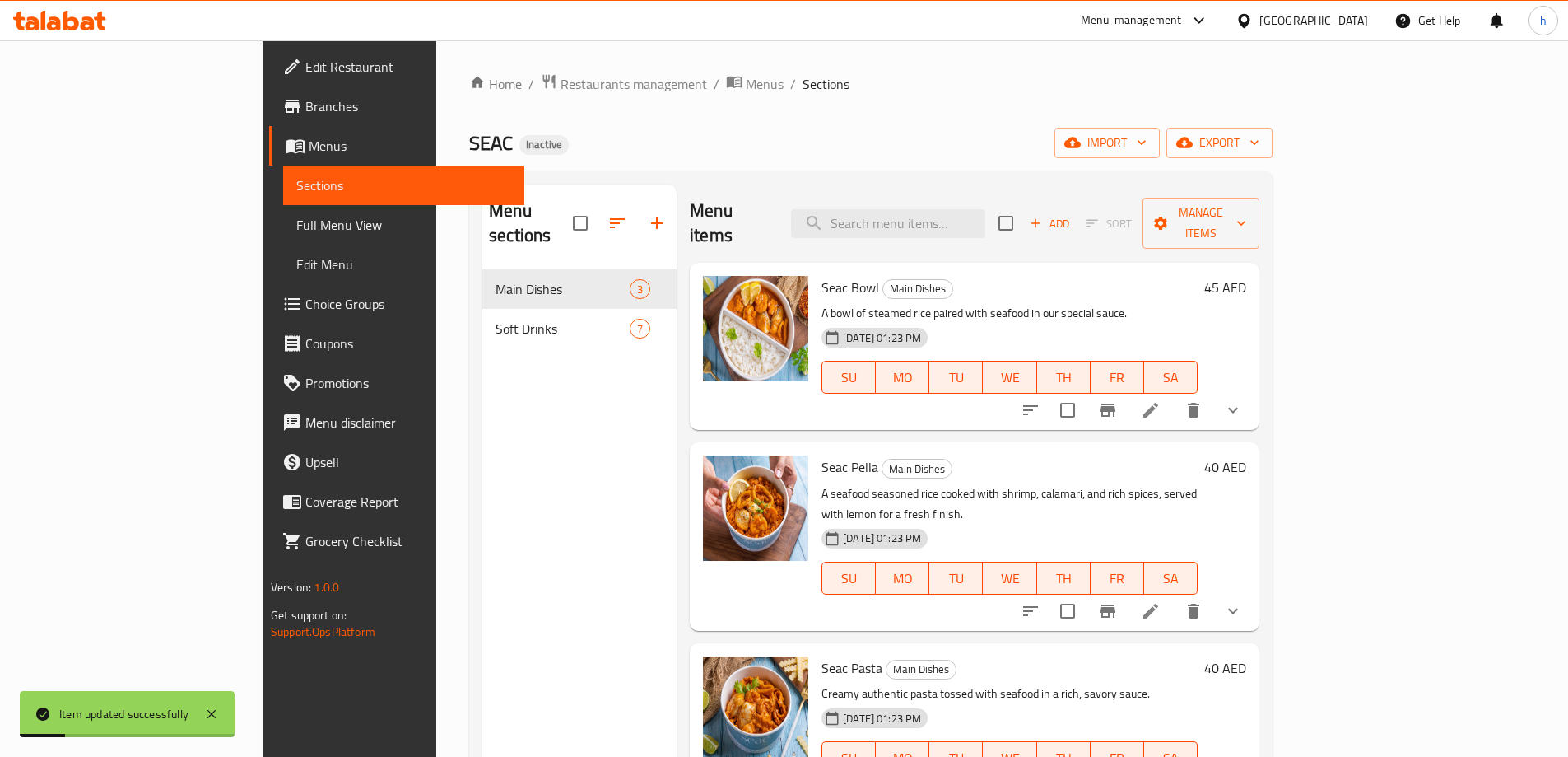
click at [748, 153] on div "SEAC Inactive import export" at bounding box center [871, 143] width 804 height 30
click at [1058, 79] on ol "Home / Restaurants management / Menus / Sections" at bounding box center [871, 84] width 804 height 22
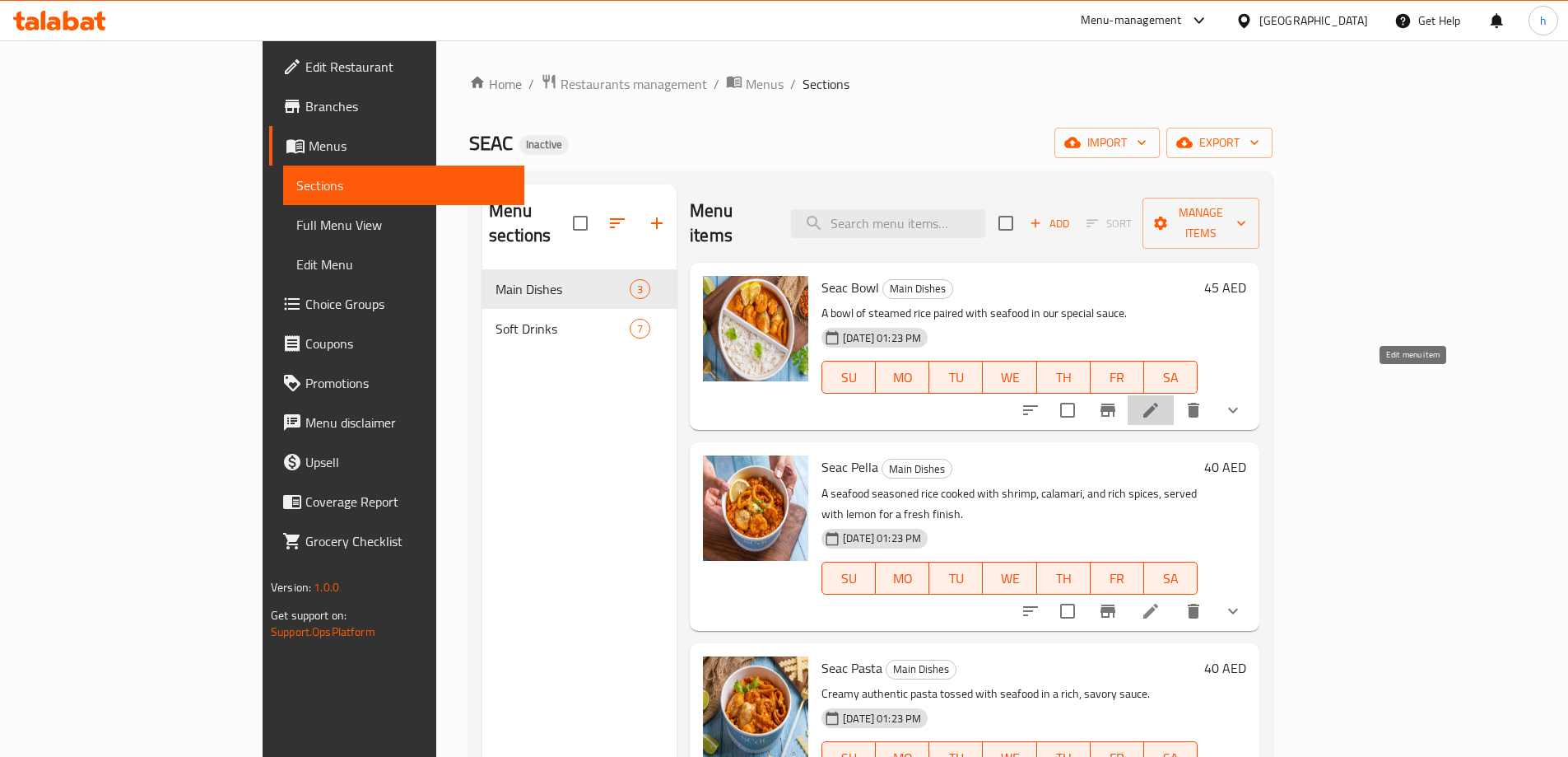
click at [1160, 400] on icon at bounding box center [1151, 410] width 20 height 20
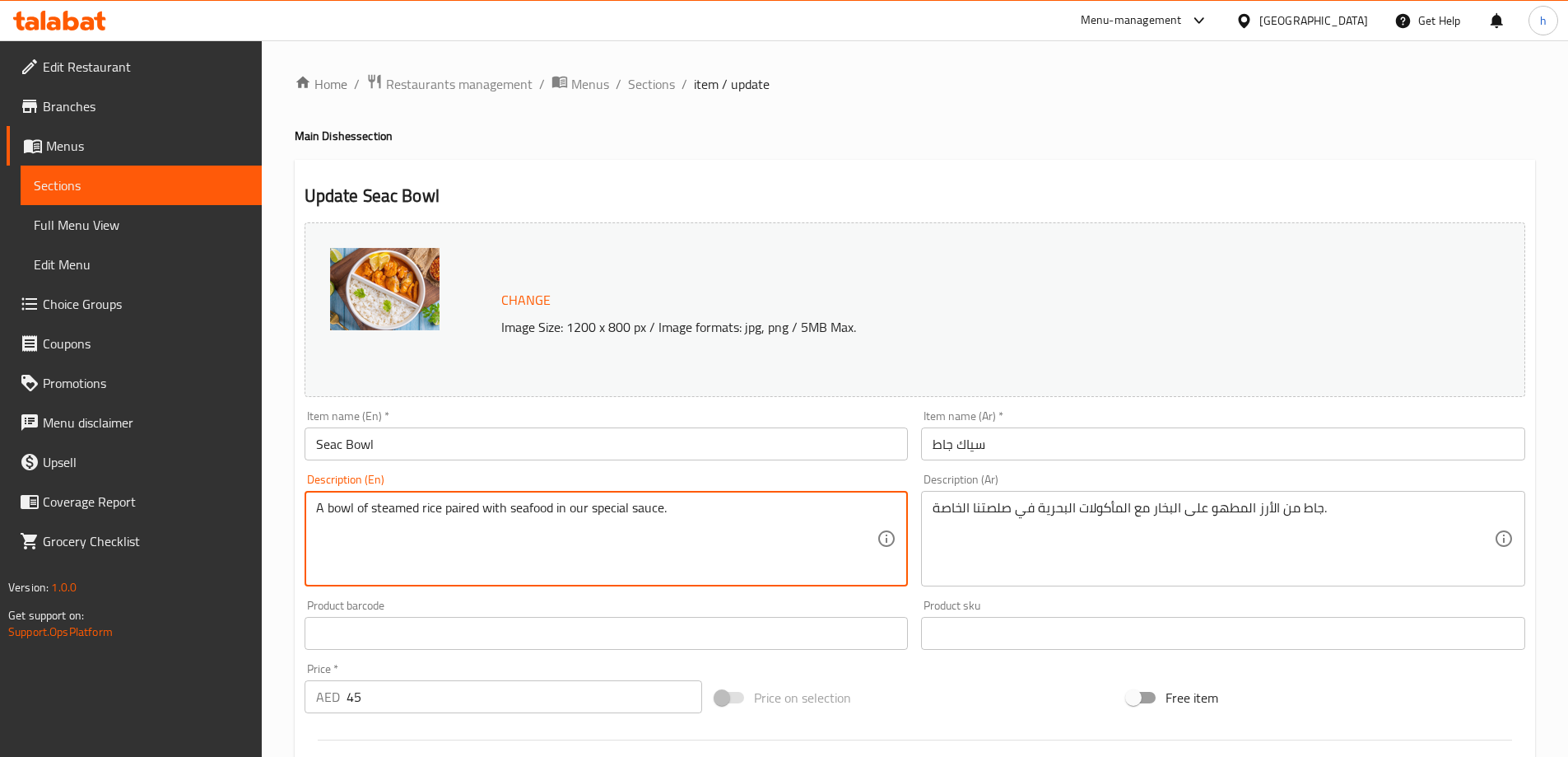
drag, startPoint x: 461, startPoint y: 509, endPoint x: 488, endPoint y: 508, distance: 27.0
click at [488, 508] on textarea "A bowl of steamed rice paired with seafood in our special sauce." at bounding box center [596, 539] width 561 height 78
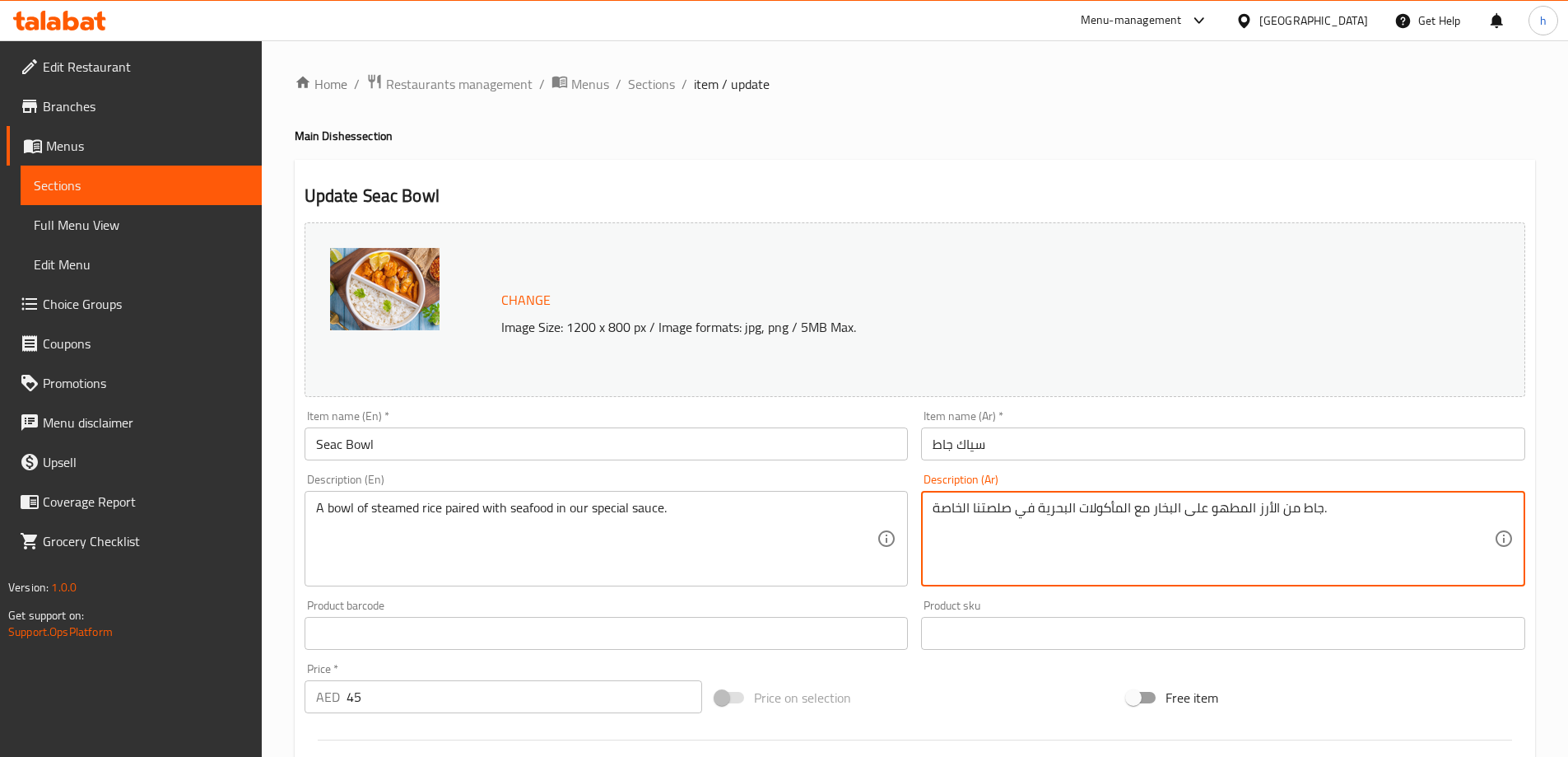
click at [1142, 513] on textarea "جاط من الأرز المطهو على البخار مع المأكولات البحرية في صلصتنا الخاصة." at bounding box center [1213, 539] width 561 height 78
paste textarea "قترنة مع"
click at [1154, 510] on textarea "جاط من الأرز المطهو على البخار مقترنة مع المأكولات البحرية في صلصتنا الخاصة." at bounding box center [1213, 539] width 561 height 78
type textarea "جاط من الأرز المطهو على البخار مقترن مع المأكولات البحرية في صلصتنا الخاصة."
click at [1041, 152] on div "Home / Restaurants management / Menus / Sections / item / update Main Dishes se…" at bounding box center [914, 627] width 1241 height 1108
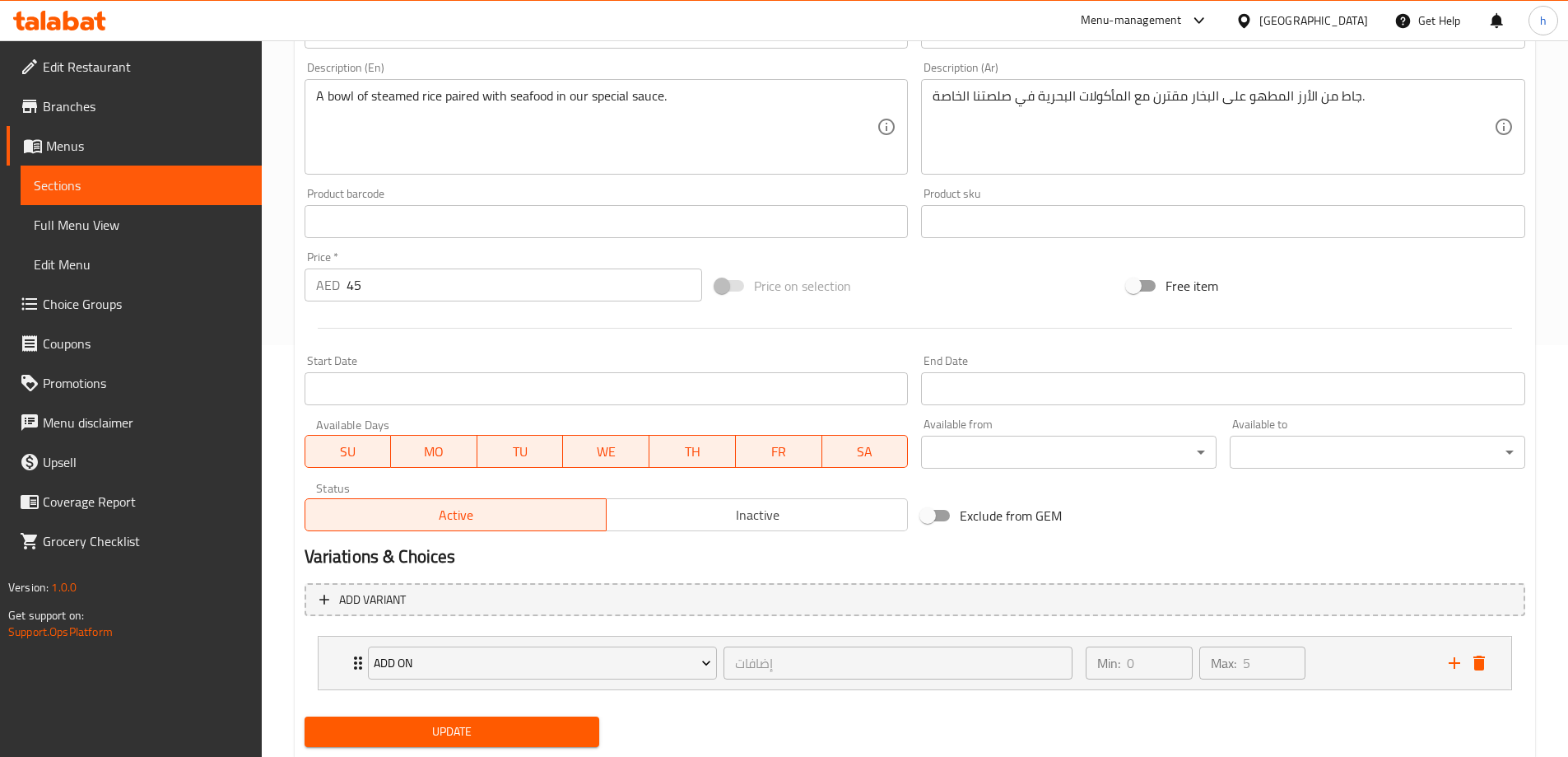
scroll to position [458, 0]
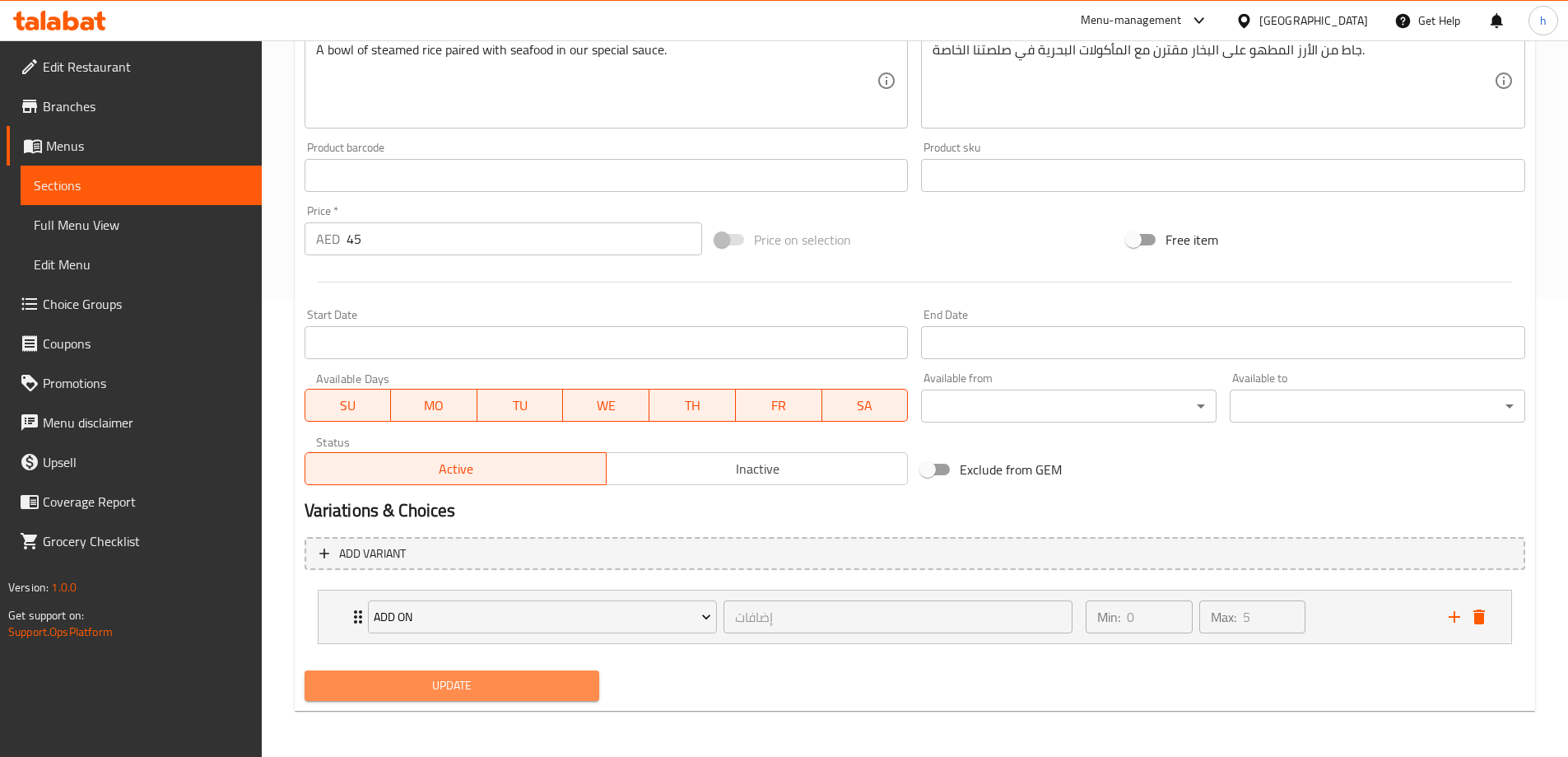
click at [527, 690] on span "Update" at bounding box center [452, 686] width 269 height 21
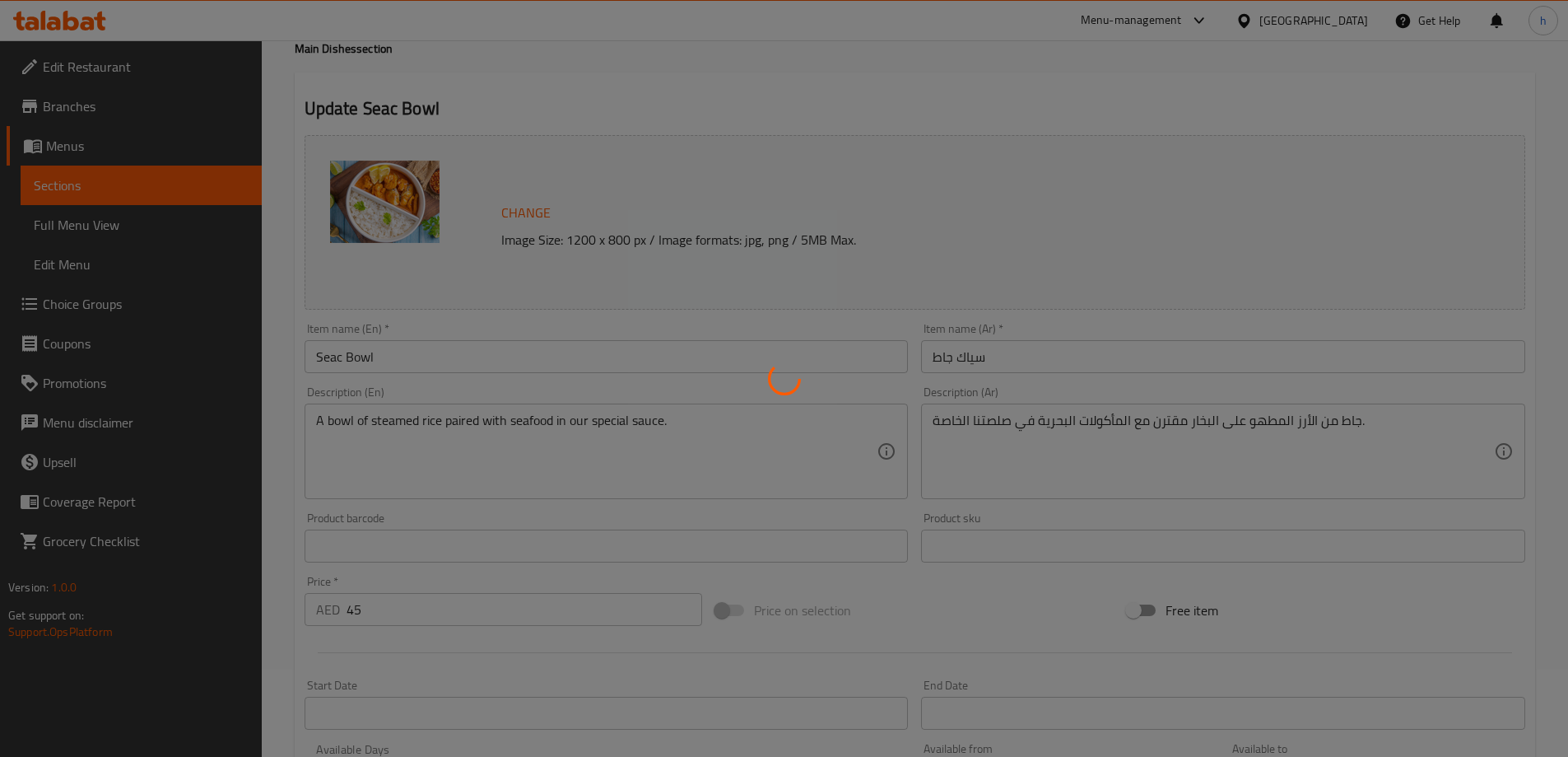
scroll to position [0, 0]
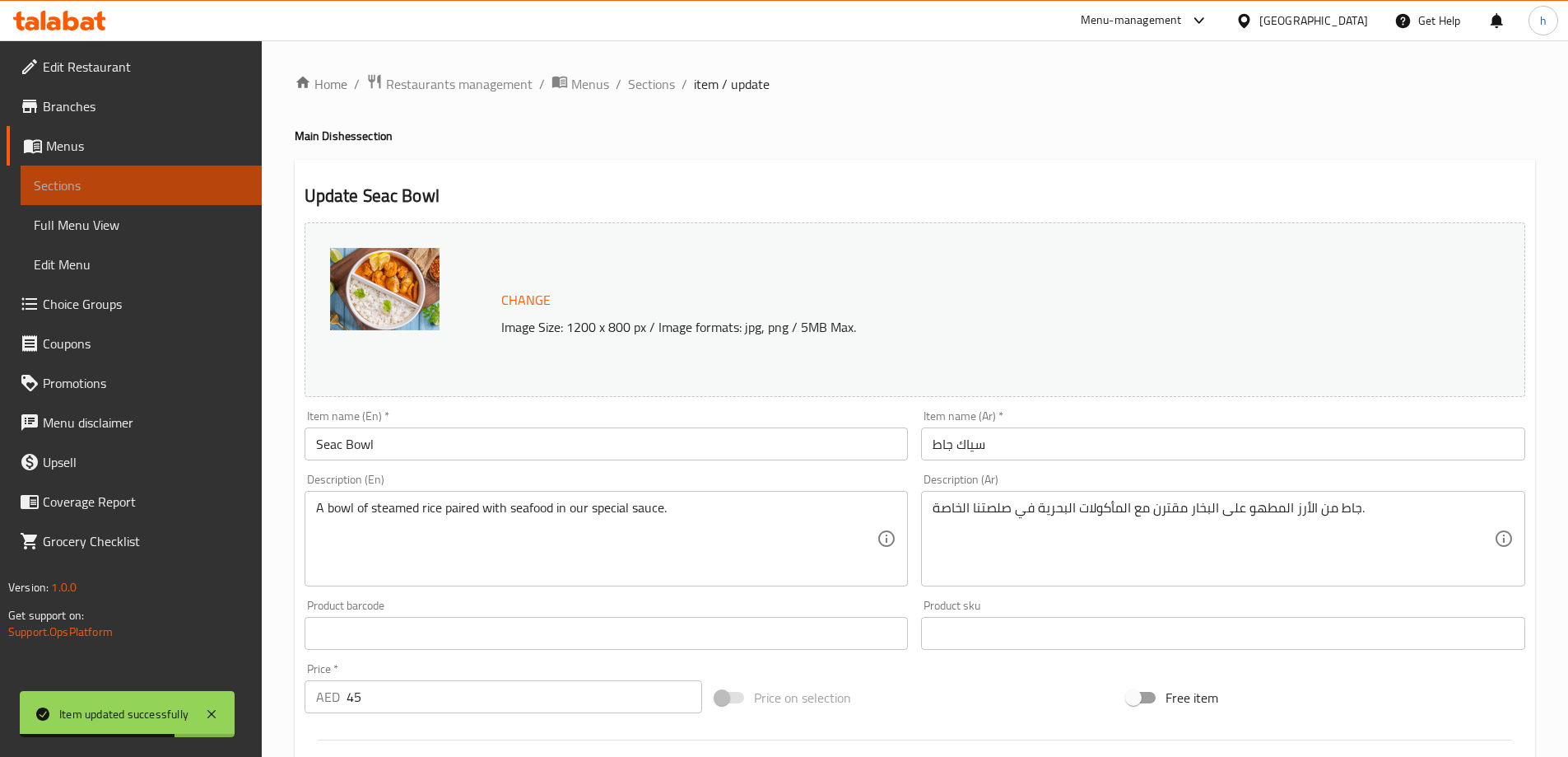
click at [193, 180] on span "Sections" at bounding box center [142, 185] width 215 height 20
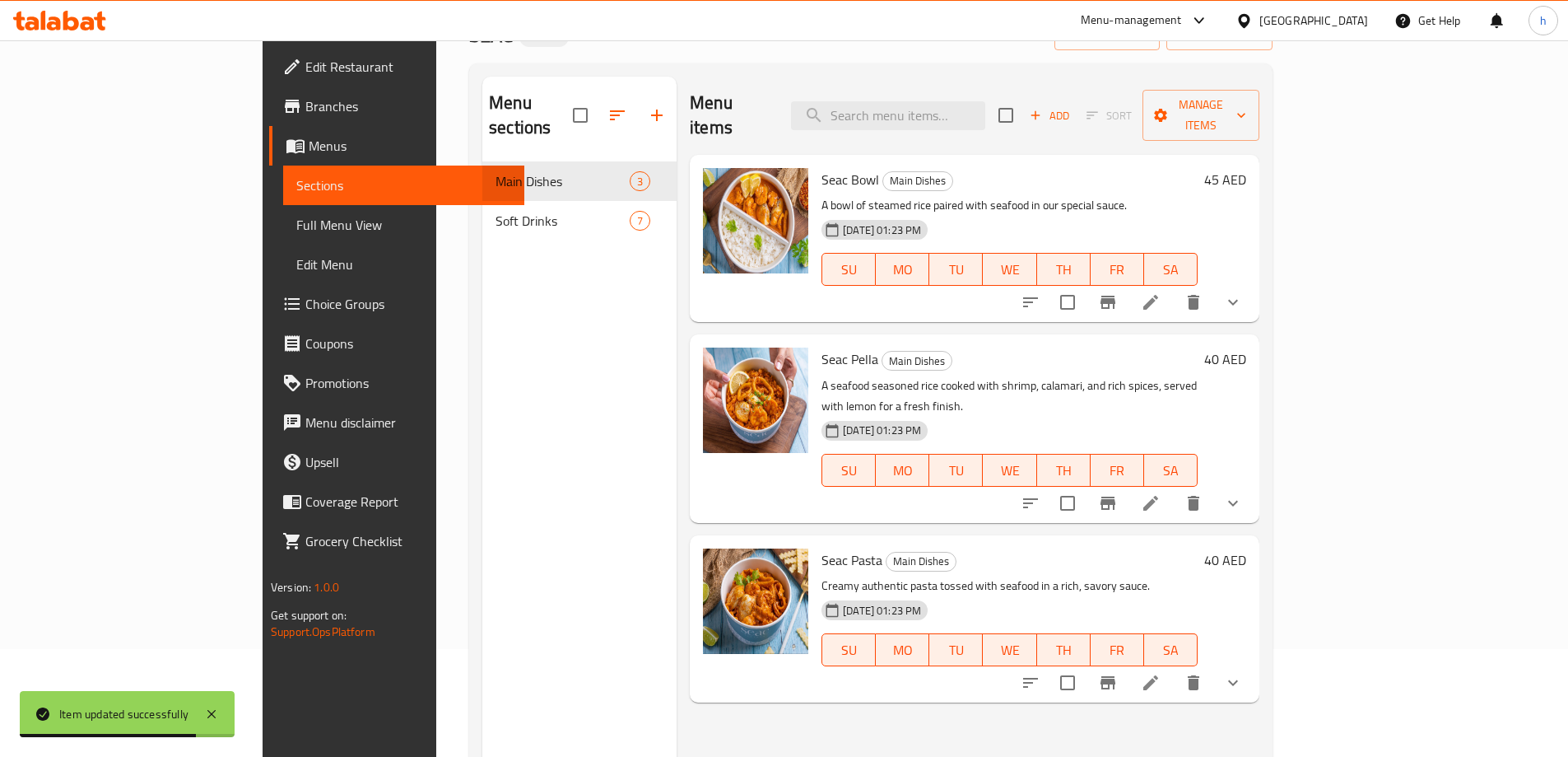
scroll to position [164, 0]
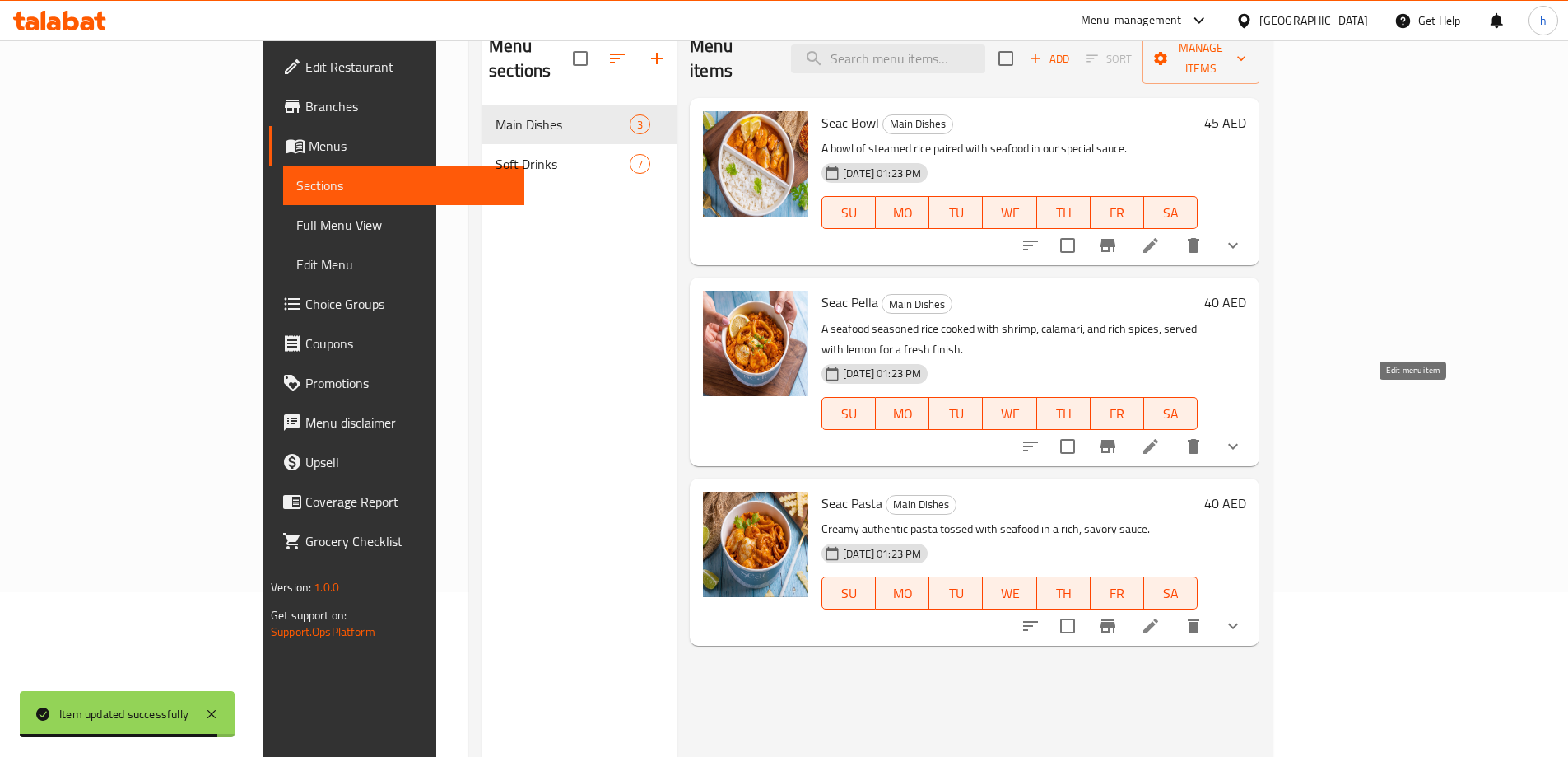
click at [1160, 436] on icon at bounding box center [1151, 446] width 20 height 20
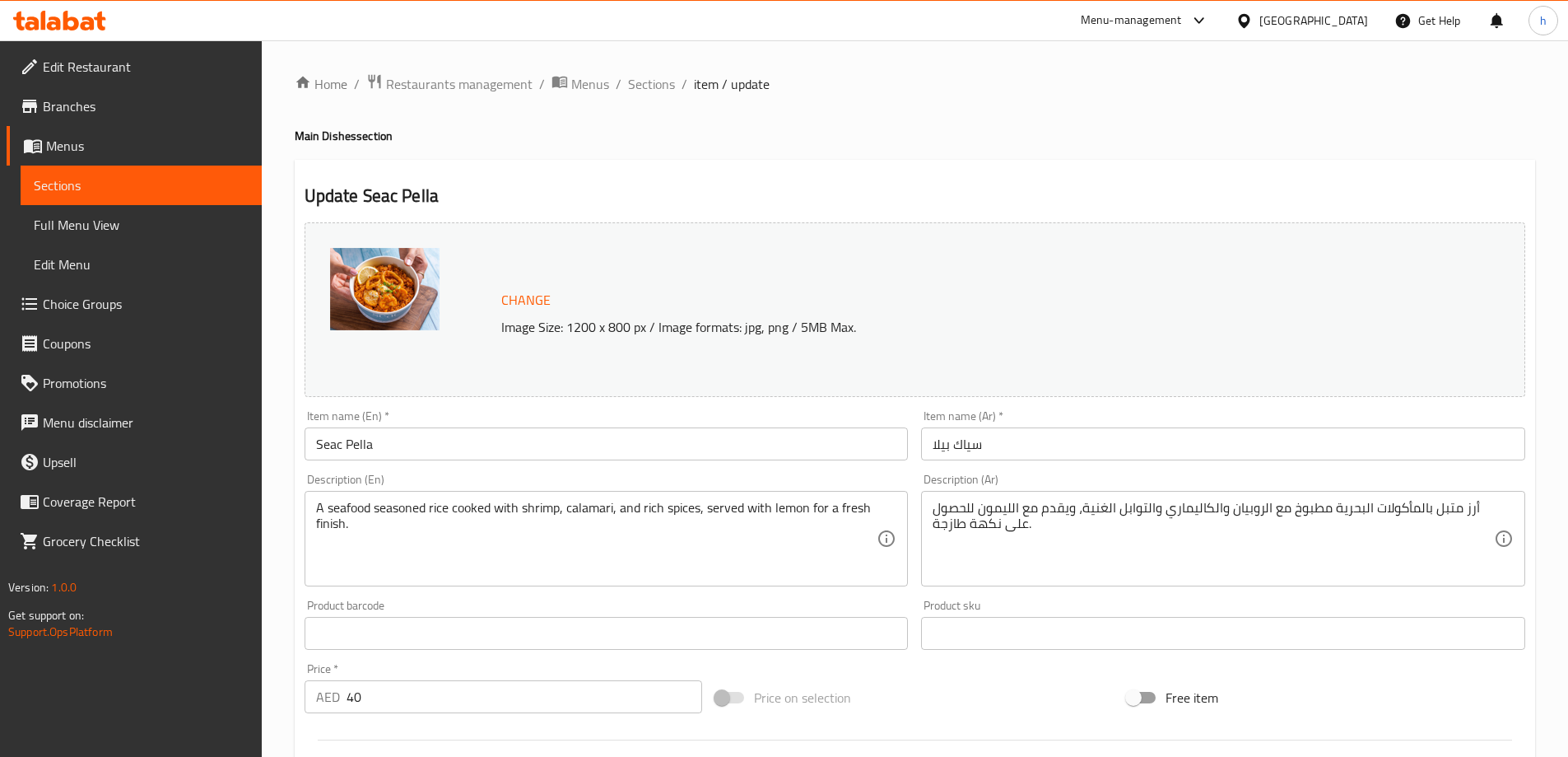
click at [980, 526] on textarea "أرز متبل بالمأكولات البحرية مطبوخ مع الروبيان والكاليماري والتوابل الغنية، ويقد…" at bounding box center [1213, 539] width 561 height 78
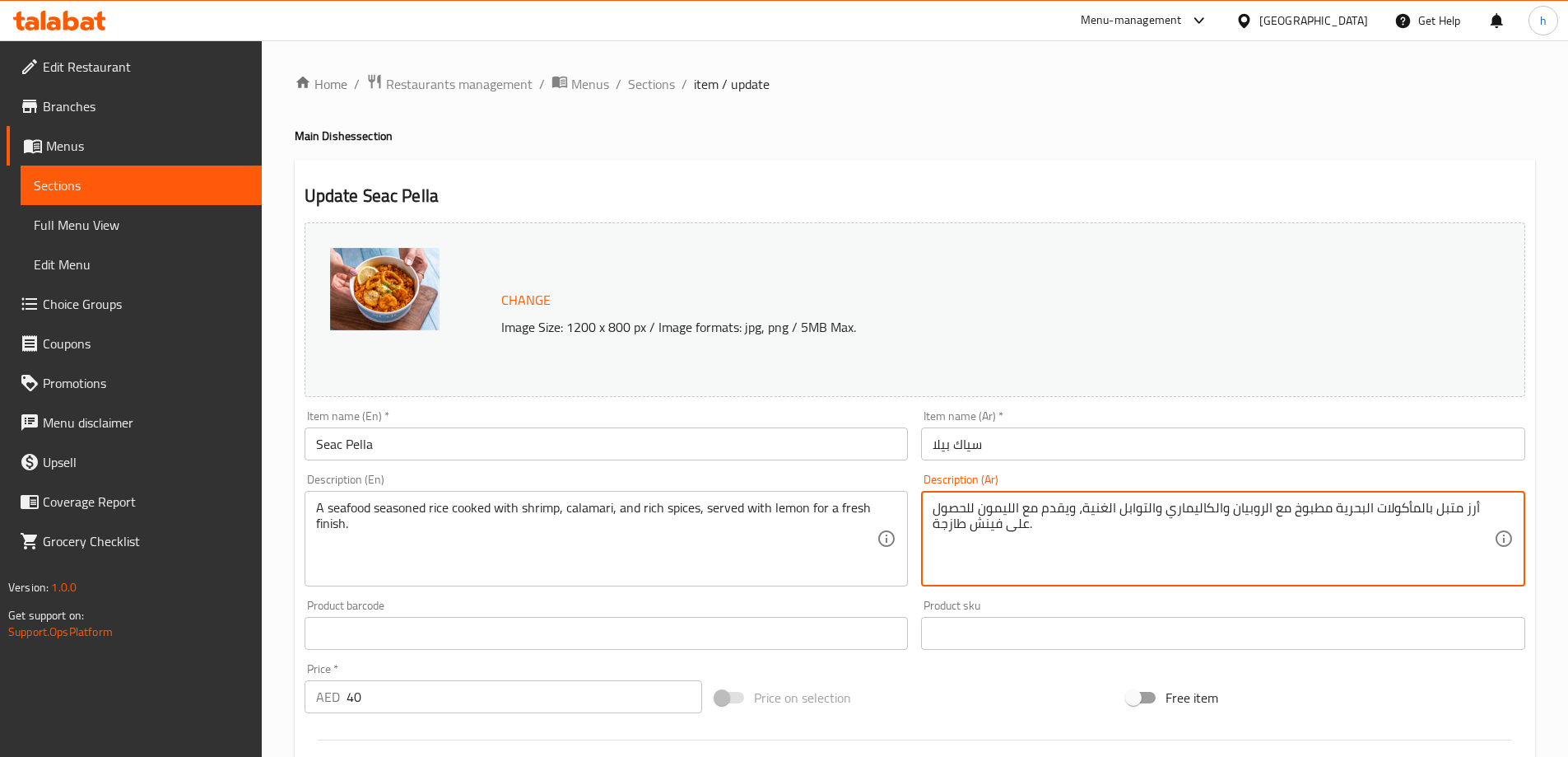
type textarea "أرز متبل بالمأكولات البحرية مطبوخ مع الروبيان والكاليماري والتوابل الغنية، ويقد…"
click at [949, 114] on div "Home / Restaurants management / Menus / Sections / item / update Main Dishes se…" at bounding box center [914, 627] width 1241 height 1108
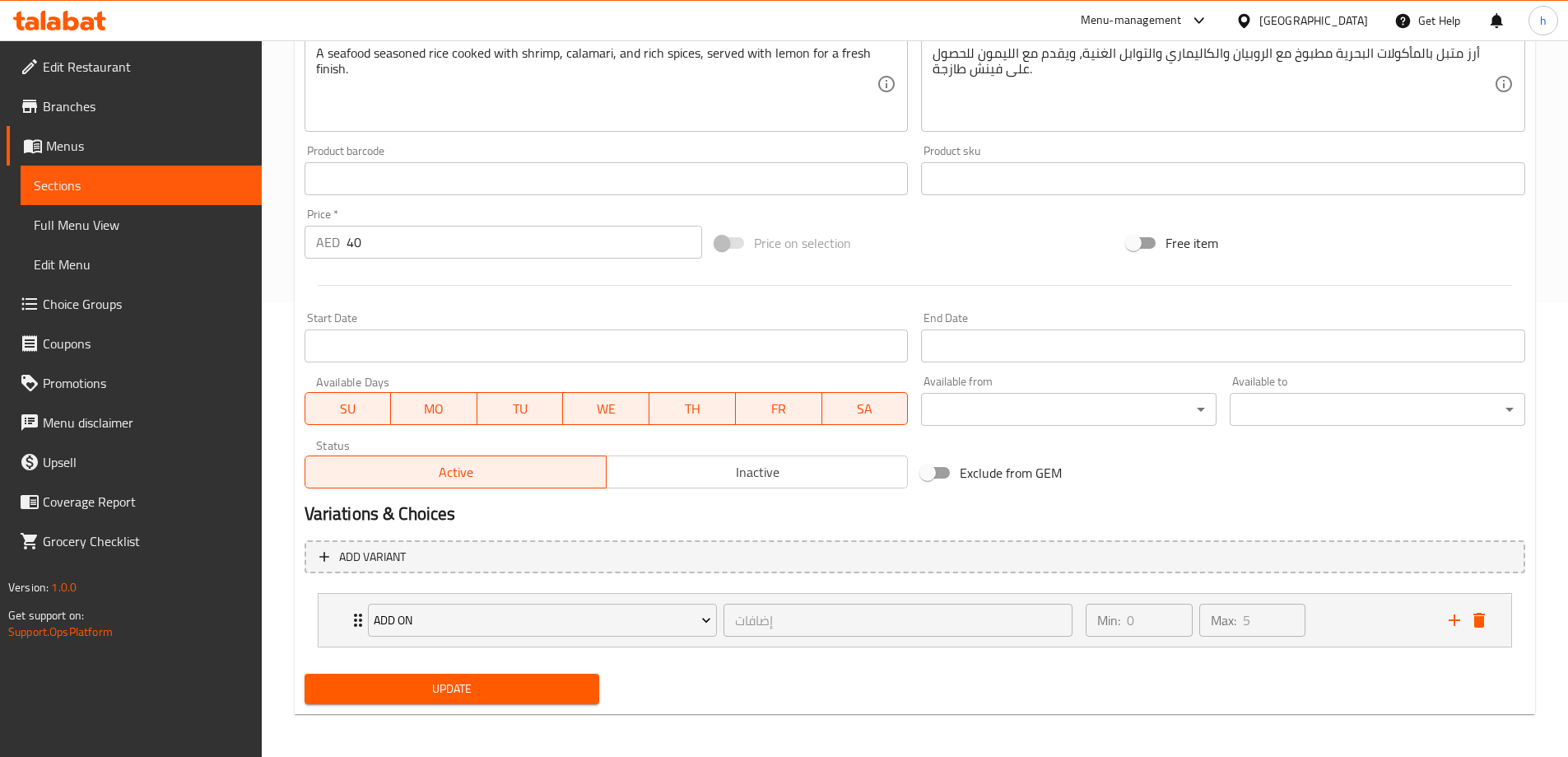
scroll to position [458, 0]
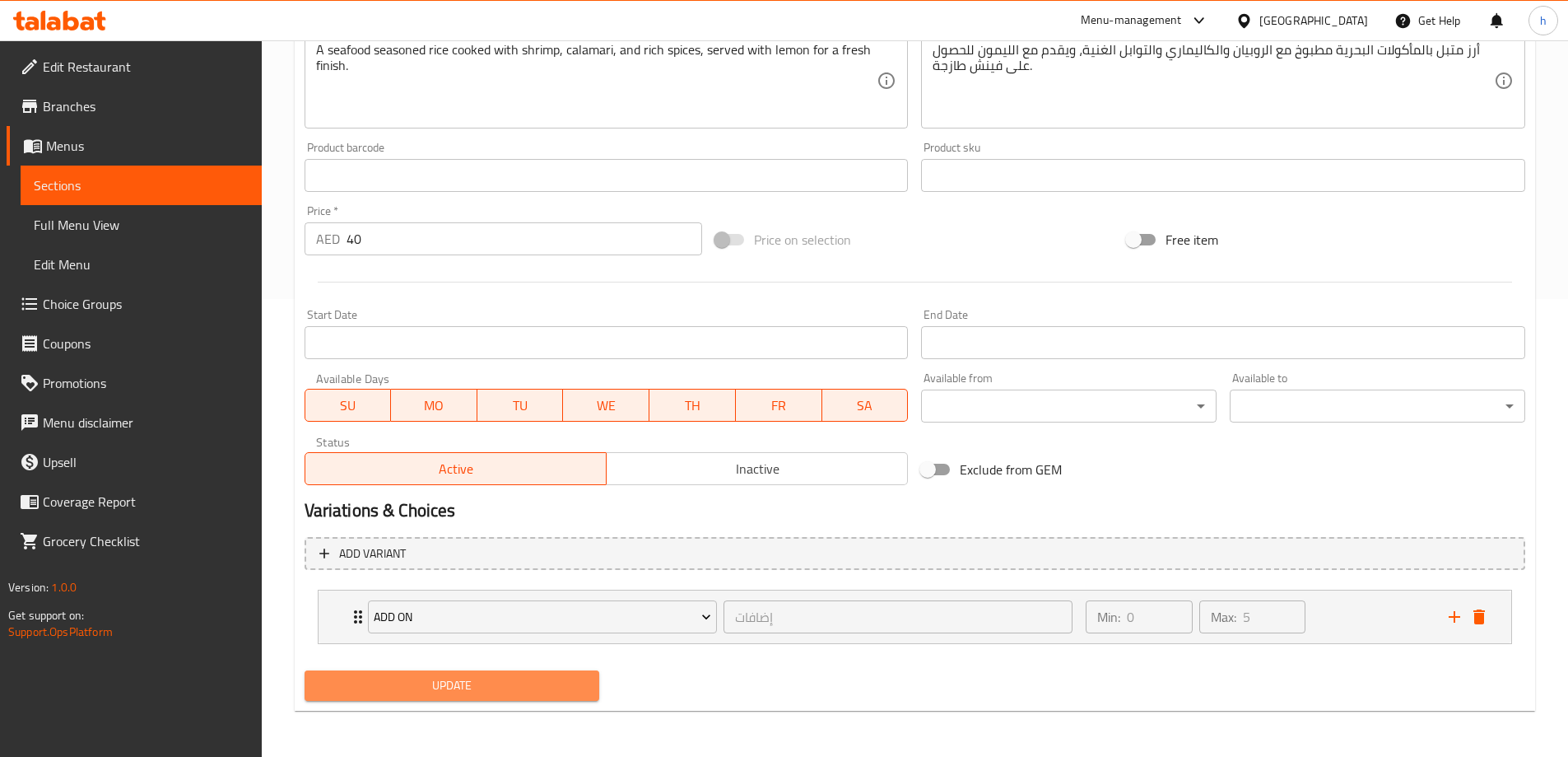
click at [524, 689] on span "Update" at bounding box center [452, 686] width 269 height 21
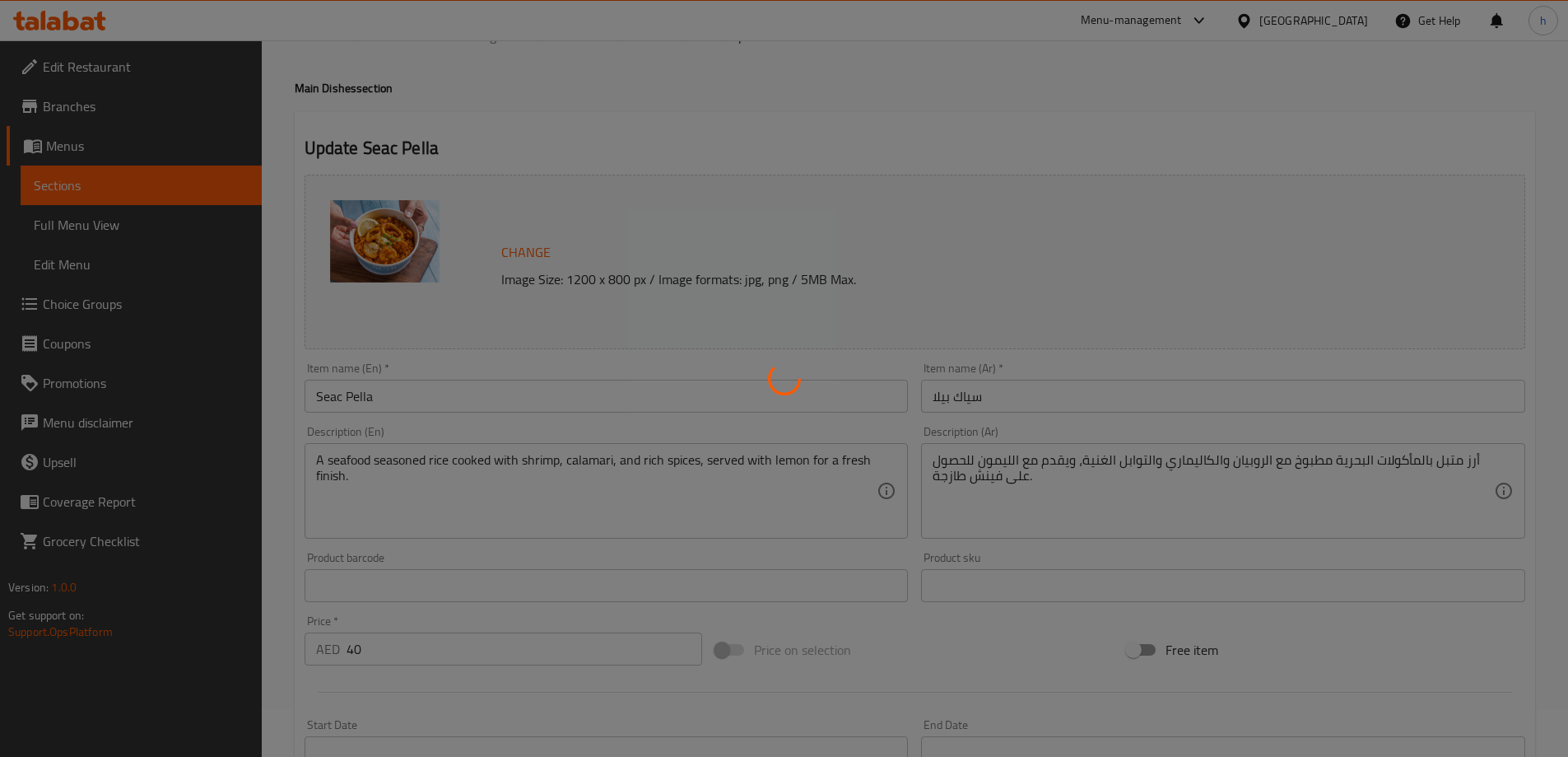
scroll to position [0, 0]
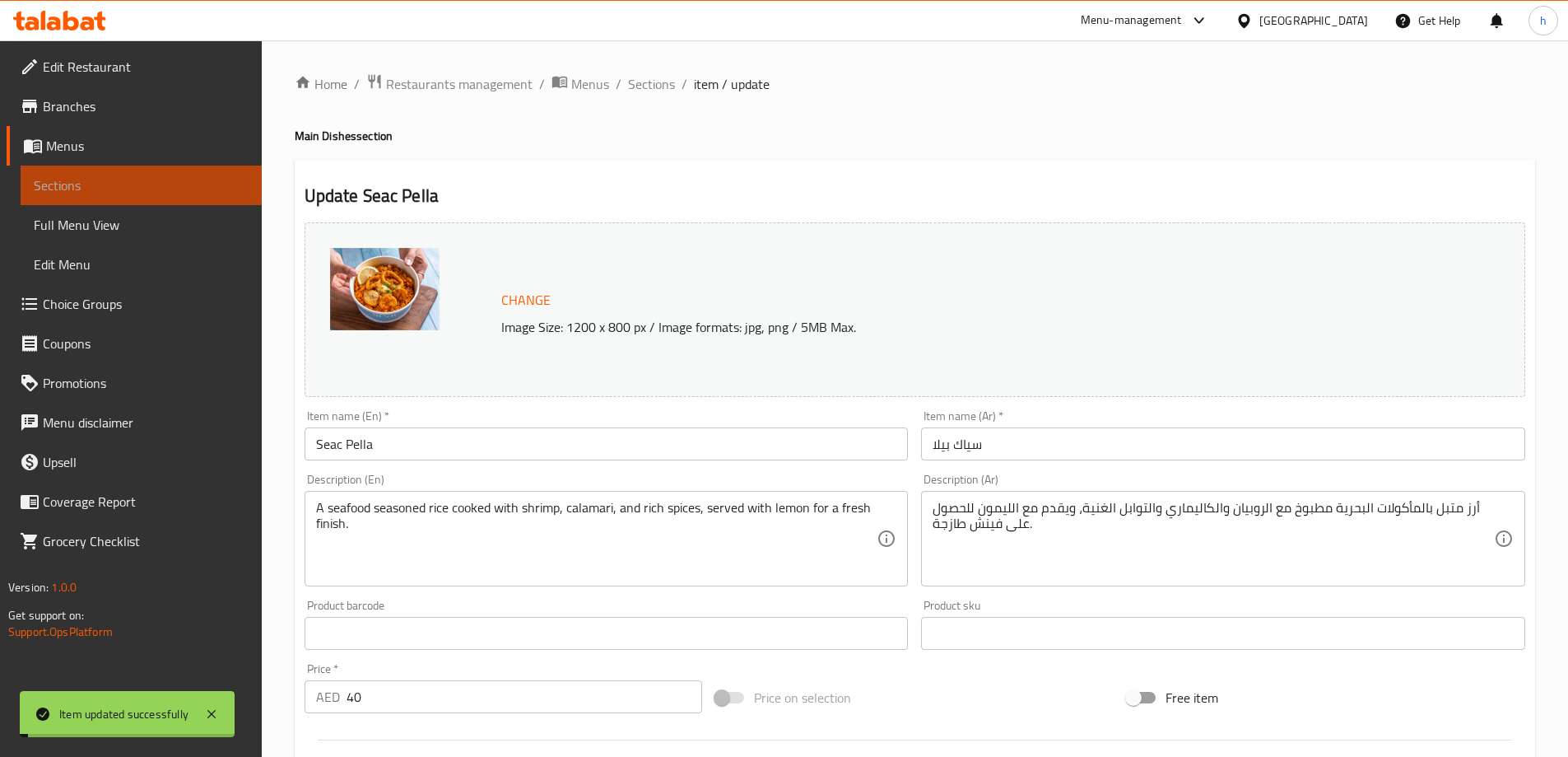
click at [141, 189] on span "Sections" at bounding box center [142, 185] width 215 height 20
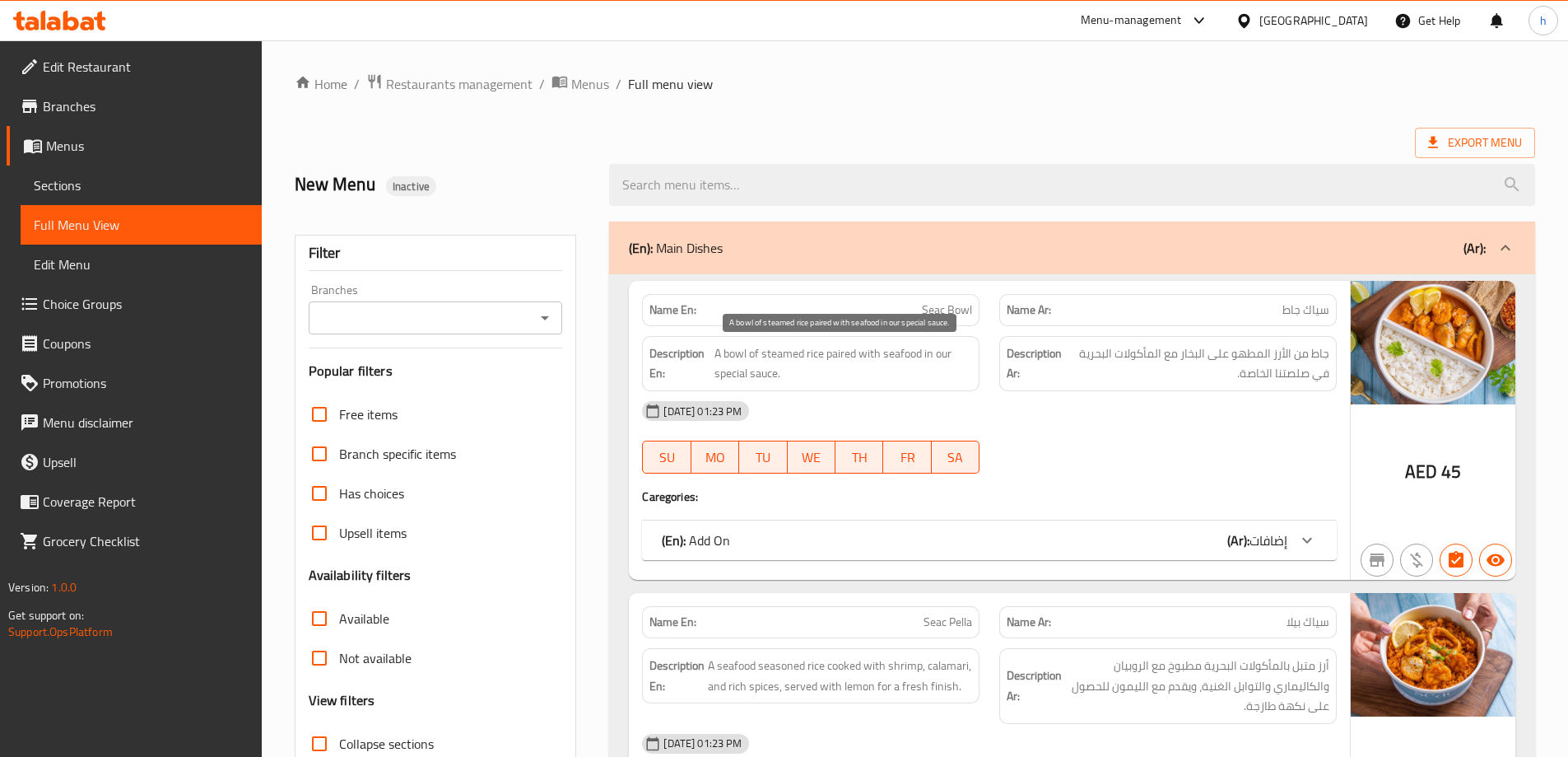
scroll to position [82, 0]
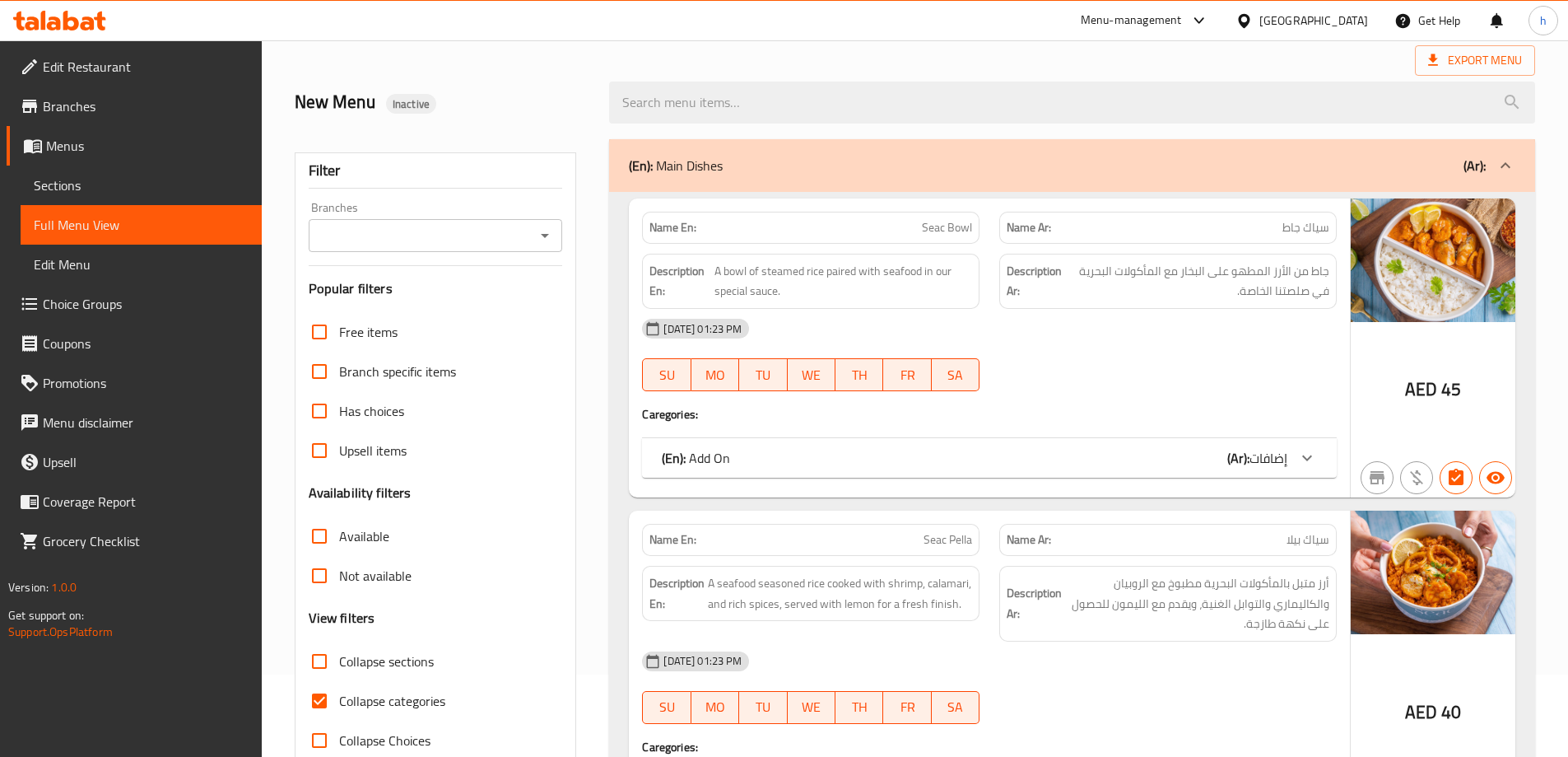
click at [316, 693] on input "Collapse categories" at bounding box center [320, 700] width 39 height 39
checkbox input "false"
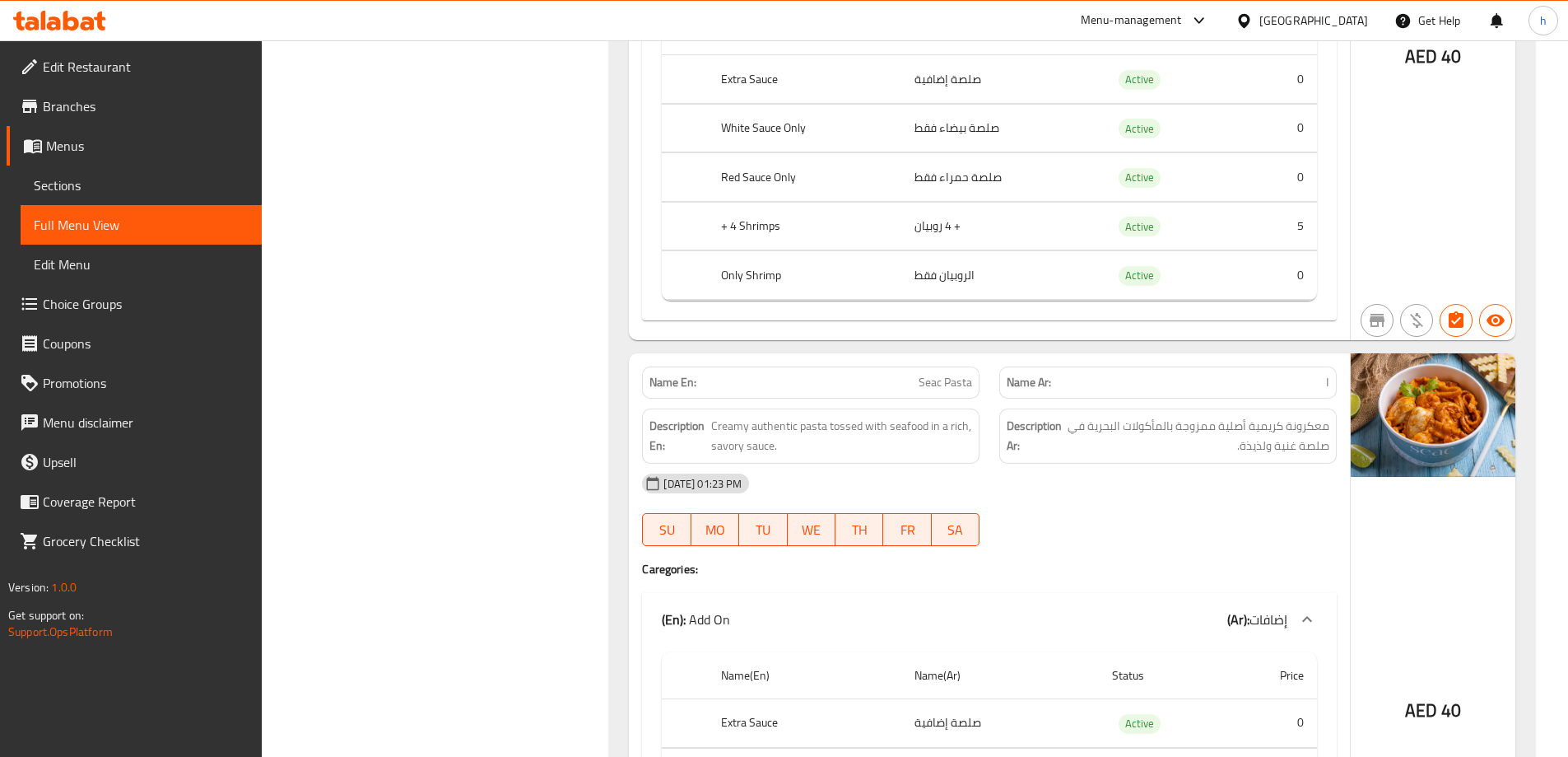
scroll to position [1483, 0]
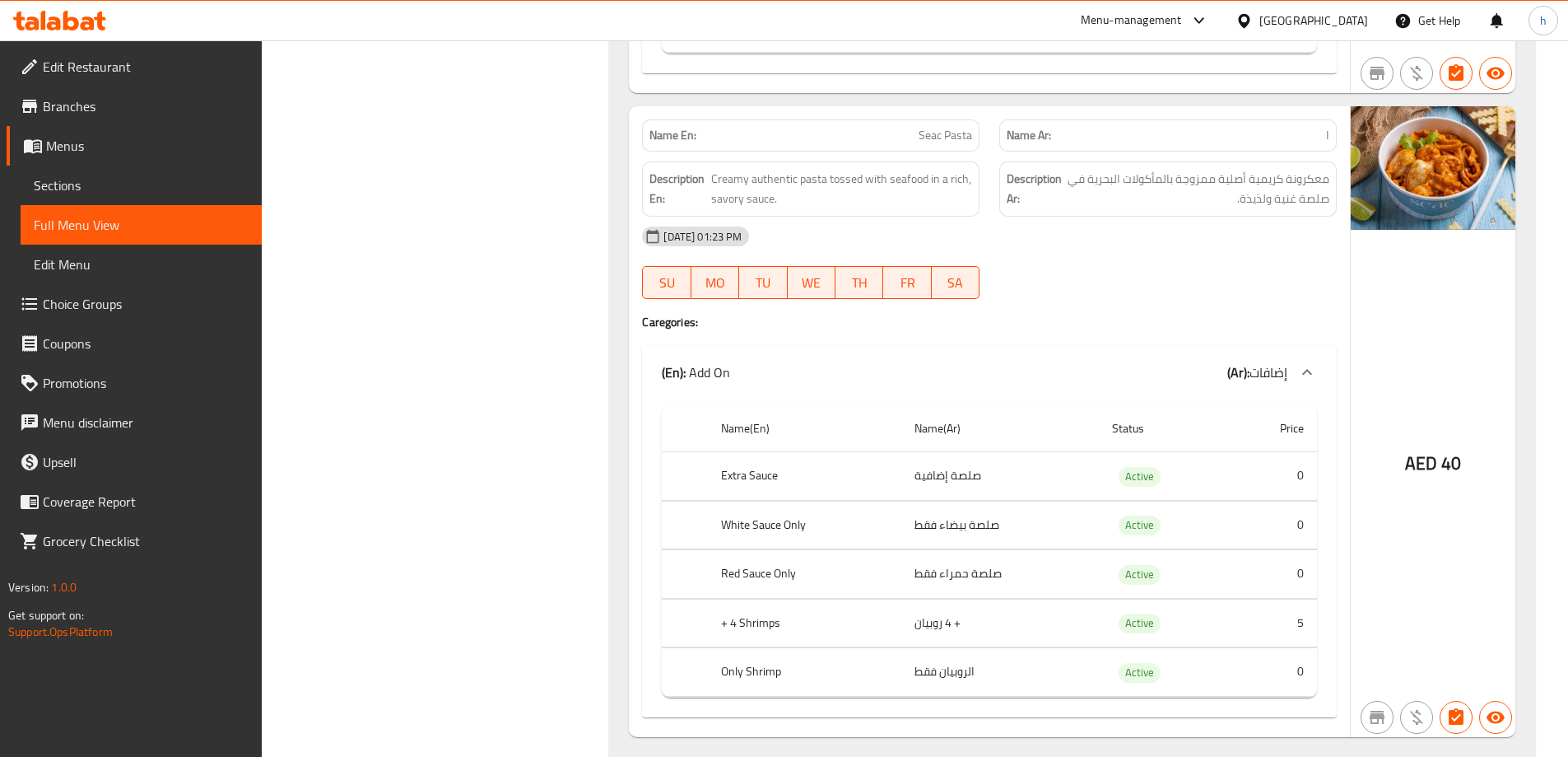
click at [542, 187] on div "Filter Branches Branches Popular filters Free items Branch specific items Has c…" at bounding box center [442, 576] width 316 height 3694
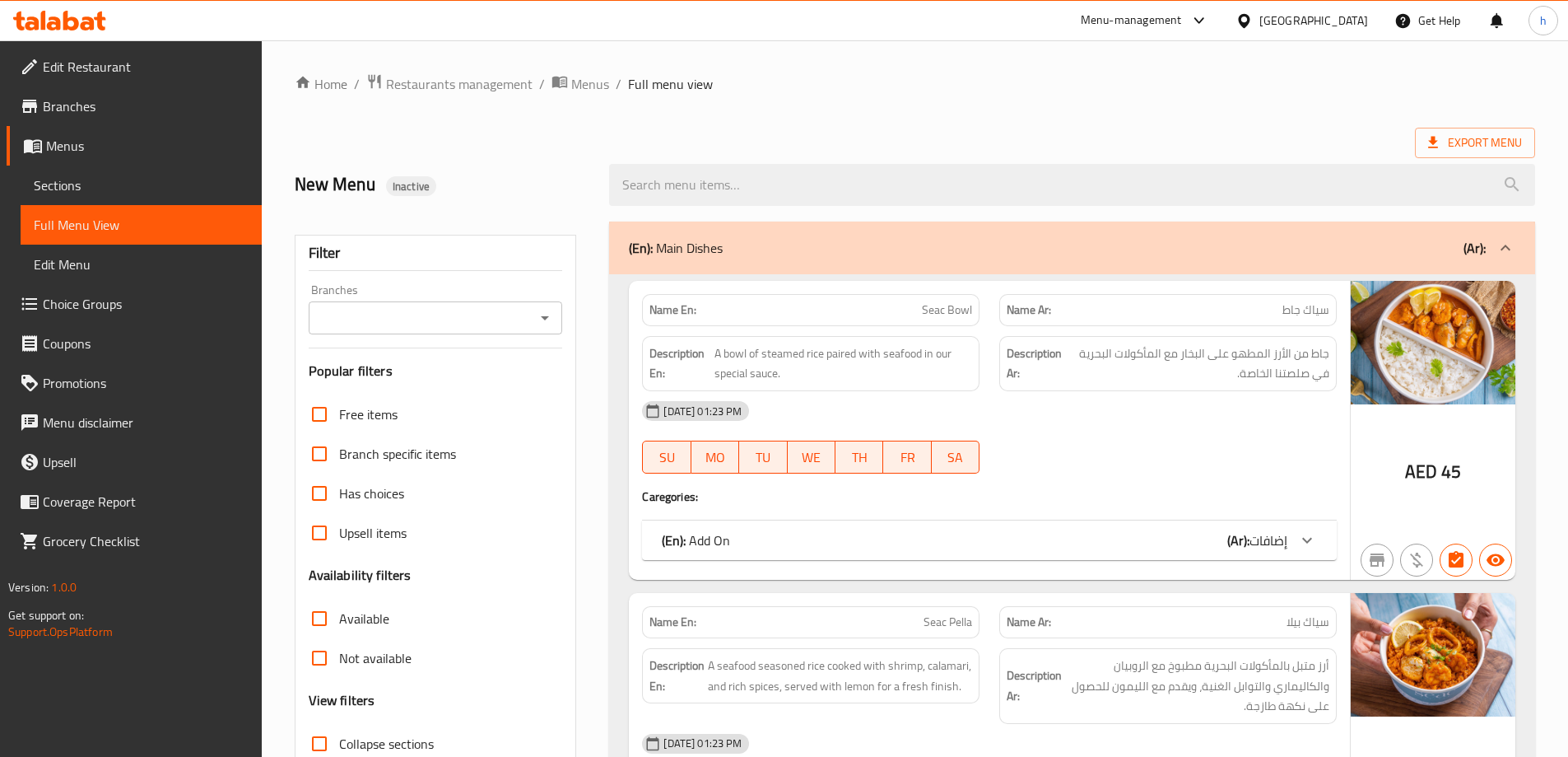
click at [978, 88] on ol "Home / Restaurants management / Menus / Full menu view" at bounding box center [914, 84] width 1241 height 22
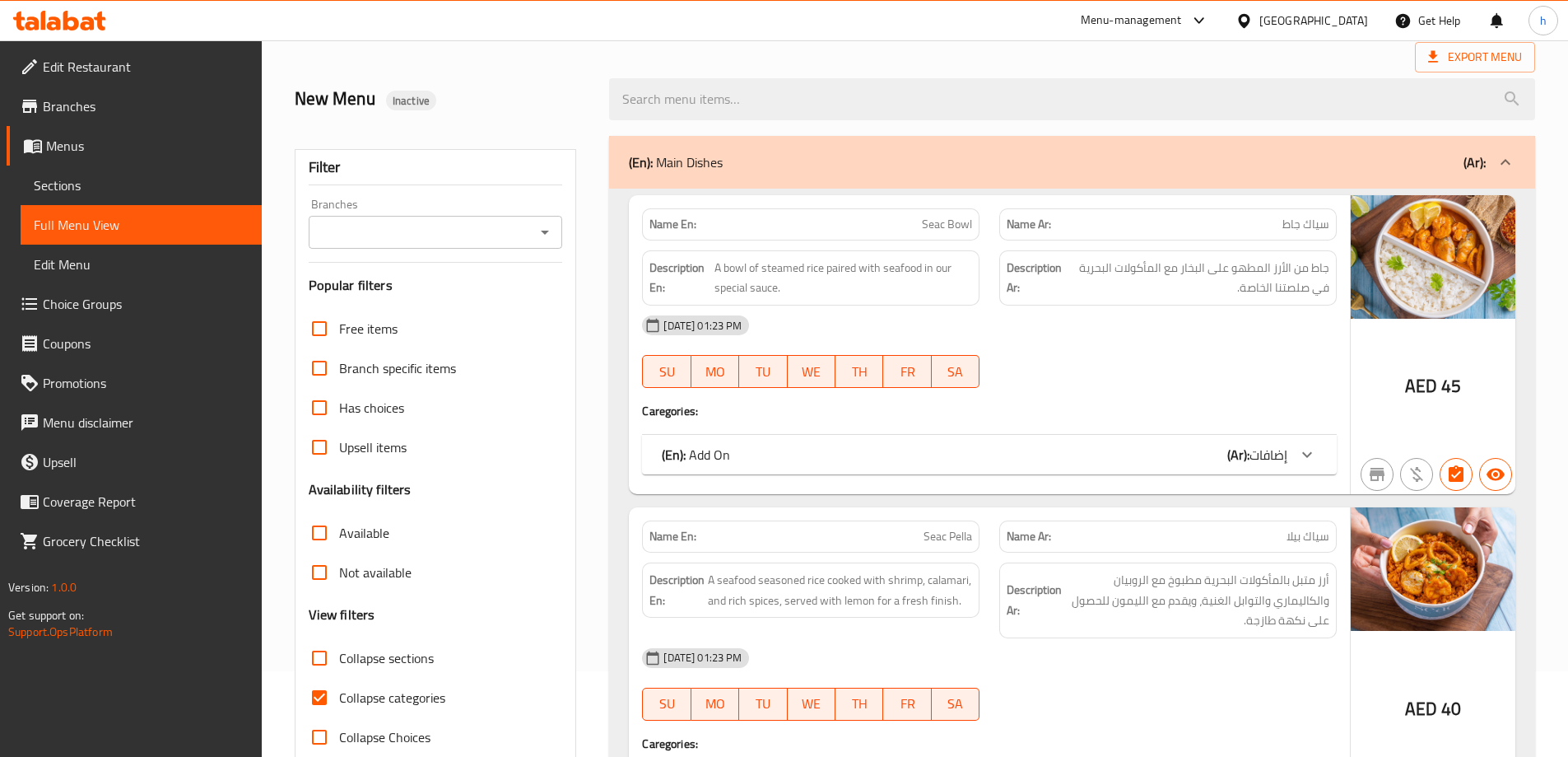
scroll to position [164, 0]
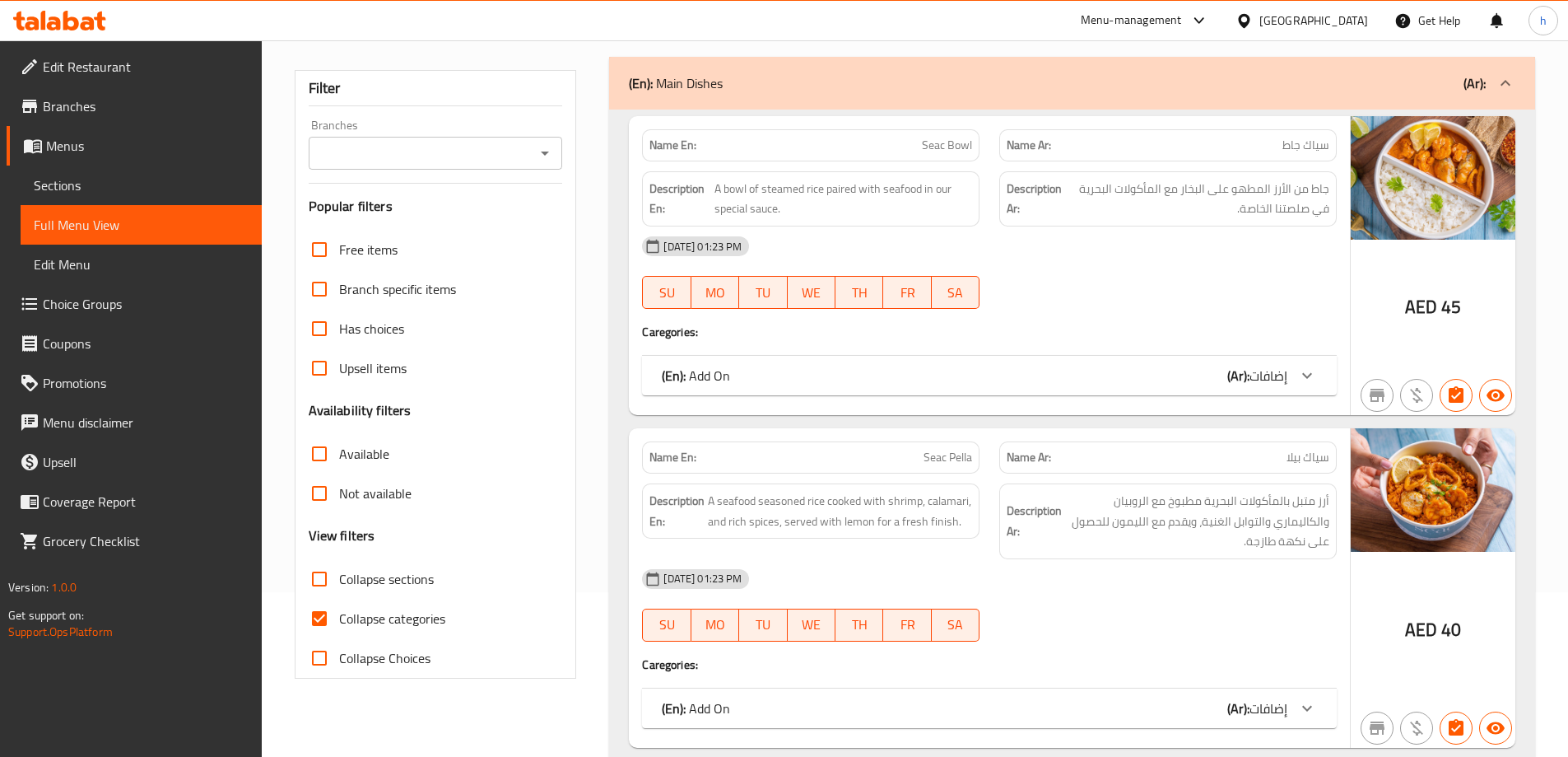
click at [322, 616] on input "Collapse categories" at bounding box center [320, 618] width 39 height 39
checkbox input "false"
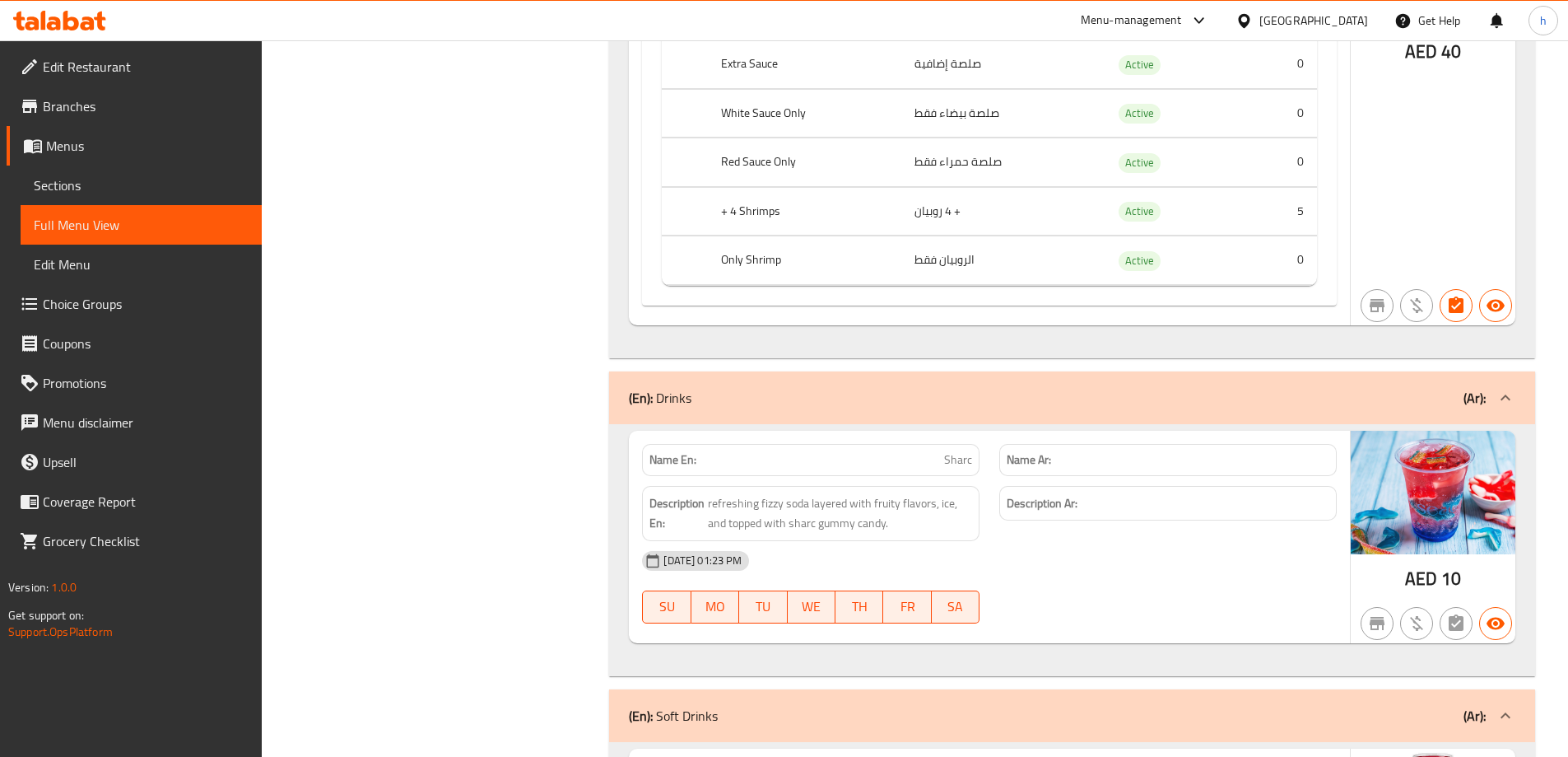
scroll to position [1977, 0]
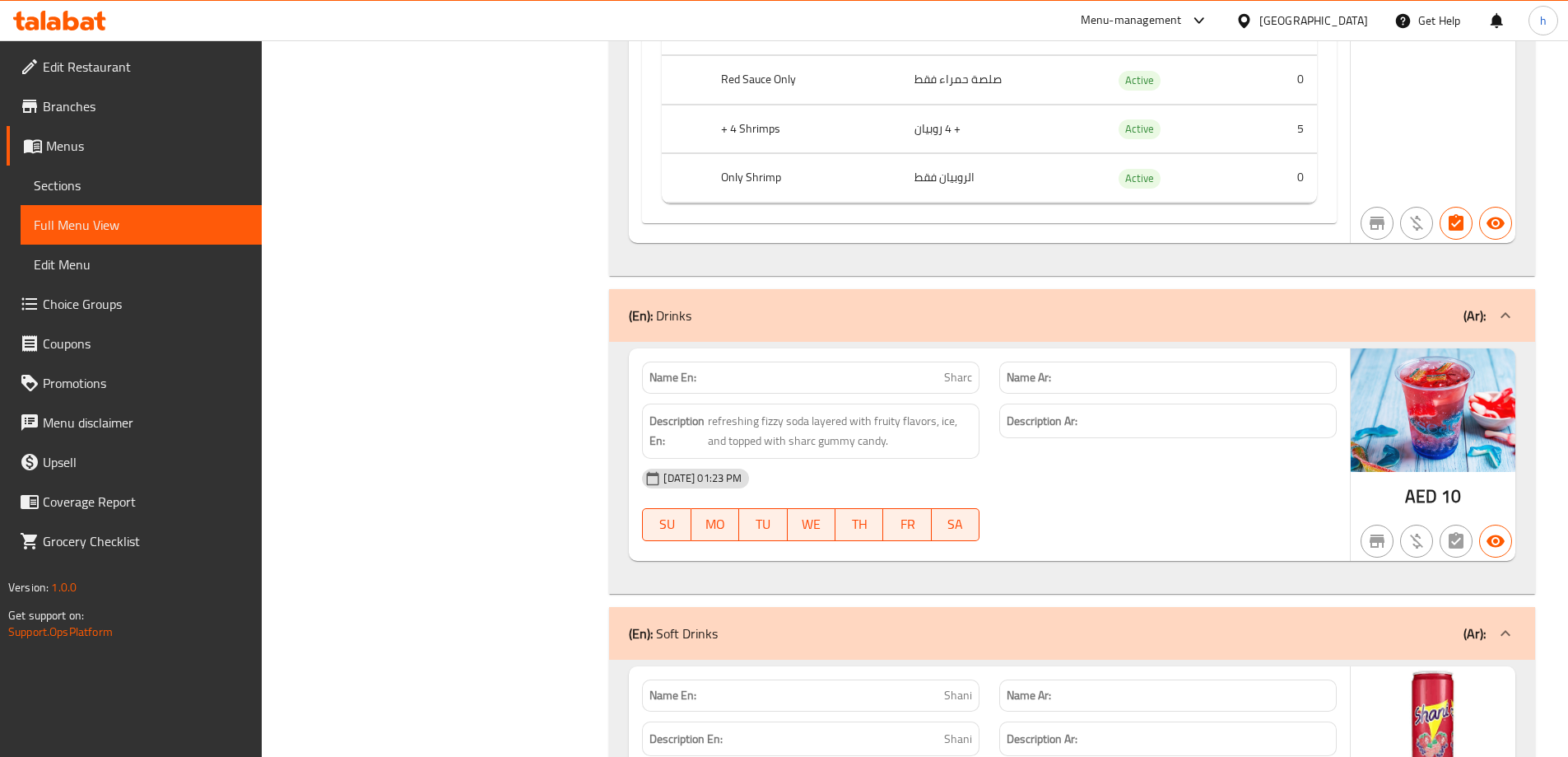
copy span "Sharc"
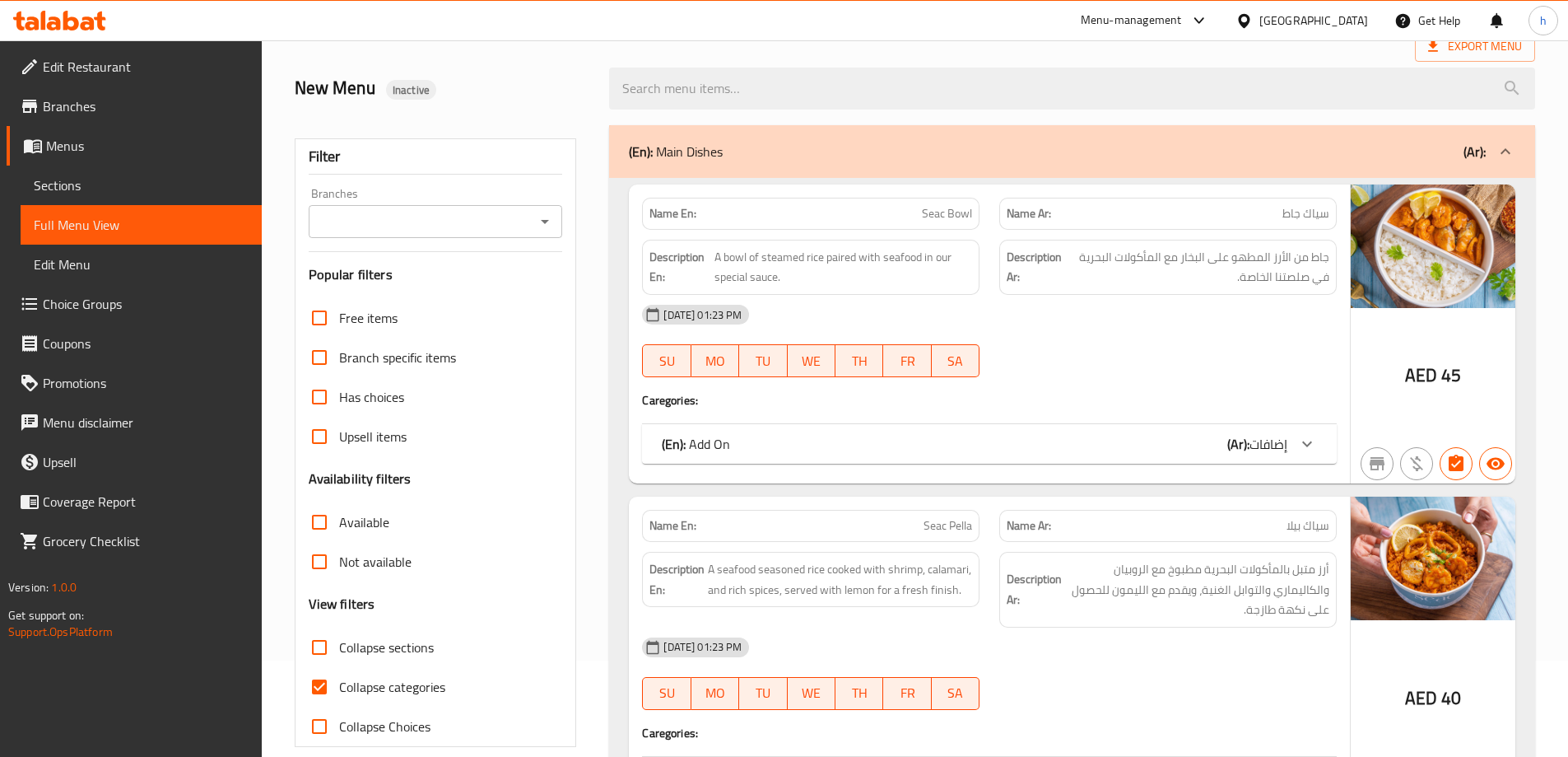
scroll to position [330, 0]
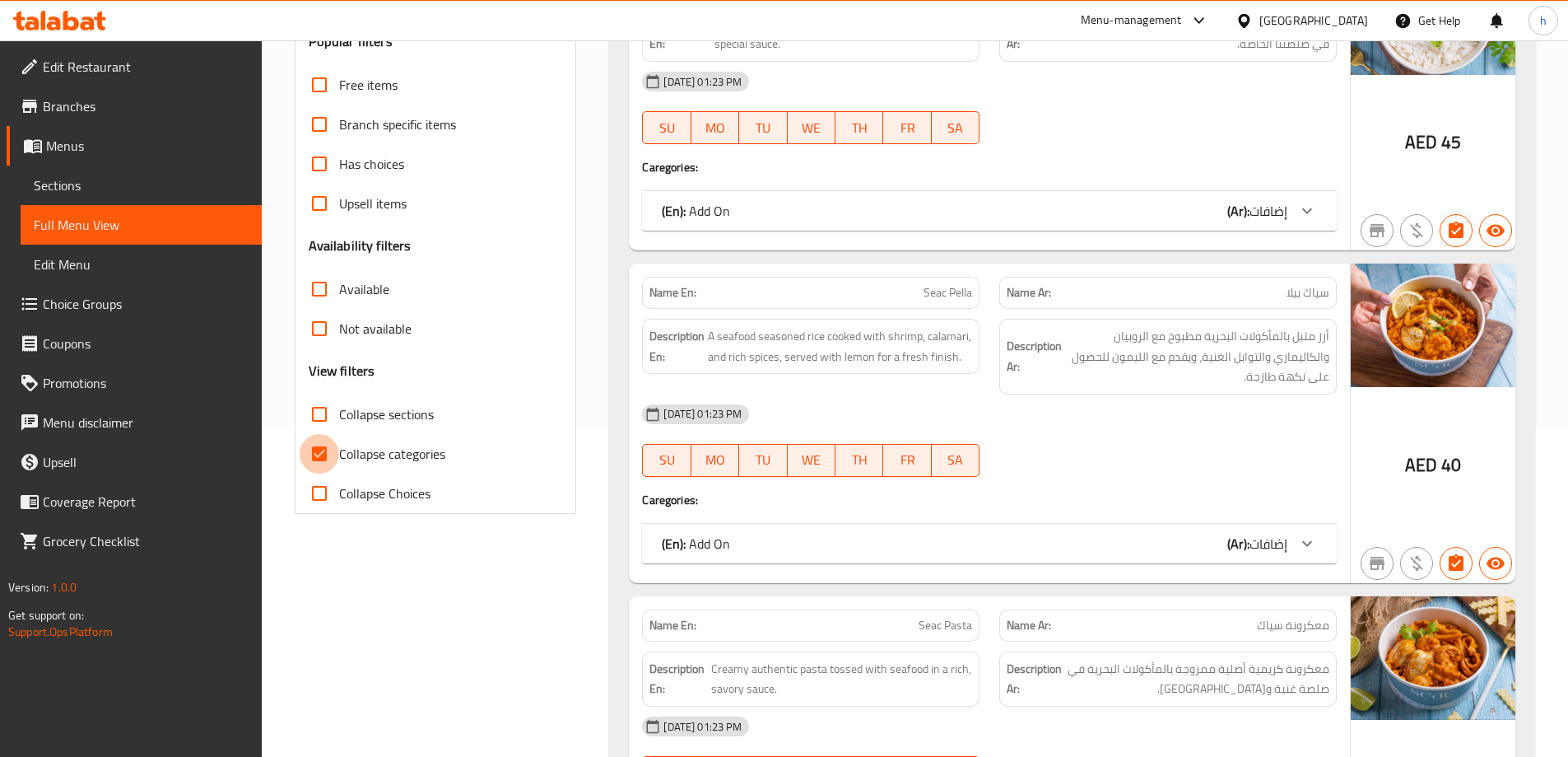
click at [312, 454] on input "Collapse categories" at bounding box center [320, 454] width 39 height 39
checkbox input "false"
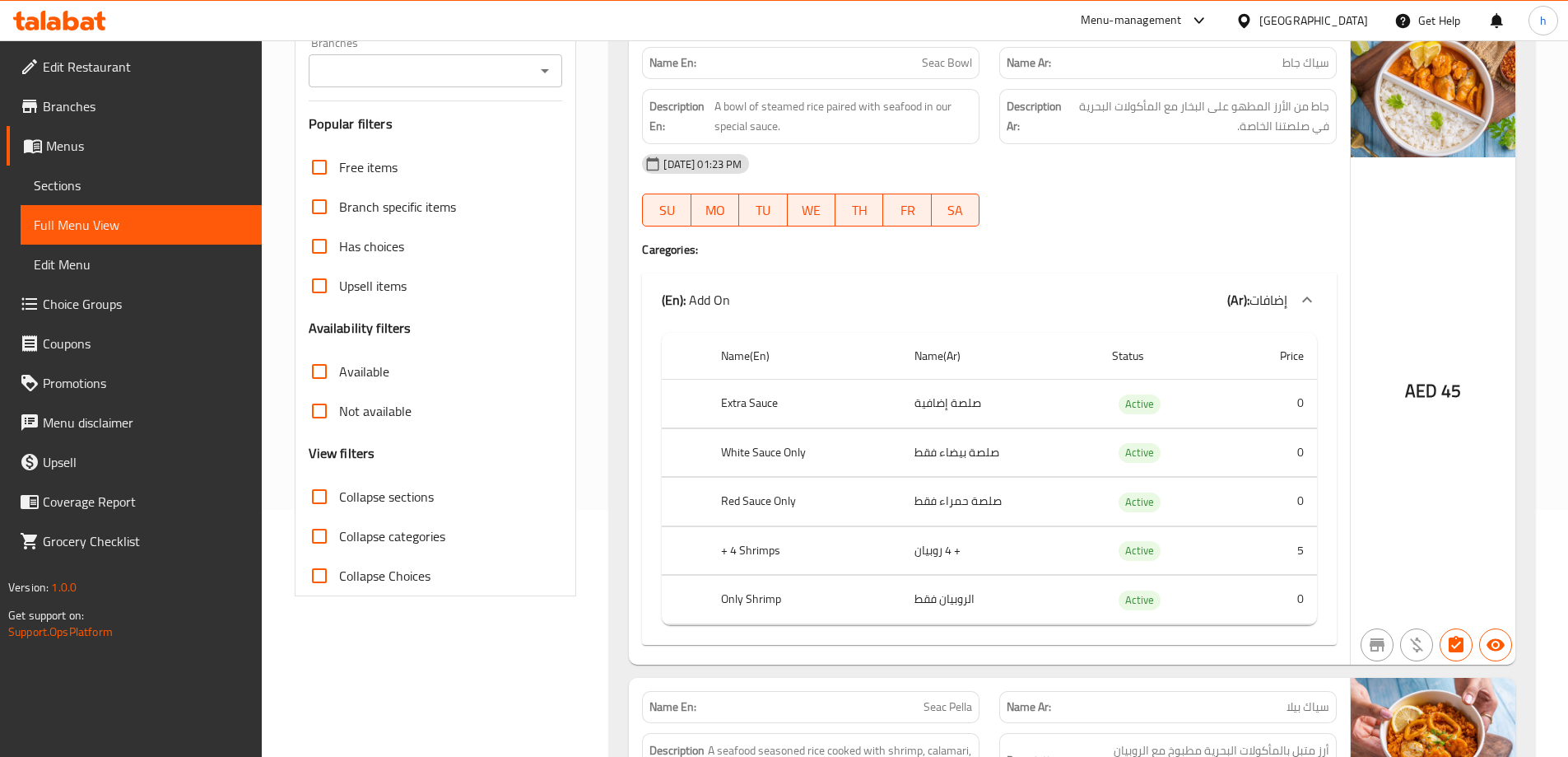
scroll to position [0, 0]
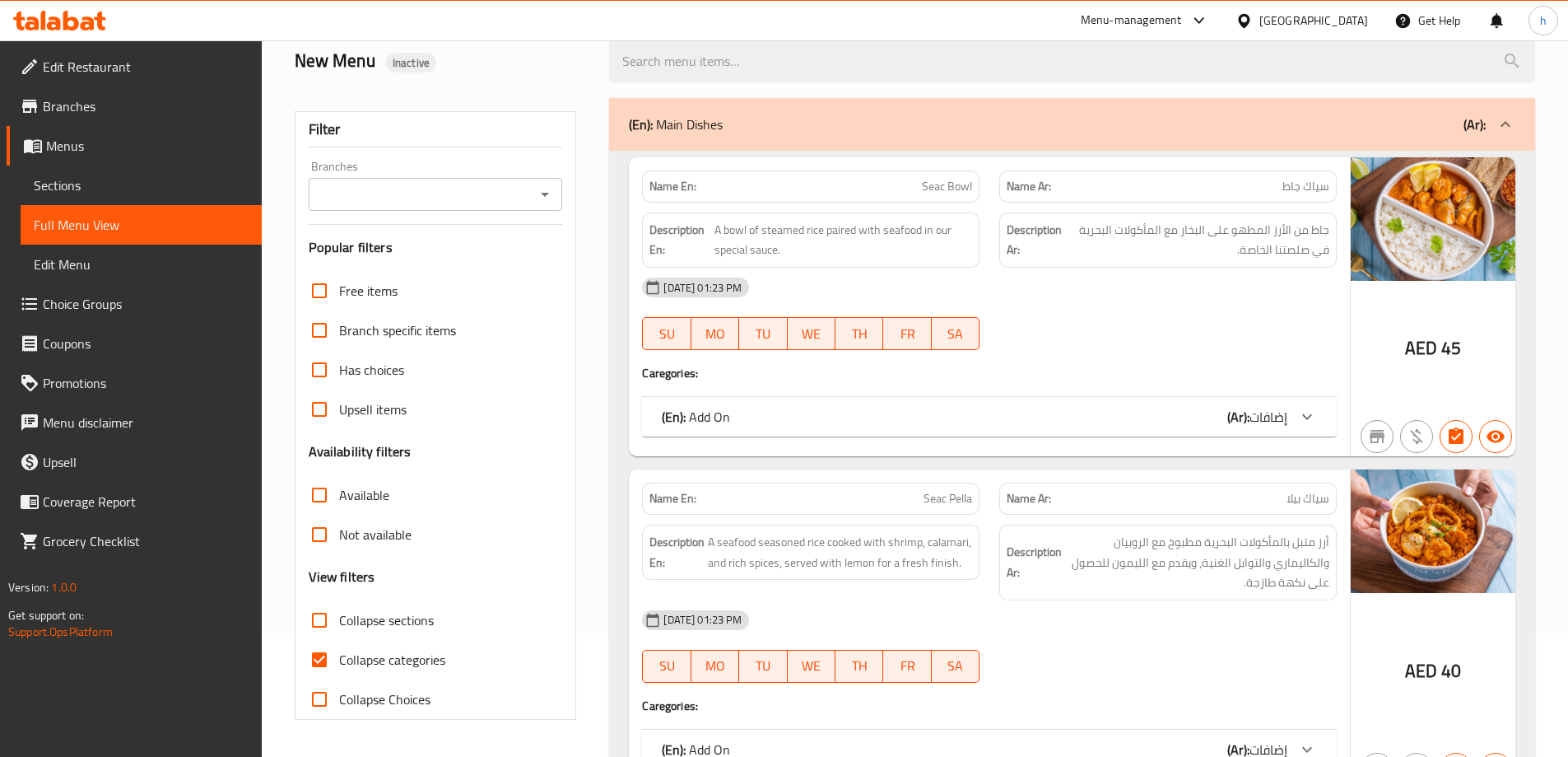
scroll to position [164, 0]
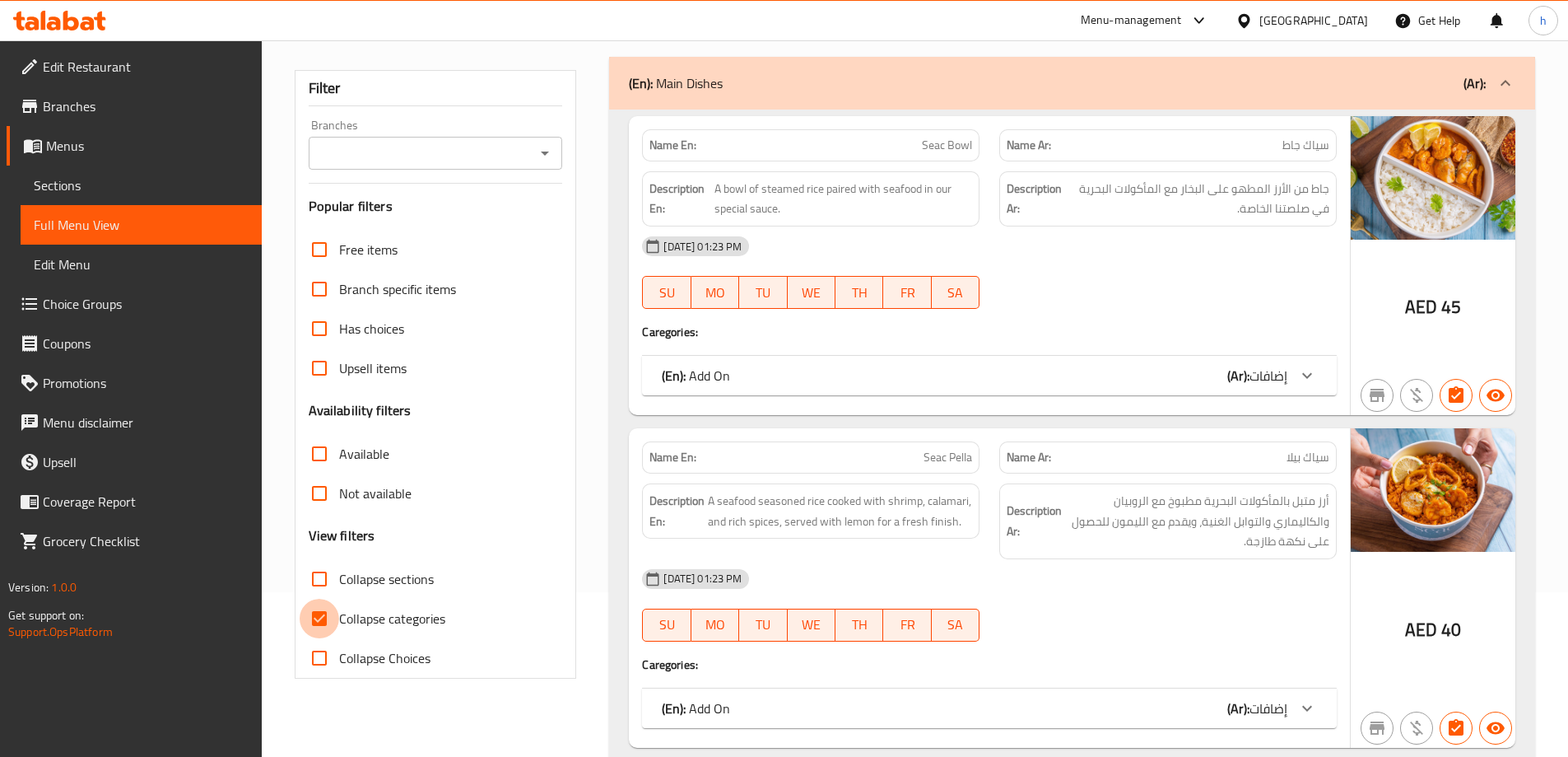
click at [326, 608] on input "Collapse categories" at bounding box center [320, 618] width 39 height 39
checkbox input "false"
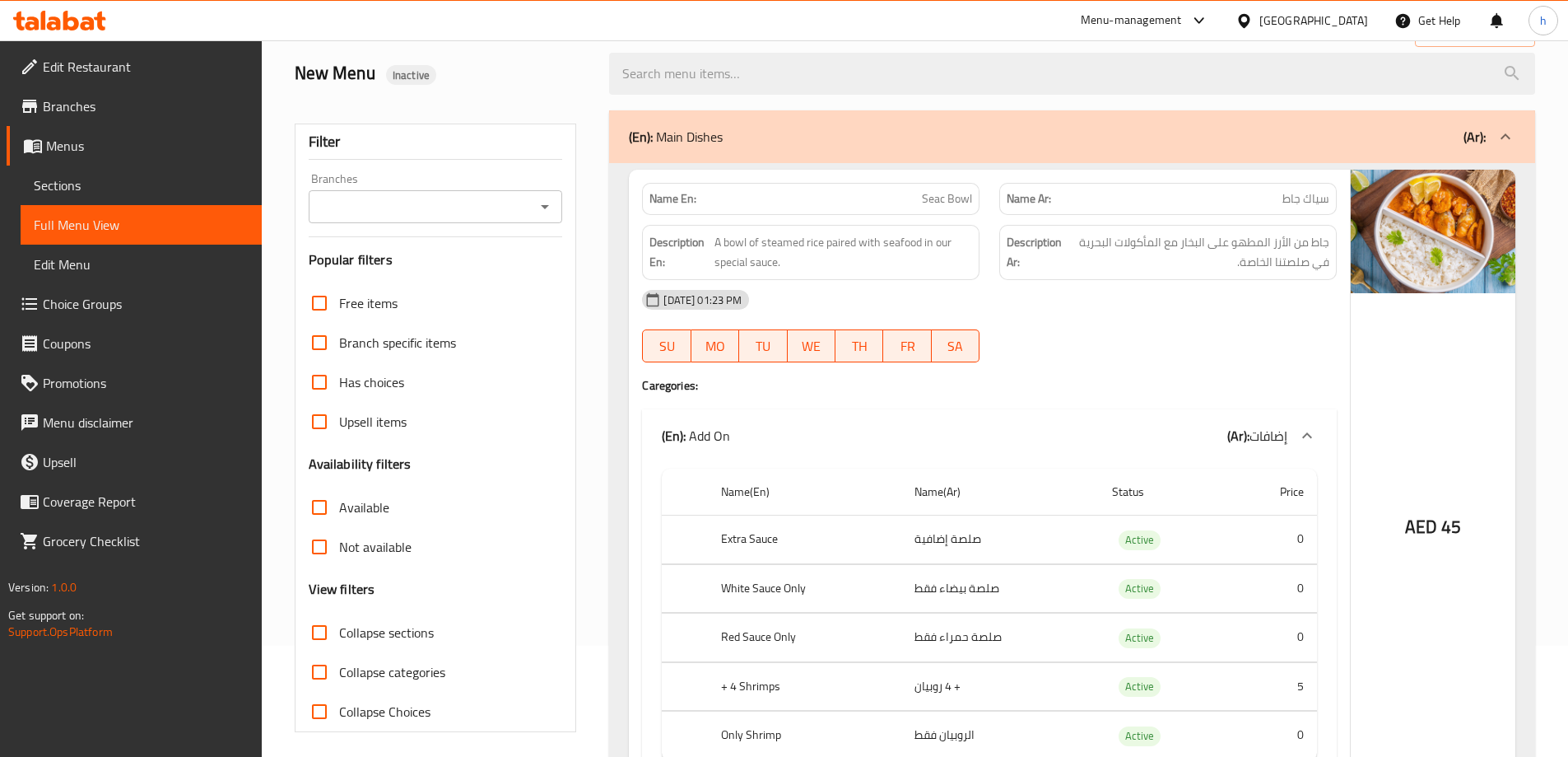
scroll to position [82, 0]
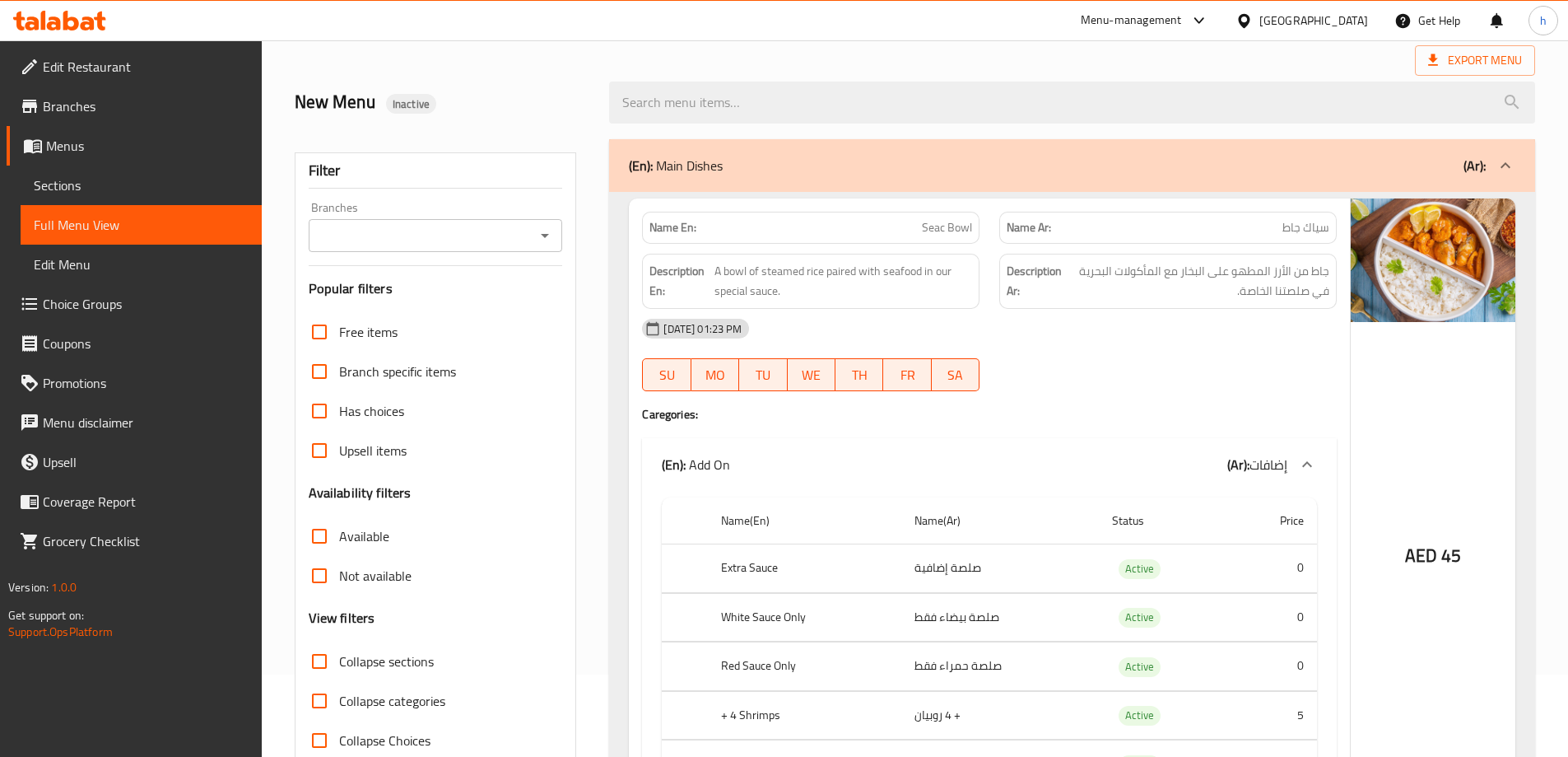
click at [1093, 66] on div "New Menu Inactive" at bounding box center [914, 102] width 1260 height 73
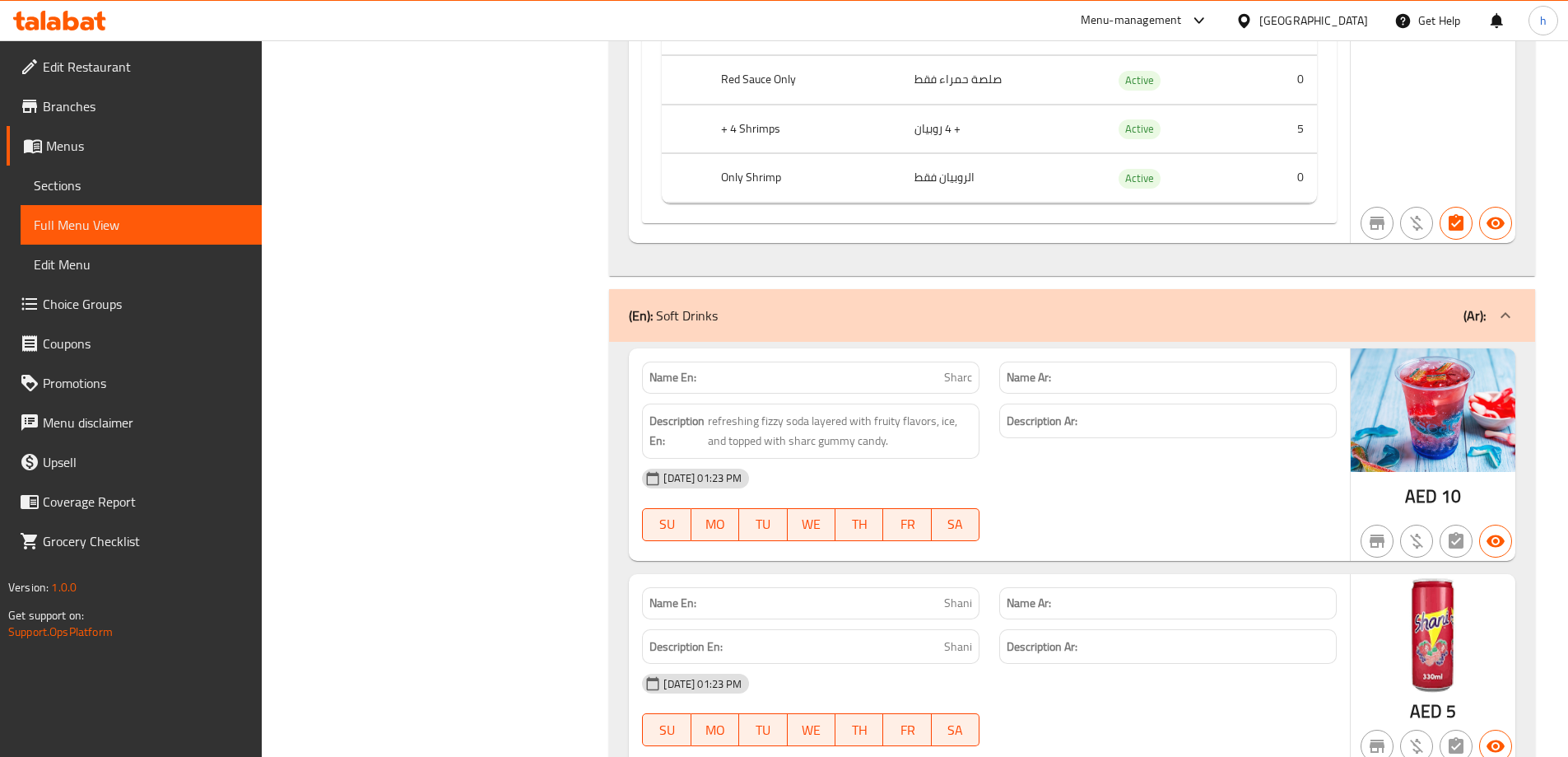
scroll to position [2059, 0]
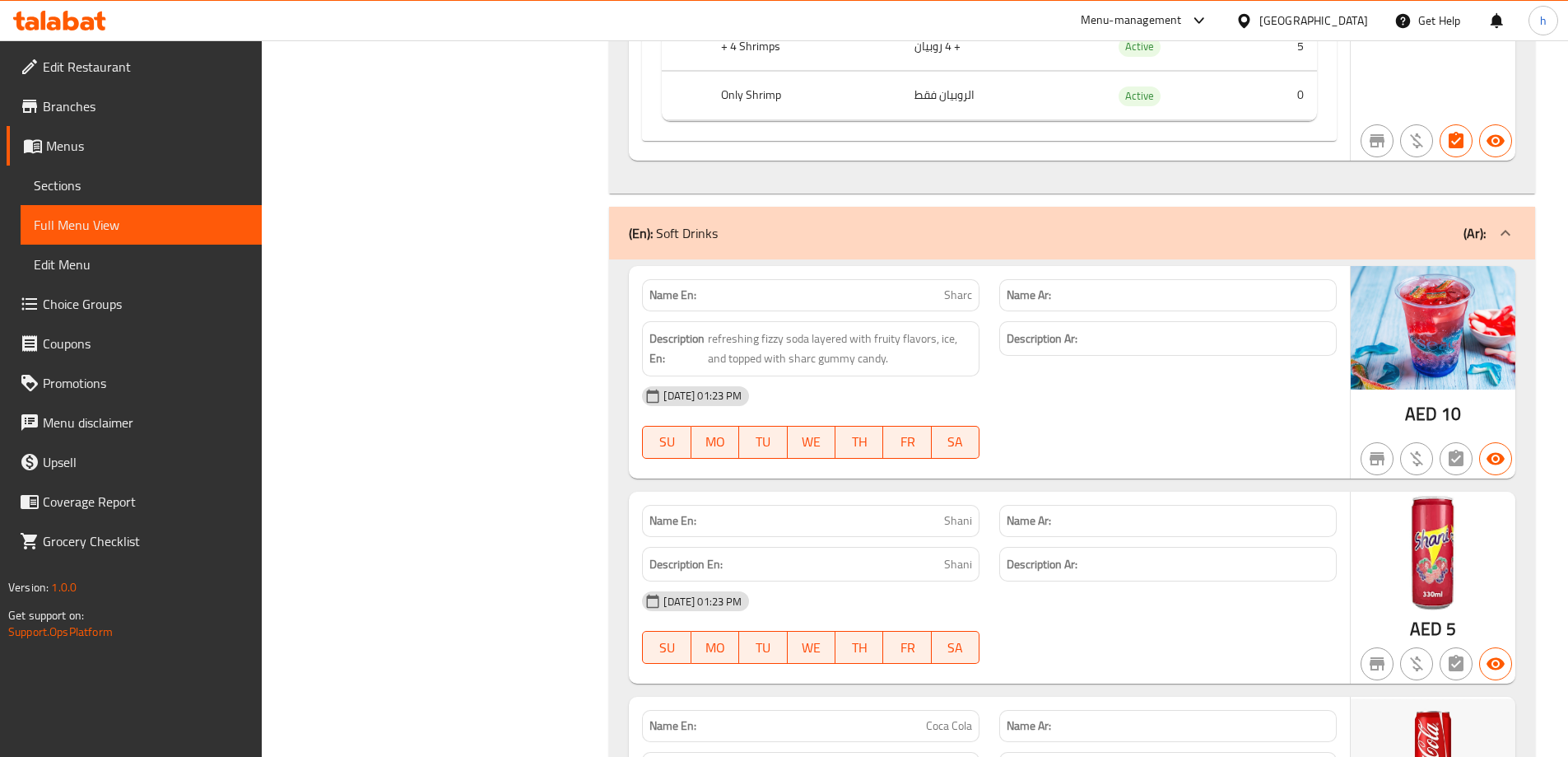
copy span "Sharc"
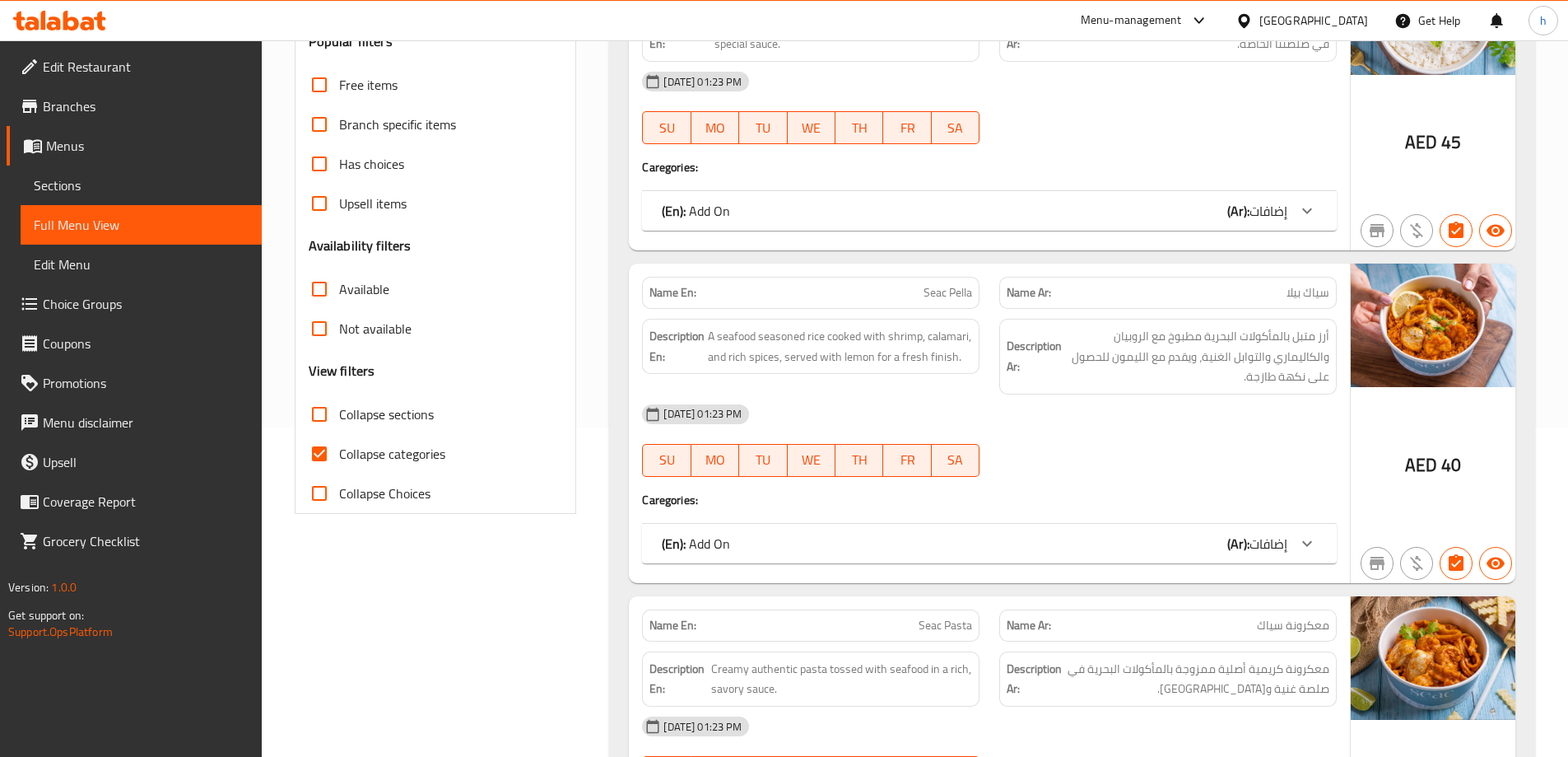
click at [332, 451] on input "Collapse categories" at bounding box center [320, 454] width 39 height 39
checkbox input "false"
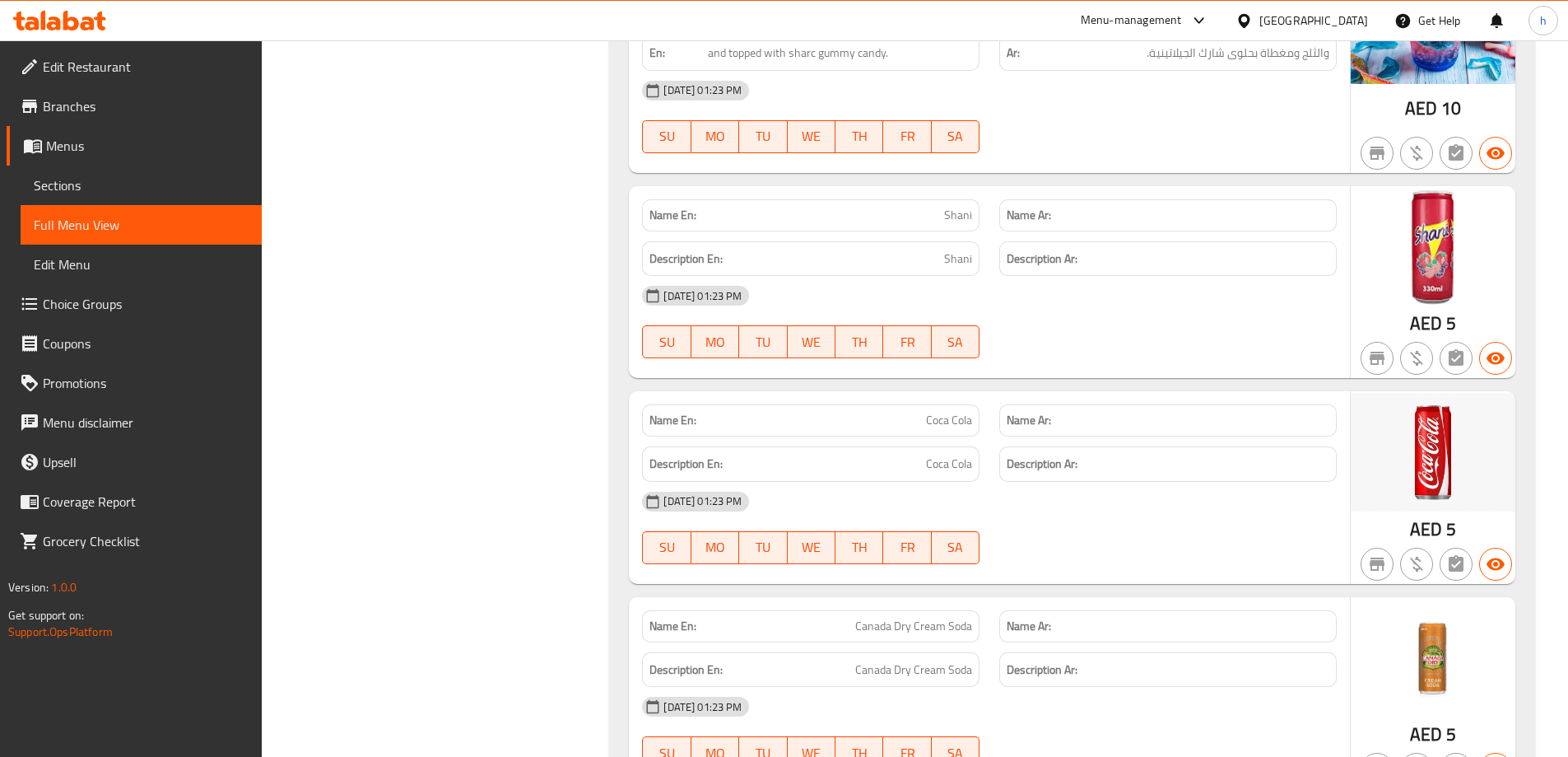
scroll to position [2388, 0]
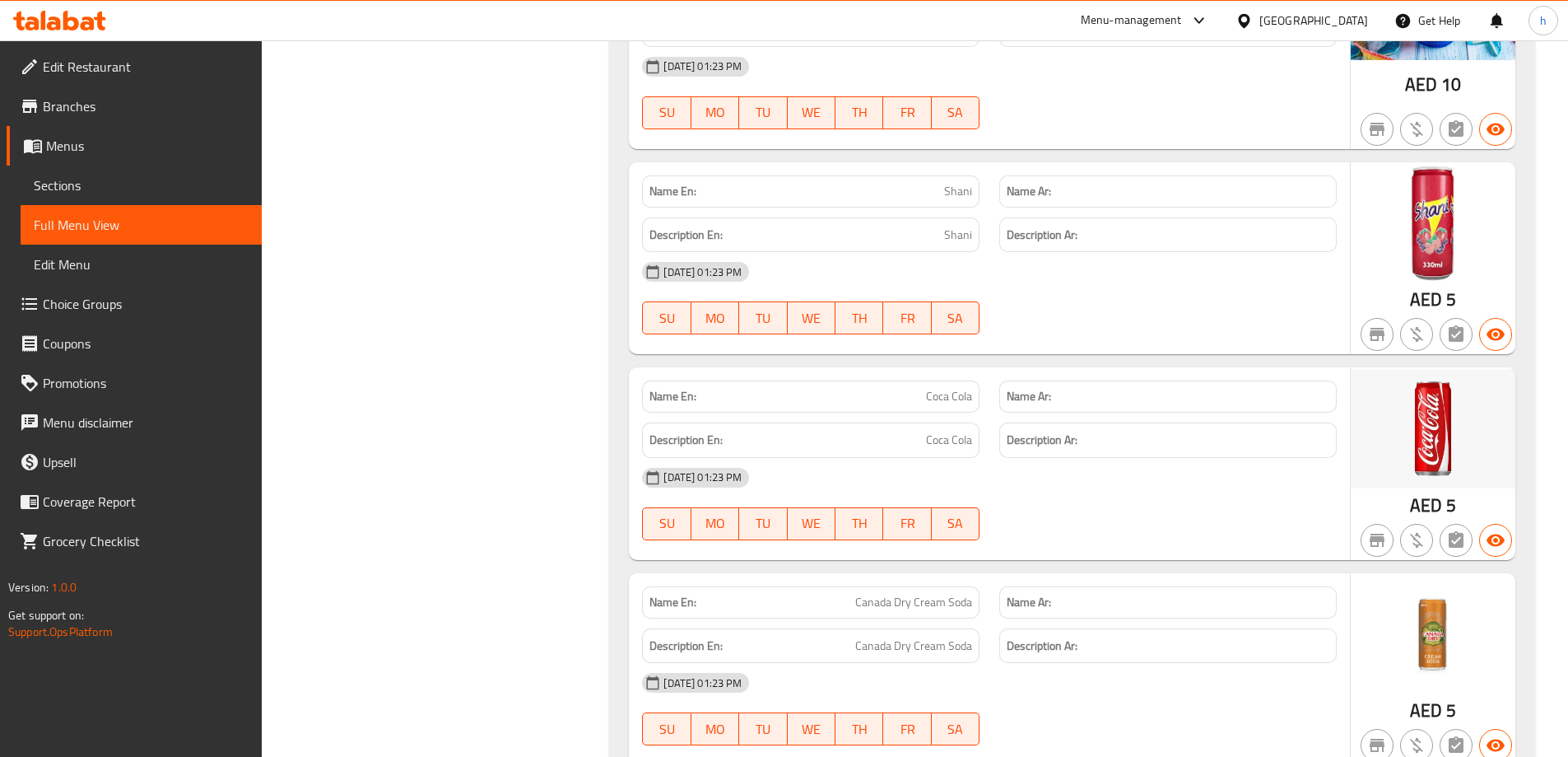
copy span "Shani"
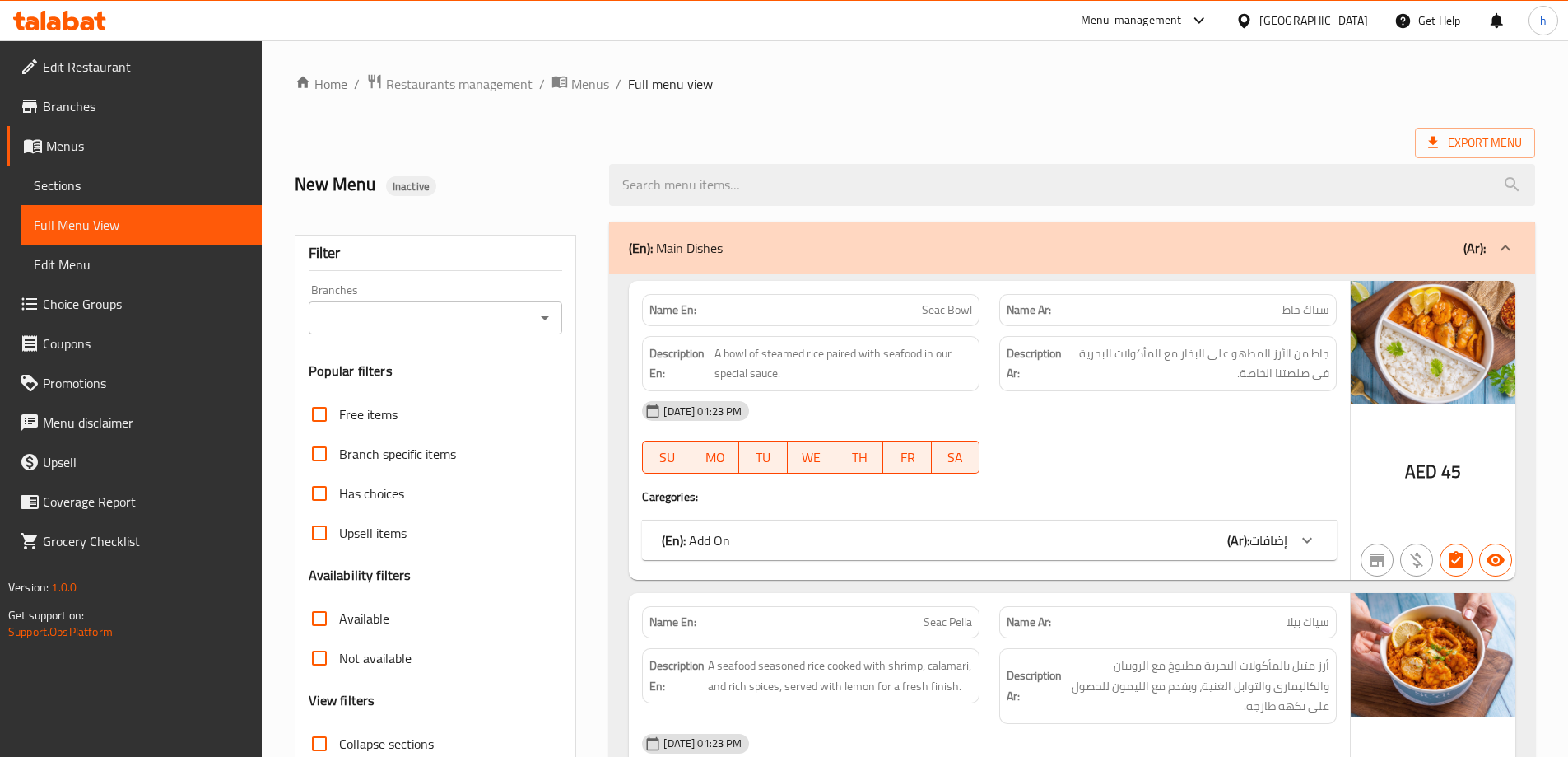
scroll to position [247, 0]
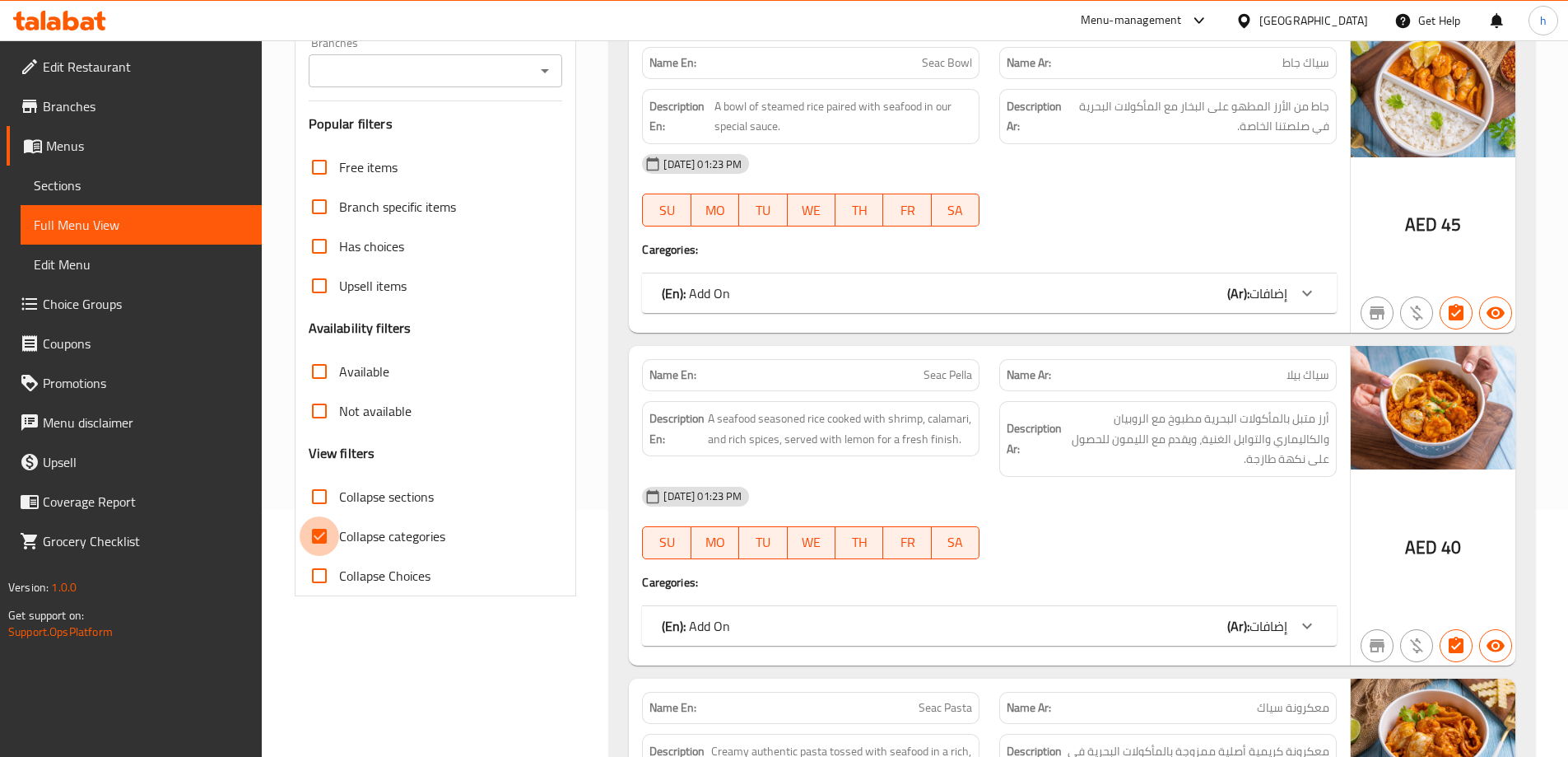
click at [304, 533] on input "Collapse categories" at bounding box center [320, 536] width 39 height 39
checkbox input "false"
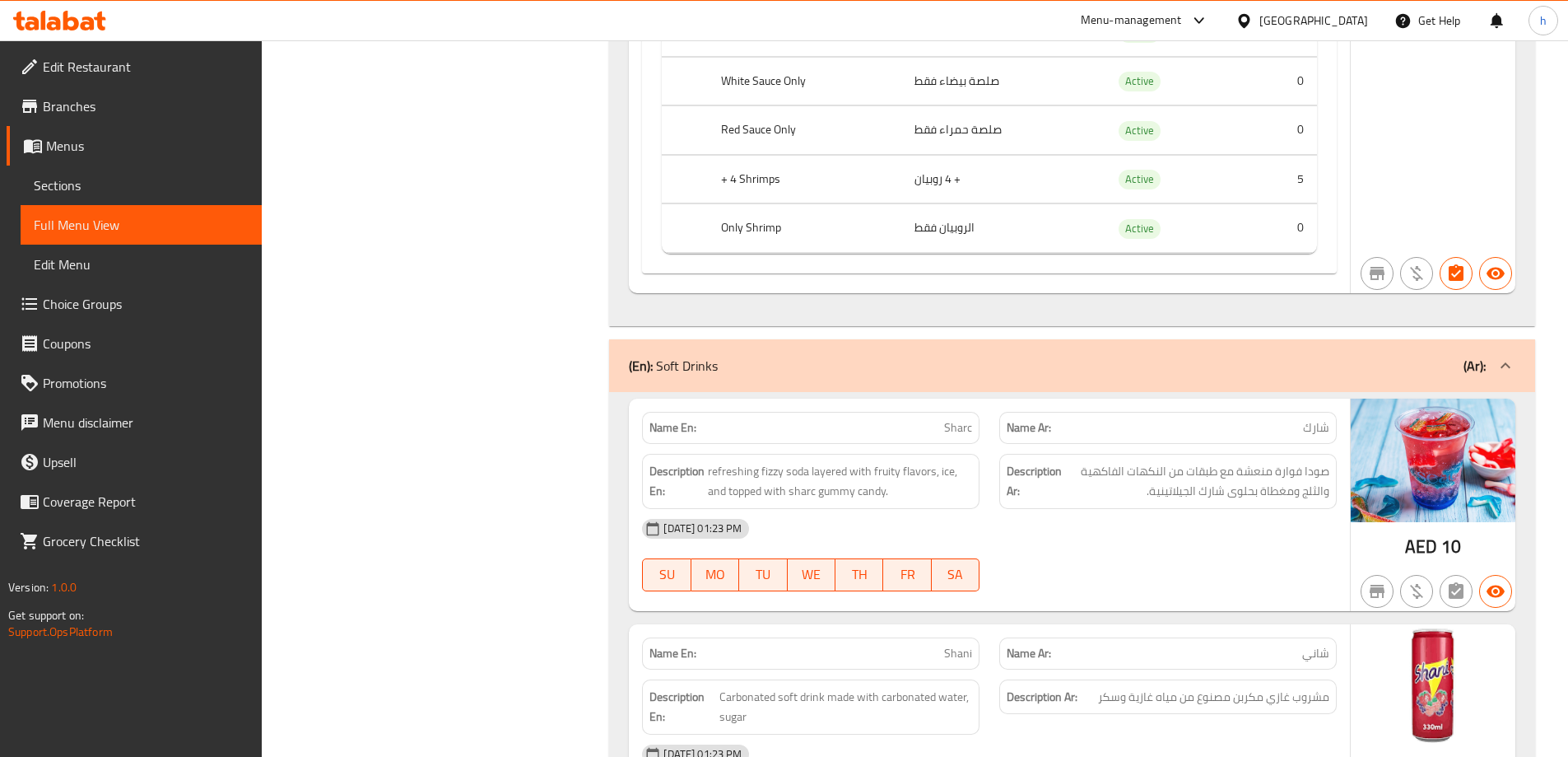
scroll to position [2059, 0]
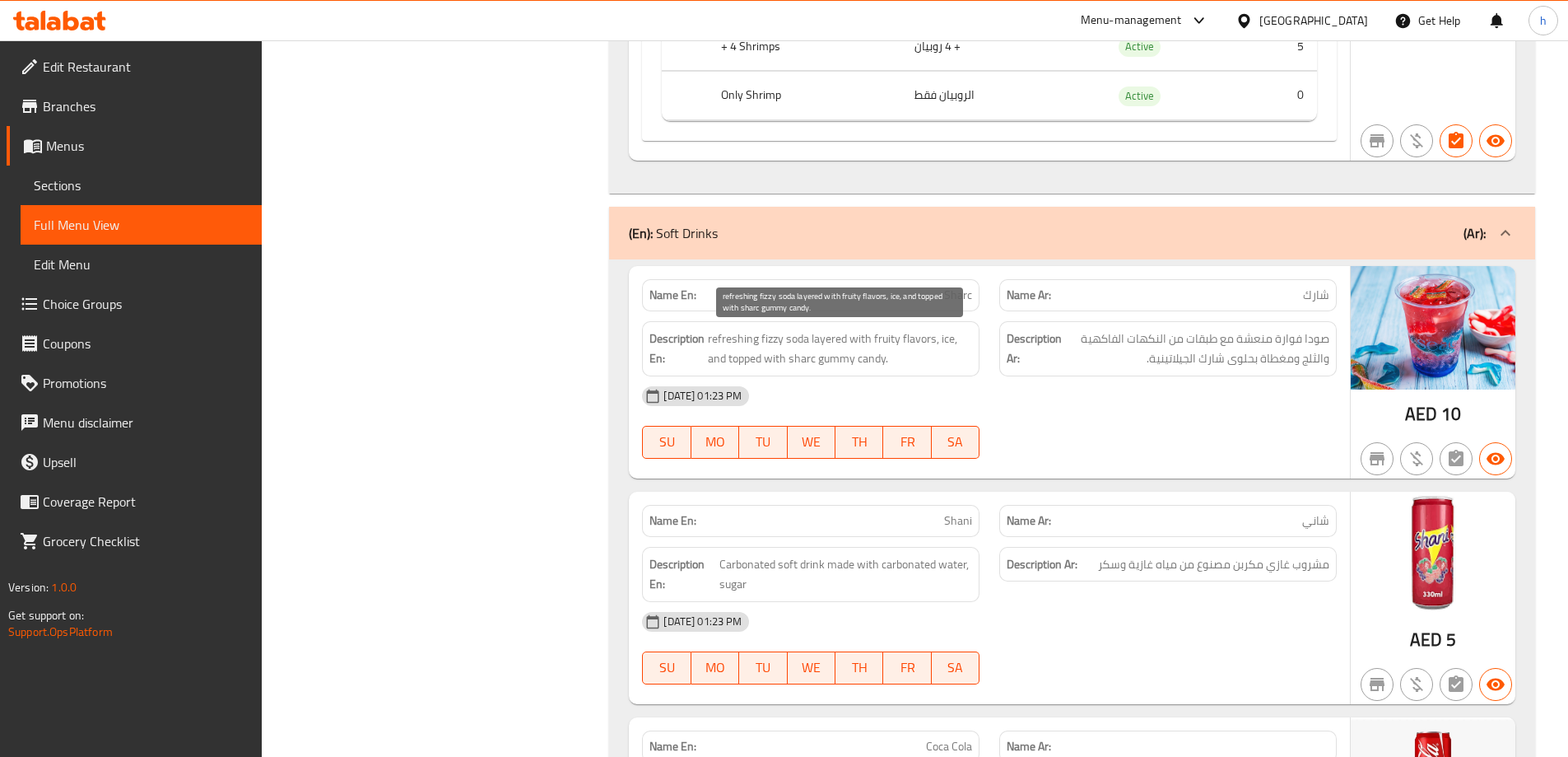
click at [772, 338] on span "refreshing fizzy soda layered with fruity flavors, ice, and topped with sharc g…" at bounding box center [840, 348] width 264 height 40
copy span "fizzy"
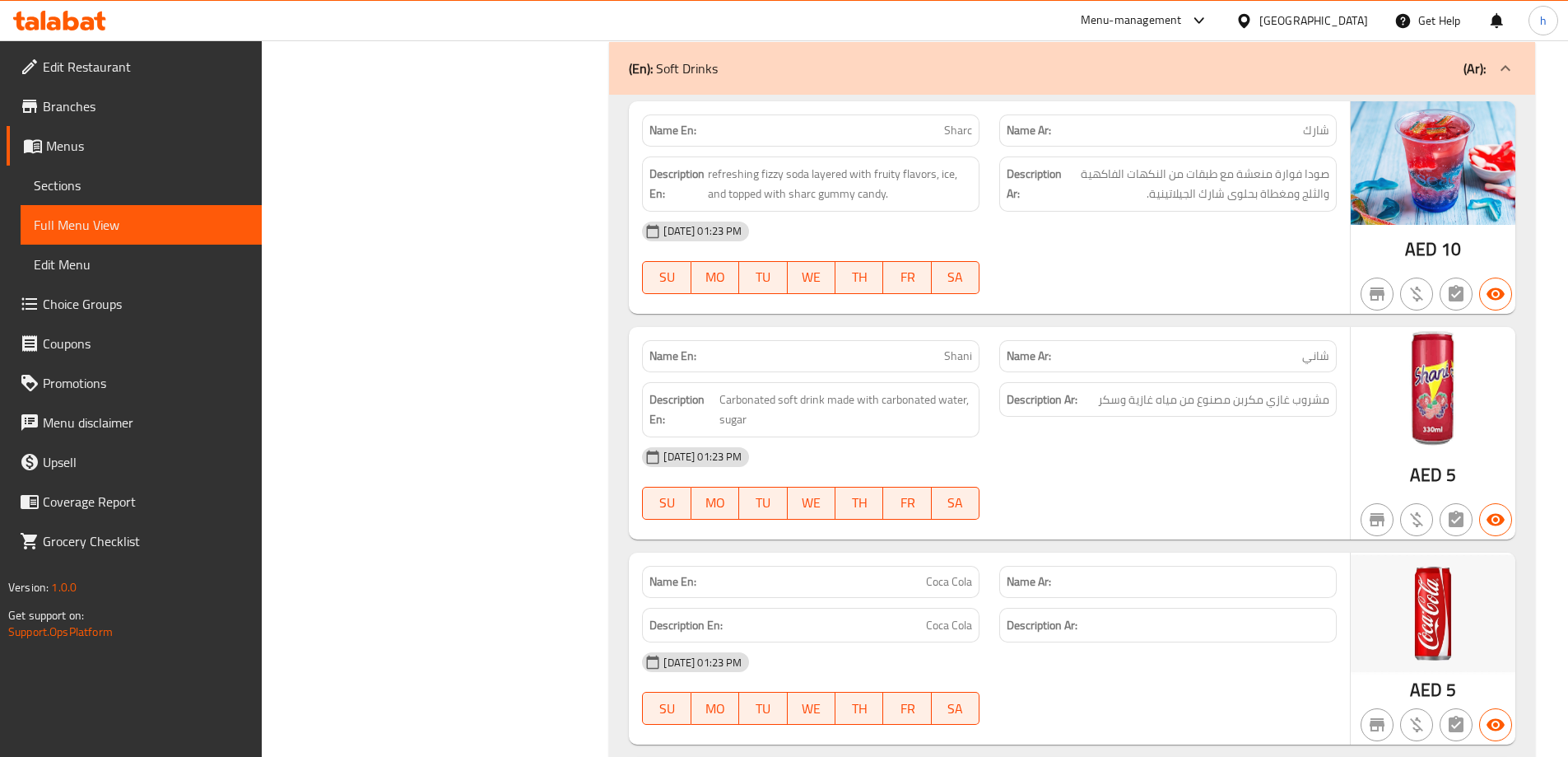
scroll to position [2388, 0]
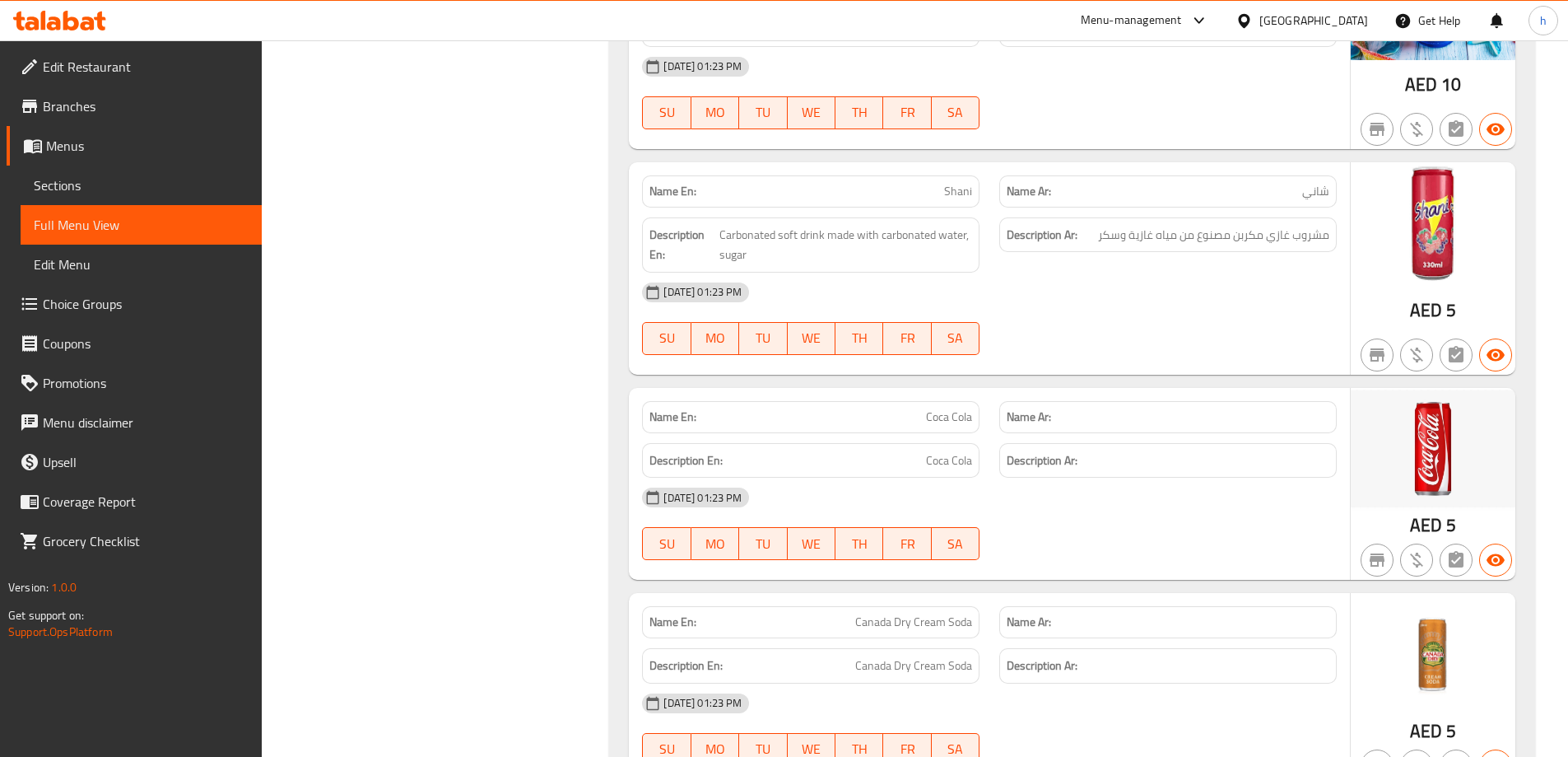
drag, startPoint x: 938, startPoint y: 420, endPoint x: 970, endPoint y: 421, distance: 32.0
copy span "Coca Cola"
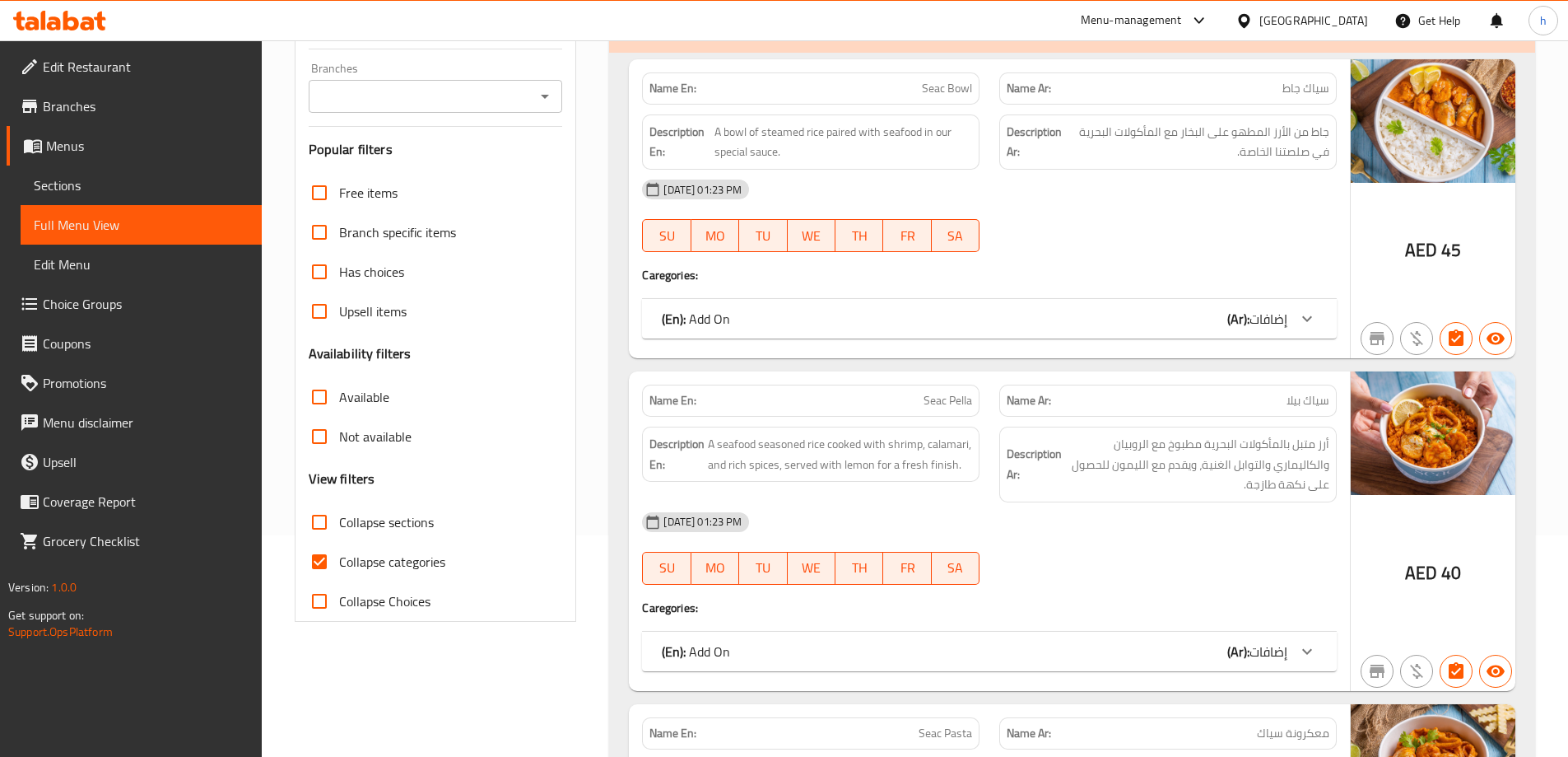
scroll to position [367, 0]
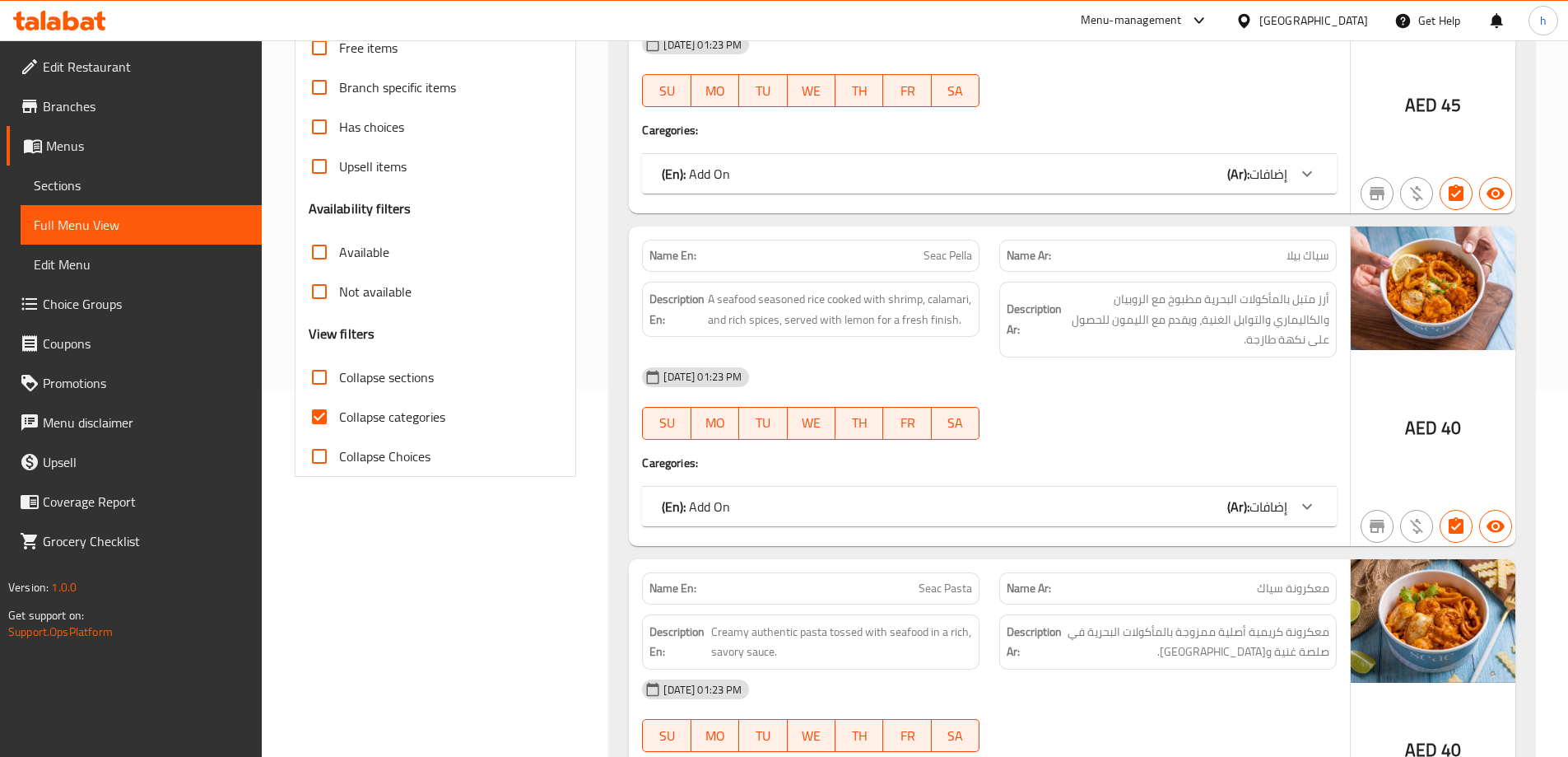
click at [334, 415] on input "Collapse categories" at bounding box center [320, 417] width 39 height 39
checkbox input "false"
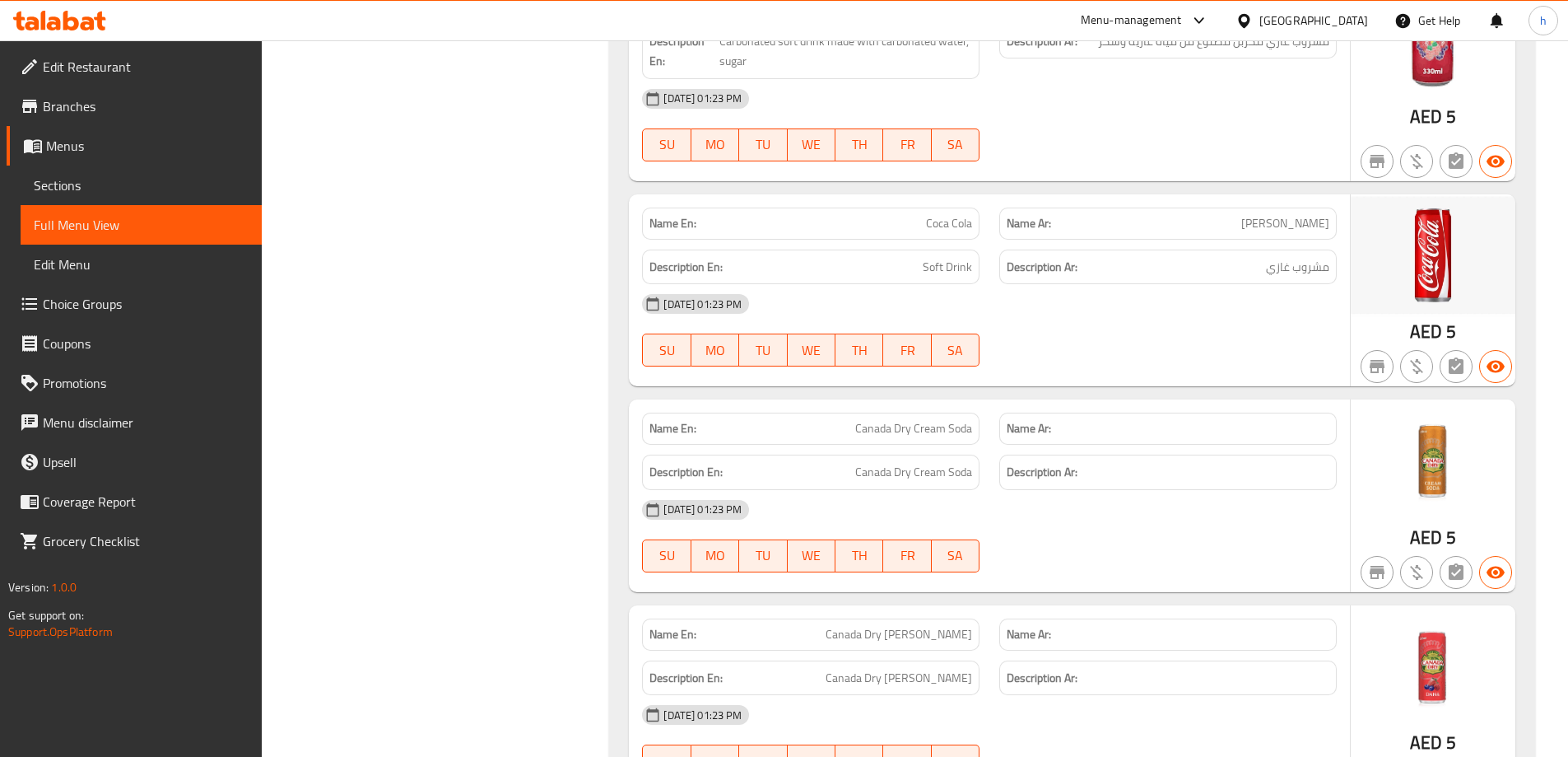
scroll to position [2673, 0]
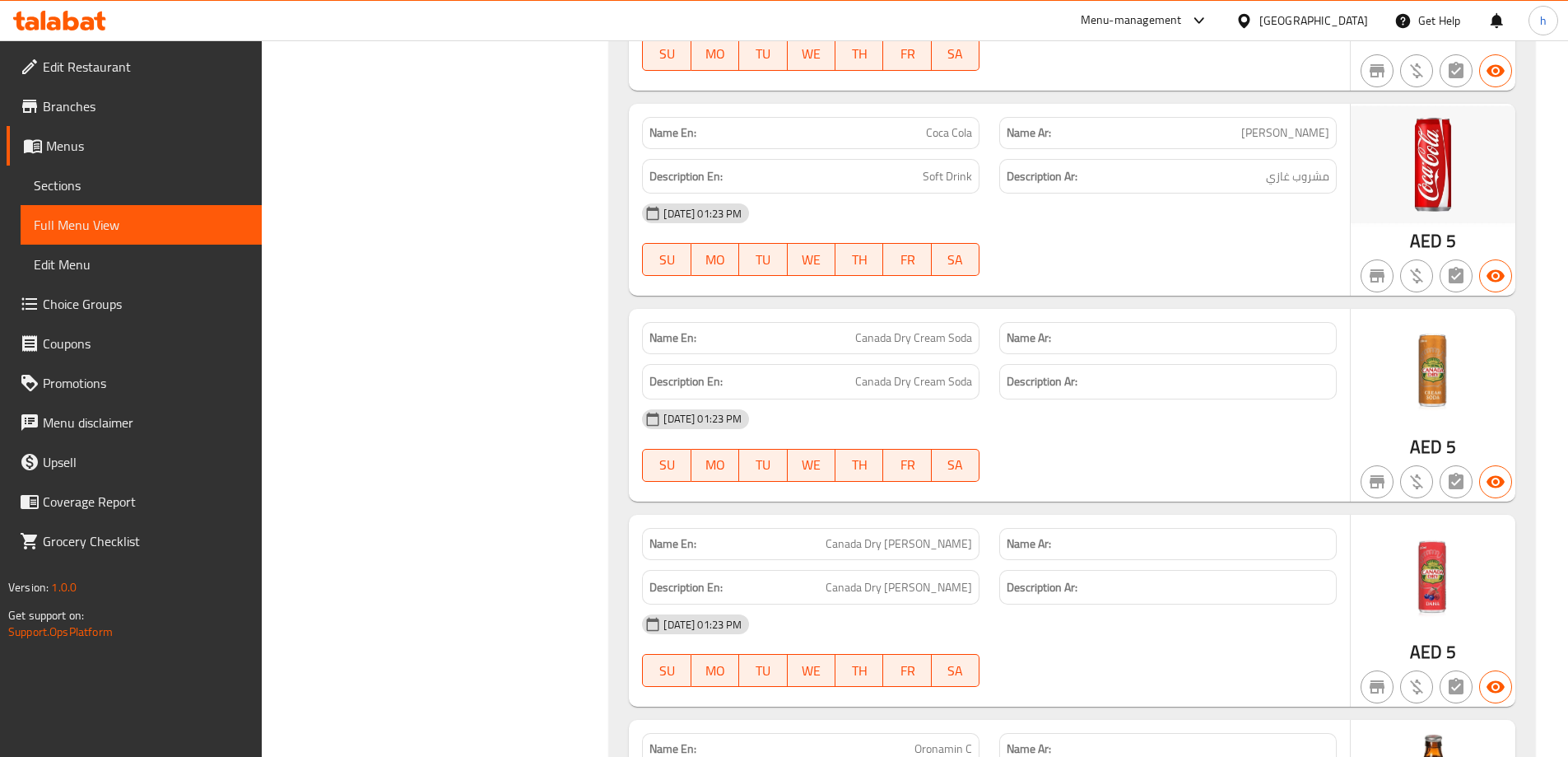
click at [872, 338] on span "Canada Dry Cream Soda" at bounding box center [914, 338] width 117 height 18
drag, startPoint x: 872, startPoint y: 338, endPoint x: 963, endPoint y: 336, distance: 91.0
click at [963, 336] on span "Canada Dry Cream Soda" at bounding box center [914, 338] width 117 height 18
copy span "Canada Dry Cream Soda"
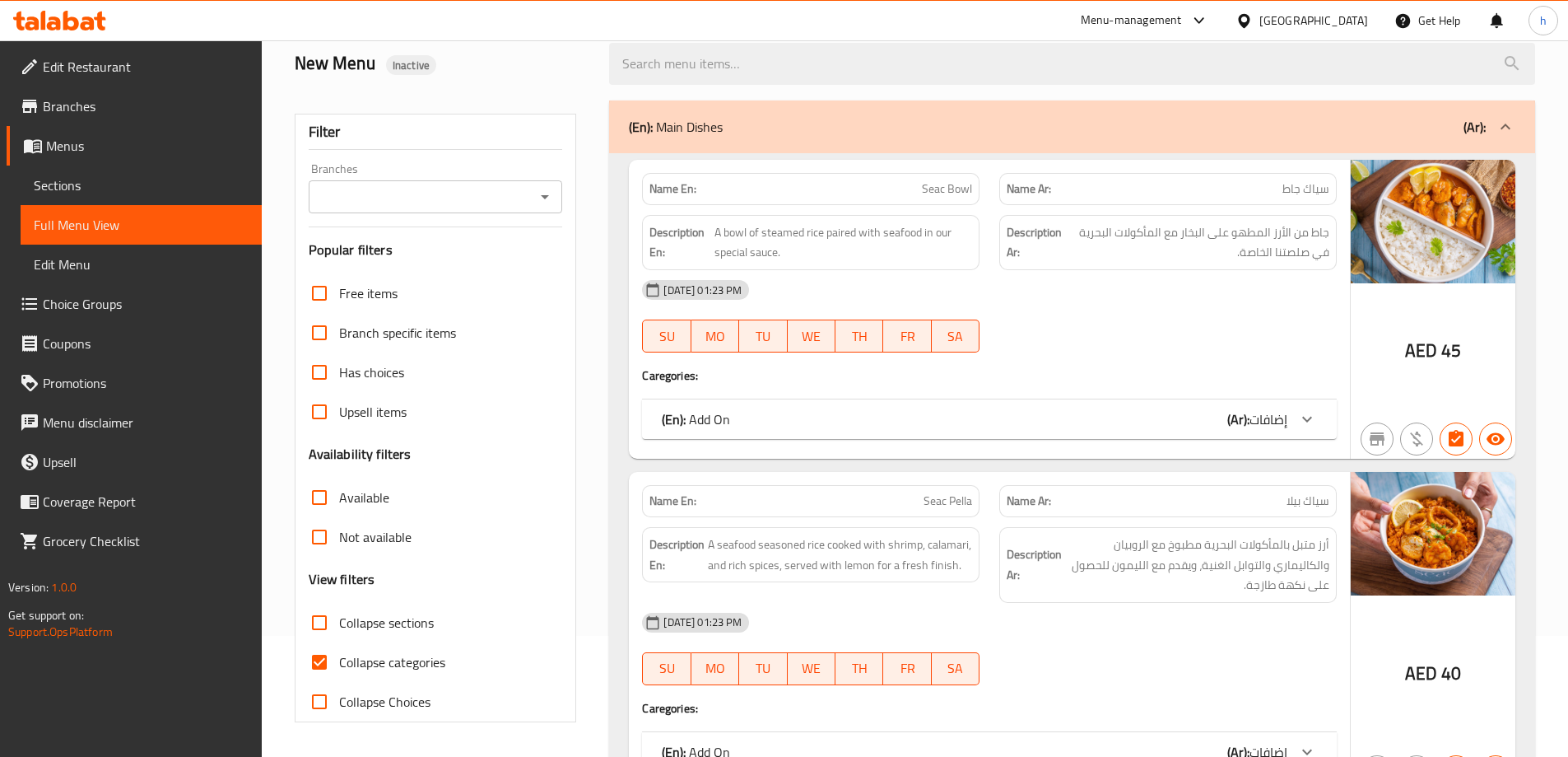
scroll to position [247, 0]
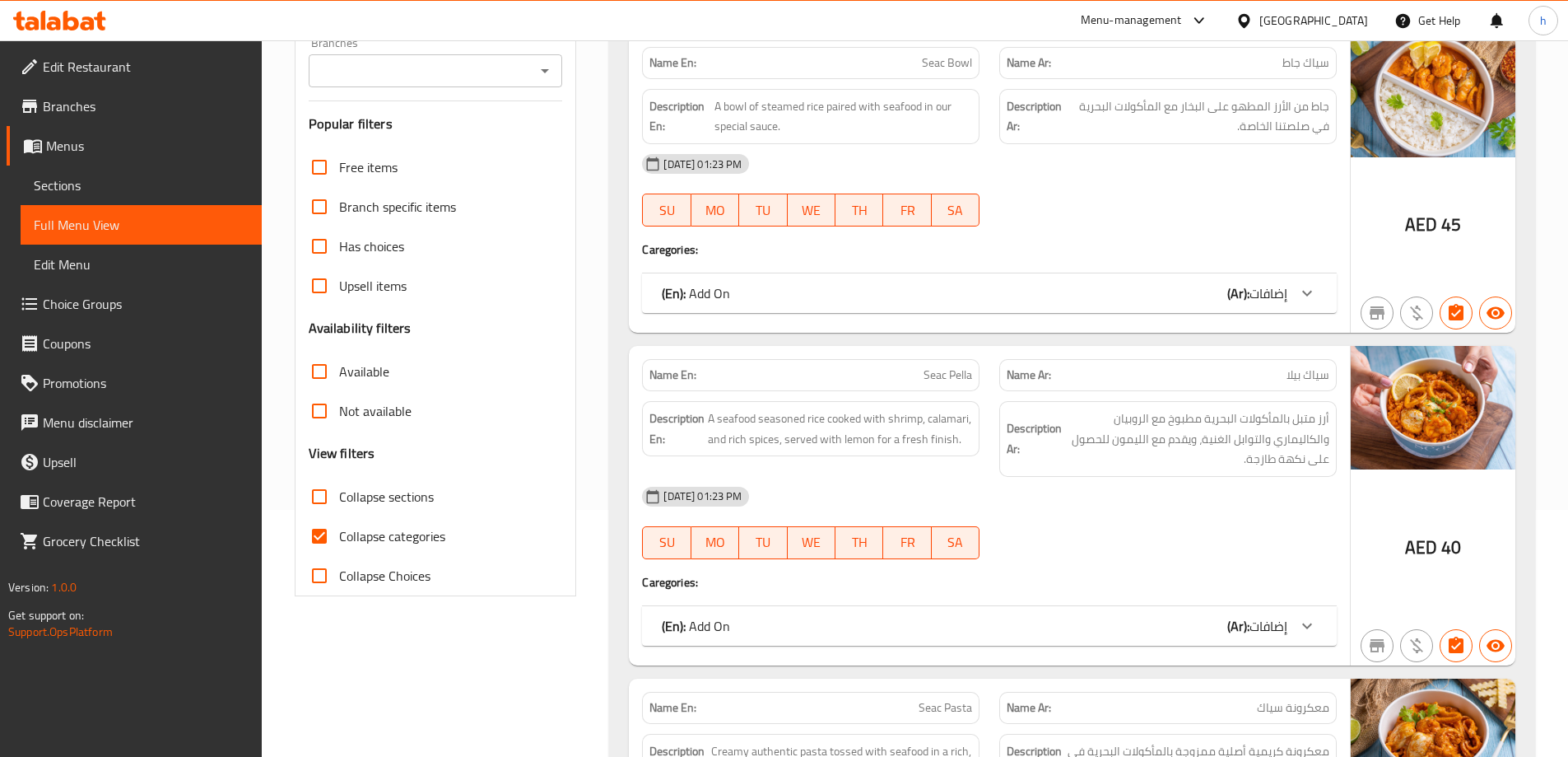
drag, startPoint x: 331, startPoint y: 526, endPoint x: 572, endPoint y: 483, distance: 244.8
click at [330, 527] on input "Collapse categories" at bounding box center [320, 536] width 39 height 39
checkbox input "false"
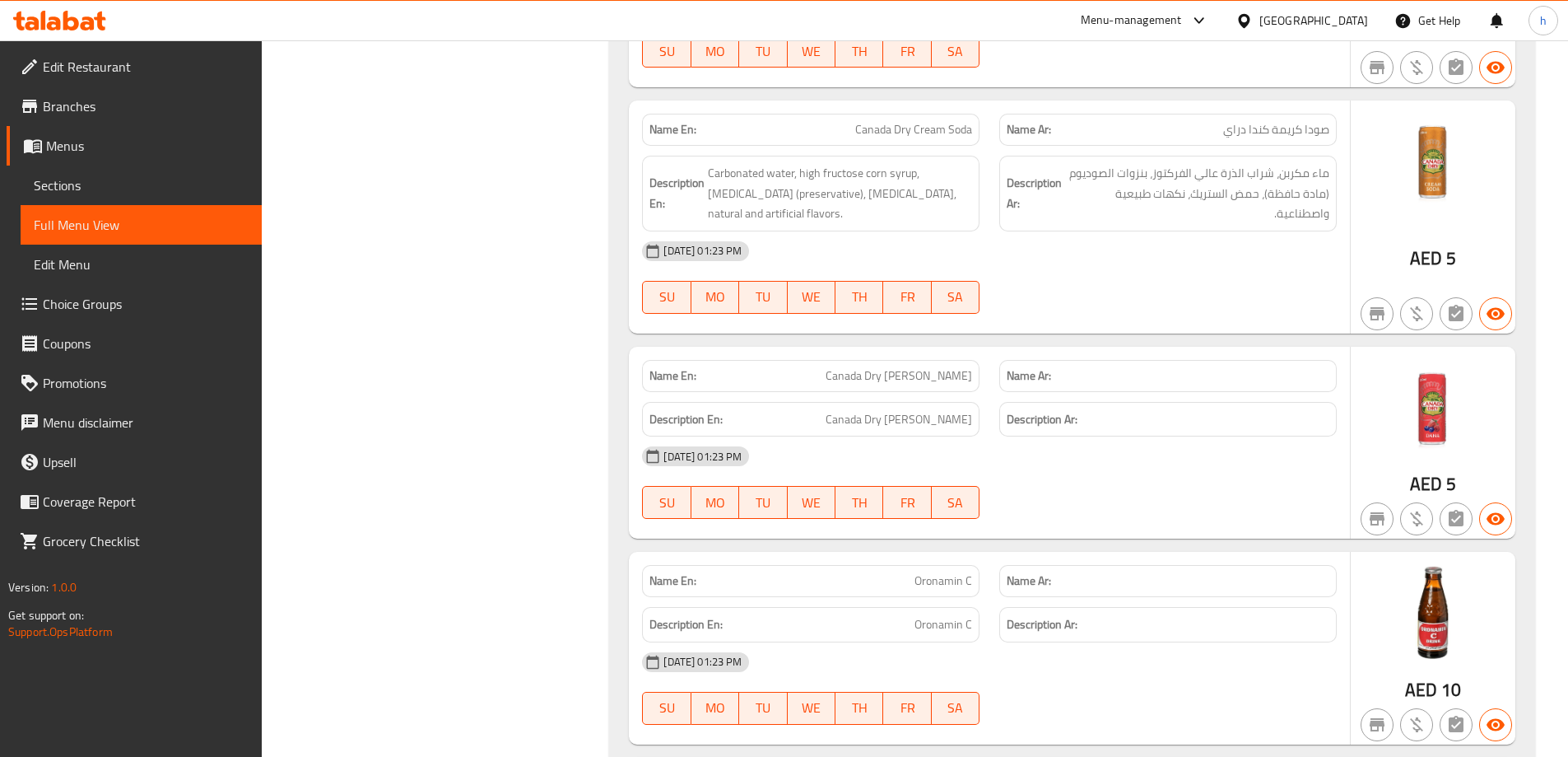
scroll to position [2882, 0]
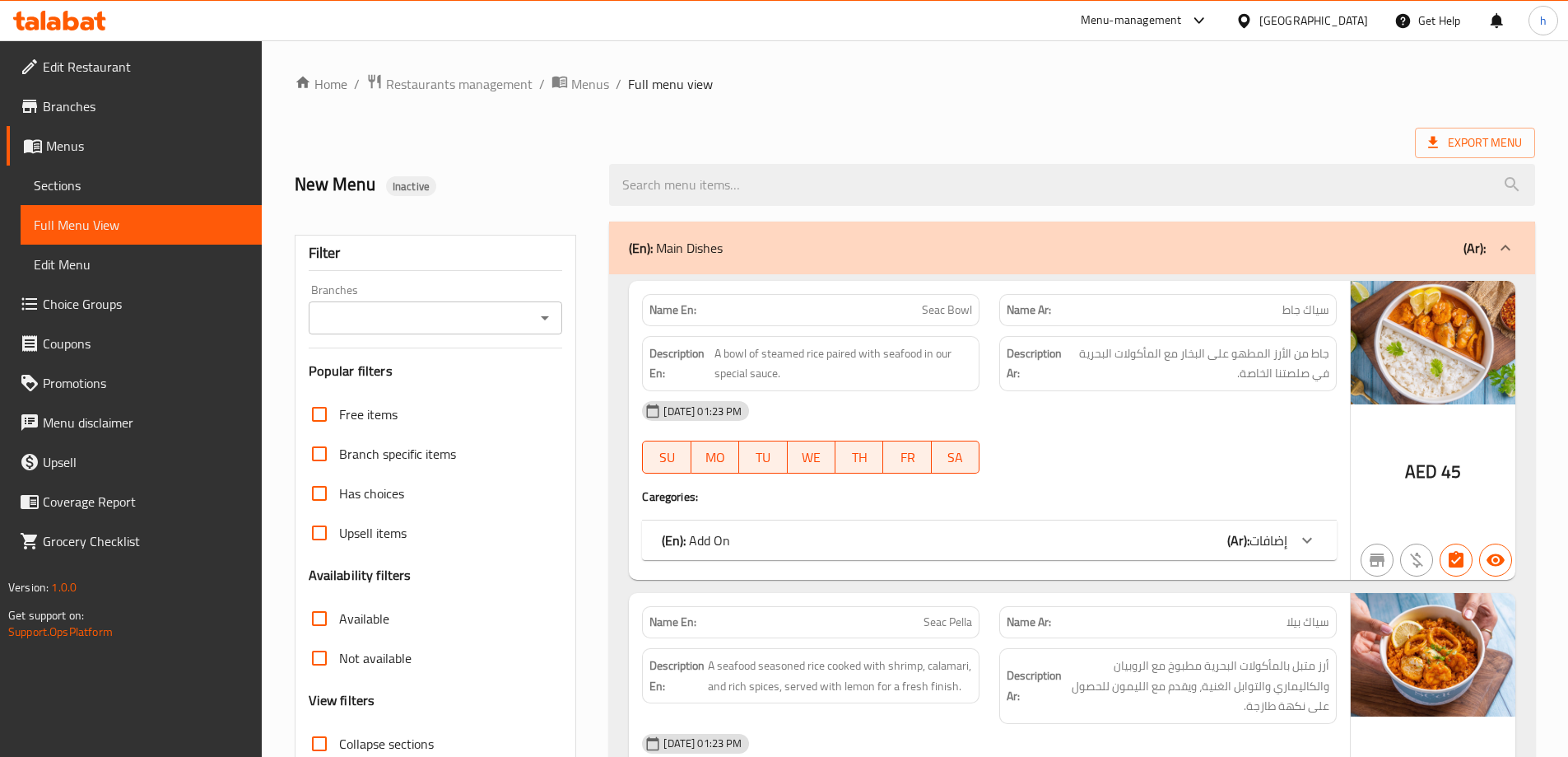
click at [978, 76] on ol "Home / Restaurants management / Menus / Full menu view" at bounding box center [914, 84] width 1241 height 22
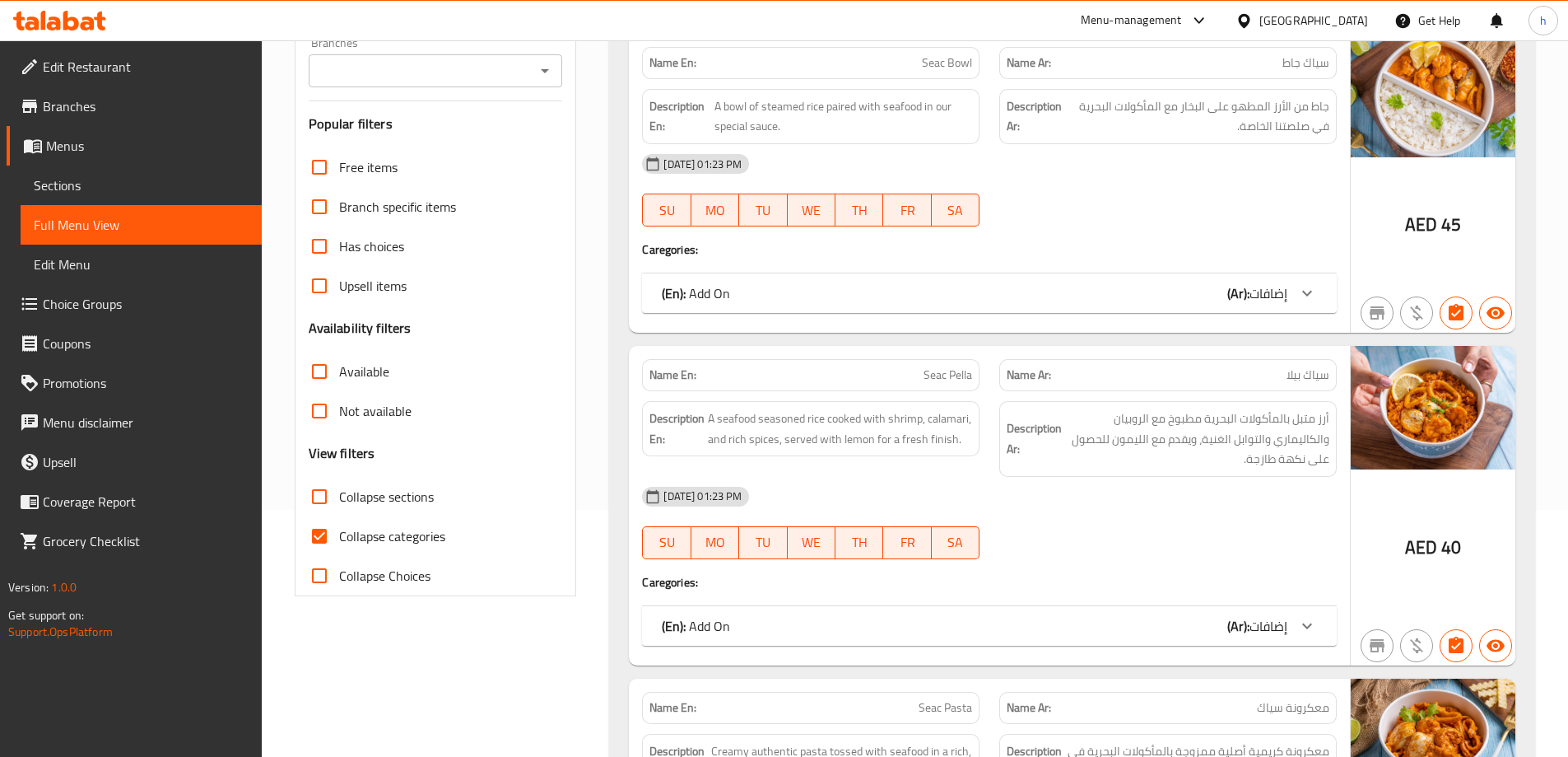
click at [326, 529] on input "Collapse categories" at bounding box center [320, 536] width 39 height 39
checkbox input "false"
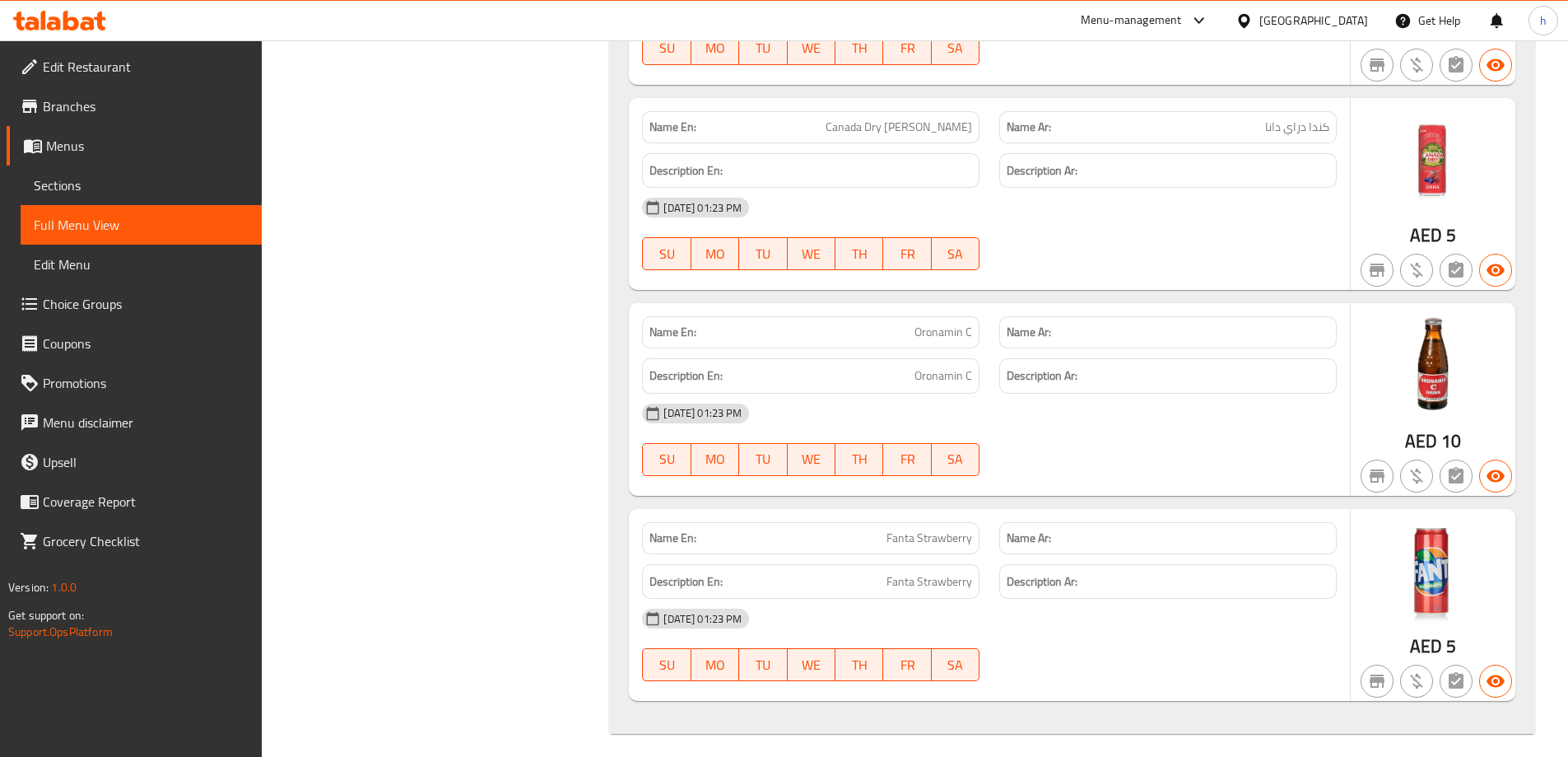
scroll to position [3139, 0]
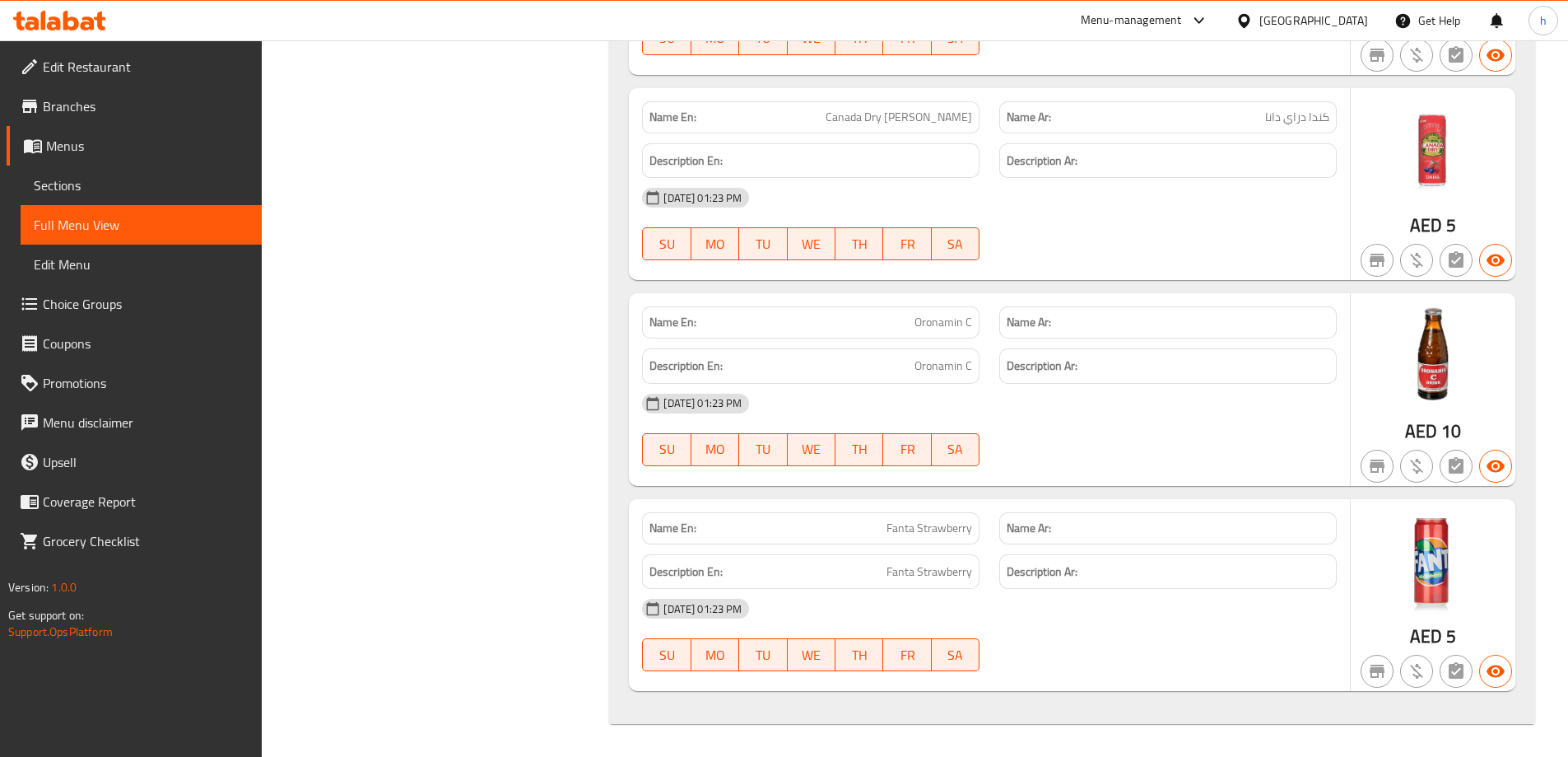
click at [931, 314] on span "Oronamin C" at bounding box center [943, 323] width 58 height 18
copy span "Oronamin"
click at [938, 323] on span "Oronamin C" at bounding box center [943, 323] width 58 height 18
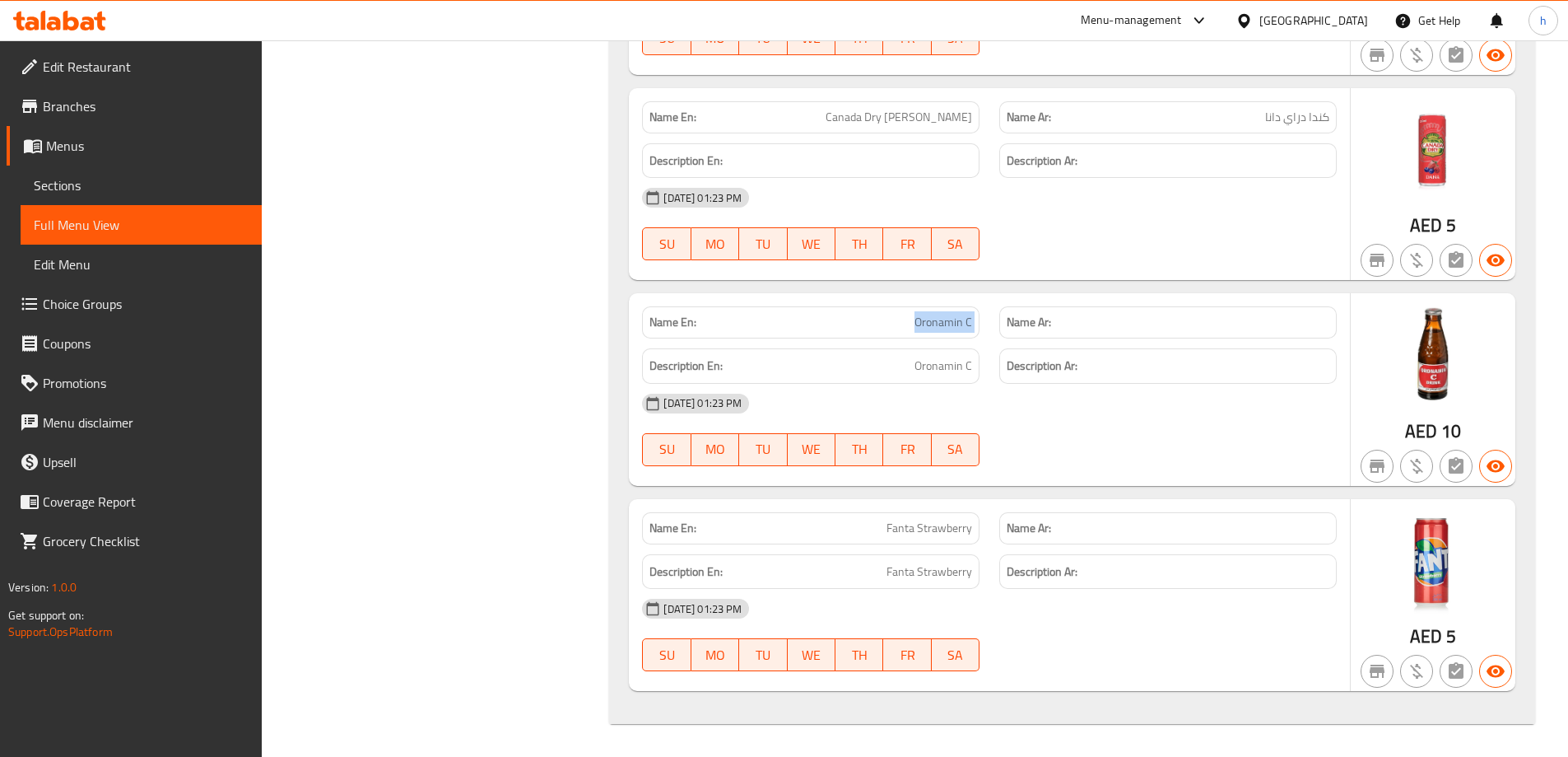
click at [938, 323] on span "Oronamin C" at bounding box center [943, 323] width 58 height 18
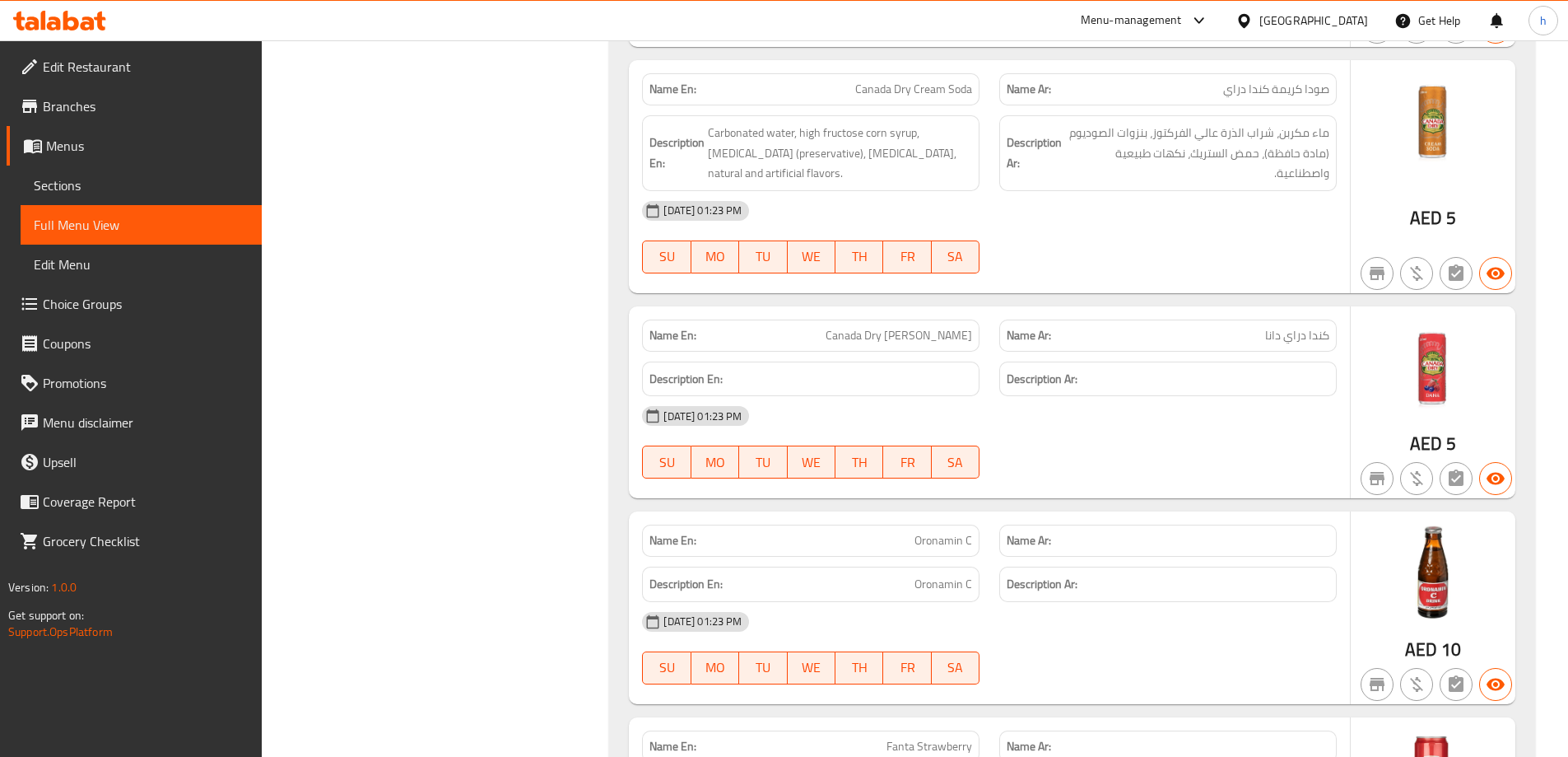
scroll to position [2892, 0]
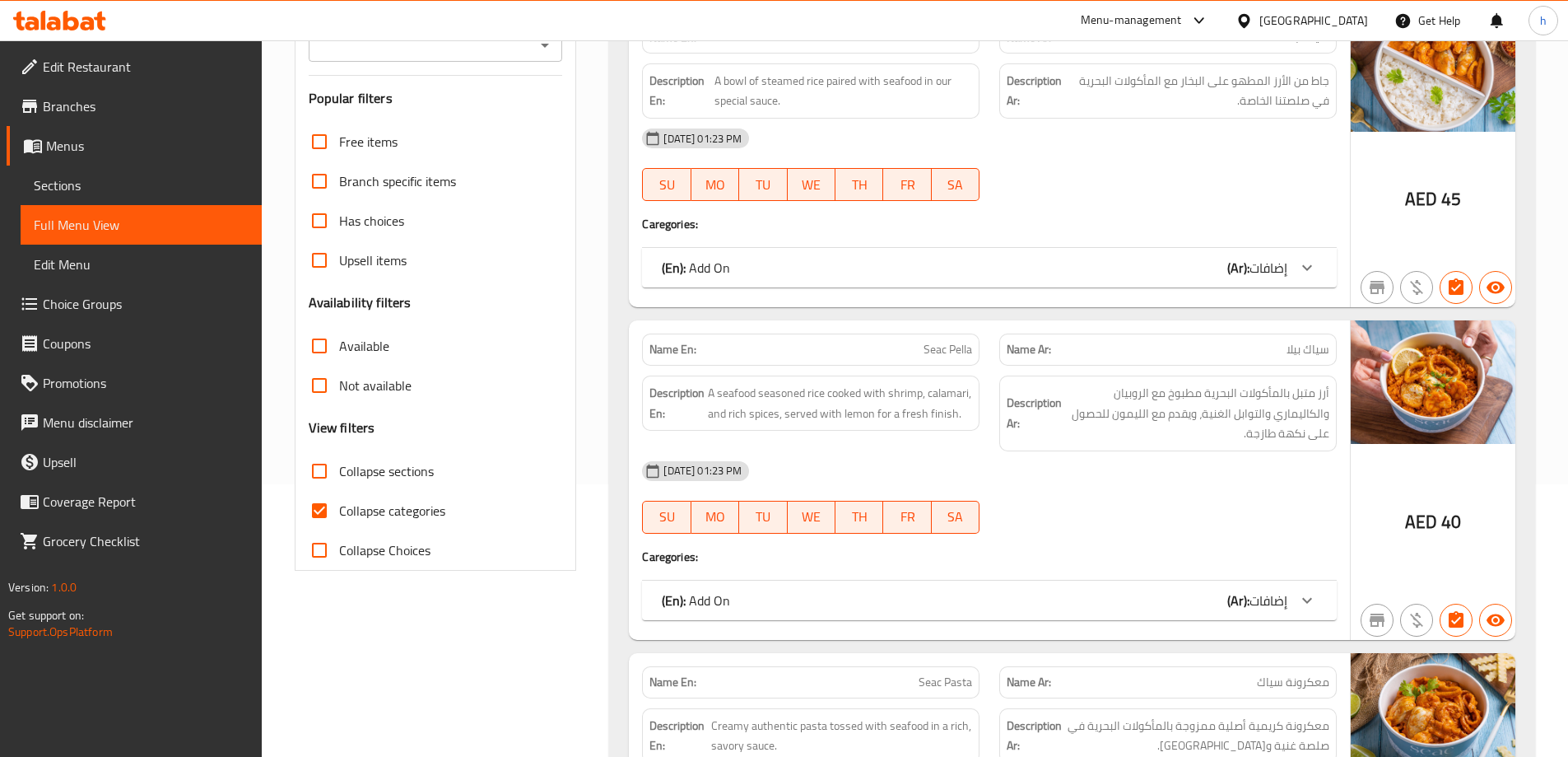
scroll to position [412, 0]
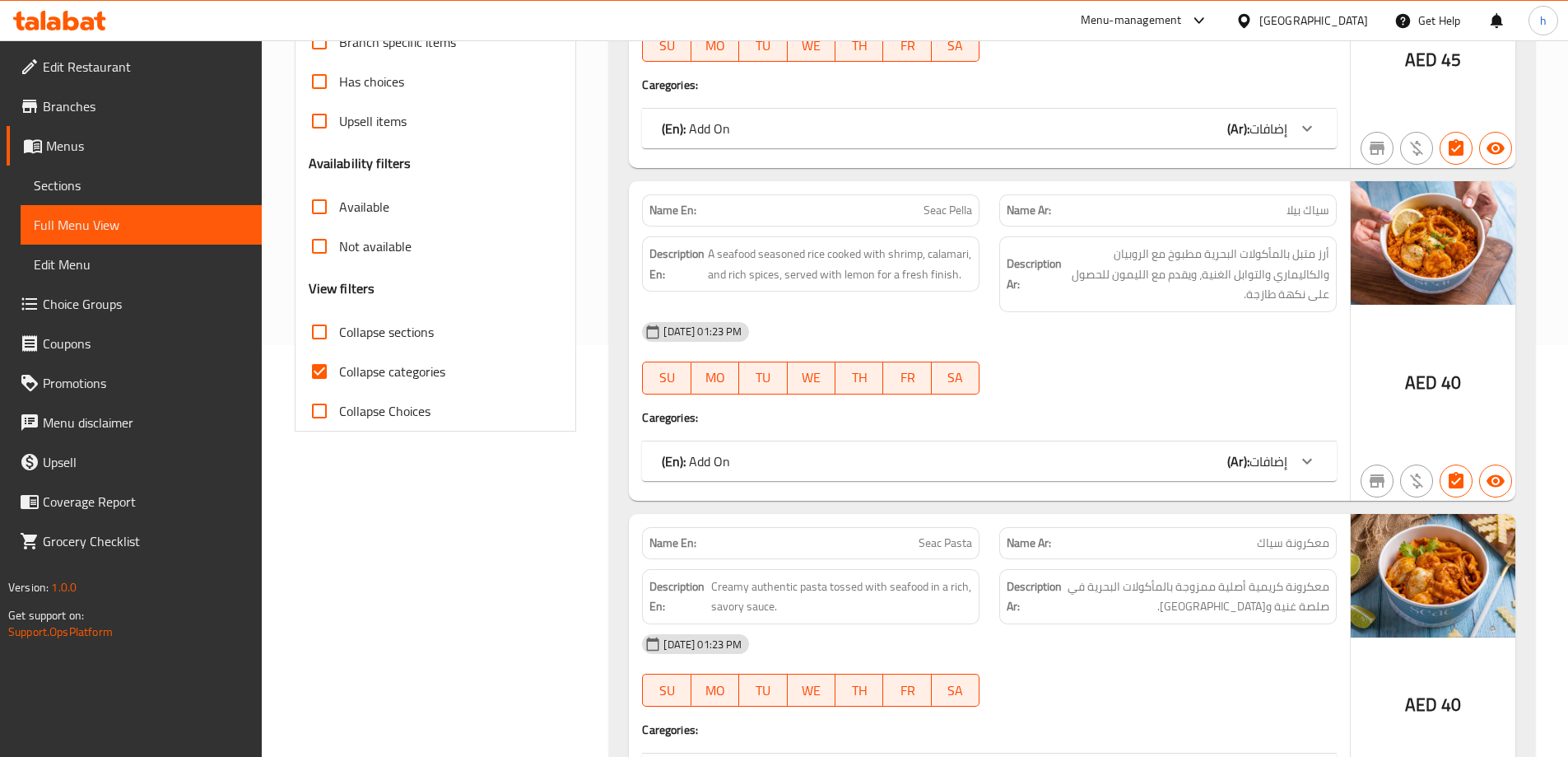
click at [322, 378] on input "Collapse categories" at bounding box center [320, 372] width 39 height 39
checkbox input "false"
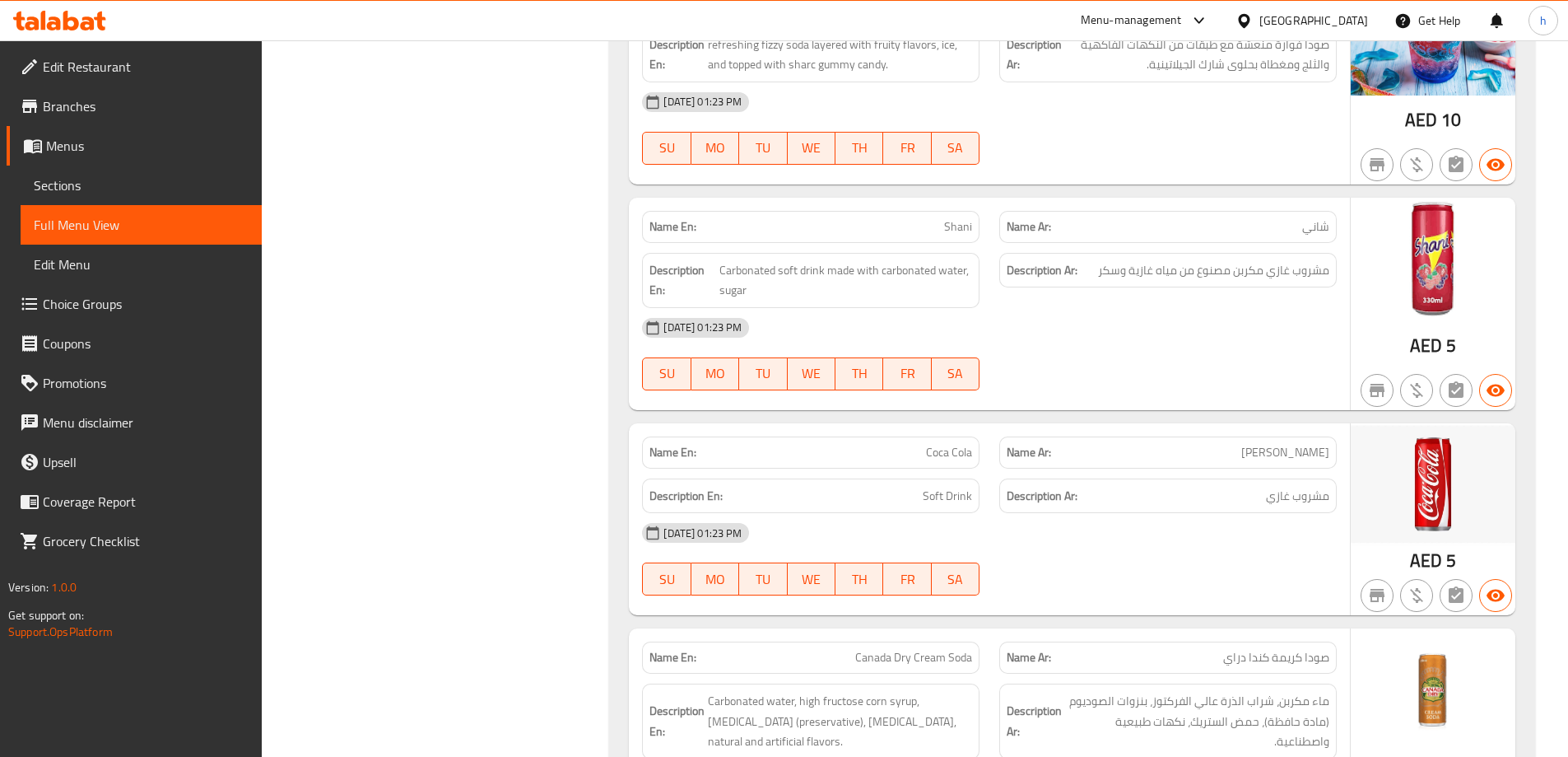
scroll to position [2388, 0]
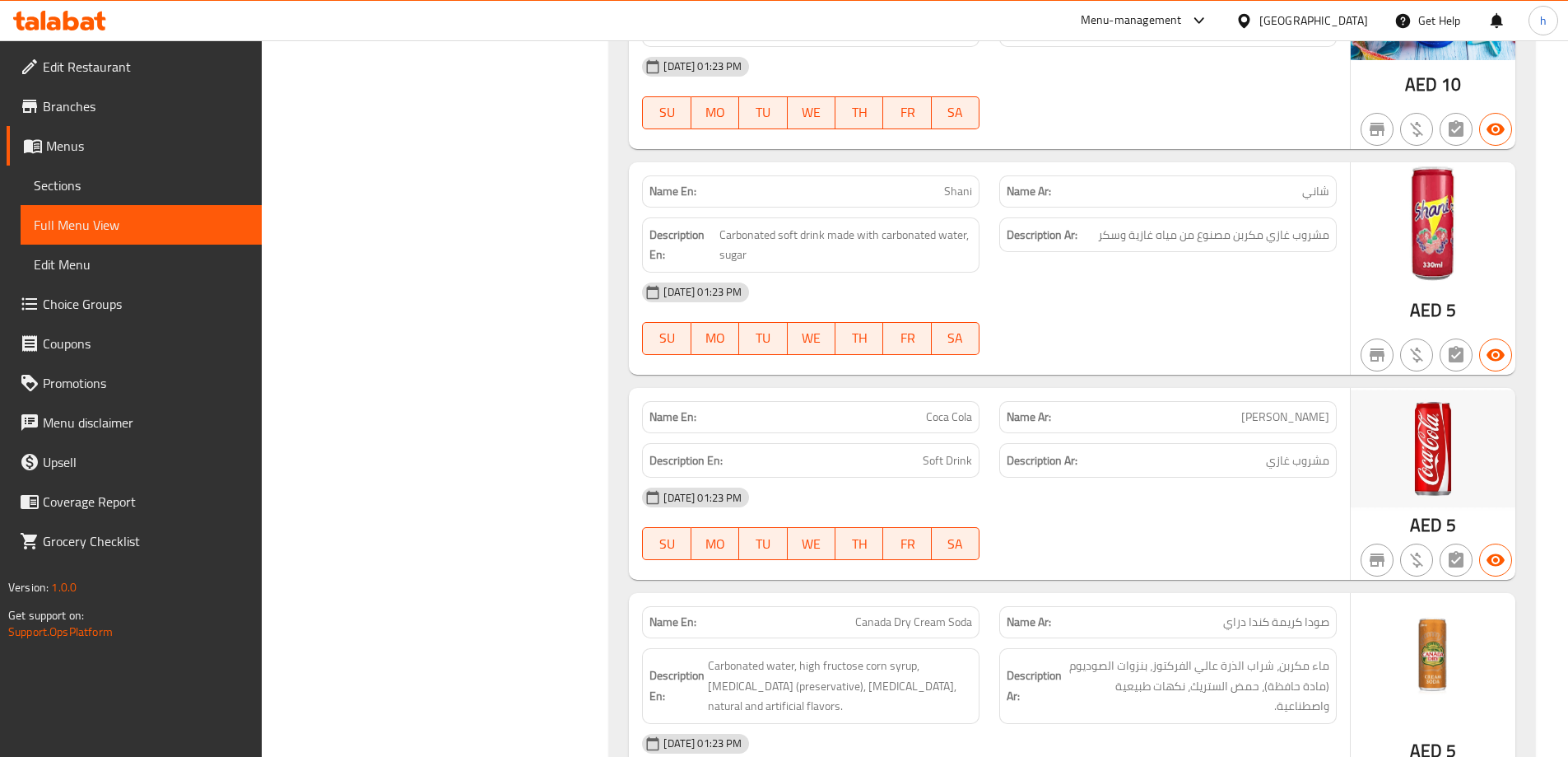
drag, startPoint x: 937, startPoint y: 421, endPoint x: 957, endPoint y: 421, distance: 20.0
copy span "Coca Cola"
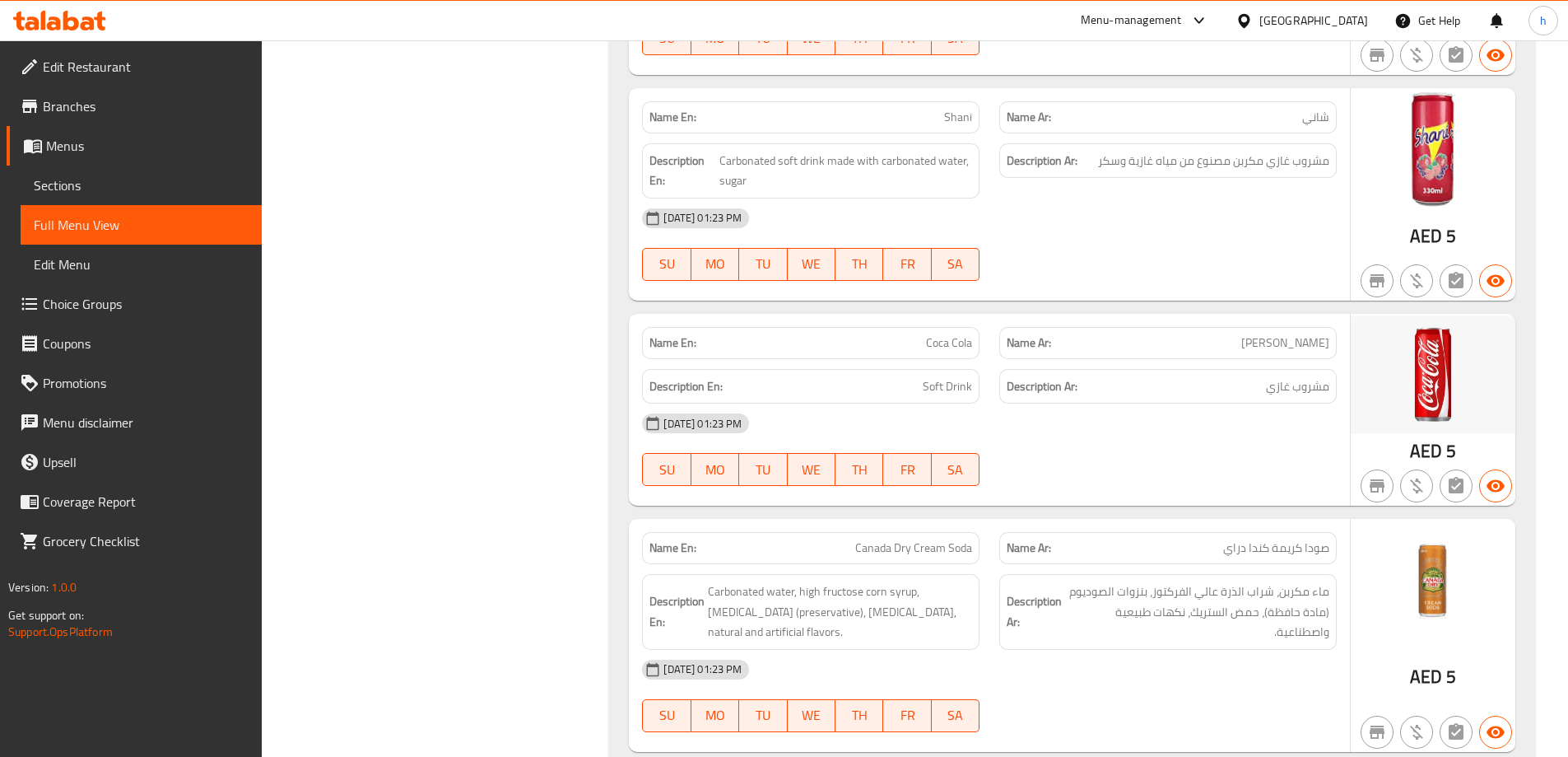
scroll to position [2553, 0]
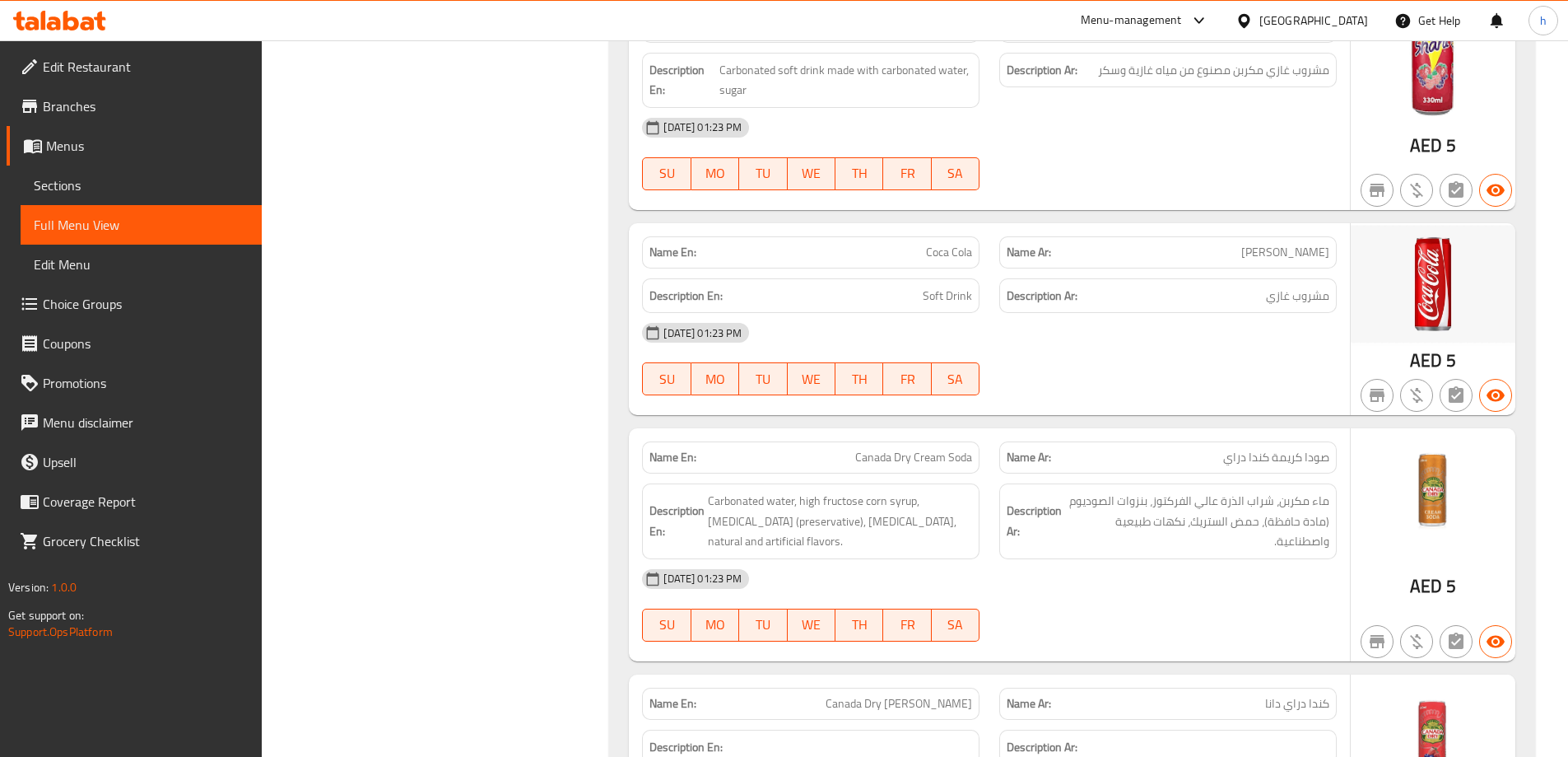
click at [876, 459] on span "Canada Dry Cream Soda" at bounding box center [914, 458] width 117 height 18
drag, startPoint x: 876, startPoint y: 459, endPoint x: 964, endPoint y: 457, distance: 88.0
click at [964, 457] on span "Canada Dry Cream Soda" at bounding box center [914, 458] width 117 height 18
copy span "Canada Dry Cream Soda"
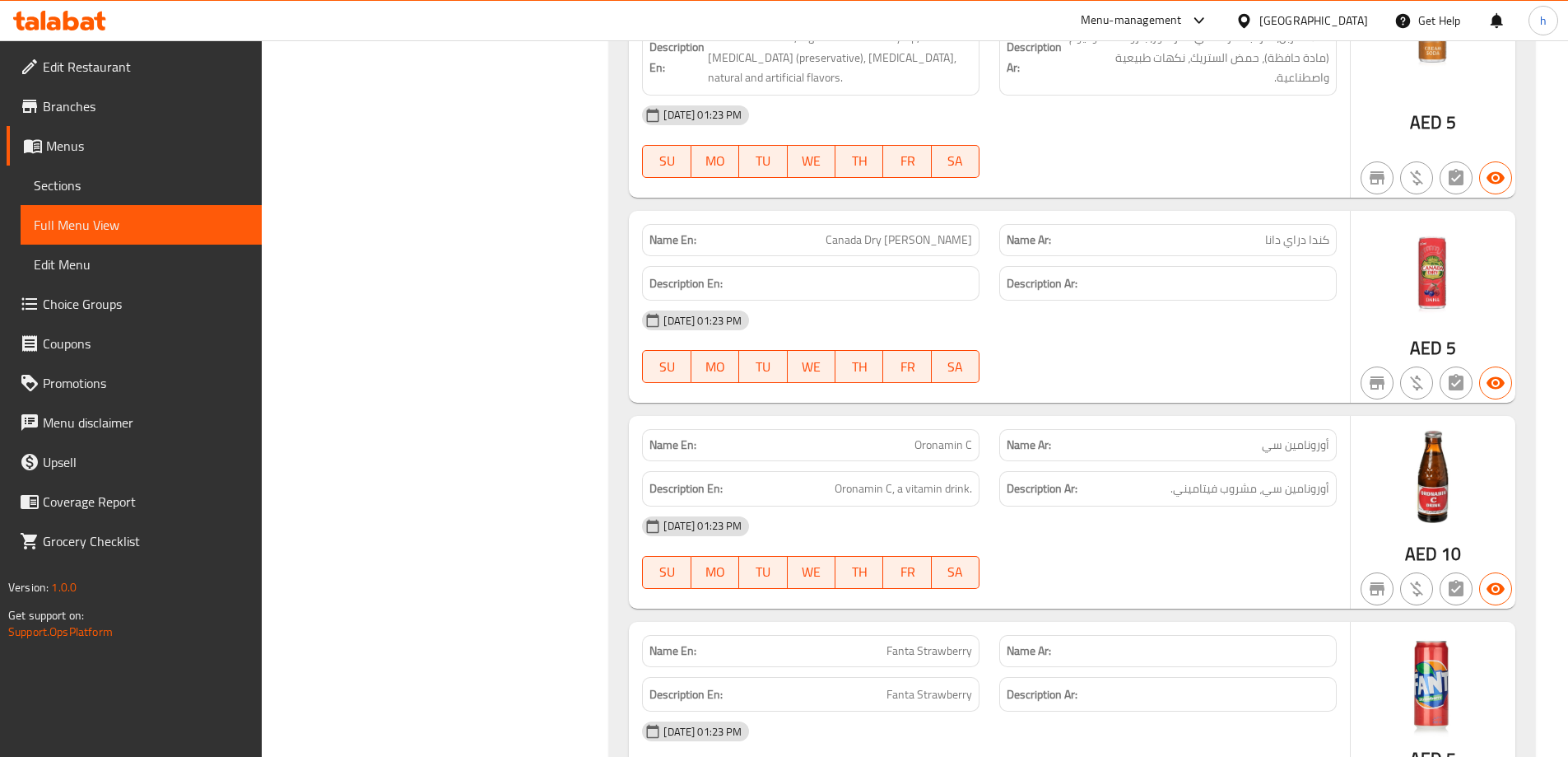
scroll to position [3139, 0]
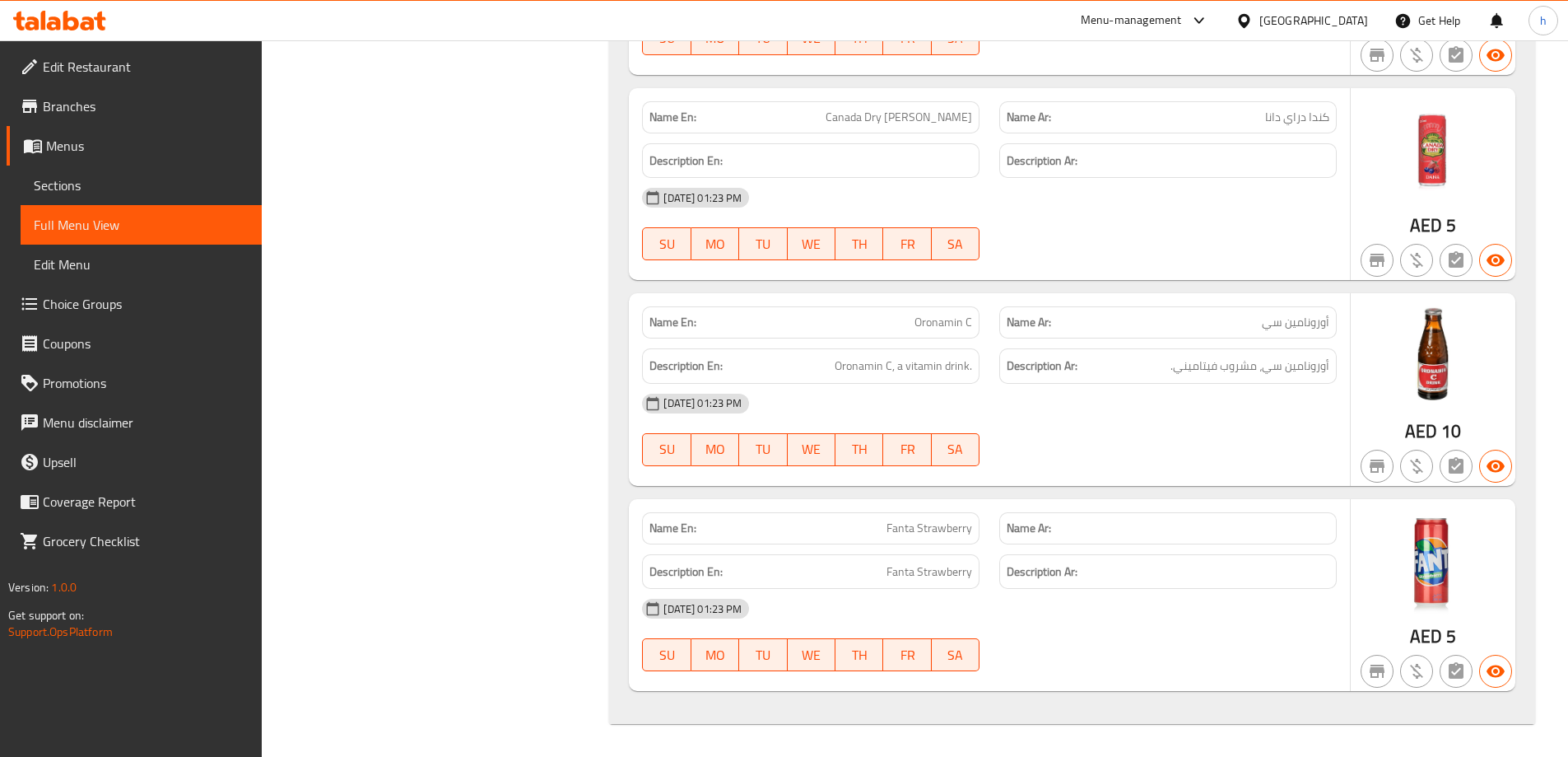
click at [892, 526] on span "Fanta Strawberry" at bounding box center [930, 528] width 86 height 18
drag, startPoint x: 892, startPoint y: 526, endPoint x: 936, endPoint y: 524, distance: 44.0
click at [936, 524] on span "Fanta Strawberry" at bounding box center [930, 528] width 86 height 18
copy span "Fanta Strawberry"
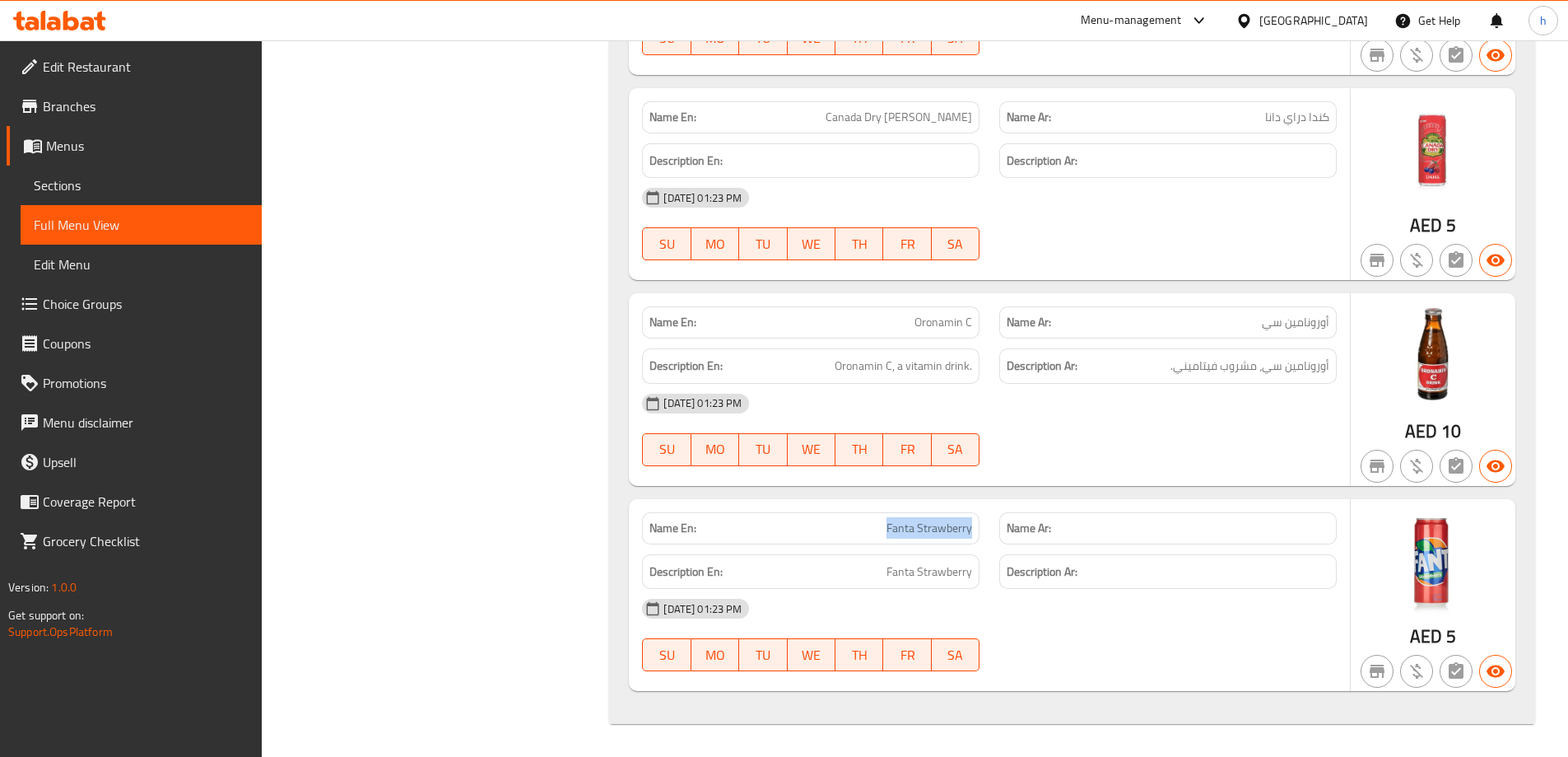
copy span "Fanta Strawberry"
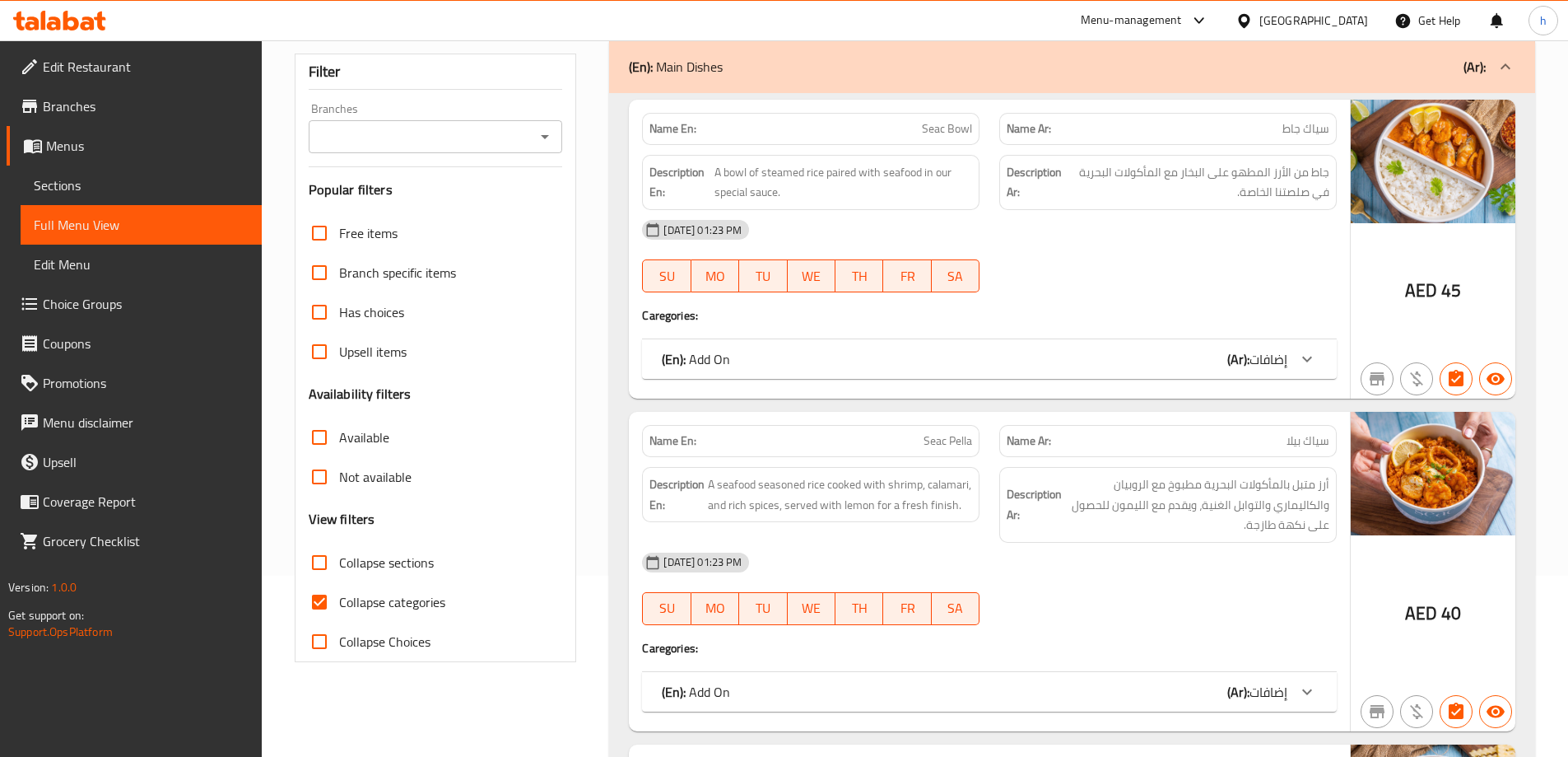
scroll to position [285, 0]
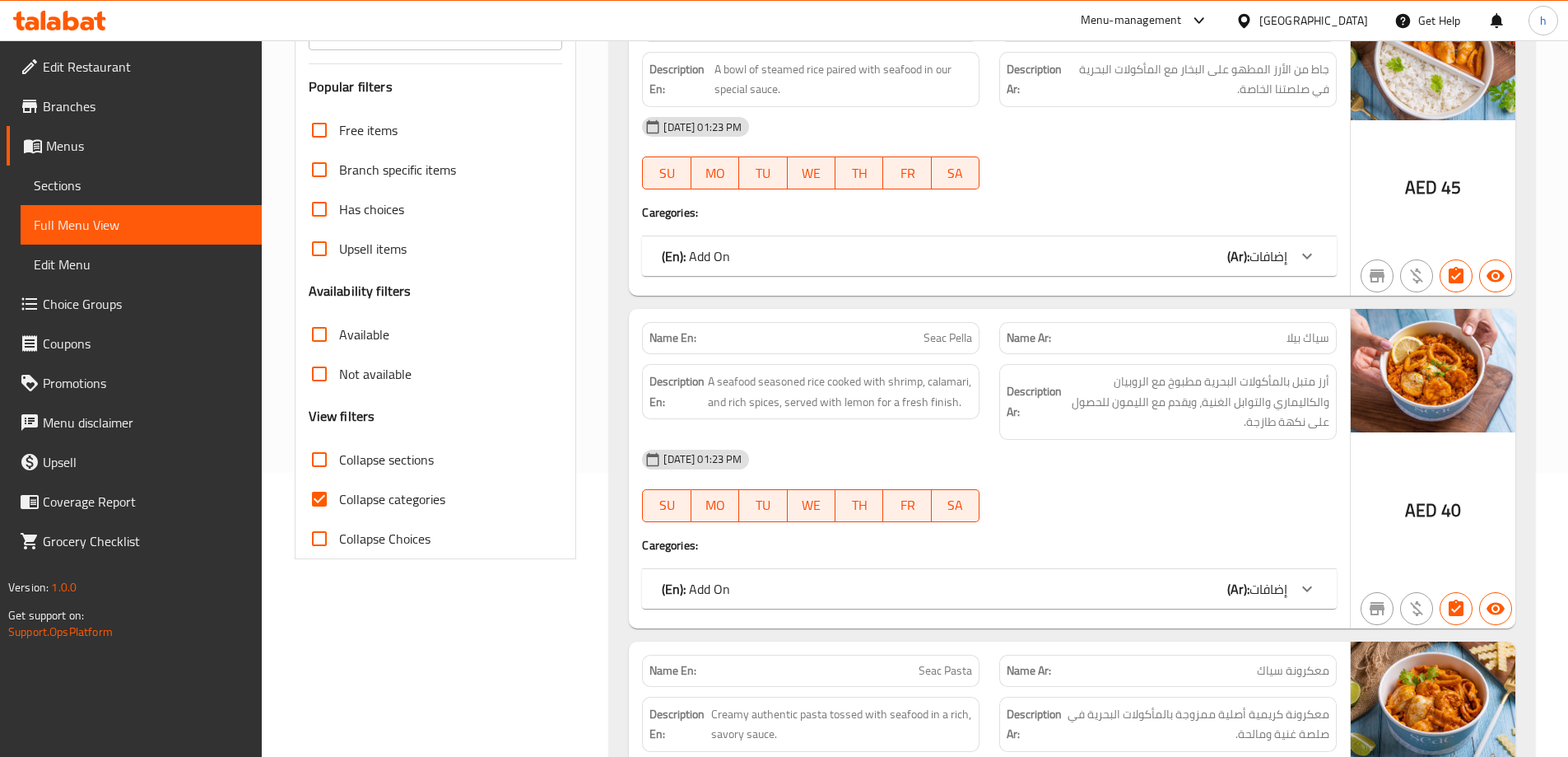
click at [319, 497] on input "Collapse categories" at bounding box center [320, 499] width 39 height 39
checkbox input "false"
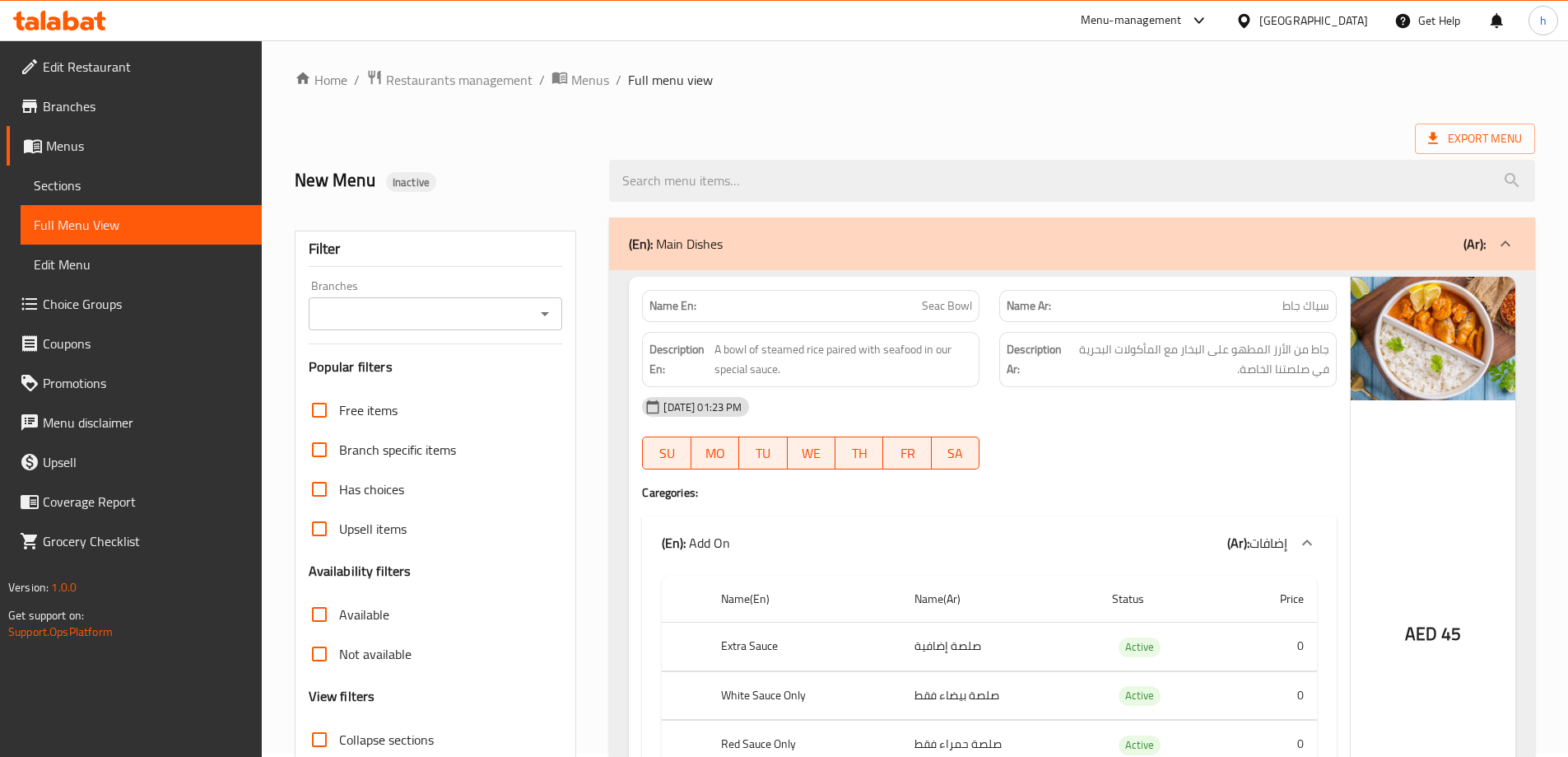
scroll to position [0, 0]
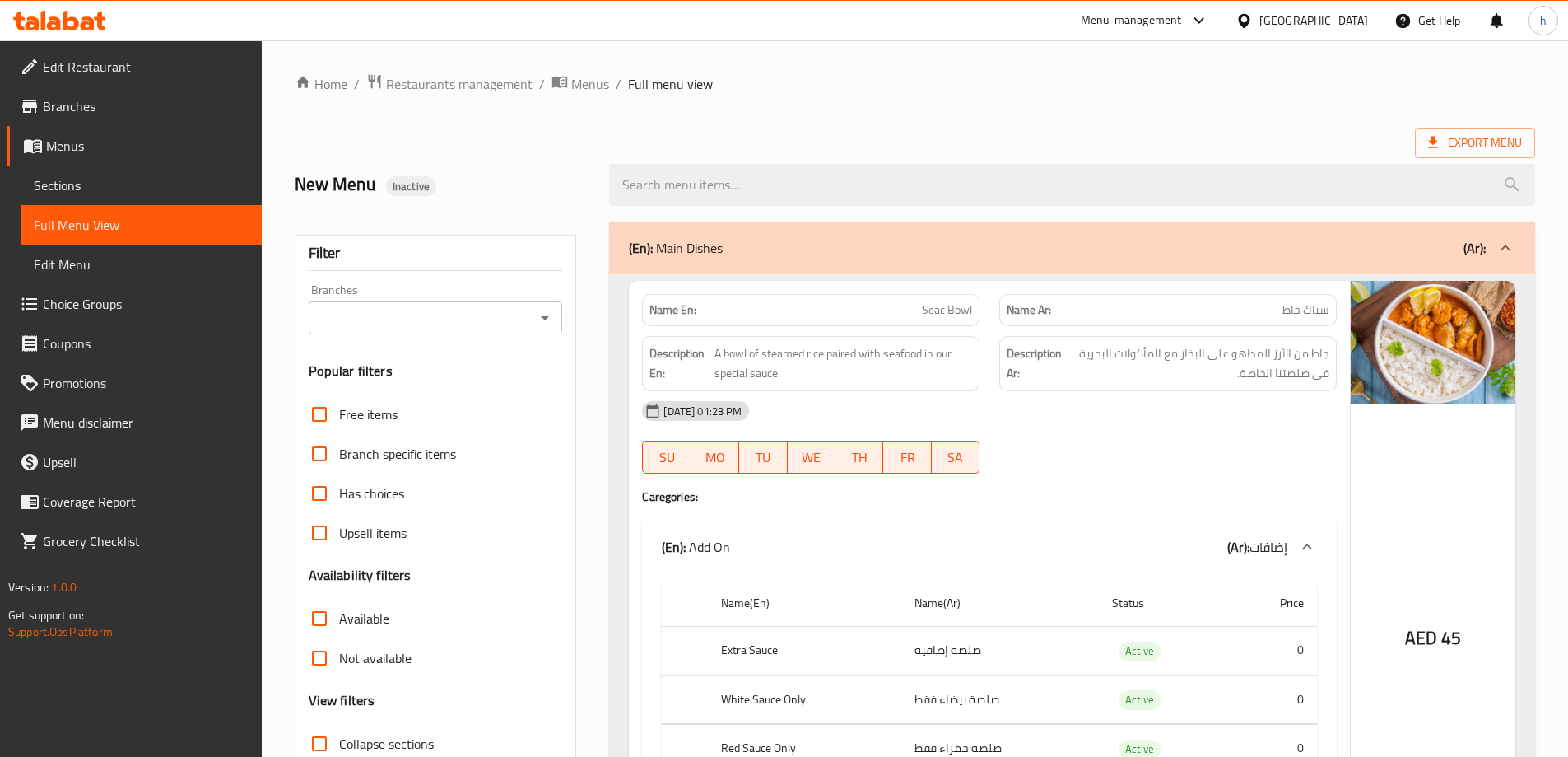
click at [1040, 86] on ol "Home / Restaurants management / Menus / Full menu view" at bounding box center [914, 84] width 1241 height 22
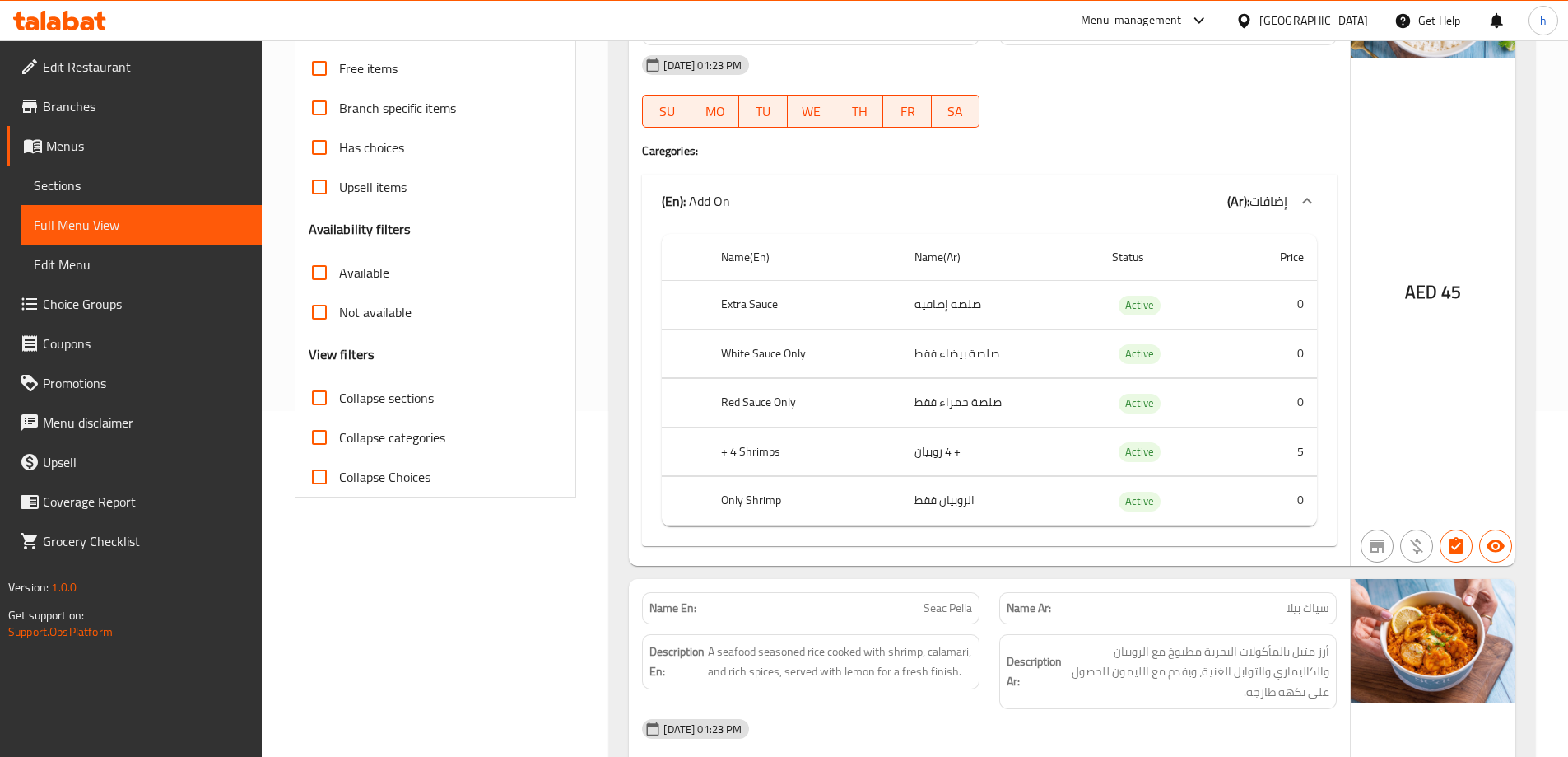
scroll to position [99, 0]
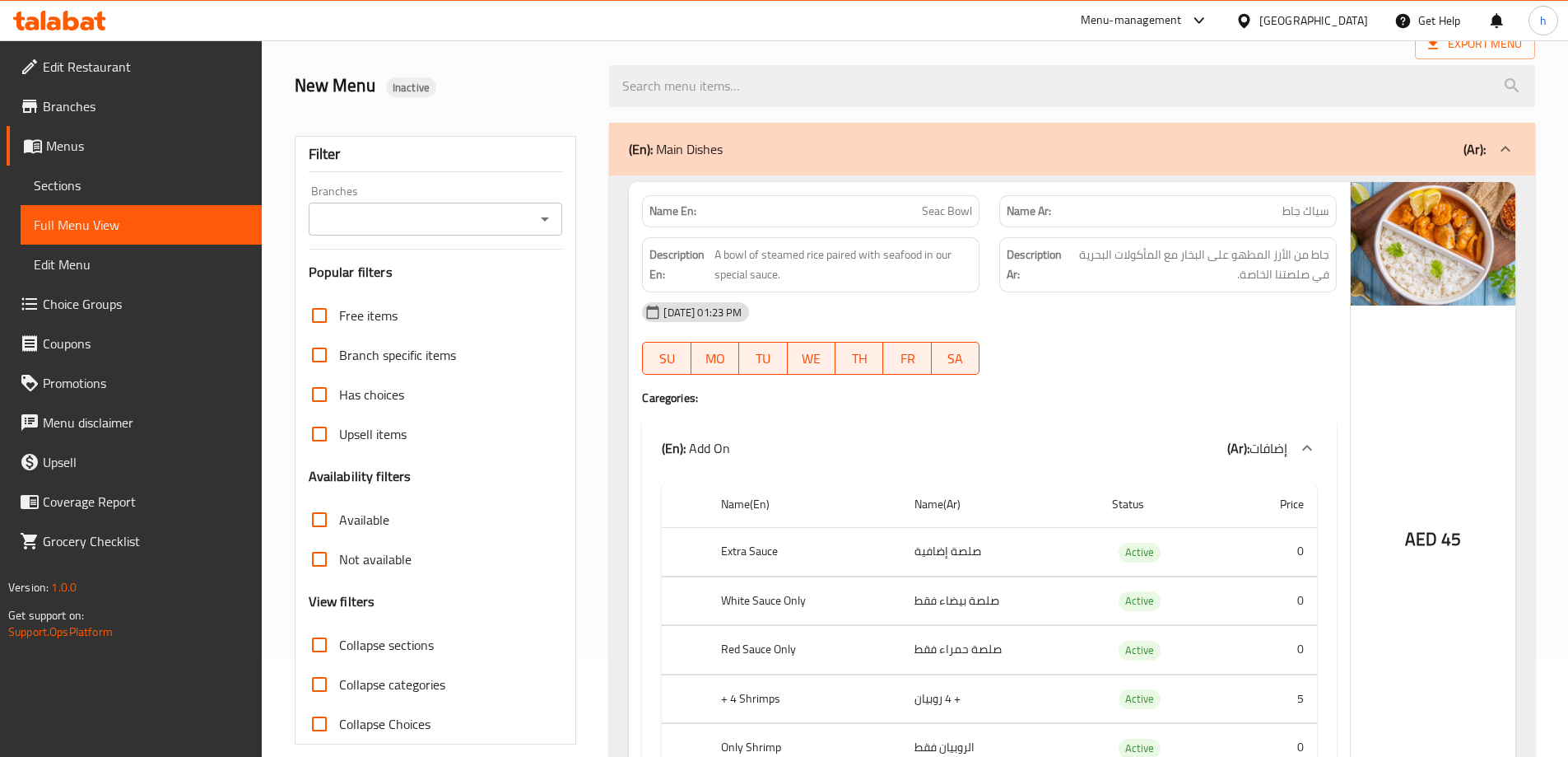
click at [1103, 357] on div "01-09-2025 01:23 PM SU MO TU WE TH FR SA" at bounding box center [989, 338] width 715 height 92
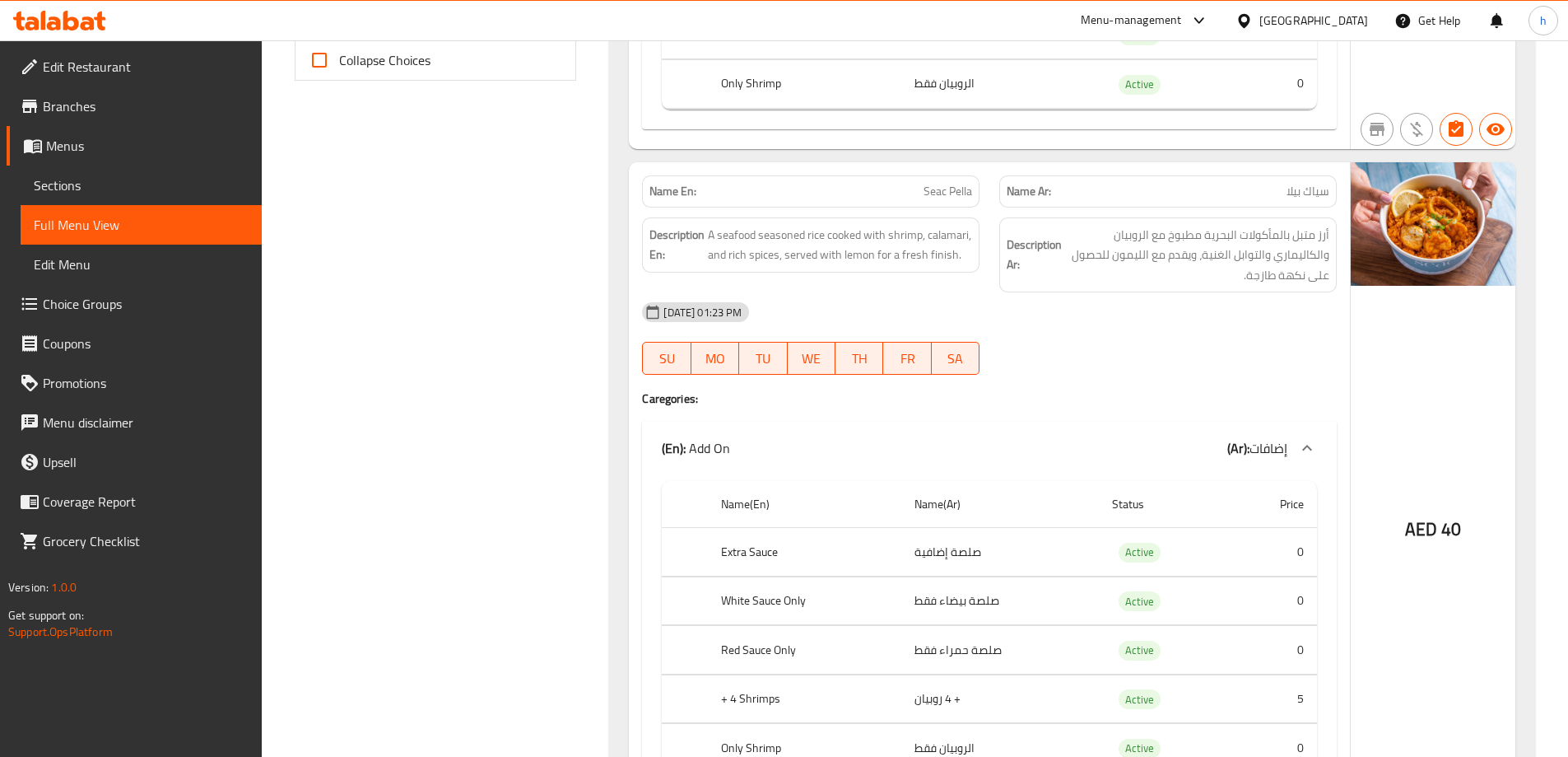
scroll to position [922, 0]
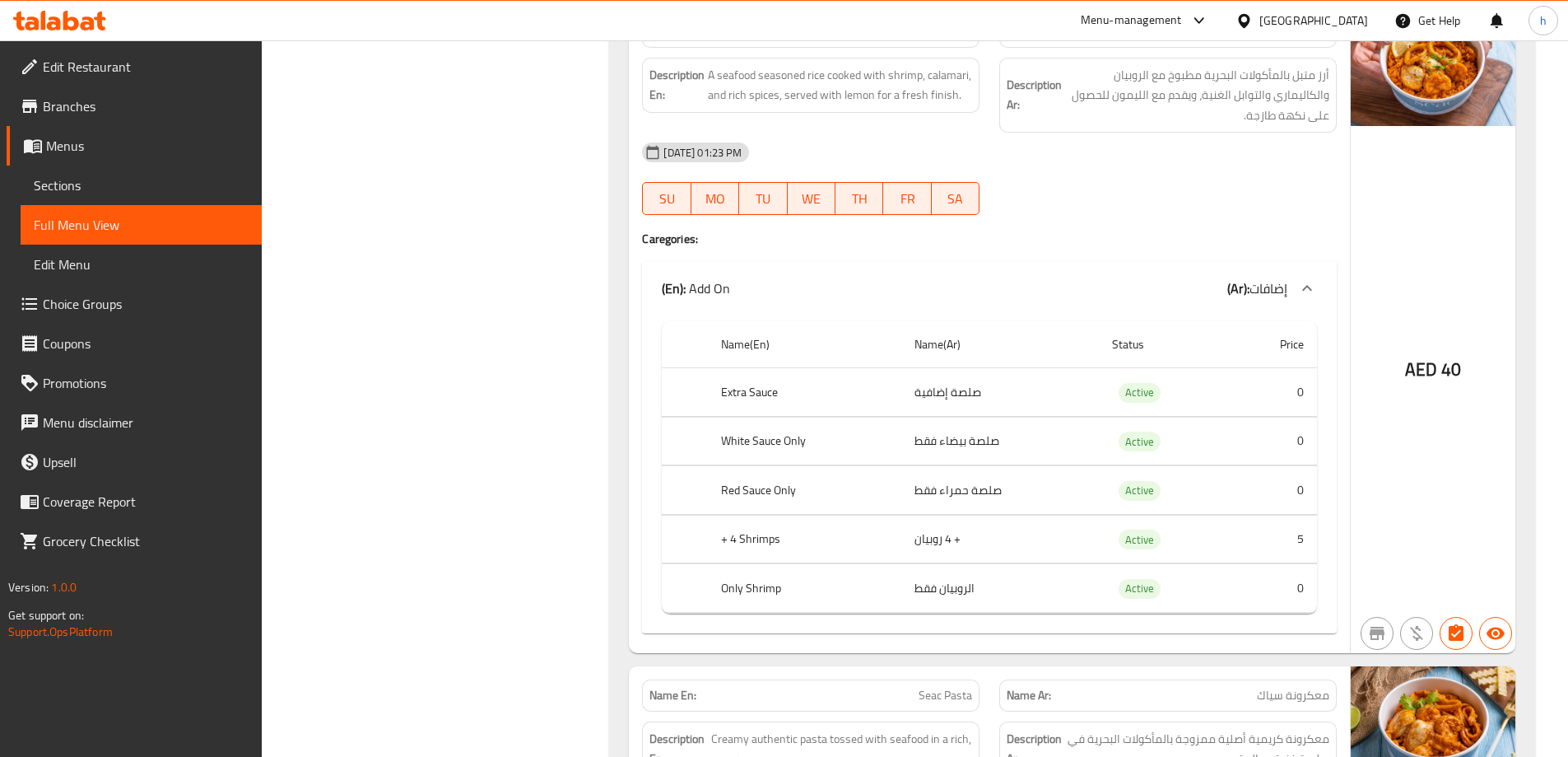
click at [1061, 217] on div at bounding box center [1167, 215] width 357 height 20
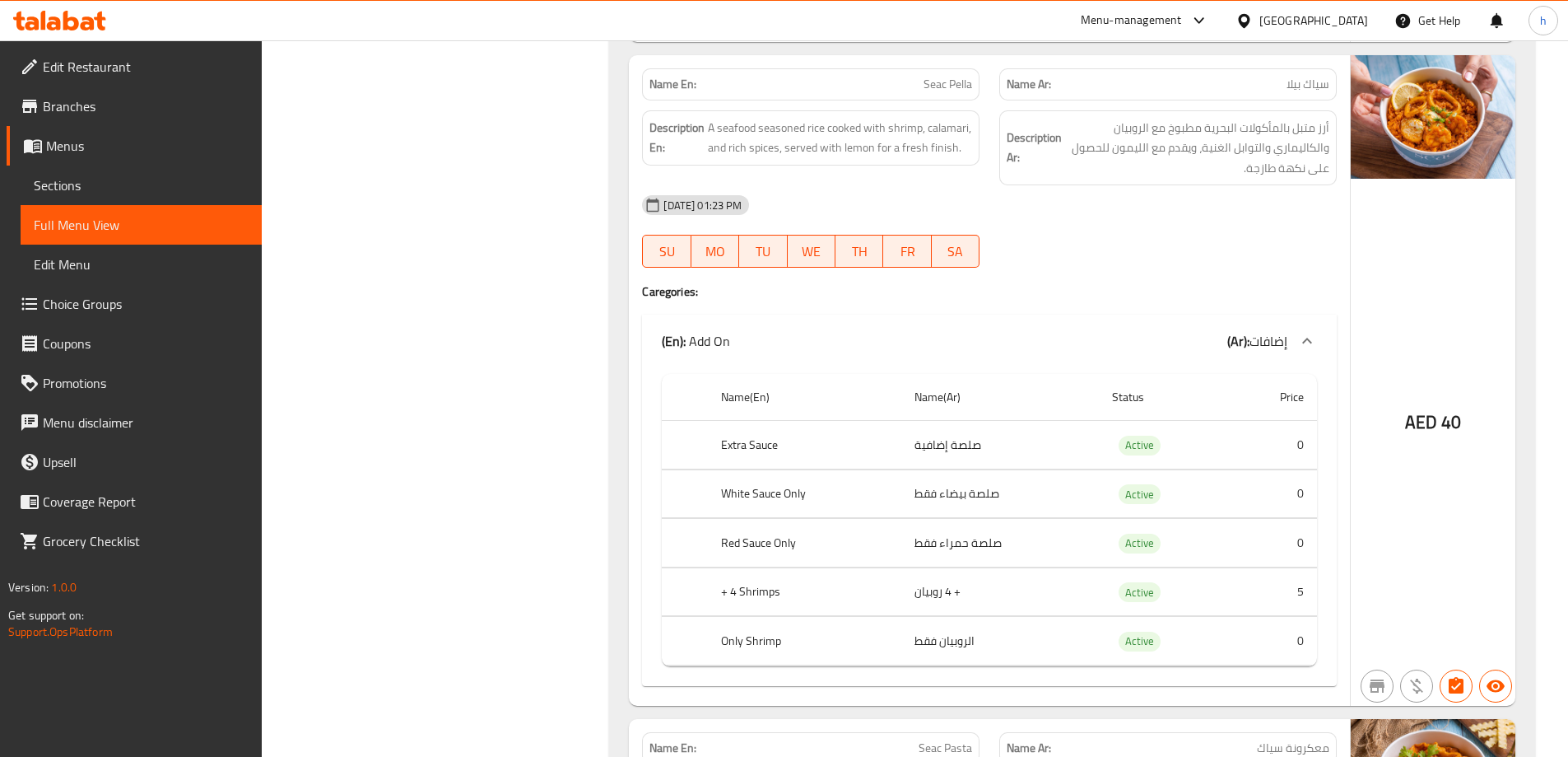
scroll to position [840, 0]
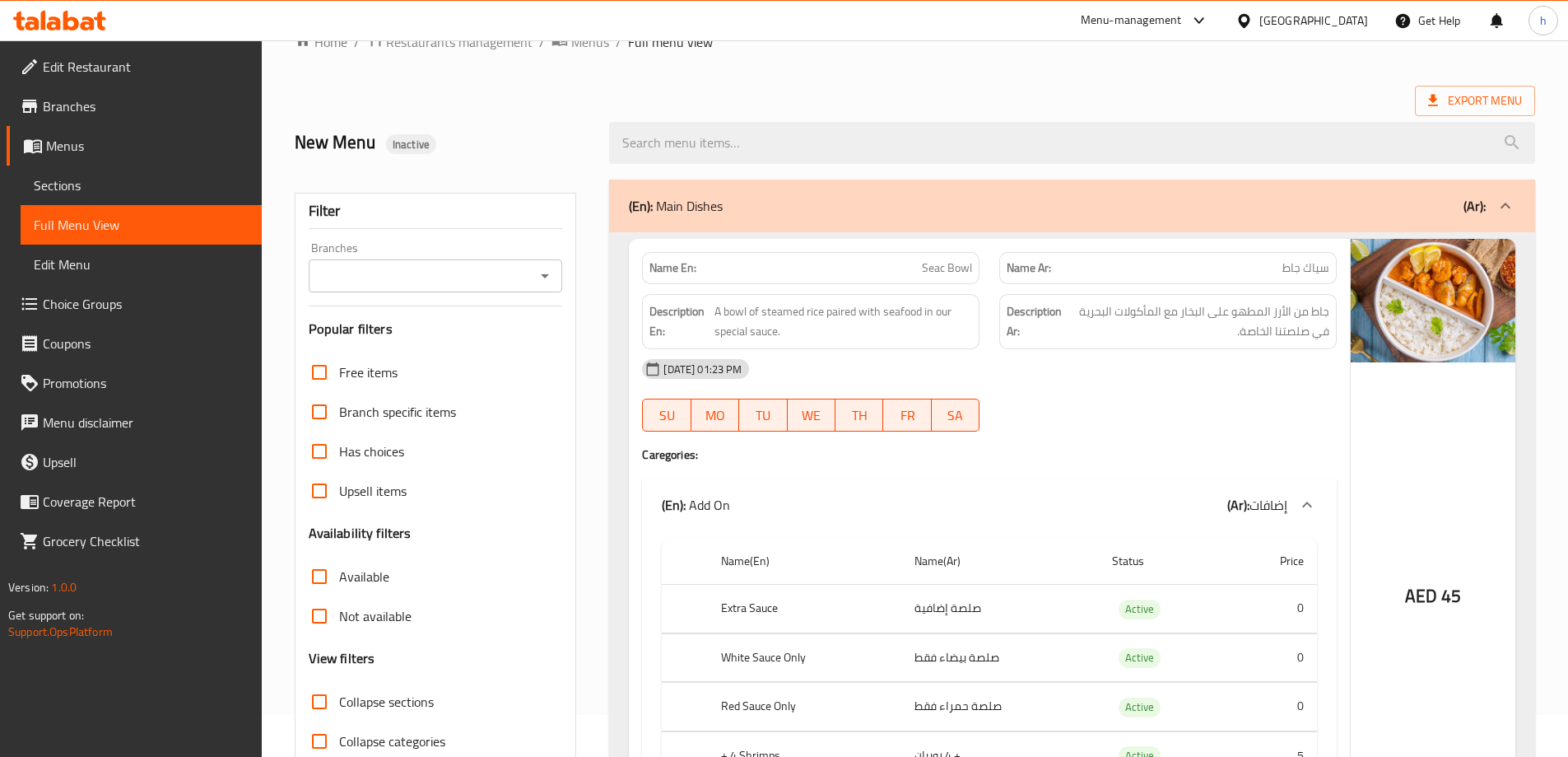
scroll to position [0, 0]
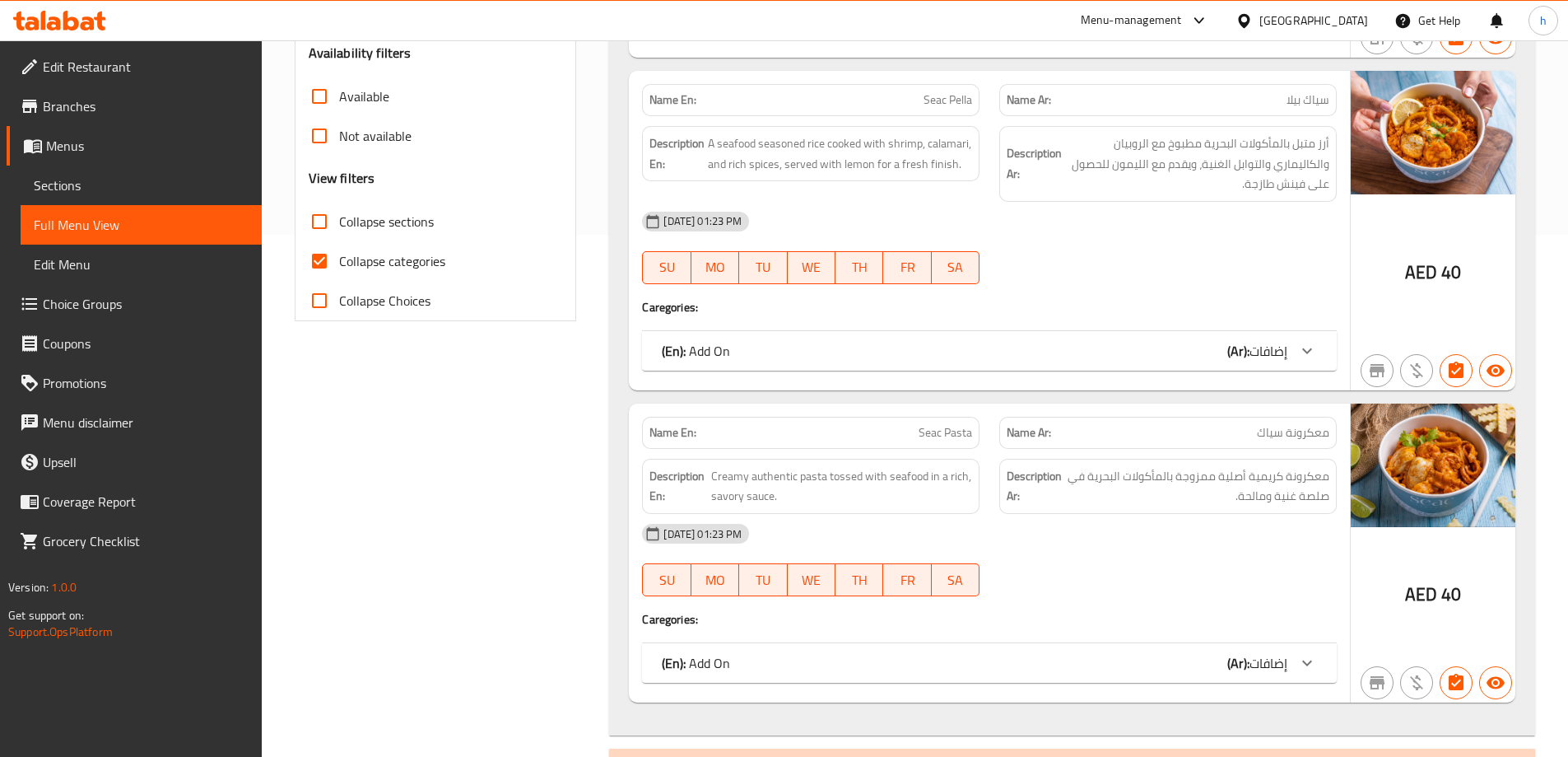
scroll to position [412, 0]
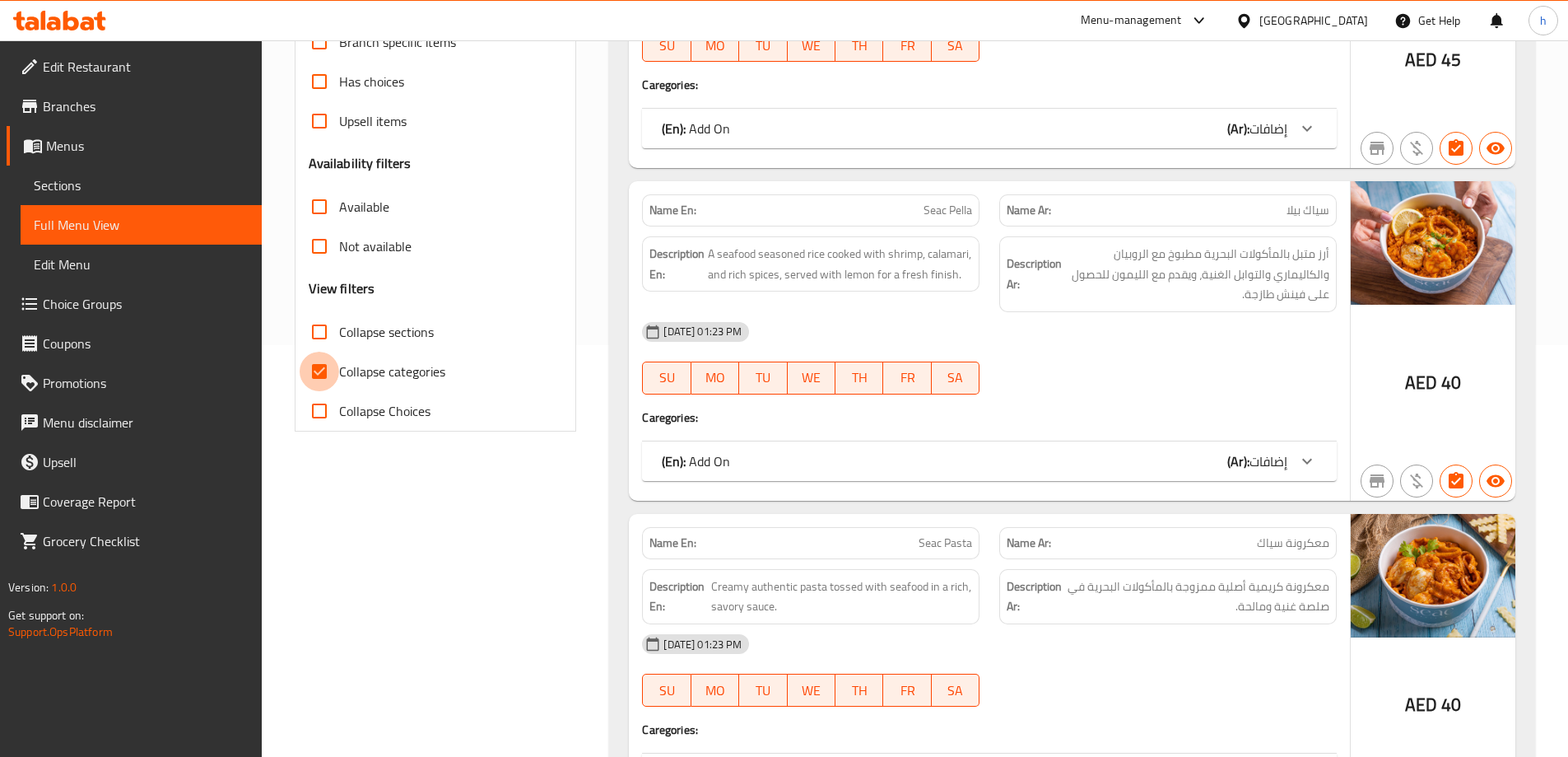
click at [321, 377] on input "Collapse categories" at bounding box center [320, 372] width 39 height 39
checkbox input "false"
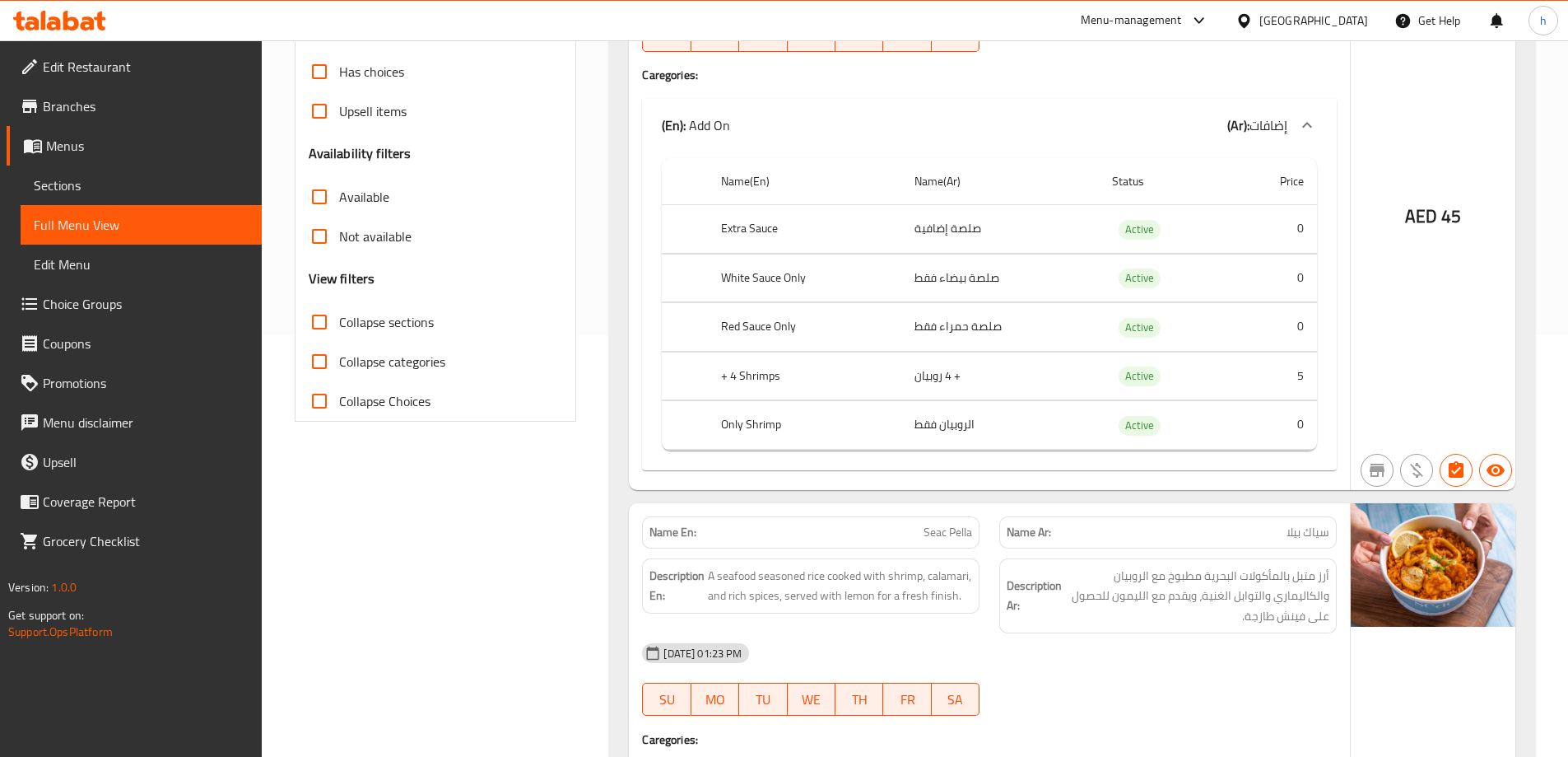
scroll to position [0, 0]
